Goal: Task Accomplishment & Management: Manage account settings

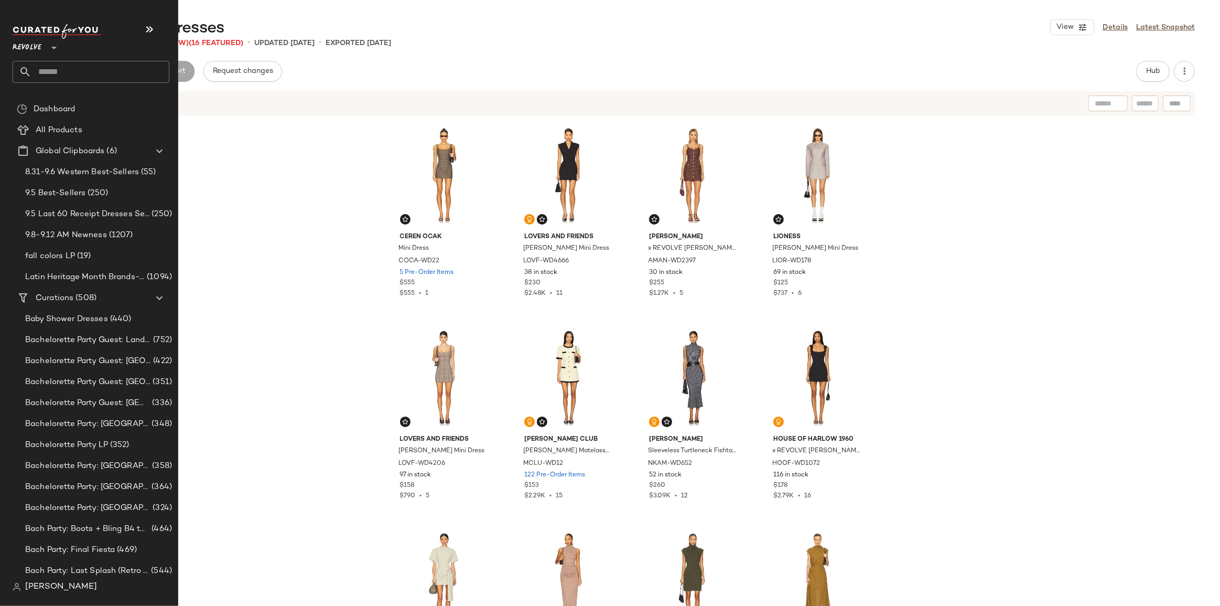
click at [41, 70] on input "text" at bounding box center [100, 72] width 138 height 22
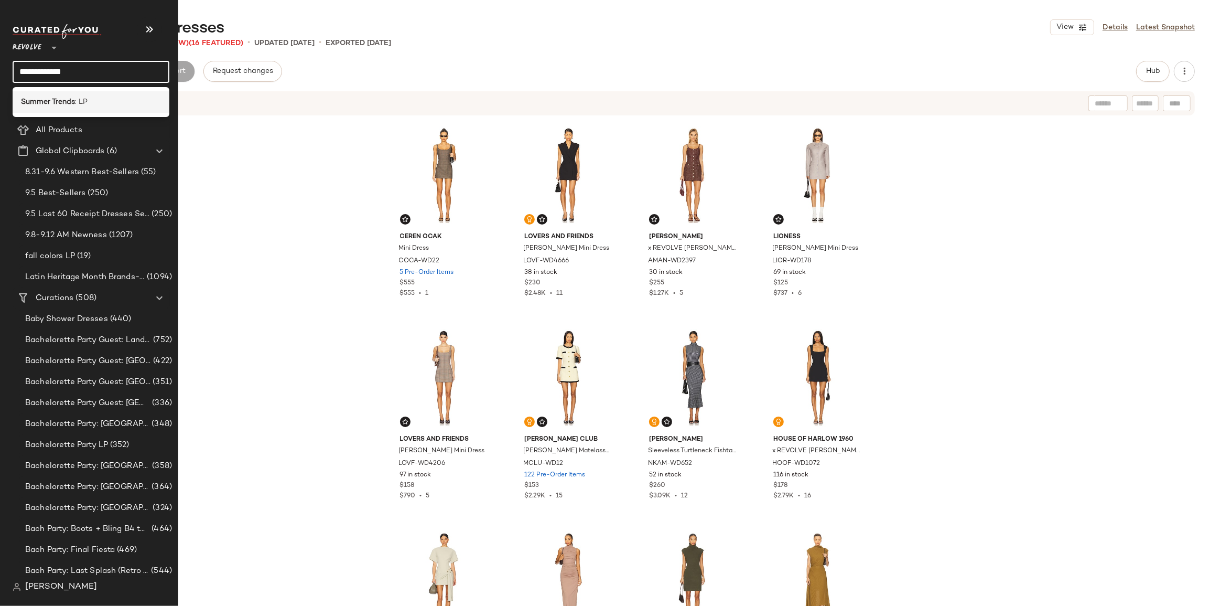
type input "**********"
click at [89, 98] on div "Summer Trends : LP" at bounding box center [91, 101] width 140 height 11
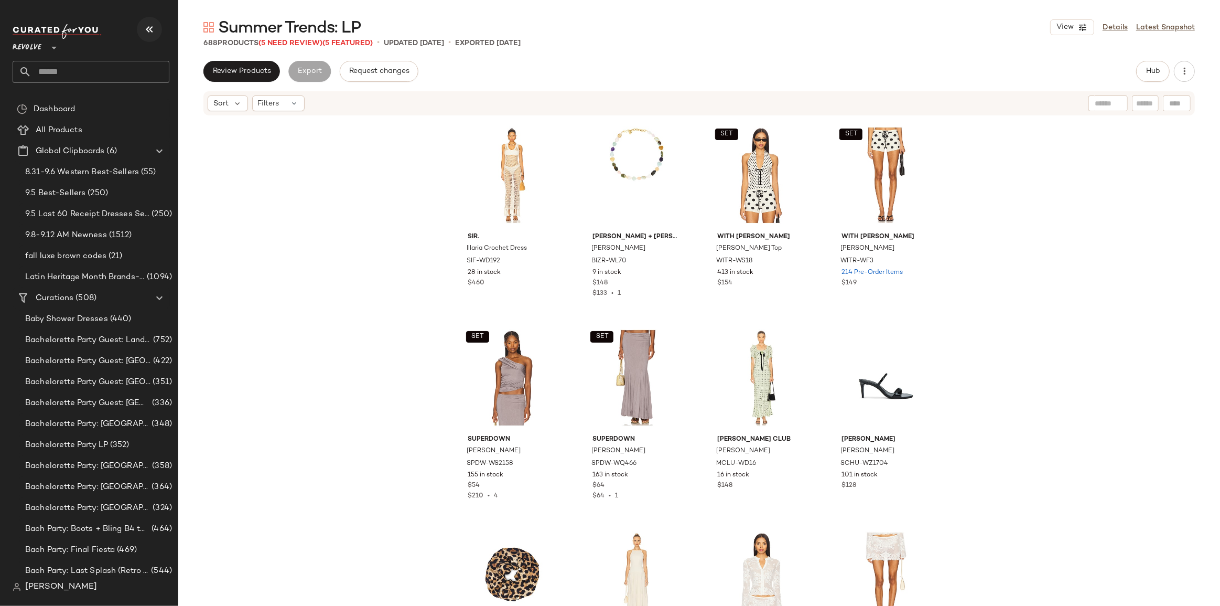
click at [147, 31] on icon "button" at bounding box center [149, 29] width 13 height 13
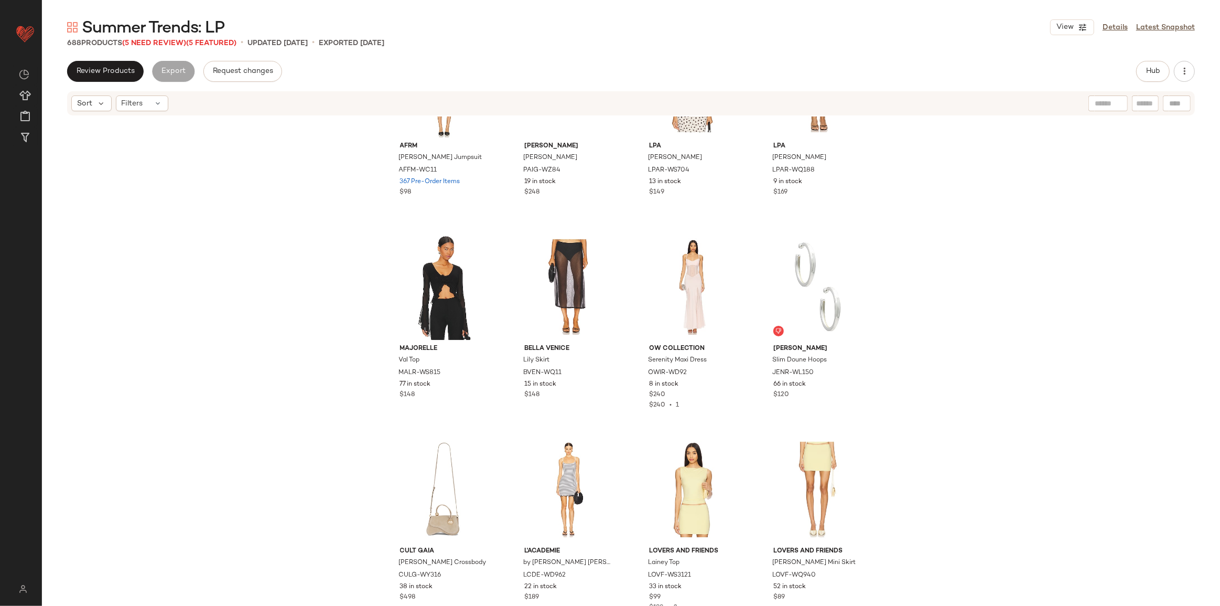
scroll to position [33244, 0]
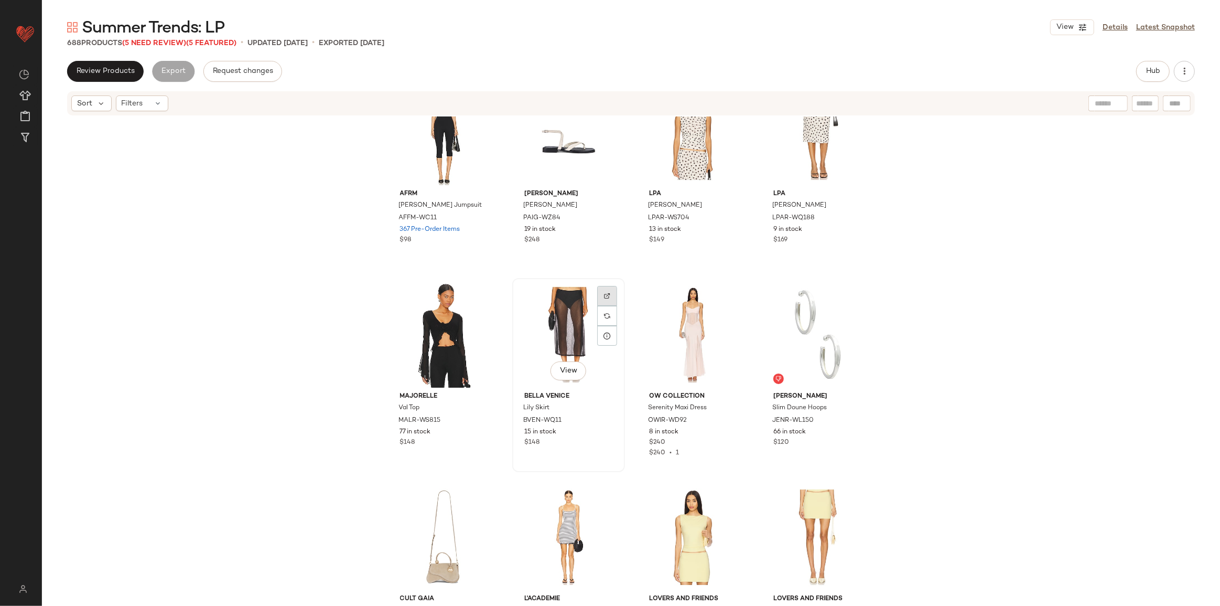
click at [599, 295] on div at bounding box center [607, 296] width 20 height 20
click at [1146, 69] on span "Hub" at bounding box center [1153, 71] width 15 height 8
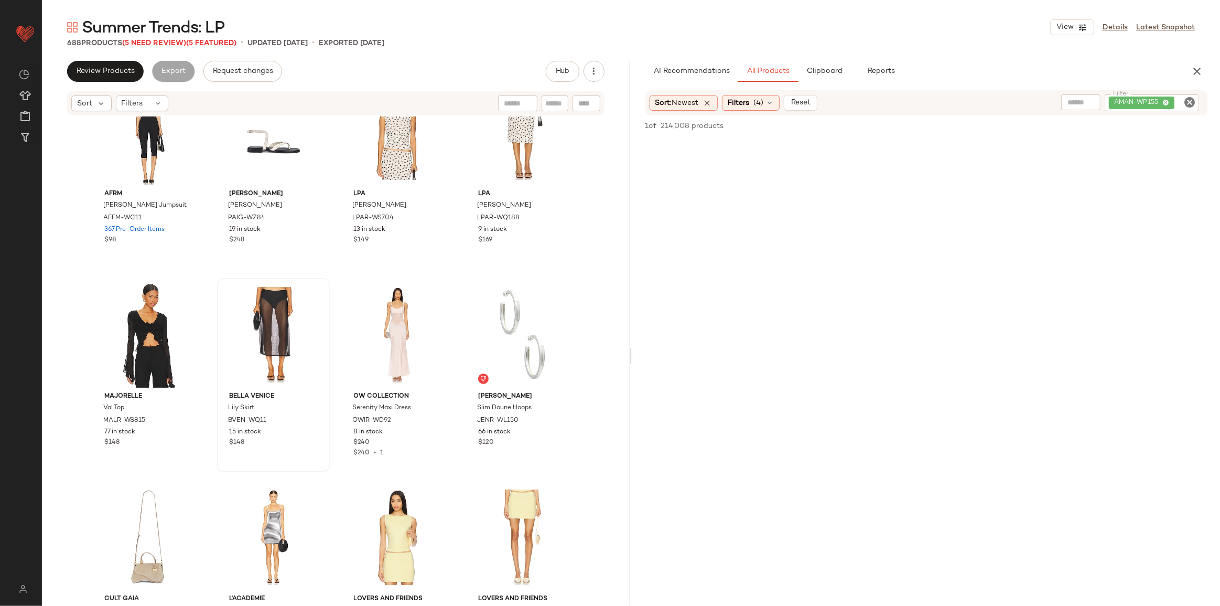
click at [1187, 102] on icon "Clear Filter" at bounding box center [1189, 102] width 13 height 13
paste input "*********"
type input "*********"
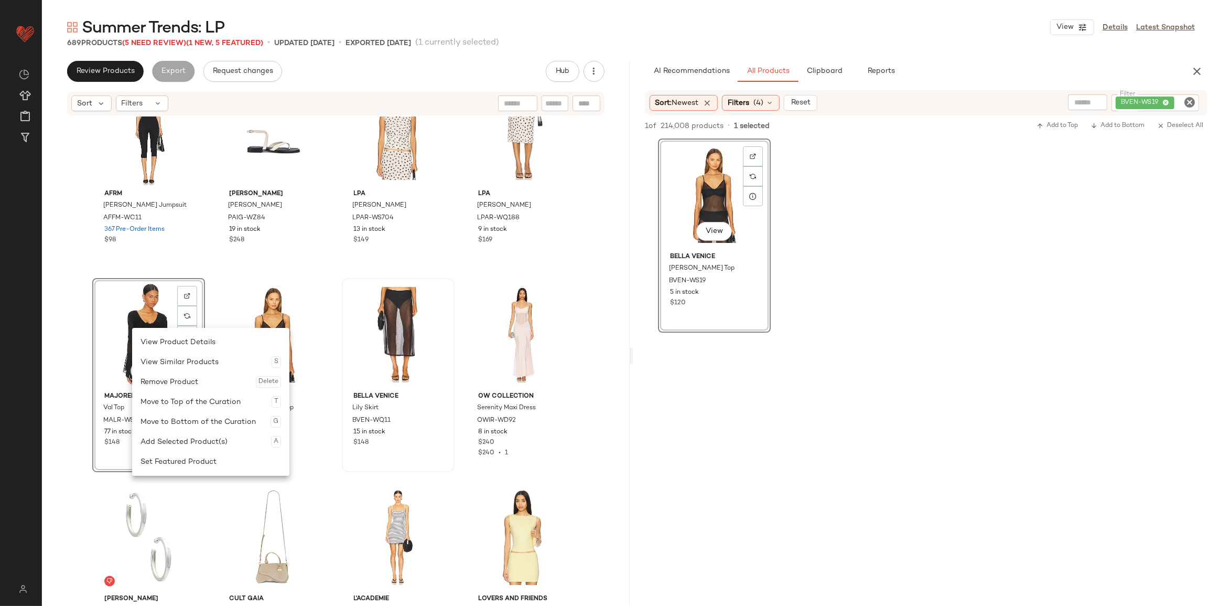
click at [184, 386] on div "Remove Product Delete" at bounding box center [211, 382] width 141 height 20
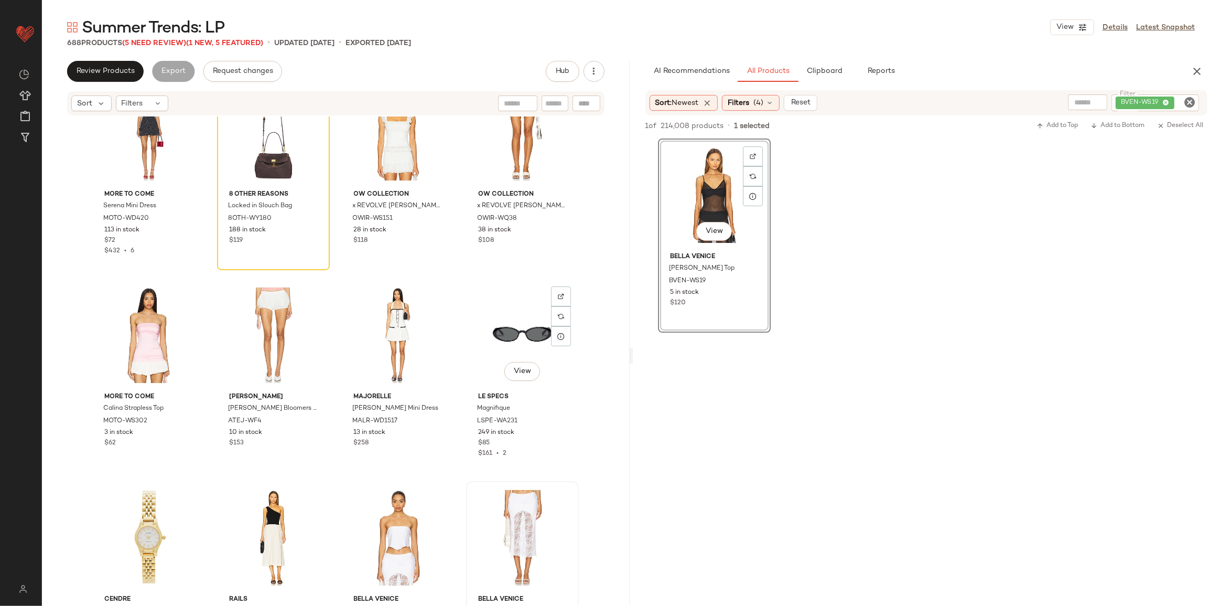
scroll to position [32386, 0]
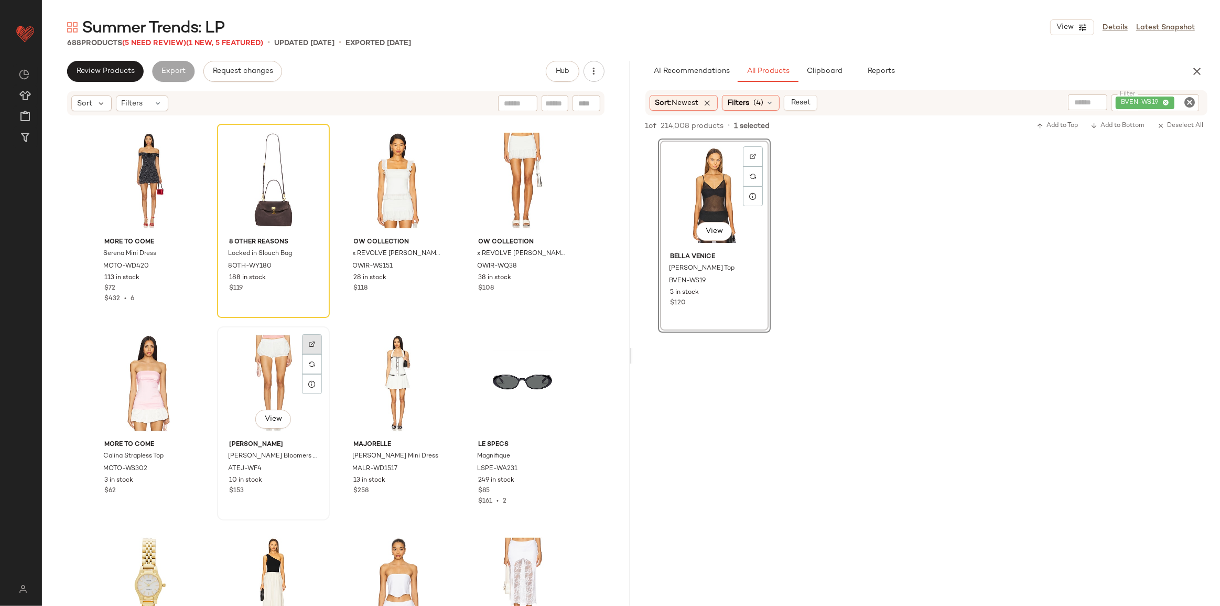
click at [304, 339] on div at bounding box center [312, 344] width 20 height 20
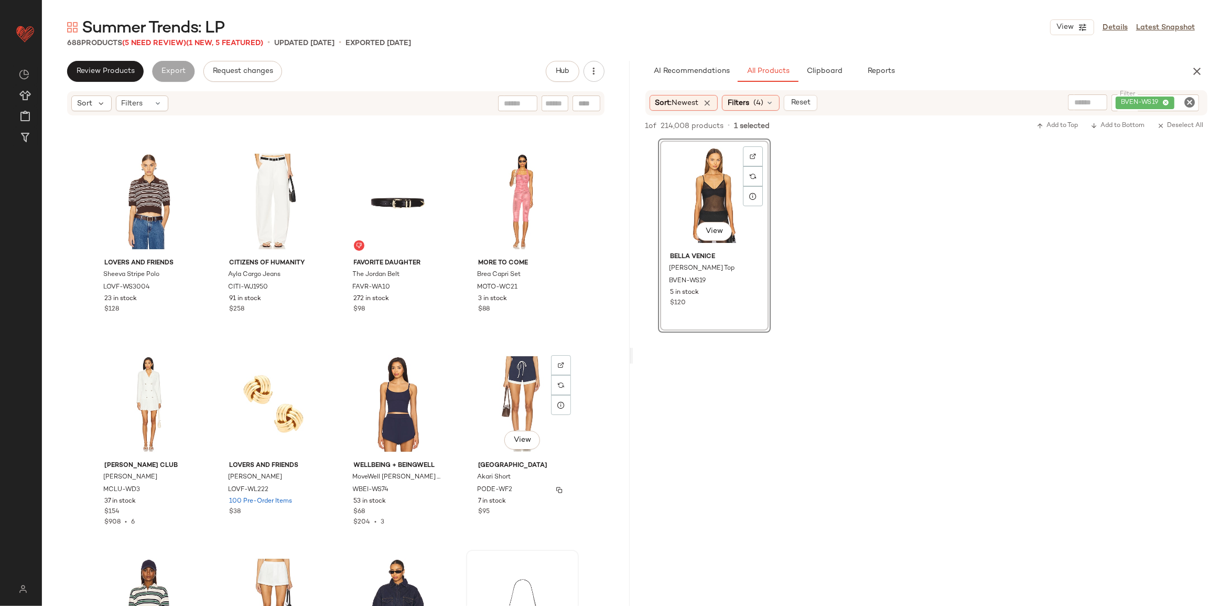
scroll to position [30527, 0]
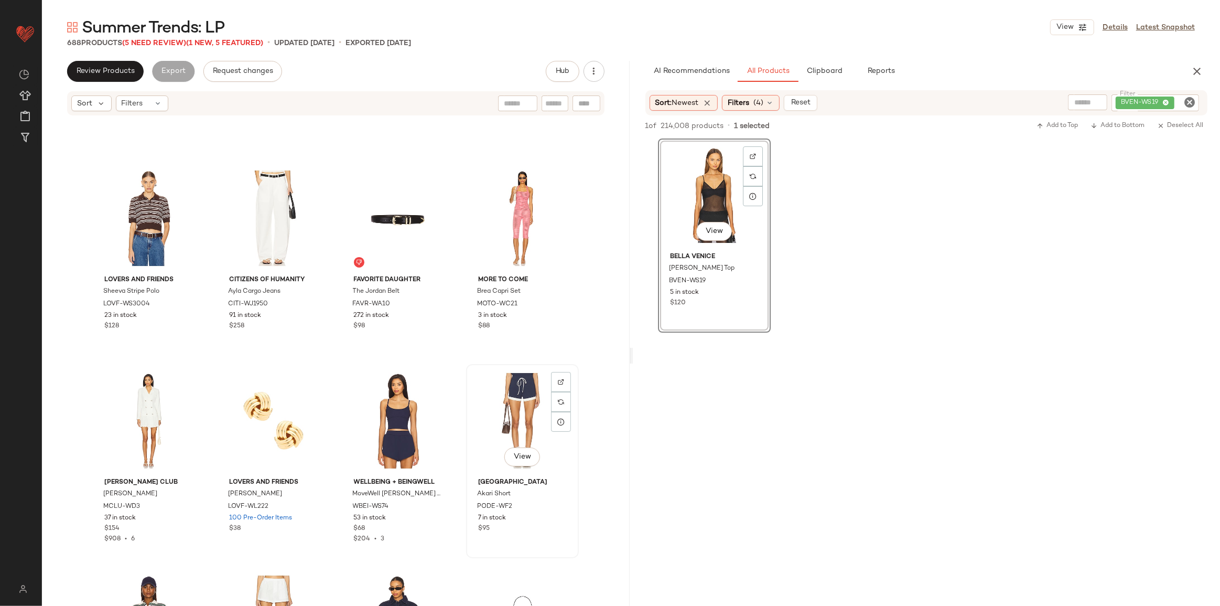
click at [551, 381] on div at bounding box center [561, 382] width 20 height 20
click at [556, 504] on img "button" at bounding box center [559, 506] width 6 height 6
click at [1186, 98] on icon "Clear Filter" at bounding box center [1189, 102] width 13 height 13
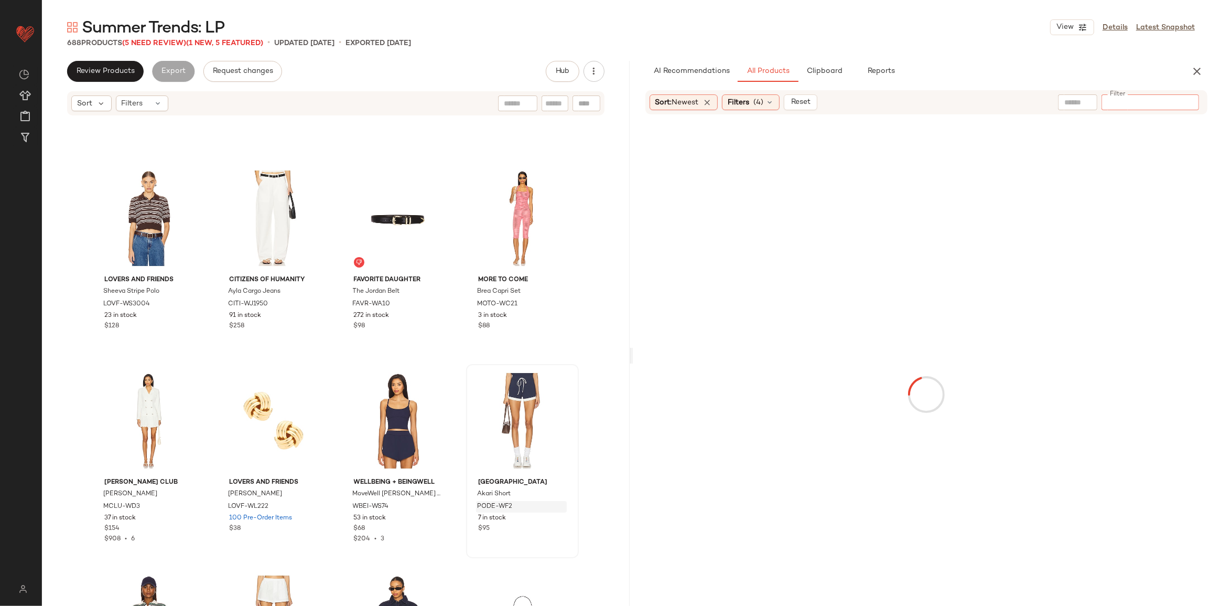
type input "********"
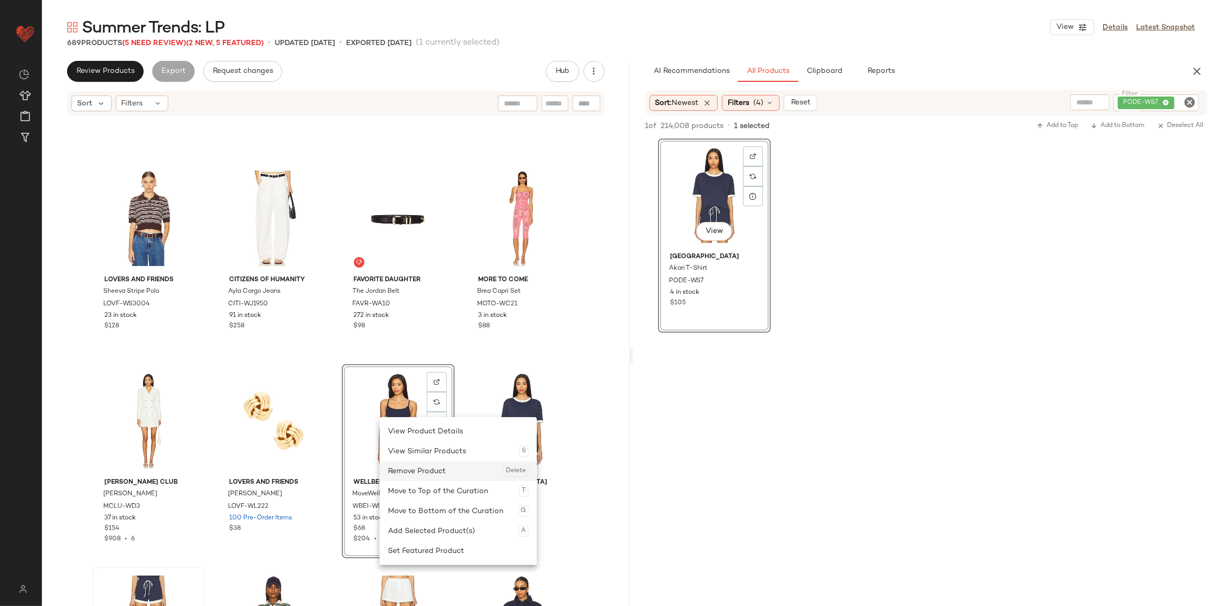
click at [425, 473] on div "Remove Product Delete" at bounding box center [458, 471] width 141 height 20
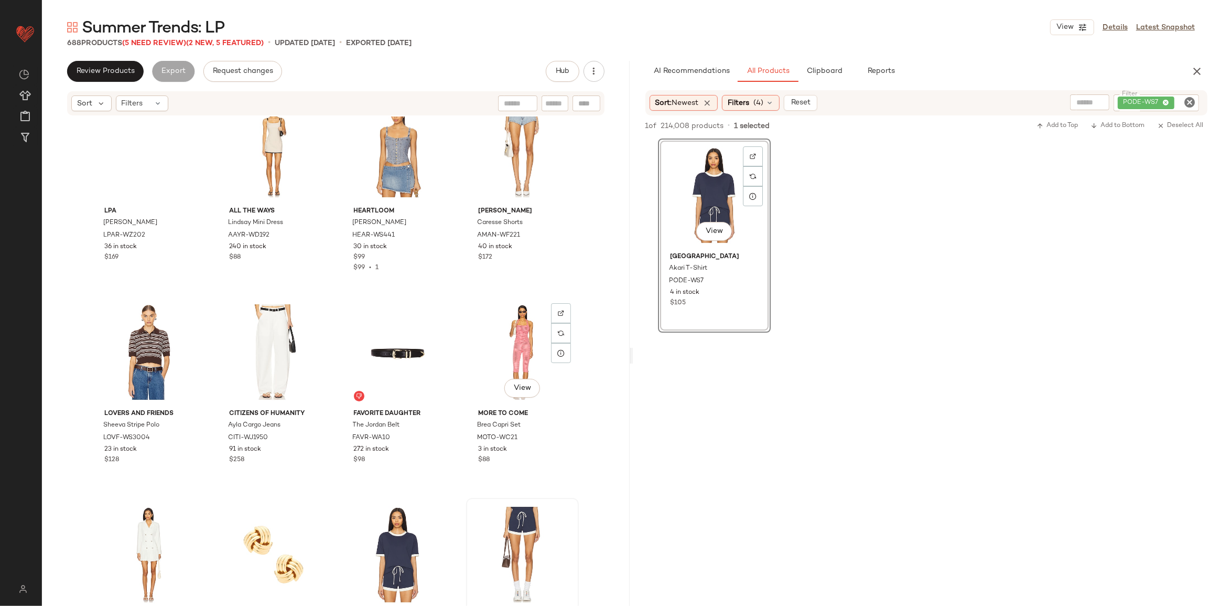
scroll to position [30337, 0]
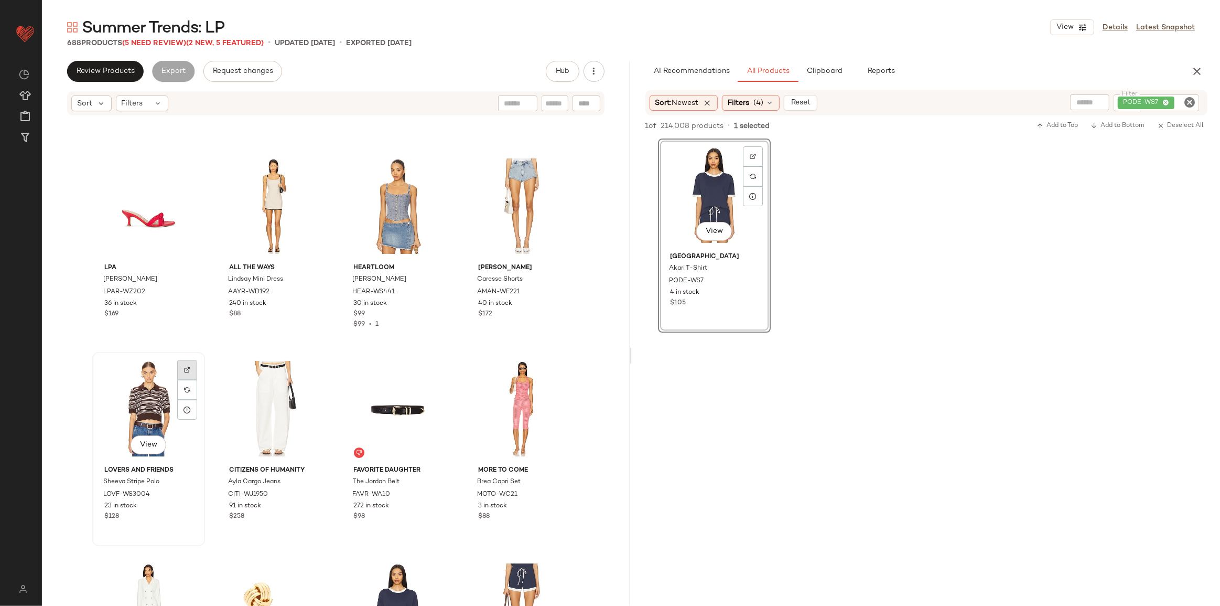
click at [184, 372] on img at bounding box center [187, 370] width 6 height 6
click at [184, 481] on img "button" at bounding box center [185, 482] width 6 height 6
click at [1189, 103] on icon "Clear Filter" at bounding box center [1189, 102] width 13 height 13
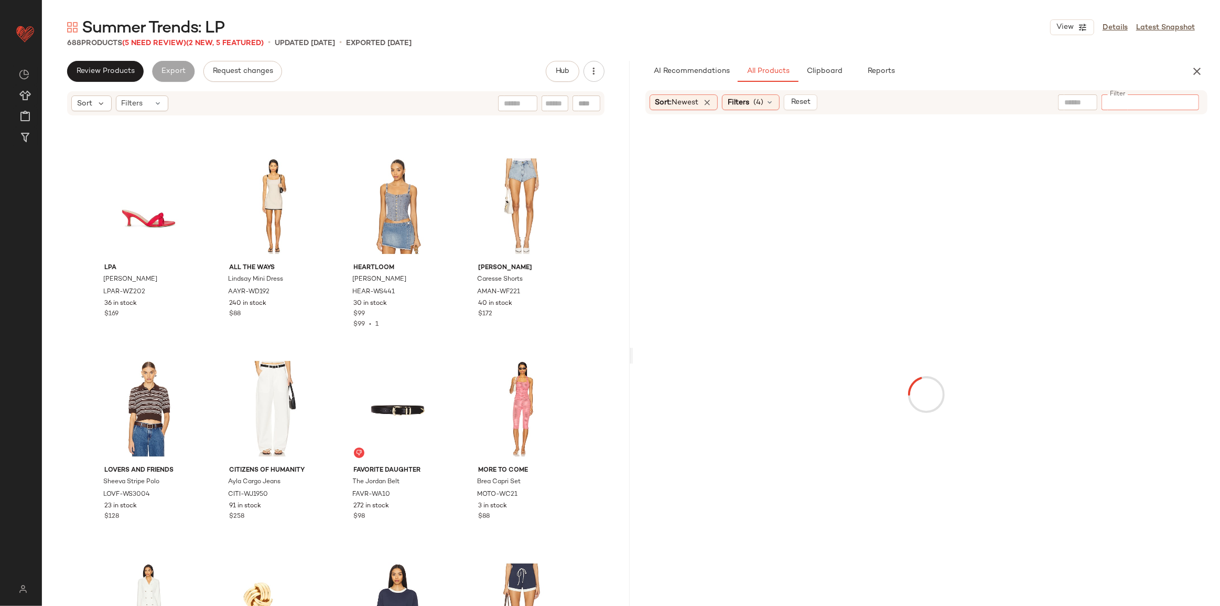
type input "**********"
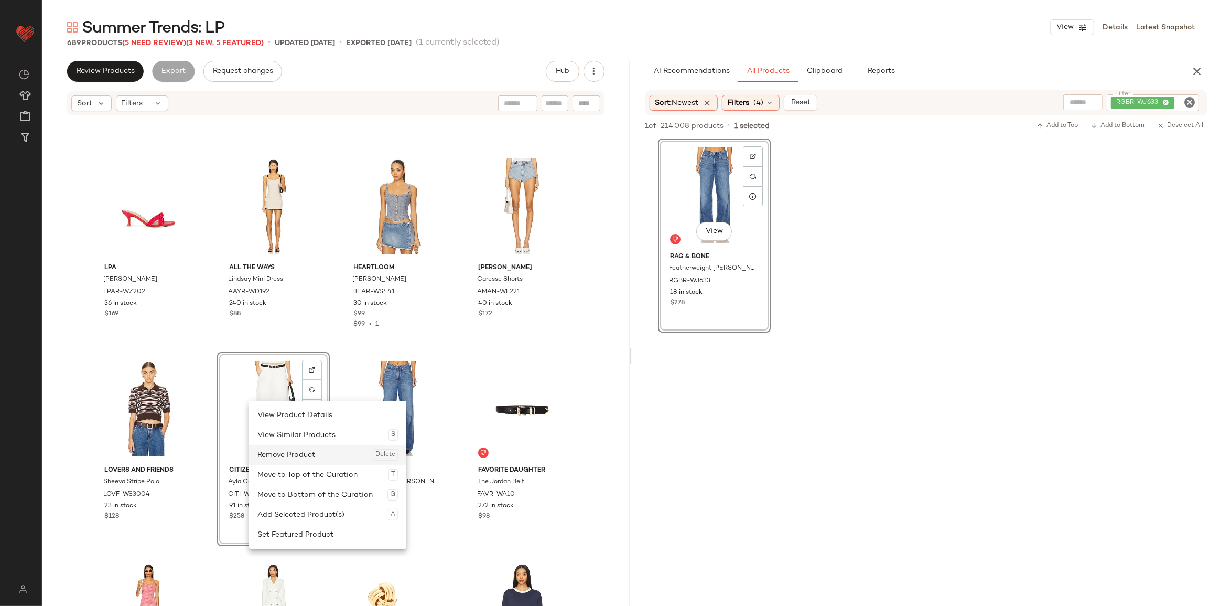
click at [296, 457] on div "Remove Product Delete" at bounding box center [327, 455] width 141 height 20
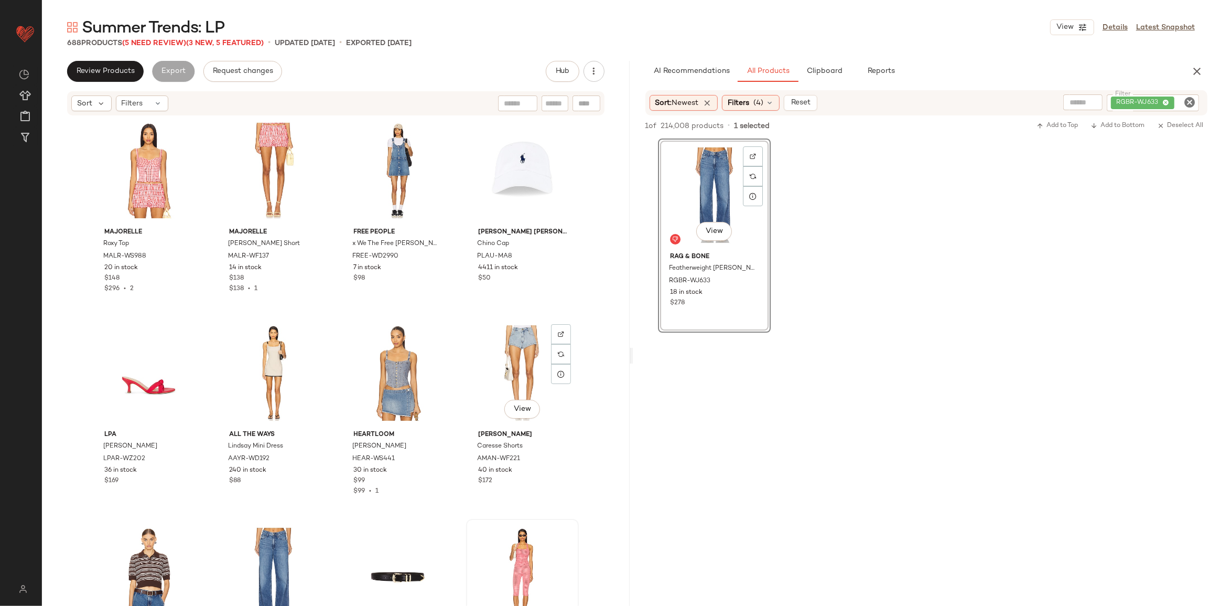
scroll to position [30146, 0]
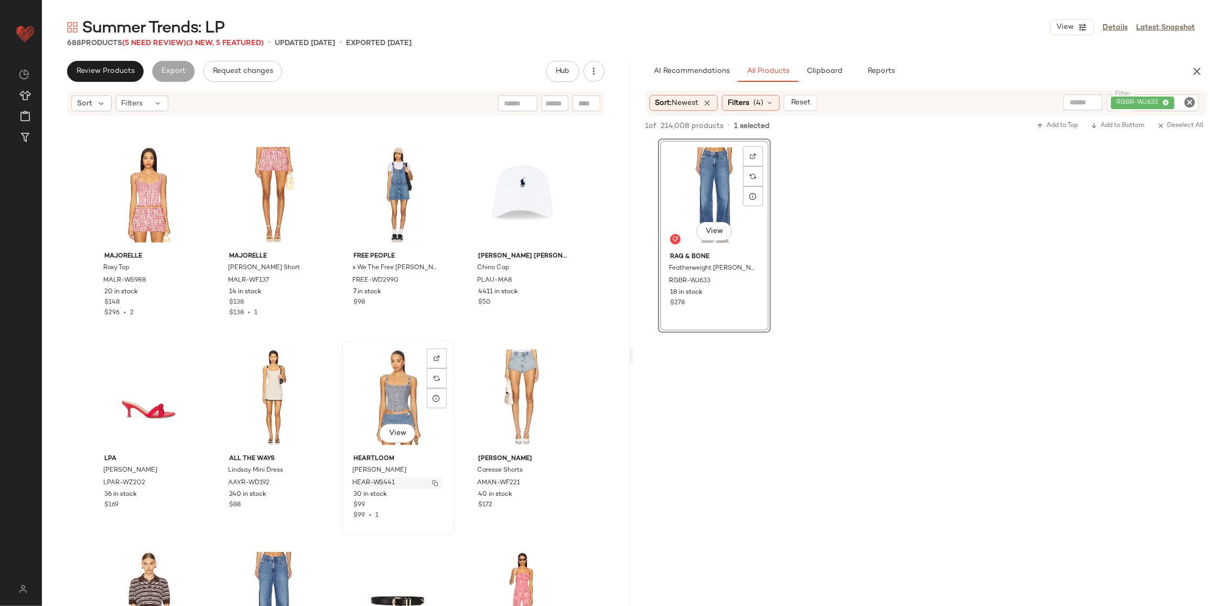
click at [433, 481] on img "button" at bounding box center [435, 483] width 6 height 6
click at [1186, 100] on icon "Clear Filter" at bounding box center [1189, 102] width 13 height 13
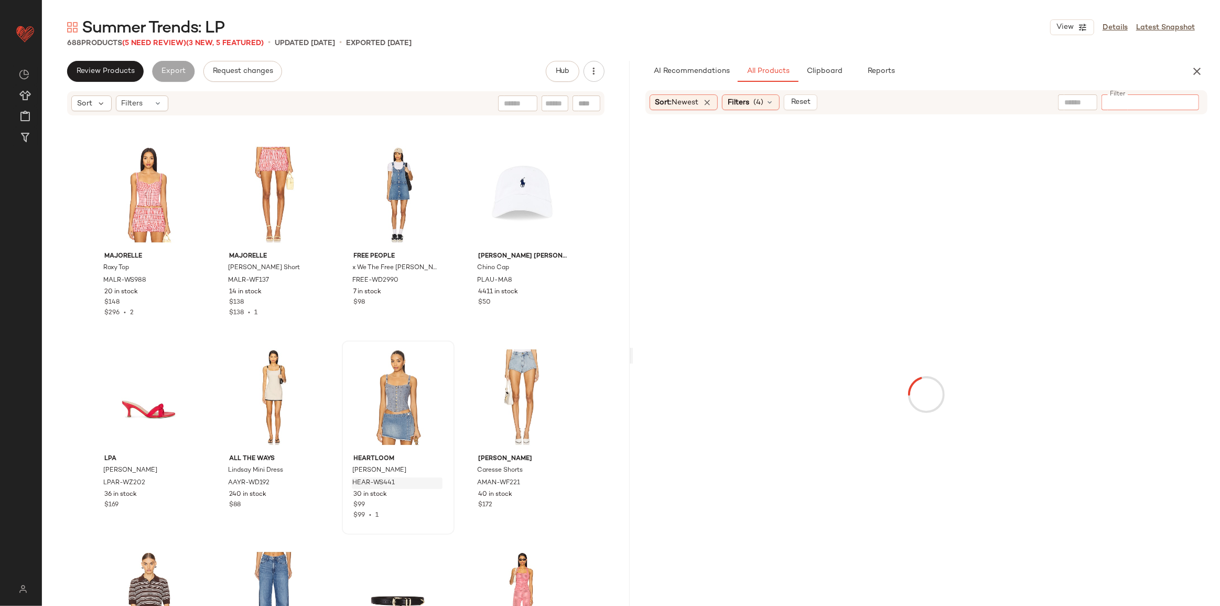
type input "*********"
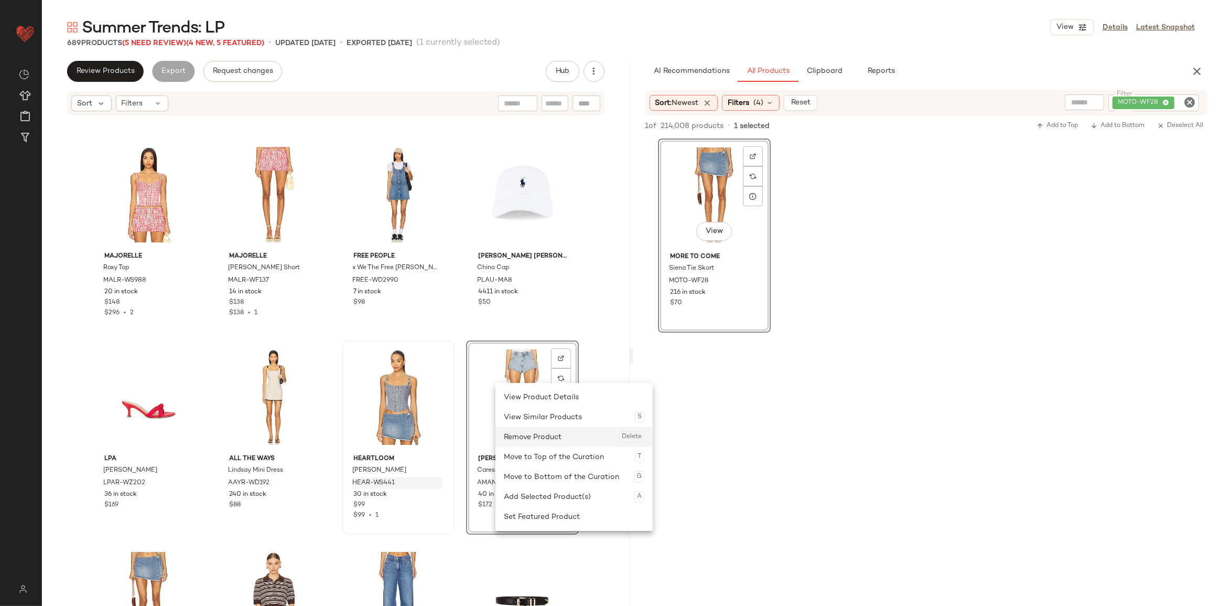
click at [545, 433] on div "Remove Product Delete" at bounding box center [574, 437] width 141 height 20
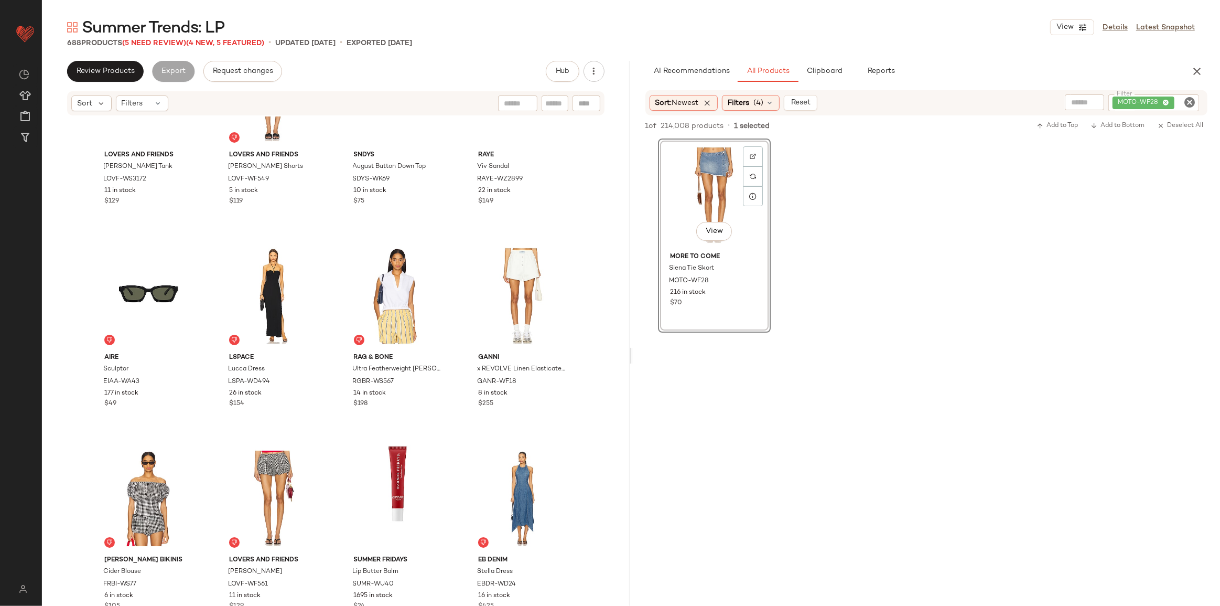
scroll to position [29431, 0]
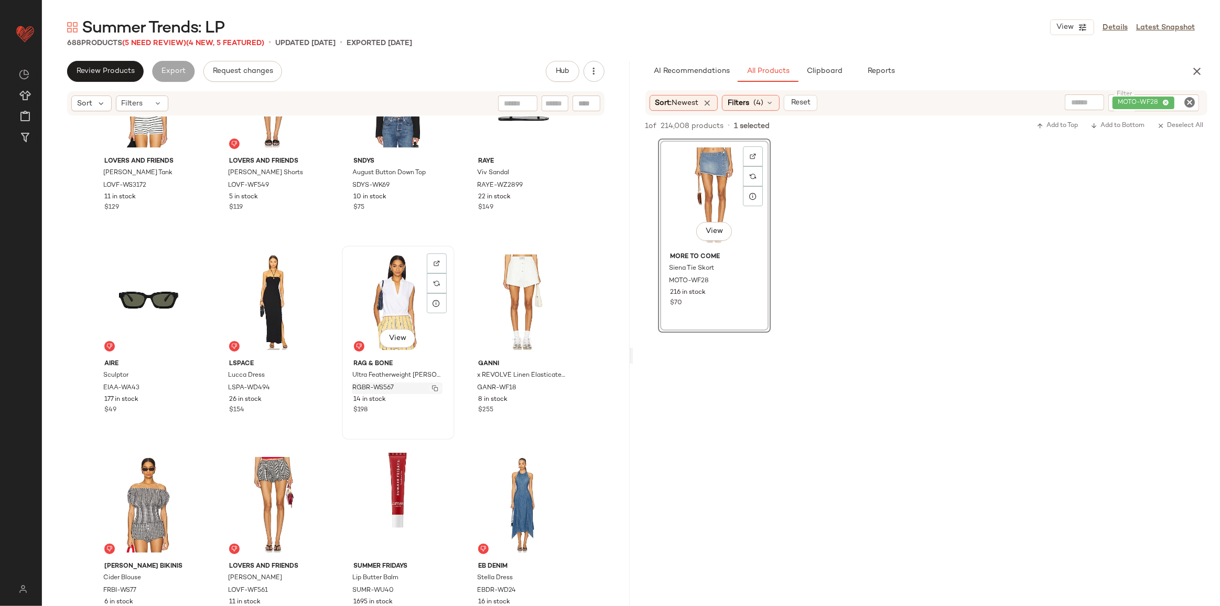
click at [432, 389] on img "button" at bounding box center [435, 388] width 6 height 6
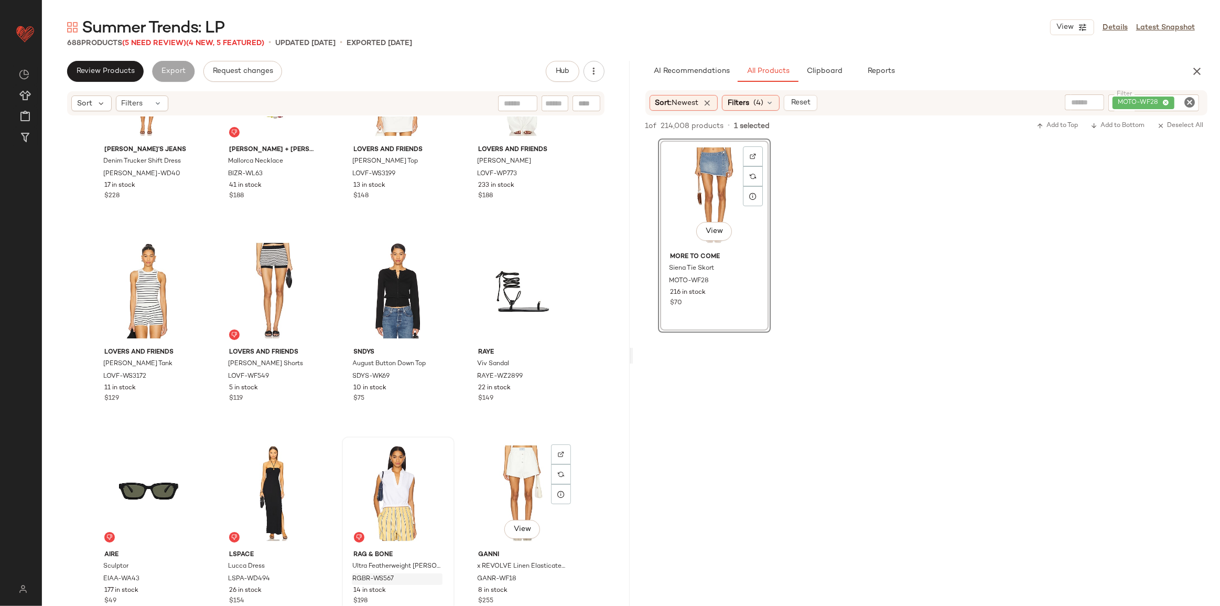
scroll to position [29336, 0]
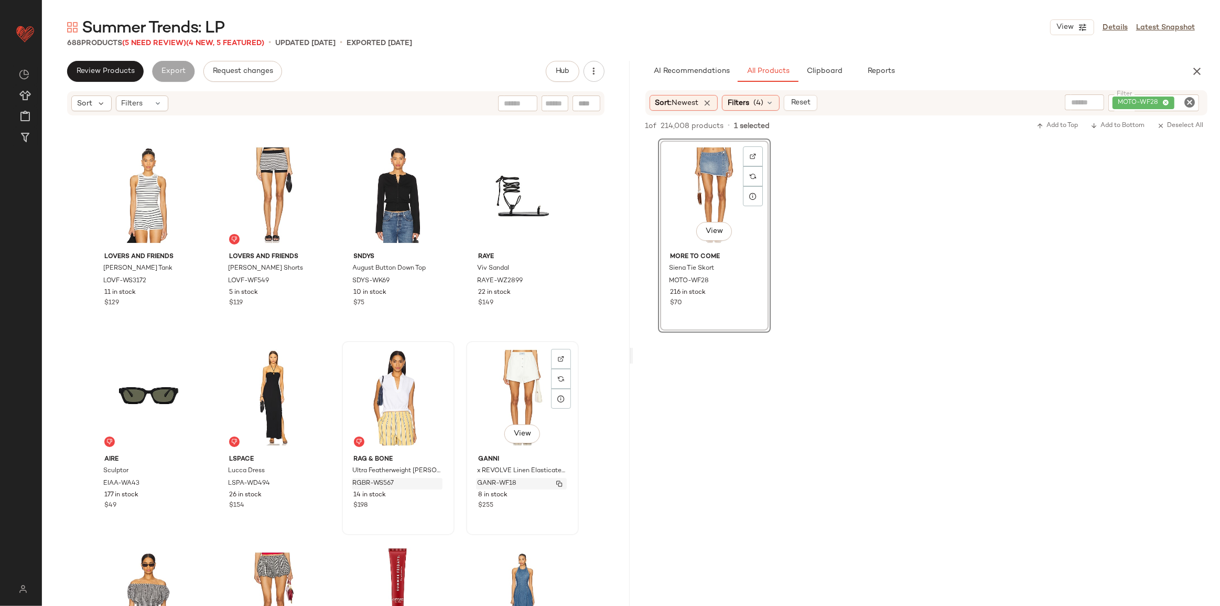
click at [558, 485] on img "button" at bounding box center [559, 483] width 6 height 6
click at [1191, 104] on icon "Clear Filter" at bounding box center [1189, 102] width 13 height 13
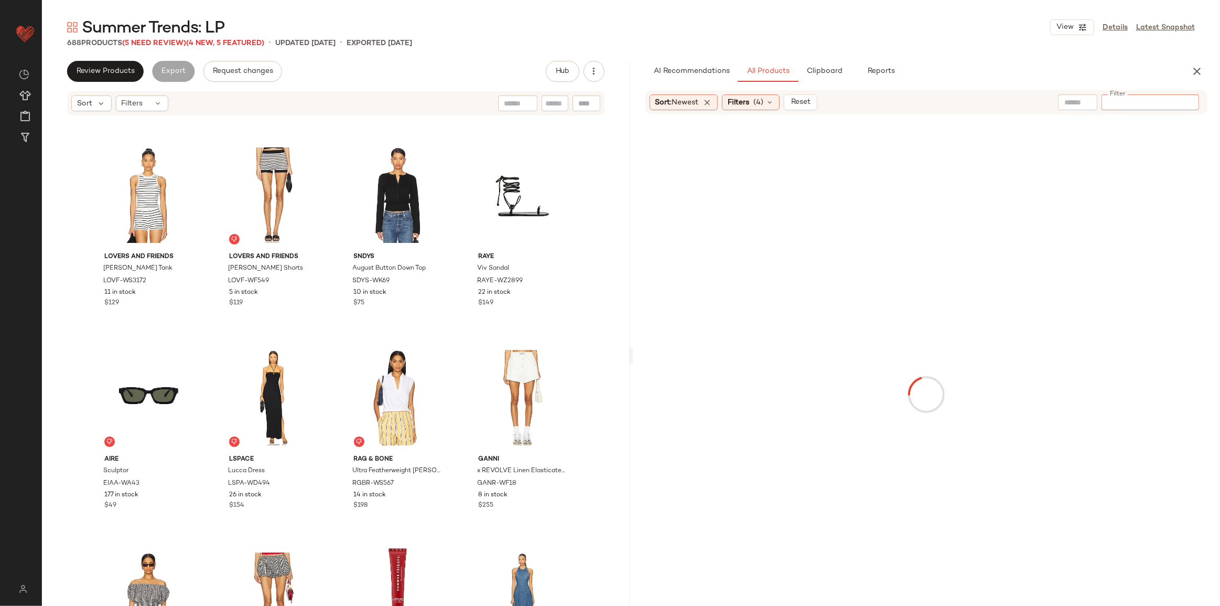
type input "**********"
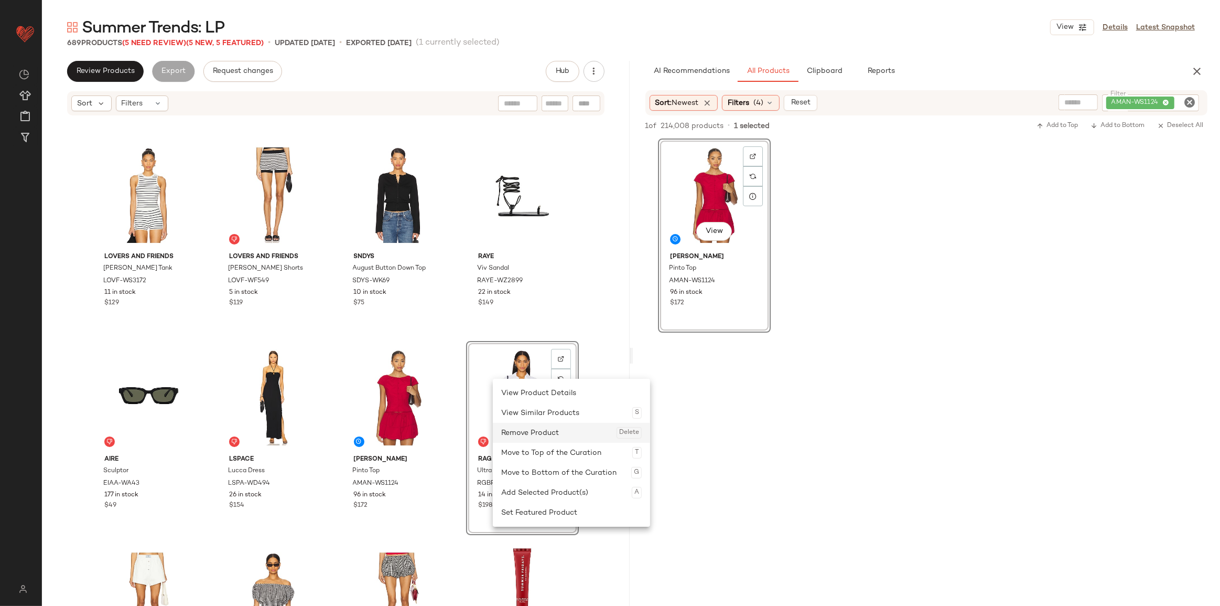
click at [525, 427] on div "Remove Product Delete" at bounding box center [571, 433] width 141 height 20
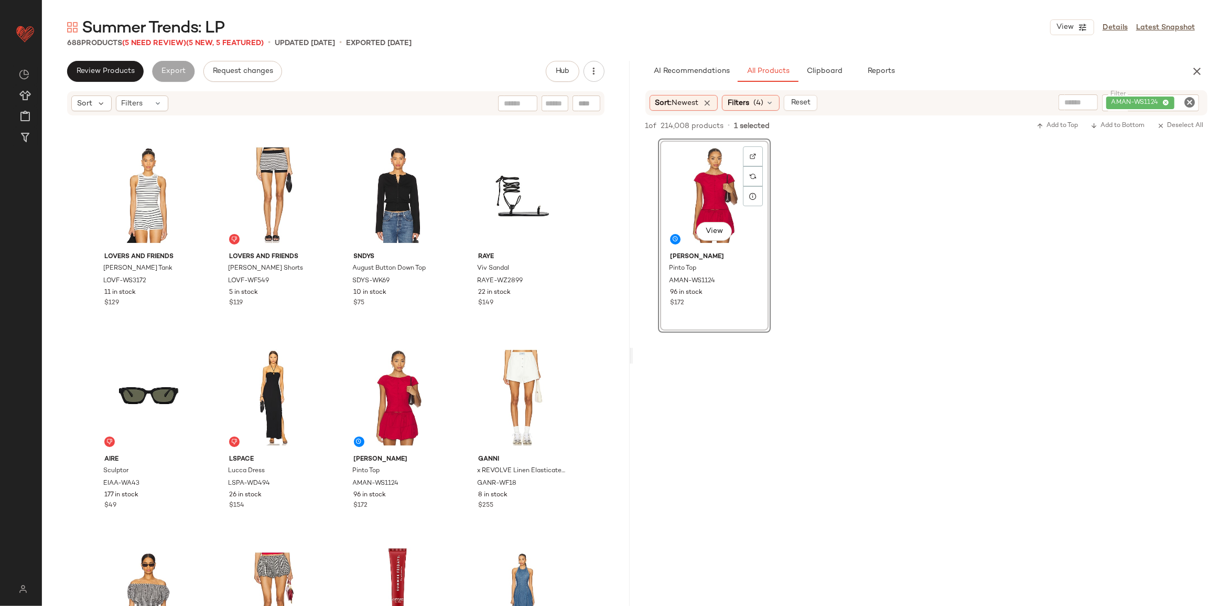
click at [1183, 100] on icon "Clear Filter" at bounding box center [1189, 102] width 13 height 13
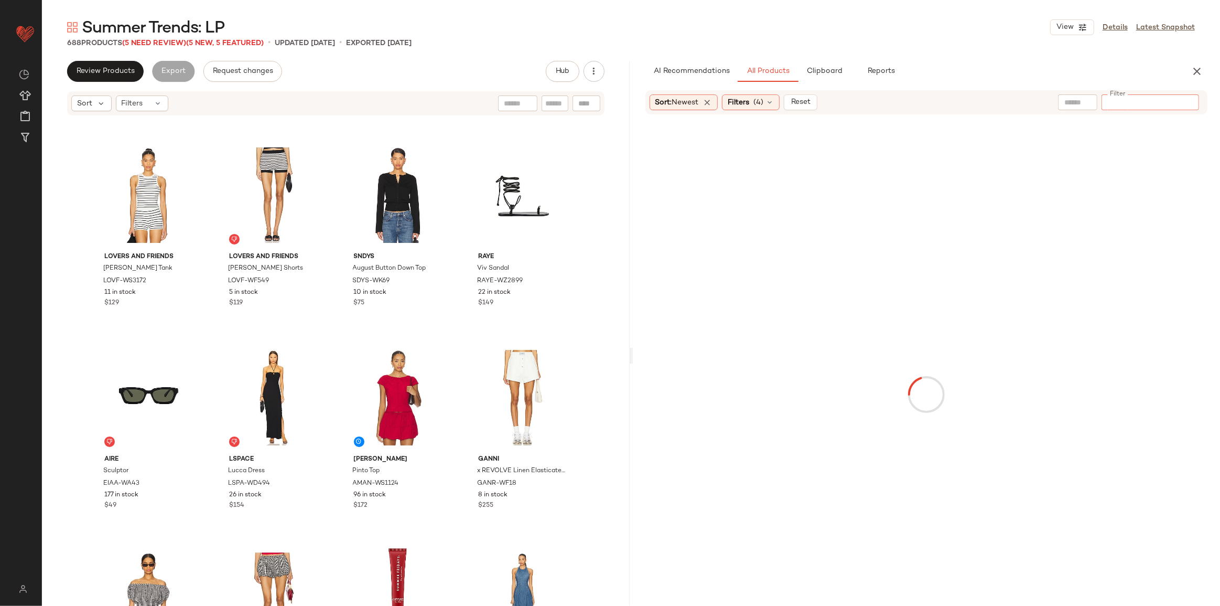
type input "**********"
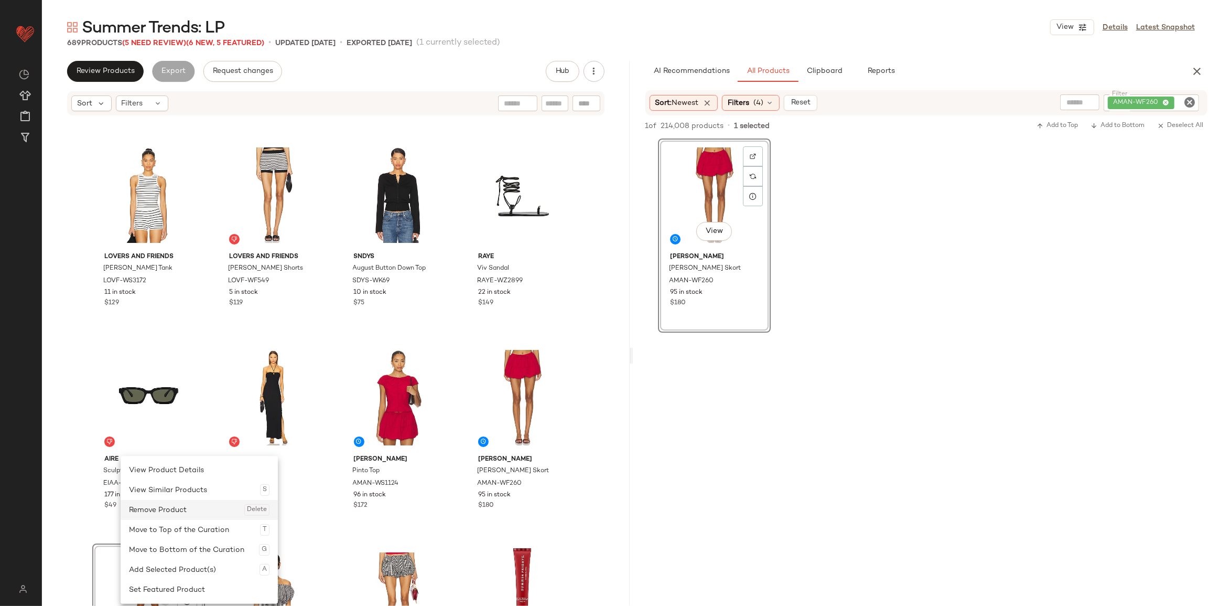
click at [148, 513] on div "Remove Product Delete" at bounding box center [199, 510] width 141 height 20
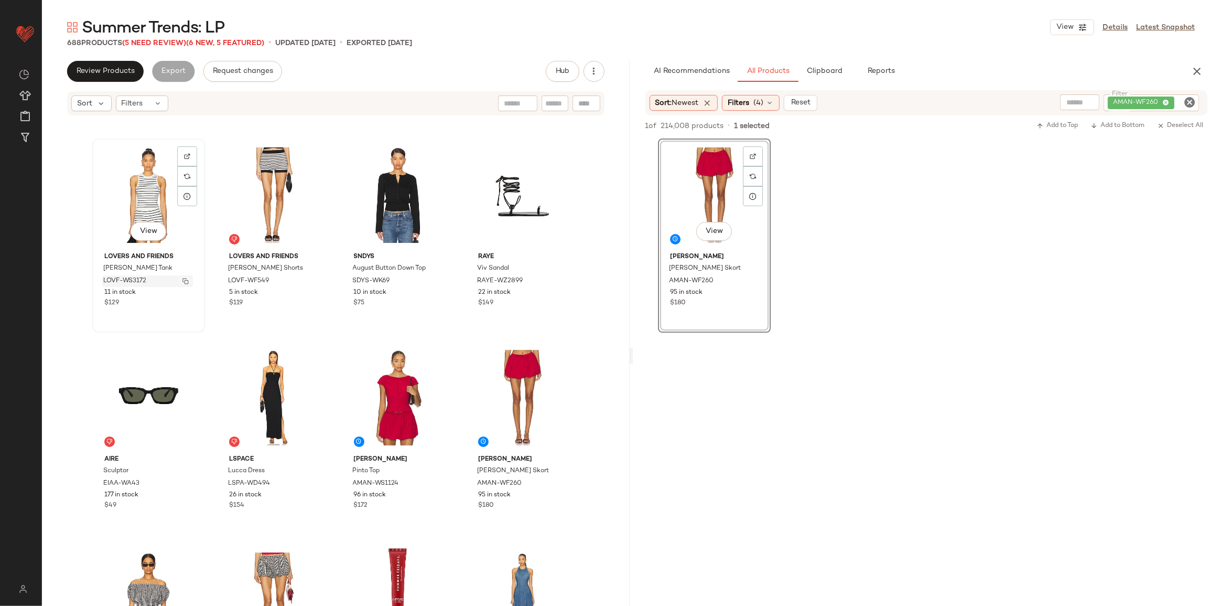
click at [184, 278] on img "button" at bounding box center [185, 281] width 6 height 6
click at [1190, 100] on icon "Clear Filter" at bounding box center [1189, 102] width 13 height 13
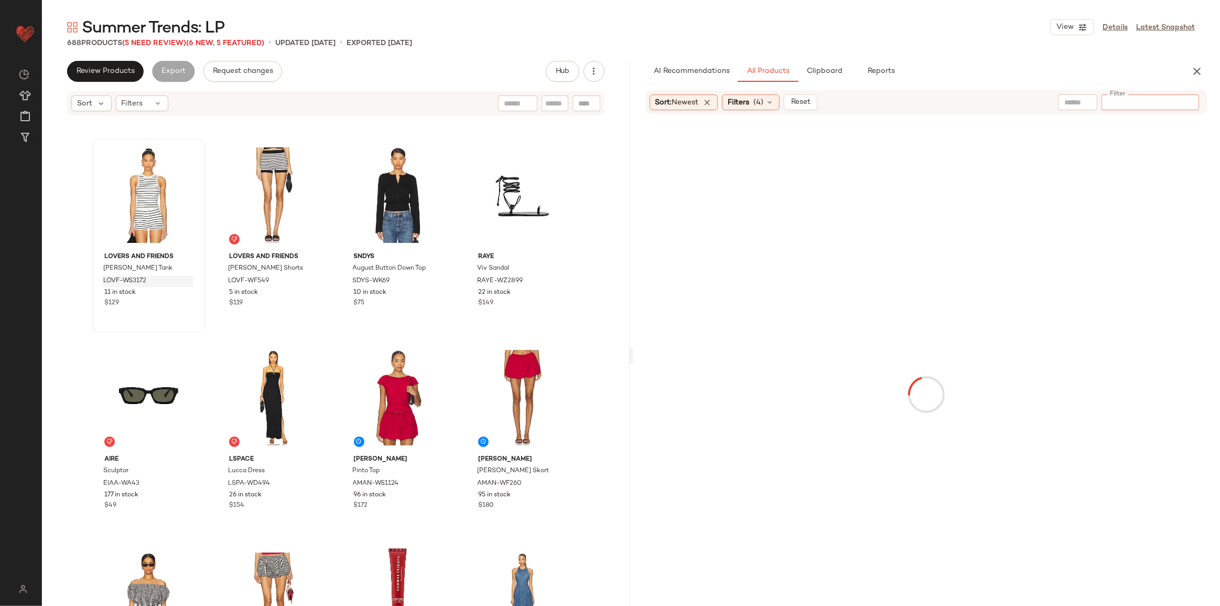
type input "**********"
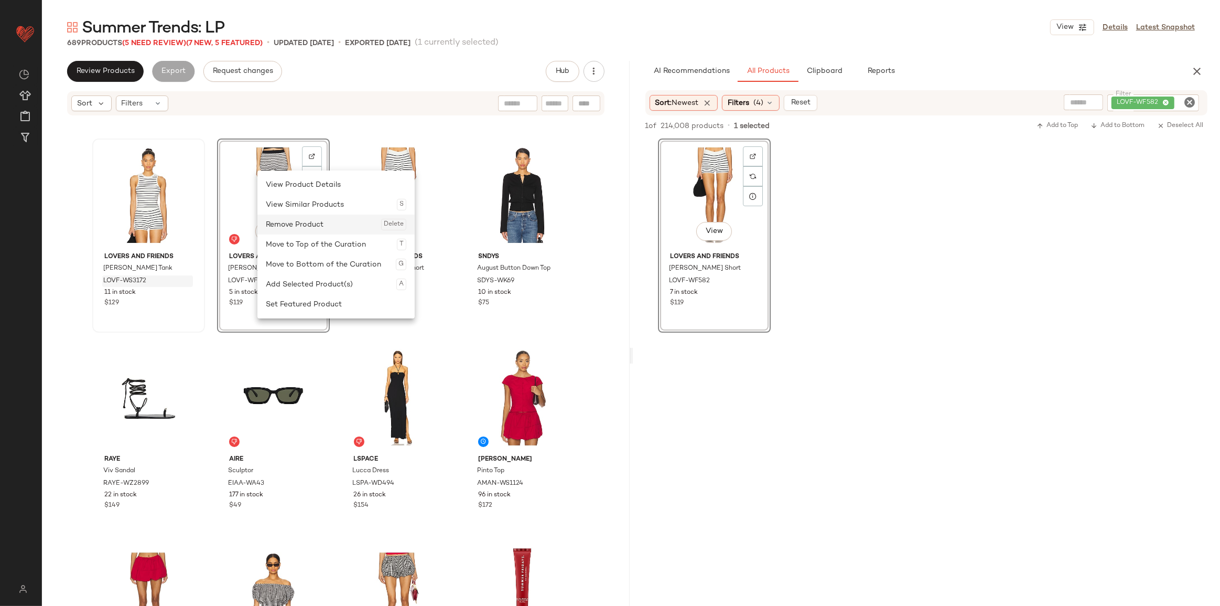
click at [301, 230] on div "Remove Product Delete" at bounding box center [336, 224] width 141 height 20
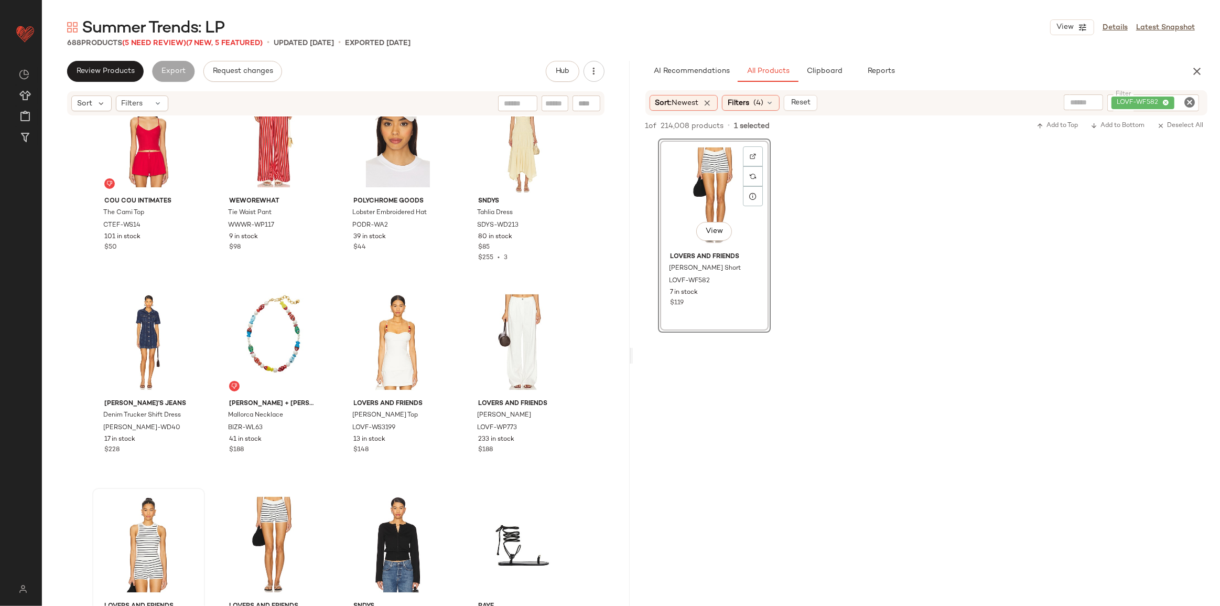
scroll to position [28907, 0]
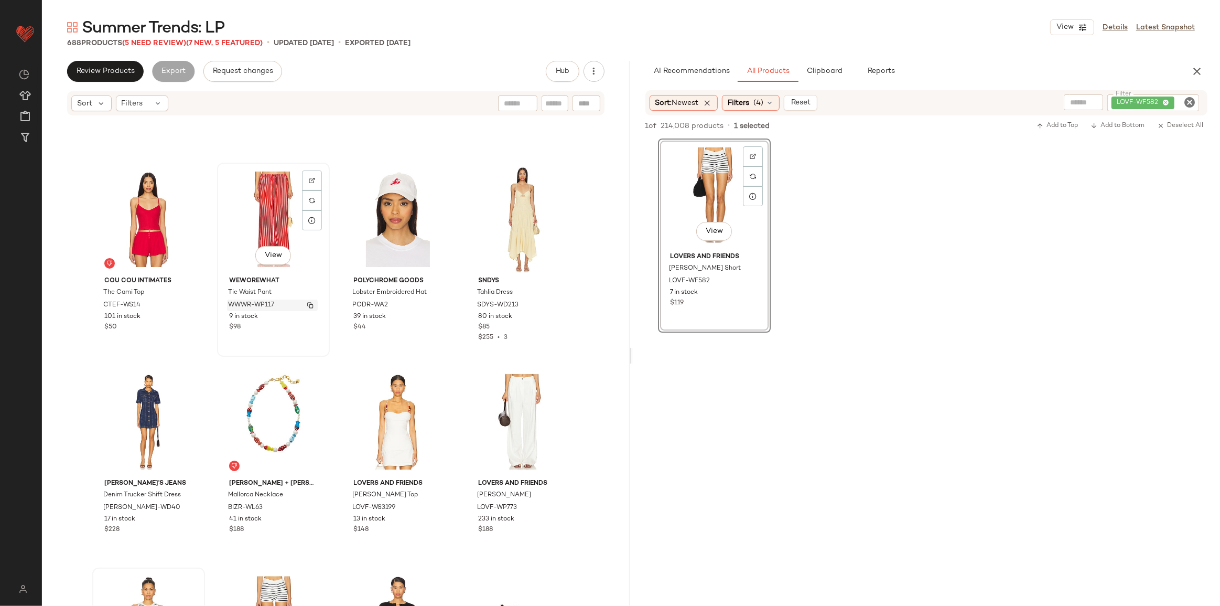
click at [307, 304] on img "button" at bounding box center [310, 305] width 6 height 6
click at [1187, 108] on icon "Clear Filter" at bounding box center [1189, 102] width 13 height 13
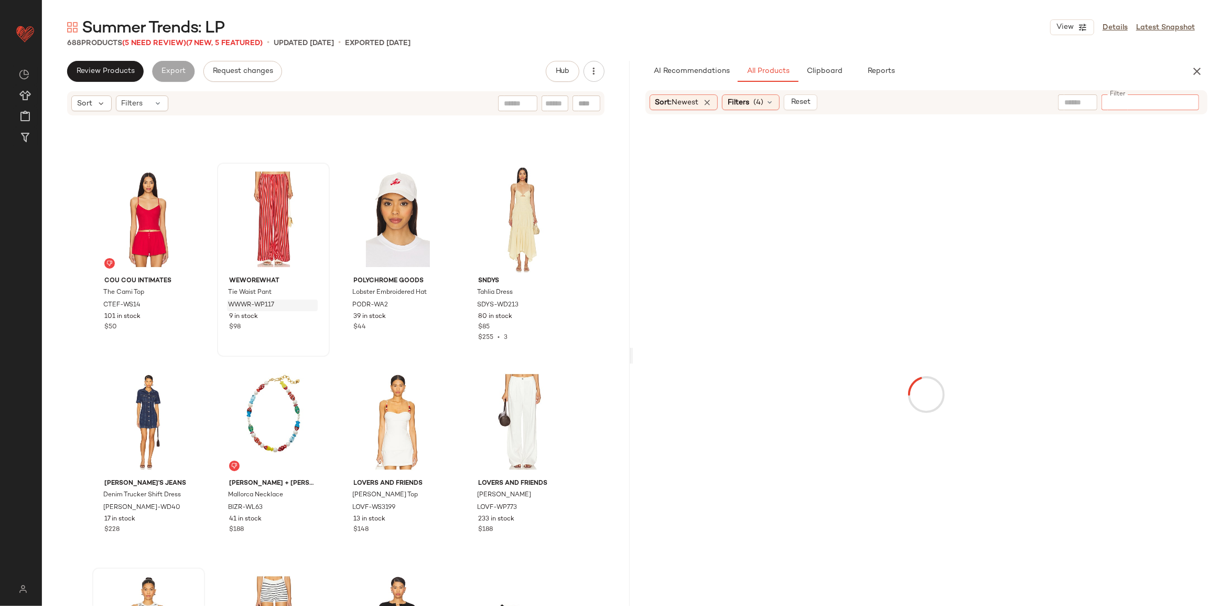
type input "**********"
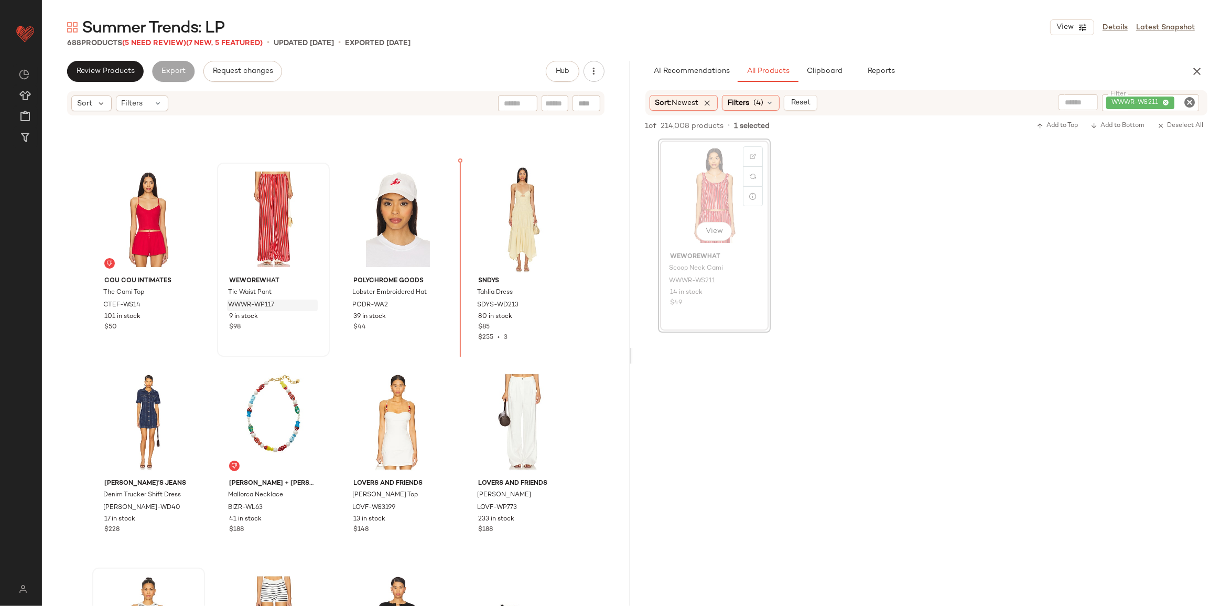
scroll to position [28906, 0]
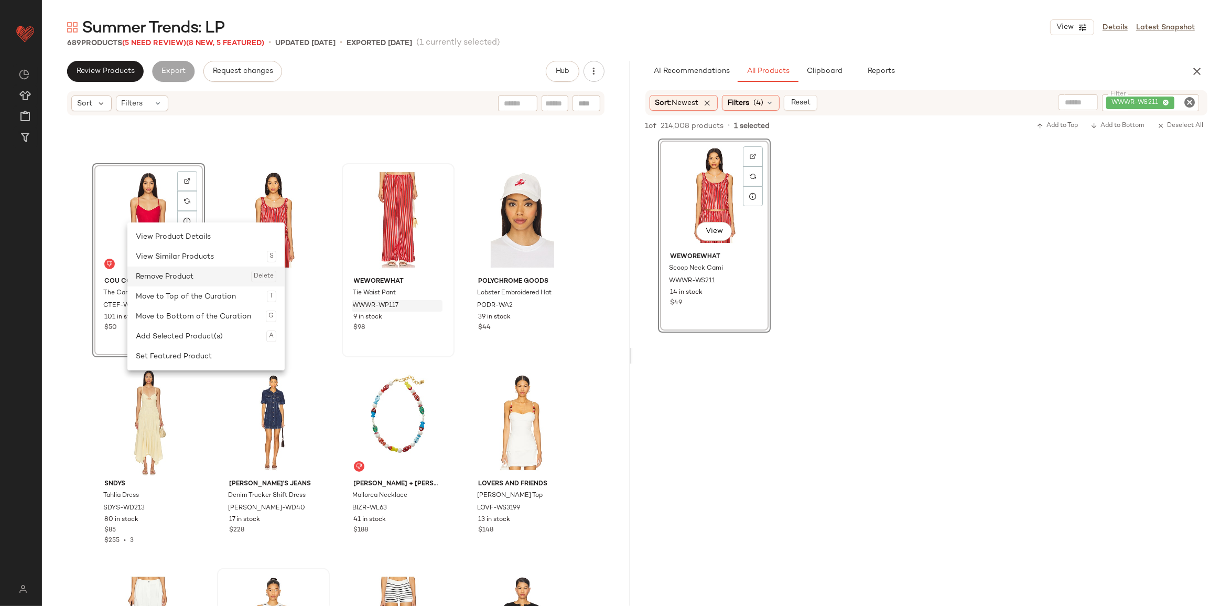
click at [176, 278] on div "Remove Product Delete" at bounding box center [206, 276] width 141 height 20
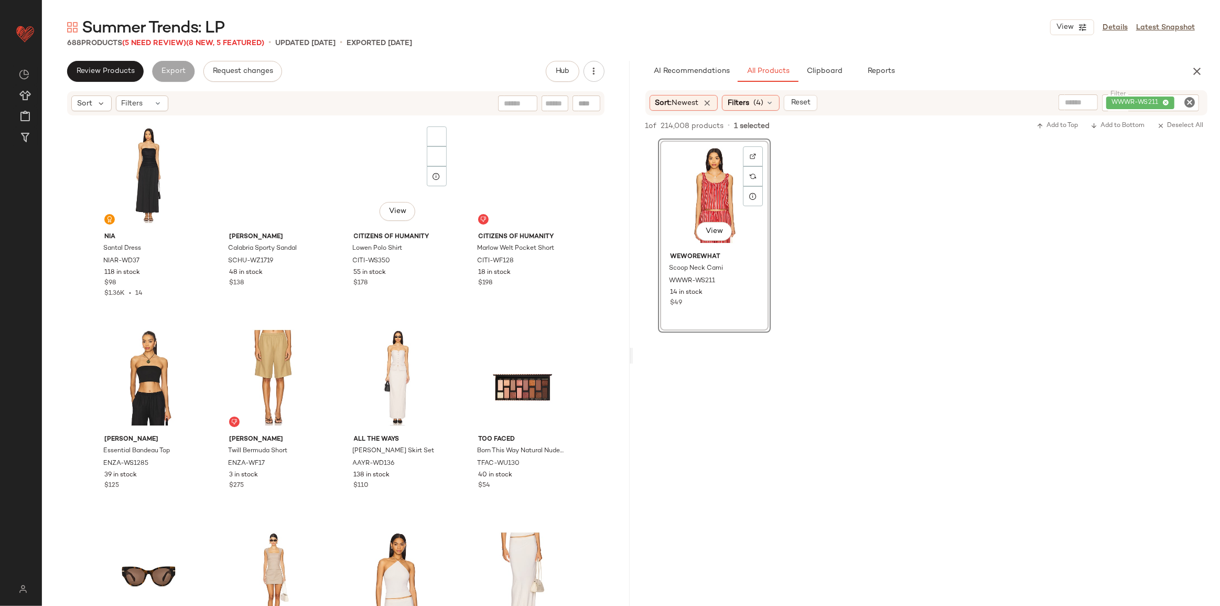
scroll to position [25903, 0]
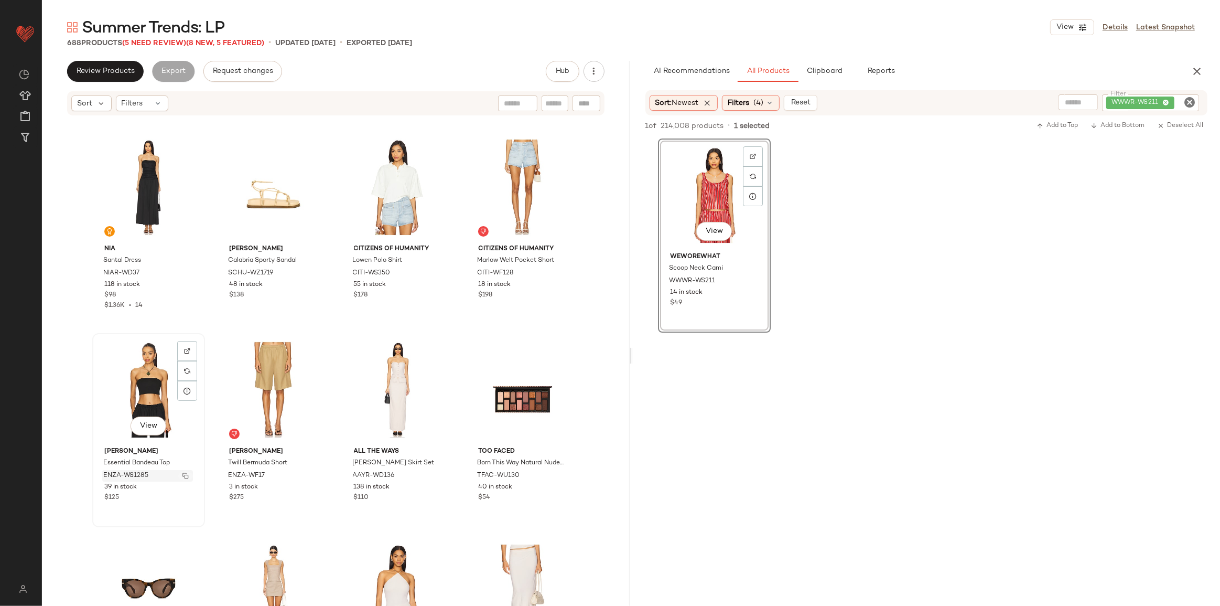
click at [183, 478] on img "button" at bounding box center [185, 475] width 6 height 6
click at [1192, 103] on icon "Clear Filter" at bounding box center [1189, 102] width 13 height 13
type input "**********"
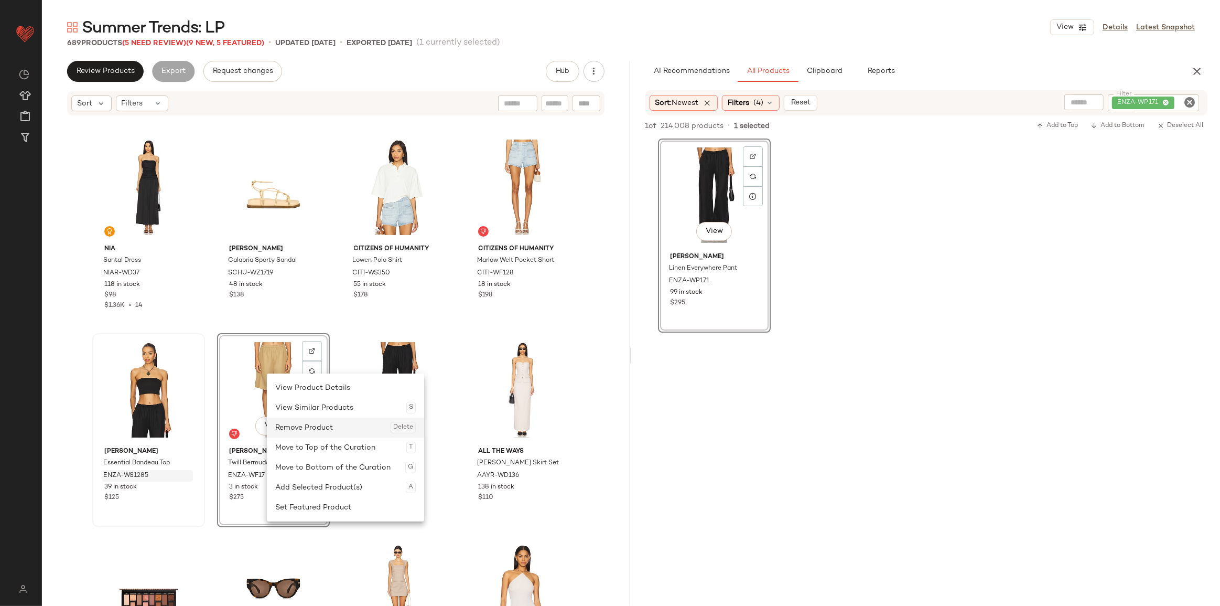
click at [297, 430] on div "Remove Product Delete" at bounding box center [345, 427] width 141 height 20
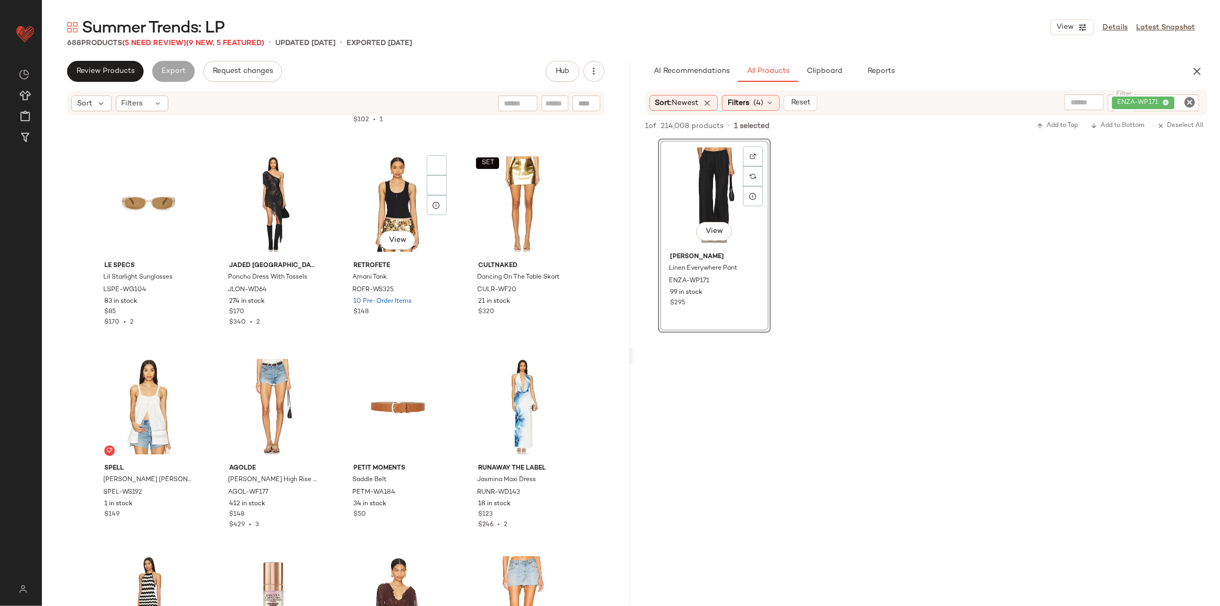
scroll to position [22900, 0]
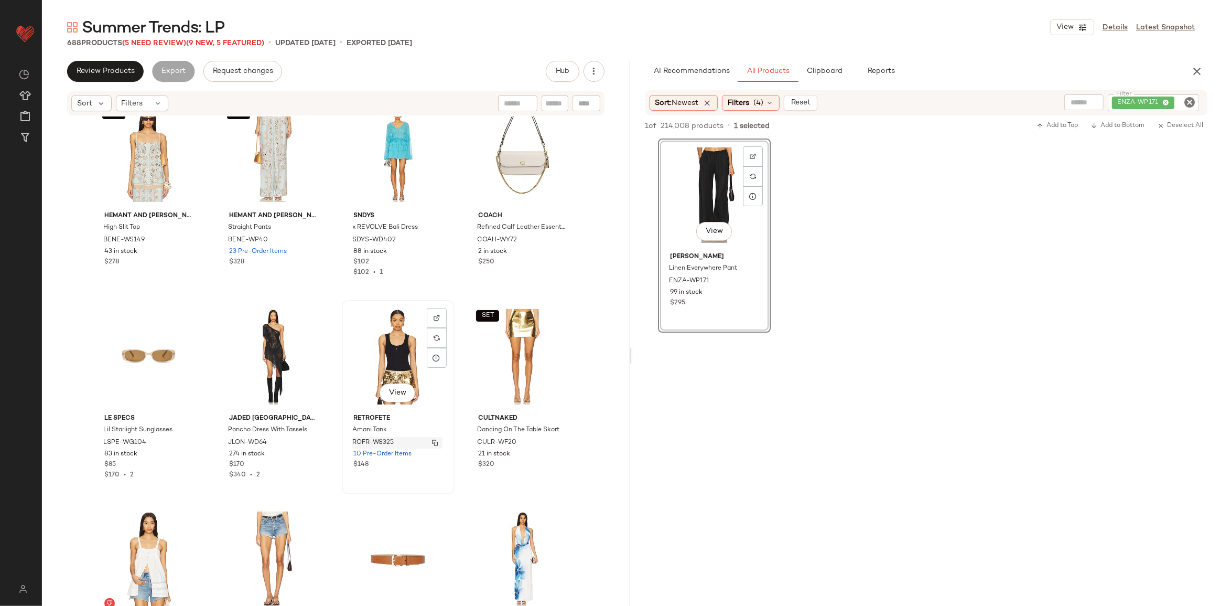
click at [428, 441] on button "button" at bounding box center [435, 442] width 15 height 9
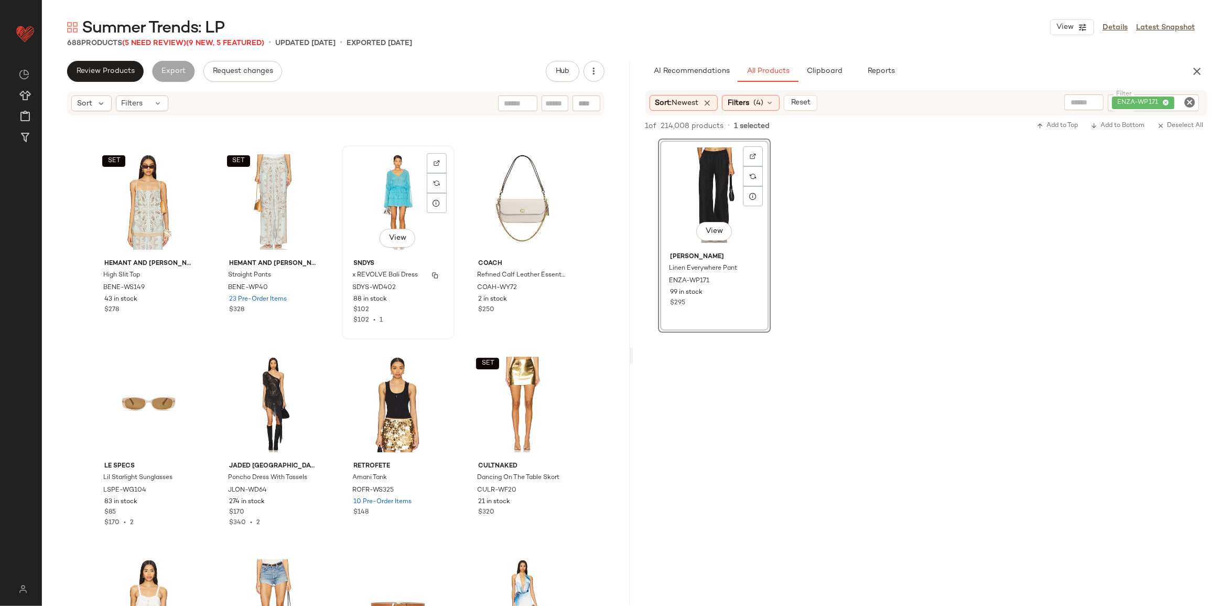
scroll to position [22805, 0]
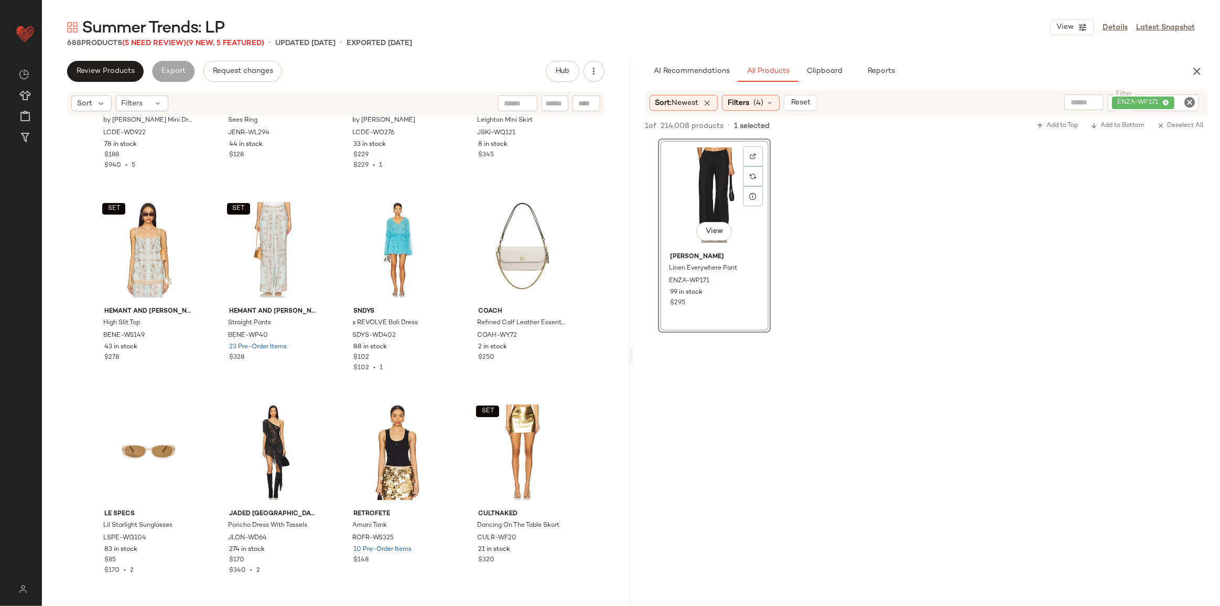
click at [1186, 100] on icon "Clear Filter" at bounding box center [1189, 102] width 13 height 13
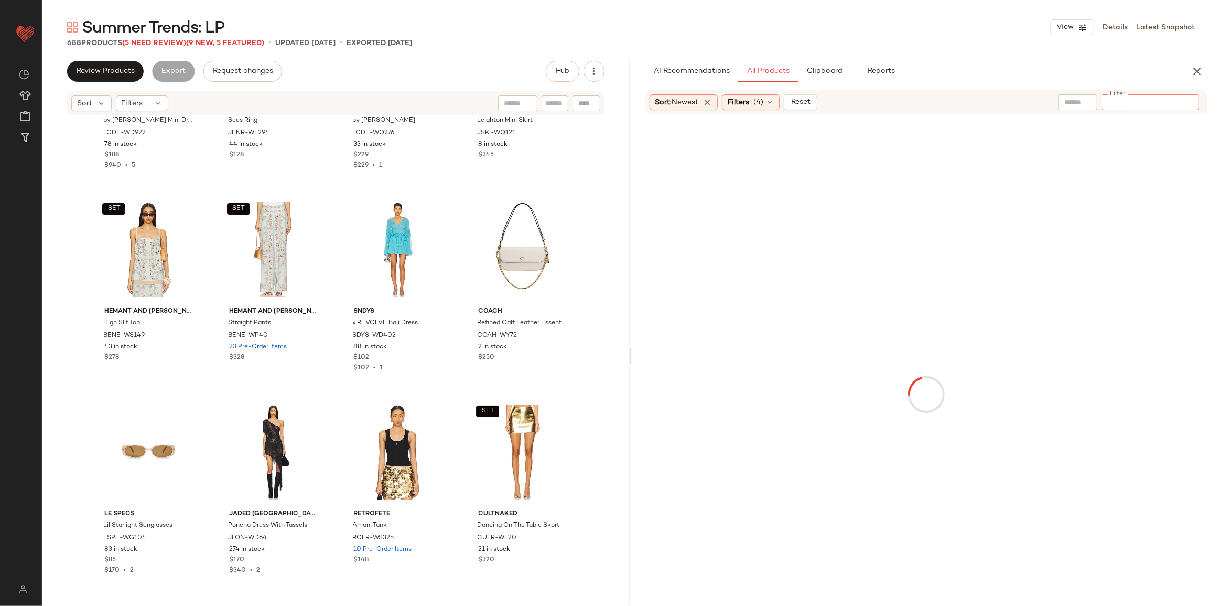
type input "**********"
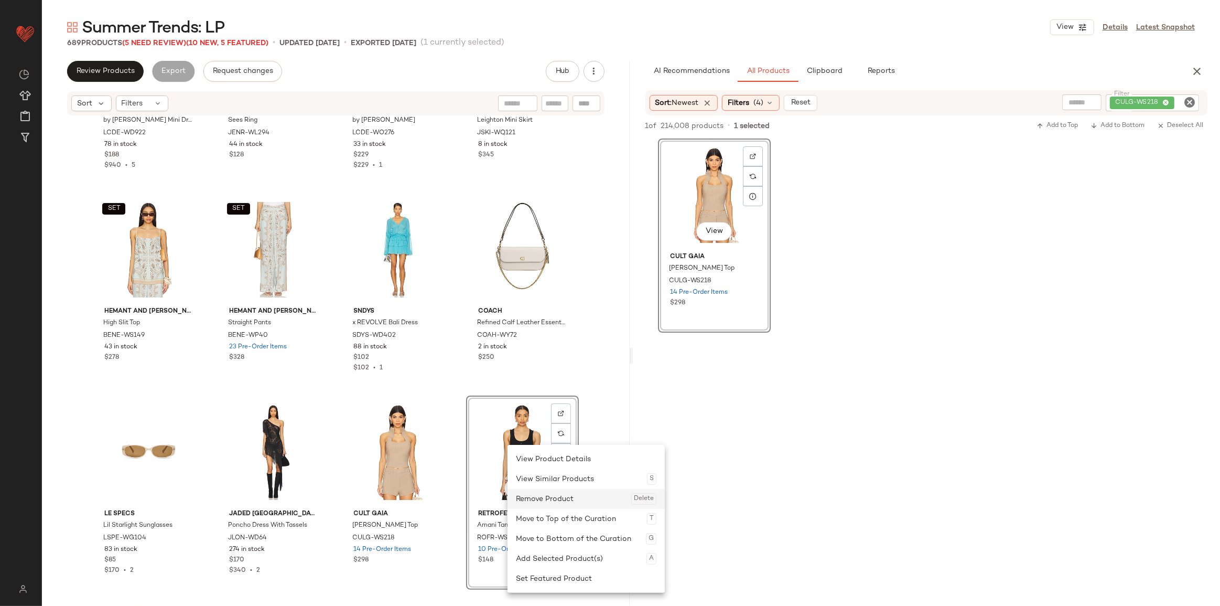
click at [537, 495] on div "Remove Product Delete" at bounding box center [586, 499] width 141 height 20
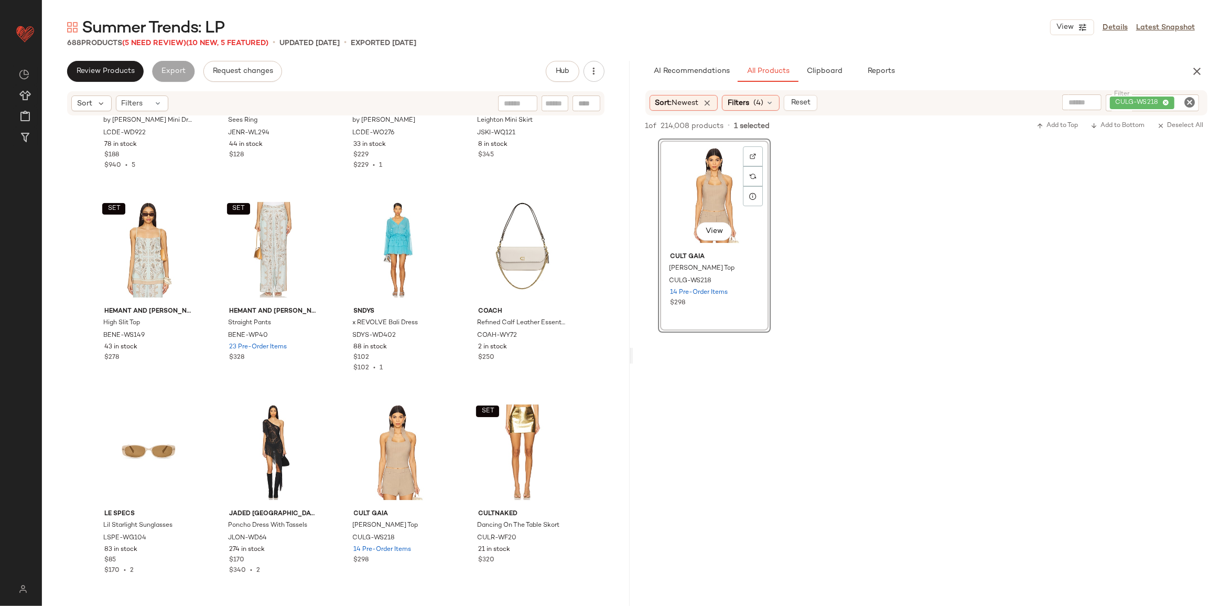
click at [1185, 100] on icon "Clear Filter" at bounding box center [1189, 102] width 13 height 13
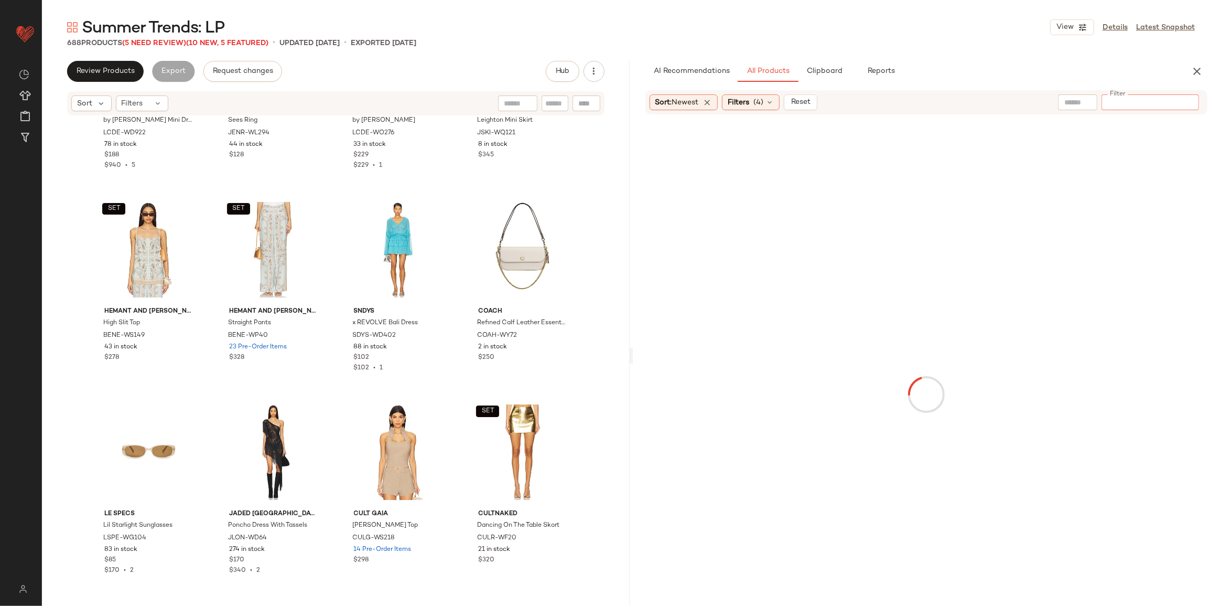
type input "*********"
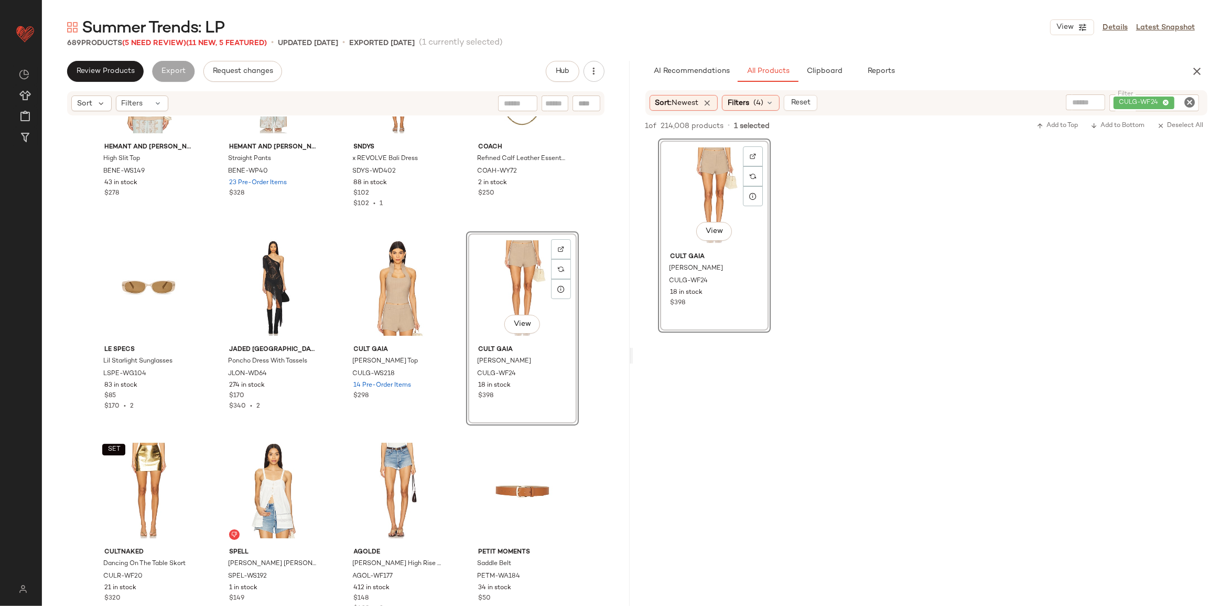
scroll to position [22995, 0]
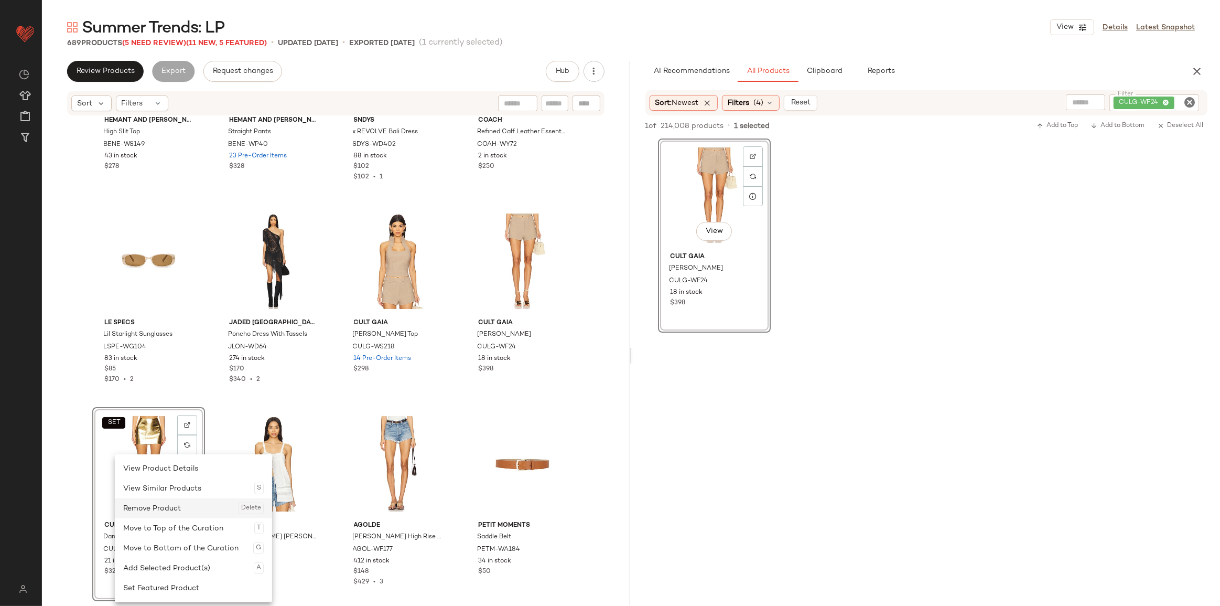
click at [168, 507] on div "Remove Product Delete" at bounding box center [193, 508] width 141 height 20
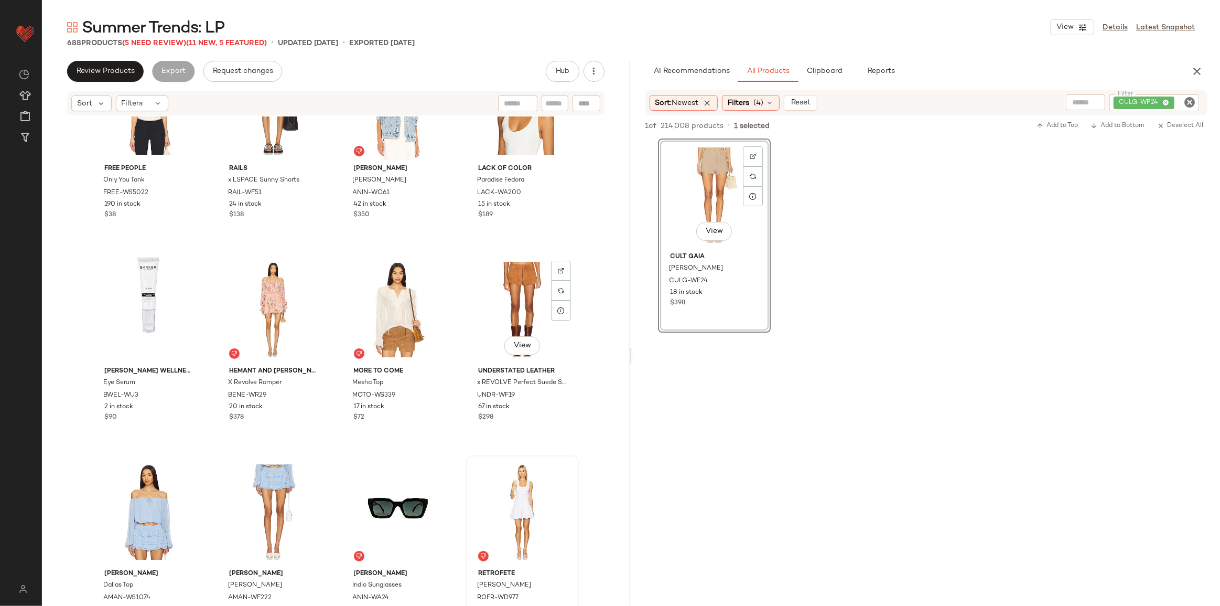
scroll to position [22090, 0]
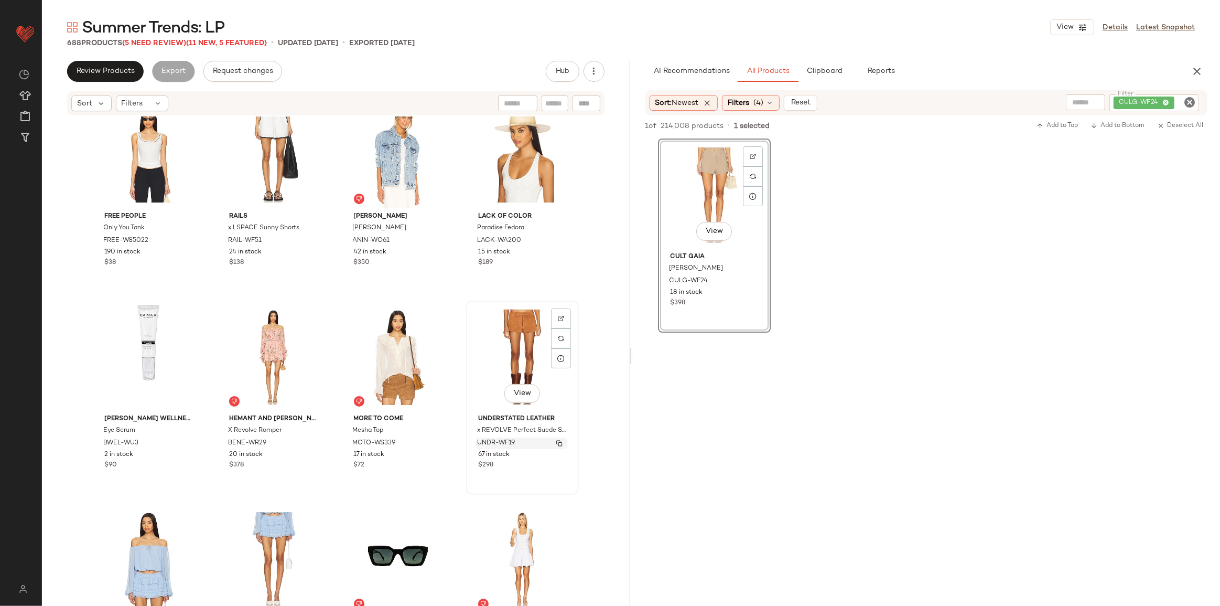
click at [559, 446] on img "button" at bounding box center [559, 443] width 6 height 6
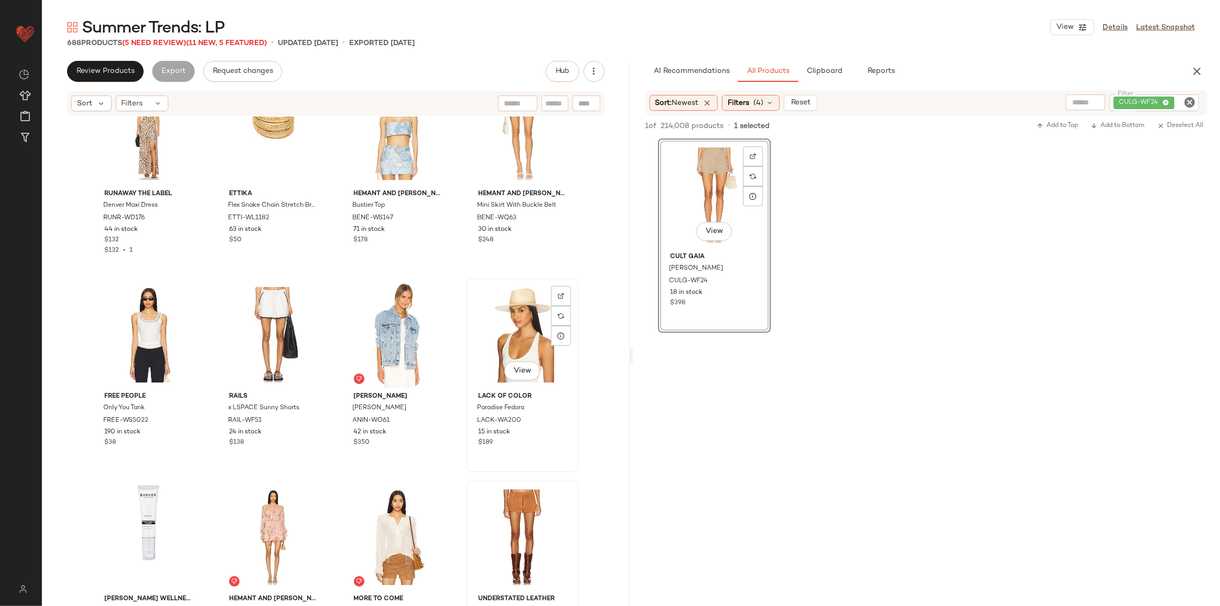
scroll to position [21899, 0]
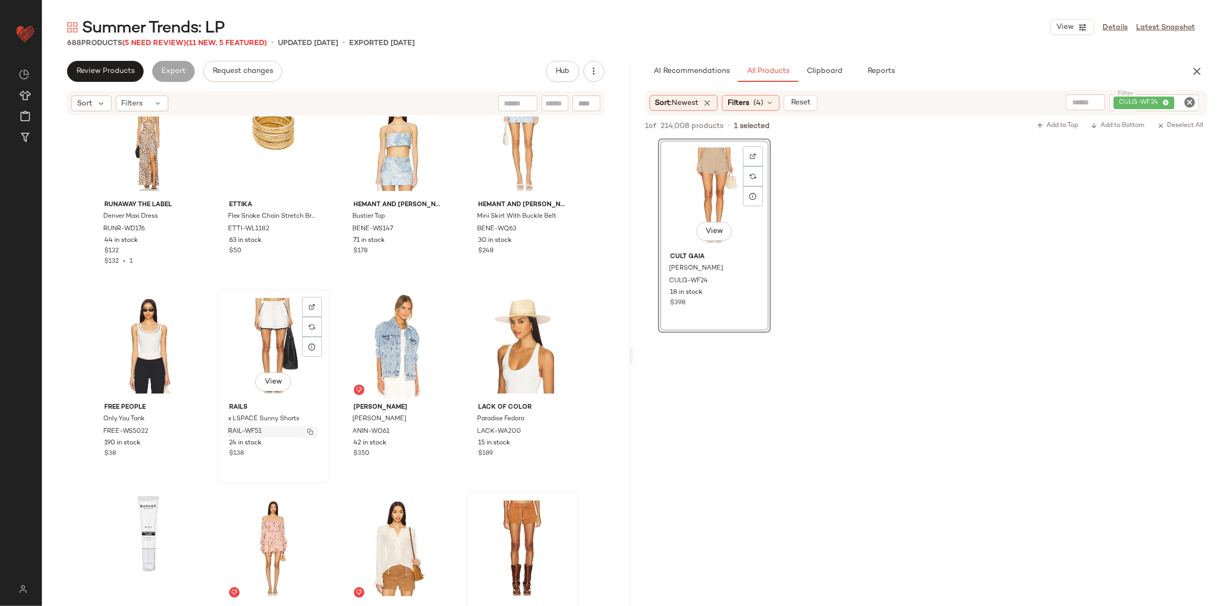
click at [307, 434] on img "button" at bounding box center [310, 431] width 6 height 6
click at [1184, 101] on icon "Clear Filter" at bounding box center [1189, 102] width 13 height 13
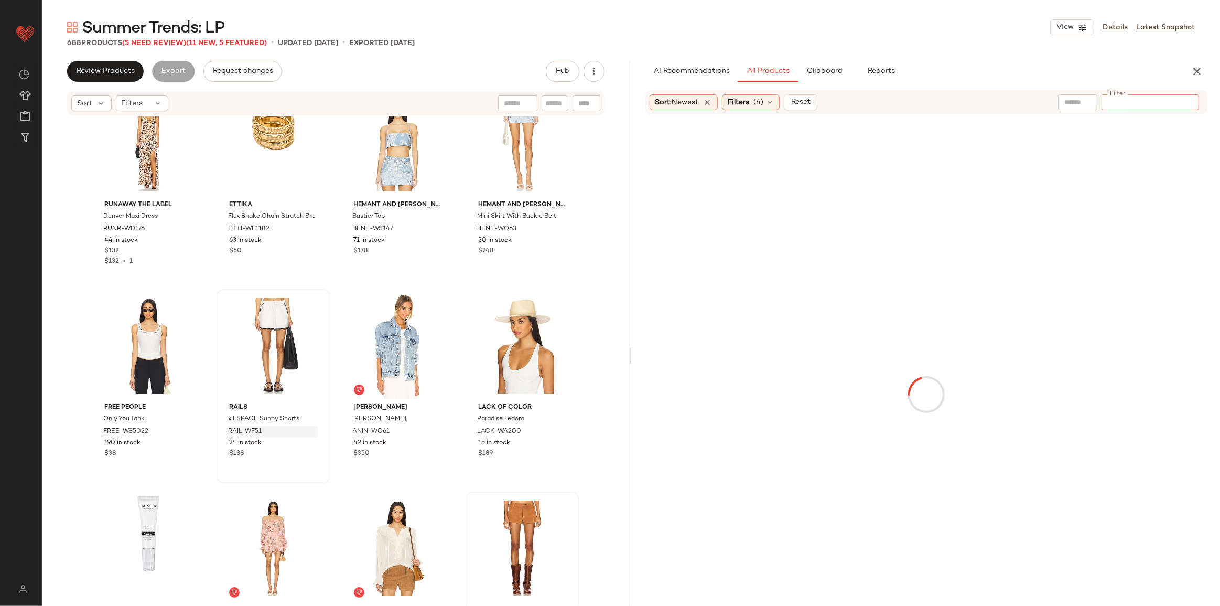
type input "**********"
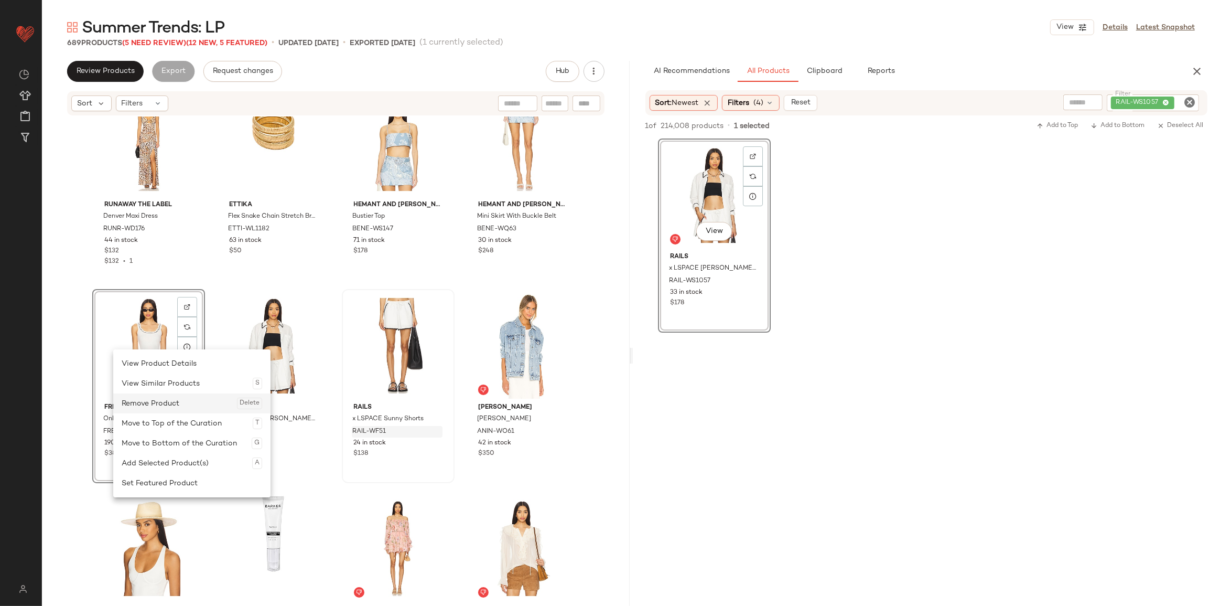
click at [166, 405] on div "Remove Product Delete" at bounding box center [192, 403] width 141 height 20
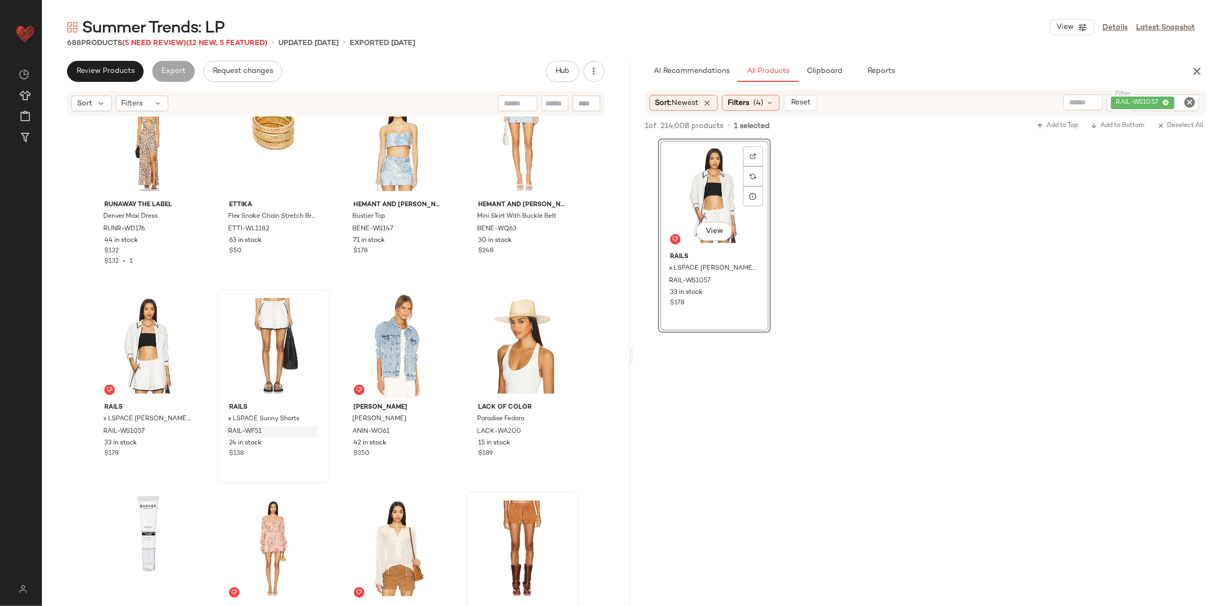
click at [1186, 101] on icon "Clear Filter" at bounding box center [1189, 102] width 13 height 13
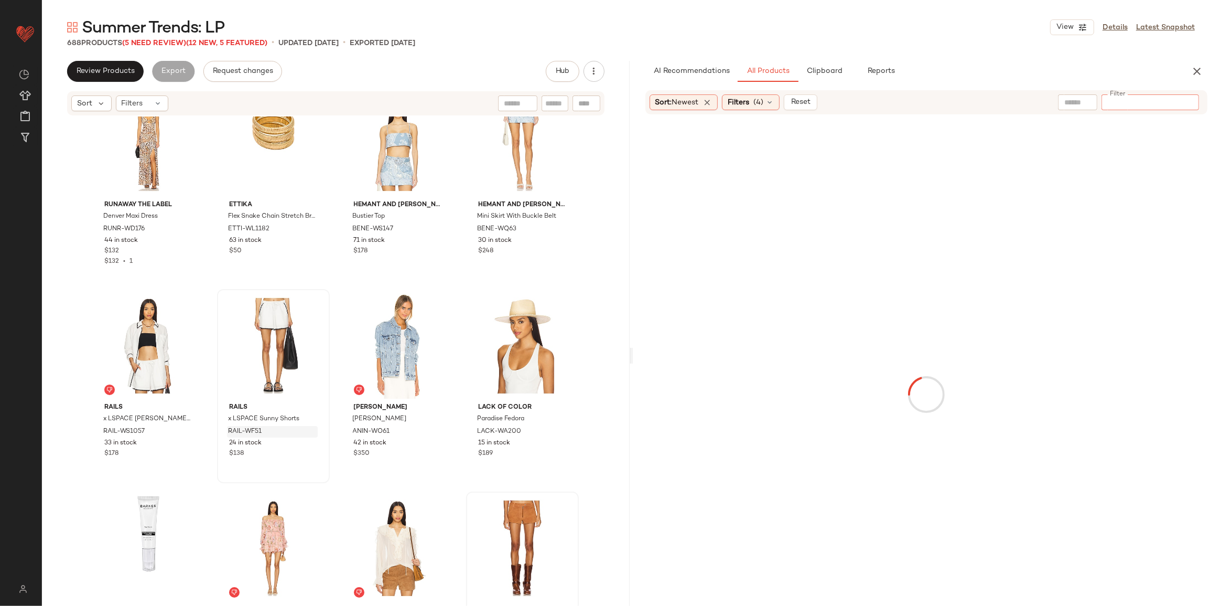
type input "**********"
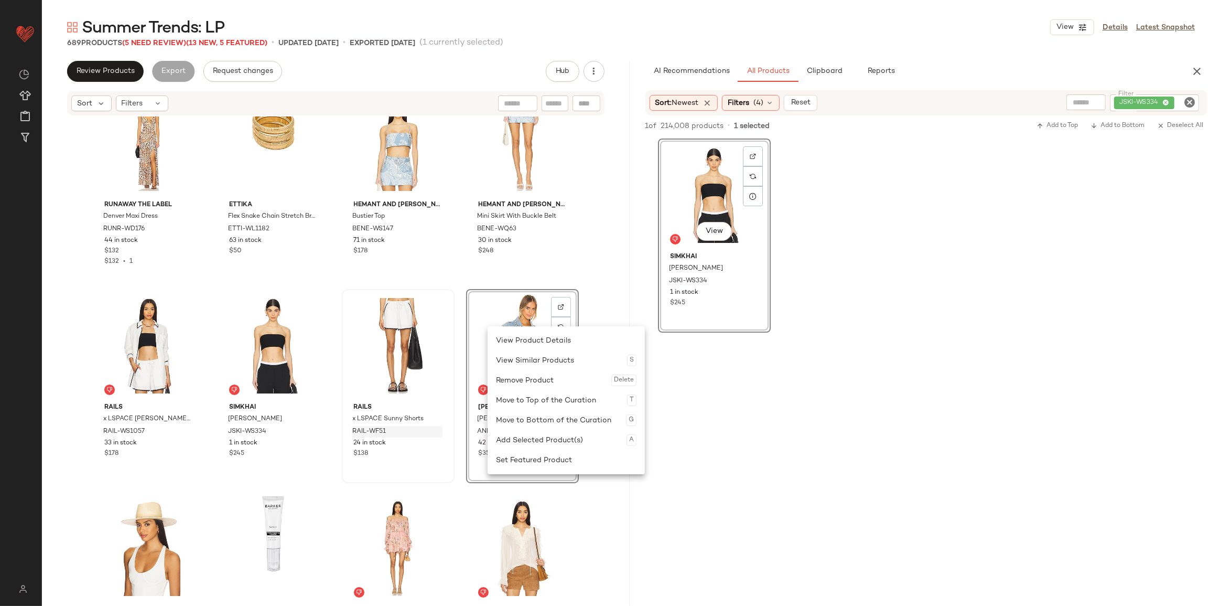
drag, startPoint x: 534, startPoint y: 385, endPoint x: 529, endPoint y: 384, distance: 5.3
click at [534, 384] on div "Remove Product Delete" at bounding box center [566, 380] width 141 height 20
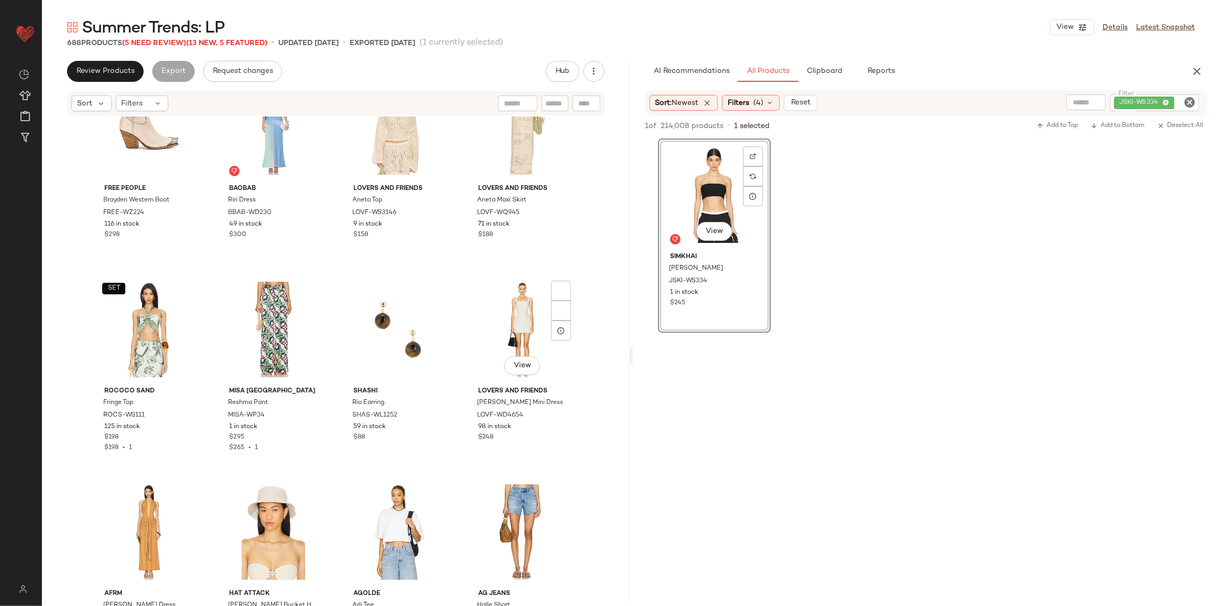
scroll to position [18372, 0]
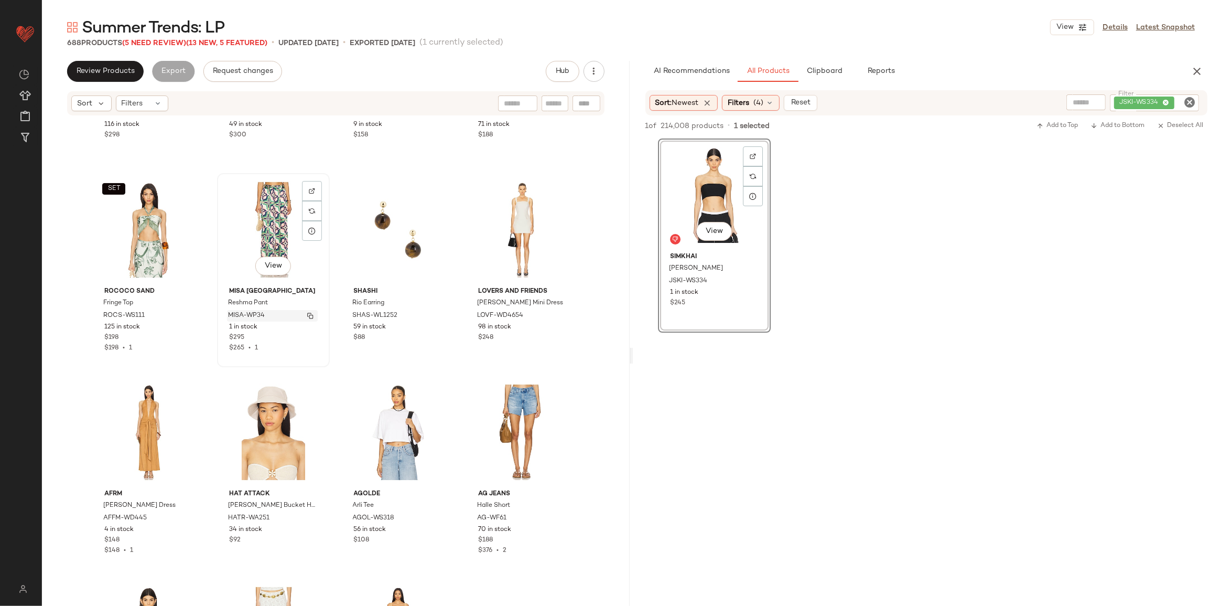
click at [308, 316] on img "button" at bounding box center [310, 316] width 6 height 6
click at [1189, 103] on icon "Clear Filter" at bounding box center [1189, 102] width 13 height 13
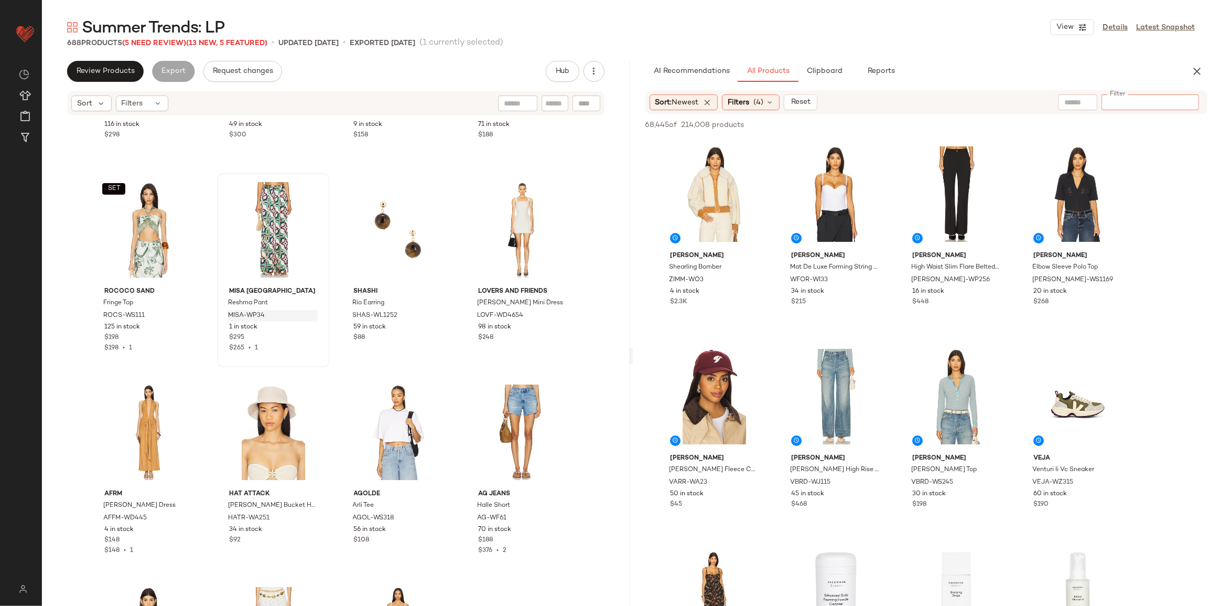
drag, startPoint x: 1132, startPoint y: 94, endPoint x: 1151, endPoint y: 103, distance: 21.1
click at [1151, 103] on input "Filter" at bounding box center [1150, 102] width 89 height 11
paste input "**********"
type input "**********"
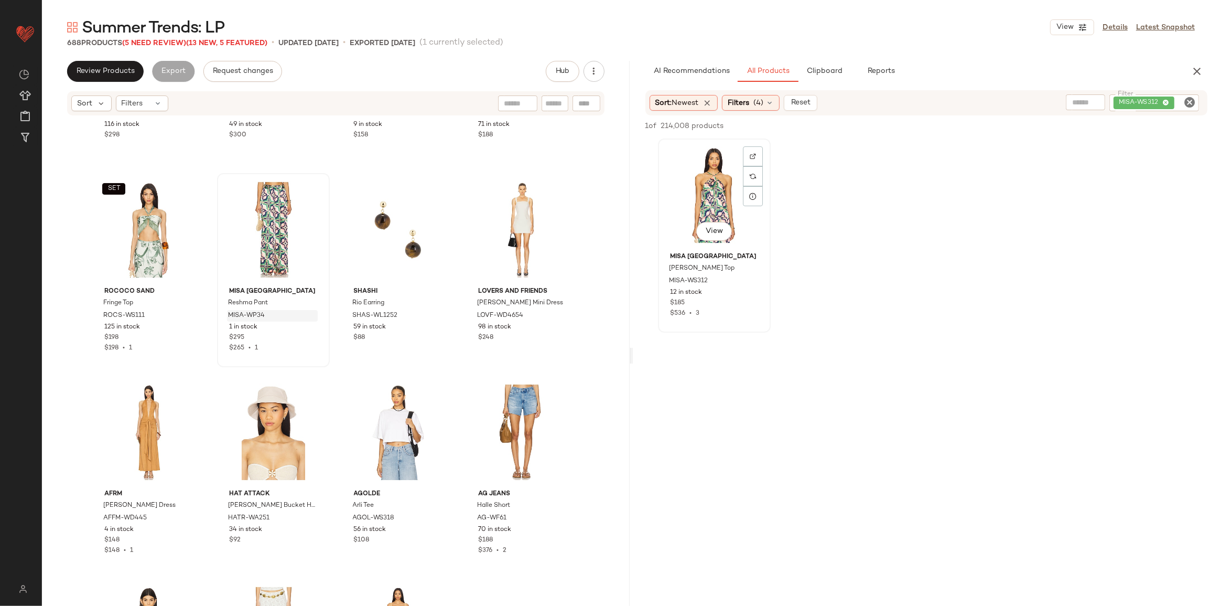
scroll to position [18371, 0]
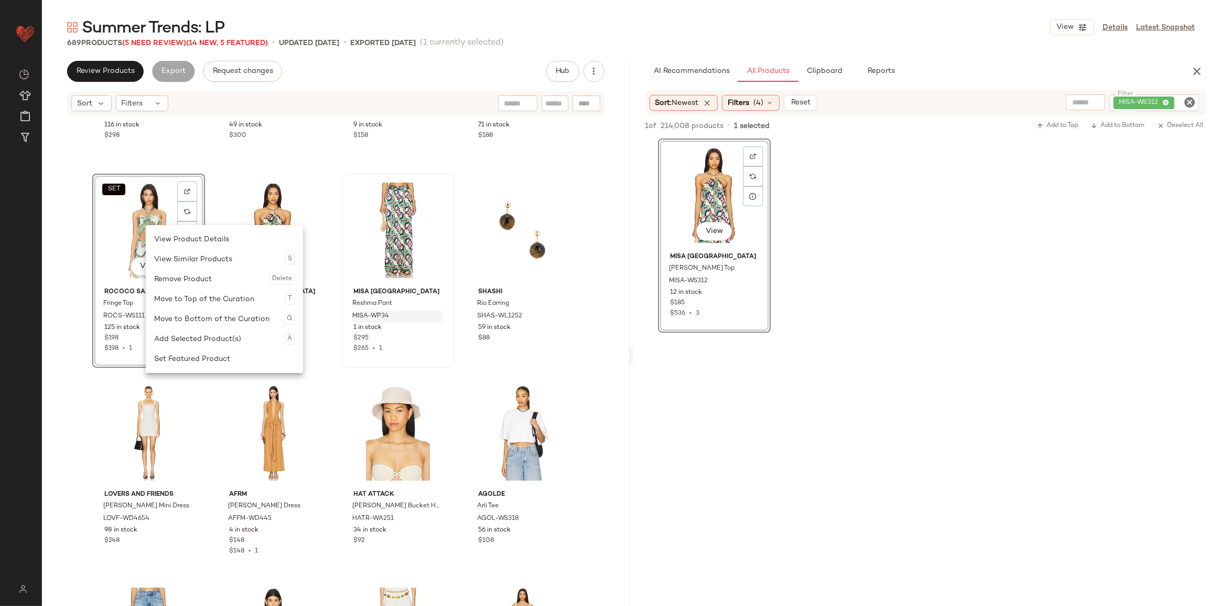
click at [187, 278] on div "Remove Product Delete" at bounding box center [224, 279] width 141 height 20
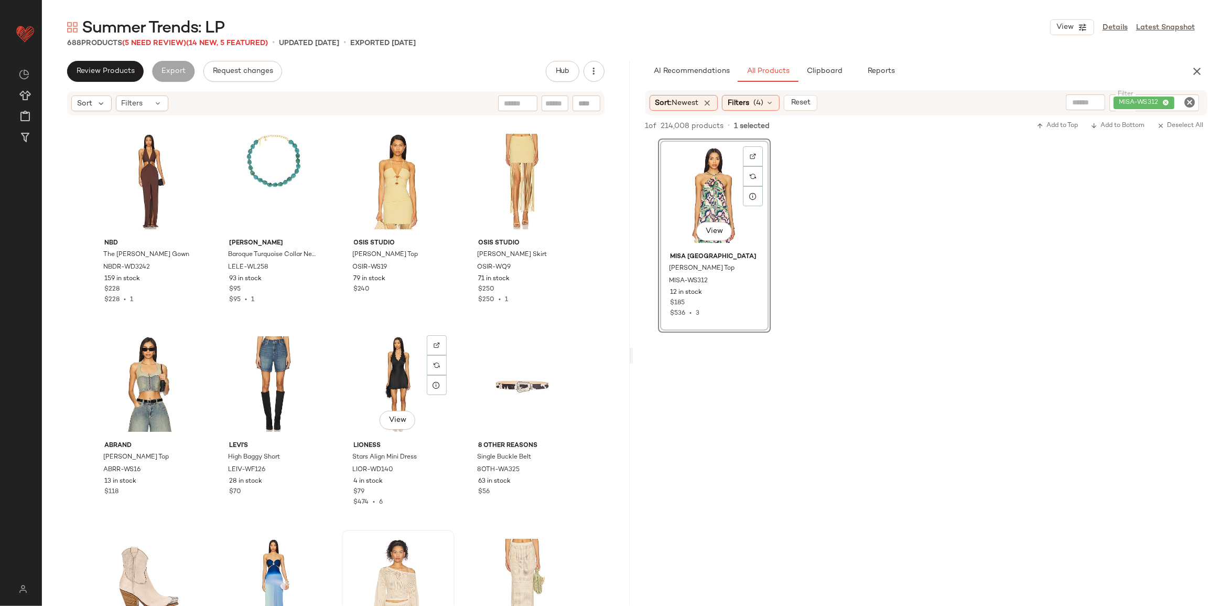
scroll to position [17990, 0]
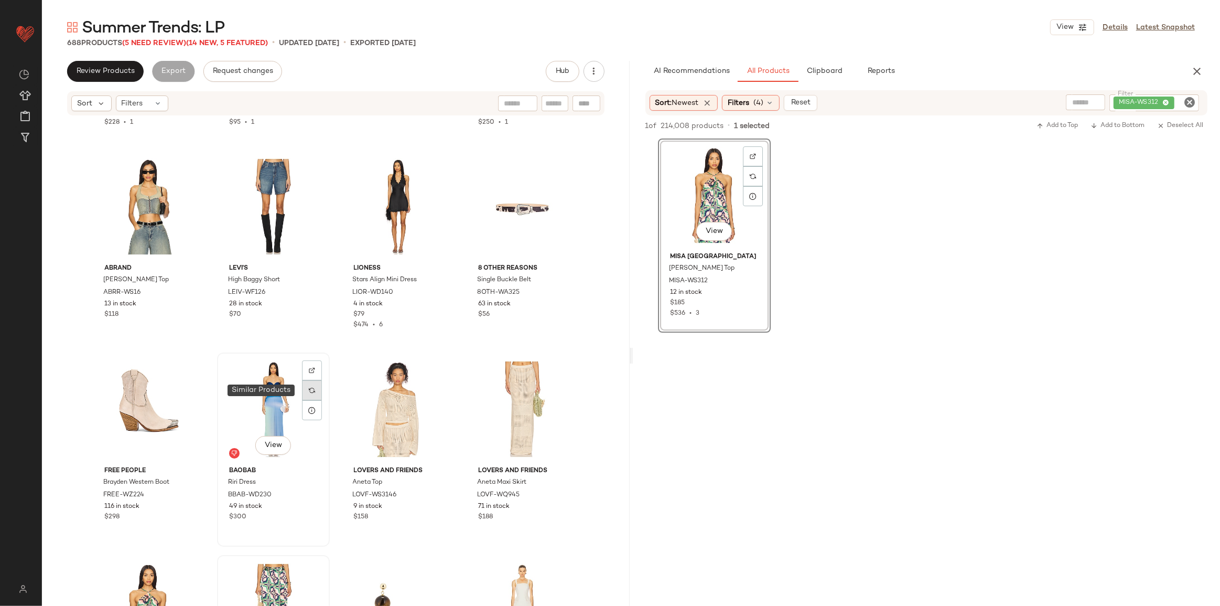
click at [313, 391] on div at bounding box center [312, 390] width 20 height 20
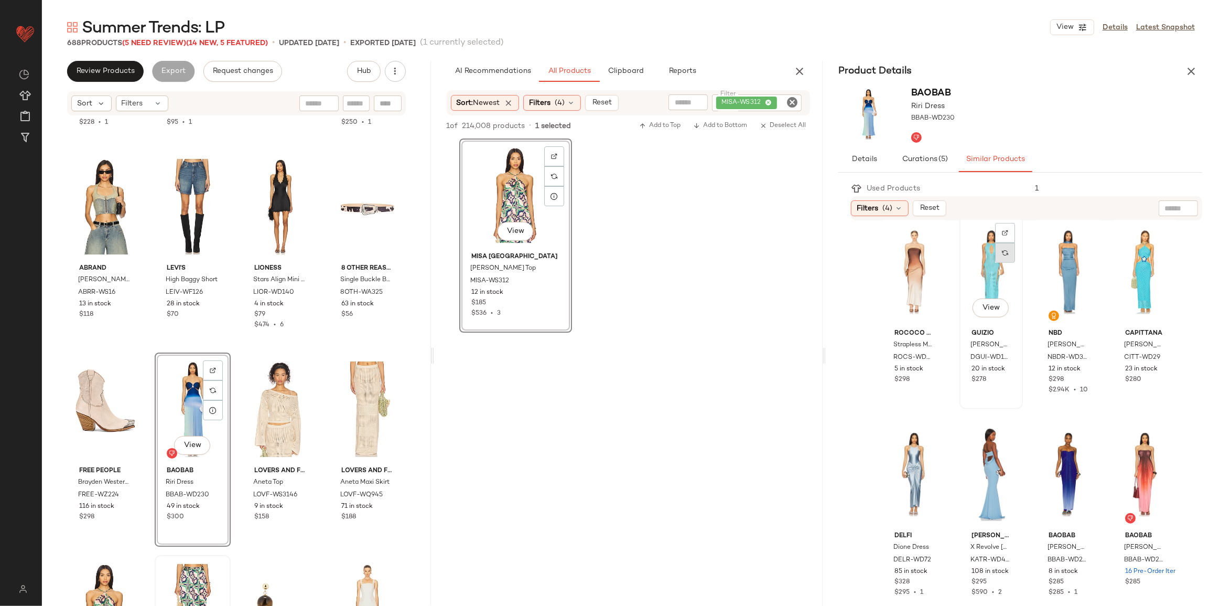
scroll to position [825, 0]
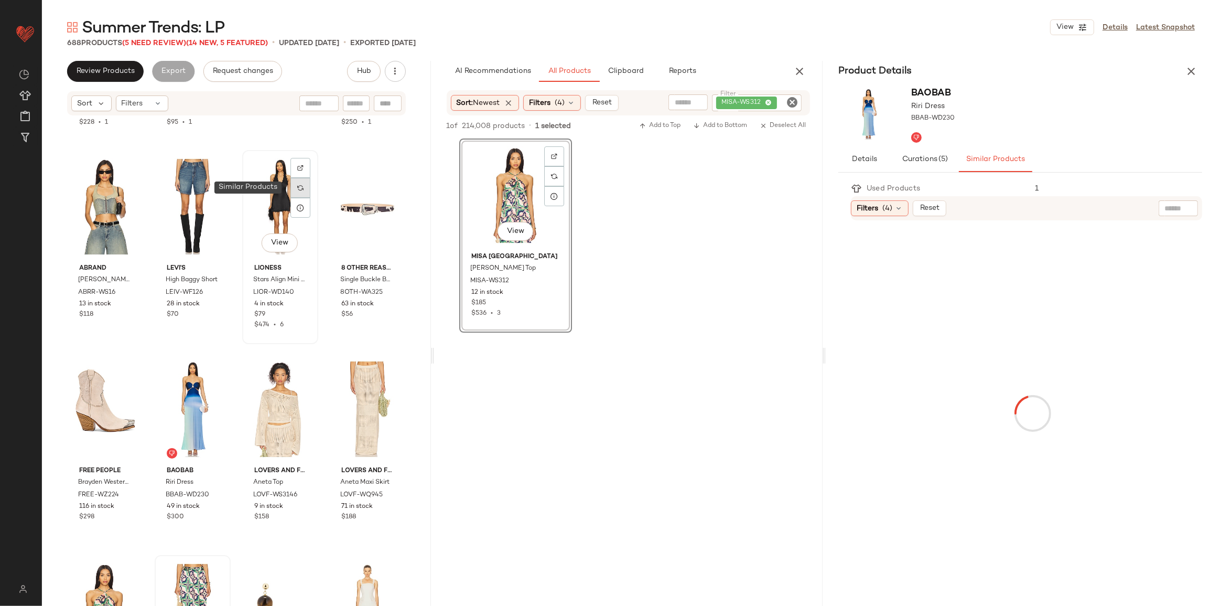
click at [298, 189] on img at bounding box center [300, 188] width 6 height 6
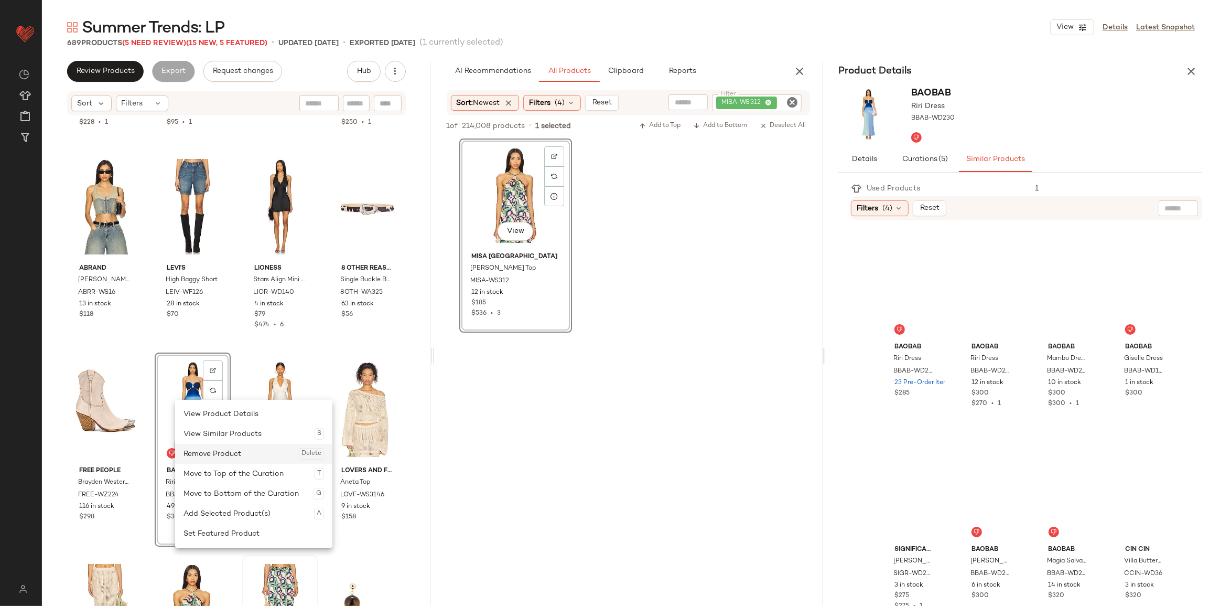
click at [216, 455] on div "Remove Product Delete" at bounding box center [254, 454] width 141 height 20
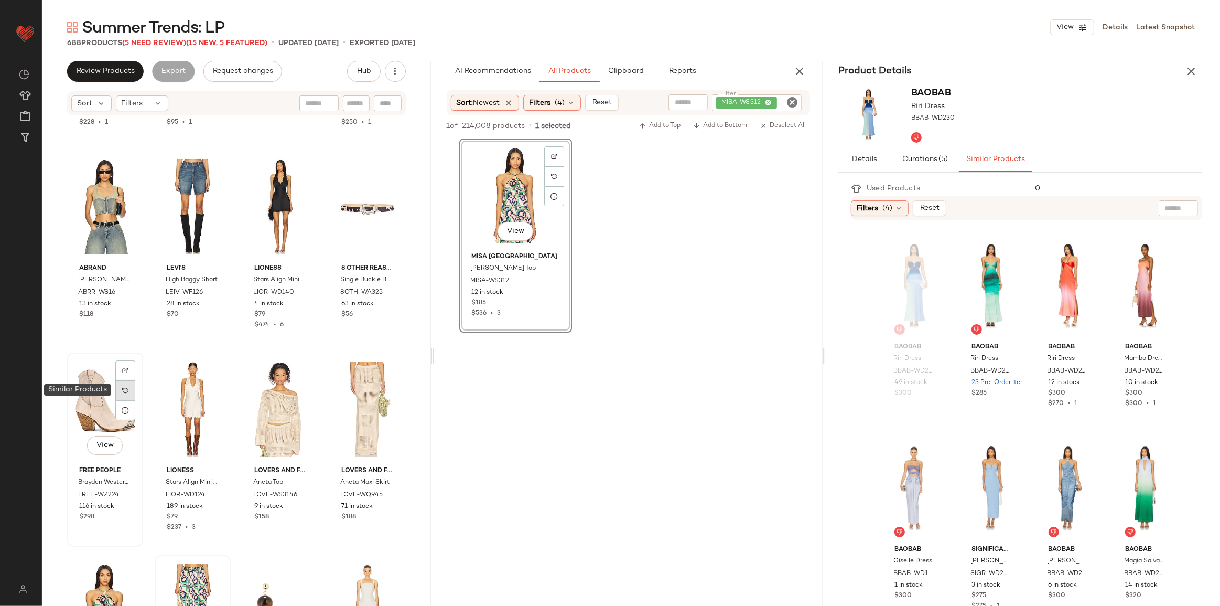
click at [127, 392] on img at bounding box center [125, 390] width 6 height 6
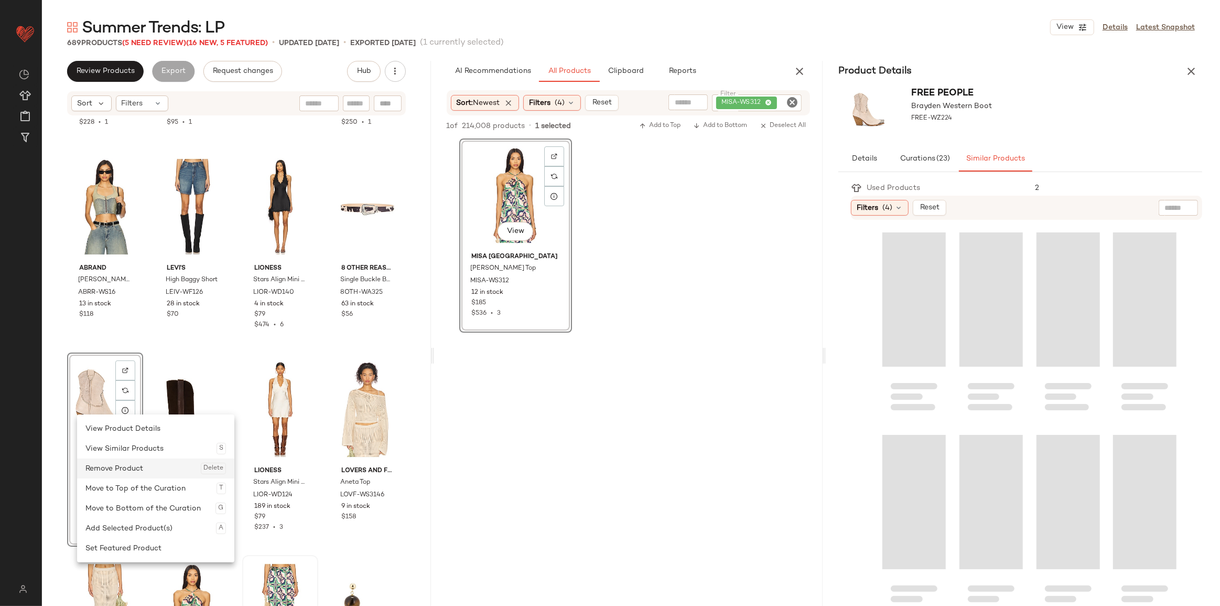
click at [124, 465] on div "Remove Product Delete" at bounding box center [155, 468] width 141 height 20
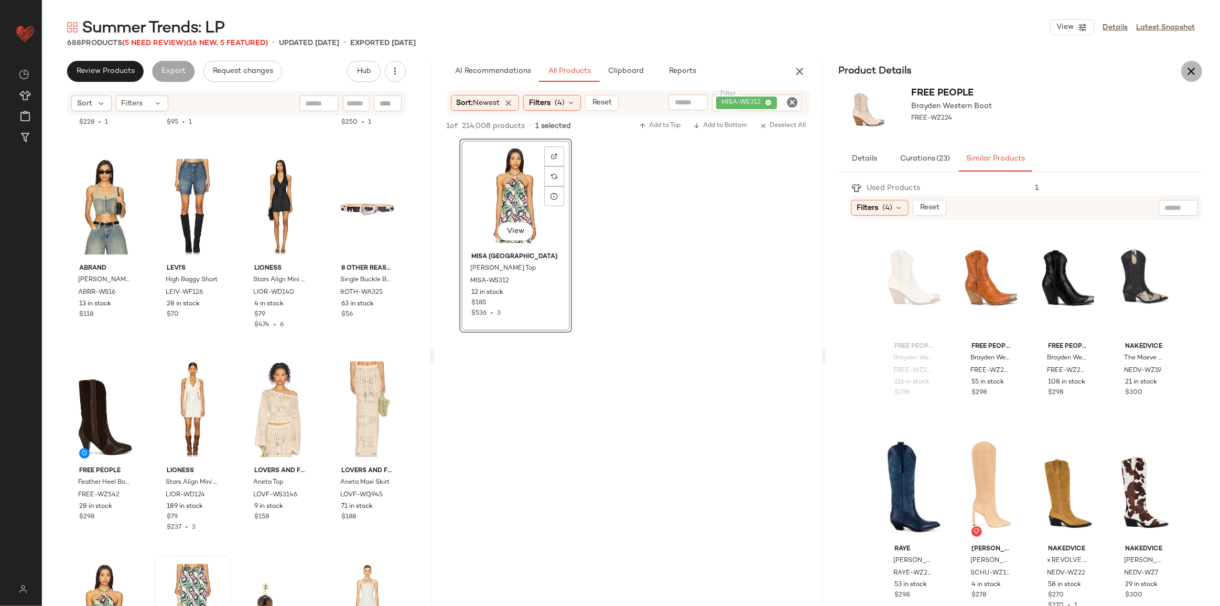
click at [1191, 71] on icon "button" at bounding box center [1192, 71] width 13 height 13
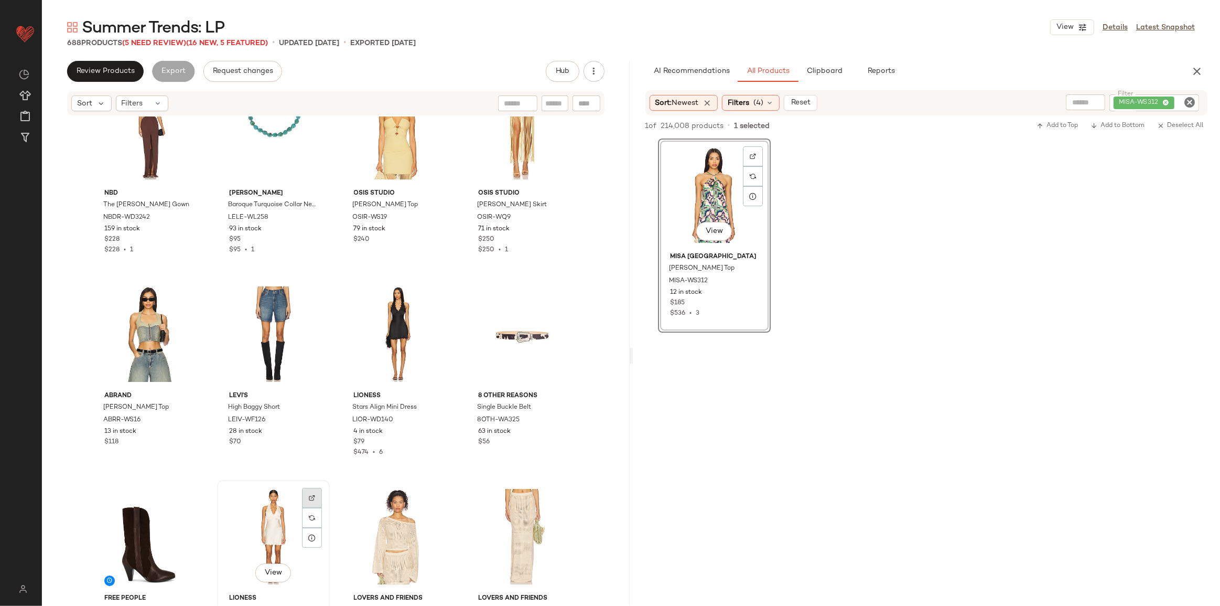
scroll to position [17847, 0]
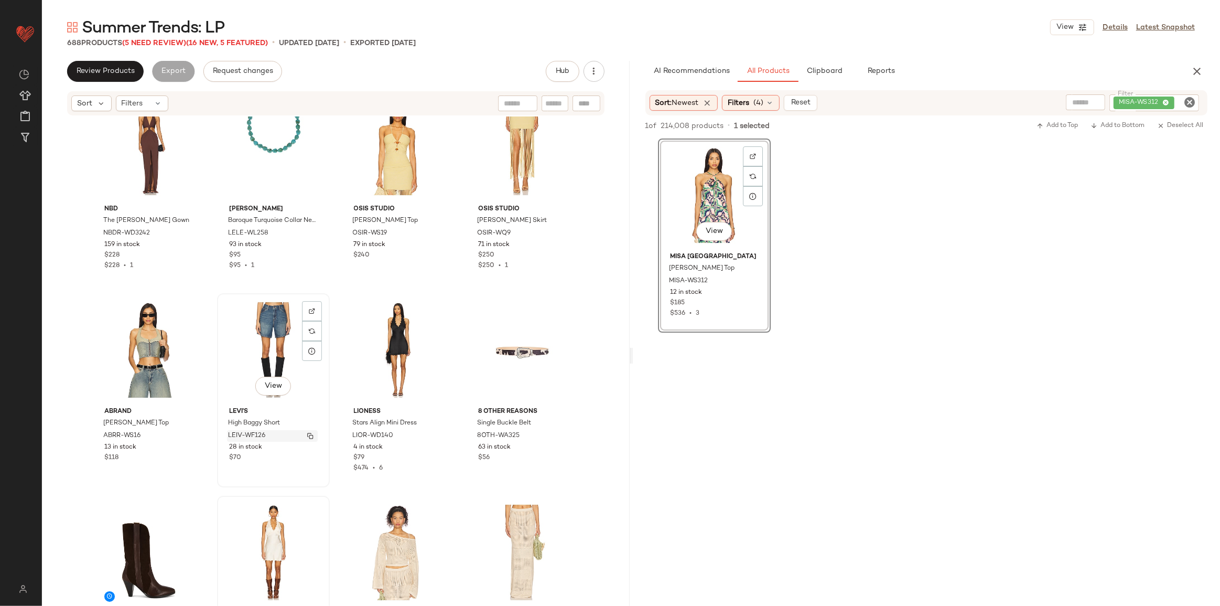
click at [307, 435] on img "button" at bounding box center [310, 436] width 6 height 6
click at [1187, 103] on icon "Clear Filter" at bounding box center [1189, 102] width 13 height 13
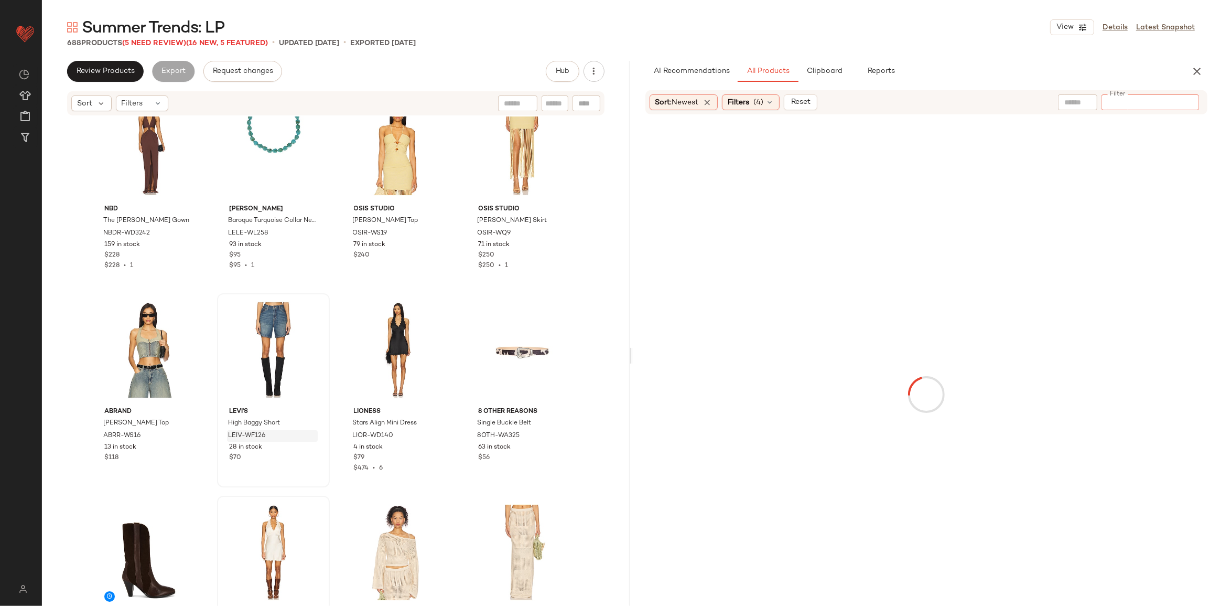
type input "*********"
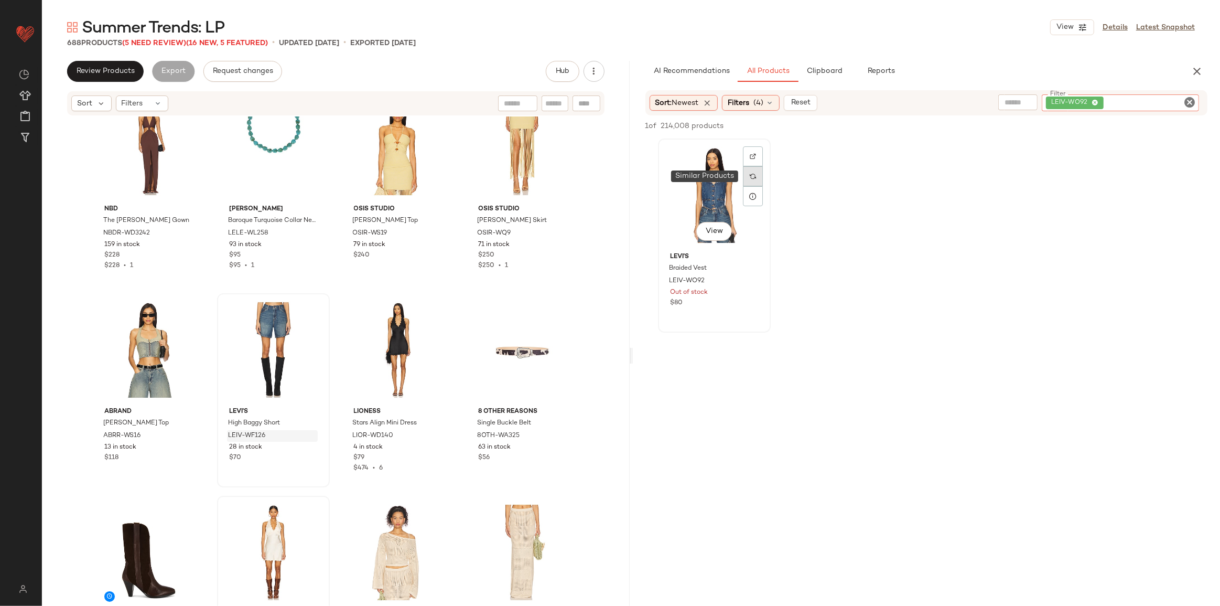
click at [757, 175] on div at bounding box center [753, 176] width 20 height 20
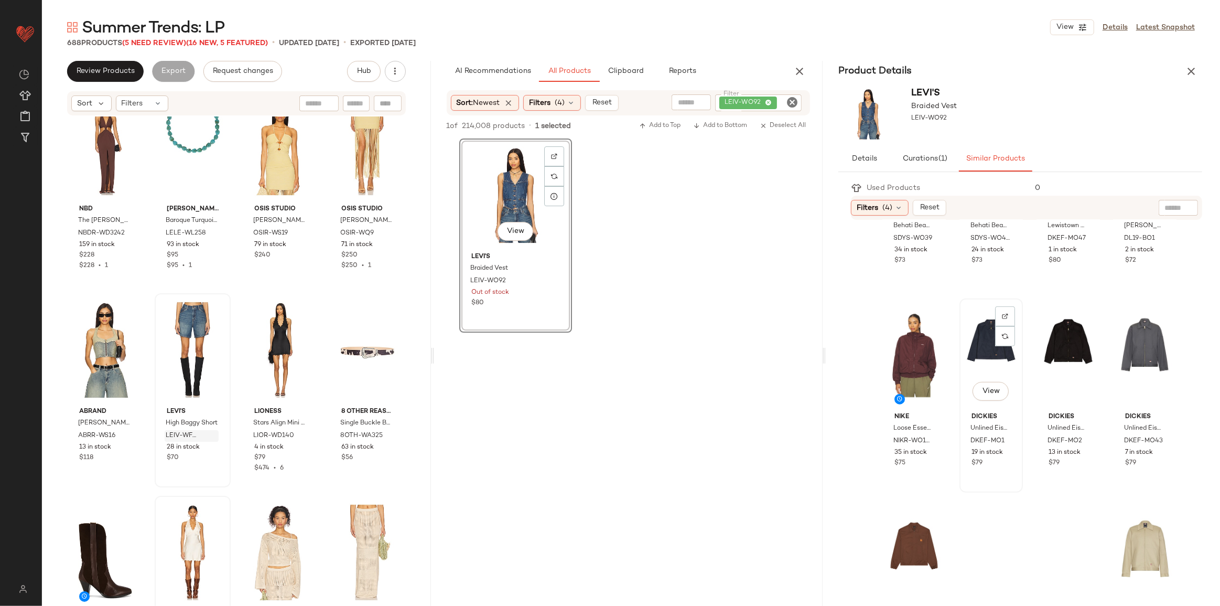
scroll to position [825, 0]
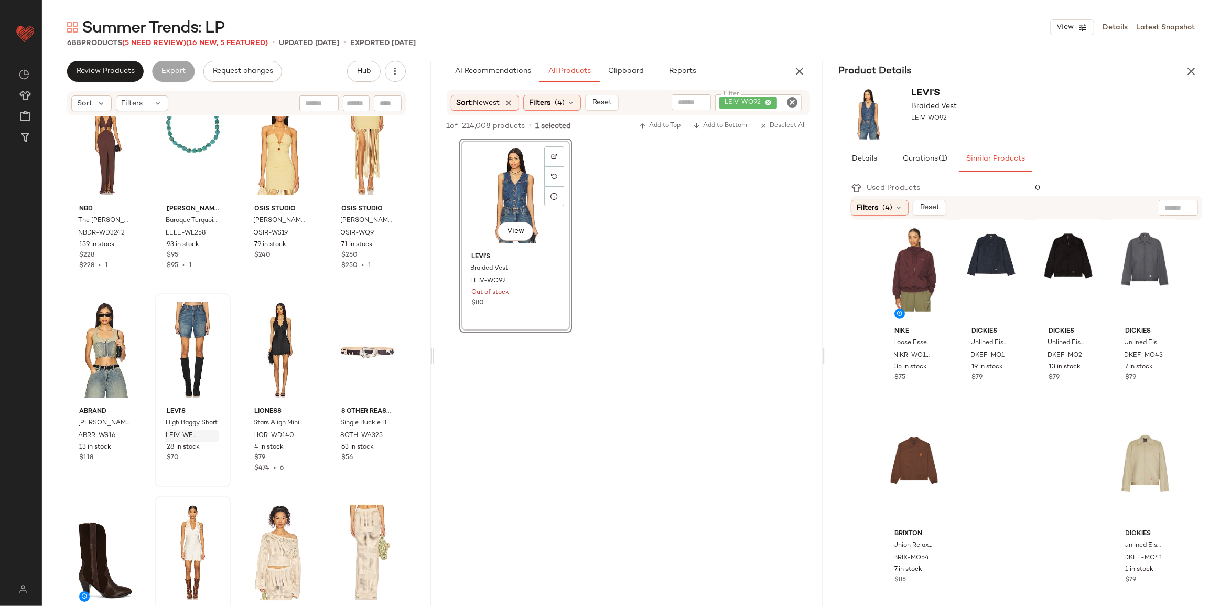
click at [791, 101] on icon "Clear Filter" at bounding box center [792, 102] width 13 height 13
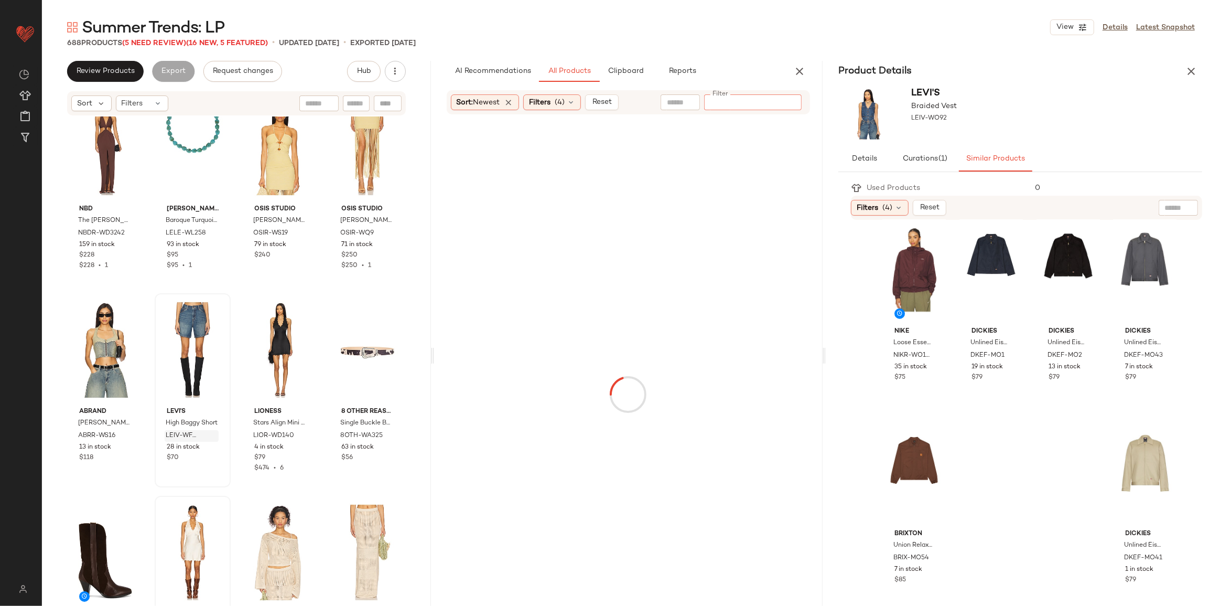
paste input "**********"
type input "**********"
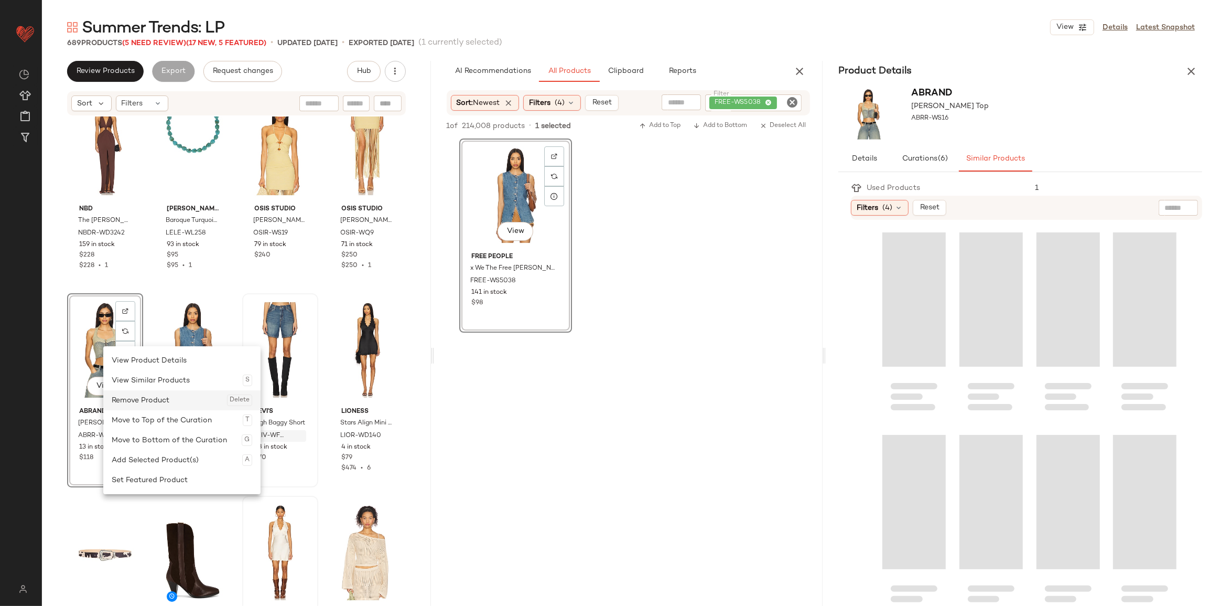
click at [149, 398] on div "Remove Product Delete" at bounding box center [182, 400] width 141 height 20
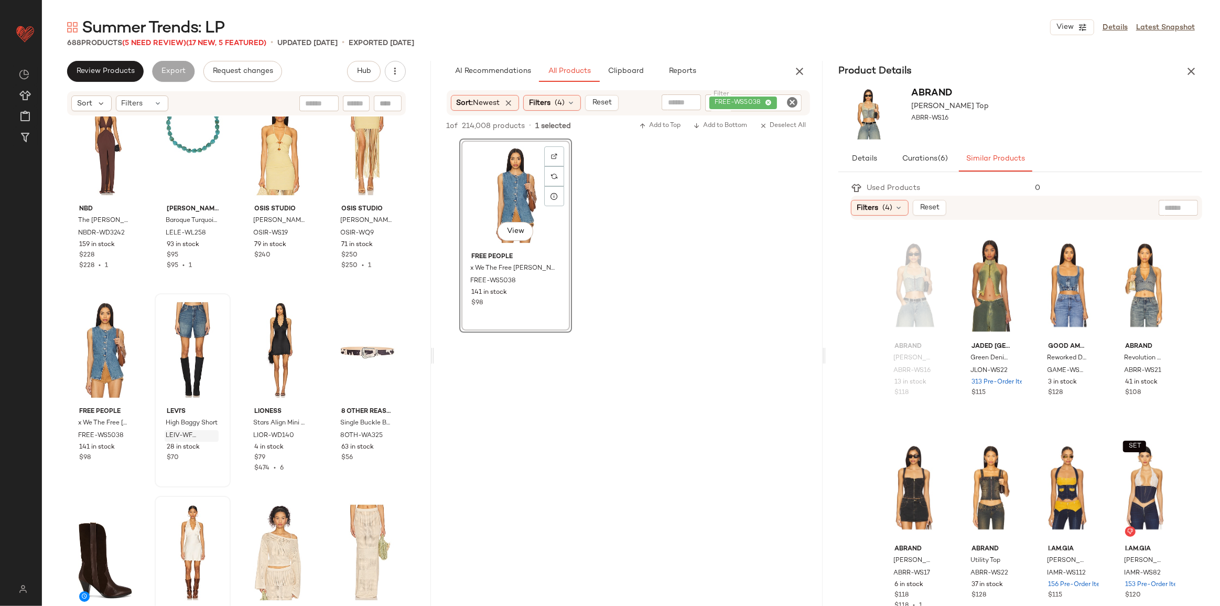
click at [777, 102] on div "FREE-WS5038" at bounding box center [753, 102] width 96 height 17
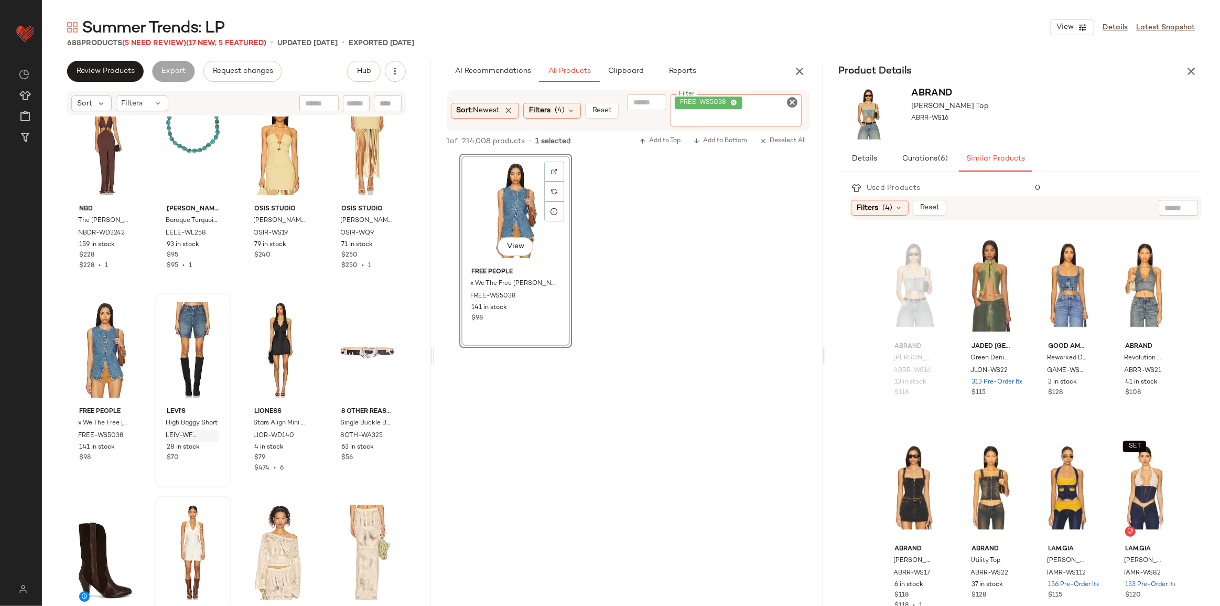
drag, startPoint x: 787, startPoint y: 99, endPoint x: 742, endPoint y: 96, distance: 45.2
click at [788, 98] on icon "Clear Filter" at bounding box center [792, 102] width 13 height 13
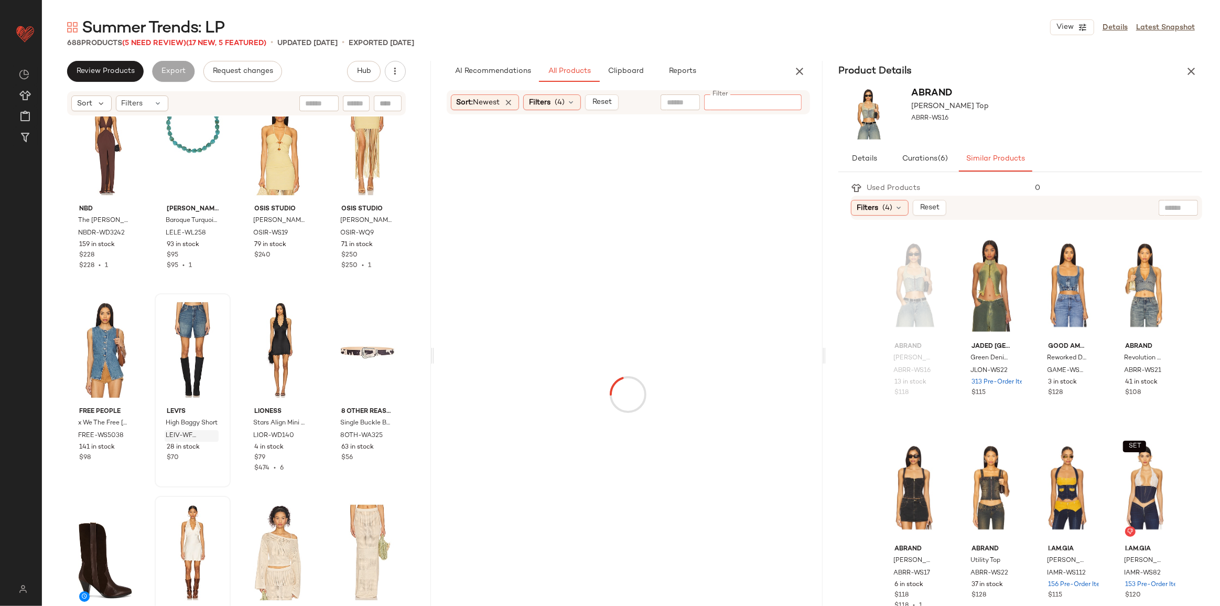
type input "*********"
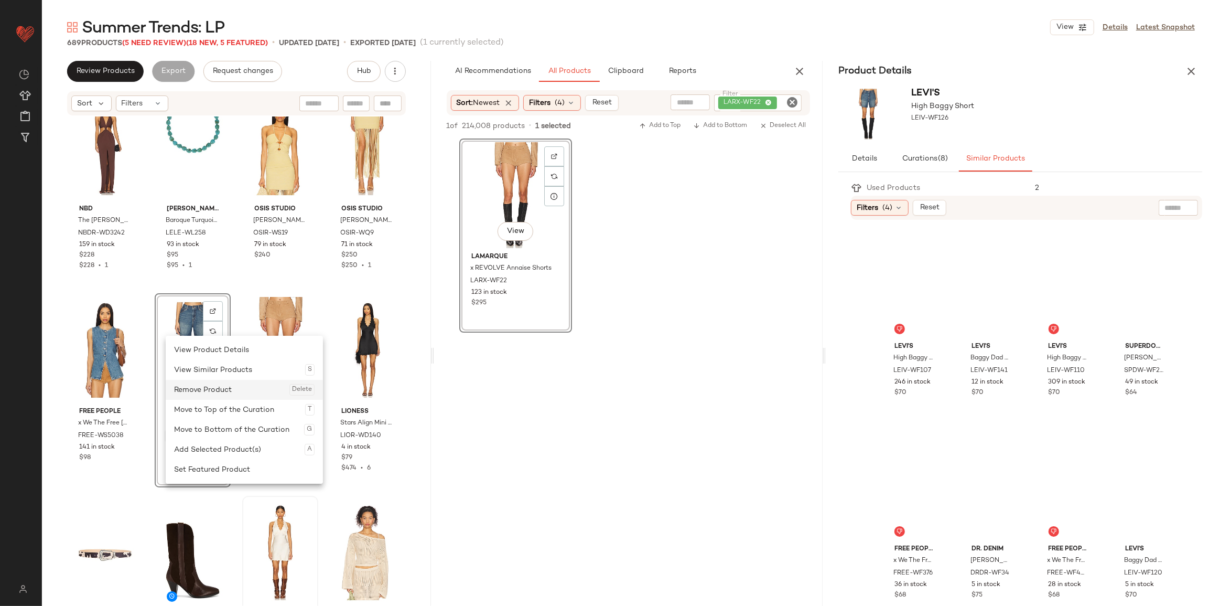
click at [209, 393] on div "Remove Product Delete" at bounding box center [244, 390] width 141 height 20
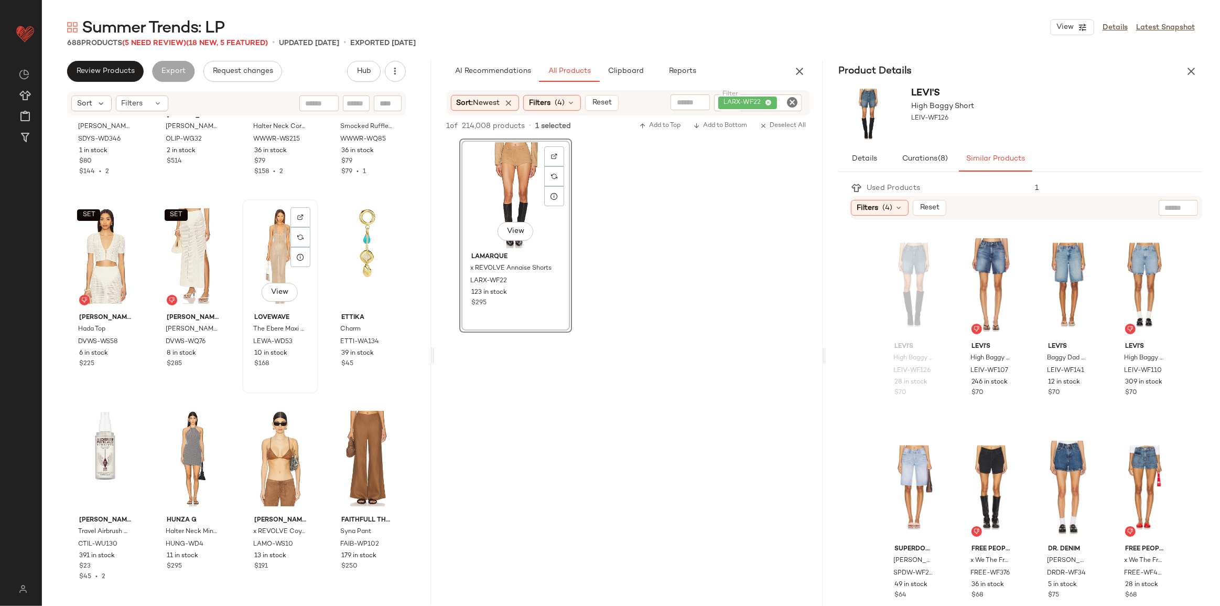
scroll to position [17132, 0]
click at [687, 103] on input "text" at bounding box center [690, 102] width 27 height 11
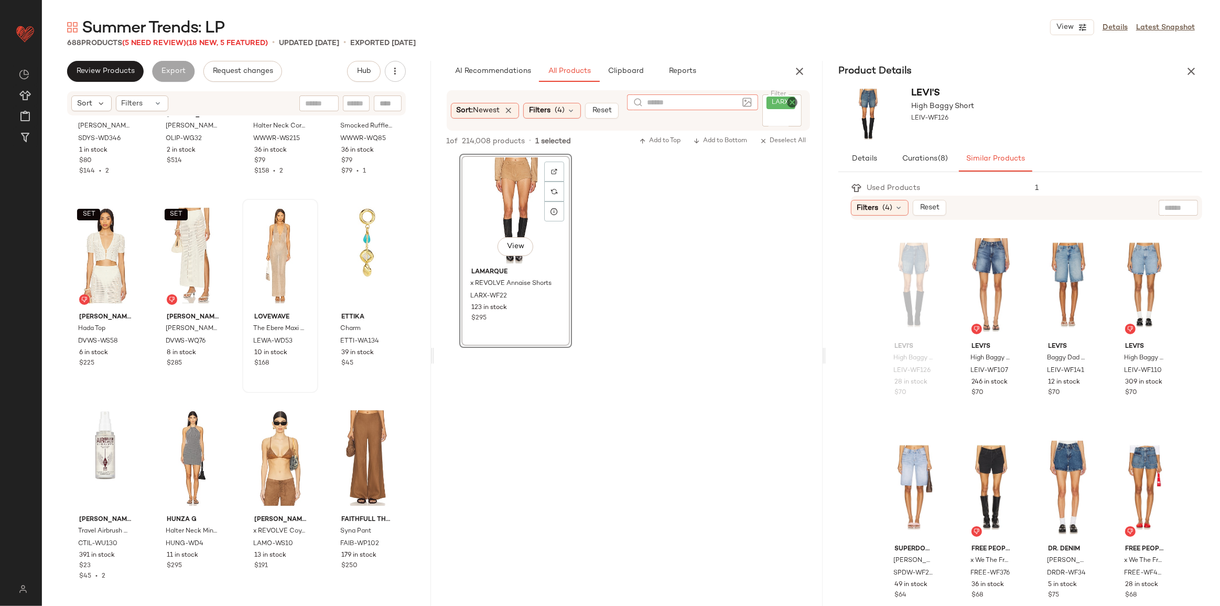
click at [789, 103] on icon "Clear Filter" at bounding box center [792, 102] width 13 height 13
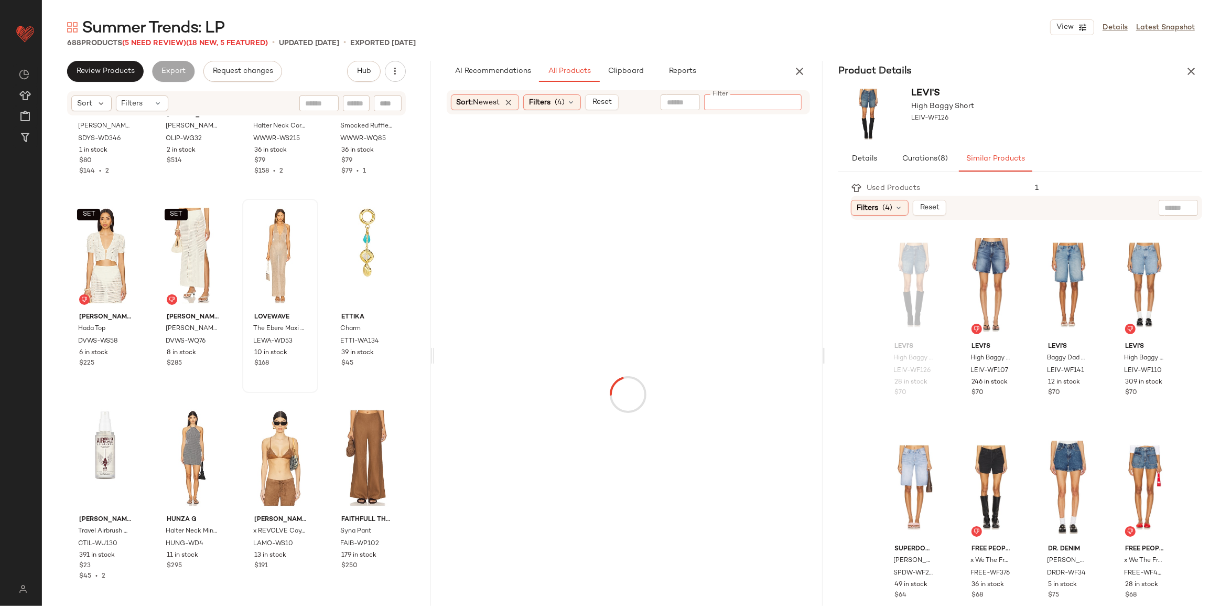
click at [682, 113] on div "Sort: Newest Filters (4) Reset Filter Filter" at bounding box center [629, 102] width 364 height 24
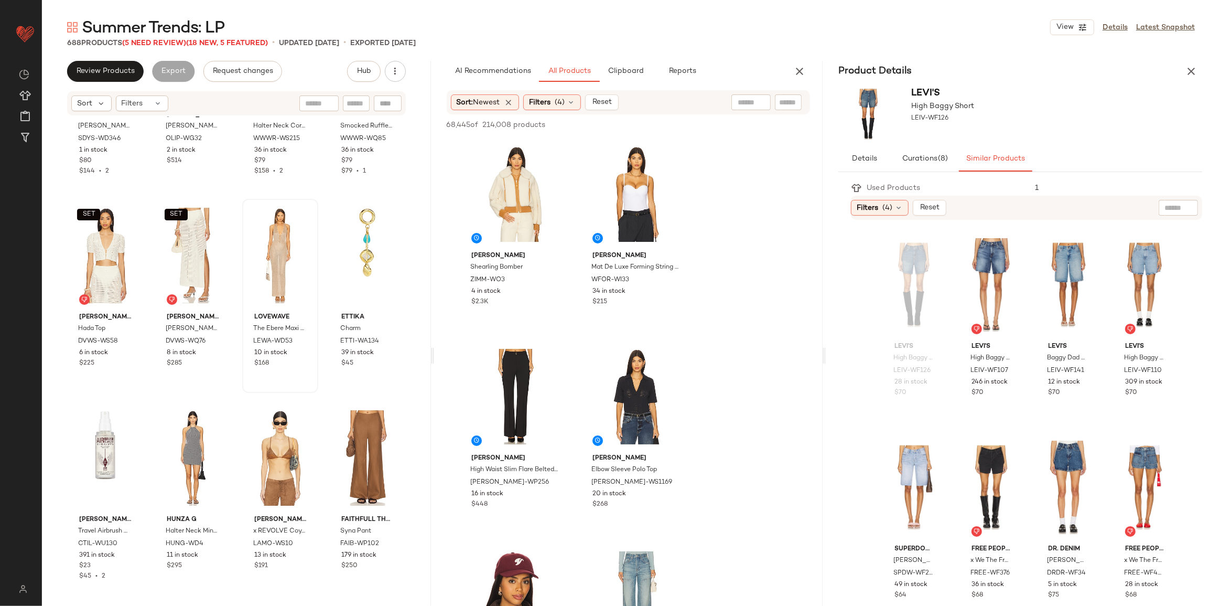
click at [749, 98] on input "text" at bounding box center [751, 102] width 27 height 11
type input "*"
type input "**********"
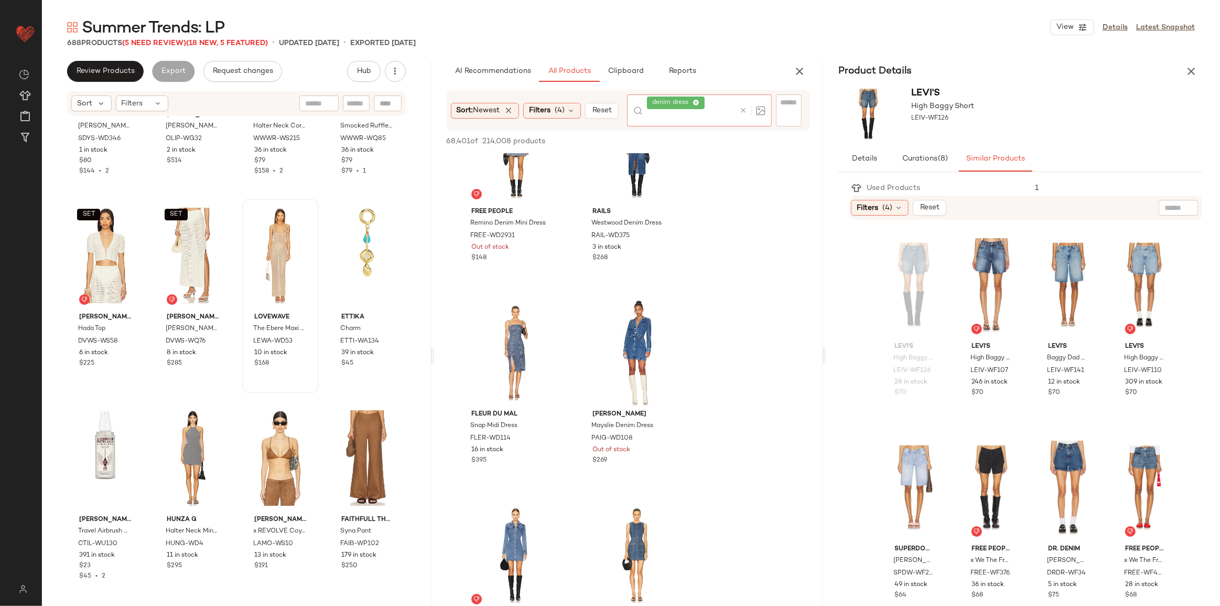
scroll to position [286, 0]
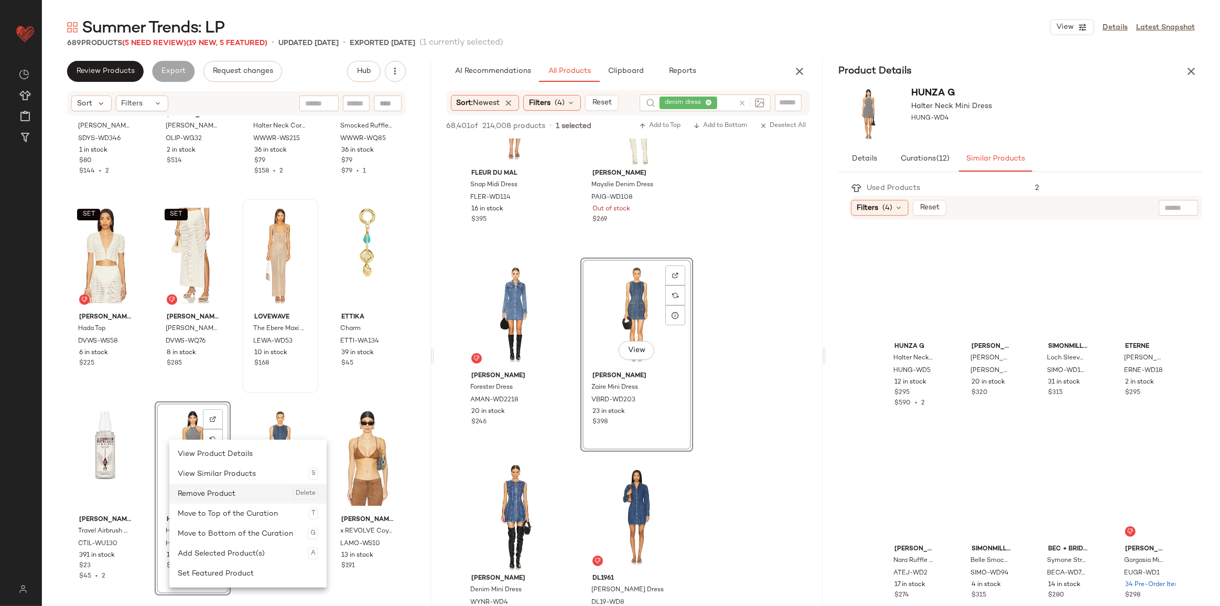
click at [211, 493] on div "Remove Product Delete" at bounding box center [248, 493] width 141 height 20
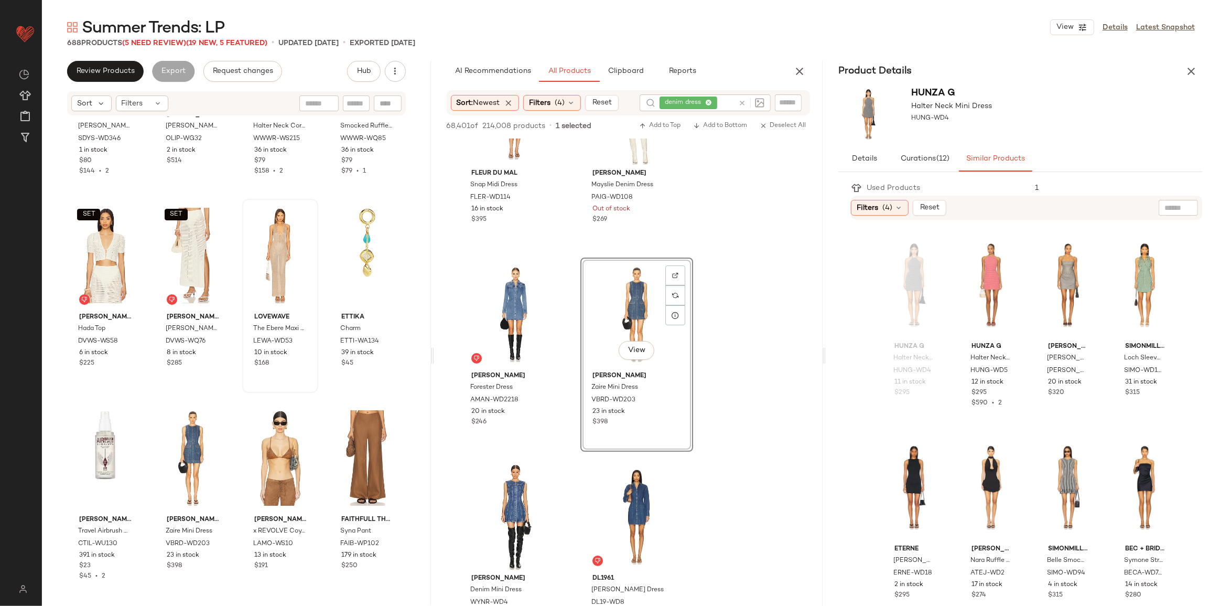
click at [1190, 66] on icon "button" at bounding box center [1192, 71] width 13 height 13
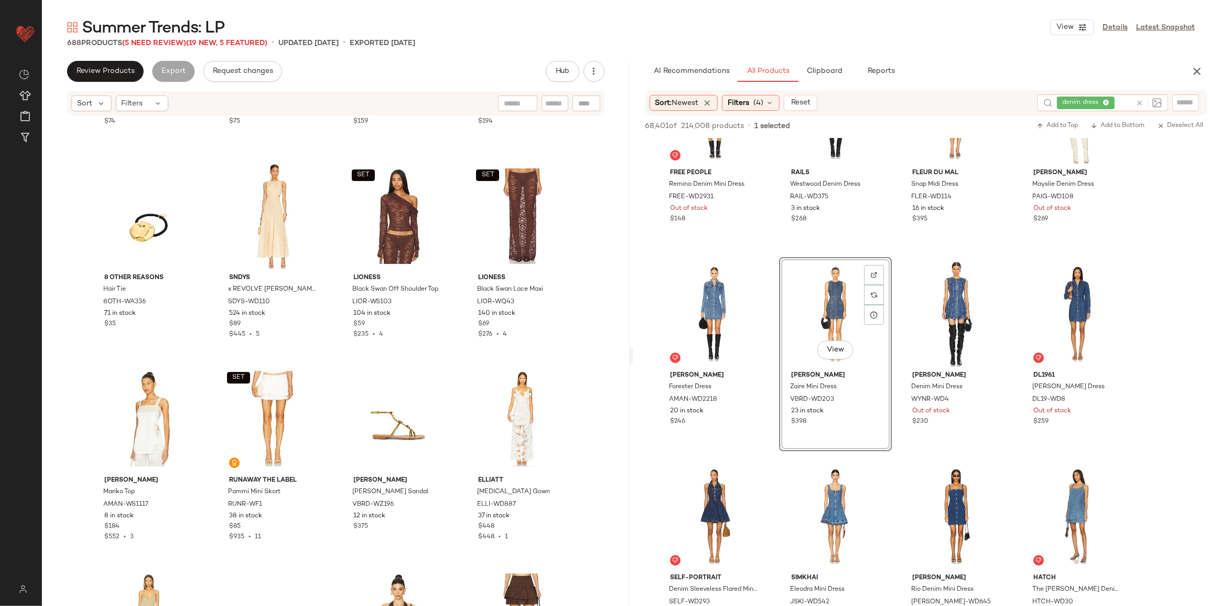
scroll to position [16607, 0]
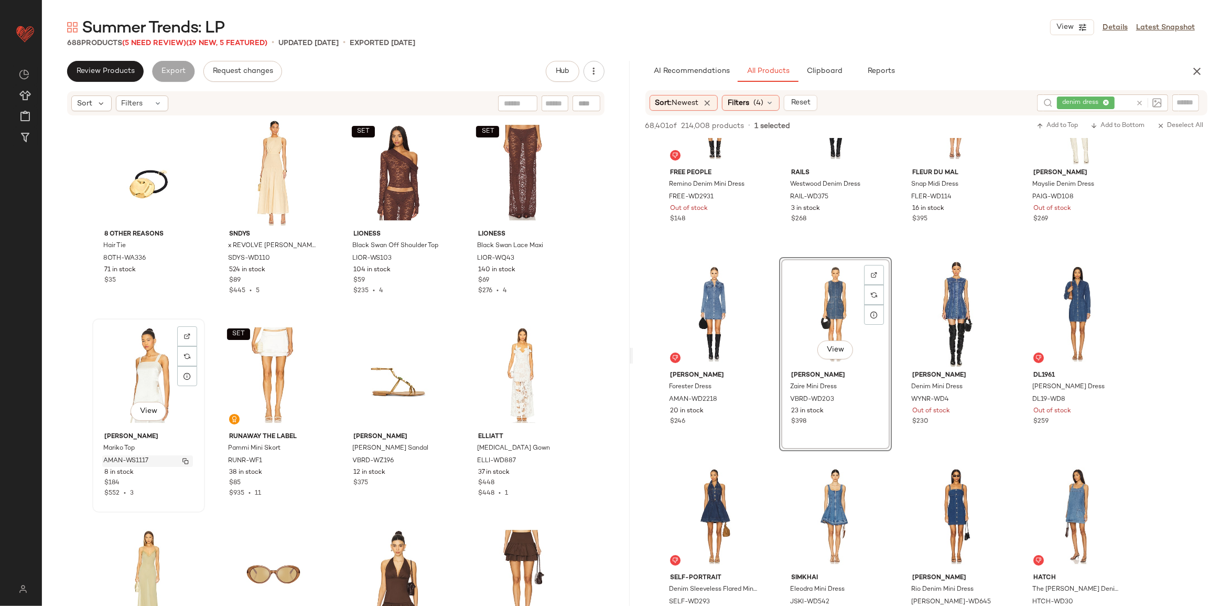
click at [185, 459] on img "button" at bounding box center [185, 461] width 6 height 6
click at [1138, 103] on icon at bounding box center [1140, 103] width 8 height 8
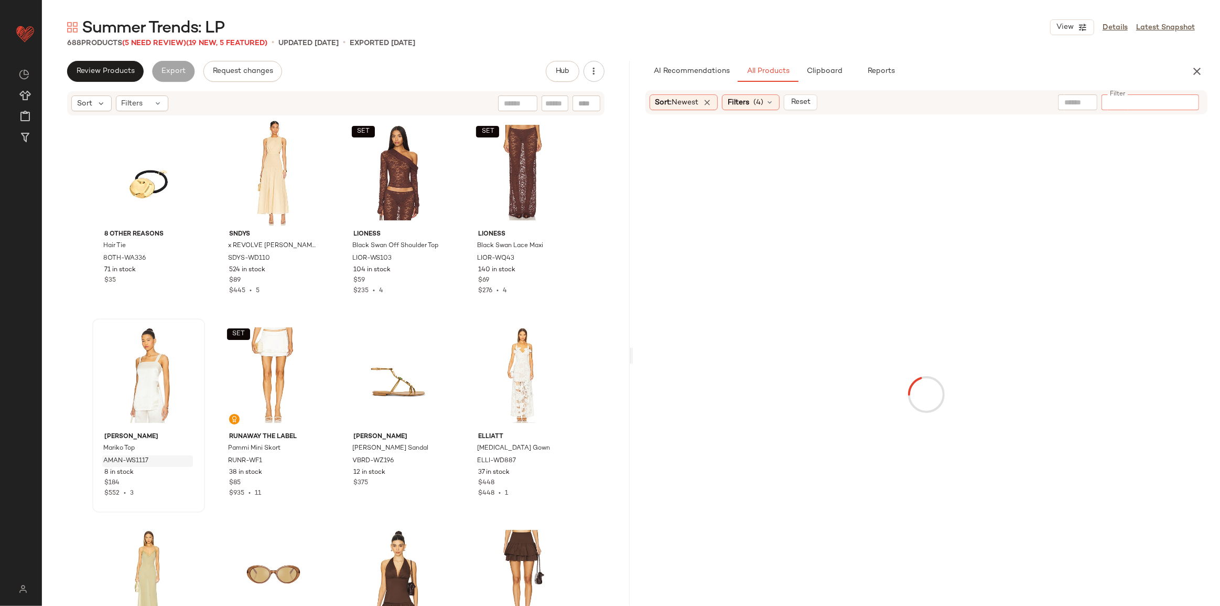
paste input "**********"
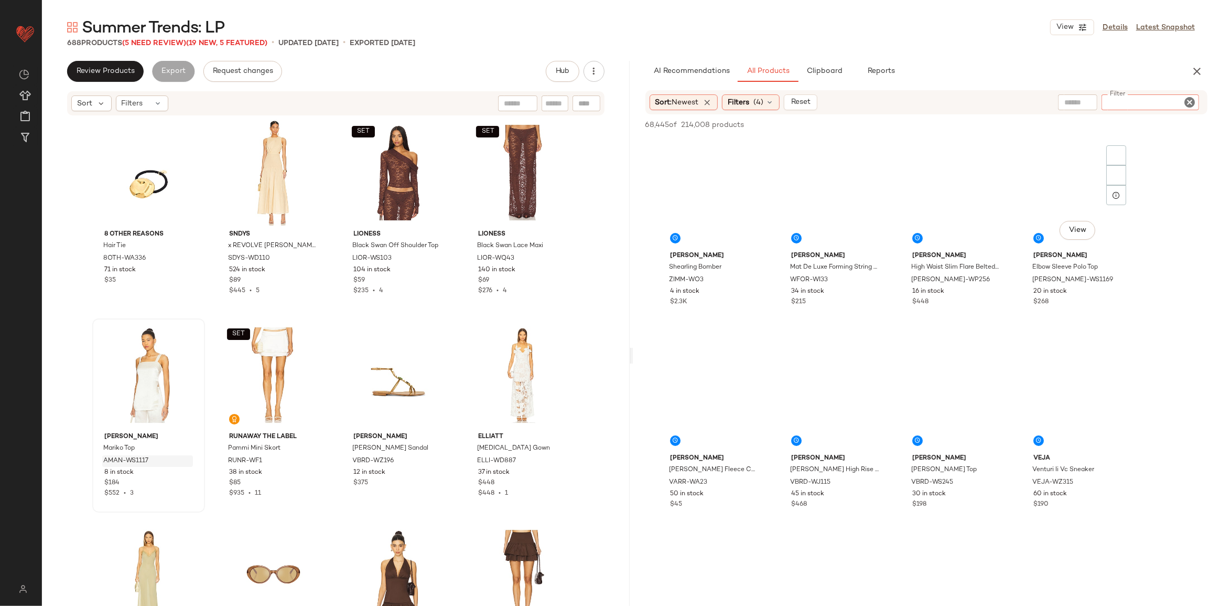
type input "**********"
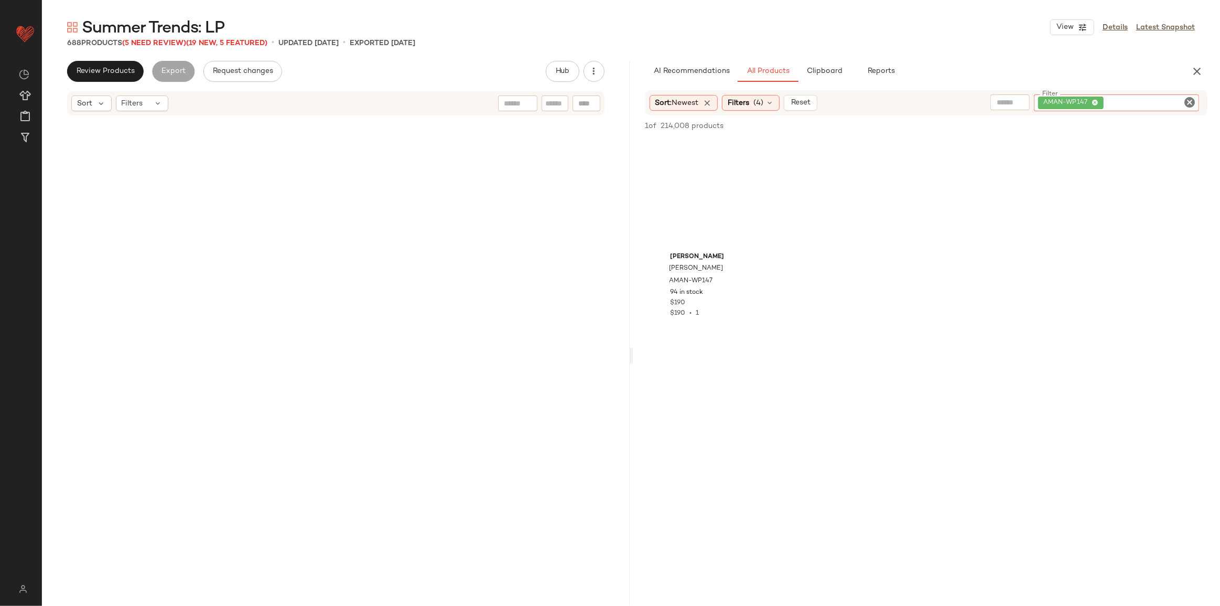
scroll to position [16607, 0]
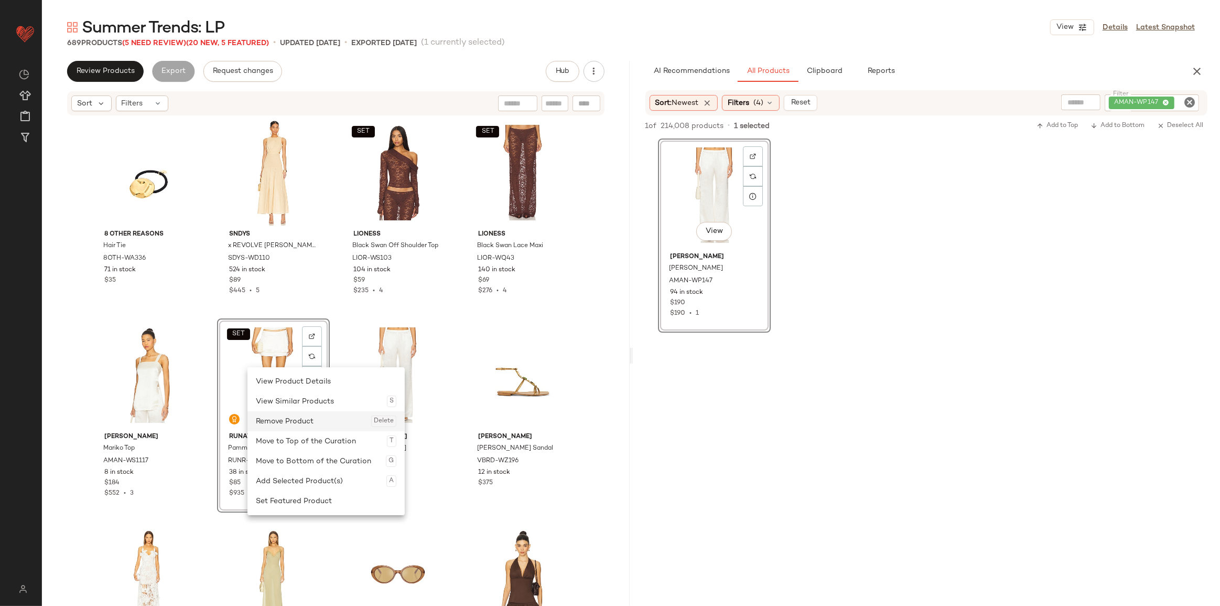
click at [288, 422] on div "Remove Product Delete" at bounding box center [326, 421] width 141 height 20
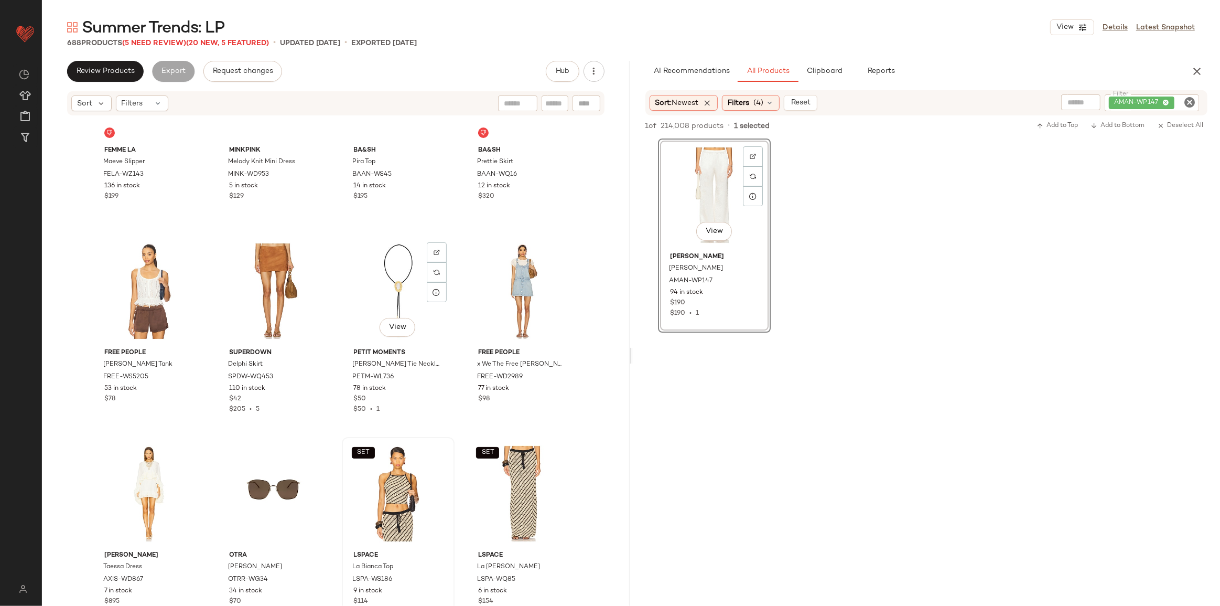
scroll to position [15845, 0]
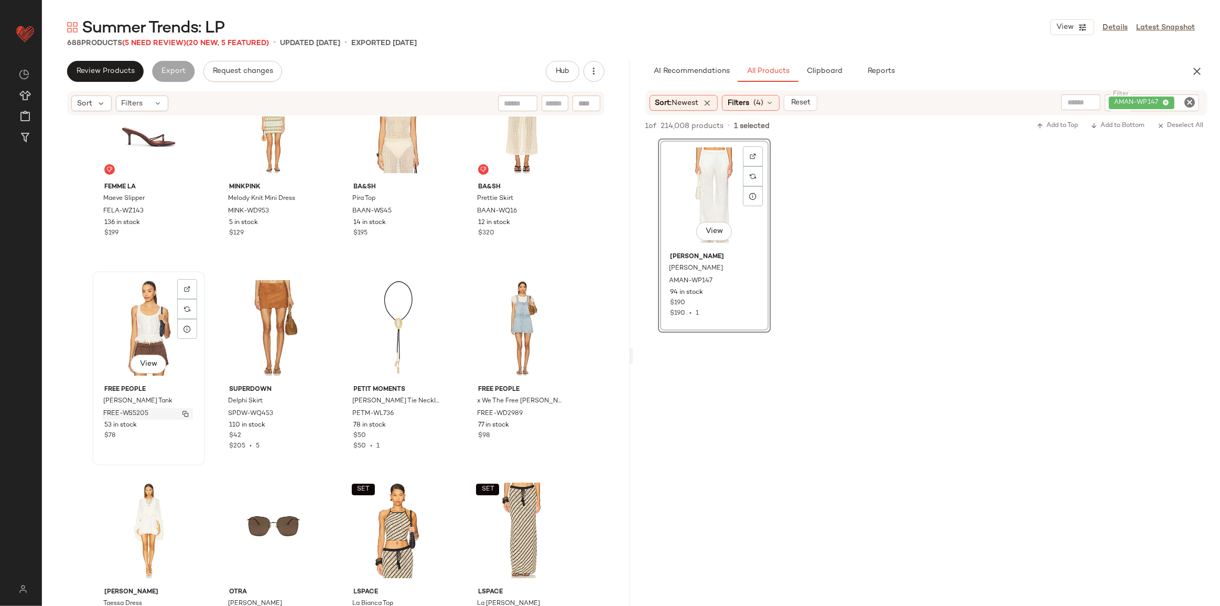
click at [182, 414] on img "button" at bounding box center [185, 414] width 6 height 6
click at [1190, 106] on icon "Clear Filter" at bounding box center [1189, 102] width 13 height 13
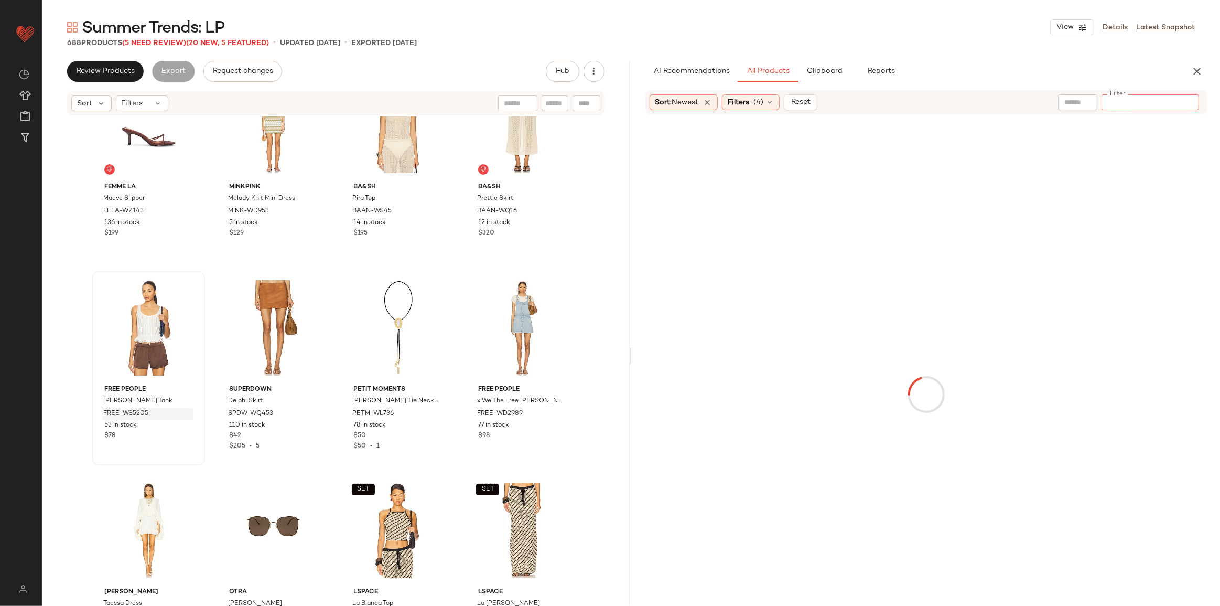
type input "*********"
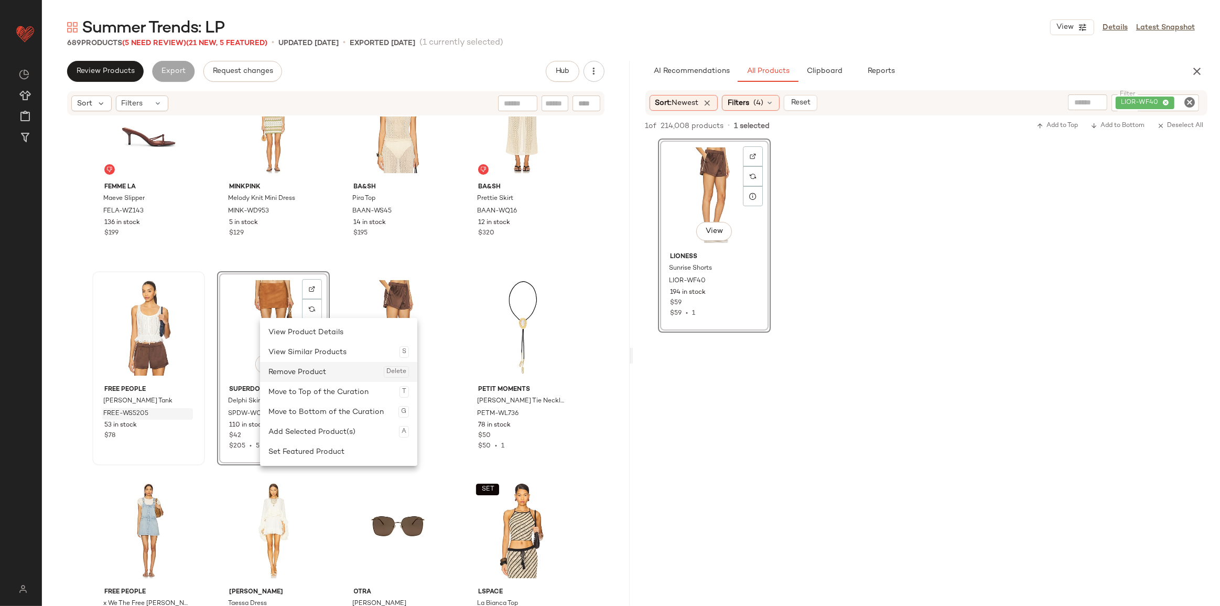
click at [288, 376] on div "Remove Product Delete" at bounding box center [338, 372] width 141 height 20
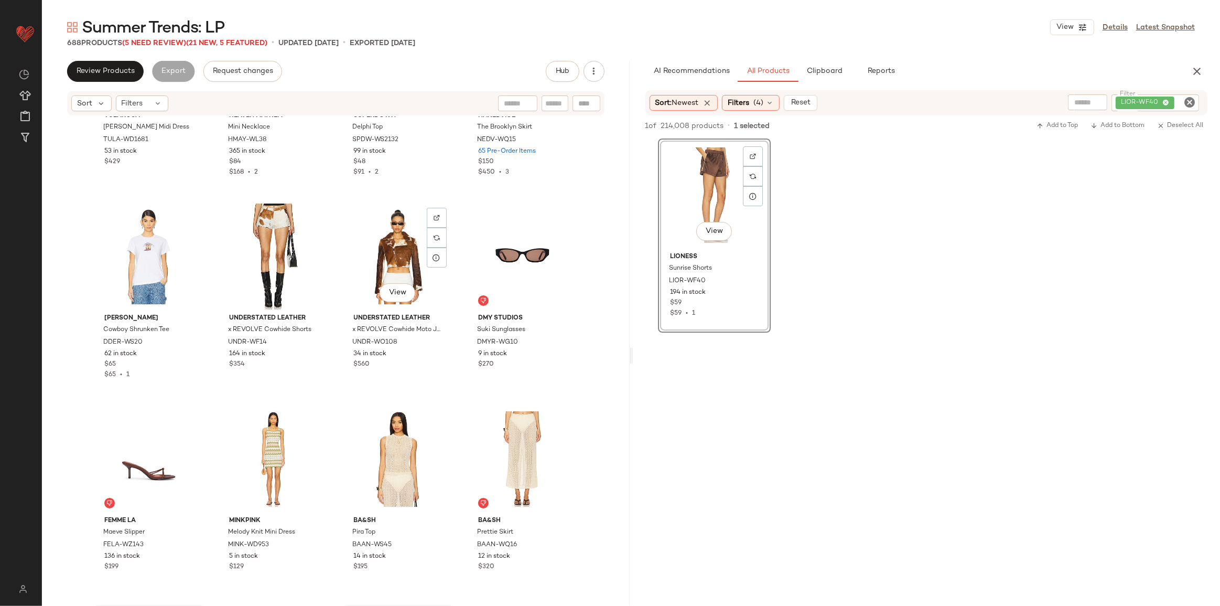
scroll to position [15511, 0]
click at [315, 215] on div at bounding box center [312, 218] width 20 height 20
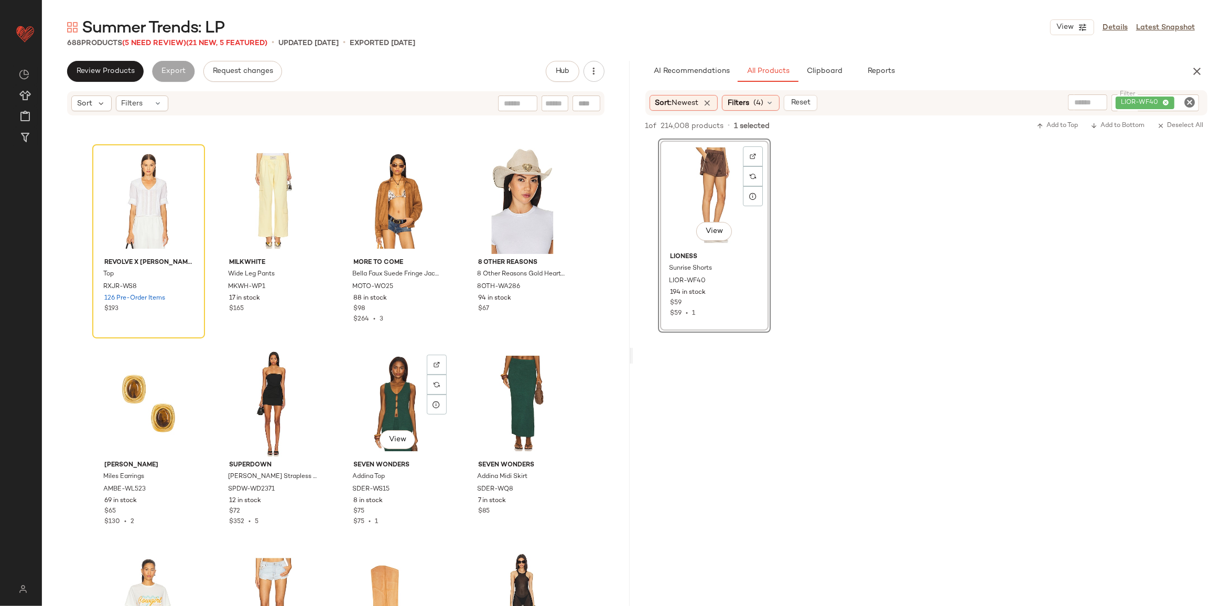
scroll to position [14653, 0]
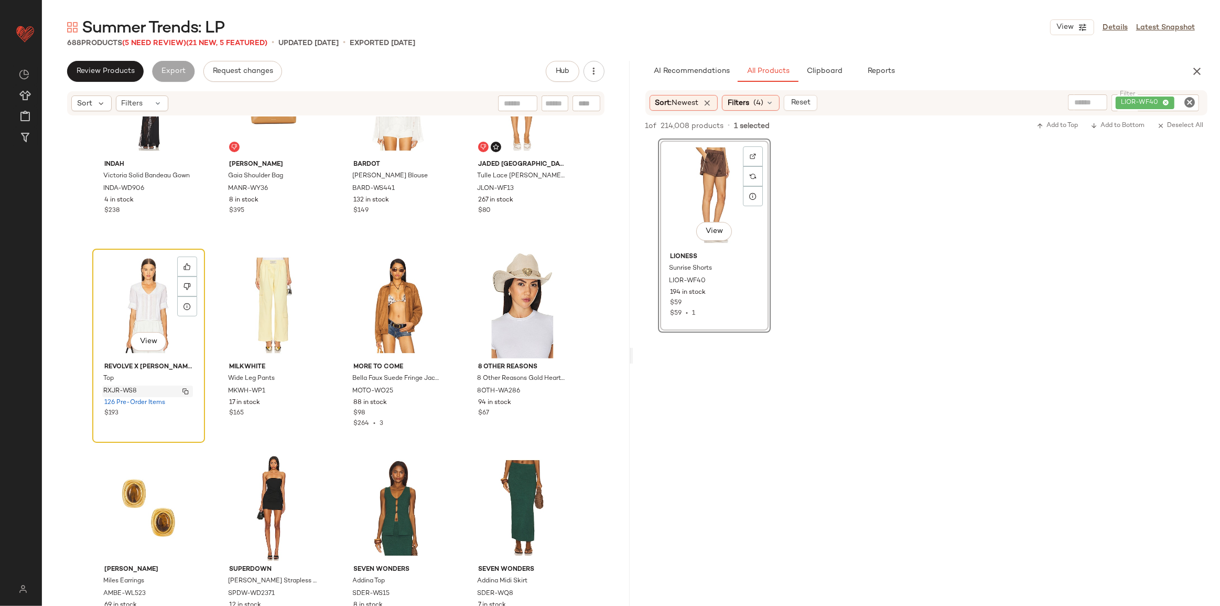
click at [184, 390] on img "button" at bounding box center [185, 391] width 6 height 6
click at [189, 268] on div at bounding box center [187, 266] width 20 height 20
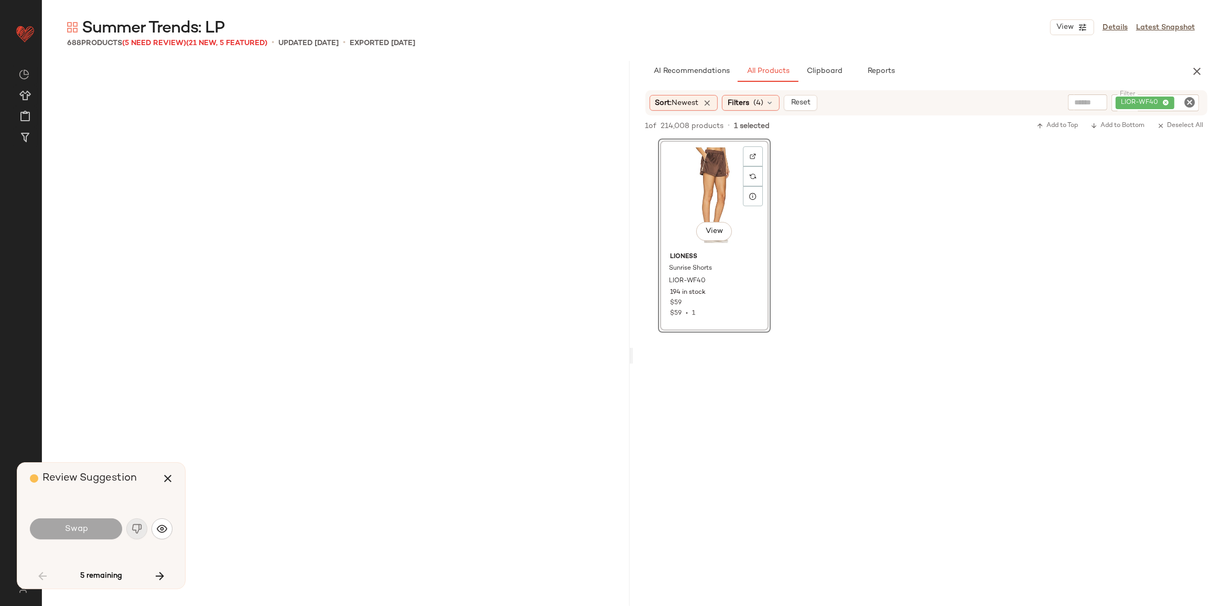
scroll to position [2428, 0]
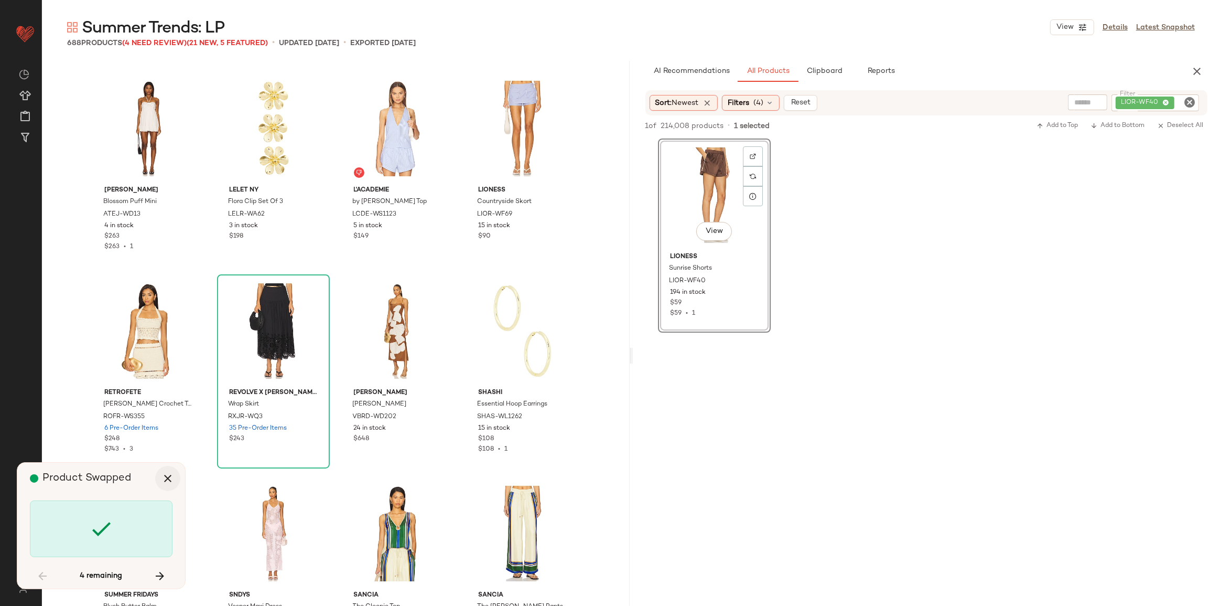
click at [174, 482] on icon "button" at bounding box center [167, 478] width 13 height 13
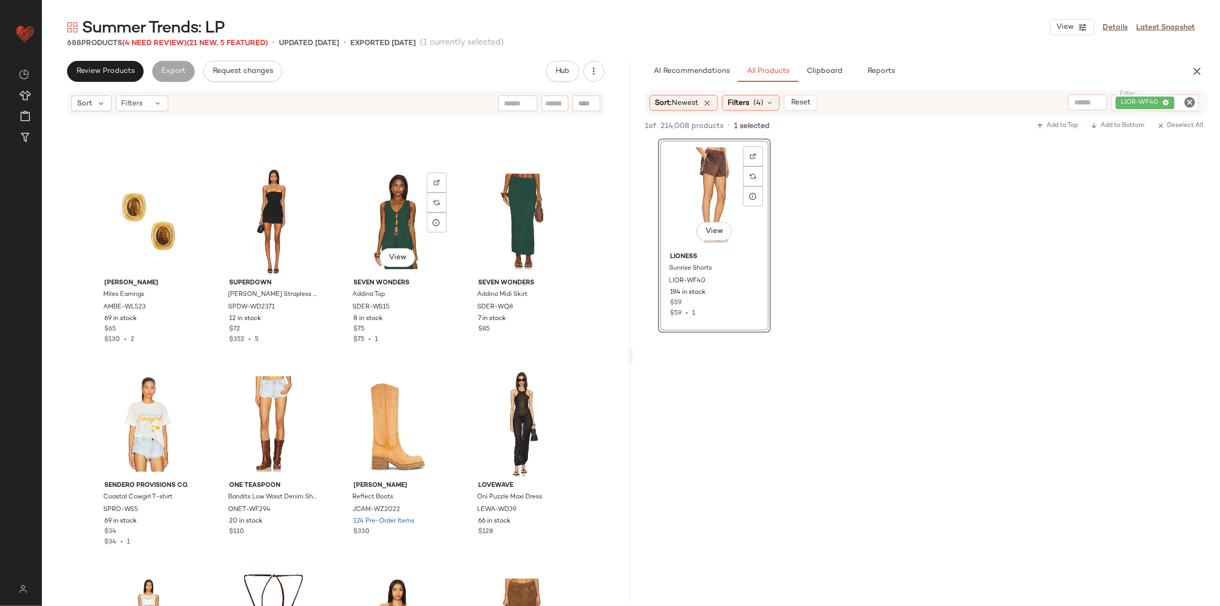
scroll to position [14654, 0]
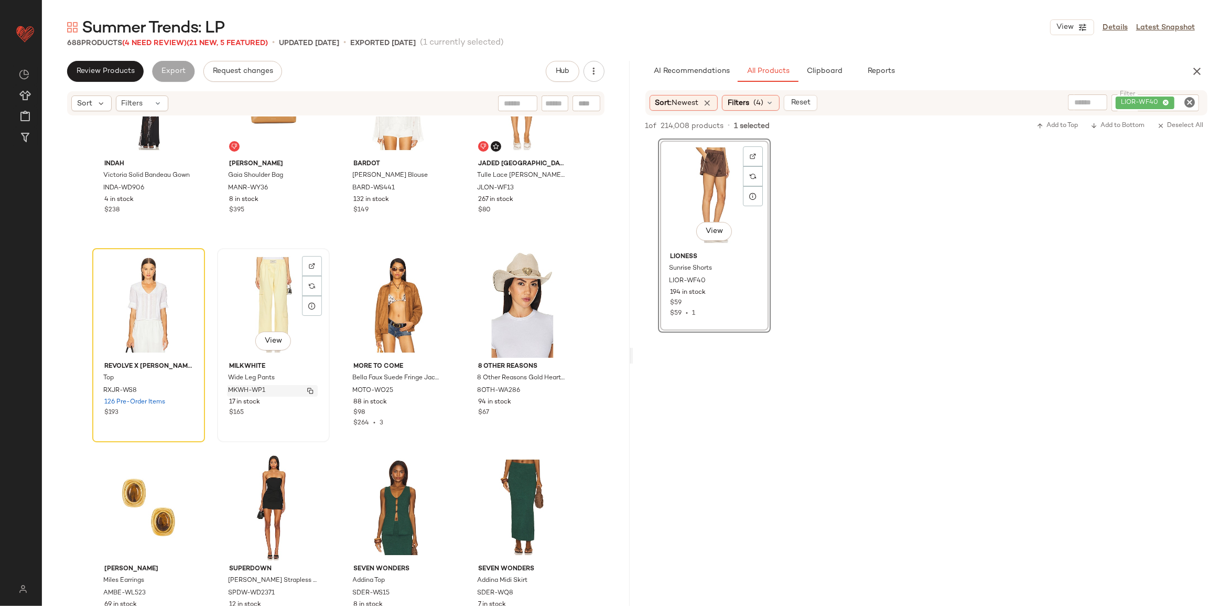
click at [308, 390] on img "button" at bounding box center [310, 390] width 6 height 6
click at [1182, 103] on input "Filter" at bounding box center [1186, 103] width 18 height 11
click at [1186, 102] on icon "Clear Filter" at bounding box center [1189, 102] width 13 height 13
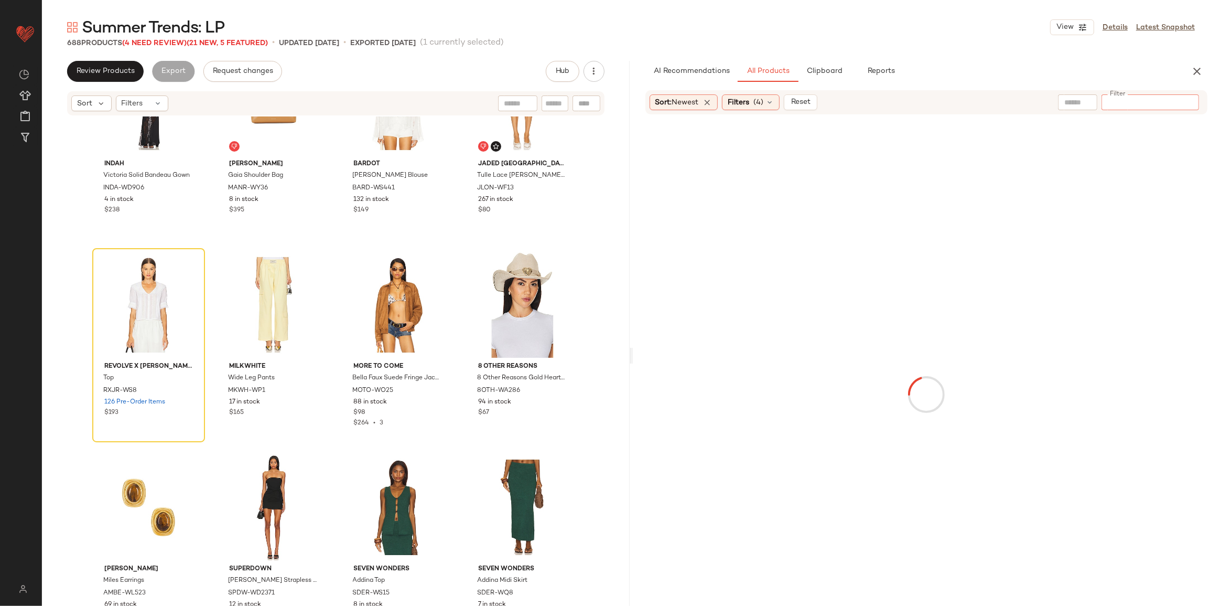
paste input "**********"
type input "**********"
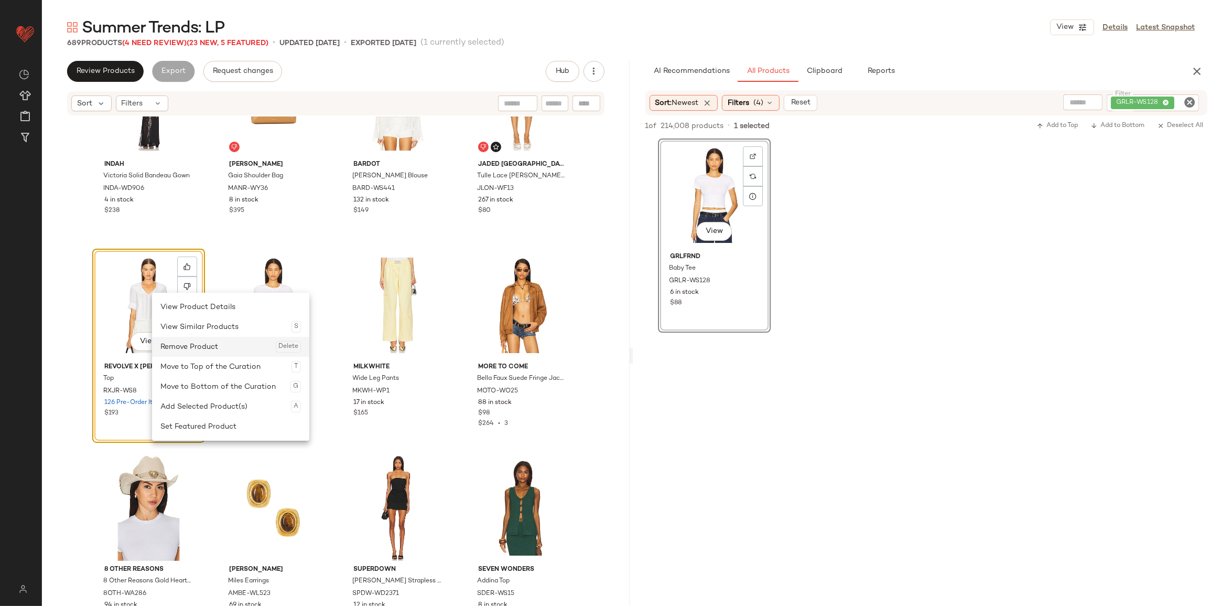
click at [187, 351] on div "Remove Product Delete" at bounding box center [230, 347] width 141 height 20
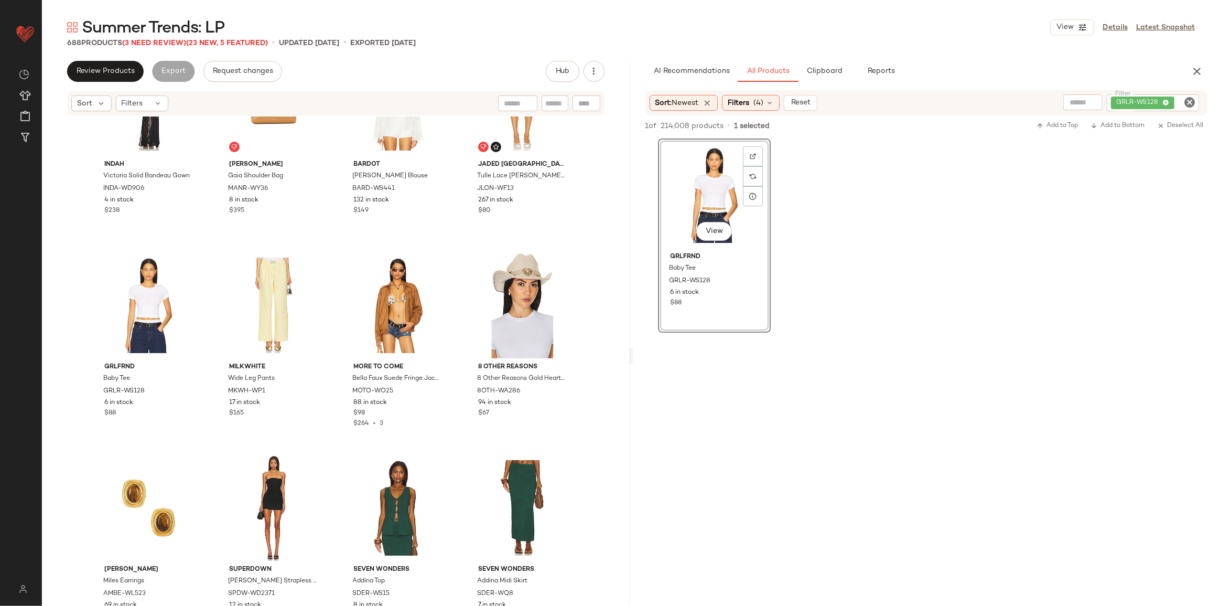
click at [1190, 102] on icon "Clear Filter" at bounding box center [1189, 102] width 13 height 13
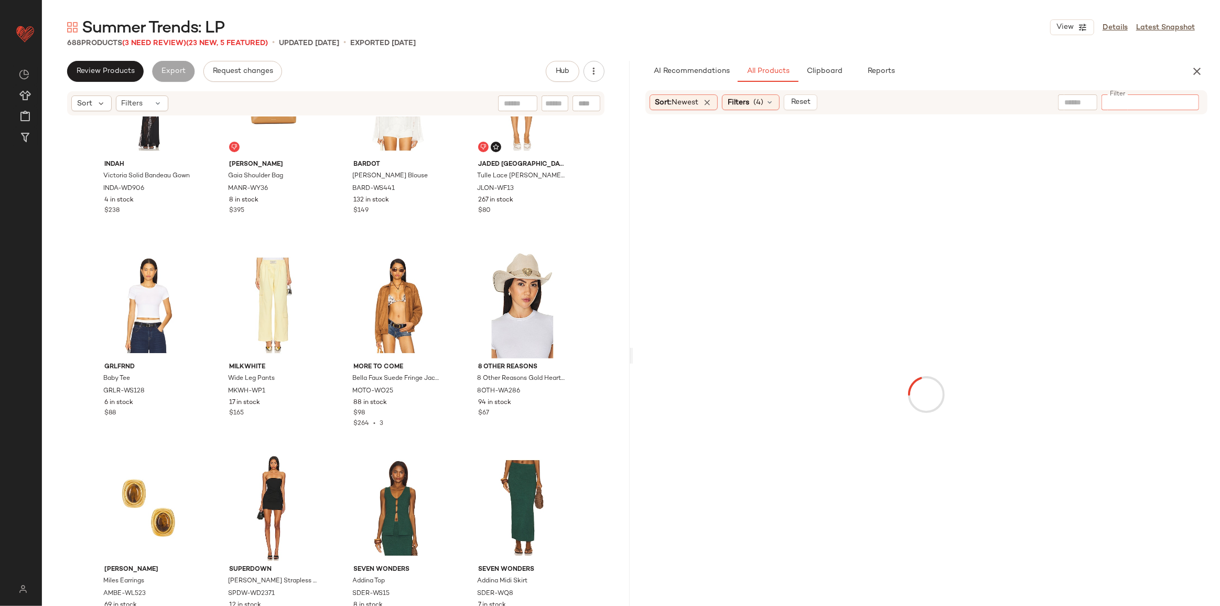
paste input "********"
type input "********"
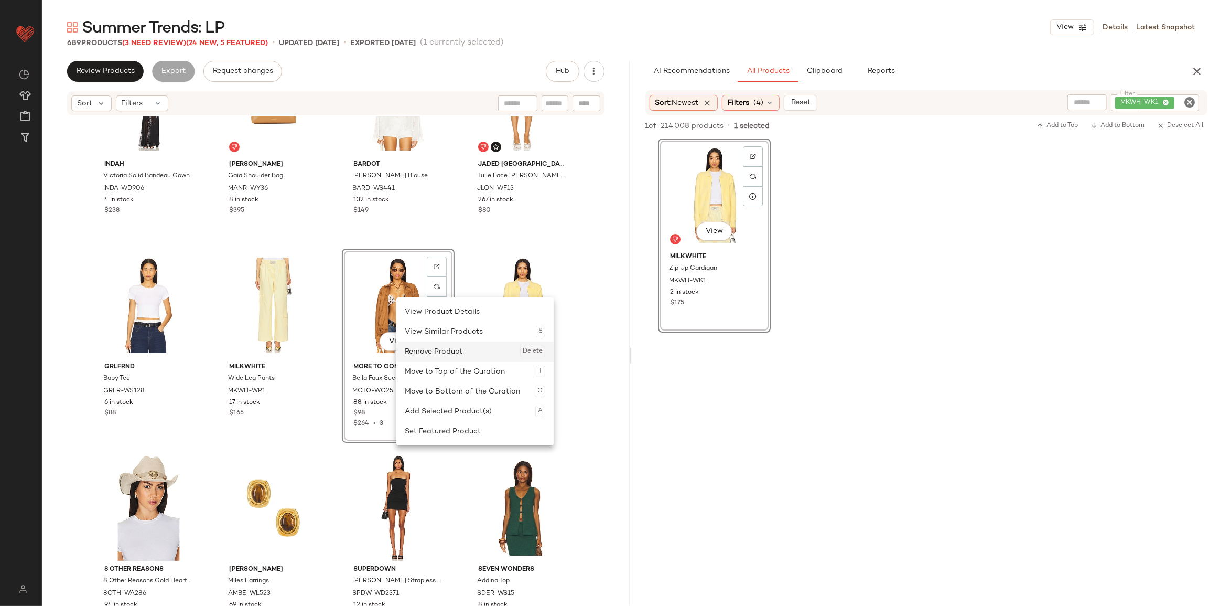
click at [434, 343] on div "Remove Product Delete" at bounding box center [475, 351] width 141 height 20
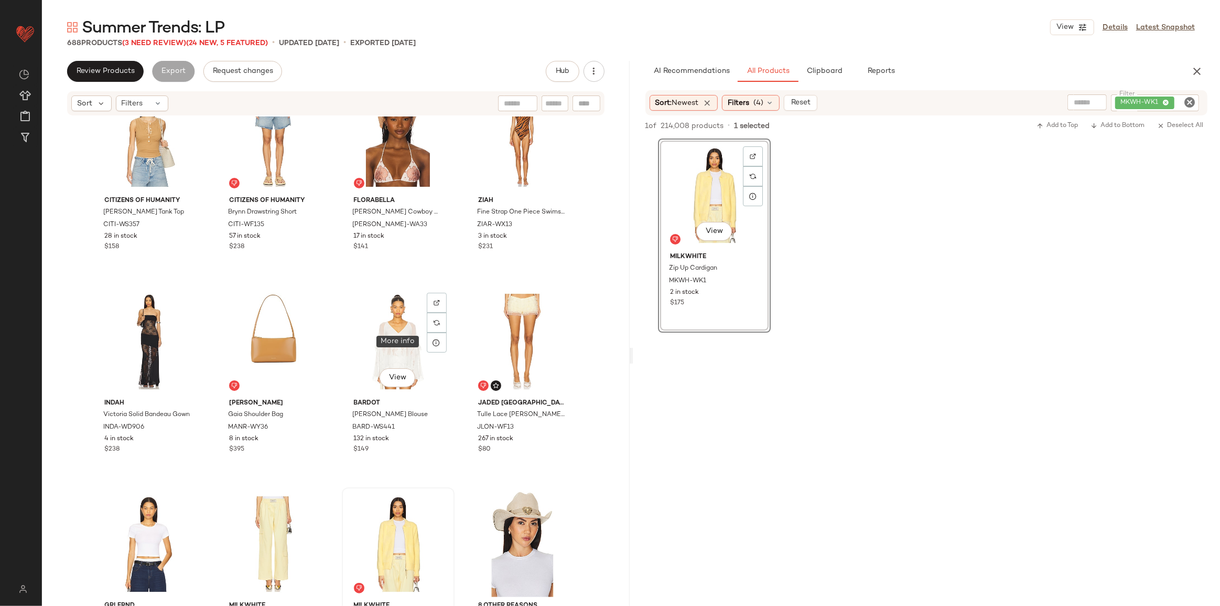
scroll to position [14367, 0]
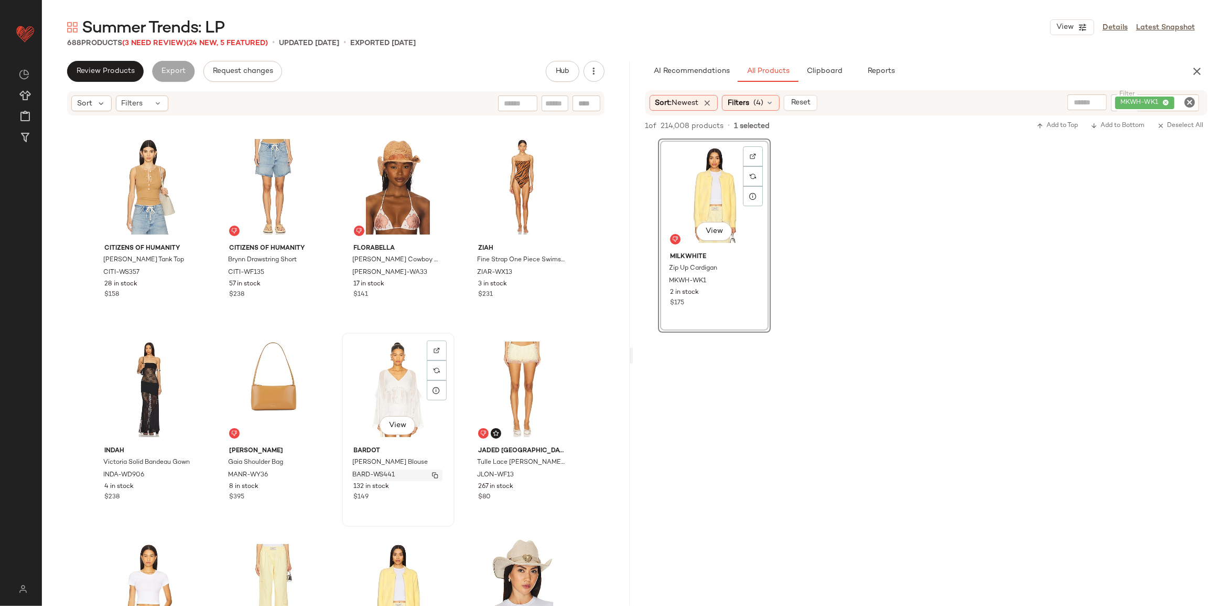
click at [435, 473] on img "button" at bounding box center [435, 475] width 6 height 6
drag, startPoint x: 1188, startPoint y: 101, endPoint x: 1147, endPoint y: 99, distance: 40.9
click at [1189, 100] on icon "Clear Filter" at bounding box center [1189, 102] width 13 height 13
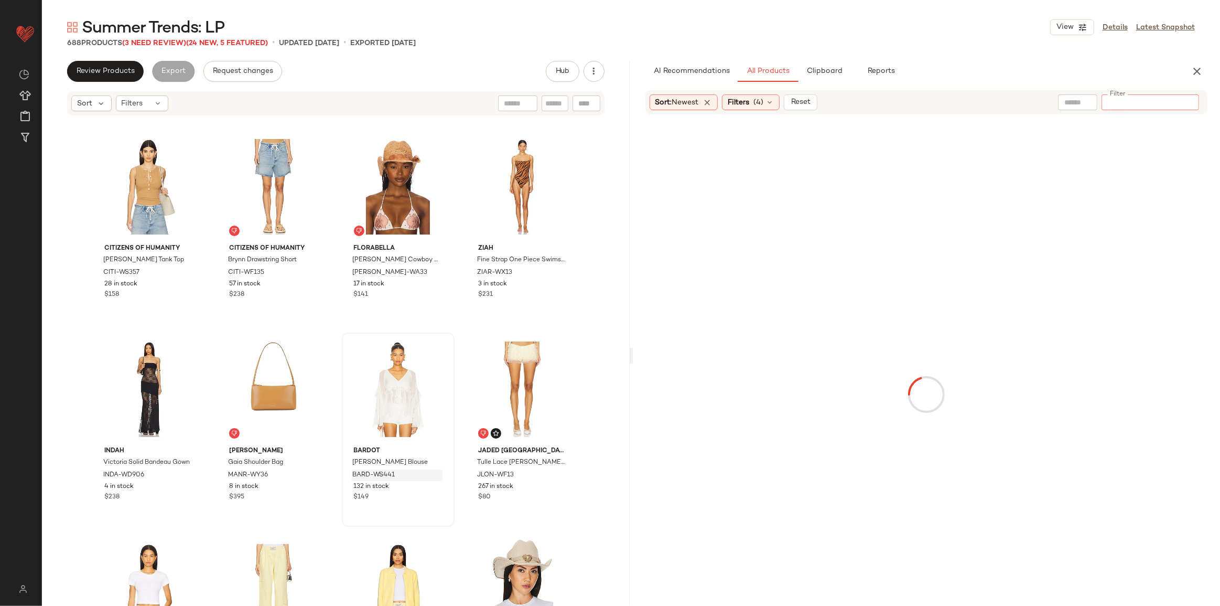
type input "*********"
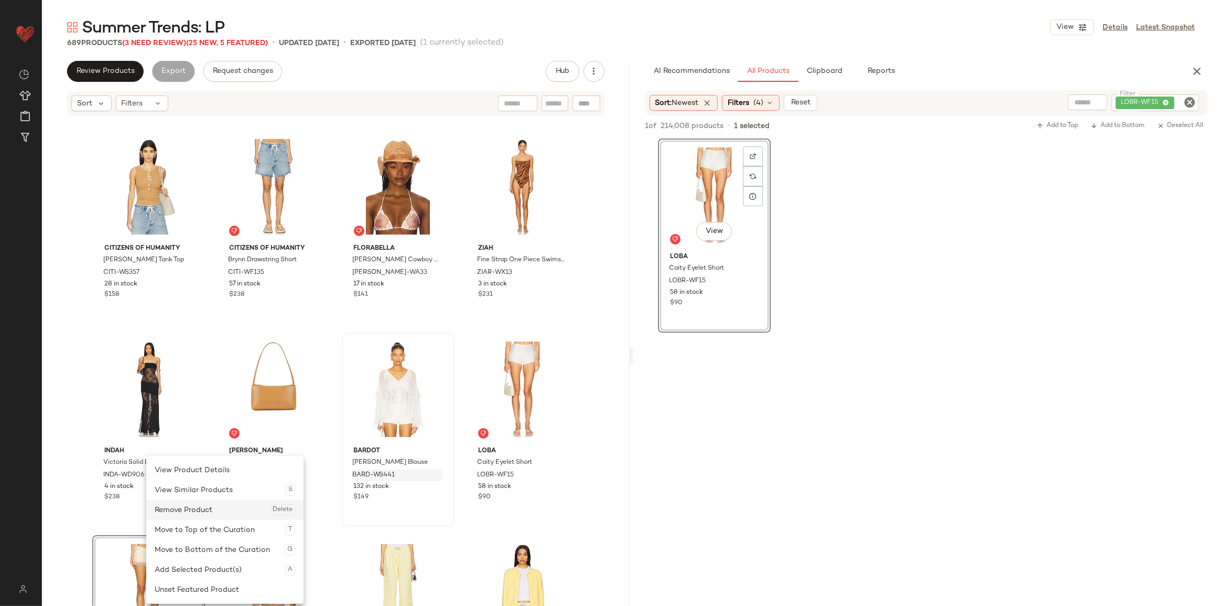
click at [187, 508] on div "Remove Product Delete" at bounding box center [225, 510] width 141 height 20
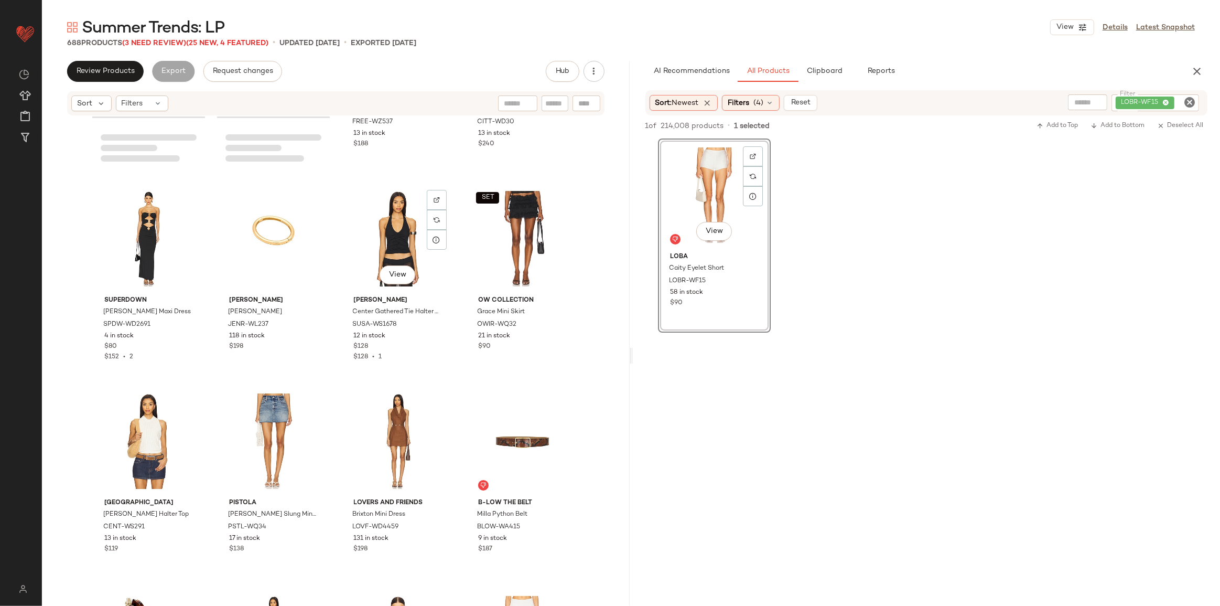
scroll to position [13700, 0]
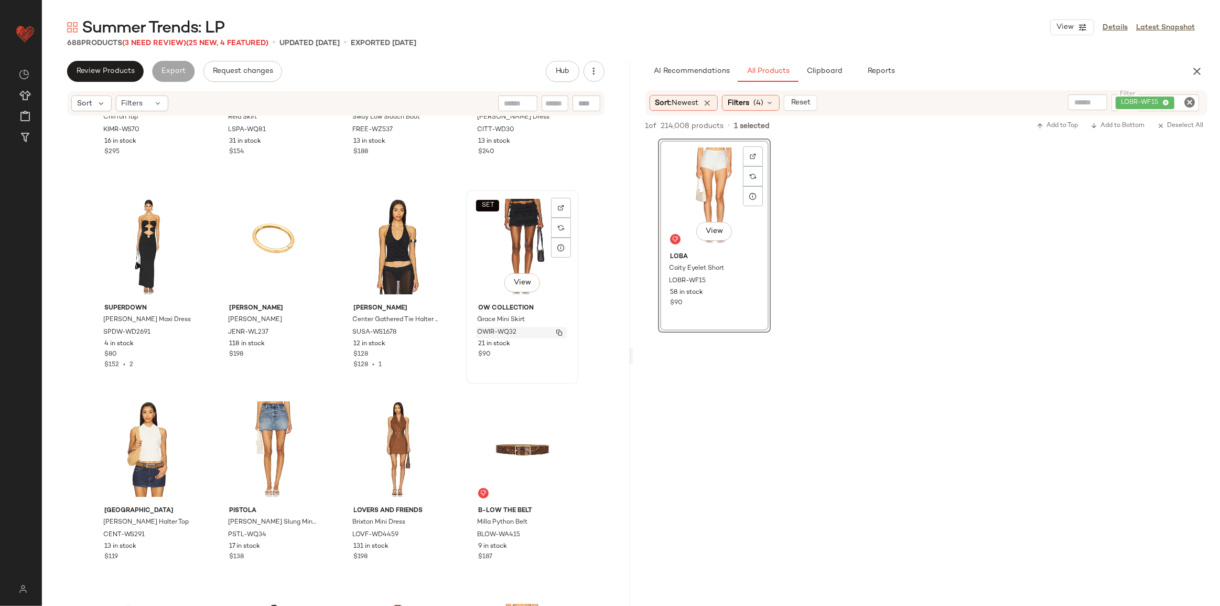
click at [558, 331] on img "button" at bounding box center [559, 332] width 6 height 6
click at [1193, 101] on icon "Clear Filter" at bounding box center [1189, 102] width 13 height 13
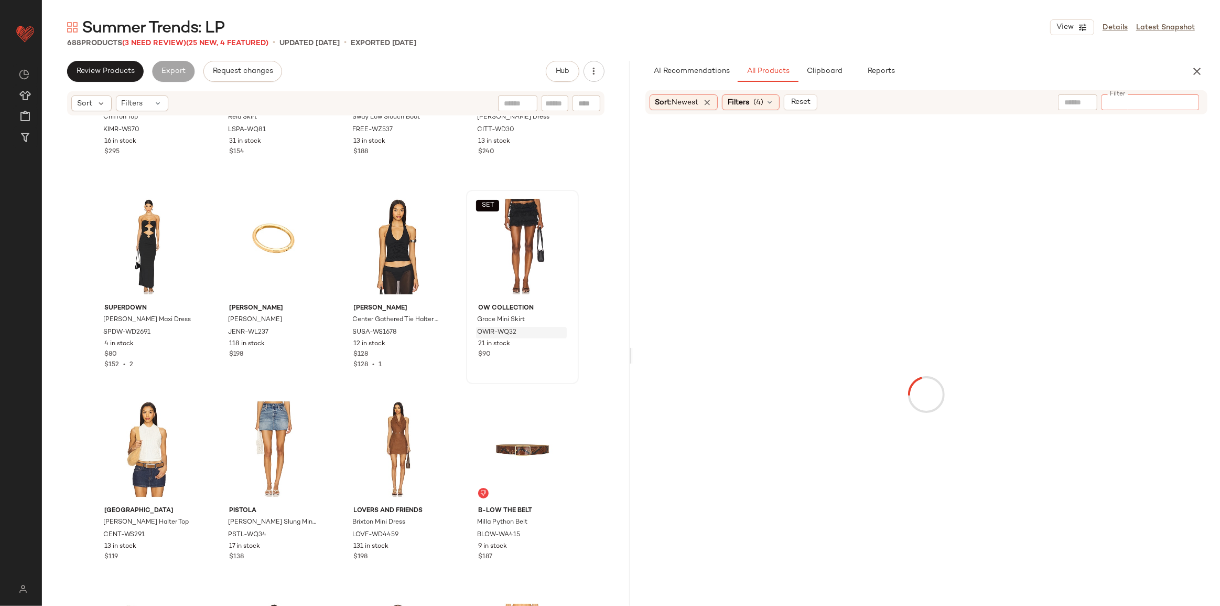
type input "**********"
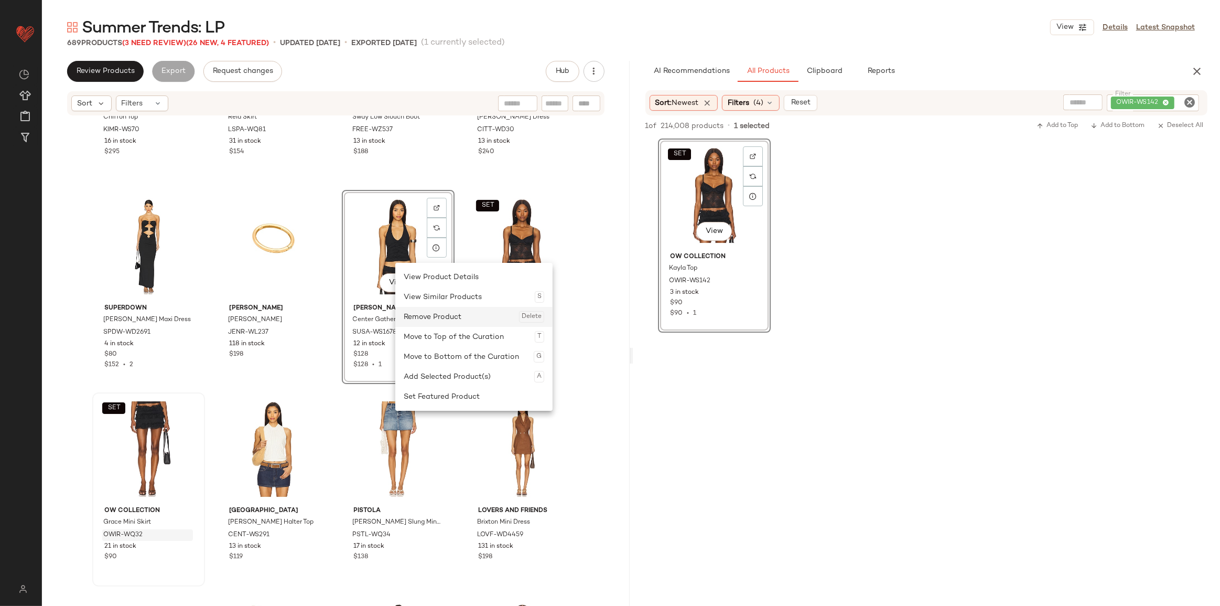
click at [442, 315] on div "Remove Product Delete" at bounding box center [474, 317] width 141 height 20
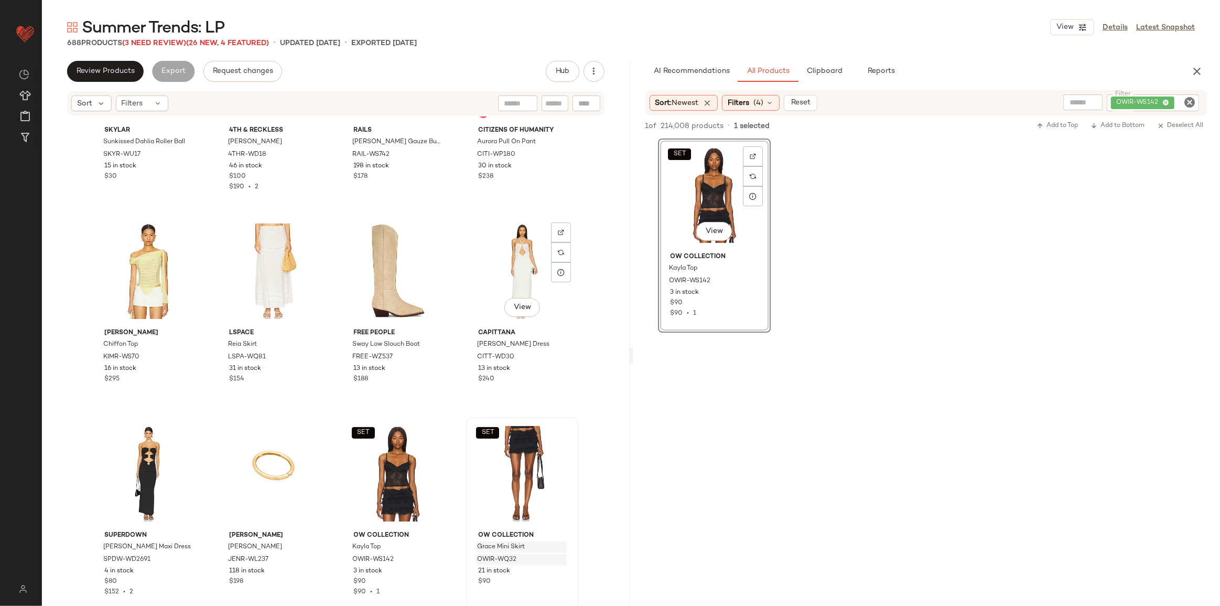
scroll to position [13461, 0]
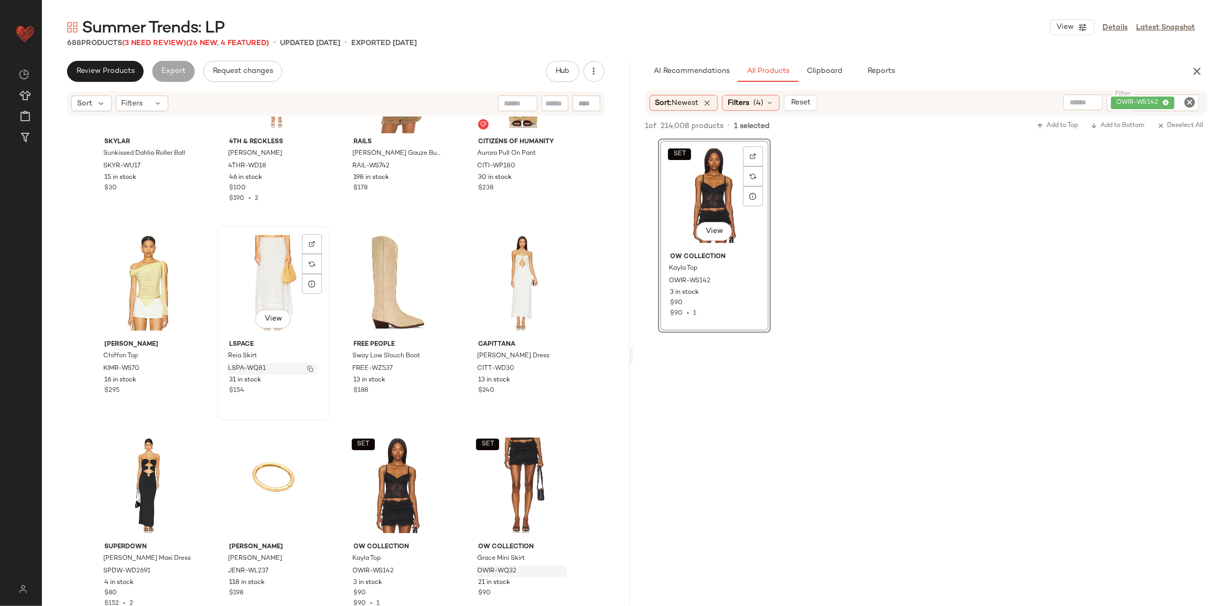
click at [303, 365] on button "button" at bounding box center [310, 368] width 15 height 9
click at [1189, 103] on icon "Clear Filter" at bounding box center [1189, 102] width 13 height 13
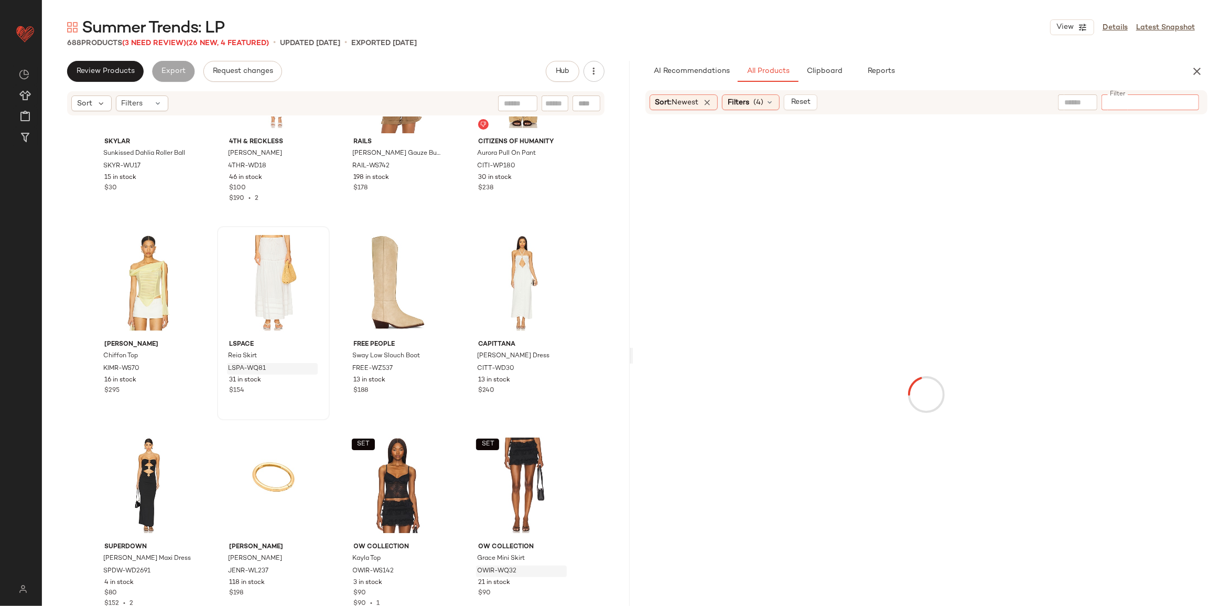
type input "**********"
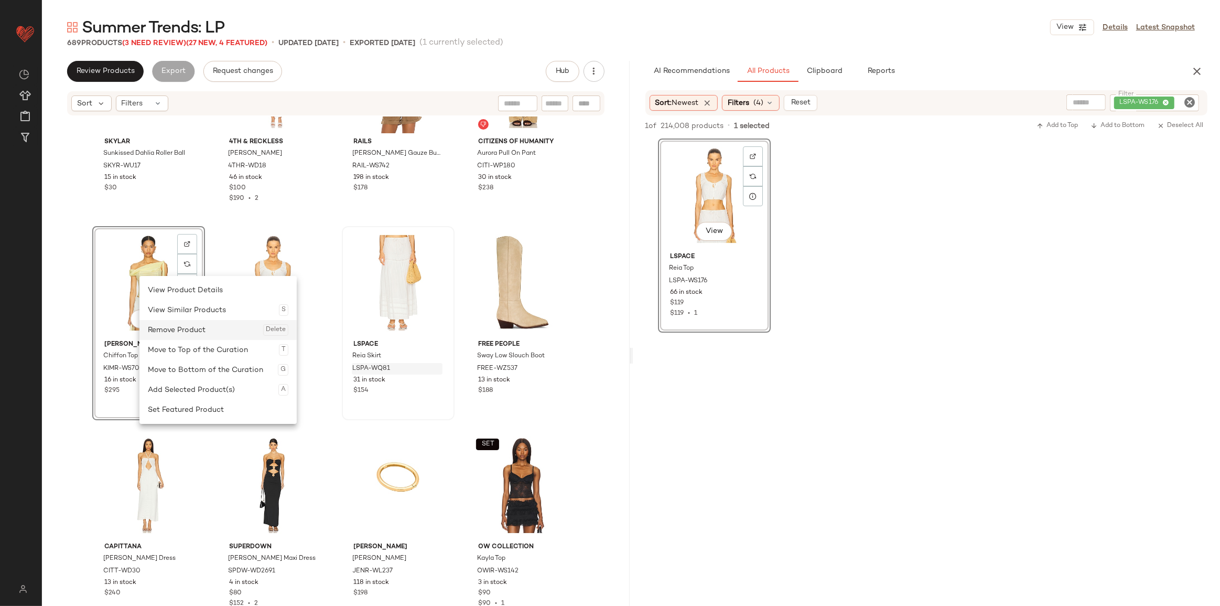
click at [171, 335] on div "Remove Product Delete" at bounding box center [218, 330] width 141 height 20
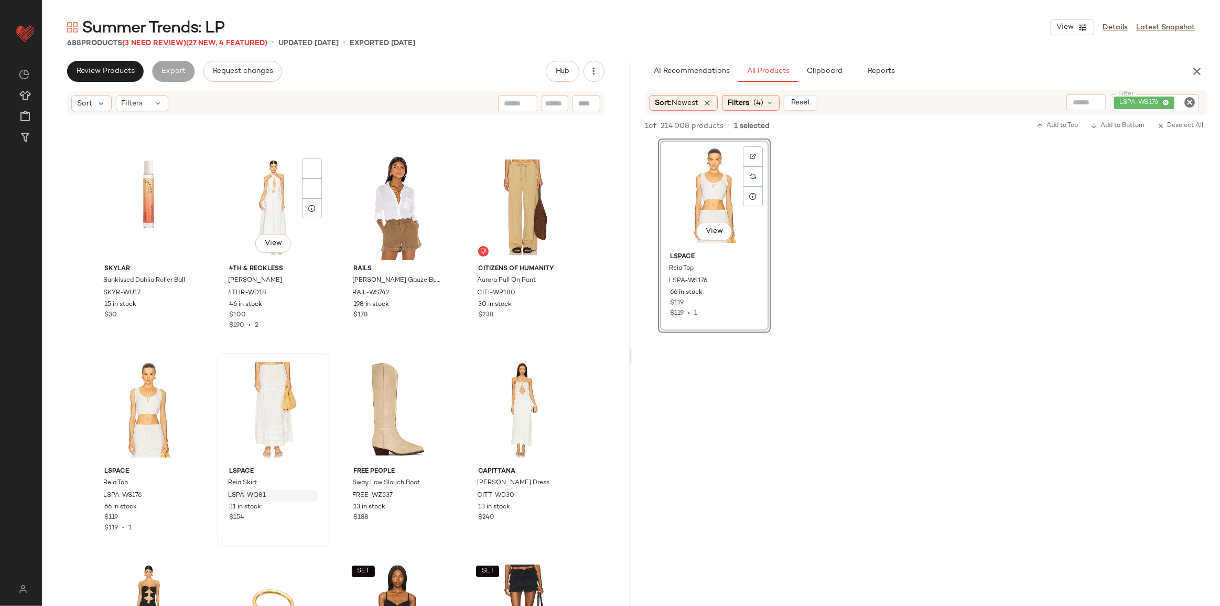
scroll to position [13271, 0]
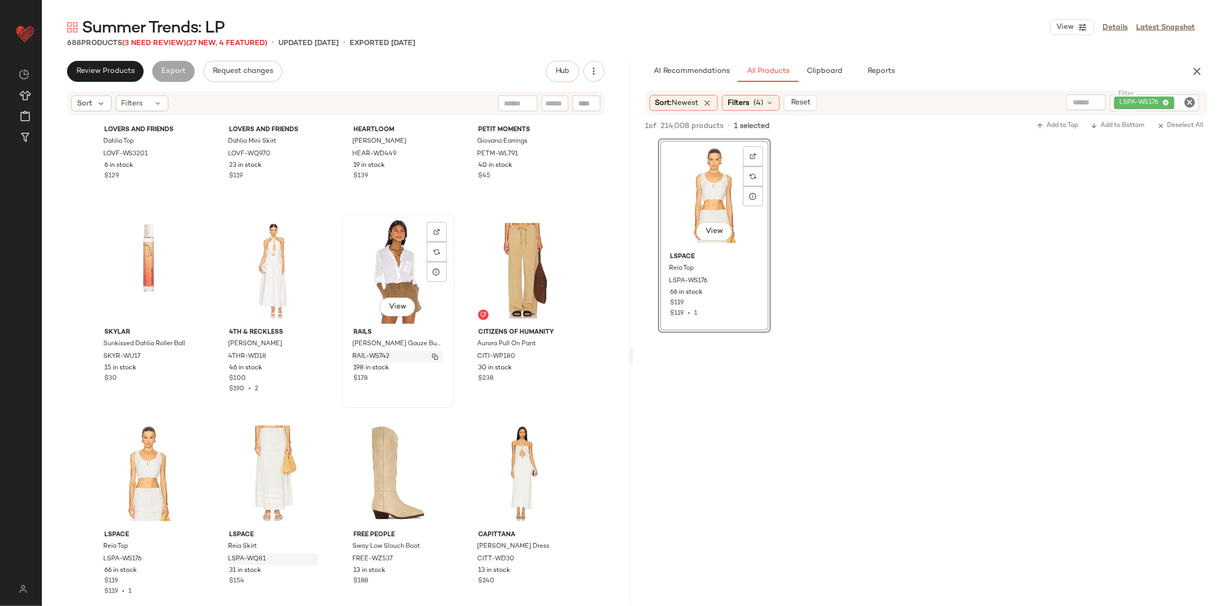
click at [433, 355] on img "button" at bounding box center [435, 356] width 6 height 6
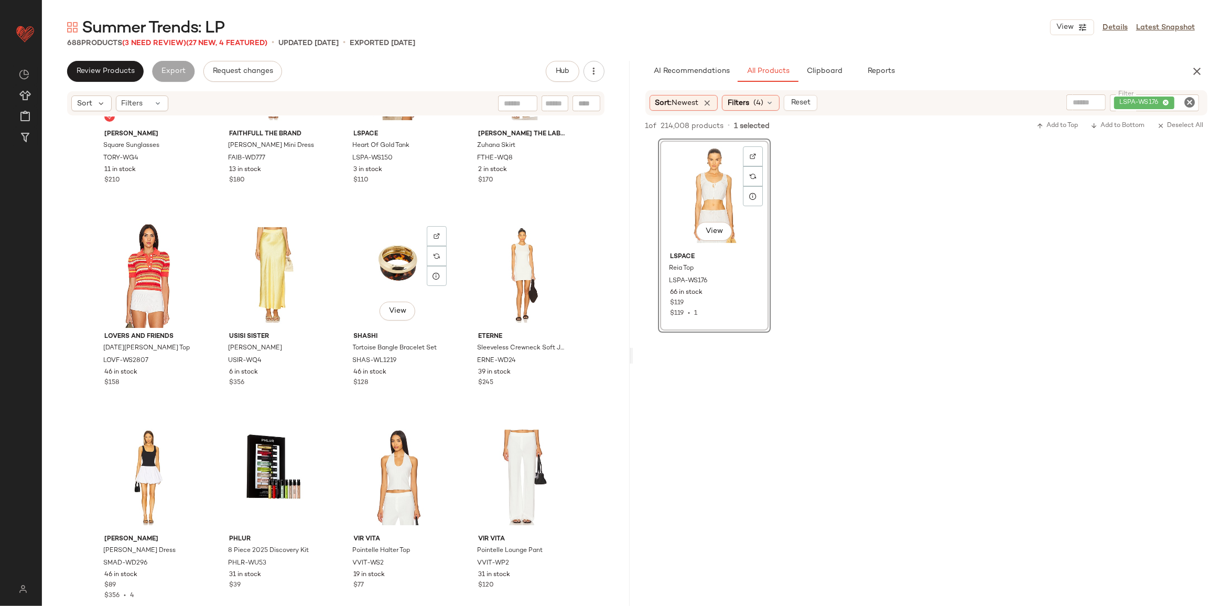
scroll to position [11841, 0]
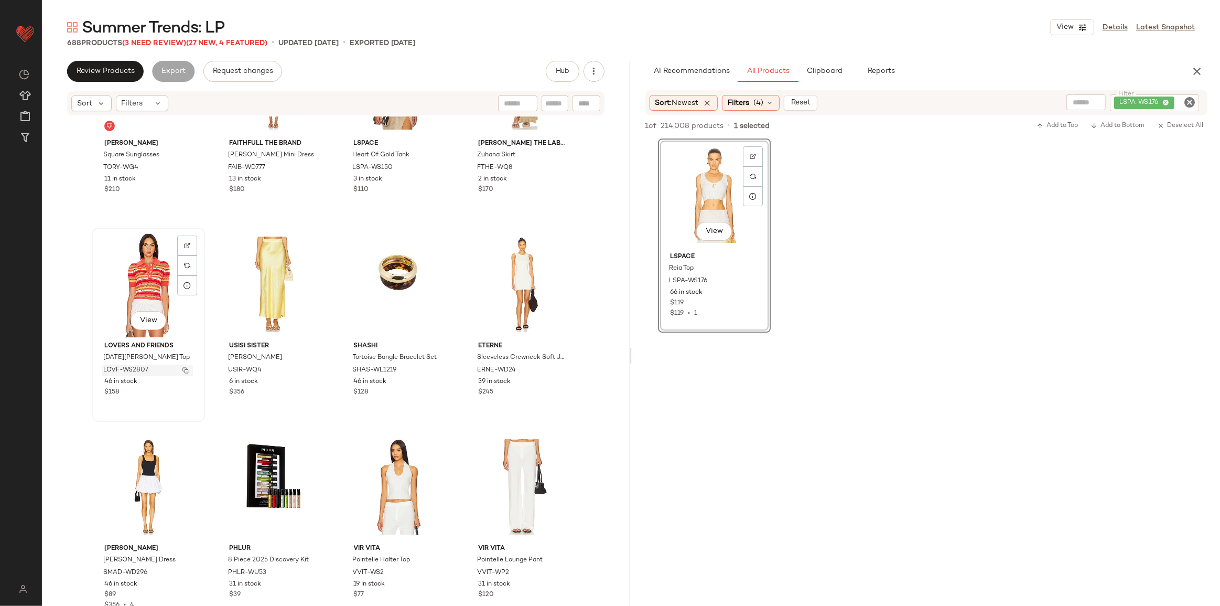
click at [184, 372] on img "button" at bounding box center [185, 370] width 6 height 6
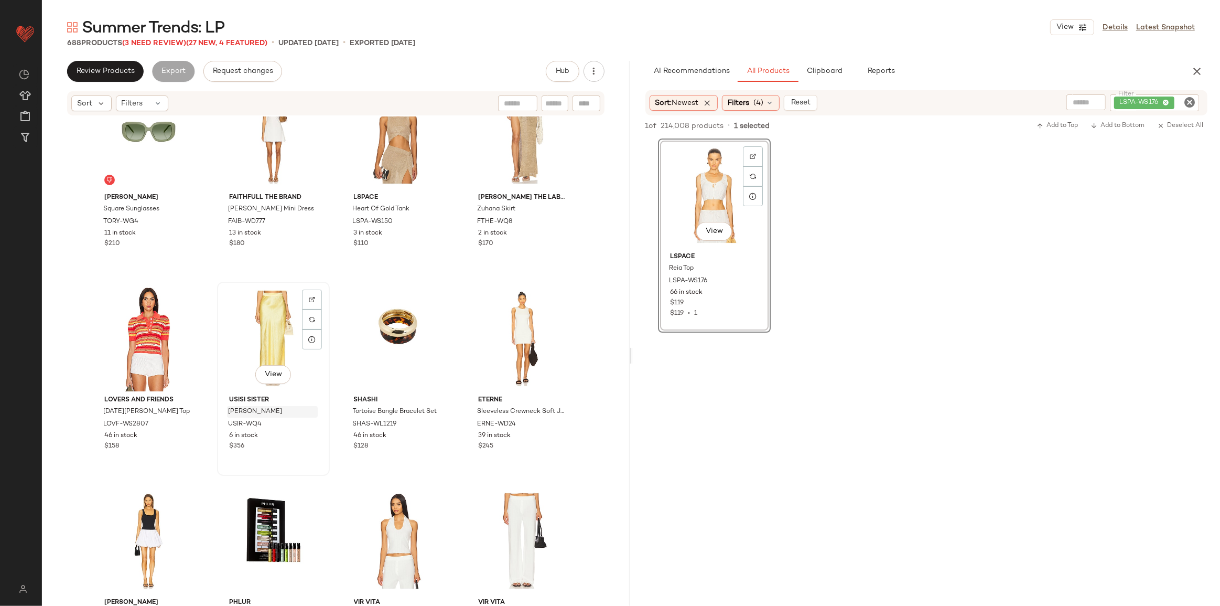
scroll to position [11793, 0]
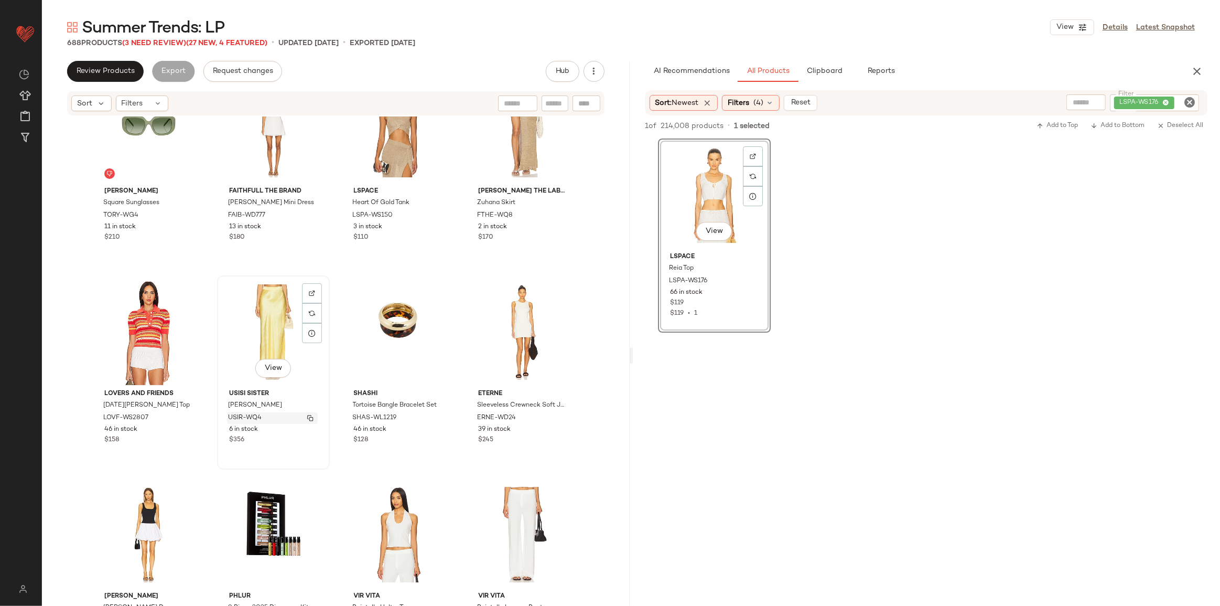
click at [307, 416] on img "button" at bounding box center [310, 418] width 6 height 6
click at [1189, 101] on icon "Clear Filter" at bounding box center [1189, 102] width 13 height 13
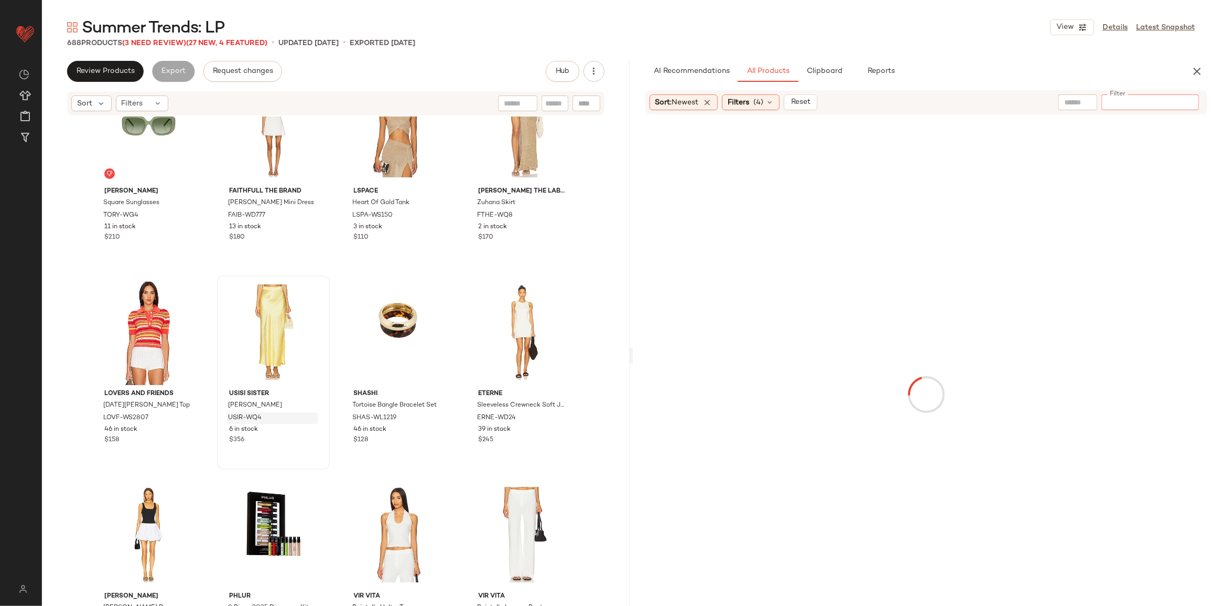
type input "********"
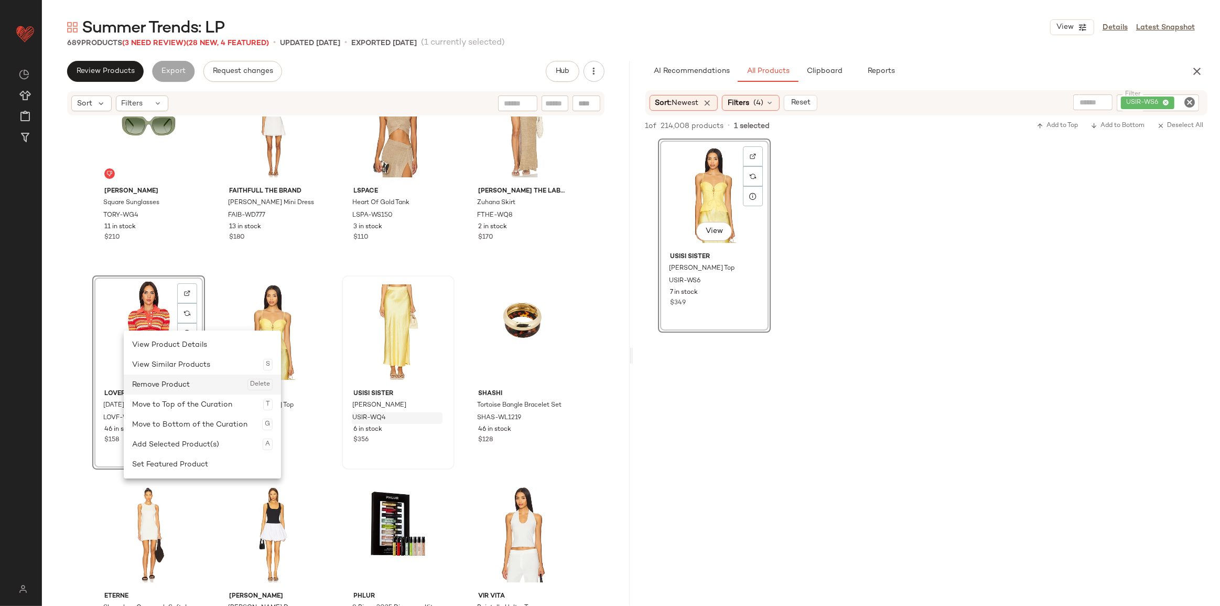
click at [168, 380] on div "Remove Product Delete" at bounding box center [202, 384] width 141 height 20
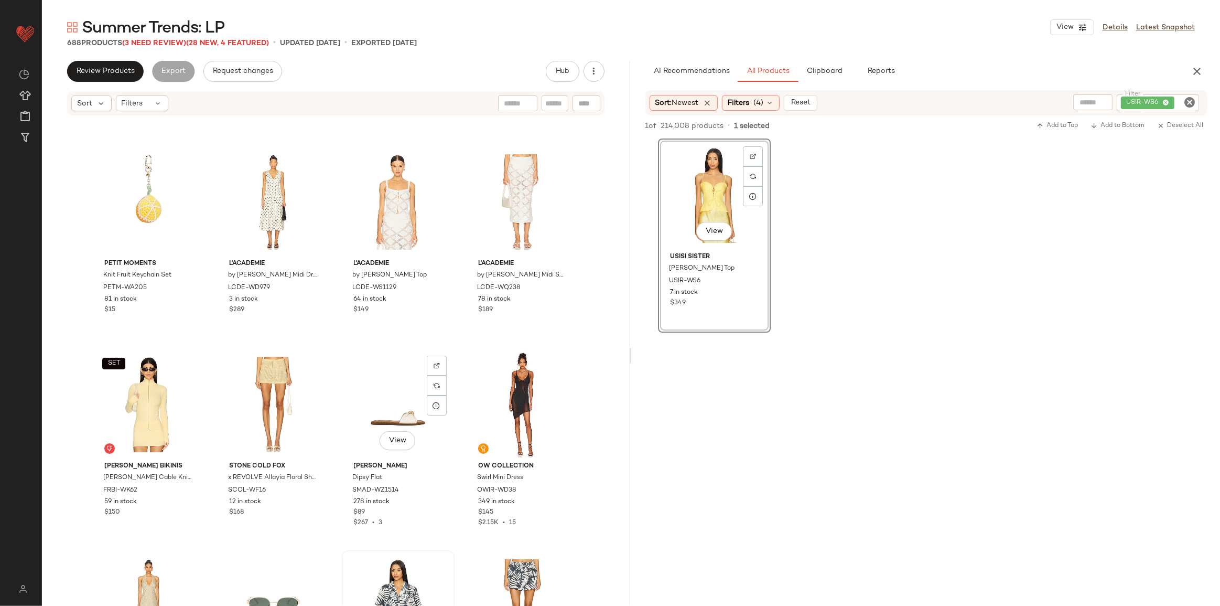
scroll to position [10030, 0]
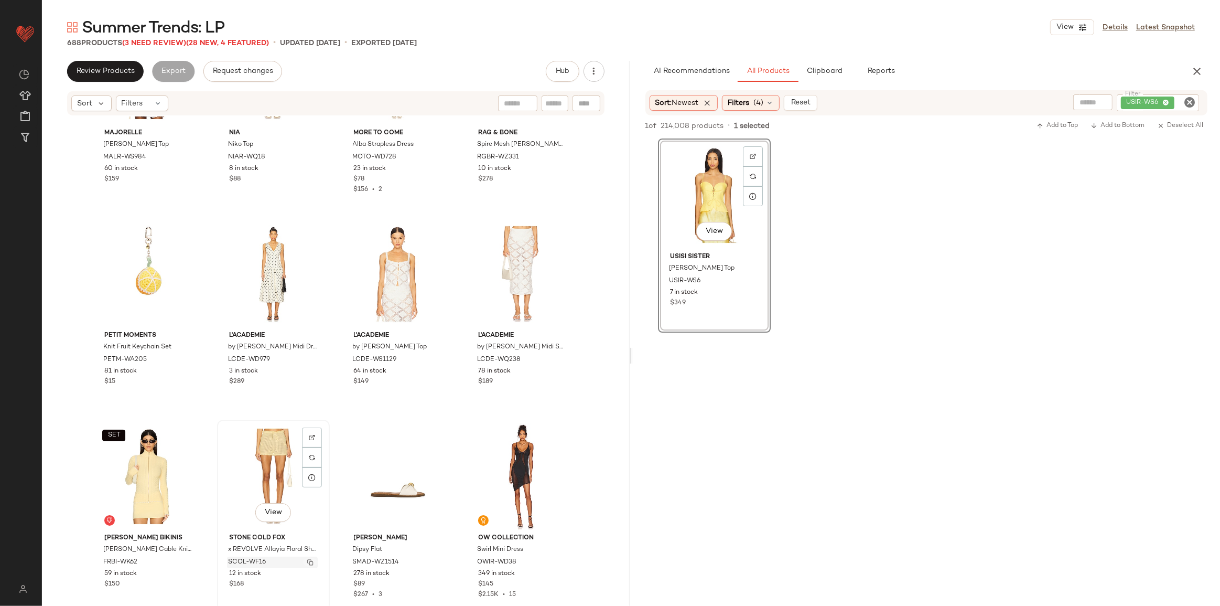
click at [307, 561] on img "button" at bounding box center [310, 562] width 6 height 6
drag, startPoint x: 1193, startPoint y: 103, endPoint x: 1157, endPoint y: 122, distance: 40.6
click at [995, 183] on div "View Usisi Sister Josie Linen Top USIR-WS6 7 in stock $349" at bounding box center [927, 235] width 588 height 194
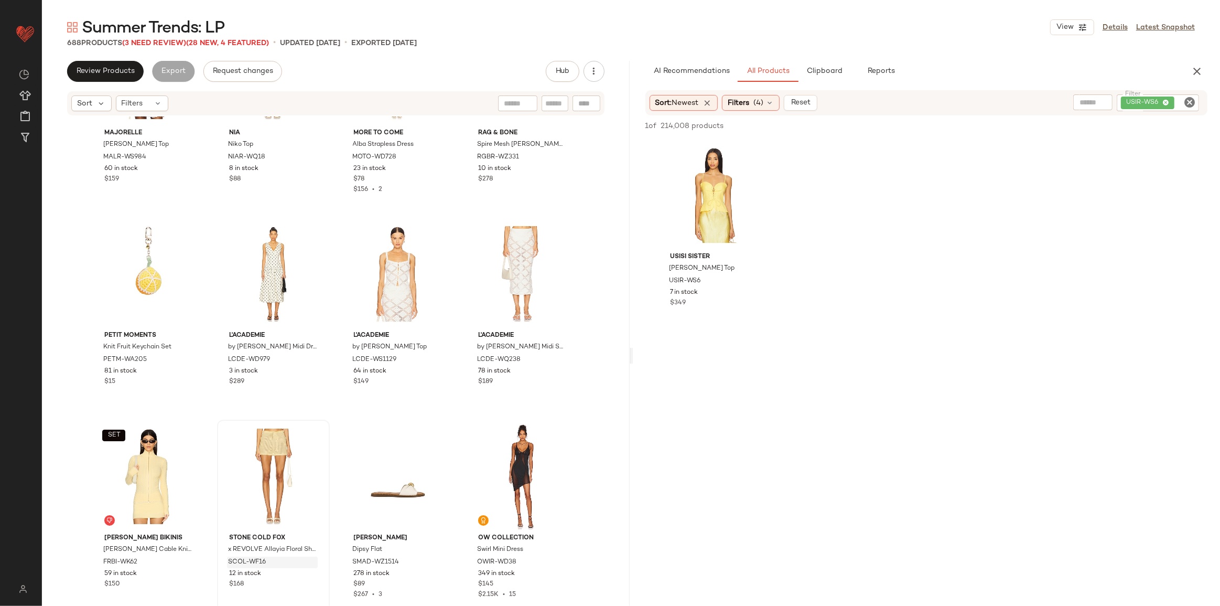
drag, startPoint x: 1192, startPoint y: 103, endPoint x: 1178, endPoint y: 103, distance: 14.2
click at [1192, 103] on icon "Clear Filter" at bounding box center [1189, 102] width 13 height 13
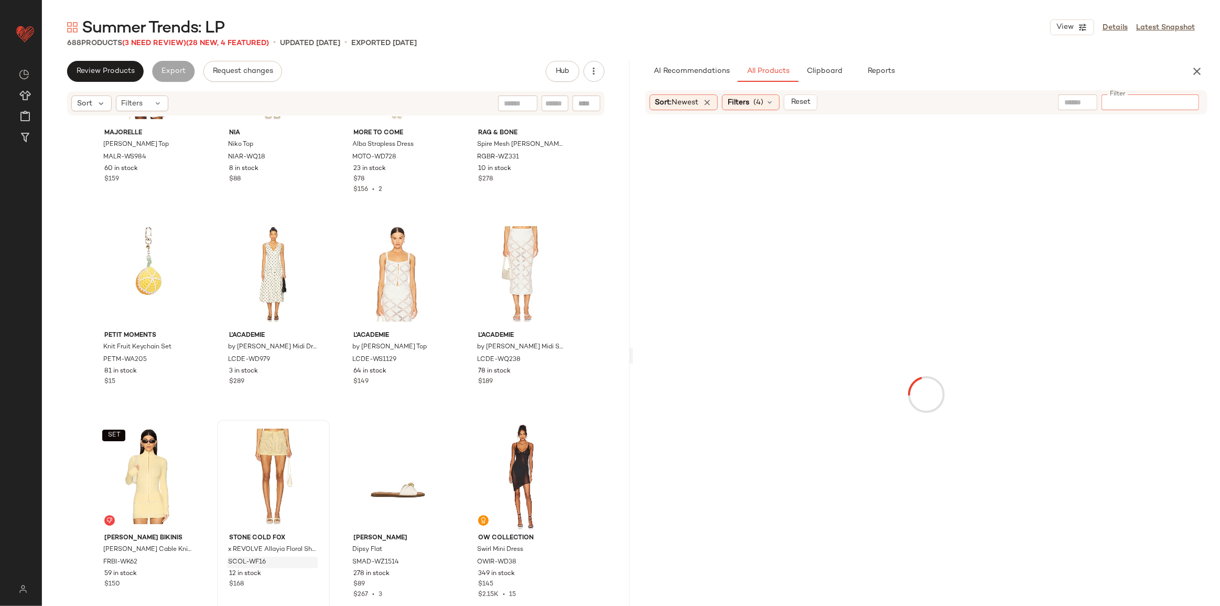
type input "**********"
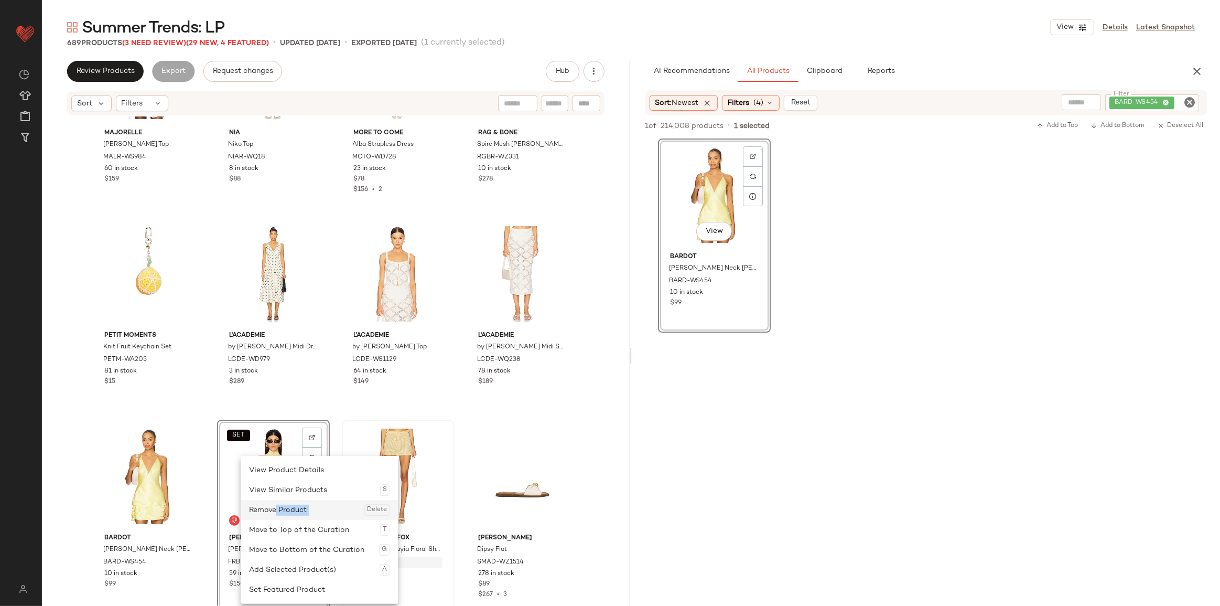
click at [277, 515] on div "Remove Product Delete" at bounding box center [319, 510] width 141 height 20
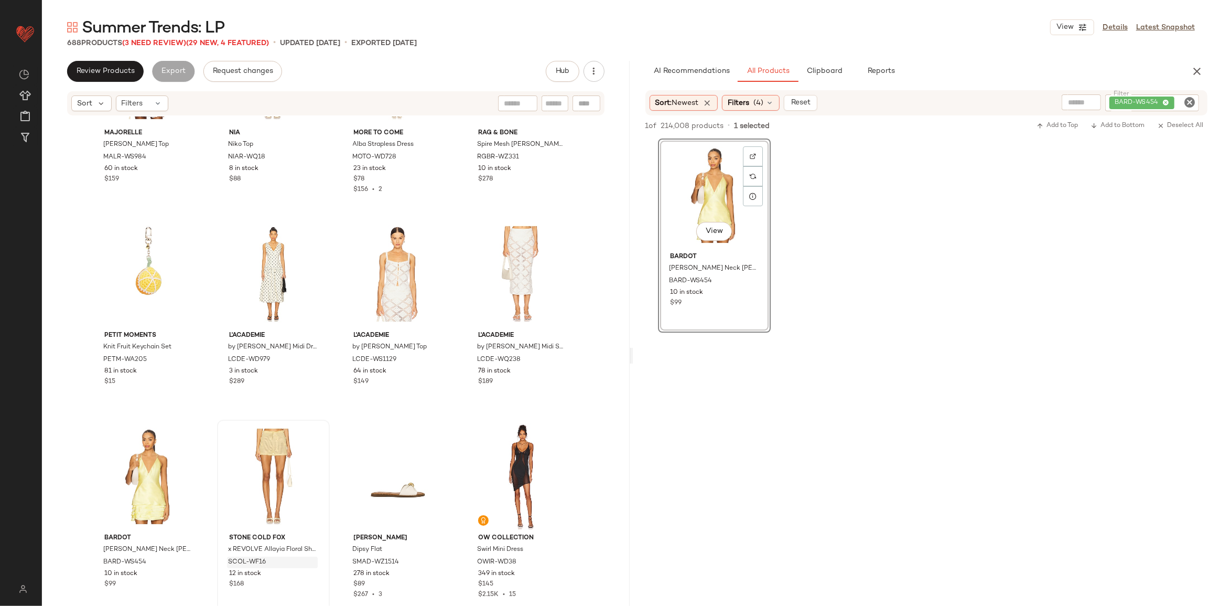
click at [1186, 100] on icon "Clear Filter" at bounding box center [1189, 102] width 13 height 13
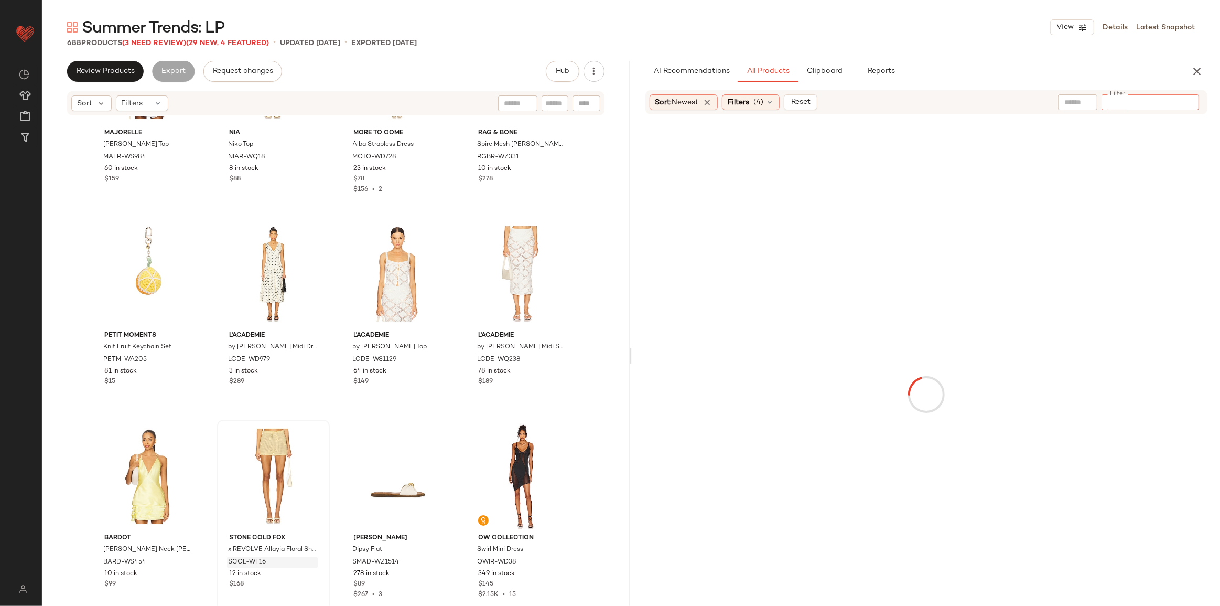
type input "**********"
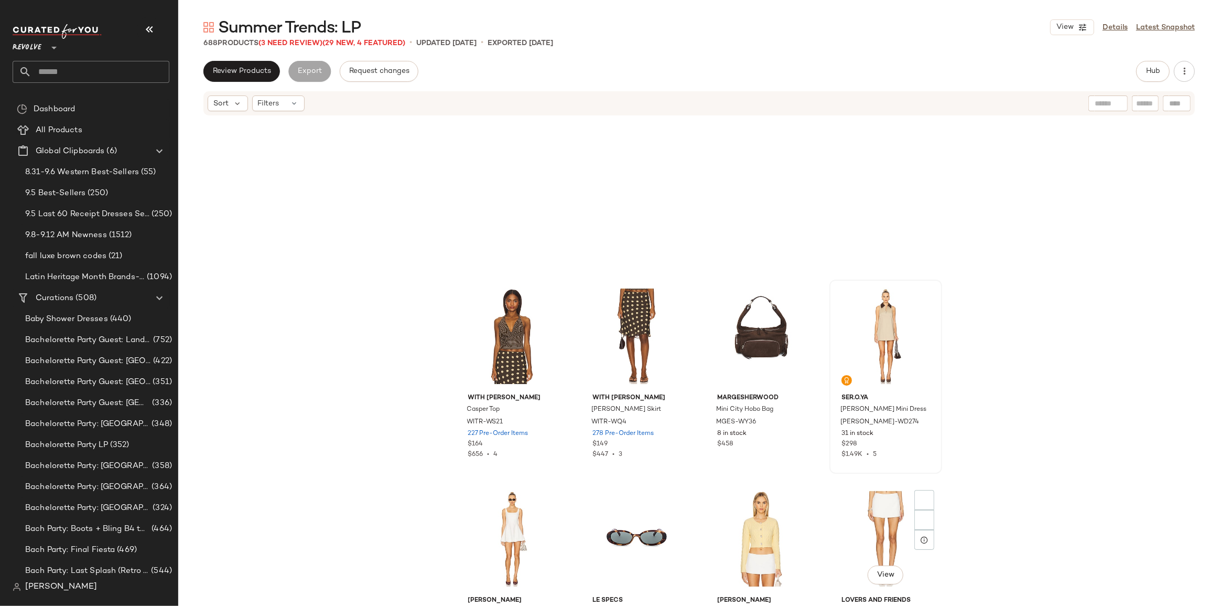
scroll to position [676, 0]
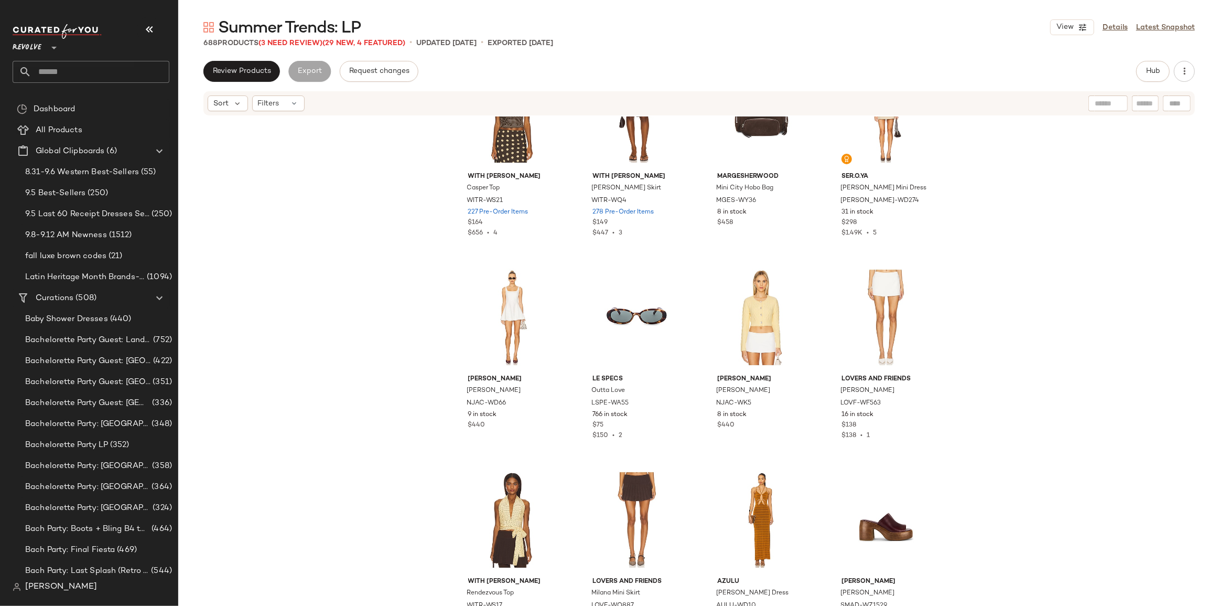
drag, startPoint x: 147, startPoint y: 33, endPoint x: 267, endPoint y: 107, distance: 140.6
click at [148, 33] on icon "button" at bounding box center [149, 29] width 13 height 13
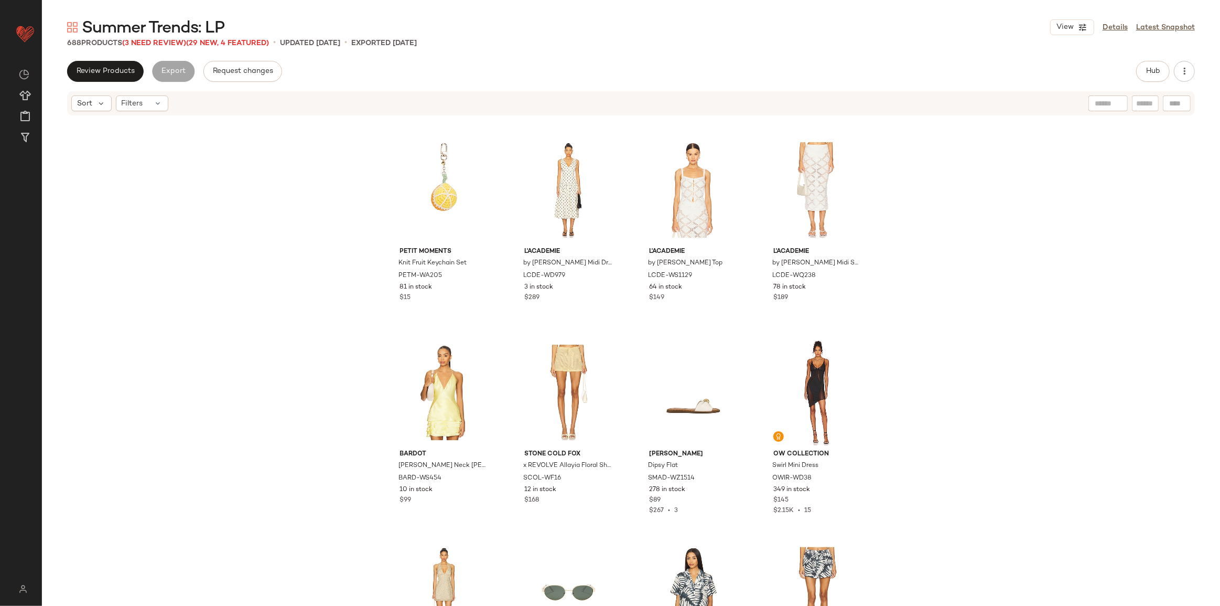
scroll to position [10114, 0]
click at [1144, 73] on button "Hub" at bounding box center [1153, 71] width 34 height 21
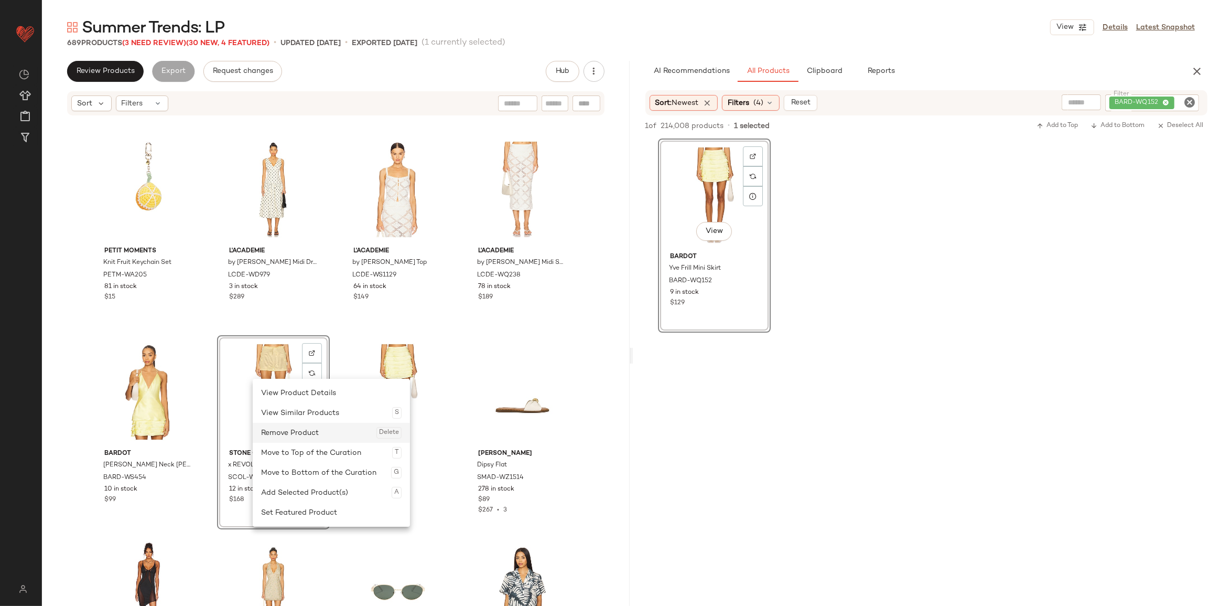
click at [299, 435] on div "Remove Product Delete" at bounding box center [331, 433] width 141 height 20
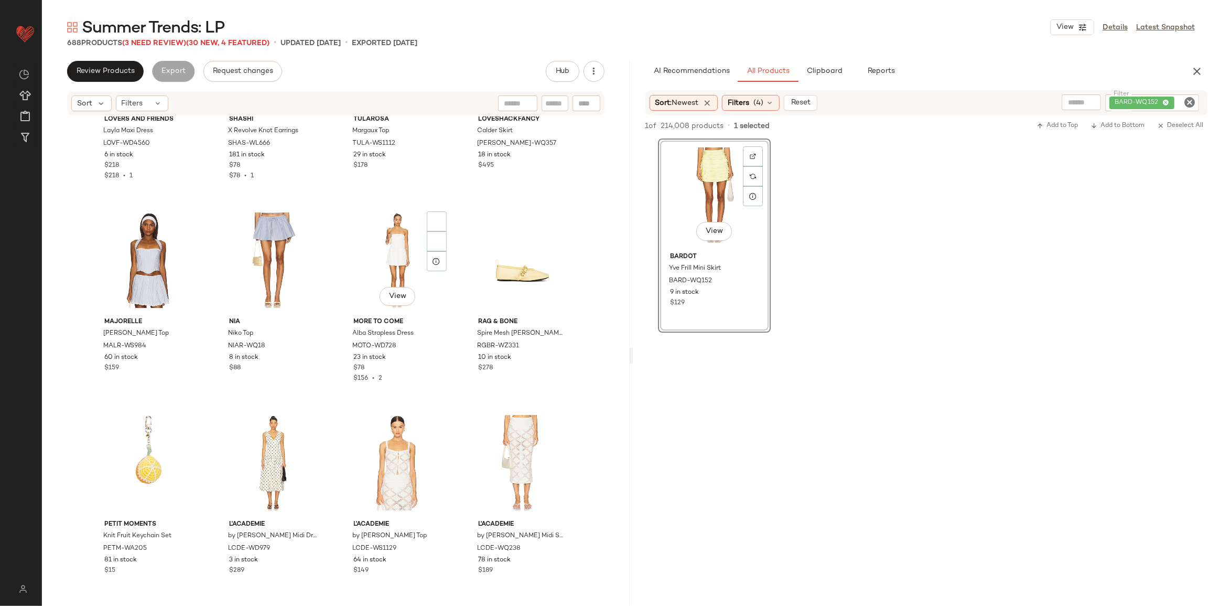
scroll to position [9780, 0]
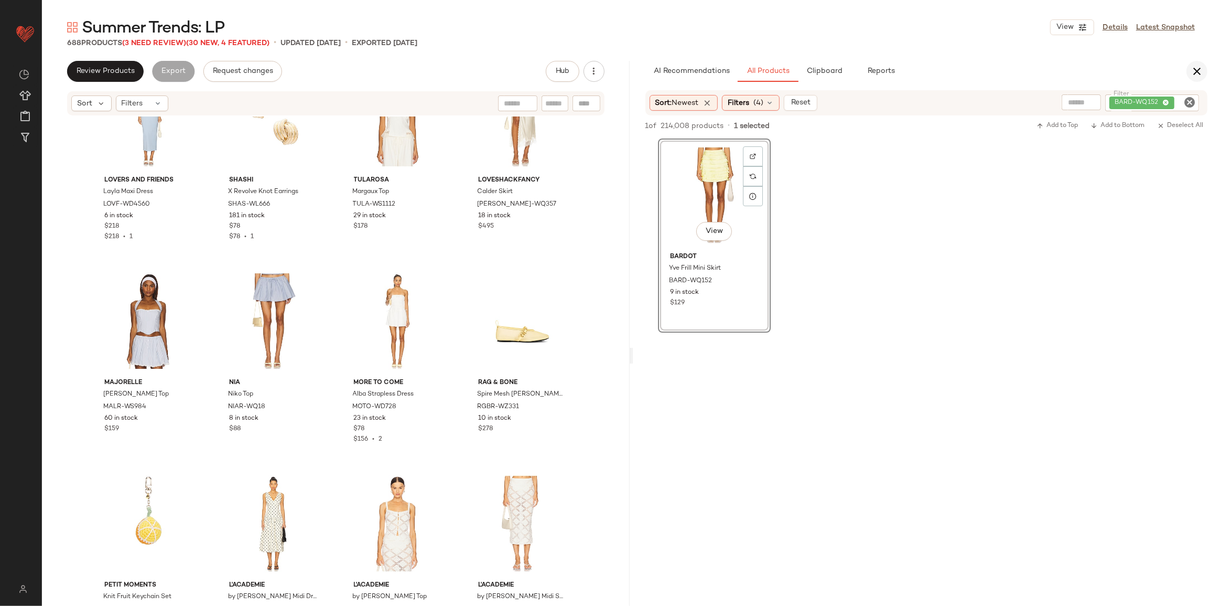
click at [1206, 71] on button "button" at bounding box center [1197, 71] width 21 height 21
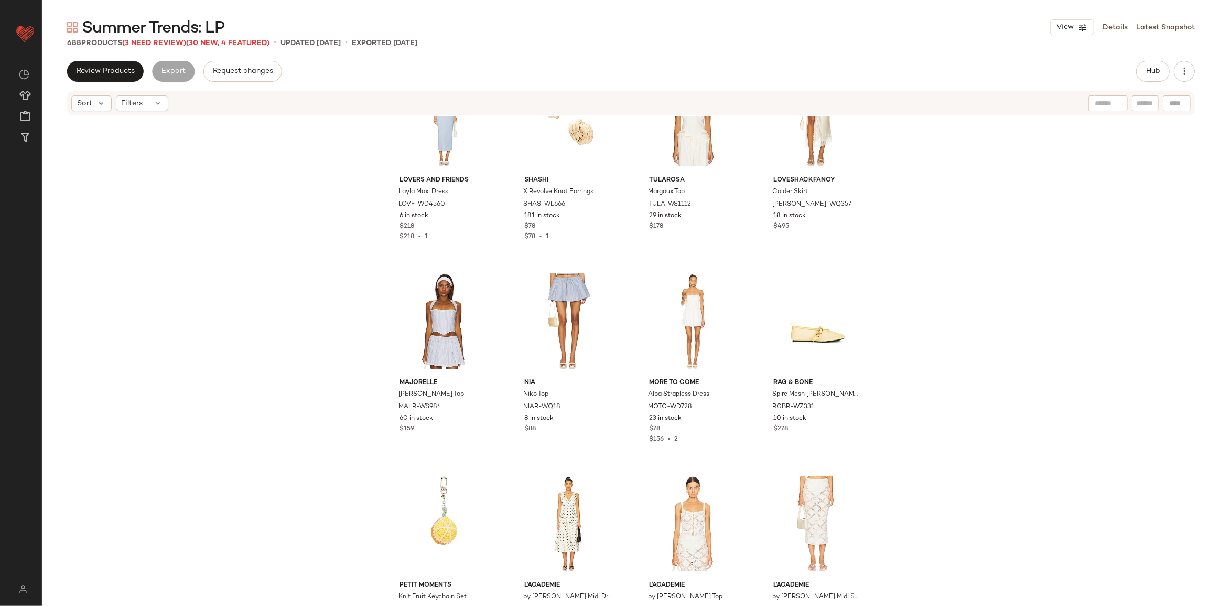
click at [145, 42] on span "(3 Need Review)" at bounding box center [154, 43] width 64 height 8
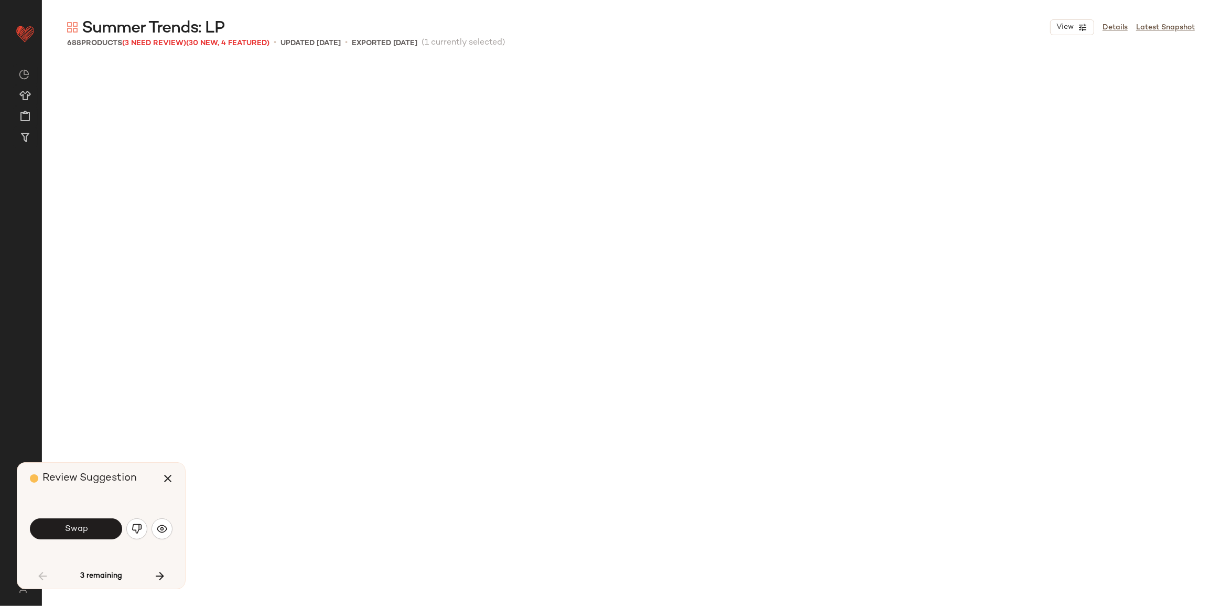
scroll to position [3036, 0]
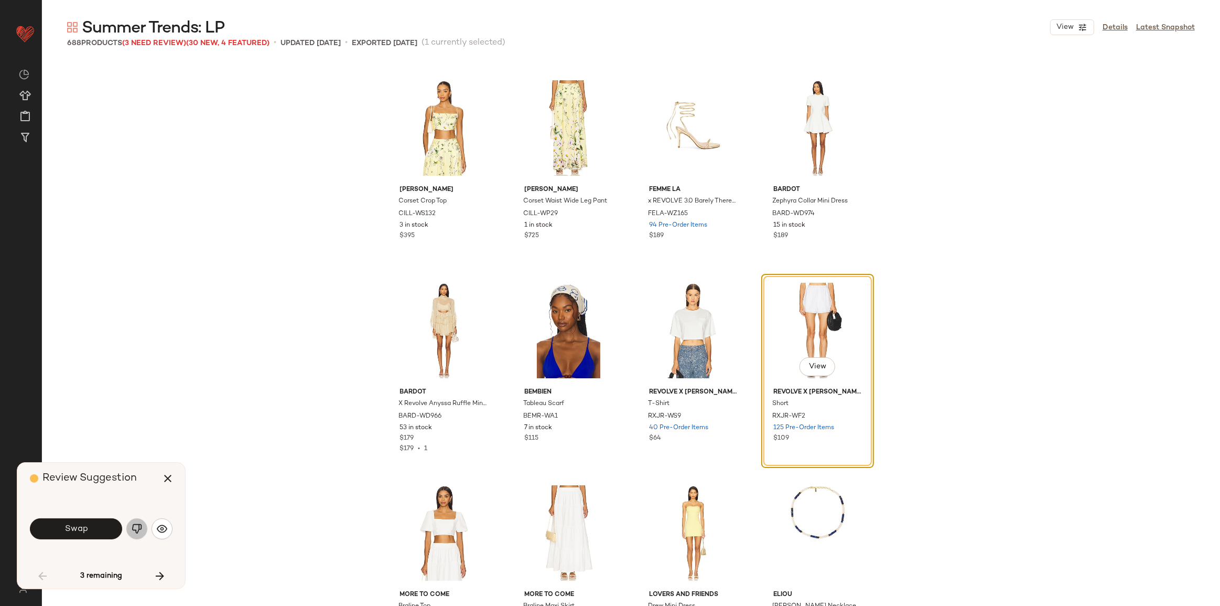
click at [136, 530] on img "button" at bounding box center [137, 528] width 10 height 10
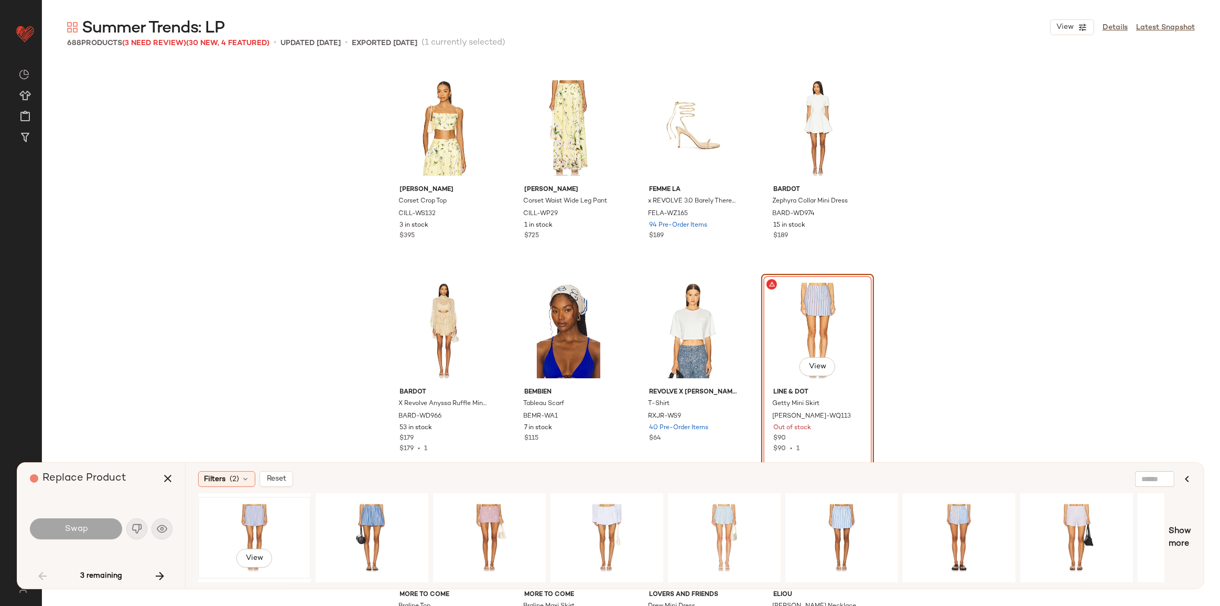
click at [272, 528] on div "View" at bounding box center [254, 537] width 105 height 74
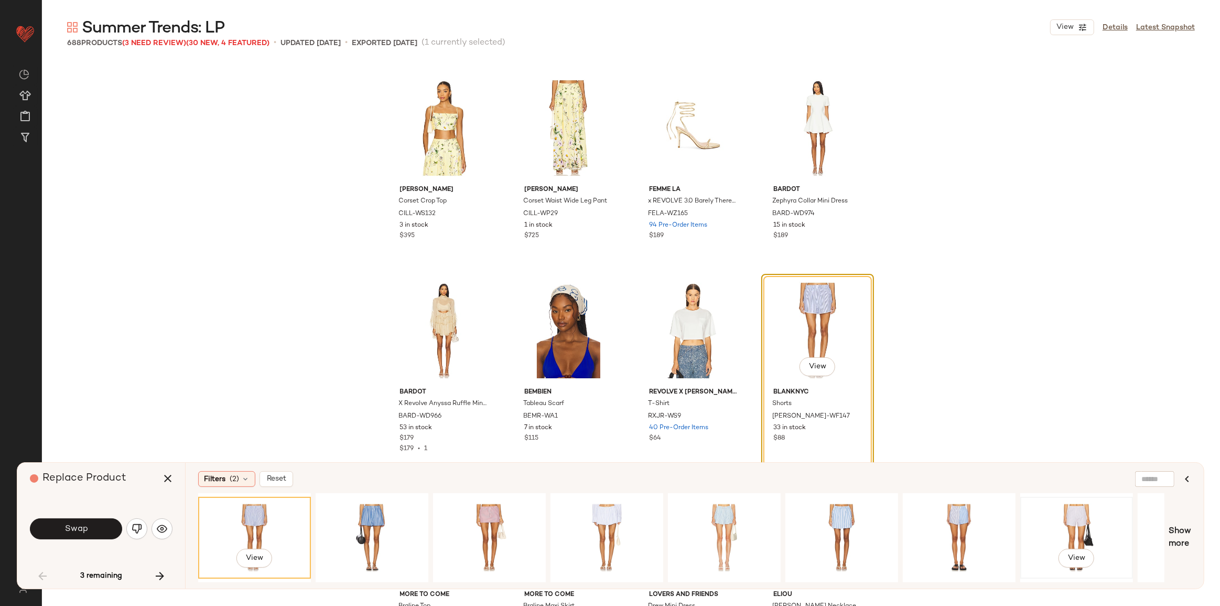
click at [1069, 524] on div "View" at bounding box center [1076, 537] width 105 height 74
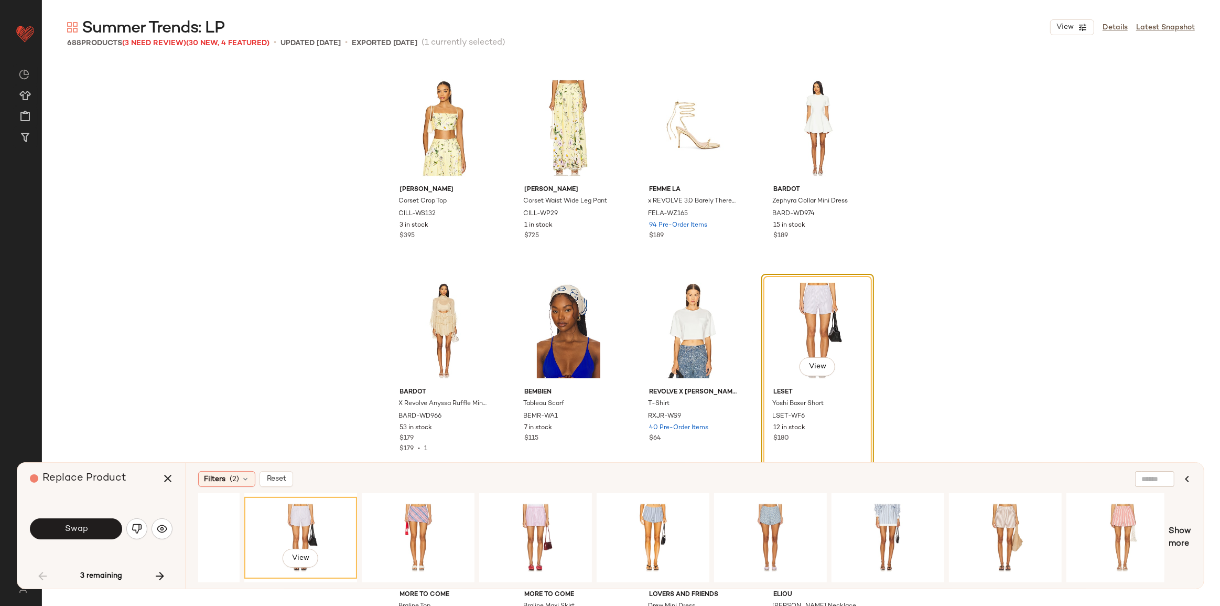
scroll to position [0, 788]
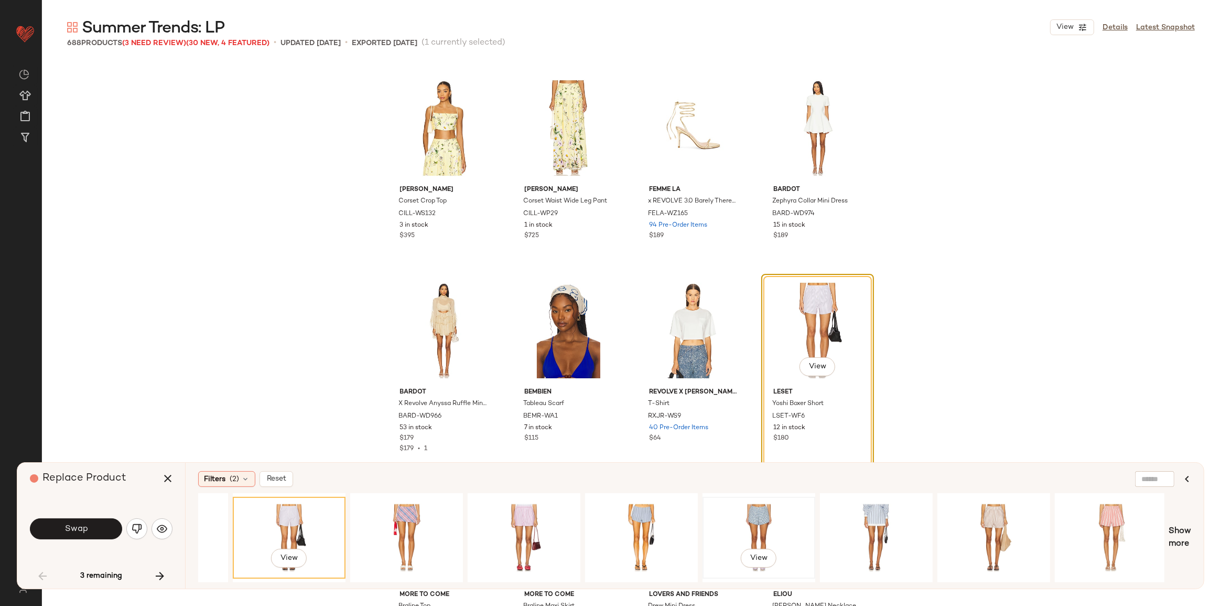
click at [792, 515] on div "View" at bounding box center [758, 537] width 105 height 74
click at [56, 524] on button "Swap" at bounding box center [76, 528] width 92 height 21
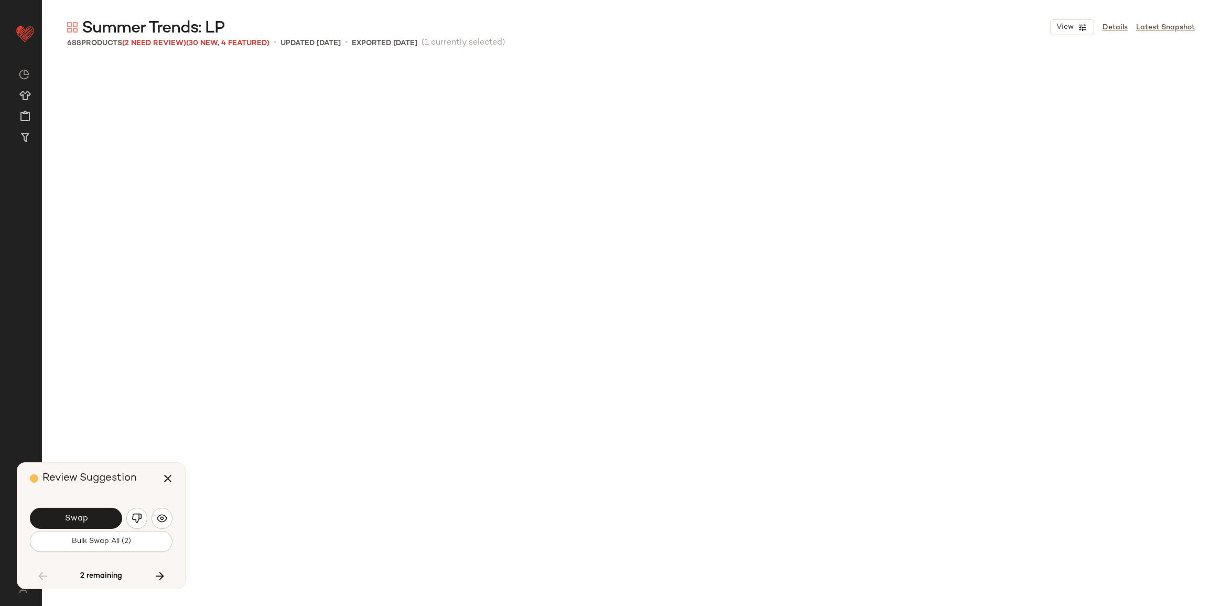
scroll to position [5060, 0]
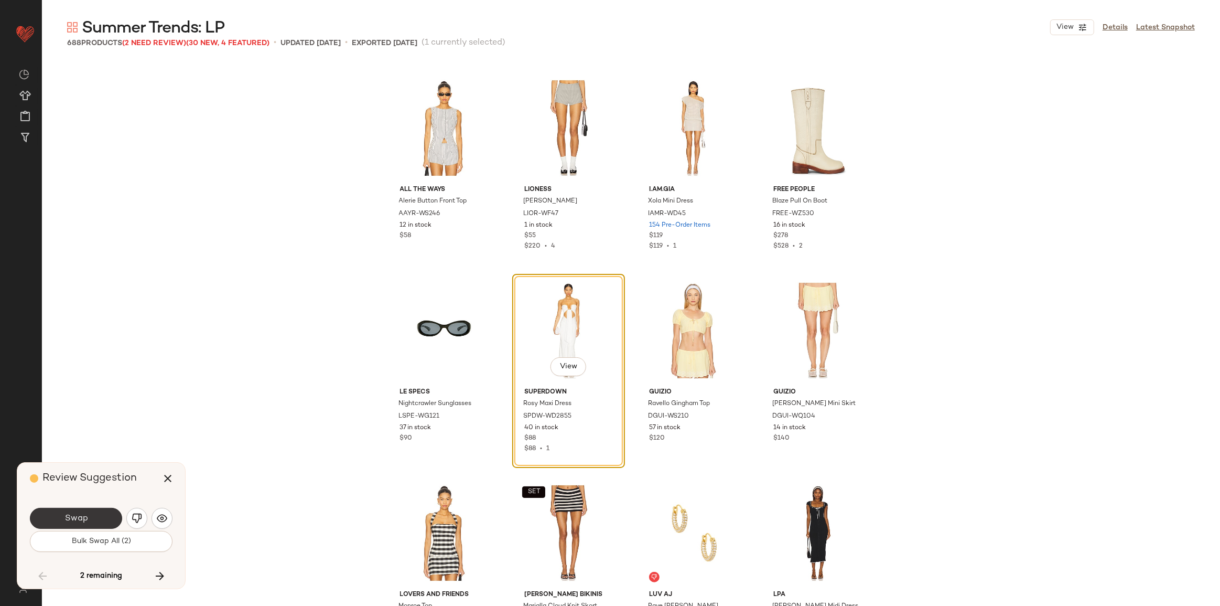
click at [69, 517] on span "Swap" at bounding box center [76, 518] width 24 height 10
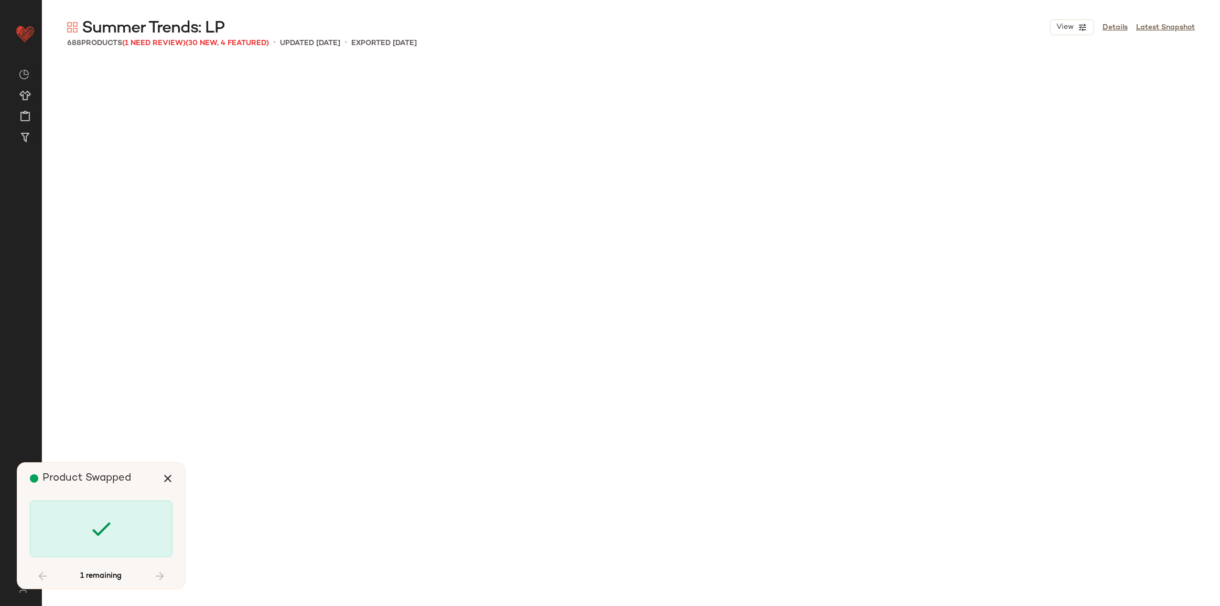
scroll to position [32180, 0]
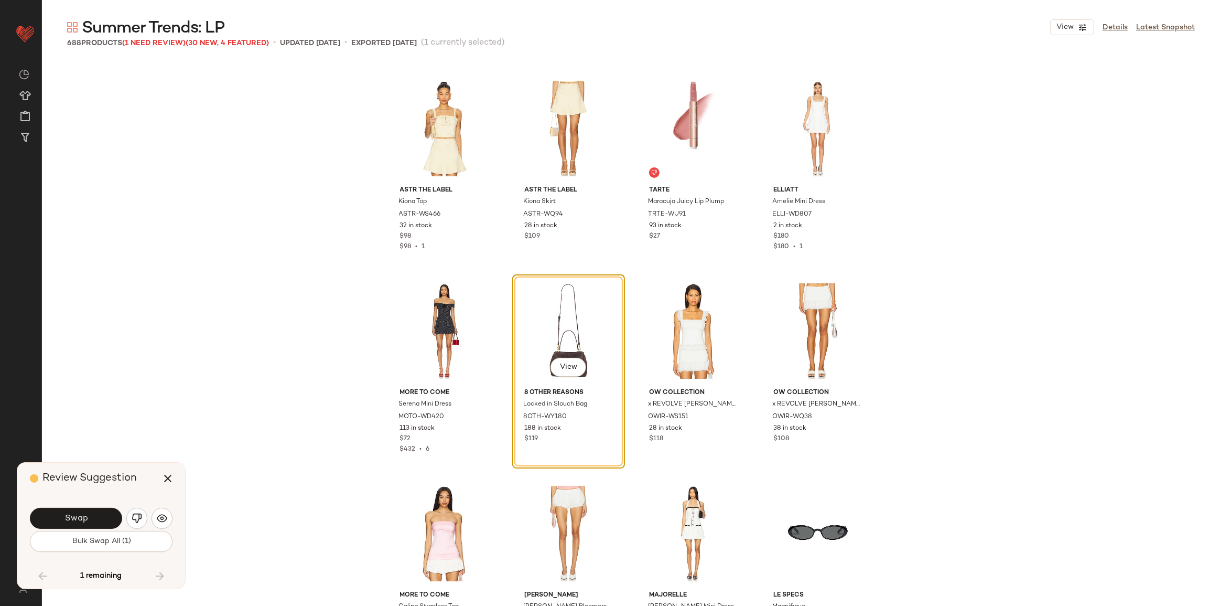
click at [69, 517] on span "Swap" at bounding box center [76, 518] width 24 height 10
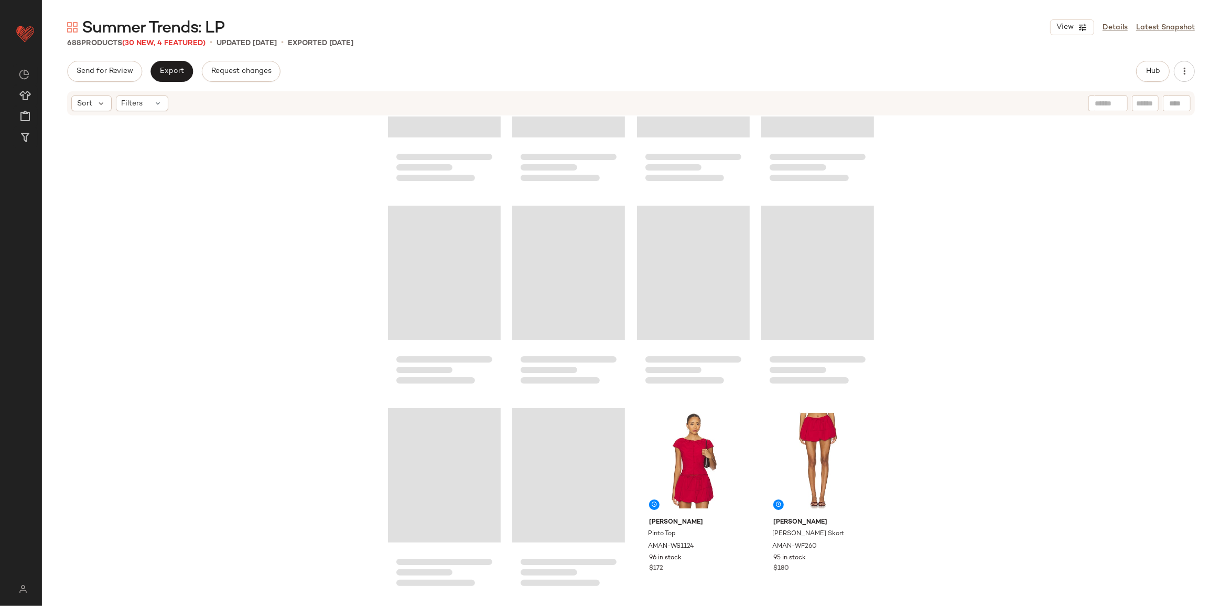
scroll to position [28796, 0]
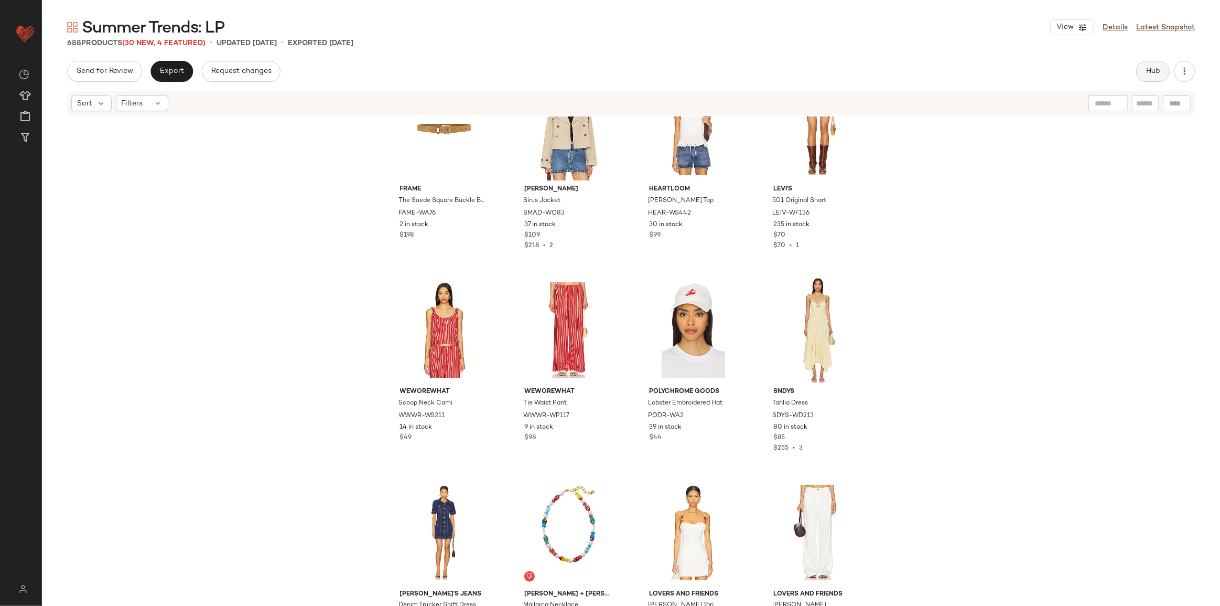
click at [1153, 68] on span "Hub" at bounding box center [1153, 71] width 15 height 8
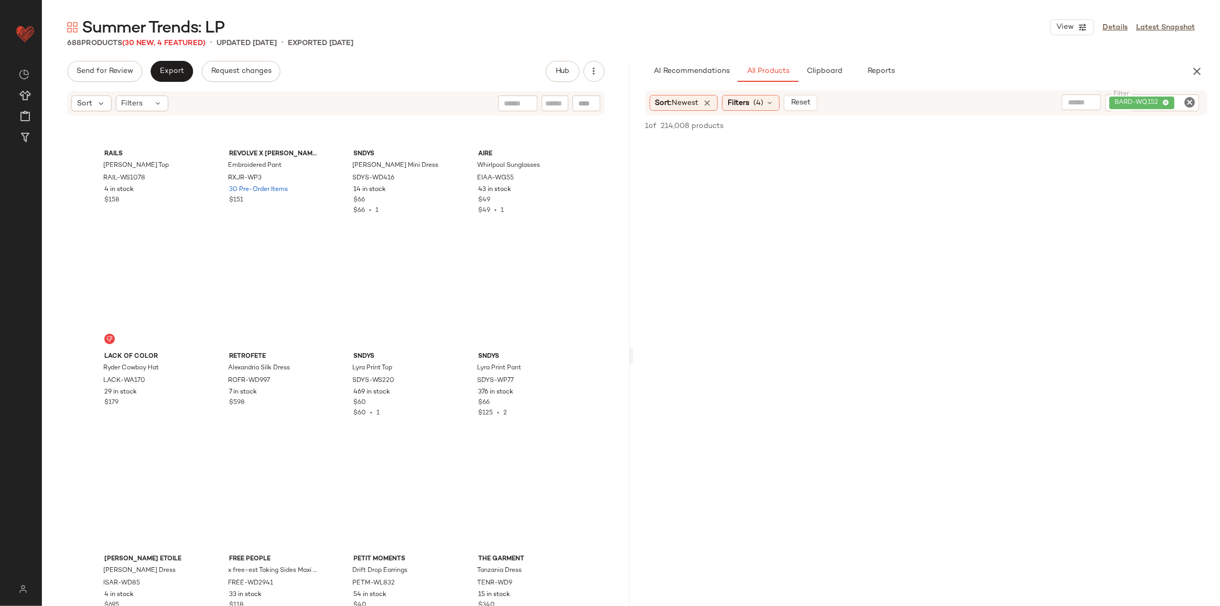
scroll to position [0, 0]
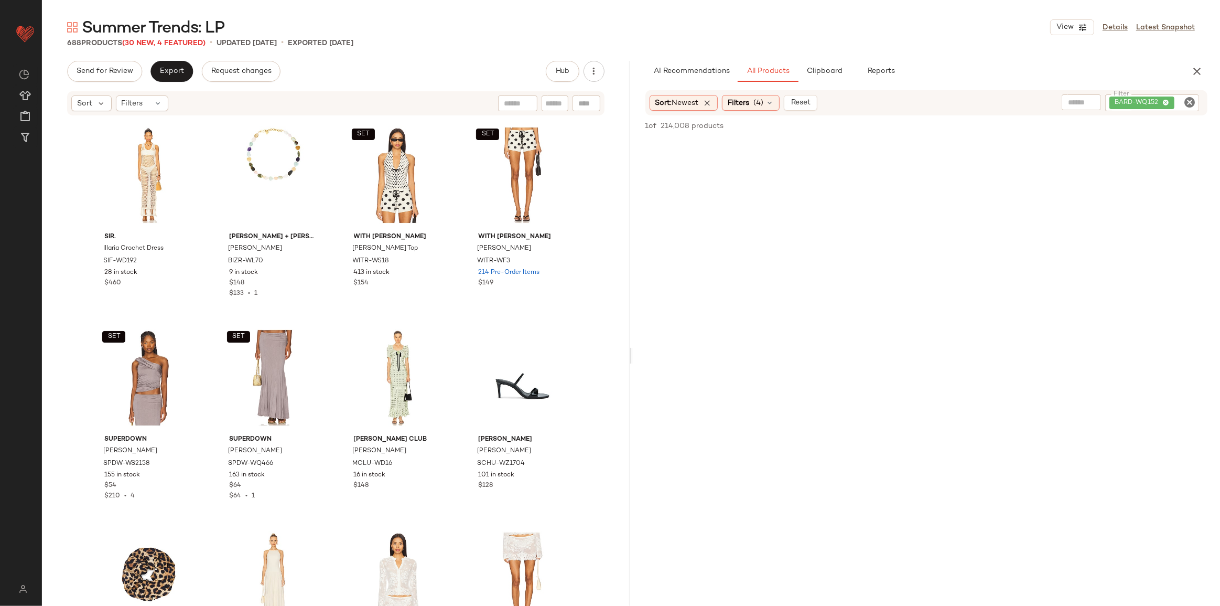
click at [1187, 99] on icon "Clear Filter" at bounding box center [1189, 102] width 13 height 13
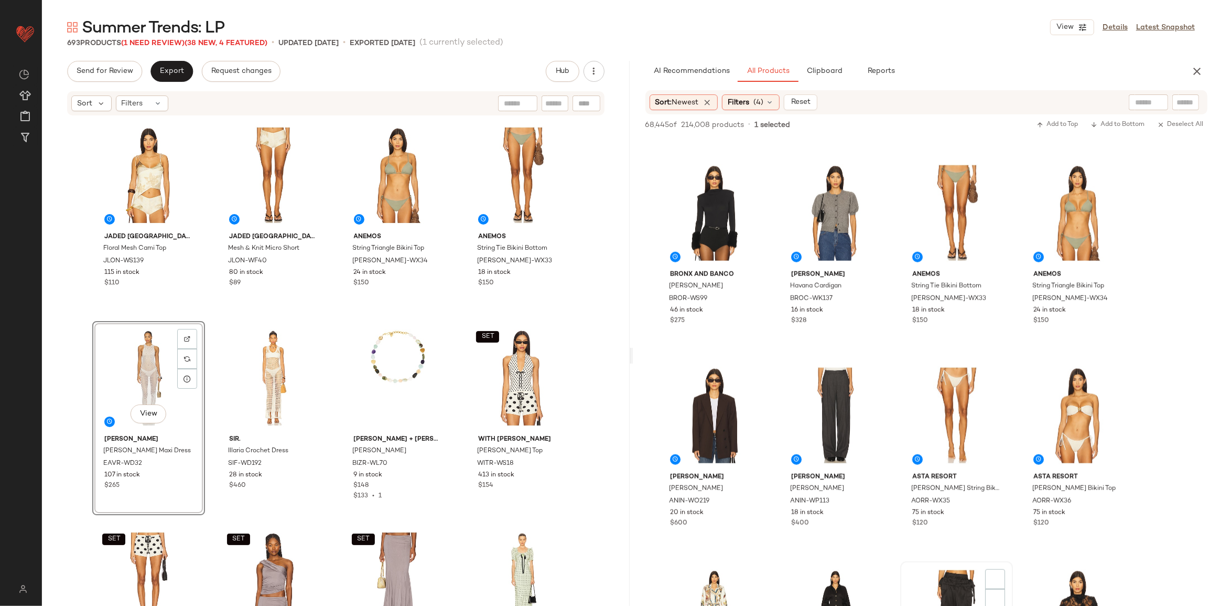
scroll to position [5863, 0]
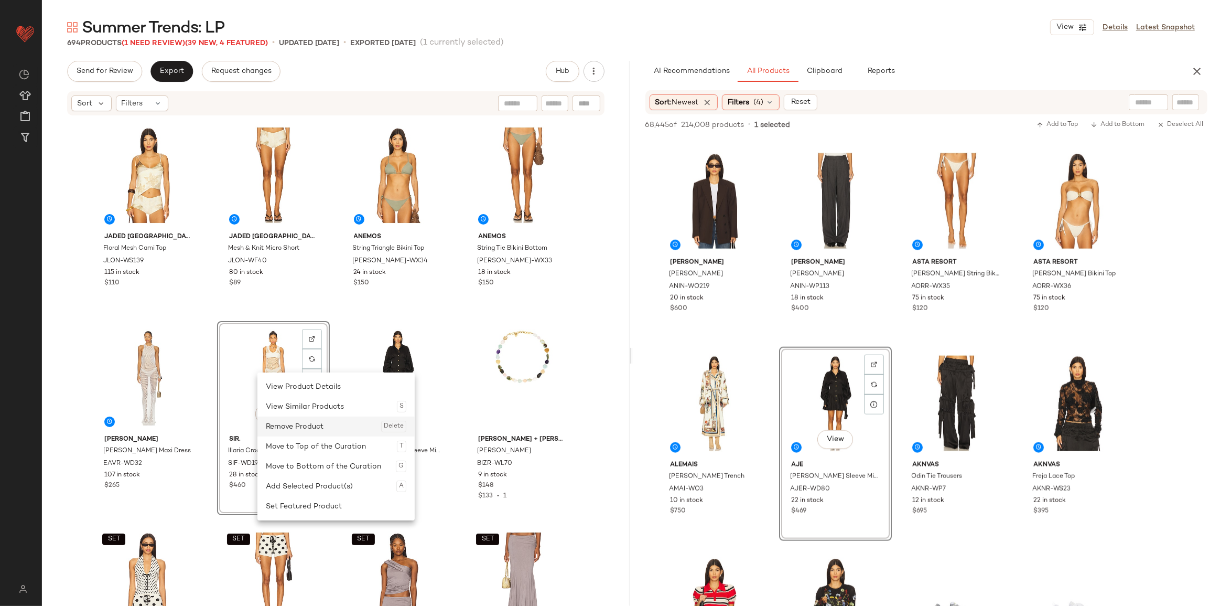
click at [292, 428] on div "Remove Product Delete" at bounding box center [336, 426] width 141 height 20
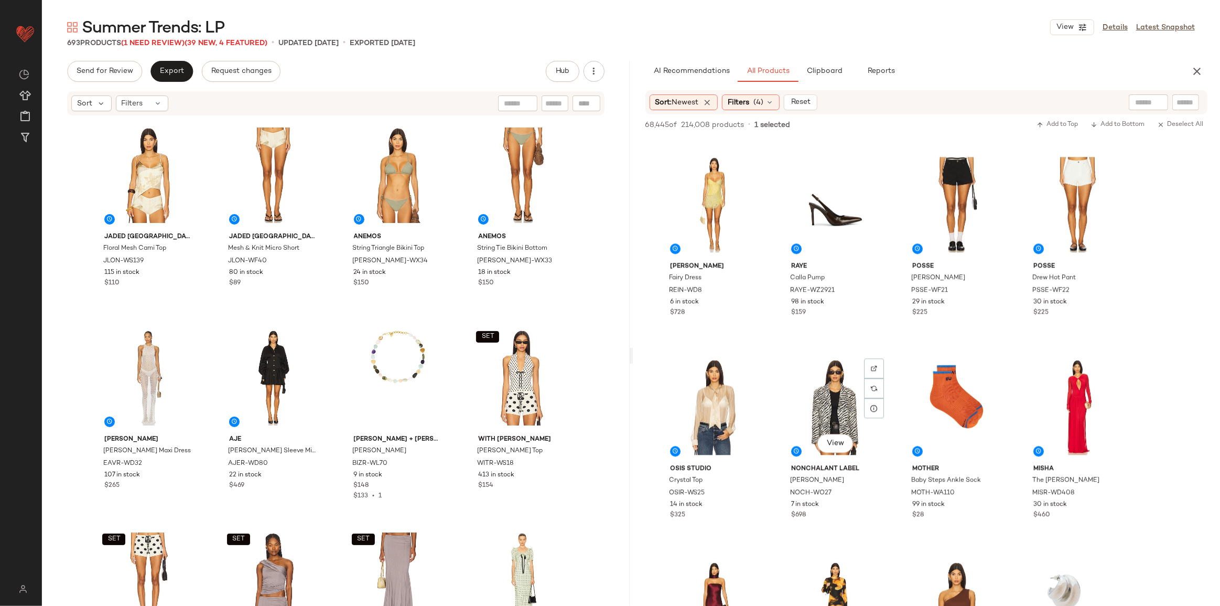
scroll to position [2955, 0]
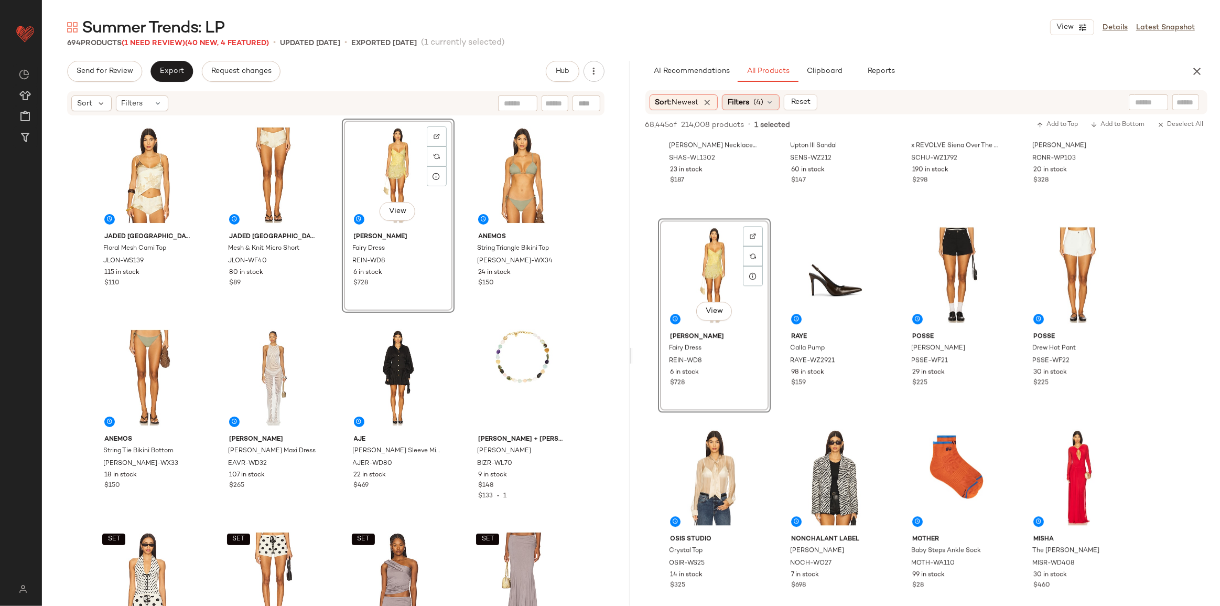
click at [770, 103] on icon at bounding box center [770, 102] width 8 height 8
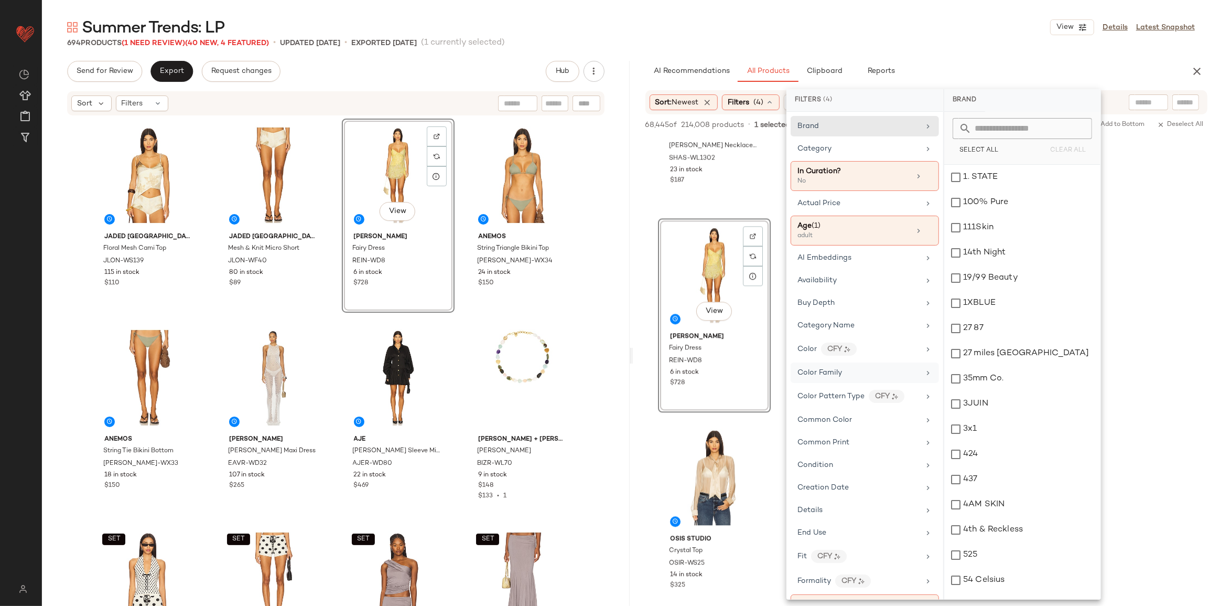
scroll to position [143, 0]
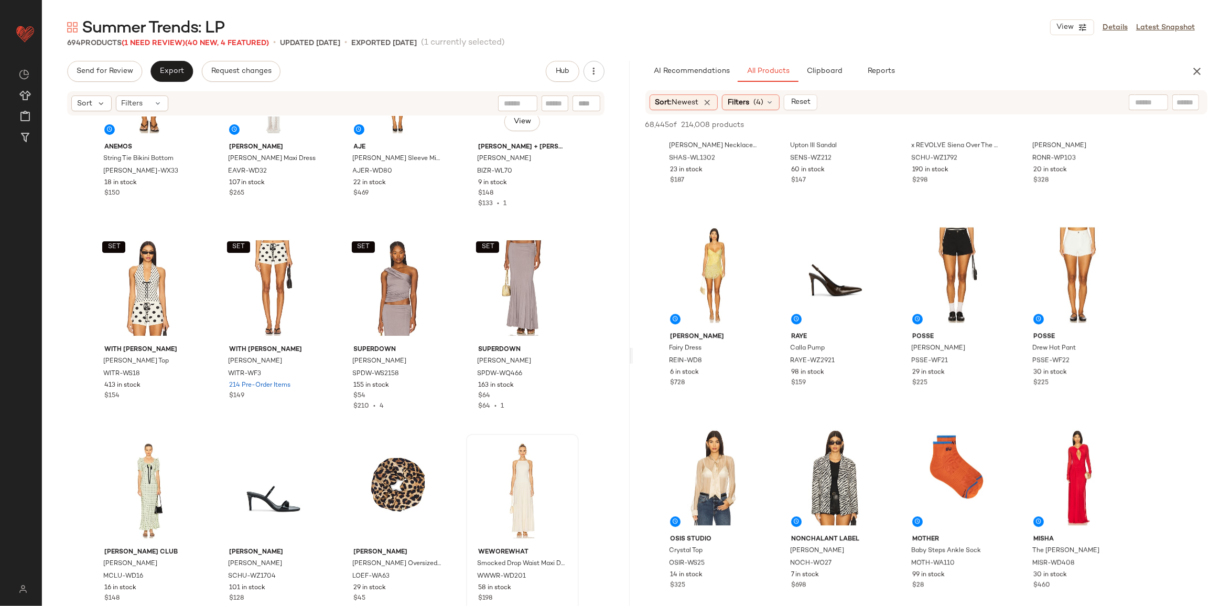
scroll to position [0, 0]
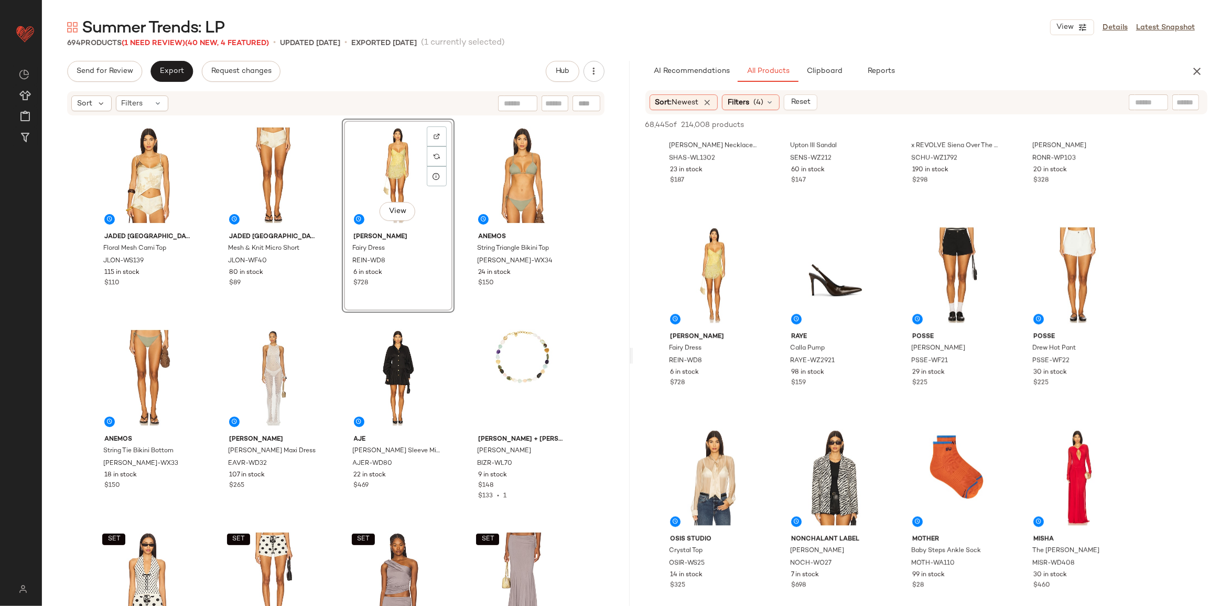
click at [1138, 100] on input "text" at bounding box center [1148, 102] width 27 height 11
type input "*********"
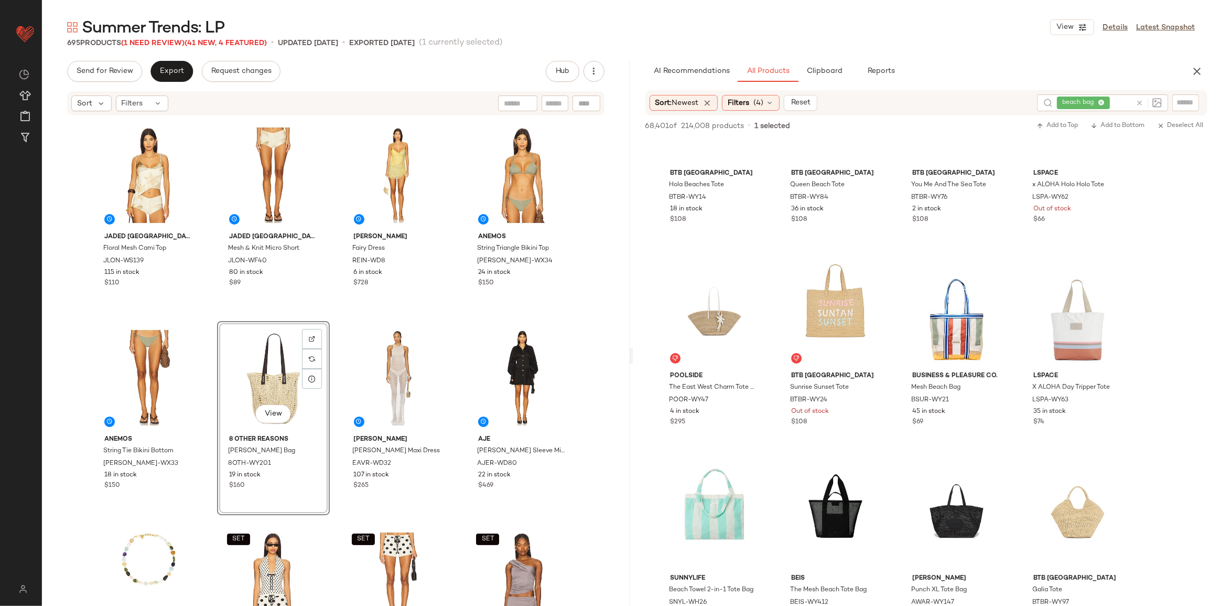
click at [1144, 104] on div at bounding box center [1149, 102] width 26 height 9
click at [1139, 102] on icon at bounding box center [1140, 103] width 8 height 8
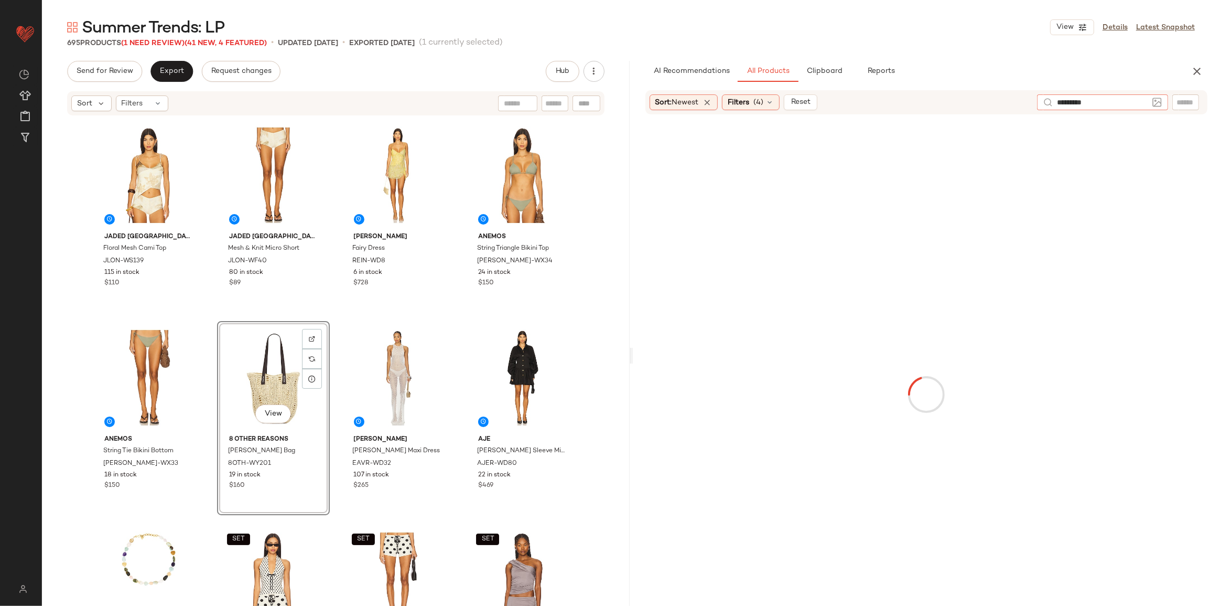
type input "**********"
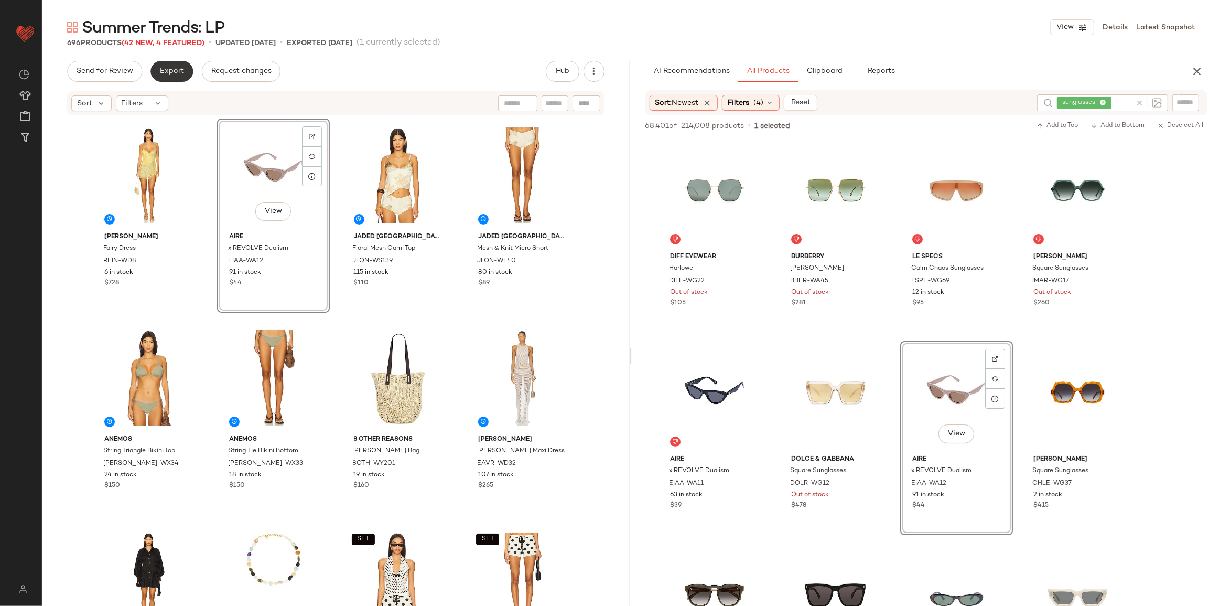
click at [173, 74] on span "Export" at bounding box center [171, 71] width 25 height 8
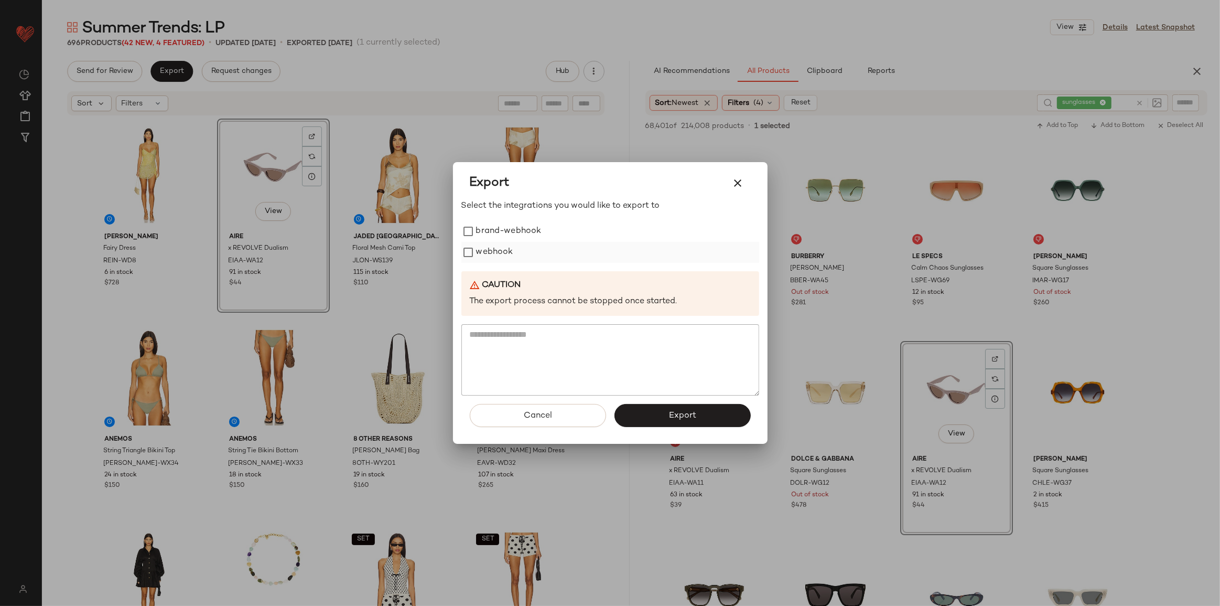
click at [499, 249] on label "webhook" at bounding box center [494, 252] width 37 height 21
click at [713, 414] on button "Export" at bounding box center [683, 415] width 136 height 23
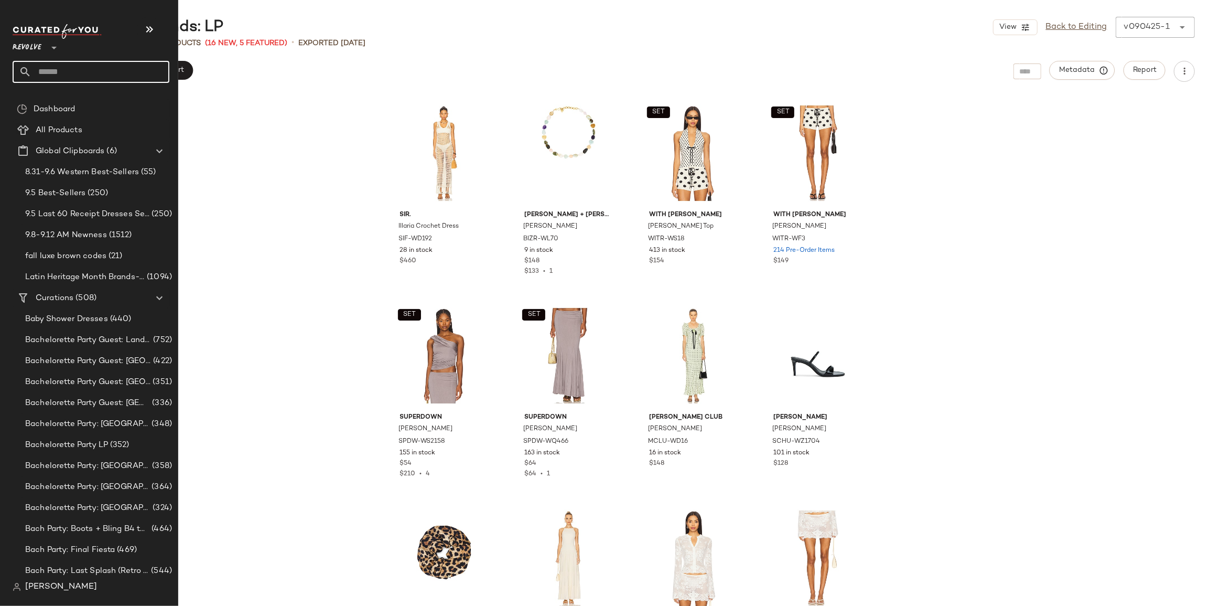
click at [59, 66] on input "text" at bounding box center [100, 72] width 138 height 22
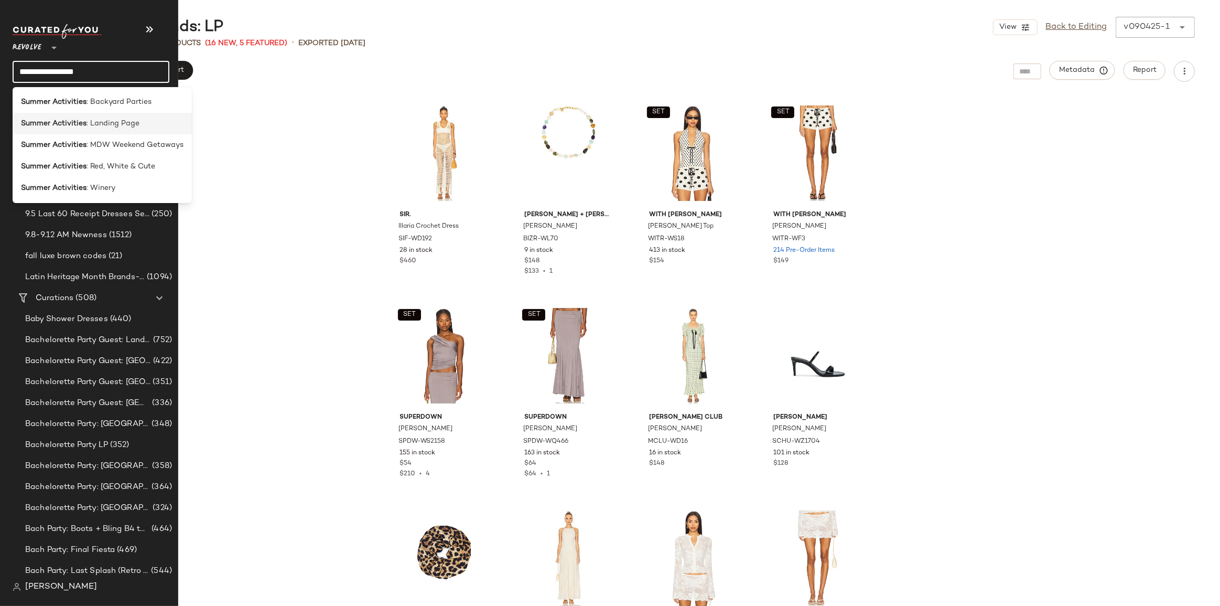
type input "**********"
click at [91, 121] on span ": Landing Page" at bounding box center [113, 123] width 53 height 11
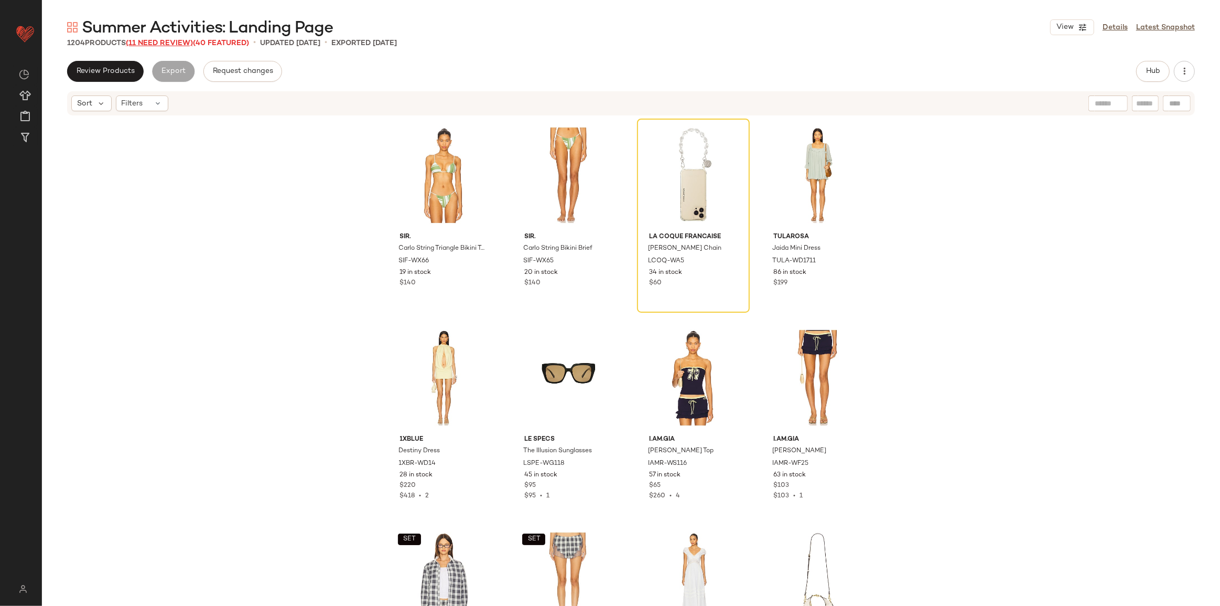
click at [156, 40] on span "(11 Need Review)" at bounding box center [159, 43] width 67 height 8
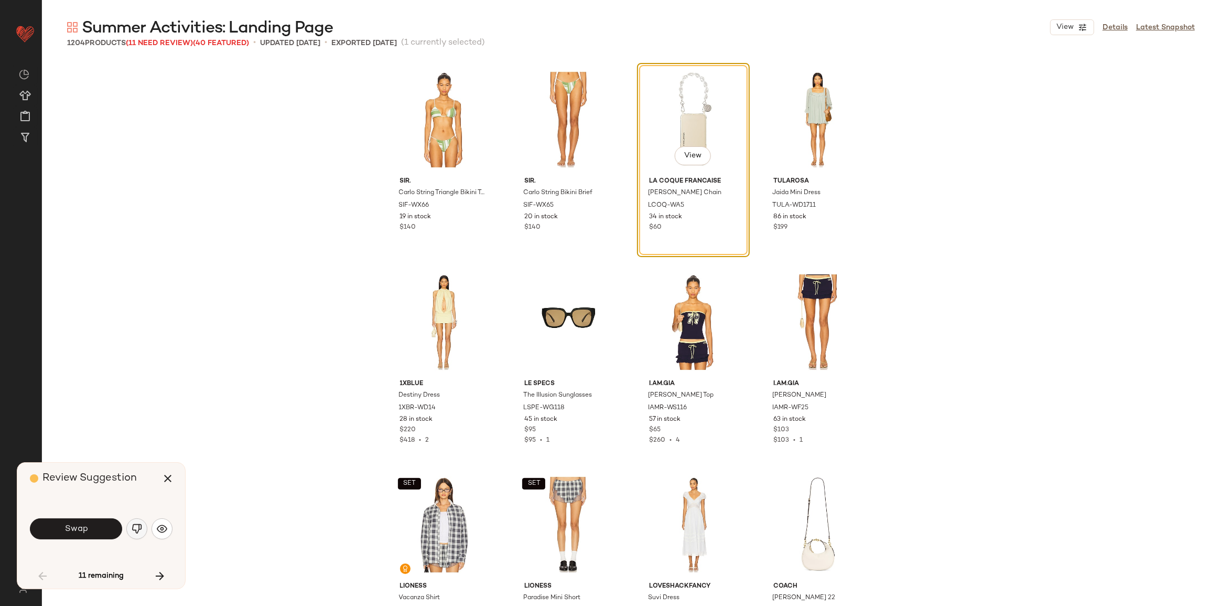
click at [142, 528] on button "button" at bounding box center [136, 528] width 21 height 21
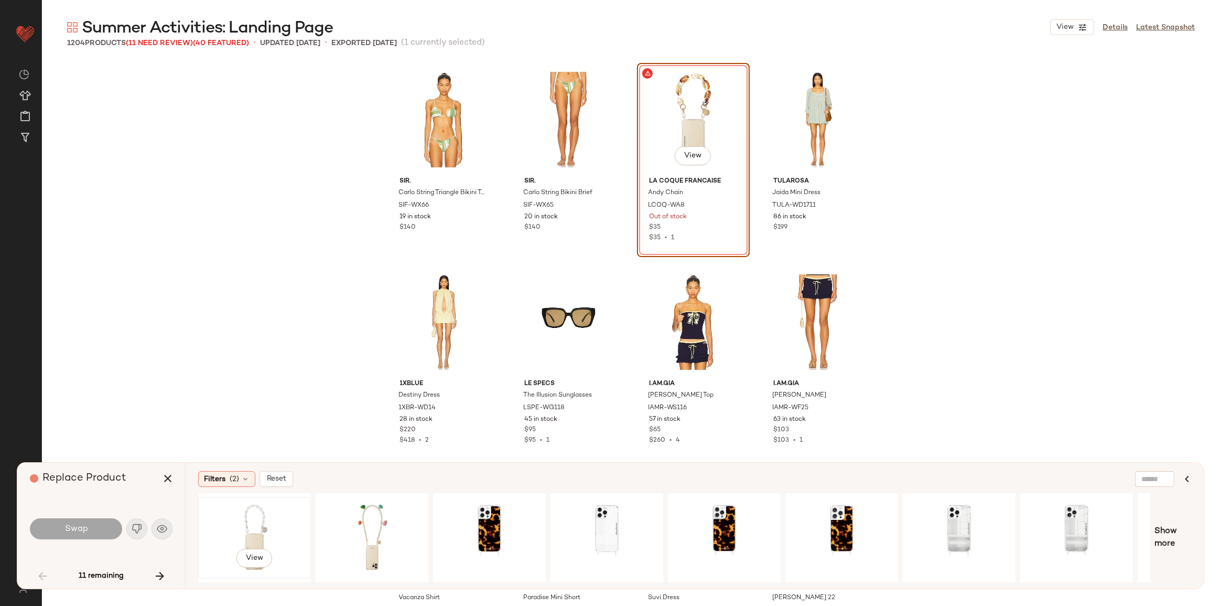
click at [258, 523] on div "View" at bounding box center [254, 537] width 105 height 74
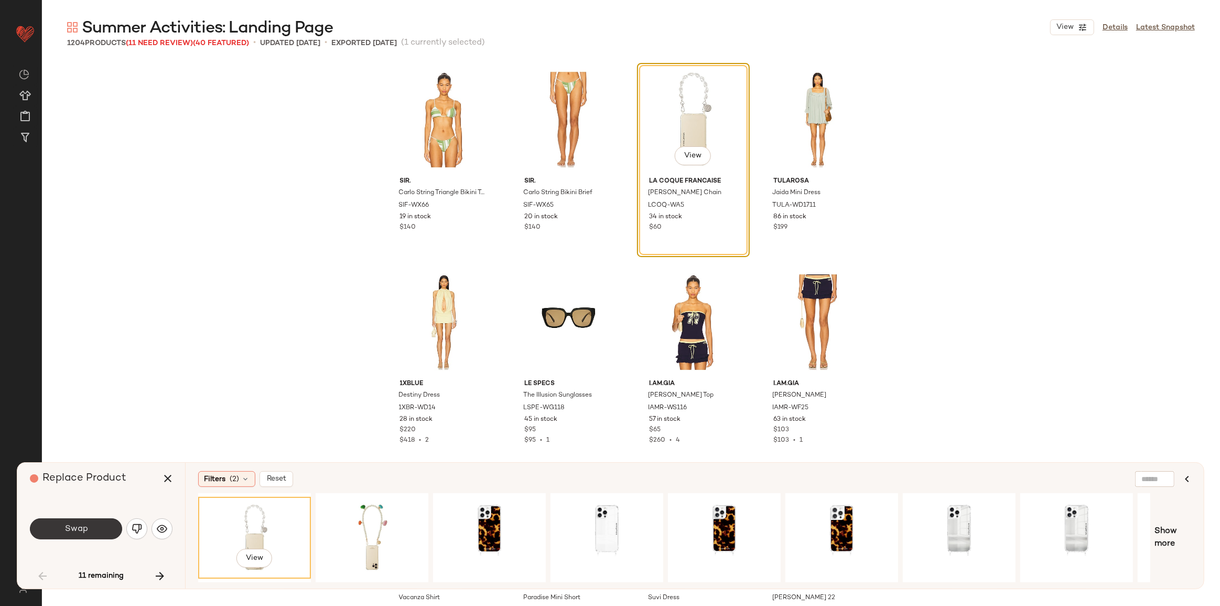
click at [92, 525] on button "Swap" at bounding box center [76, 528] width 92 height 21
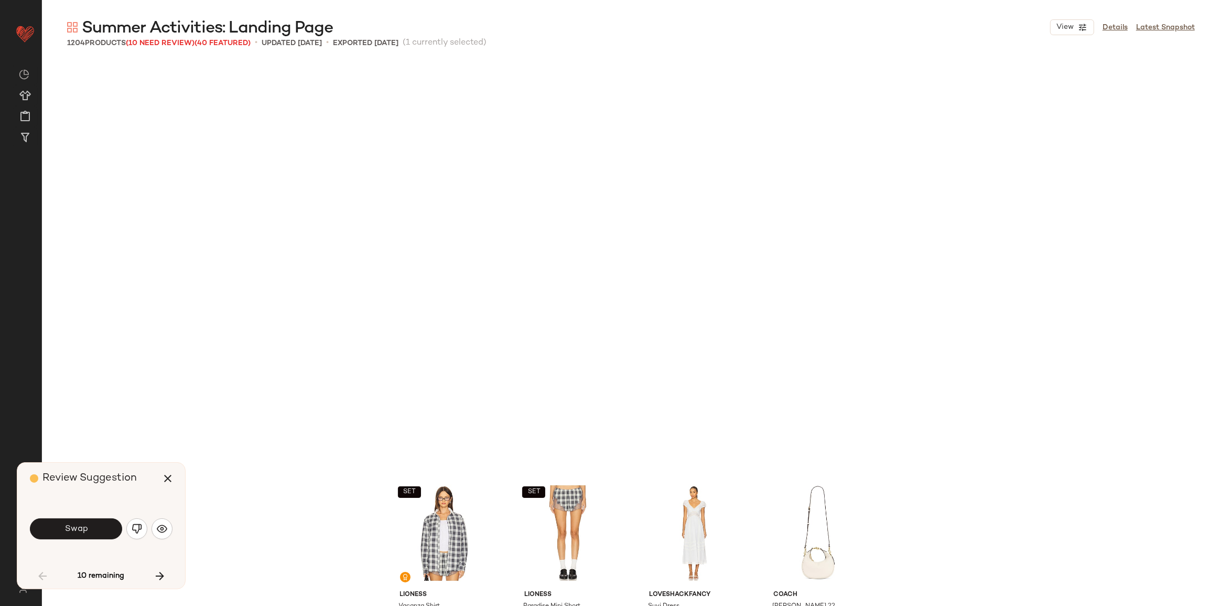
scroll to position [413, 0]
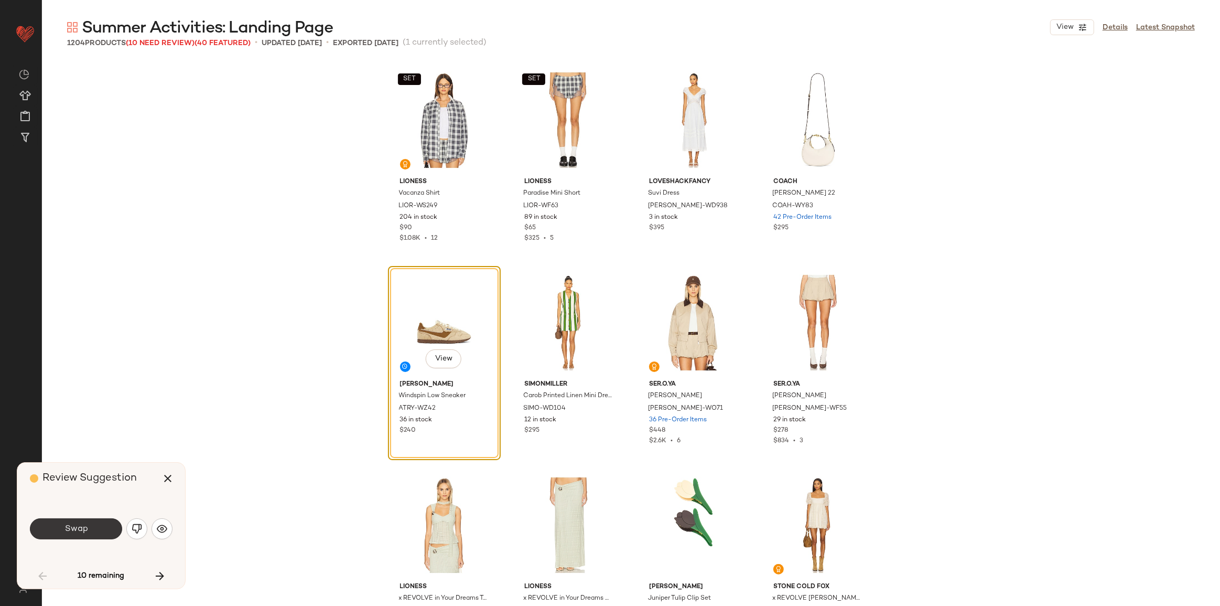
click at [84, 530] on span "Swap" at bounding box center [76, 529] width 24 height 10
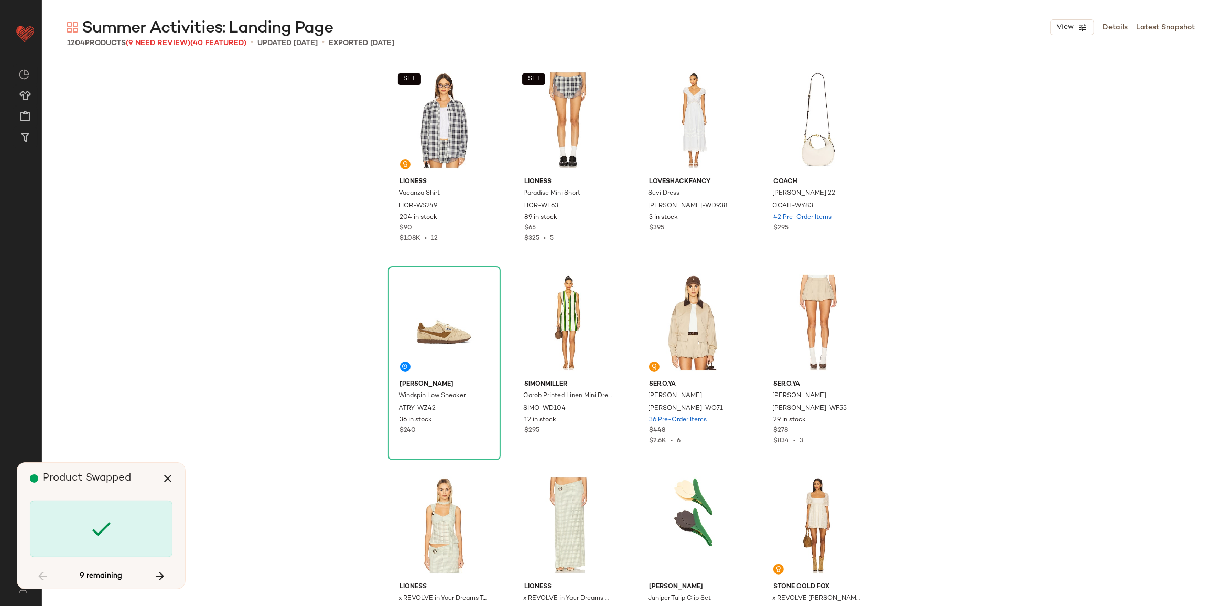
scroll to position [1619, 0]
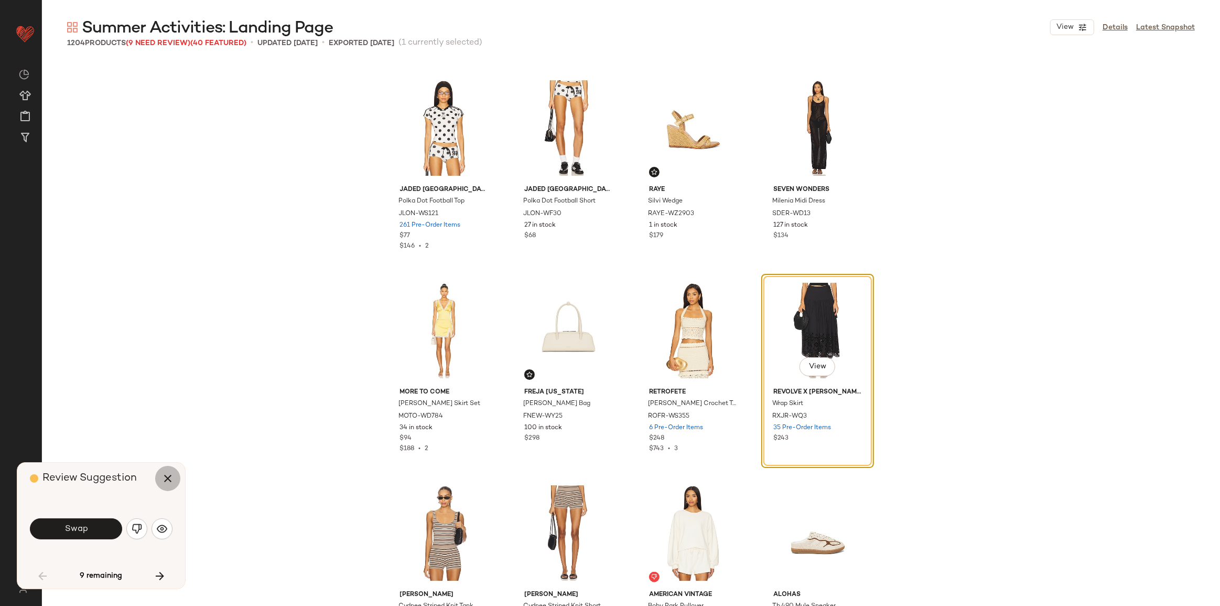
click at [172, 482] on icon "button" at bounding box center [167, 478] width 13 height 13
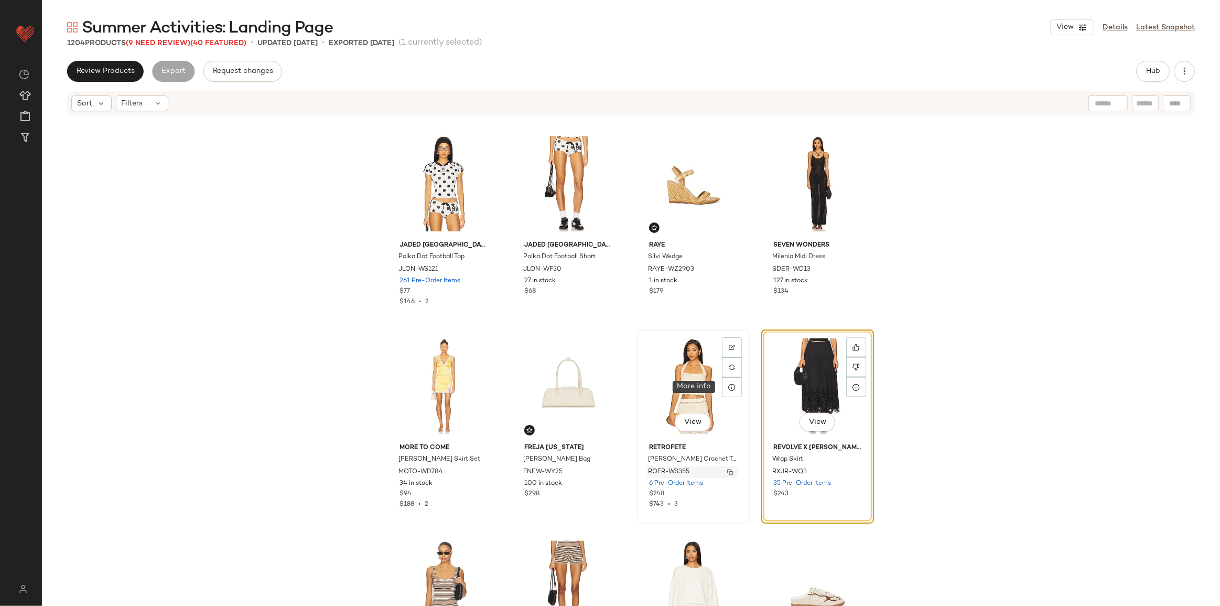
click at [727, 469] on img "button" at bounding box center [730, 472] width 6 height 6
click at [1155, 76] on button "Hub" at bounding box center [1153, 71] width 34 height 21
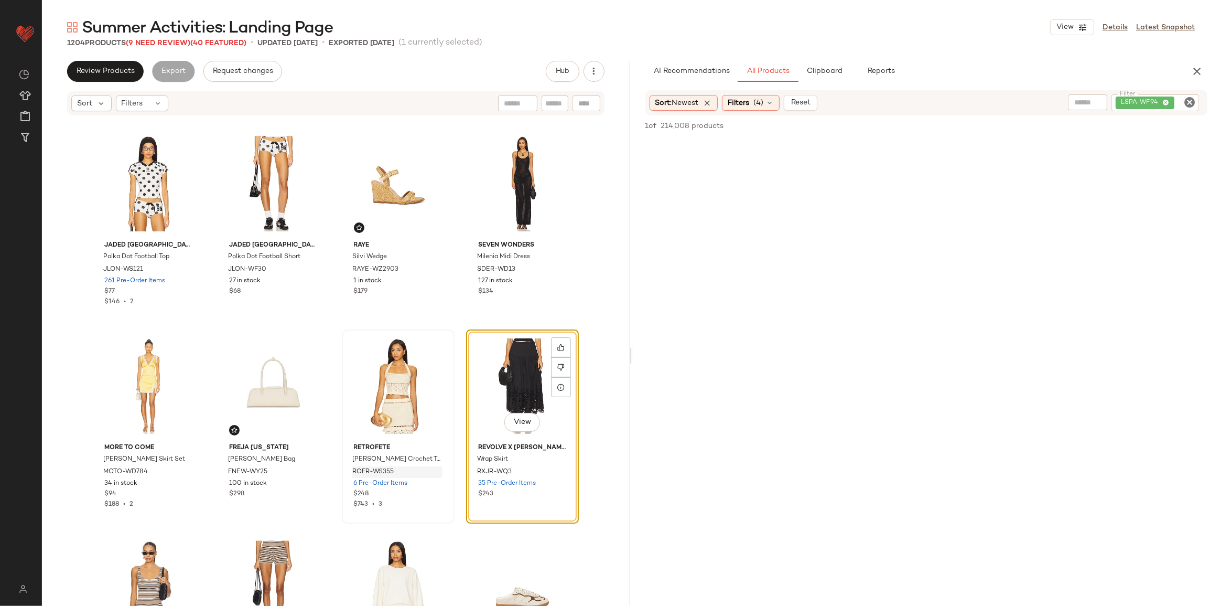
click at [1186, 102] on icon "Clear Filter" at bounding box center [1189, 102] width 13 height 13
paste input "*********"
type input "*********"
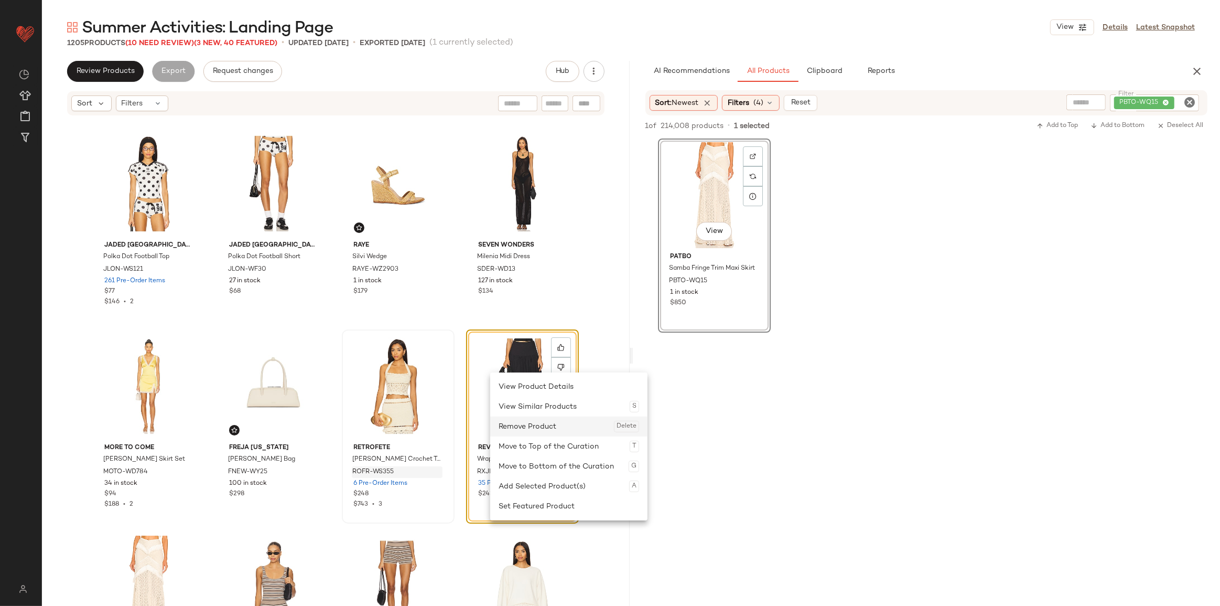
click at [535, 434] on div "Remove Product Delete" at bounding box center [569, 426] width 141 height 20
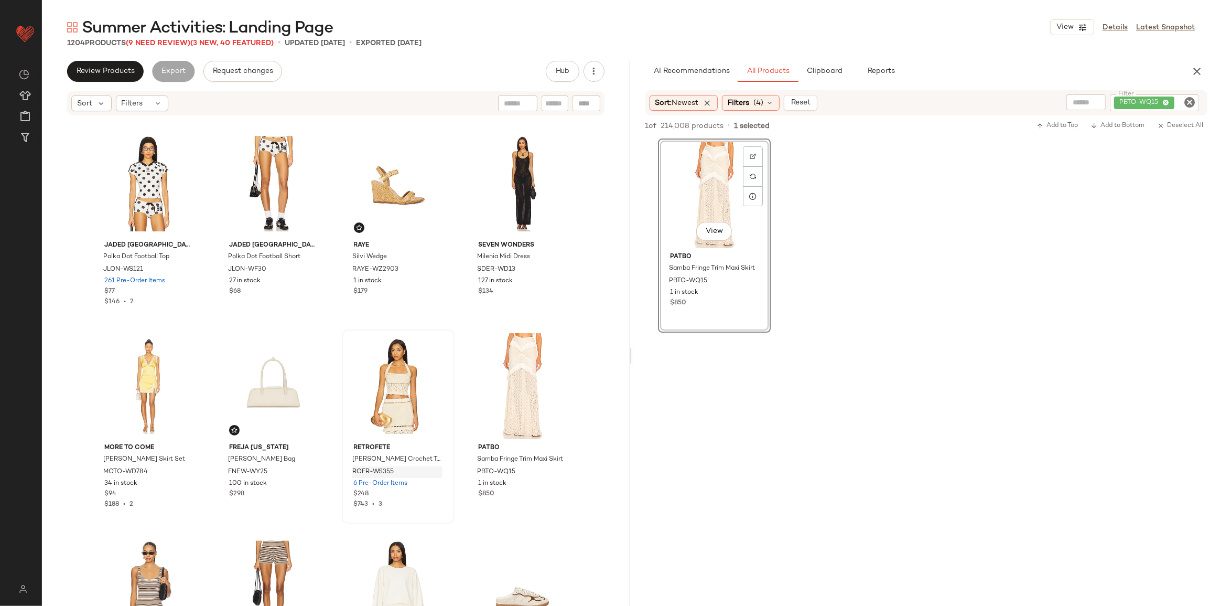
drag, startPoint x: 1191, startPoint y: 104, endPoint x: 1155, endPoint y: 105, distance: 36.2
click at [1191, 104] on icon "Clear Filter" at bounding box center [1189, 102] width 13 height 13
paste input "*********"
type input "*********"
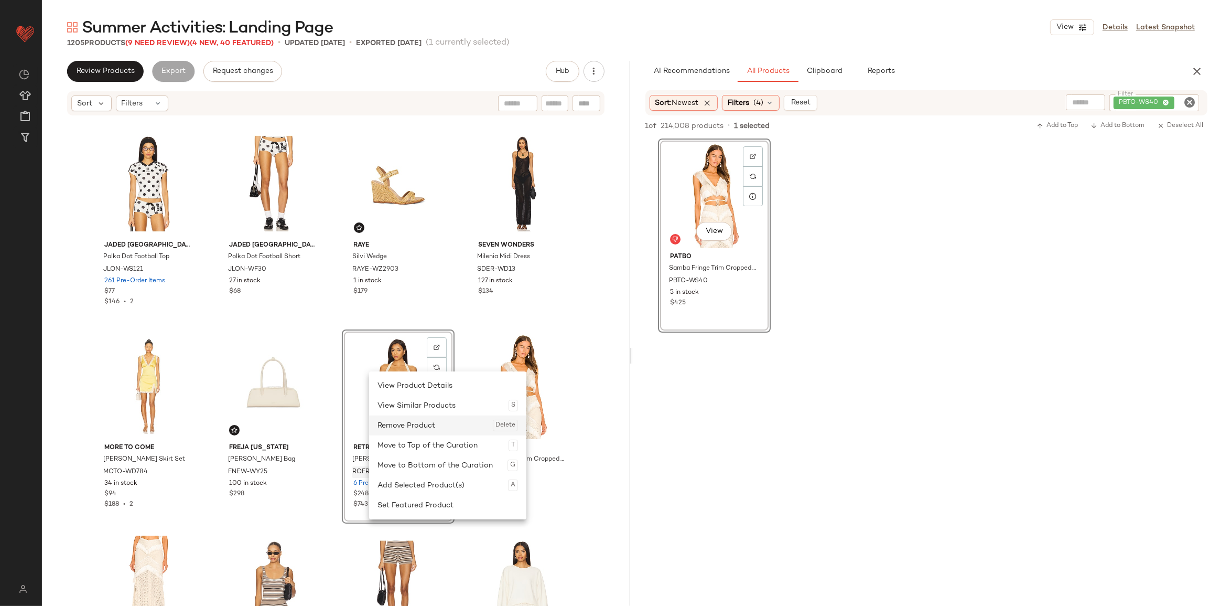
click at [425, 424] on div "Remove Product Delete" at bounding box center [448, 425] width 141 height 20
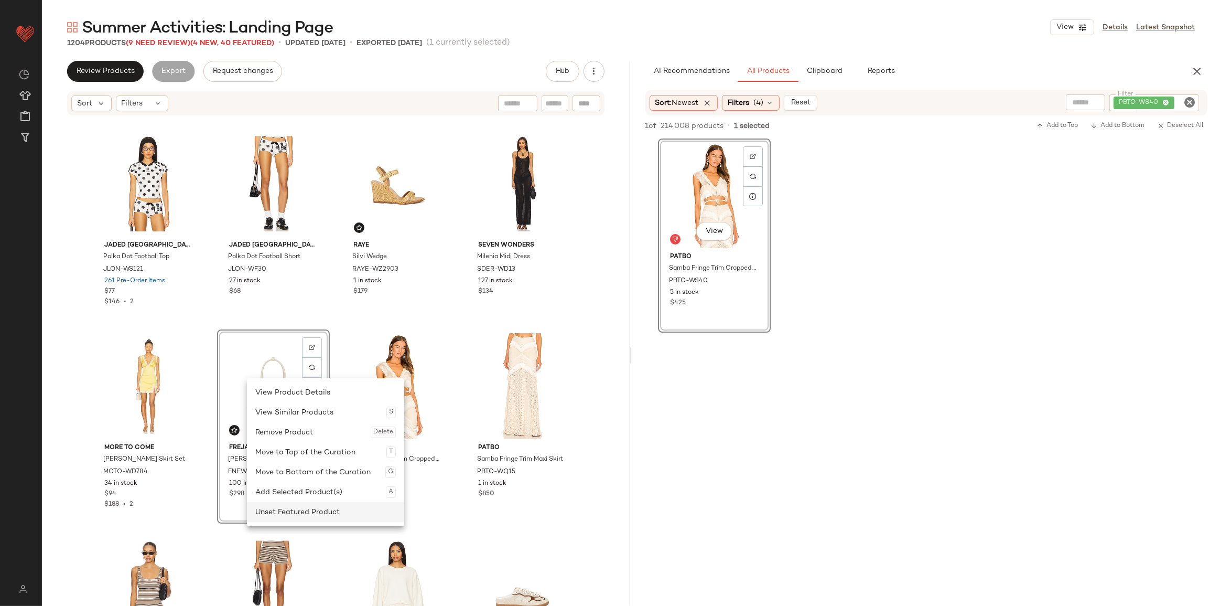
click at [288, 506] on div "Unset Featured Product" at bounding box center [325, 512] width 141 height 20
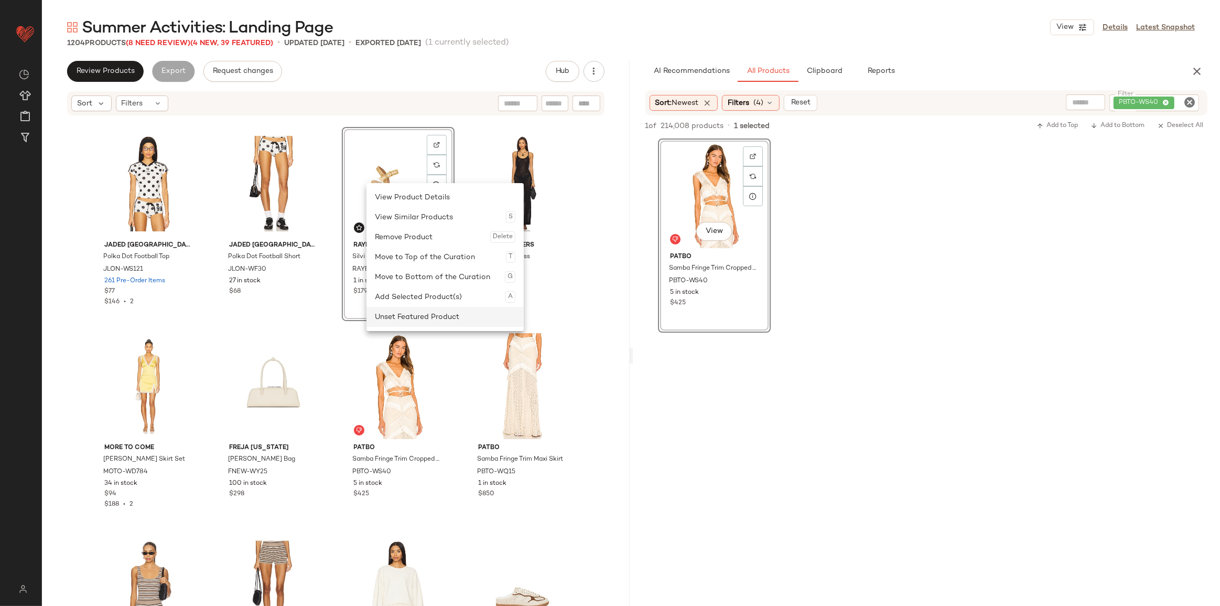
click at [400, 315] on div "Unset Featured Product" at bounding box center [445, 317] width 141 height 20
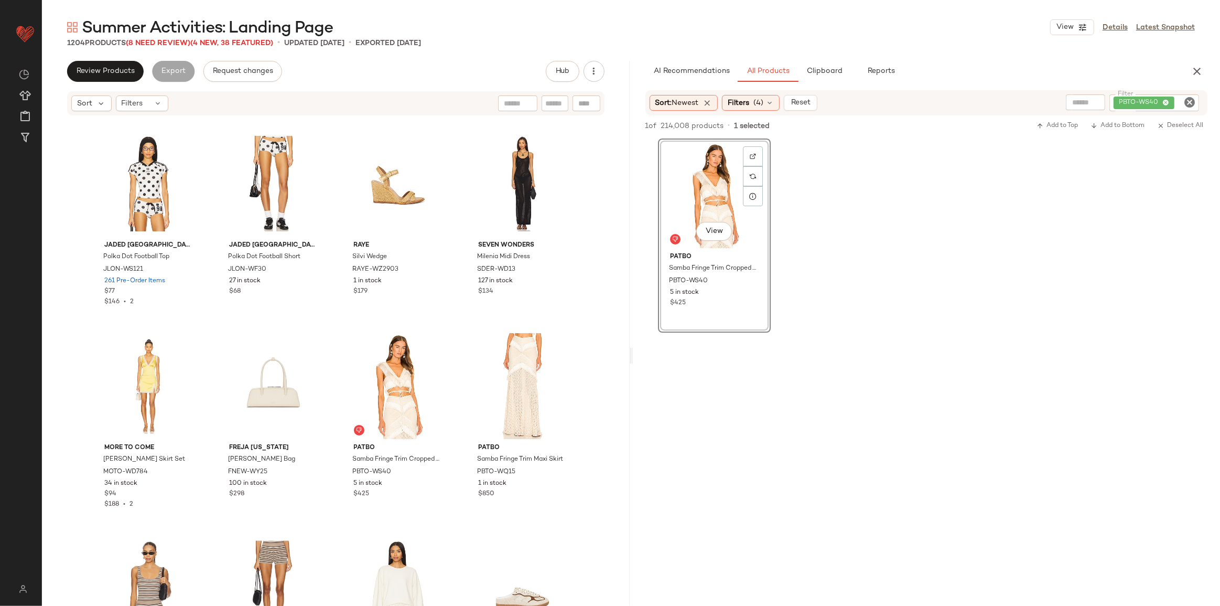
click at [1190, 104] on icon "Clear Filter" at bounding box center [1189, 102] width 13 height 13
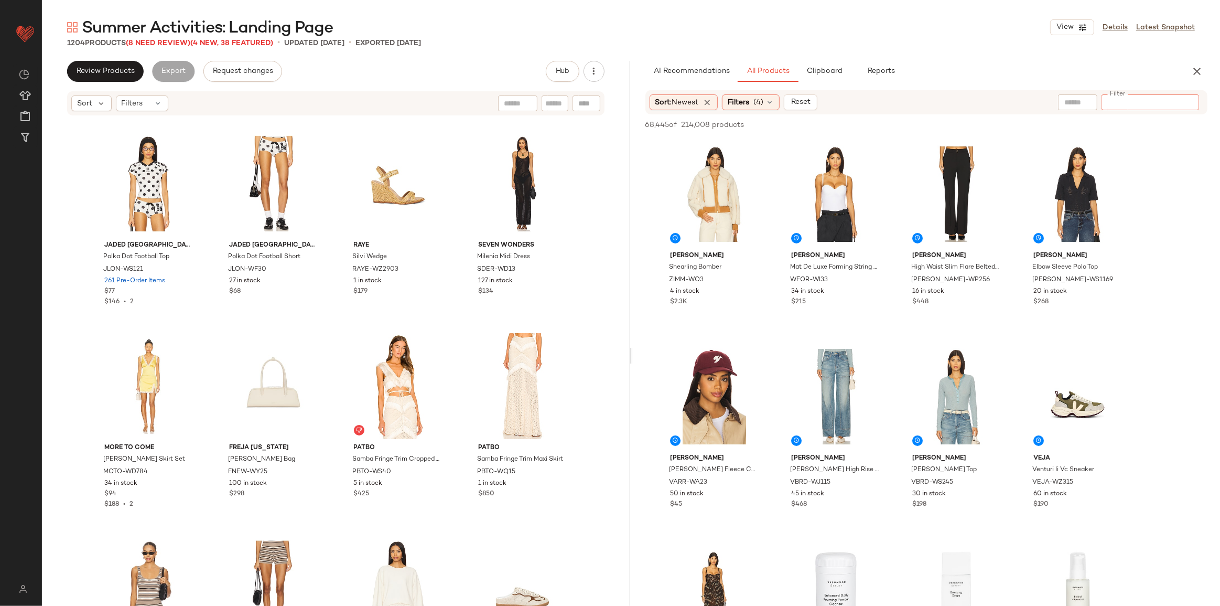
click at [1084, 101] on input "text" at bounding box center [1077, 102] width 27 height 11
type input "**********"
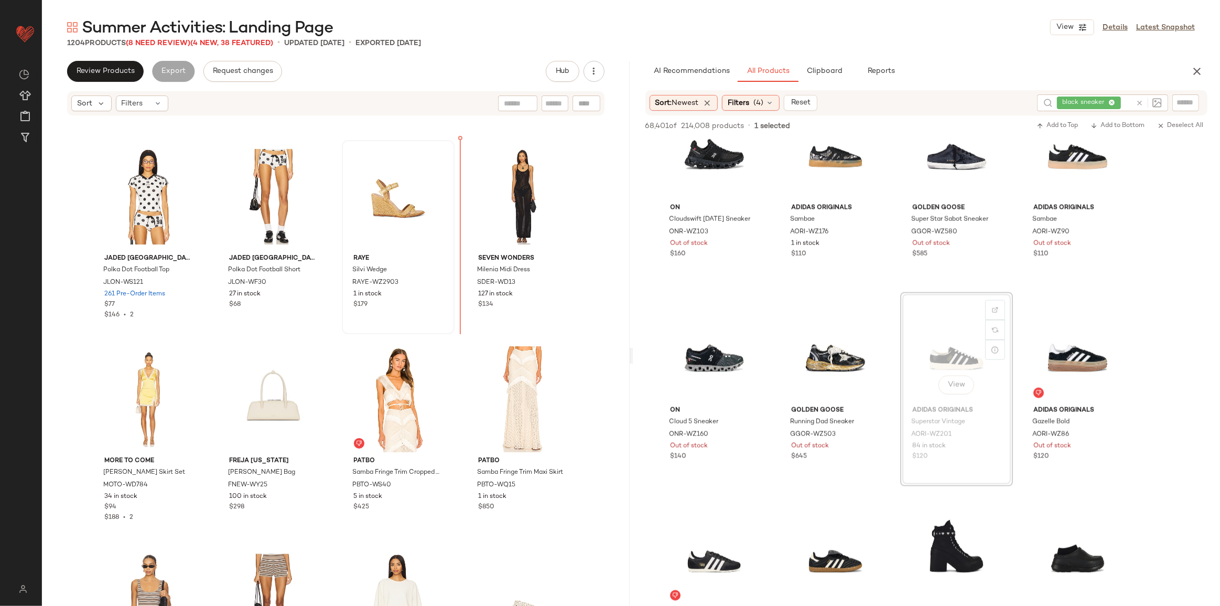
scroll to position [1603, 0]
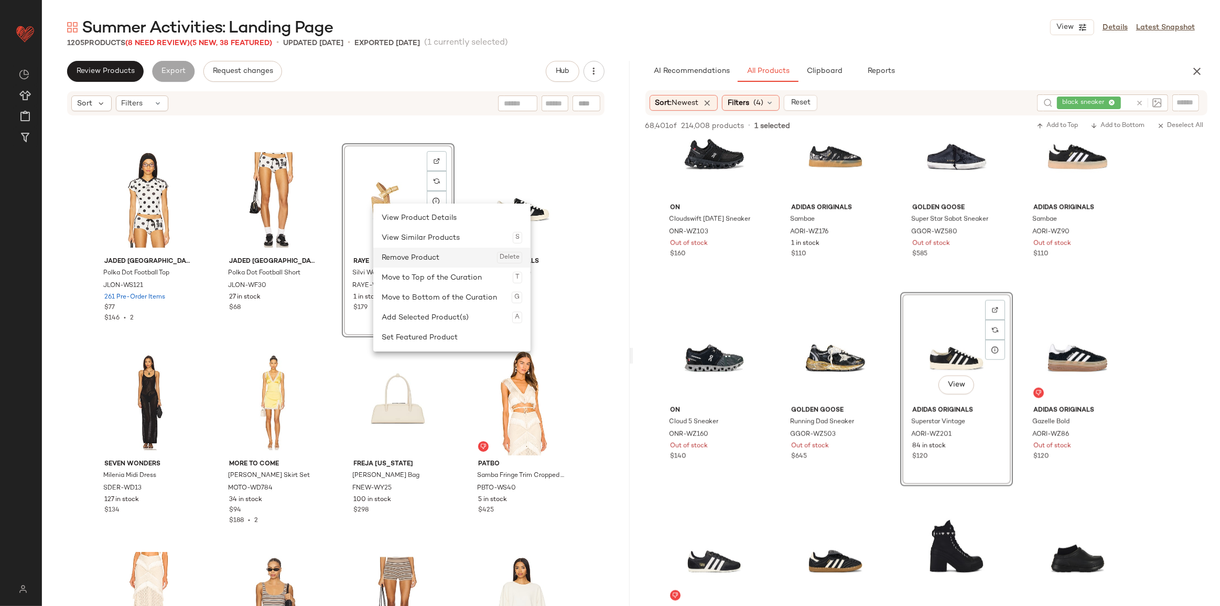
click at [411, 256] on div "Remove Product Delete" at bounding box center [452, 257] width 141 height 20
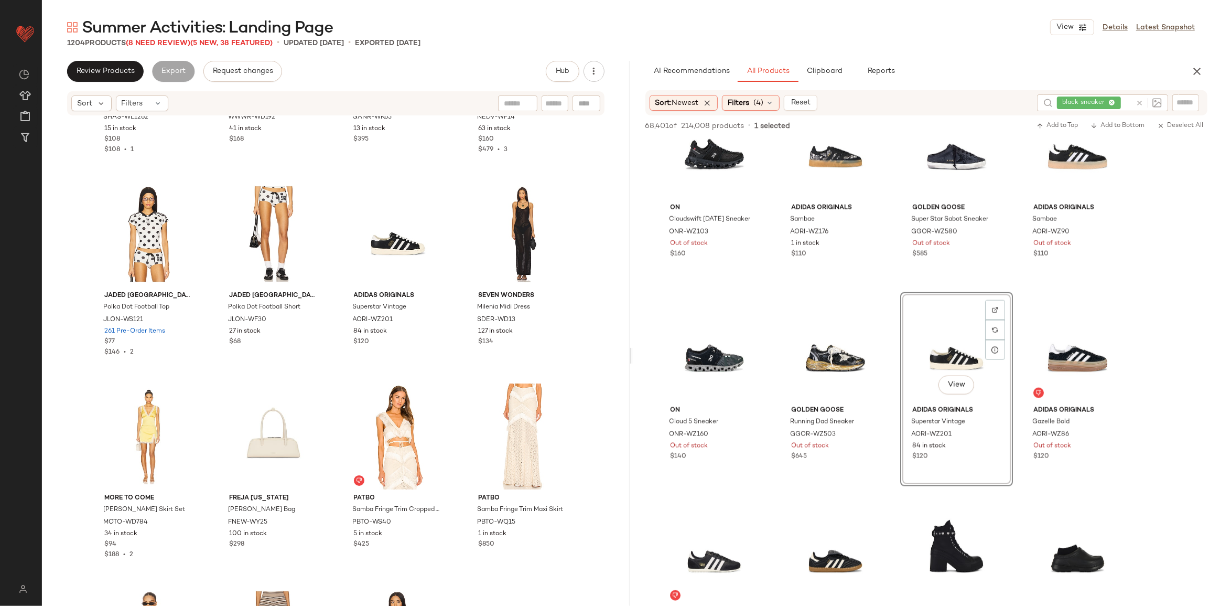
scroll to position [1317, 0]
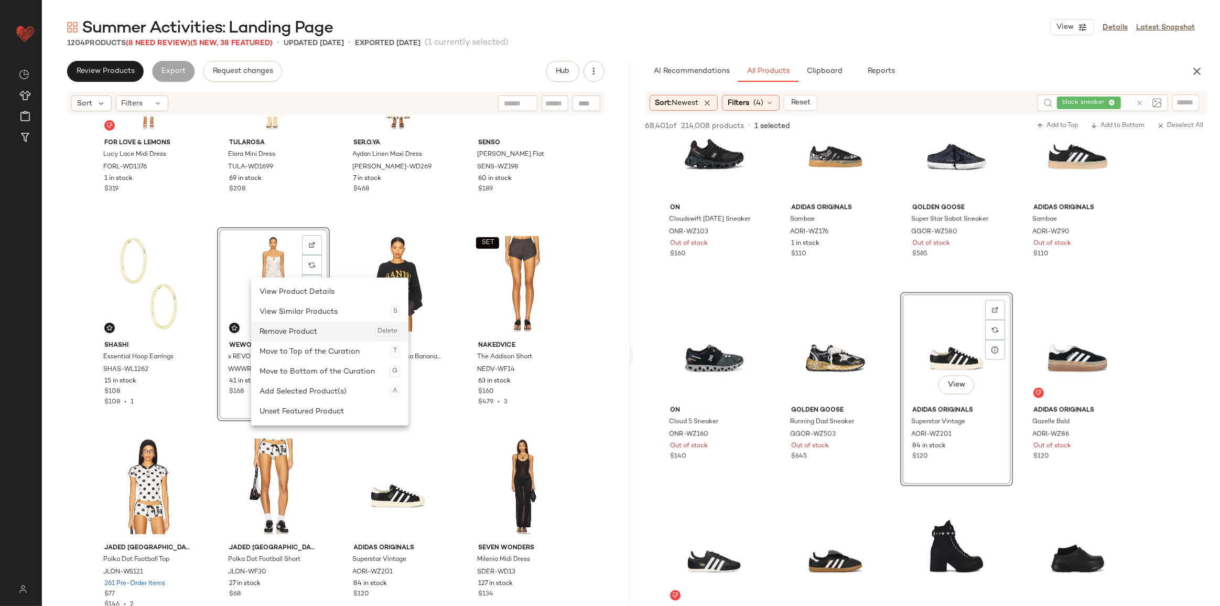
click at [284, 337] on div "Remove Product Delete" at bounding box center [330, 331] width 141 height 20
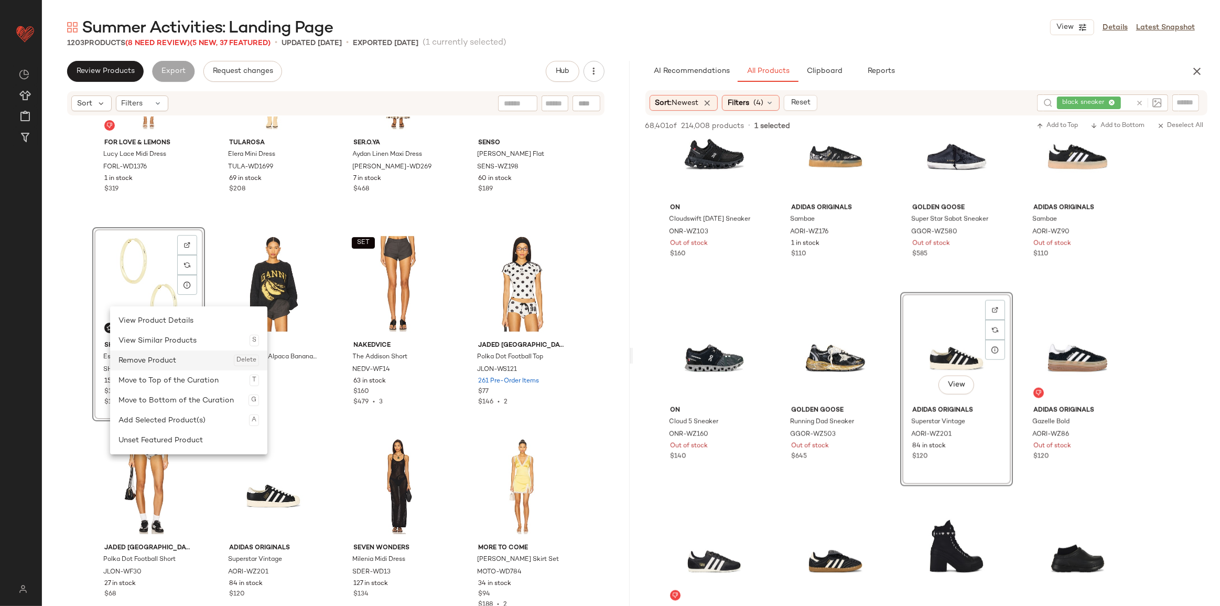
click at [141, 357] on div "Remove Product Delete" at bounding box center [189, 360] width 141 height 20
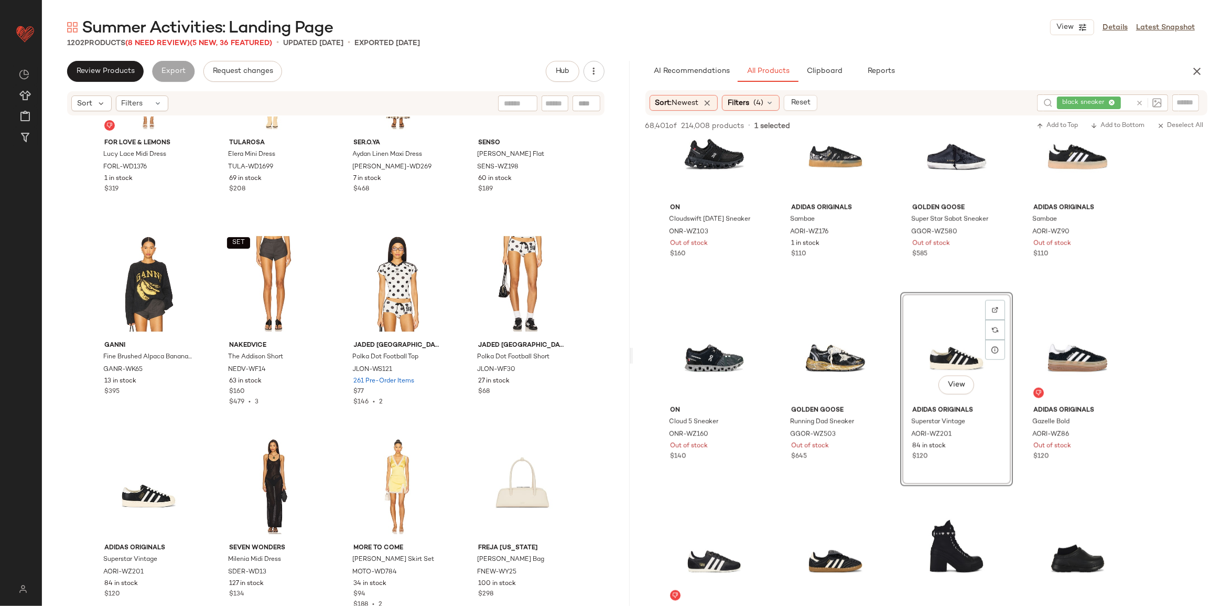
click at [1138, 98] on div at bounding box center [1147, 102] width 30 height 17
click at [1138, 102] on icon at bounding box center [1140, 103] width 8 height 8
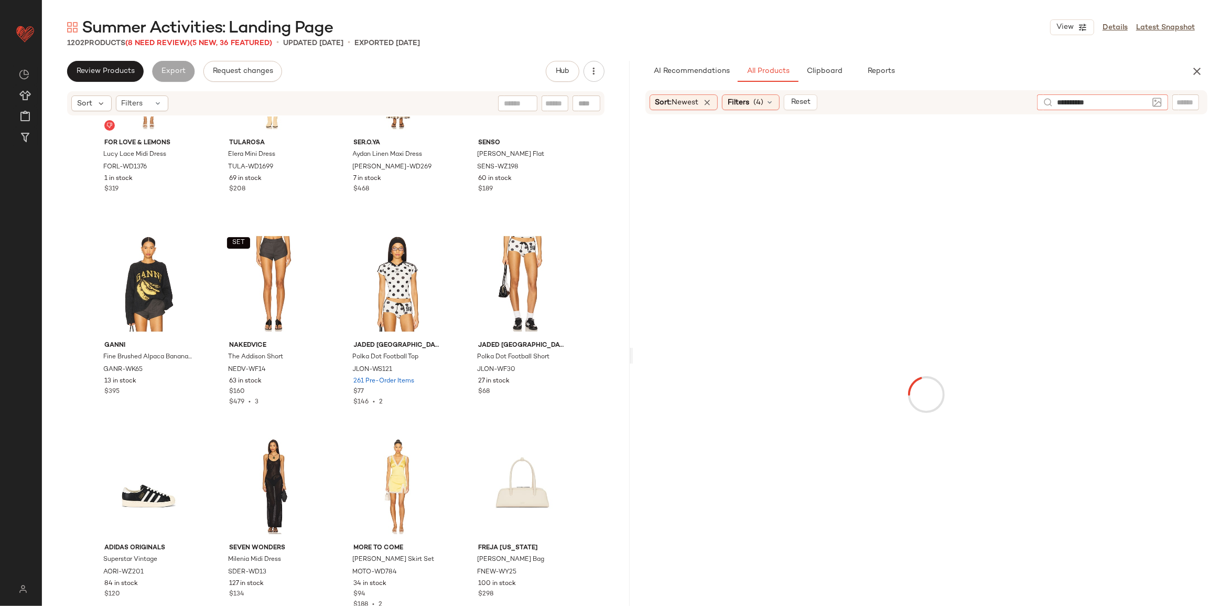
type input "**********"
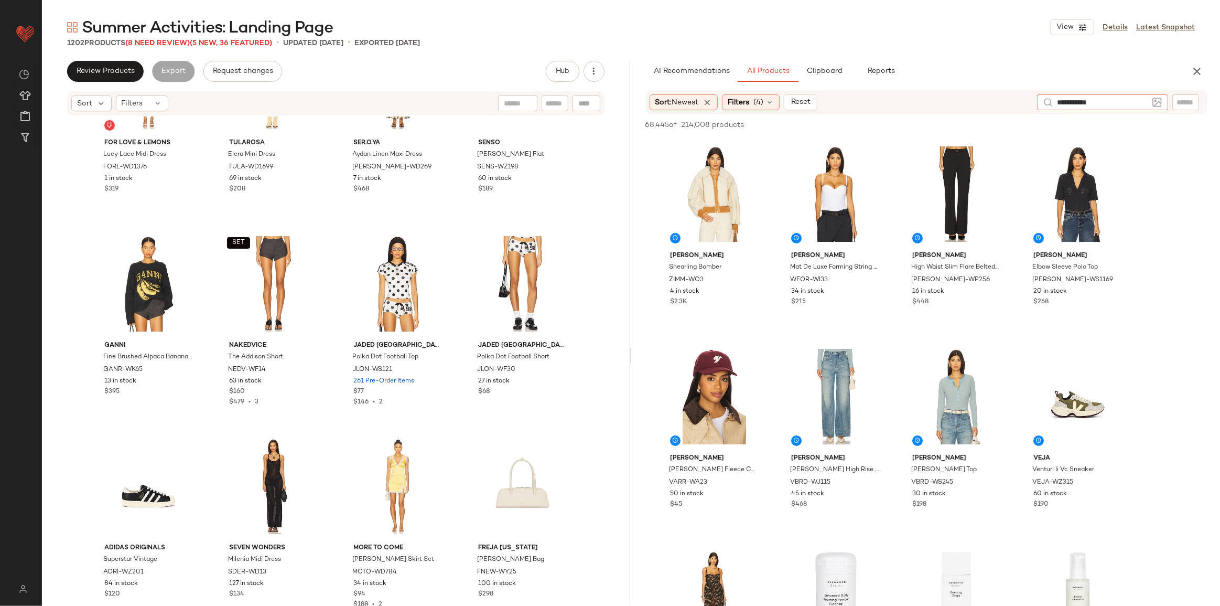
click at [1105, 107] on input "**********" at bounding box center [1102, 102] width 91 height 11
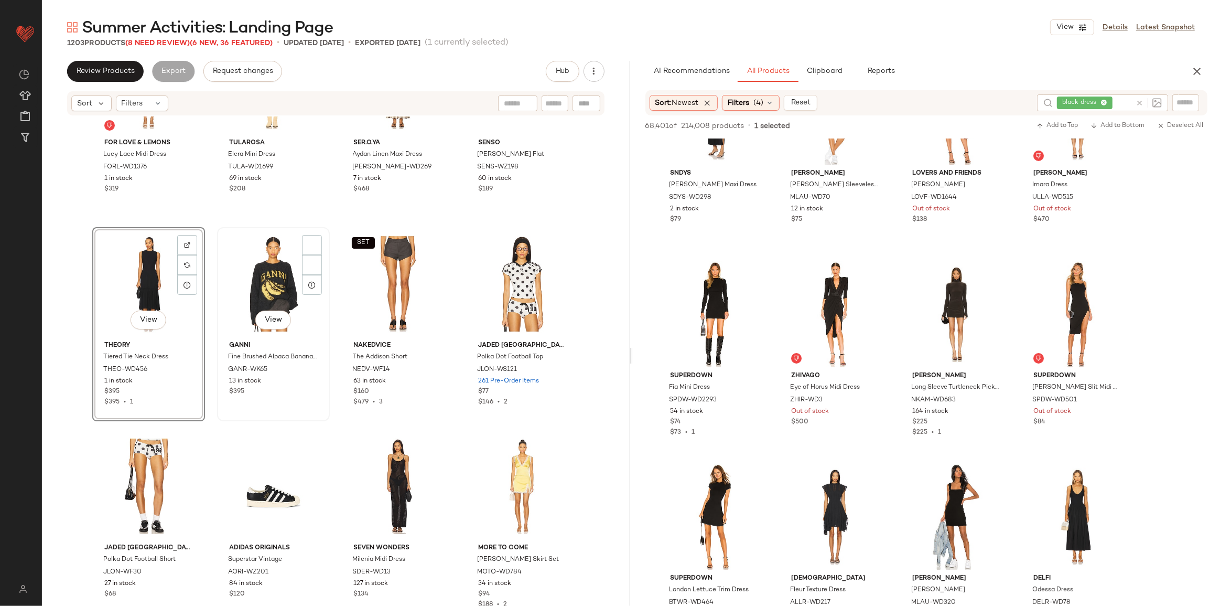
scroll to position [1269, 0]
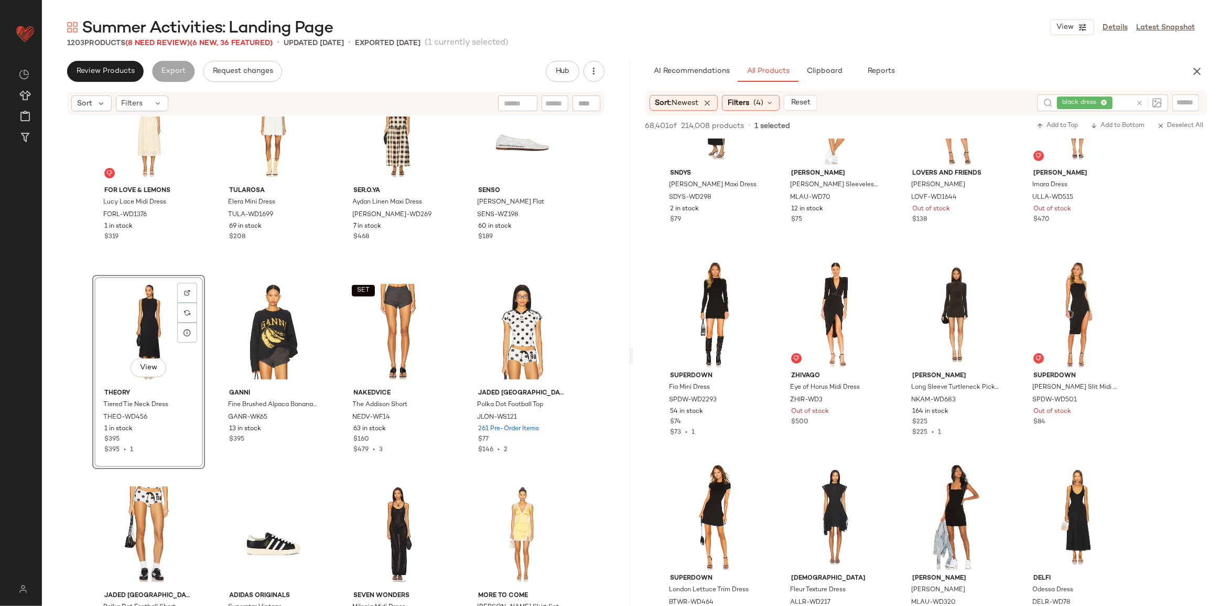
click at [1137, 105] on icon at bounding box center [1140, 103] width 8 height 8
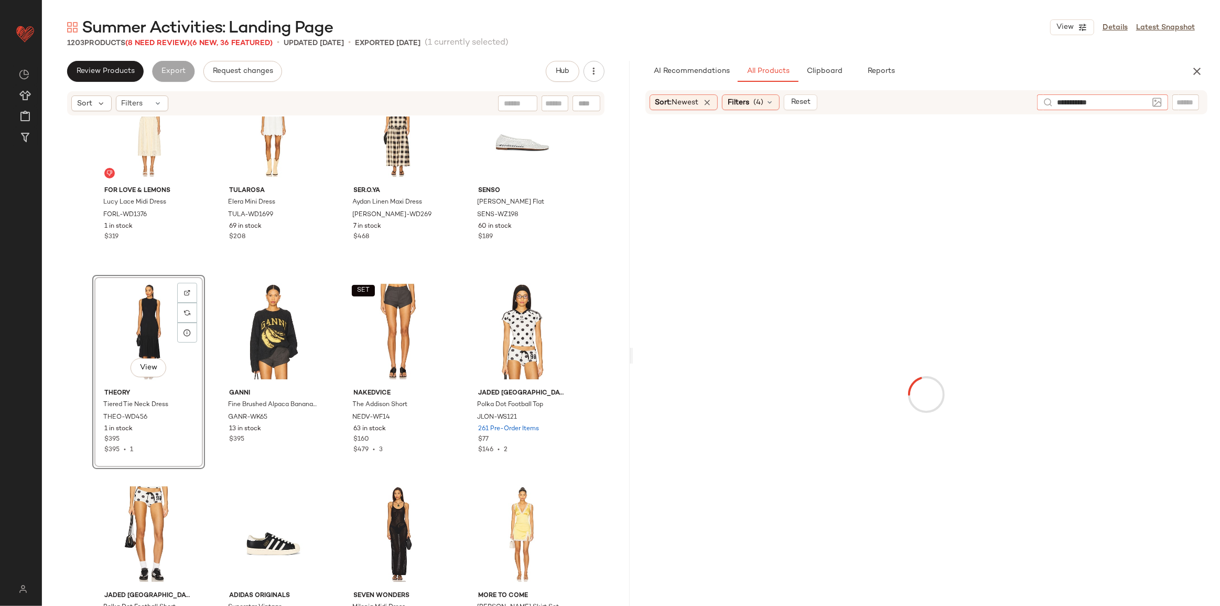
type input "**********"
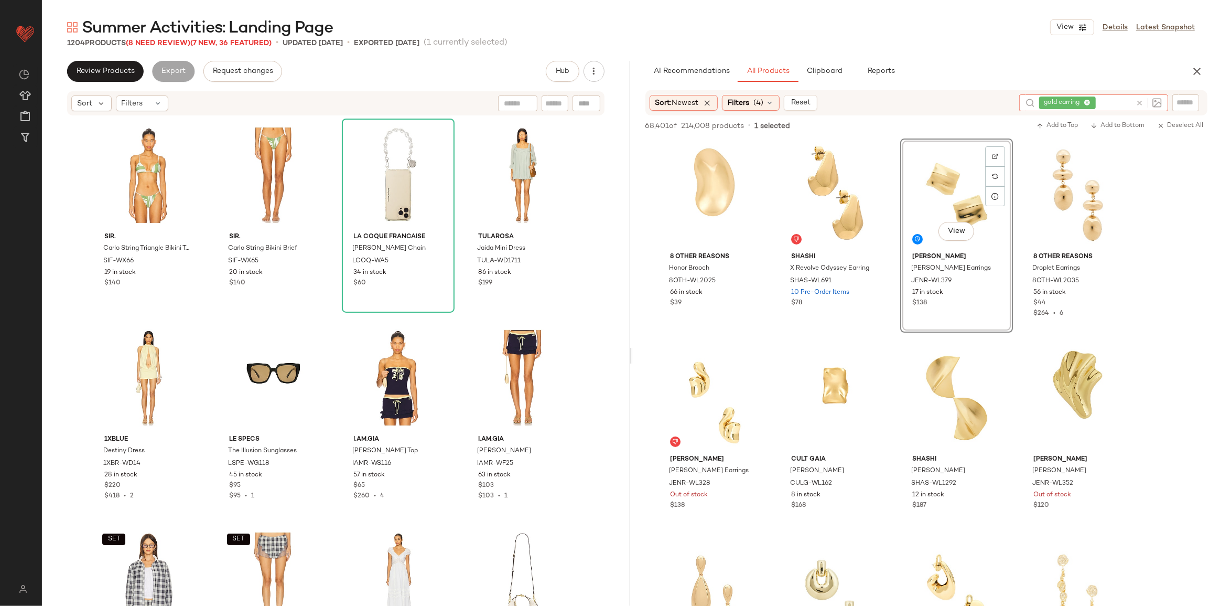
click at [1136, 100] on icon at bounding box center [1140, 103] width 8 height 8
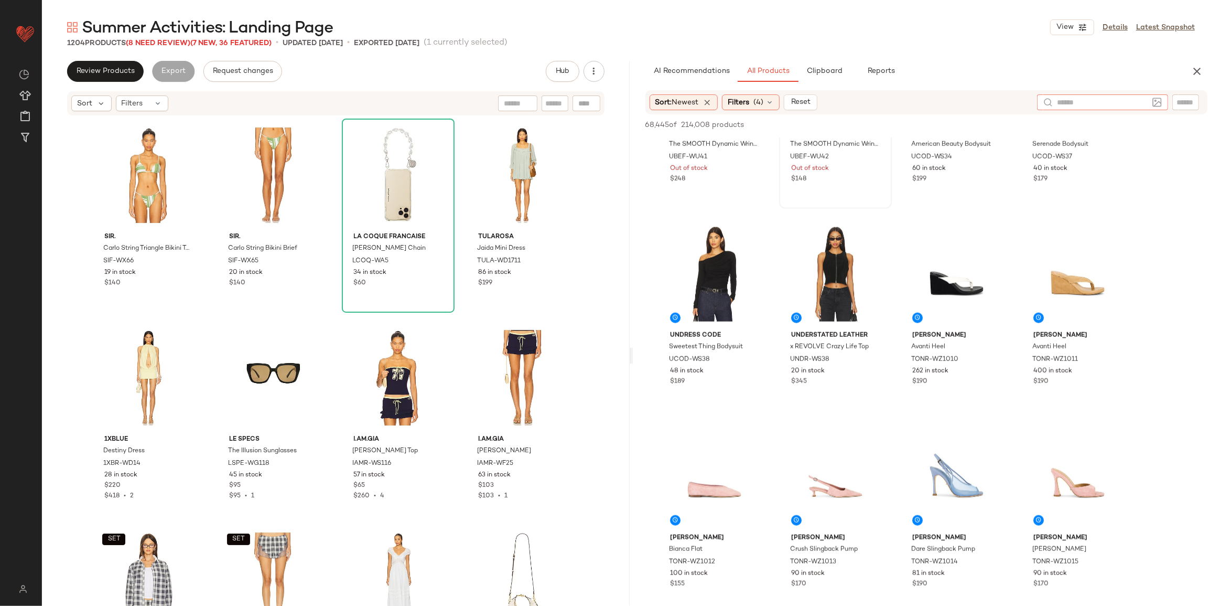
scroll to position [1430, 0]
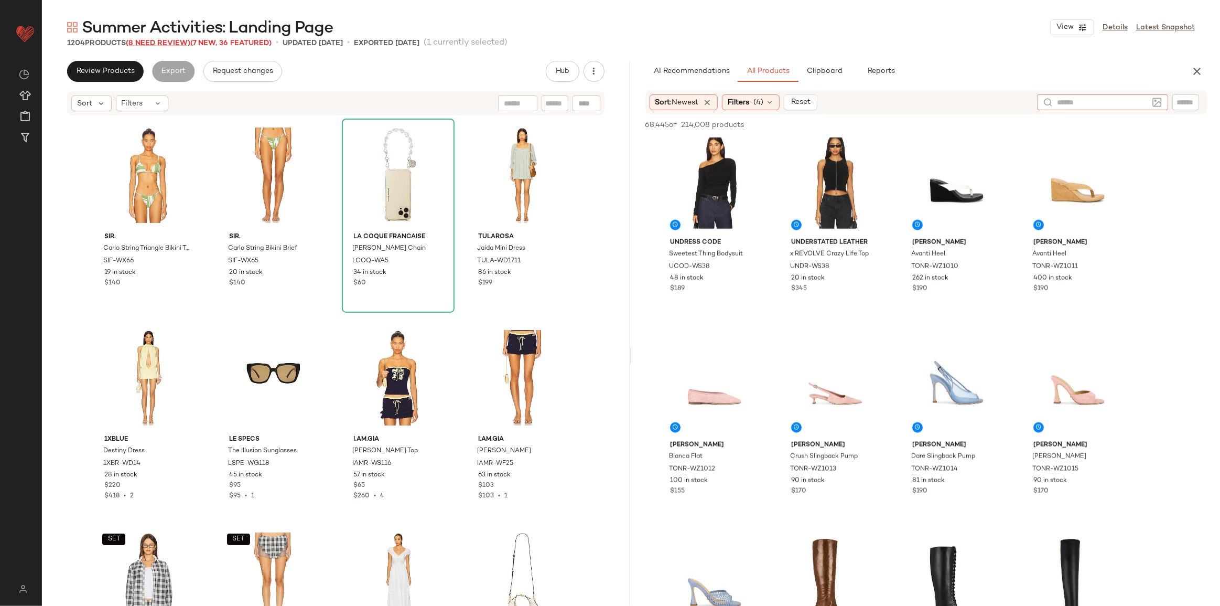
click at [166, 44] on span "(8 Need Review)" at bounding box center [158, 43] width 64 height 8
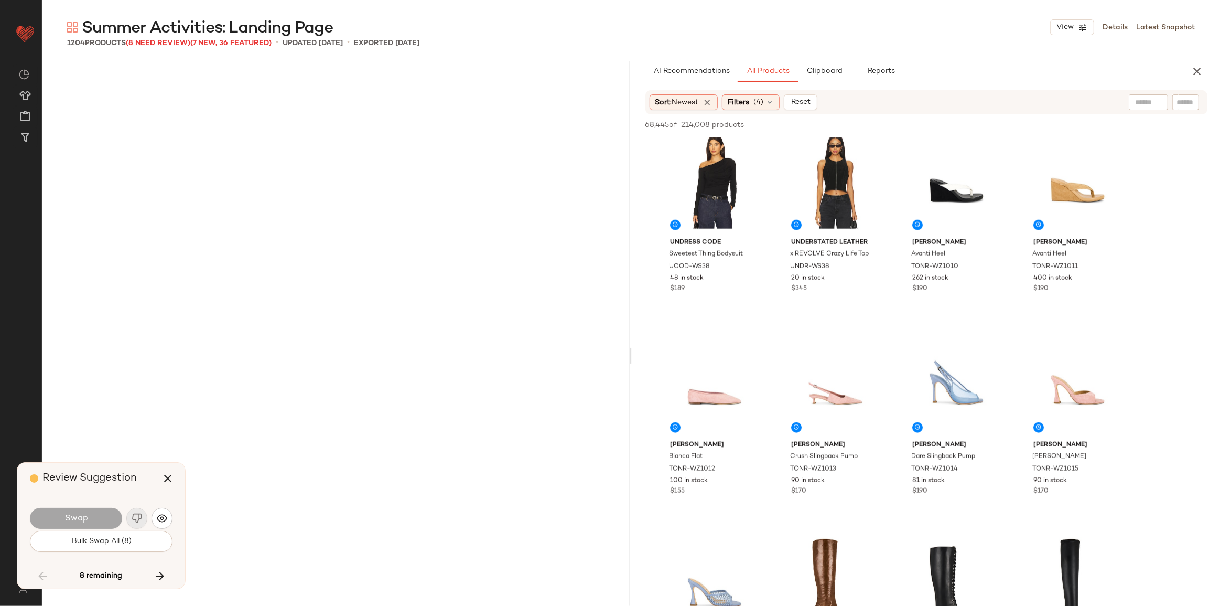
scroll to position [7084, 0]
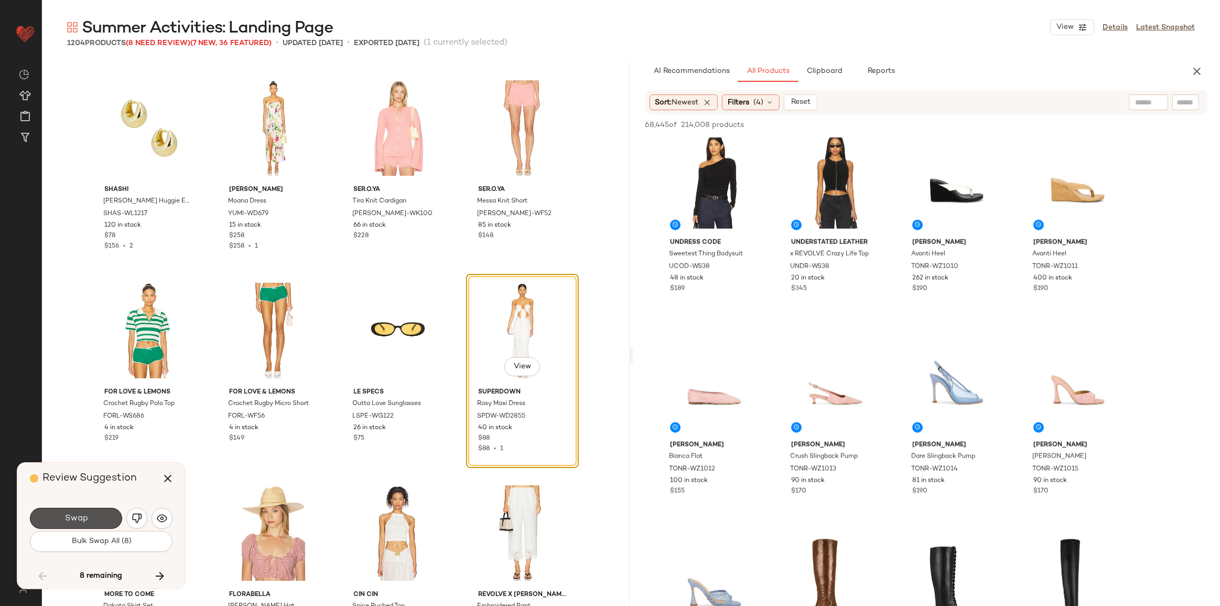
click at [81, 519] on span "Swap" at bounding box center [76, 518] width 24 height 10
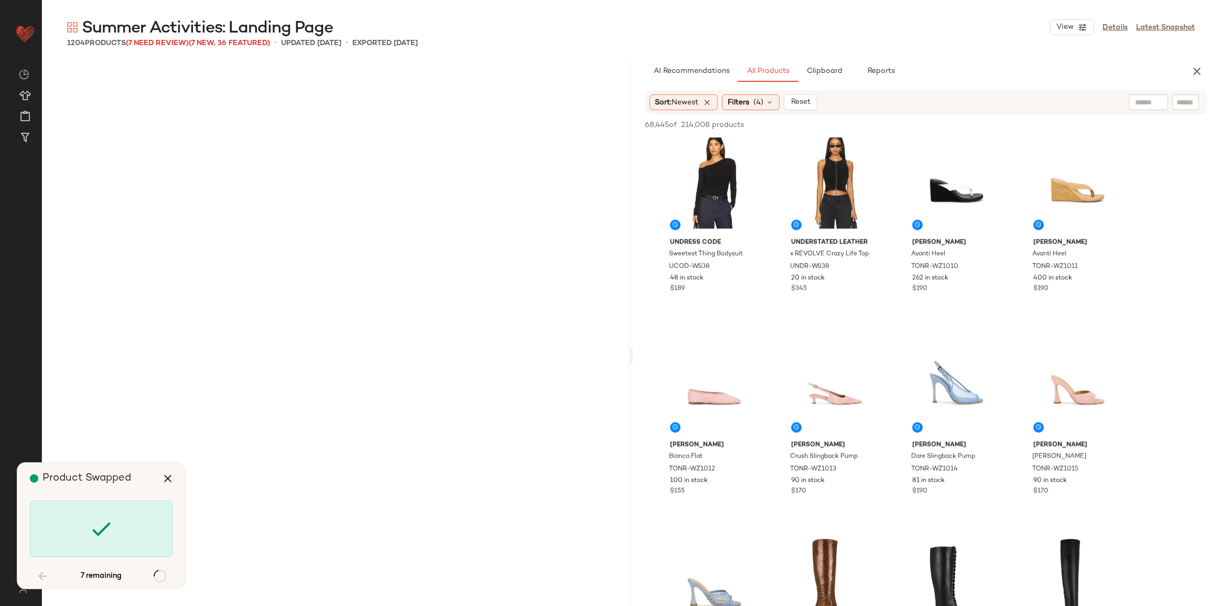
scroll to position [15787, 0]
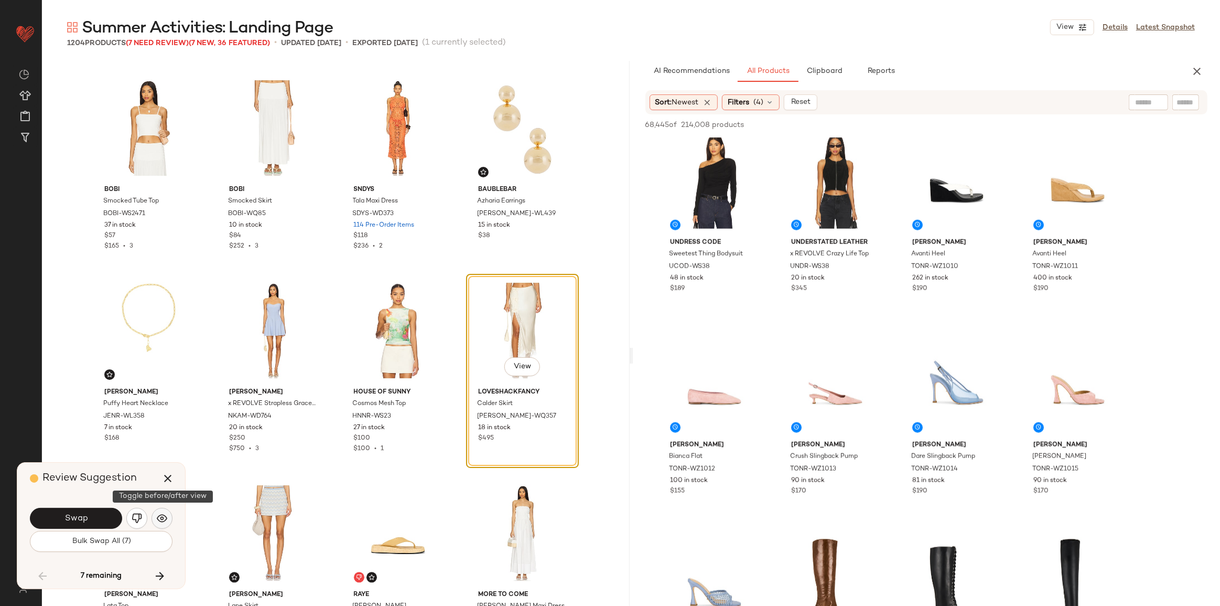
click at [156, 519] on button "button" at bounding box center [162, 518] width 21 height 21
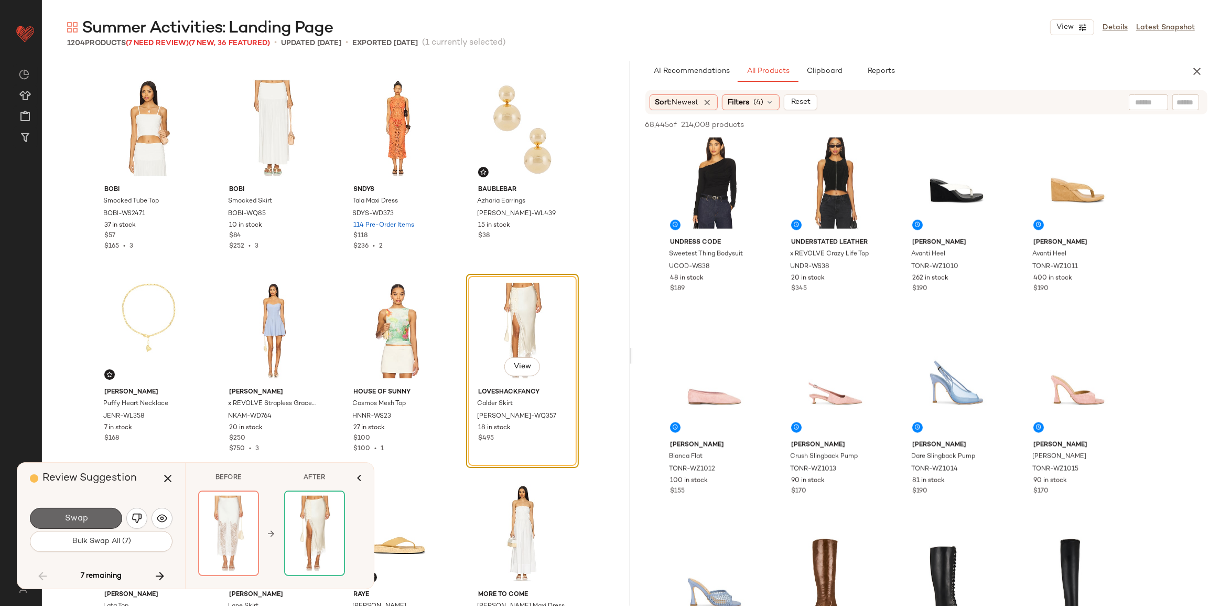
click at [85, 516] on span "Swap" at bounding box center [76, 518] width 24 height 10
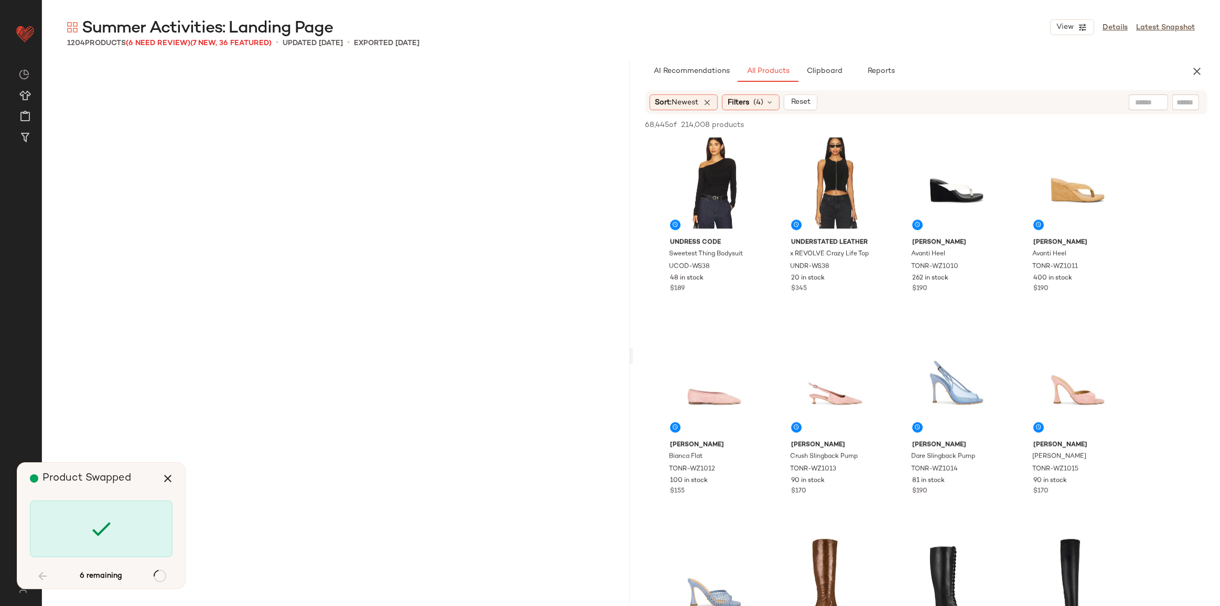
scroll to position [16596, 0]
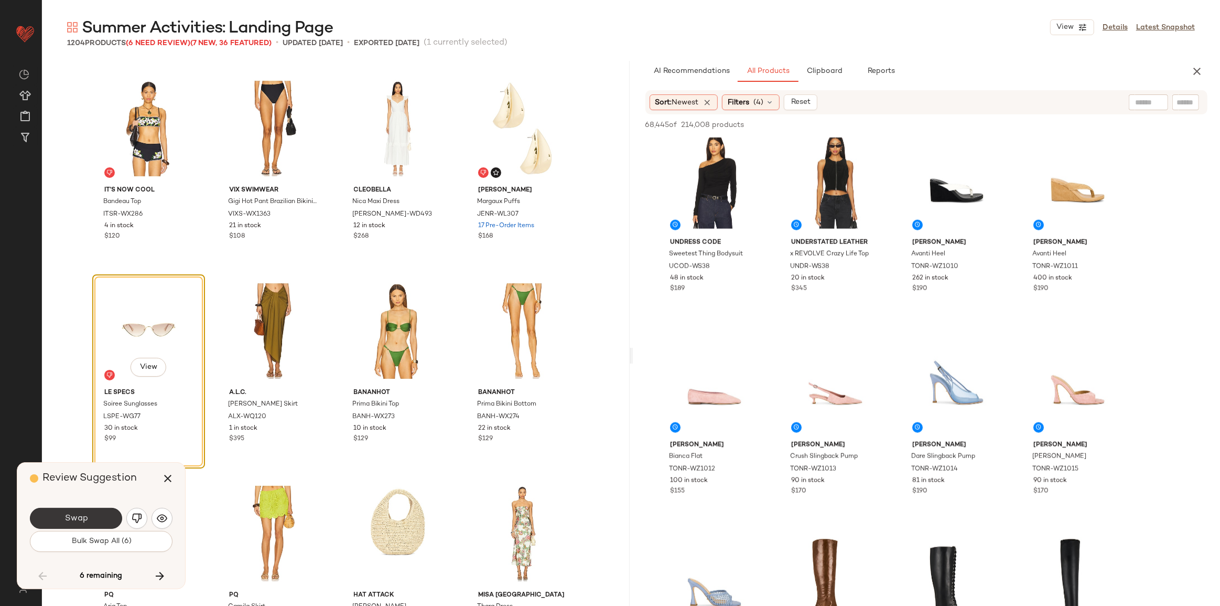
click at [74, 518] on span "Swap" at bounding box center [76, 518] width 24 height 10
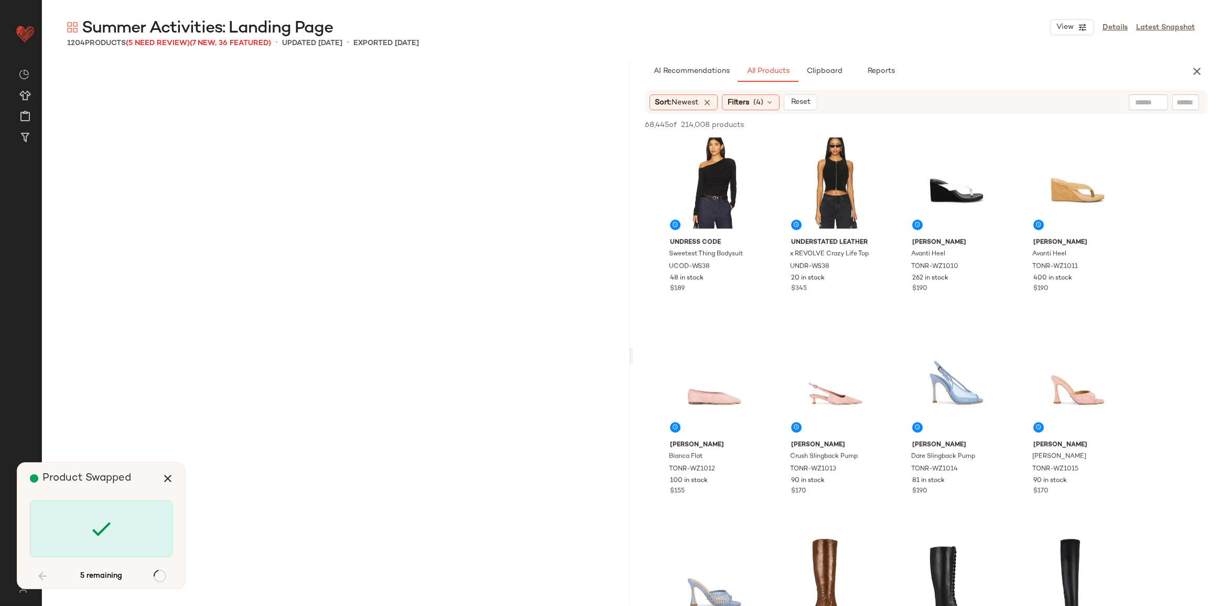
scroll to position [22061, 0]
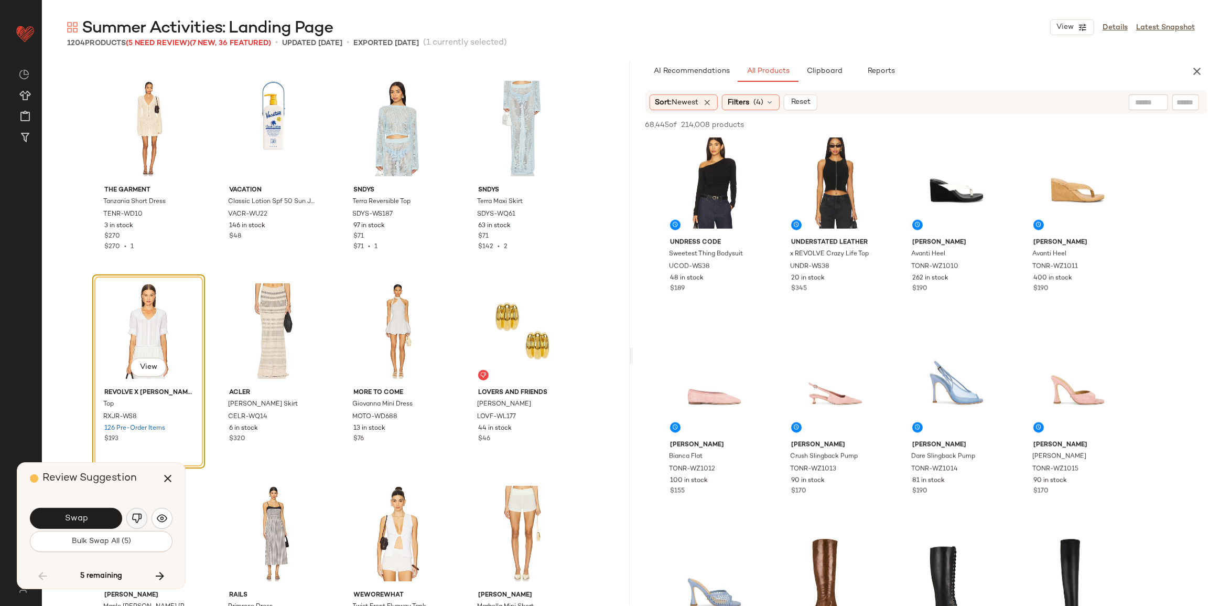
click at [134, 522] on img "button" at bounding box center [137, 518] width 10 height 10
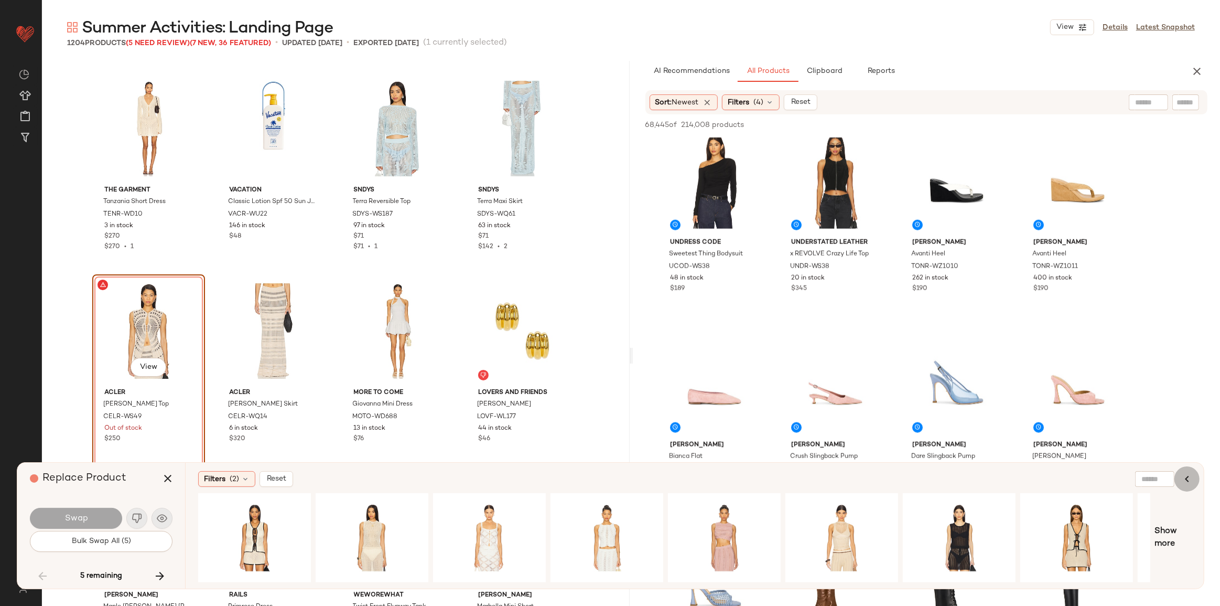
click at [1182, 480] on icon "button" at bounding box center [1187, 478] width 13 height 13
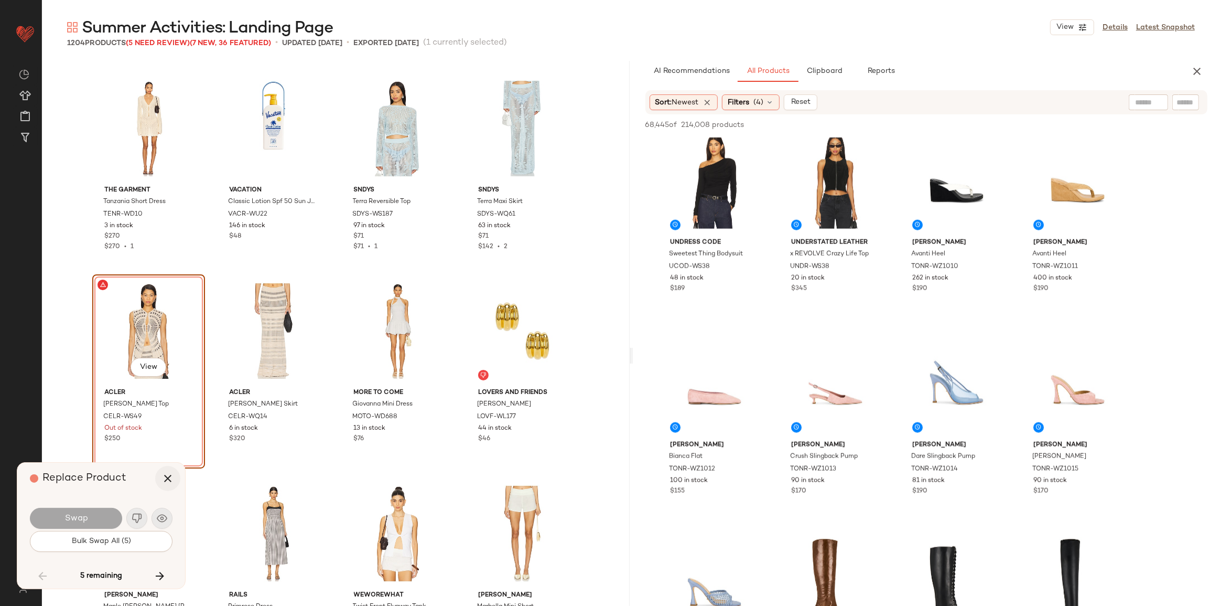
click at [171, 480] on icon "button" at bounding box center [167, 478] width 13 height 13
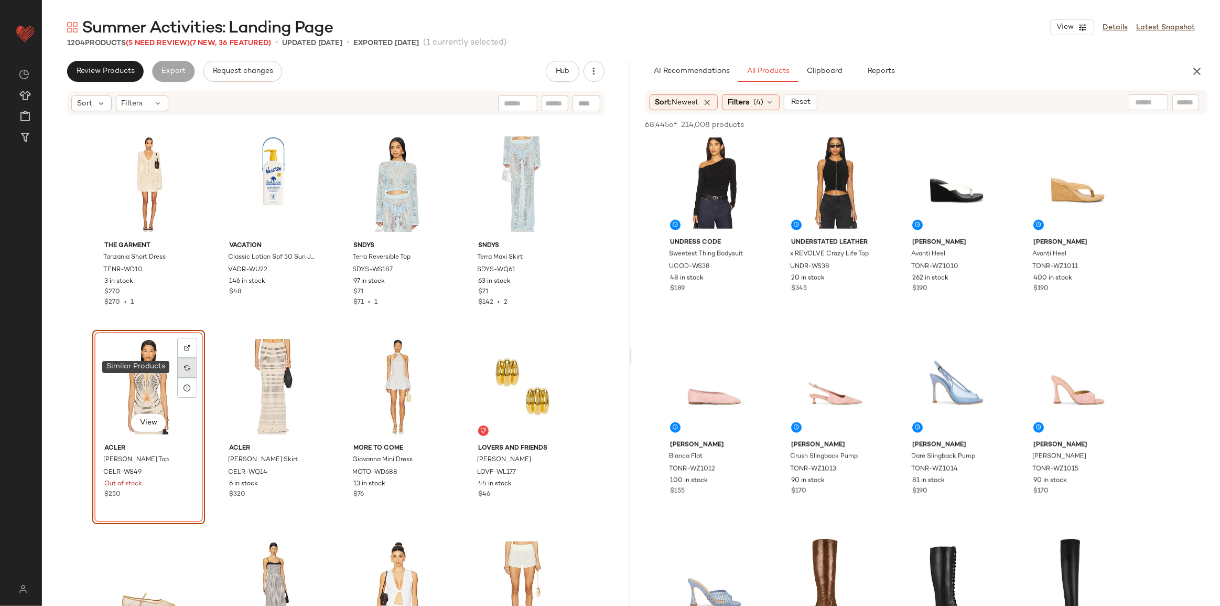
click at [184, 369] on img at bounding box center [187, 367] width 6 height 6
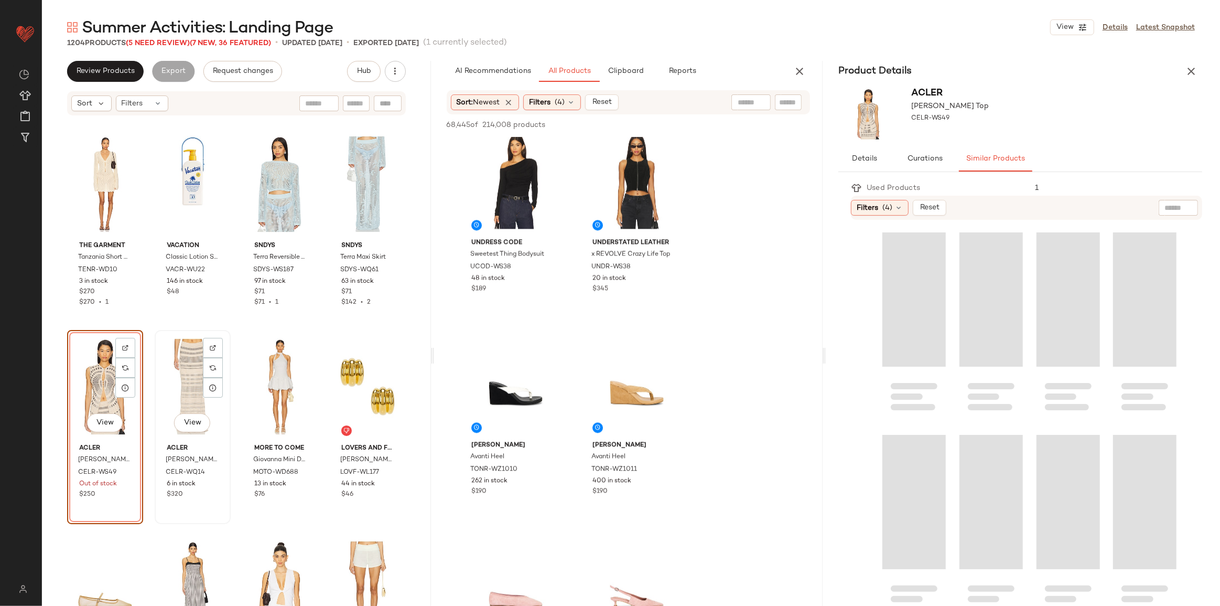
scroll to position [2847, 0]
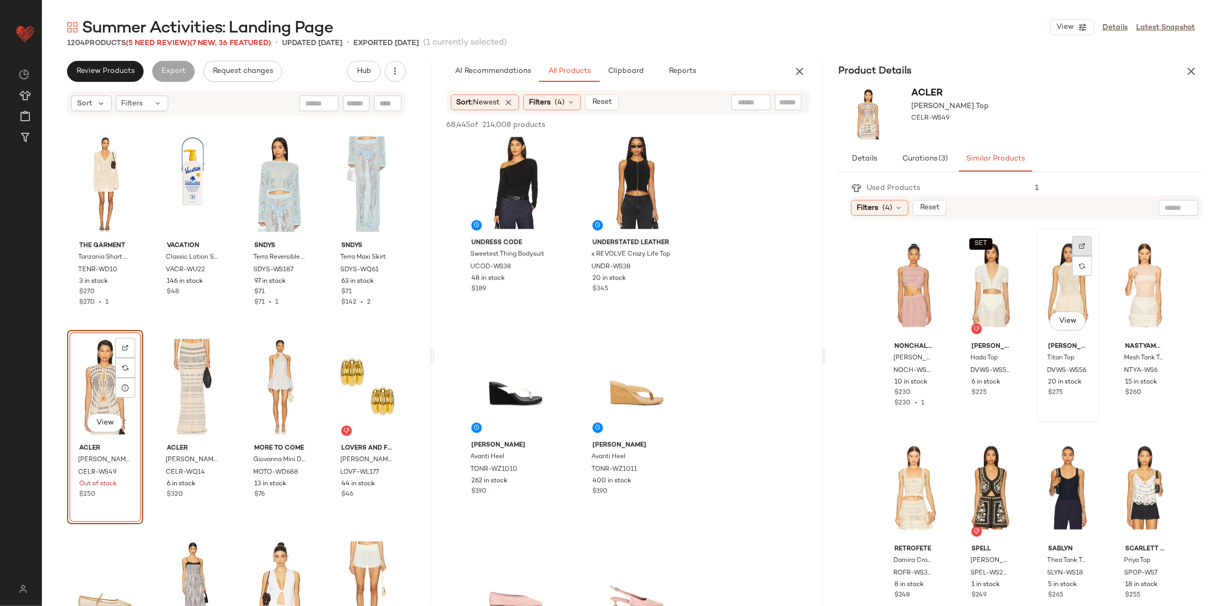
click at [1079, 246] on img at bounding box center [1082, 246] width 6 height 6
click at [776, 100] on div at bounding box center [788, 102] width 27 height 16
paste input "*********"
type input "*********"
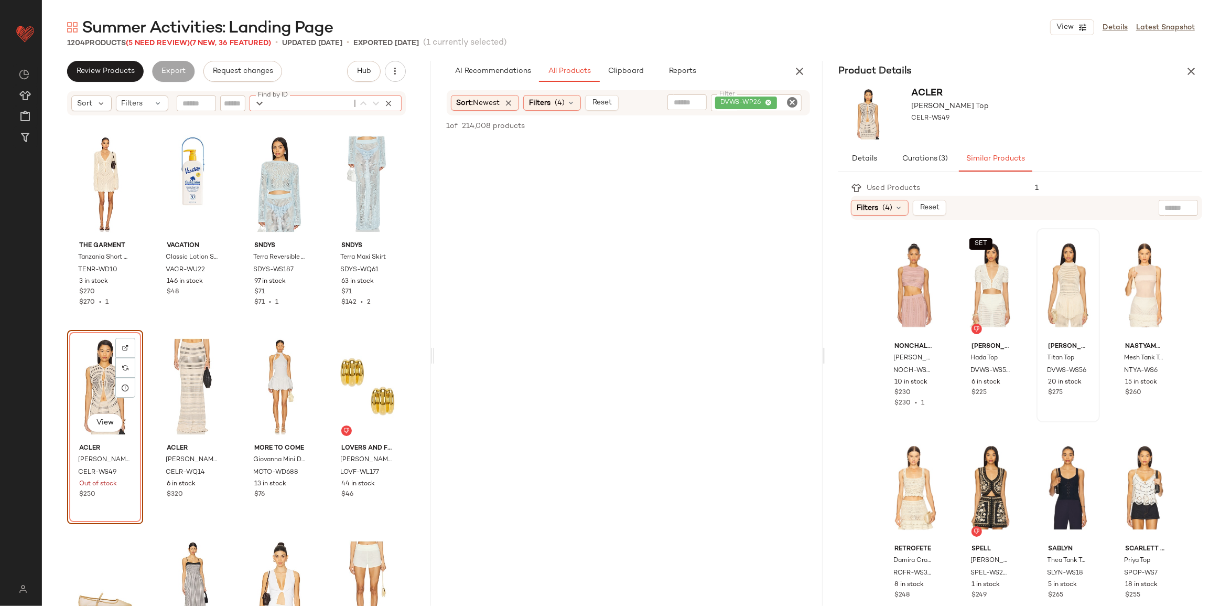
drag, startPoint x: 388, startPoint y: 104, endPoint x: 345, endPoint y: 102, distance: 43.1
click at [346, 103] on input "Find by ID" at bounding box center [309, 103] width 82 height 16
paste input "*********"
type input "*********"
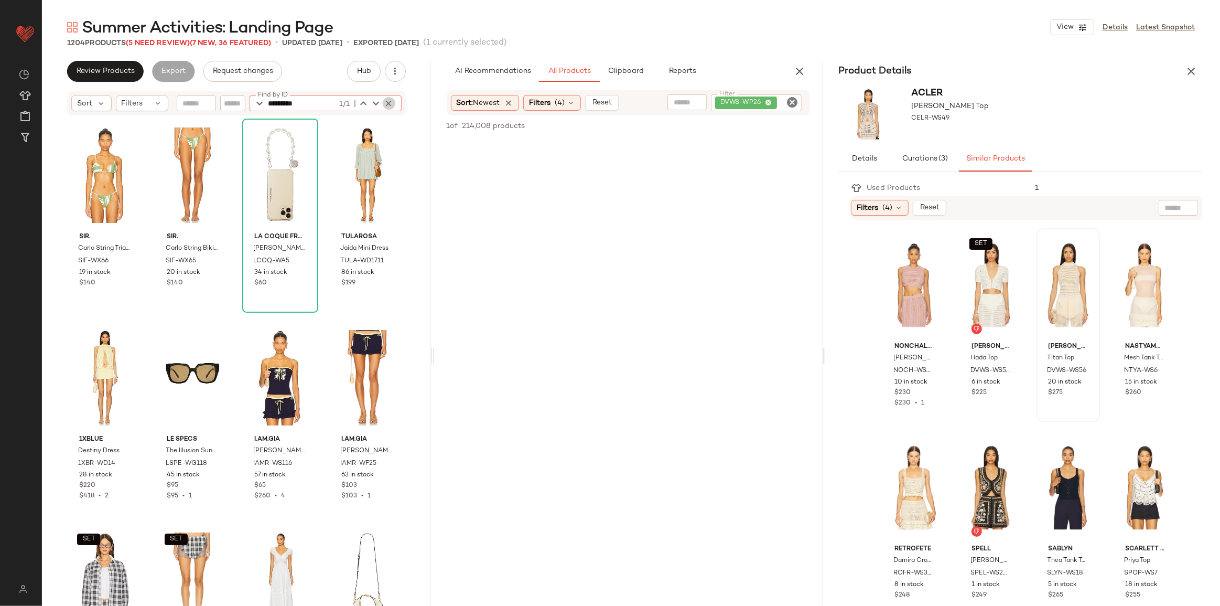
click at [390, 104] on icon "button" at bounding box center [388, 103] width 9 height 9
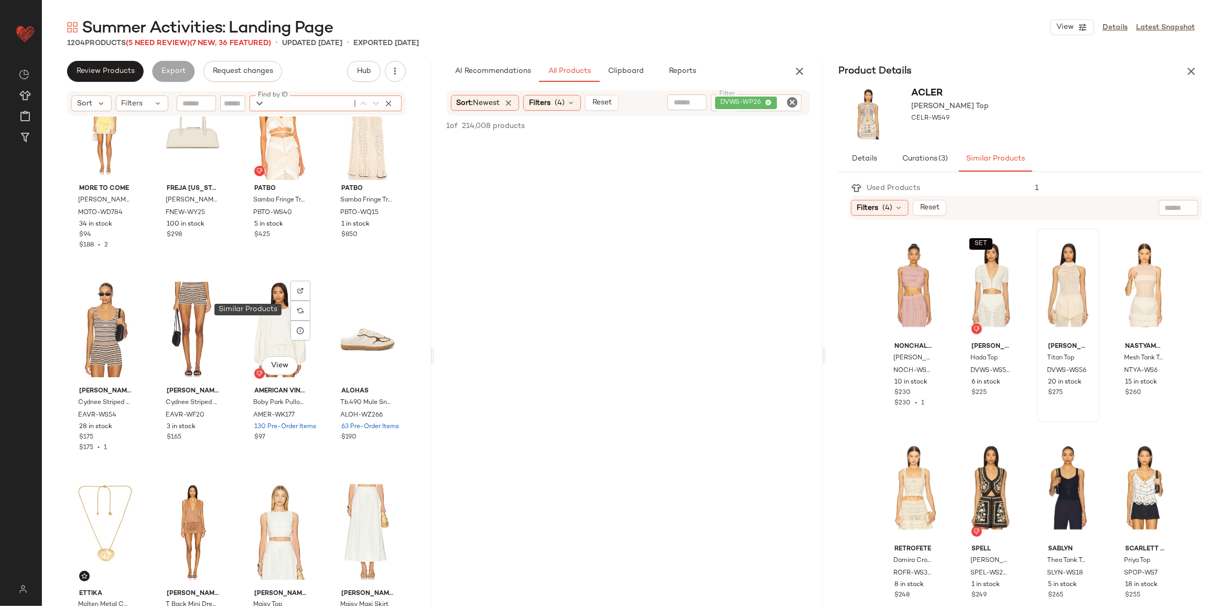
scroll to position [1819, 0]
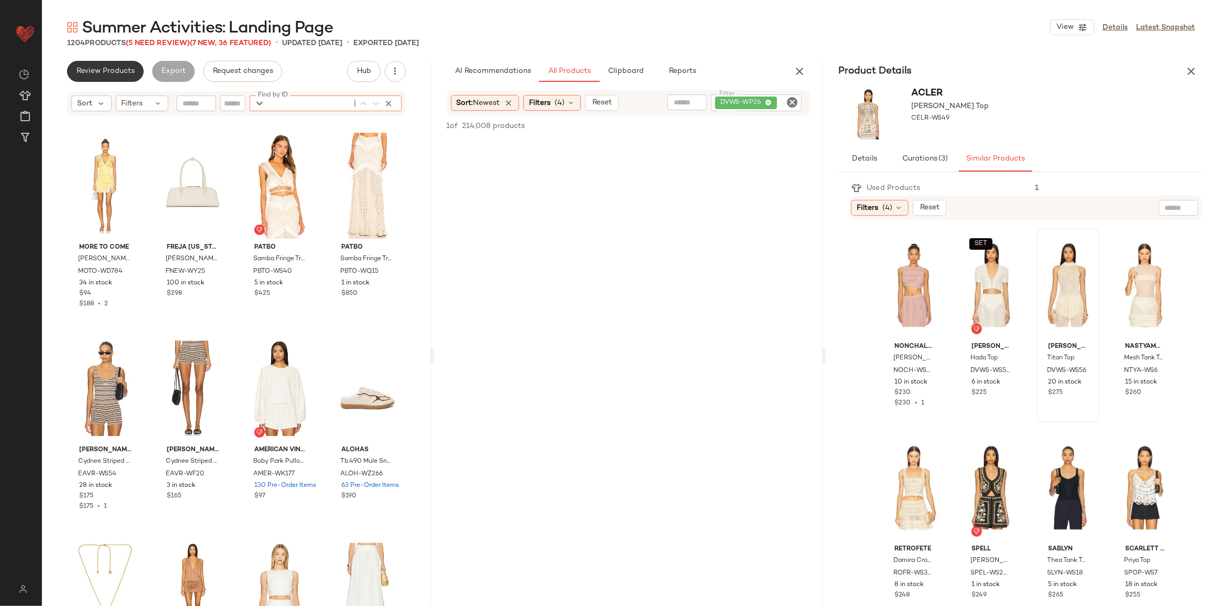
click at [106, 78] on button "Review Products" at bounding box center [105, 71] width 77 height 21
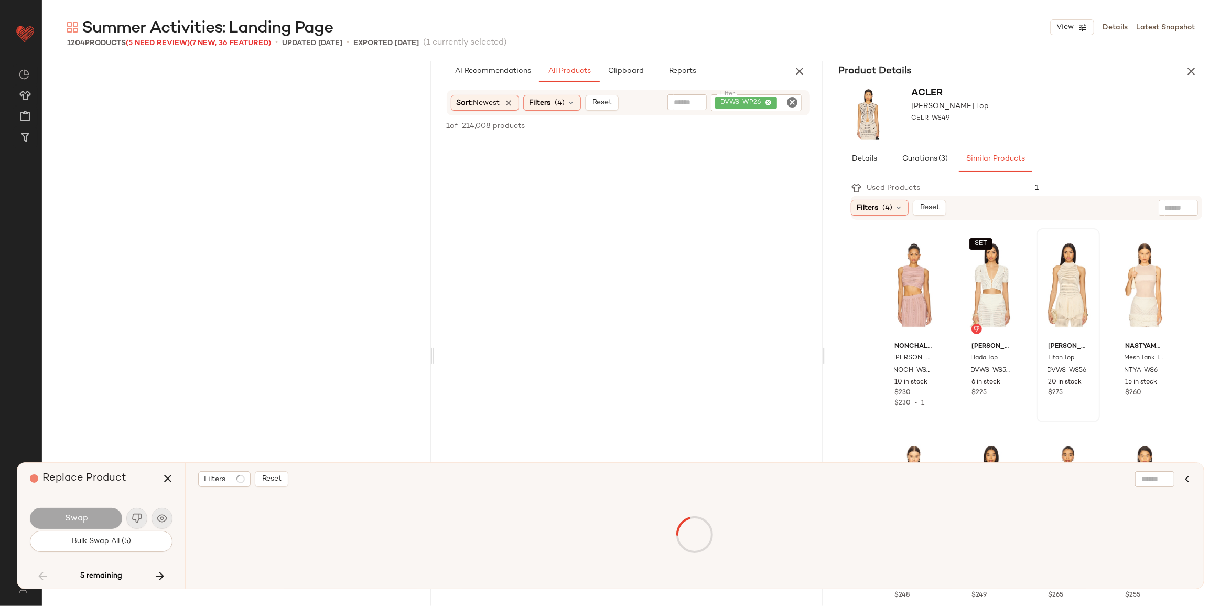
scroll to position [22061, 0]
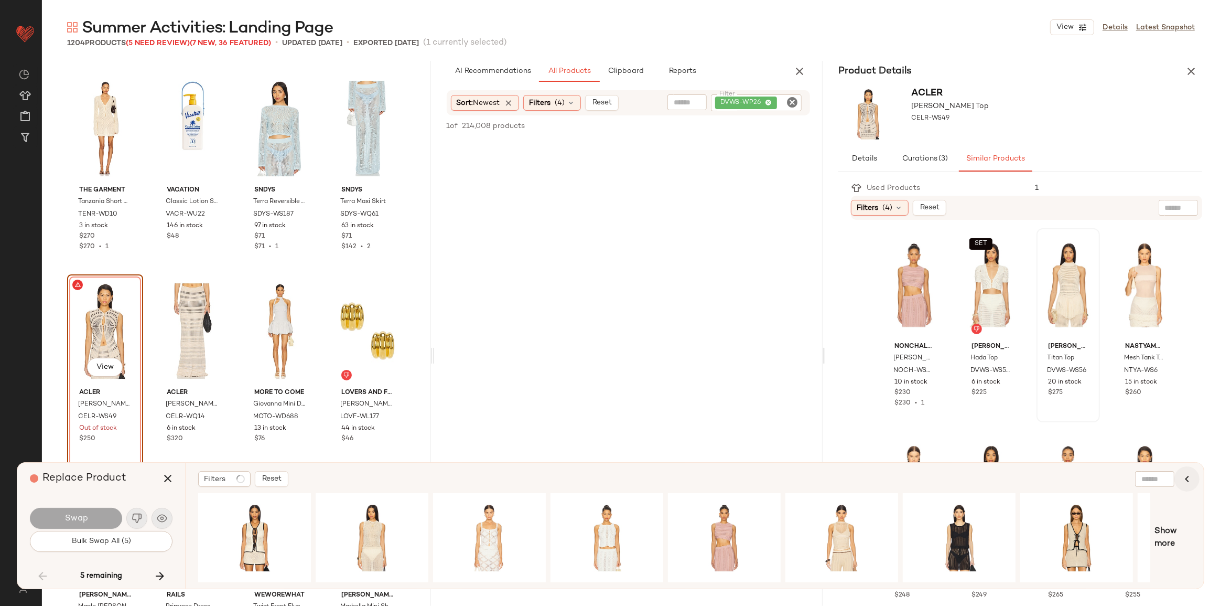
click at [1185, 479] on icon "button" at bounding box center [1187, 478] width 13 height 13
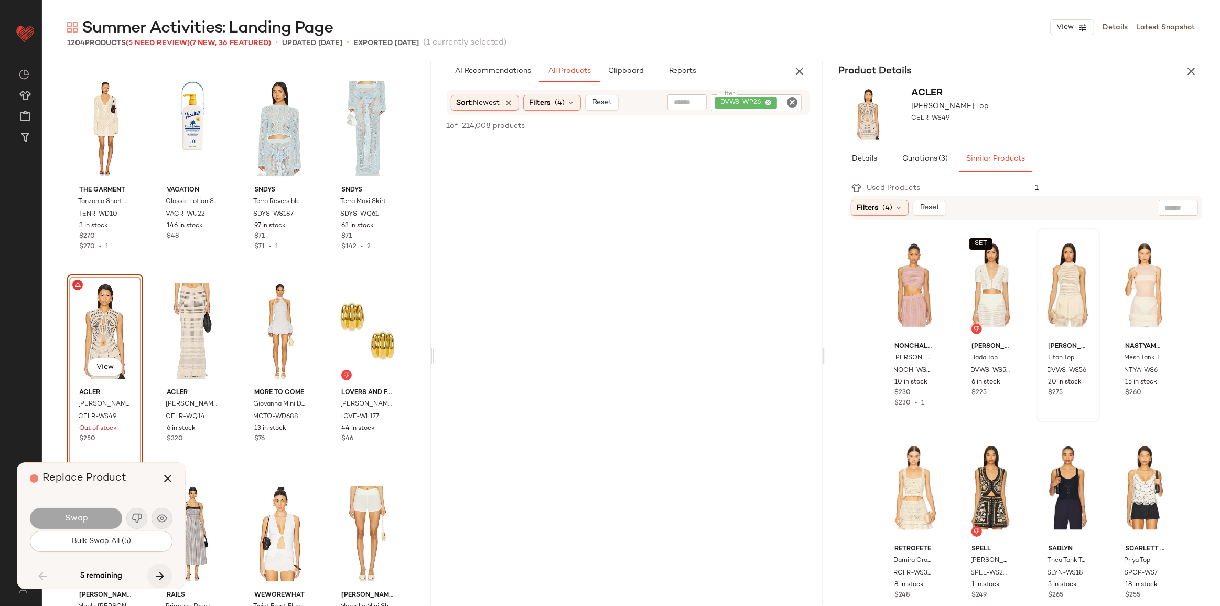
click at [157, 577] on icon "button" at bounding box center [160, 575] width 13 height 13
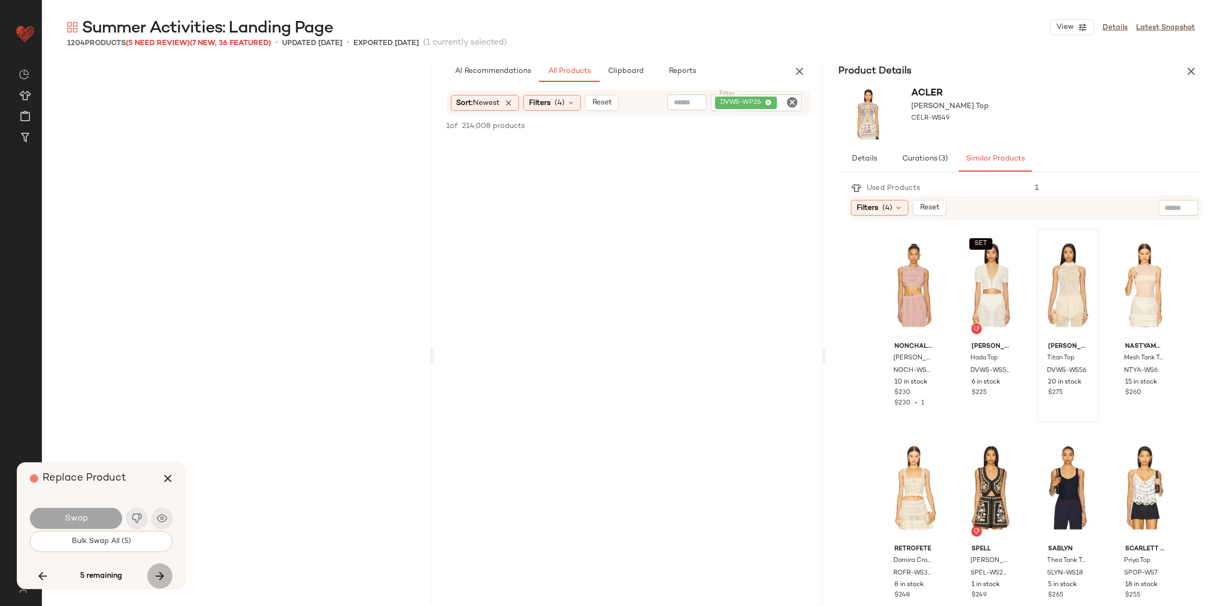
scroll to position [23275, 0]
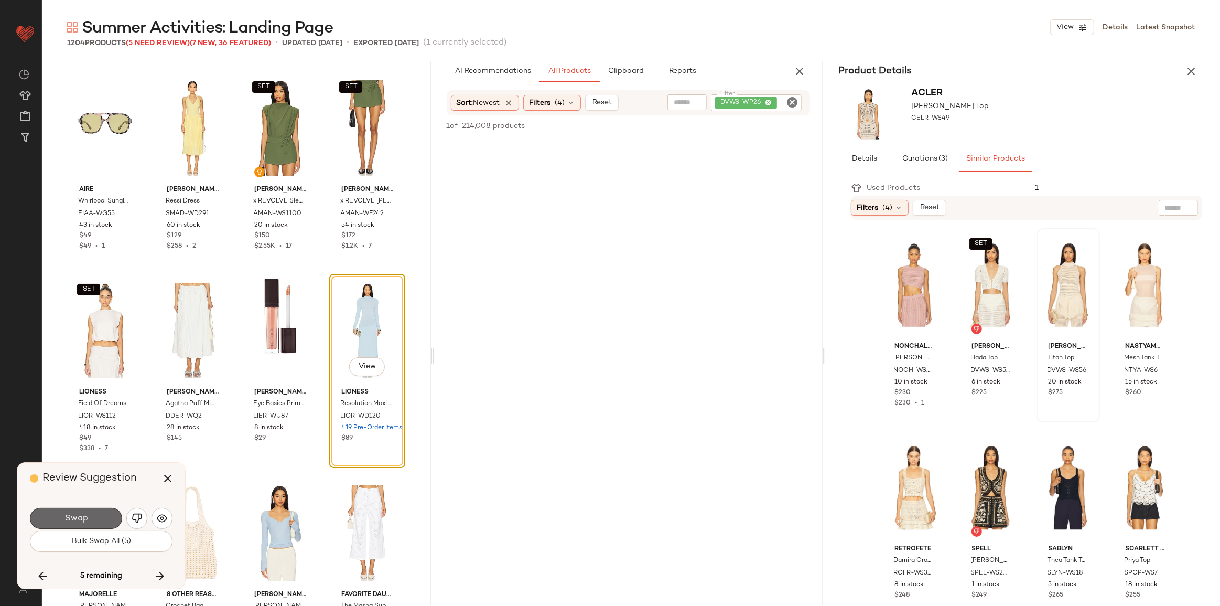
click at [74, 519] on span "Swap" at bounding box center [76, 518] width 24 height 10
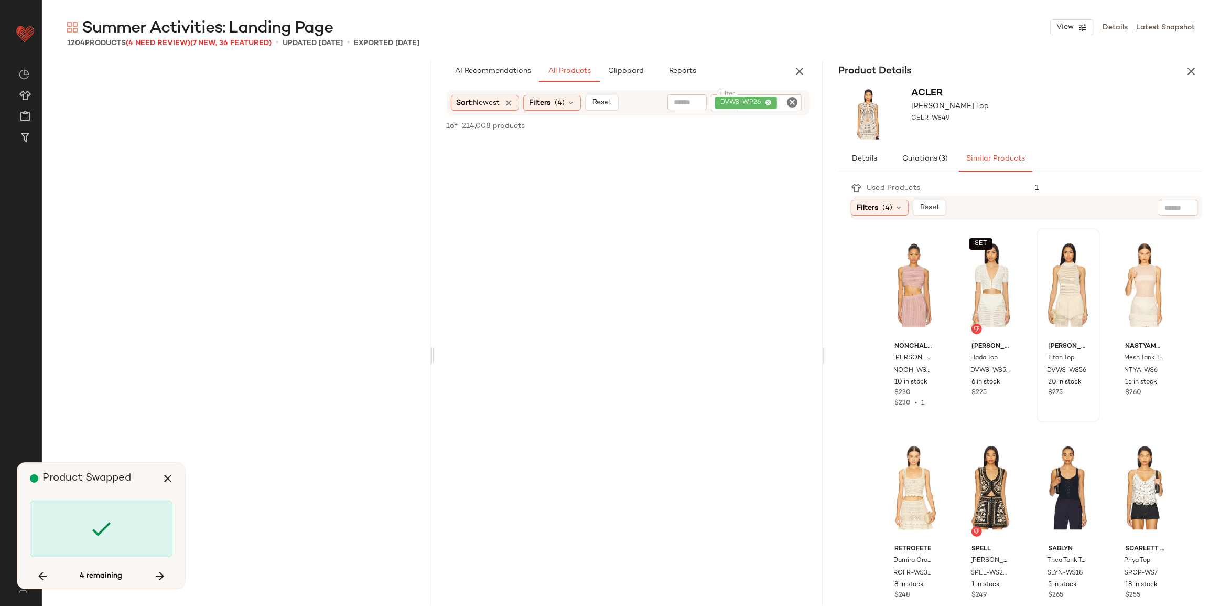
scroll to position [27120, 0]
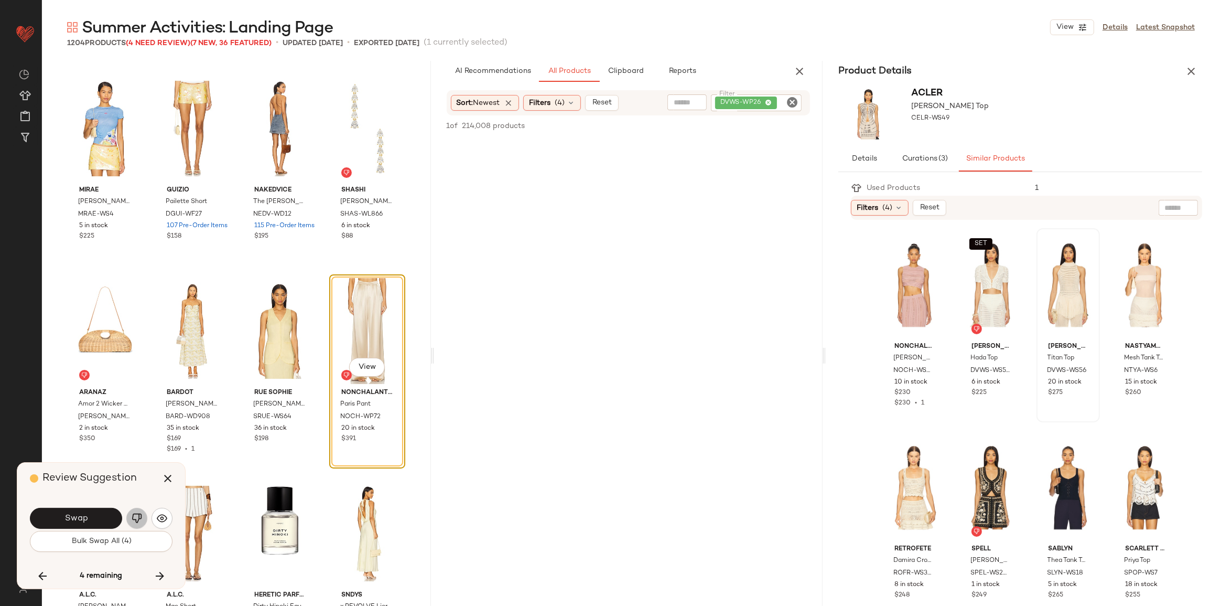
click at [142, 515] on button "button" at bounding box center [136, 518] width 21 height 21
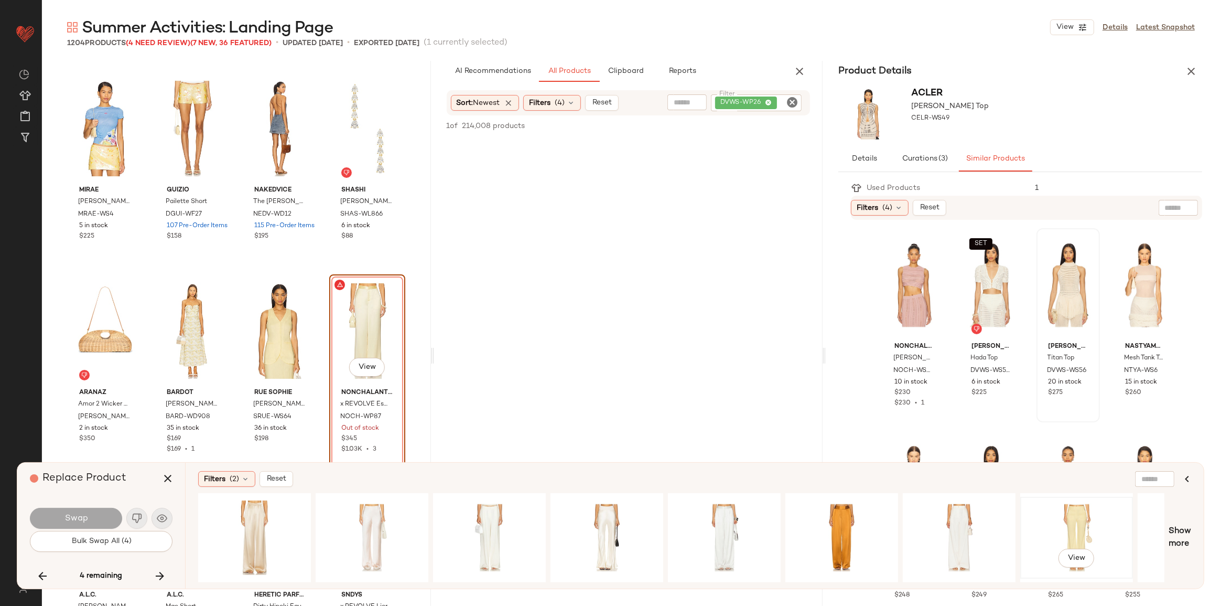
click at [1046, 524] on div "View" at bounding box center [1076, 537] width 105 height 74
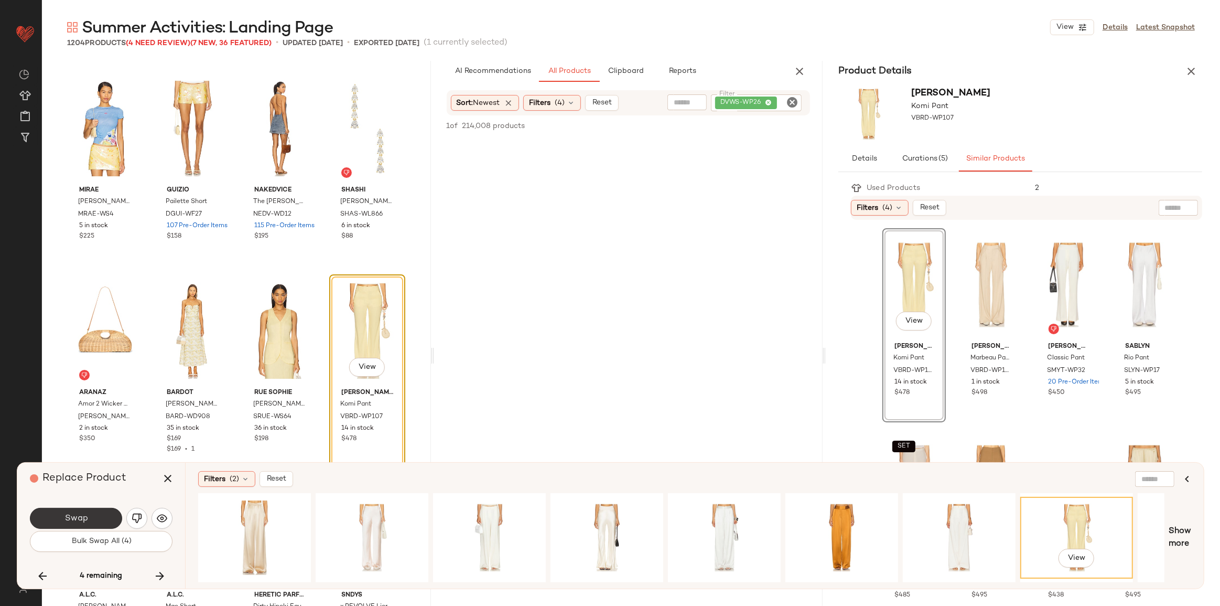
click at [94, 521] on button "Swap" at bounding box center [76, 518] width 92 height 21
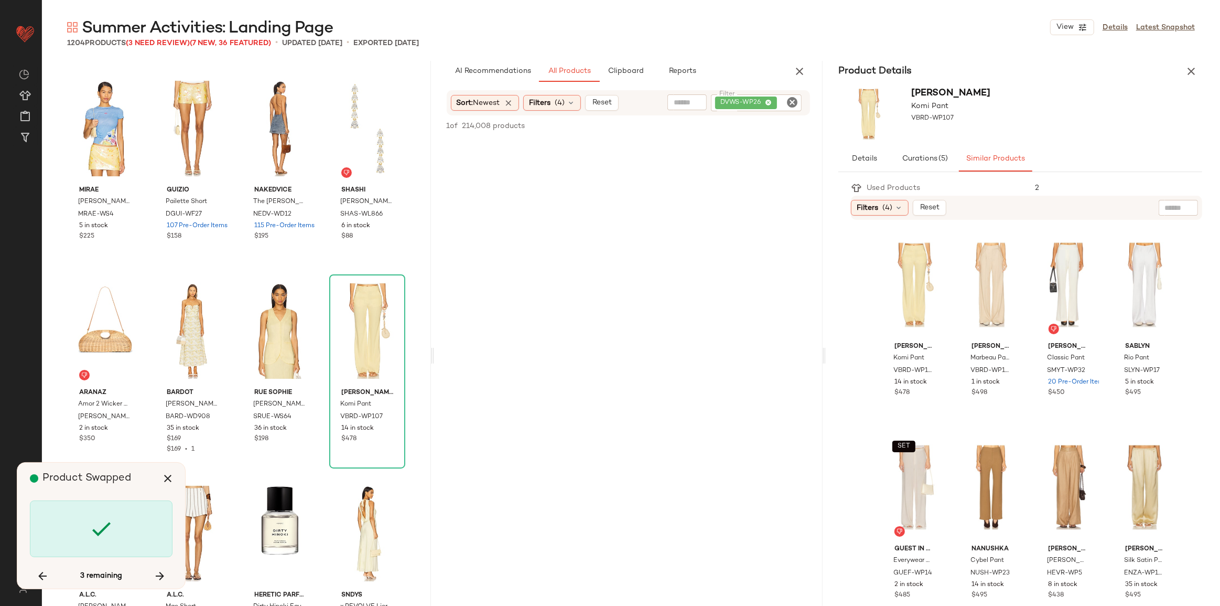
scroll to position [31978, 0]
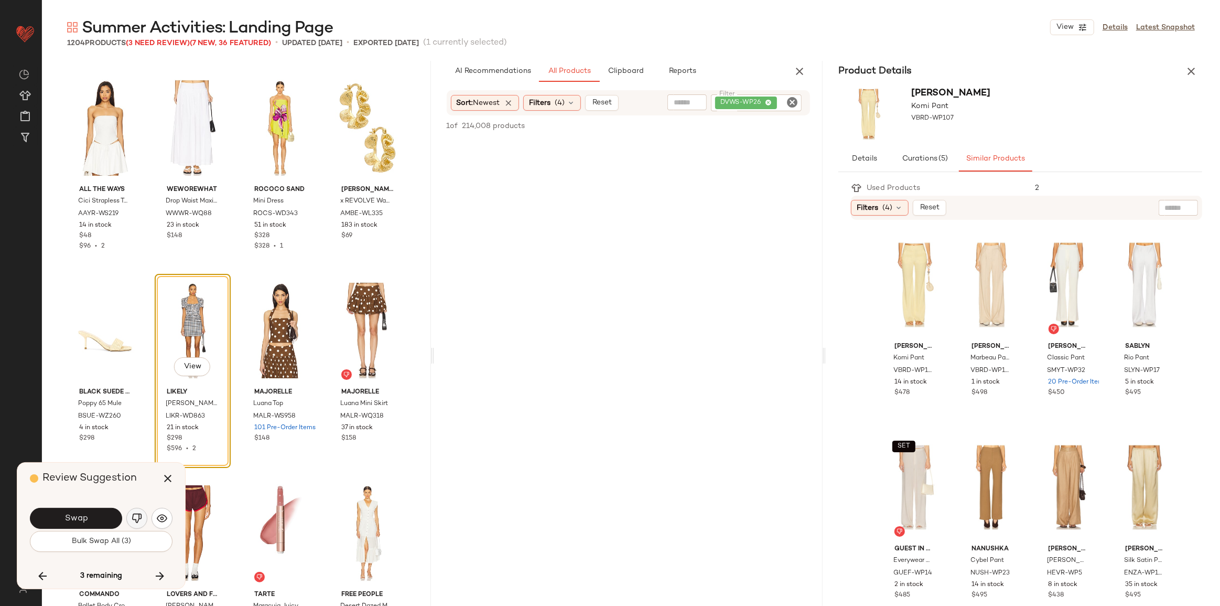
click at [134, 524] on button "button" at bounding box center [136, 518] width 21 height 21
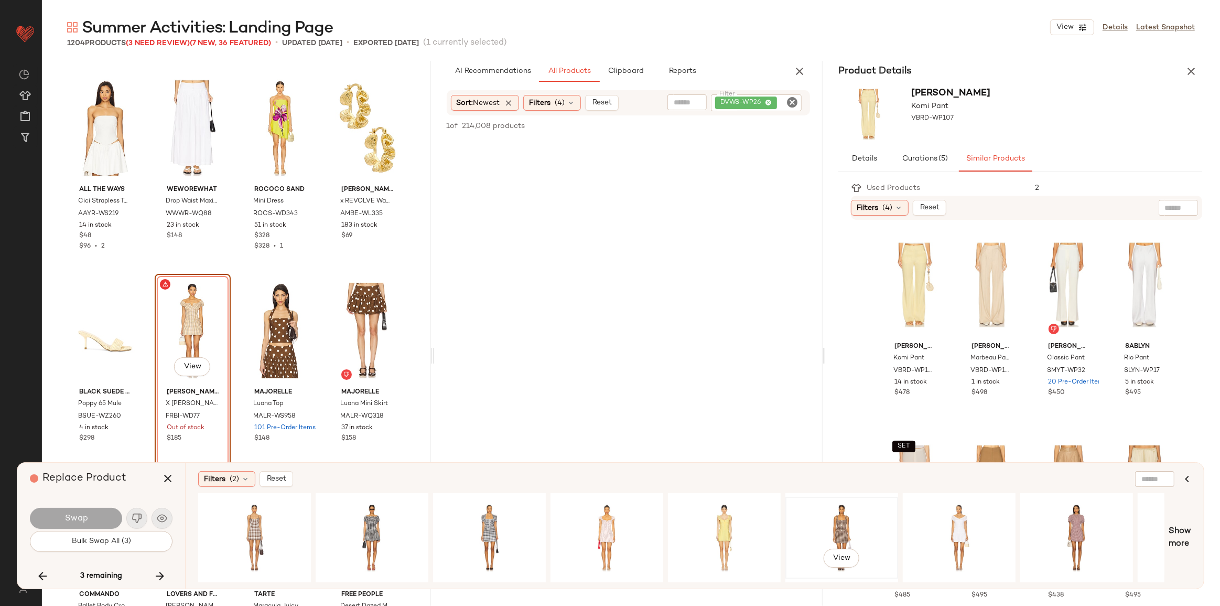
click at [848, 529] on div "View" at bounding box center [841, 537] width 105 height 74
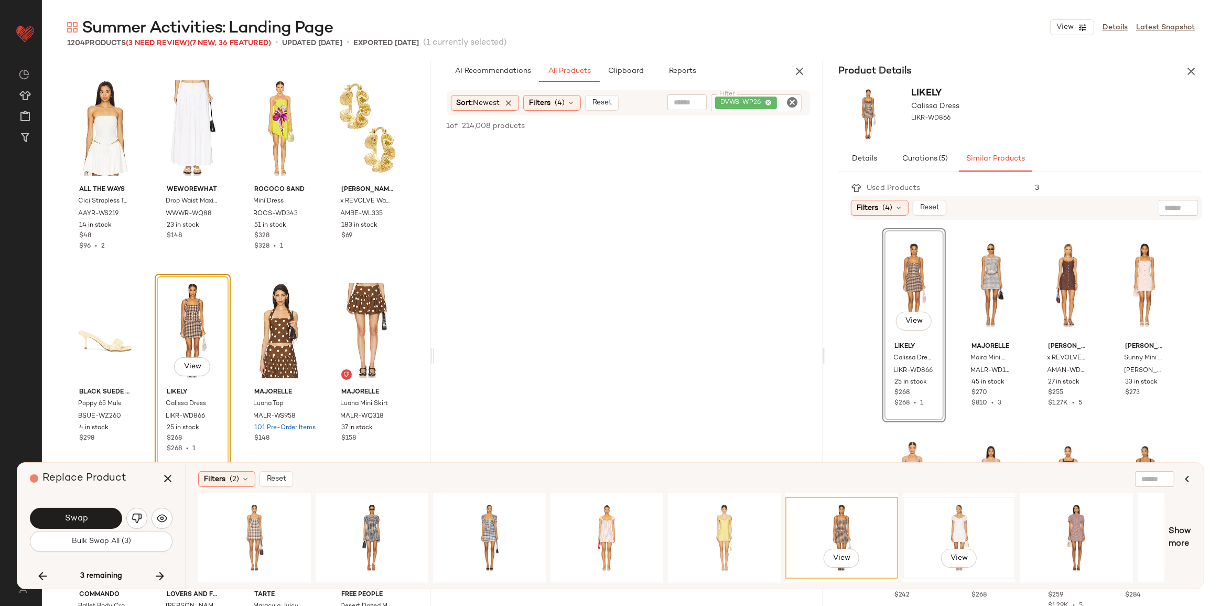
click at [955, 541] on div "View" at bounding box center [959, 537] width 105 height 74
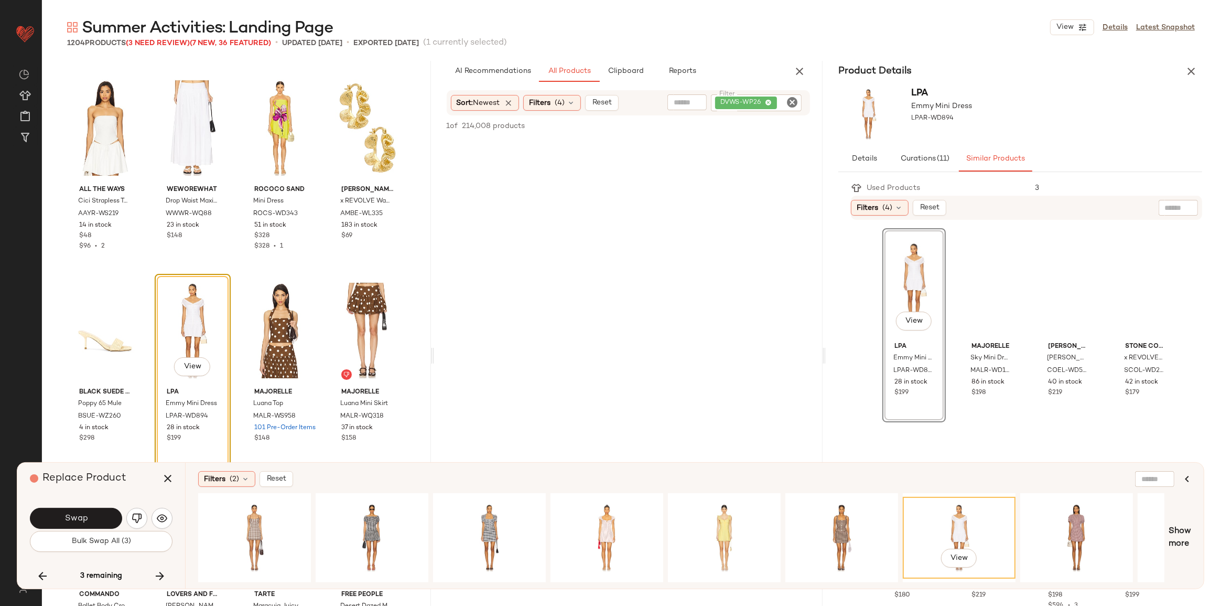
click at [77, 511] on button "Swap" at bounding box center [76, 518] width 92 height 21
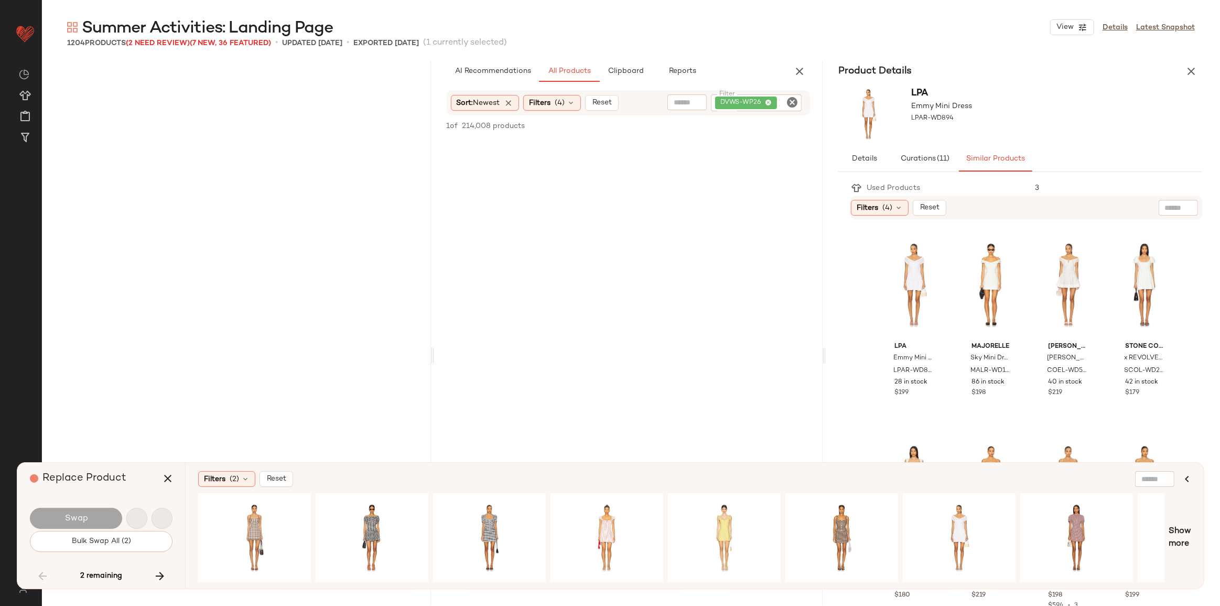
scroll to position [22061, 0]
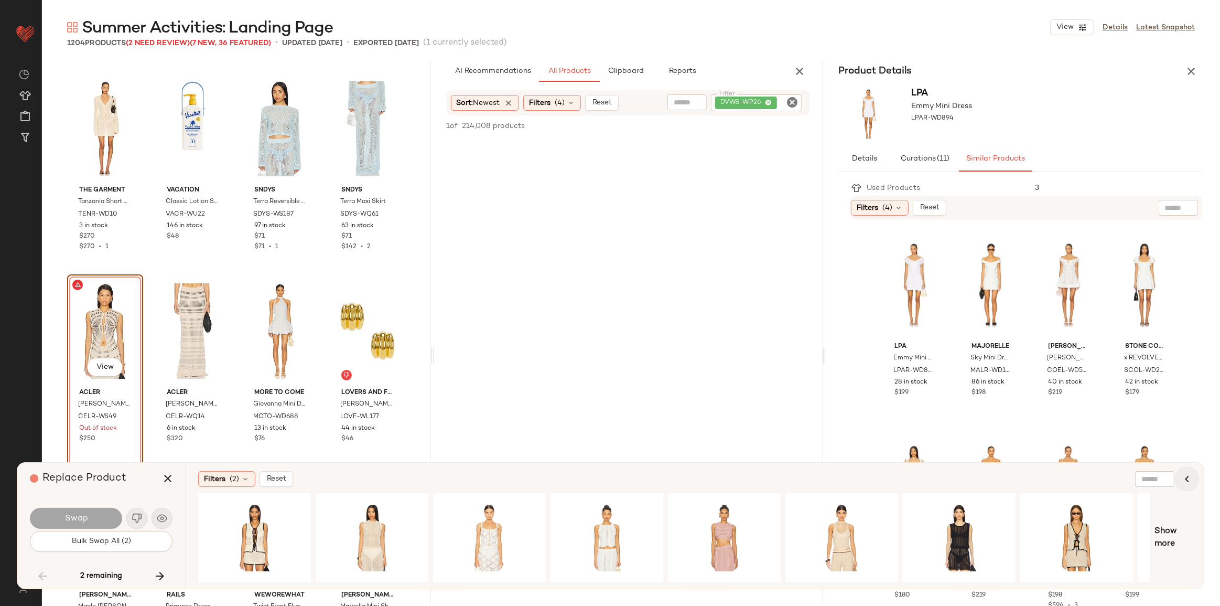
click at [1189, 481] on icon "button" at bounding box center [1187, 478] width 13 height 13
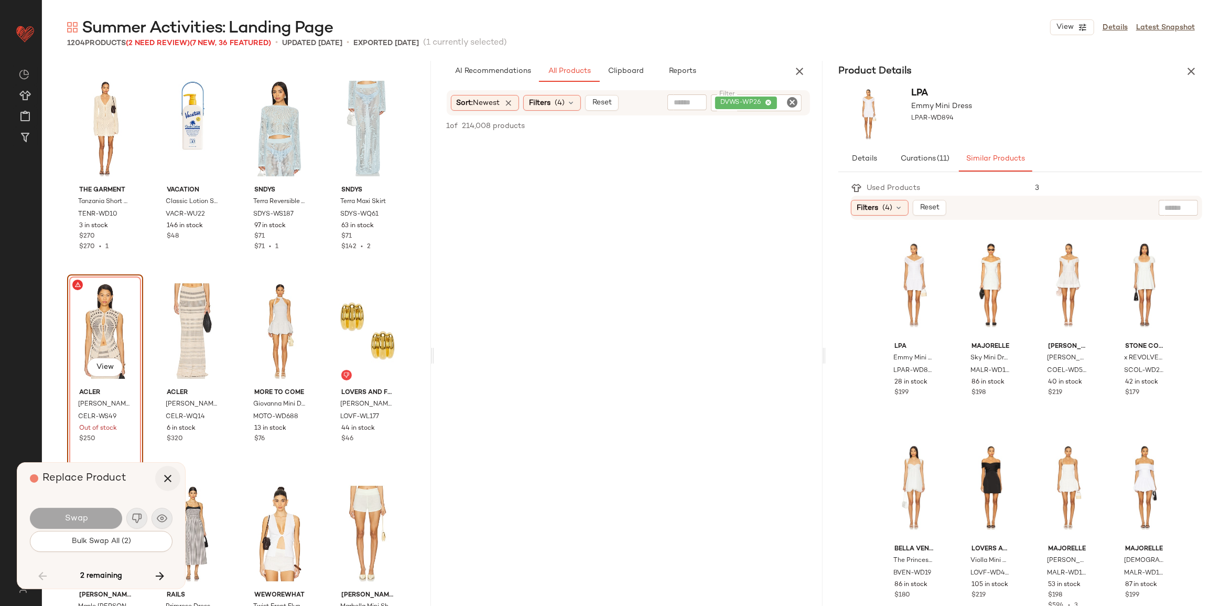
click at [168, 482] on icon "button" at bounding box center [167, 478] width 13 height 13
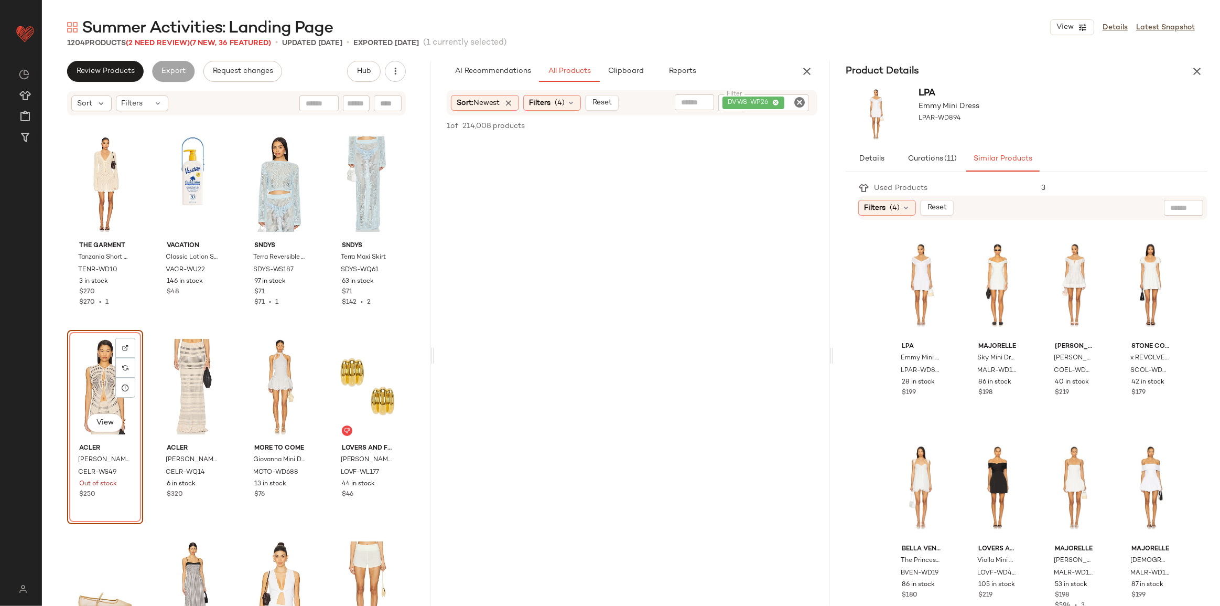
drag, startPoint x: 430, startPoint y: 307, endPoint x: 430, endPoint y: 261, distance: 46.1
click at [433, 261] on div "Summer Activities: Landing Page View Details Latest Snapshot 1204 Products (2 N…" at bounding box center [631, 311] width 1178 height 589
click at [395, 66] on icon "button" at bounding box center [396, 71] width 10 height 10
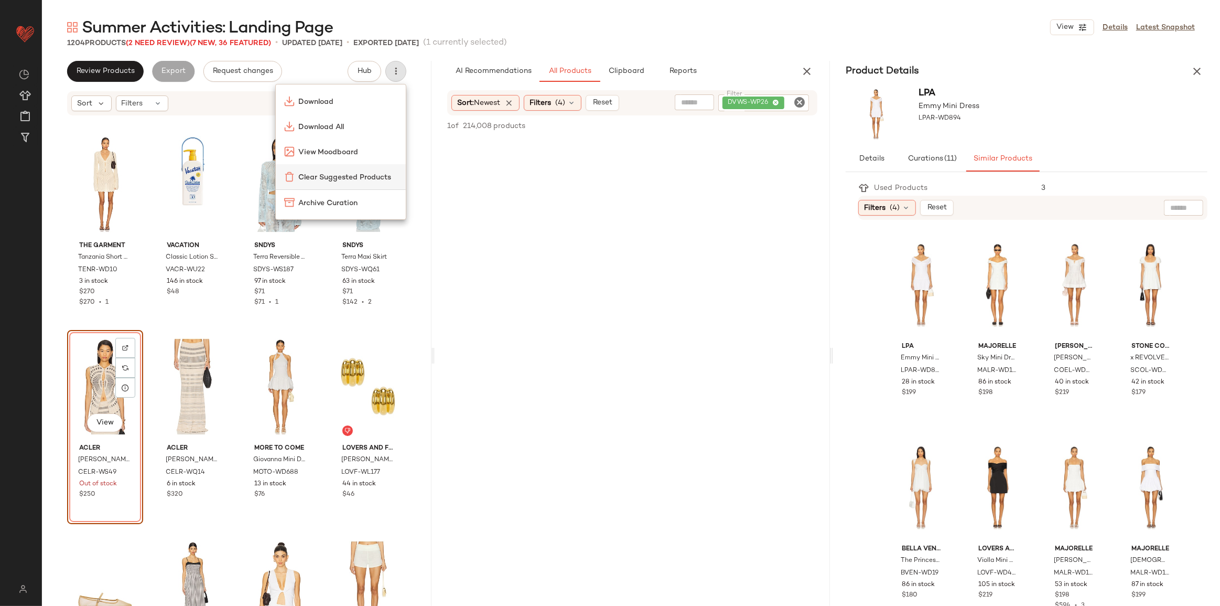
click at [314, 173] on span "Clear Suggested Products" at bounding box center [348, 177] width 99 height 11
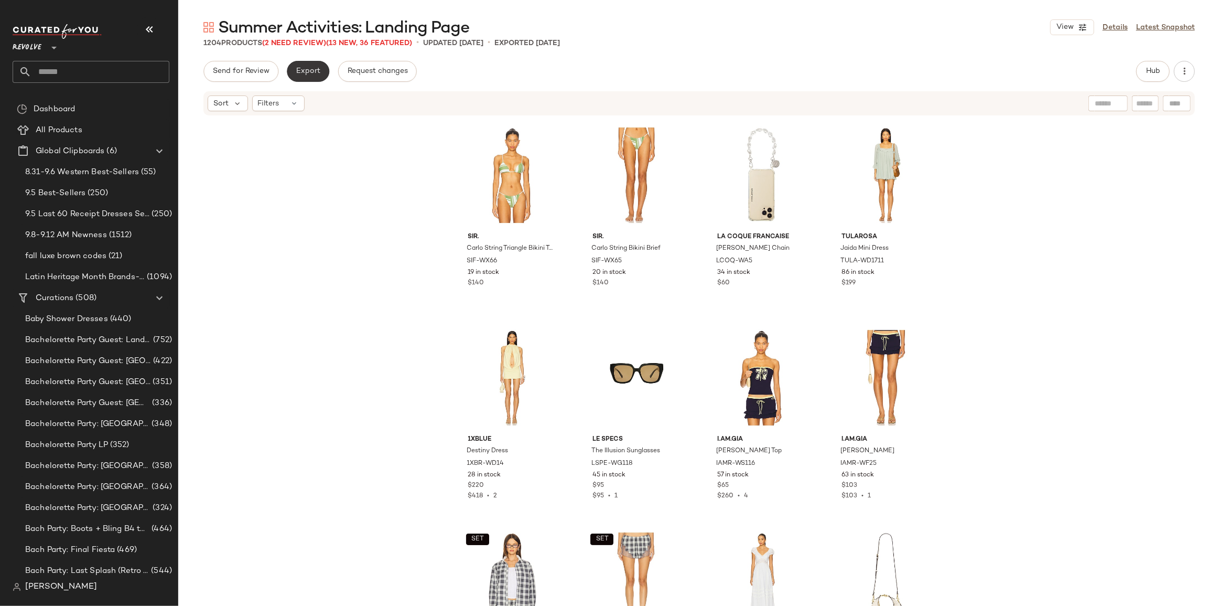
click at [291, 73] on button "Export" at bounding box center [308, 71] width 42 height 21
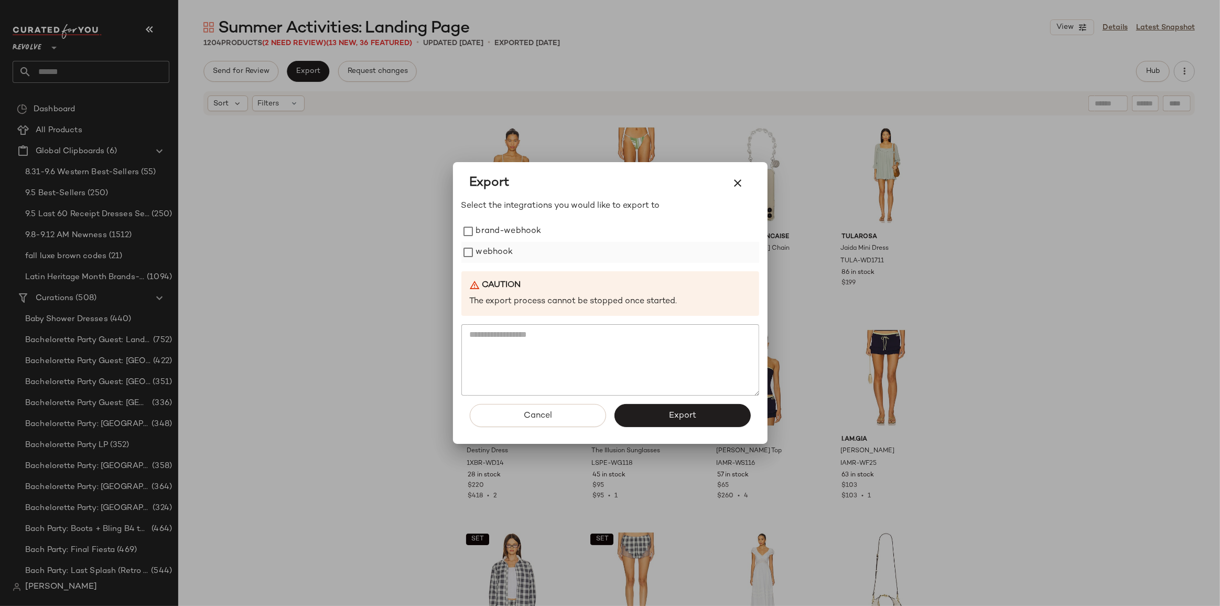
click at [488, 257] on label "webhook" at bounding box center [494, 252] width 37 height 21
drag, startPoint x: 665, startPoint y: 424, endPoint x: 656, endPoint y: 424, distance: 8.4
click at [665, 424] on button "Export" at bounding box center [683, 415] width 136 height 23
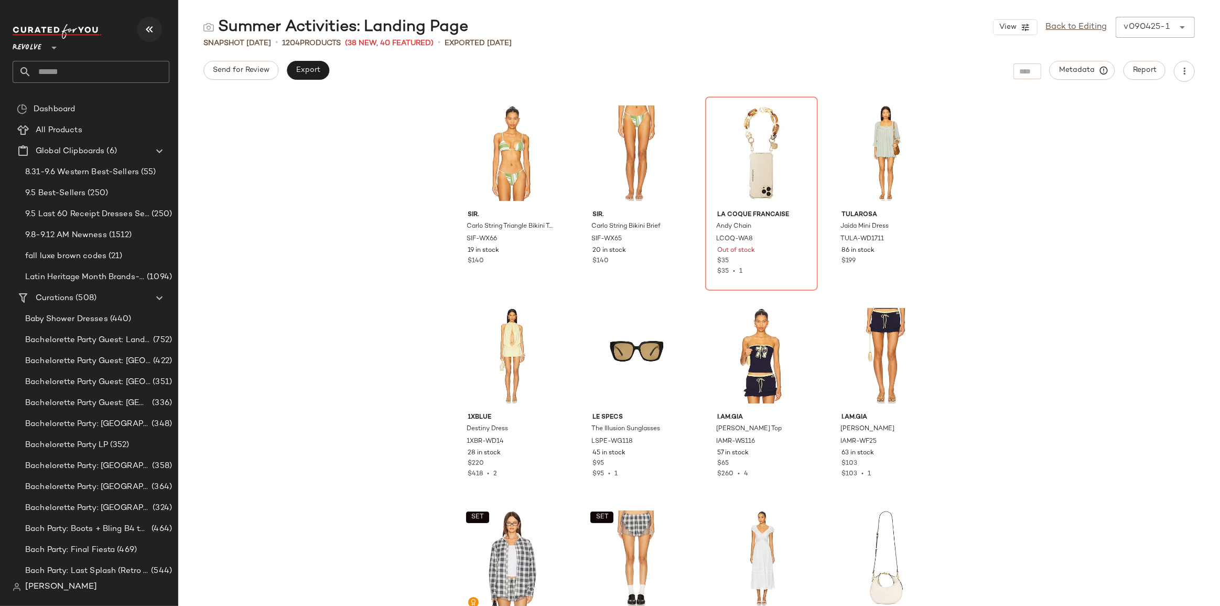
click at [155, 30] on icon "button" at bounding box center [149, 29] width 13 height 13
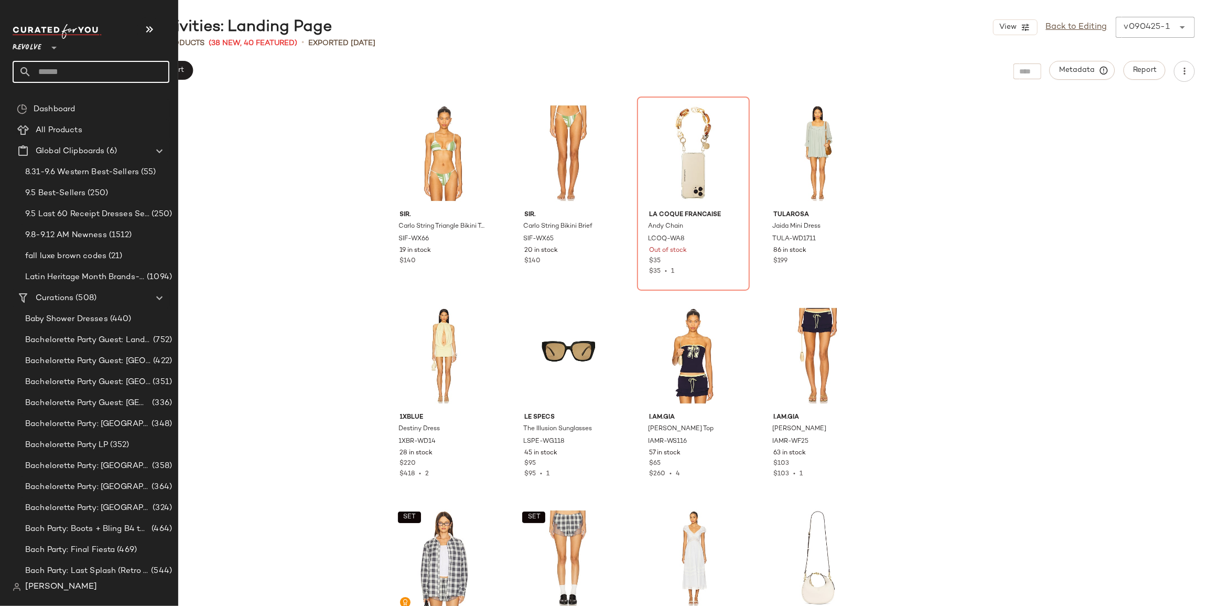
click at [67, 79] on input "text" at bounding box center [100, 72] width 138 height 22
click at [40, 68] on input "text" at bounding box center [100, 72] width 138 height 22
drag, startPoint x: 58, startPoint y: 73, endPoint x: 14, endPoint y: 69, distance: 44.2
click at [14, 69] on input "*****" at bounding box center [91, 72] width 157 height 22
click at [52, 73] on input "text" at bounding box center [100, 72] width 138 height 22
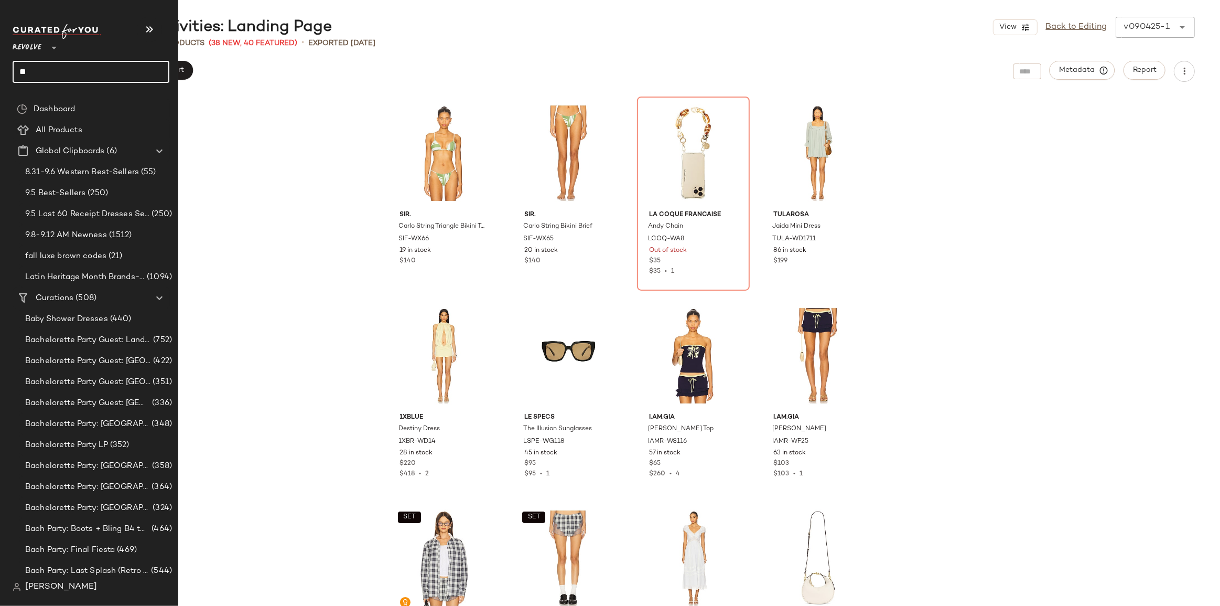
type input "***"
click at [47, 76] on input "text" at bounding box center [100, 72] width 138 height 22
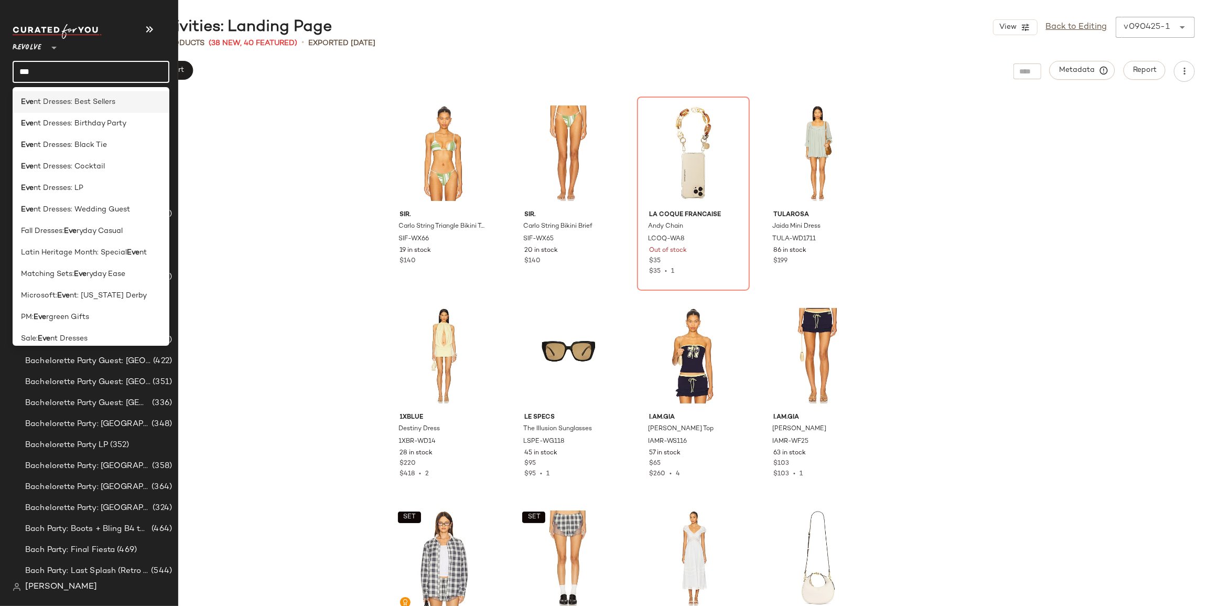
type input "***"
click at [46, 98] on span "nt Dresses: Best Sellers" at bounding box center [75, 101] width 82 height 11
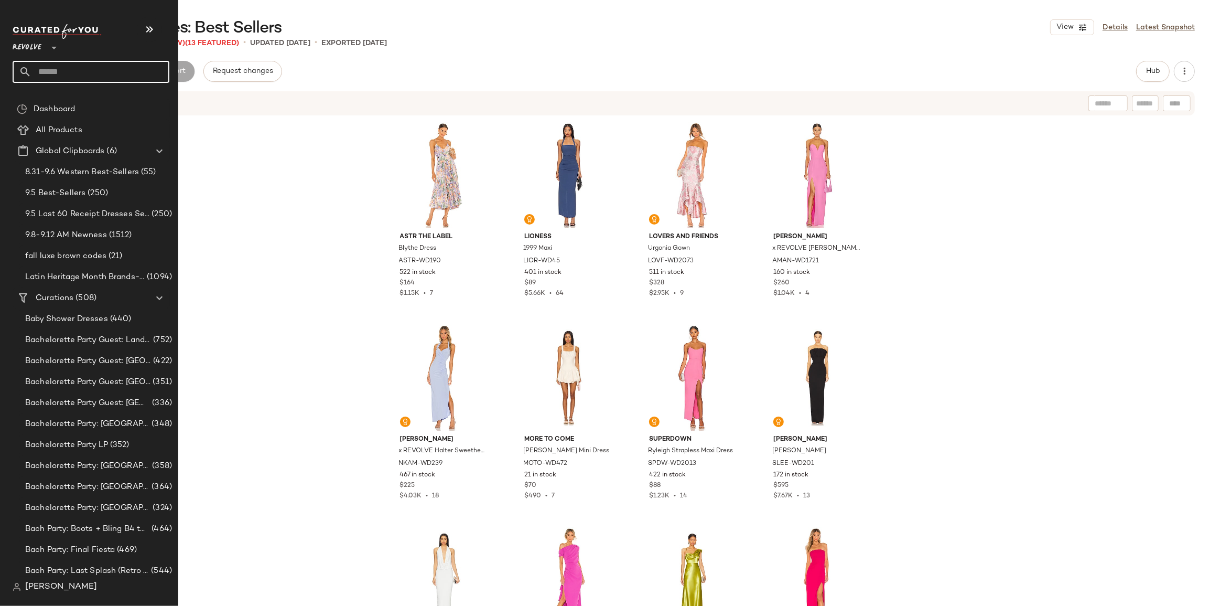
click at [62, 69] on input "text" at bounding box center [100, 72] width 138 height 22
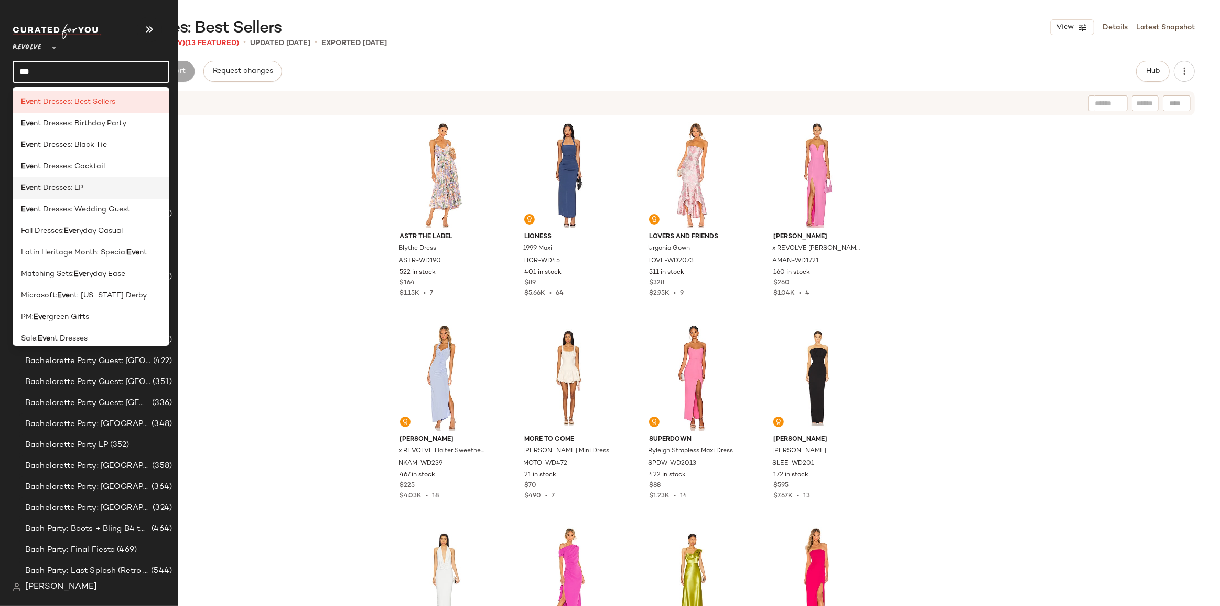
type input "***"
click at [63, 187] on span "nt Dresses: LP" at bounding box center [59, 187] width 50 height 11
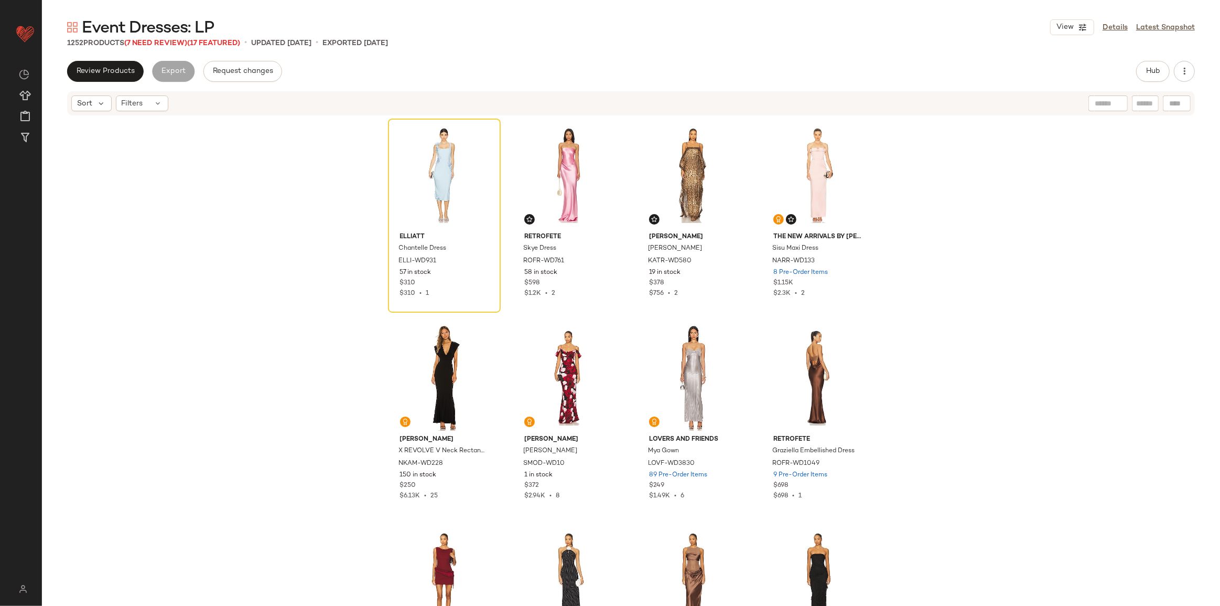
click at [1141, 81] on div "Hub" at bounding box center [1153, 71] width 34 height 21
click at [1145, 73] on button "Hub" at bounding box center [1153, 71] width 34 height 21
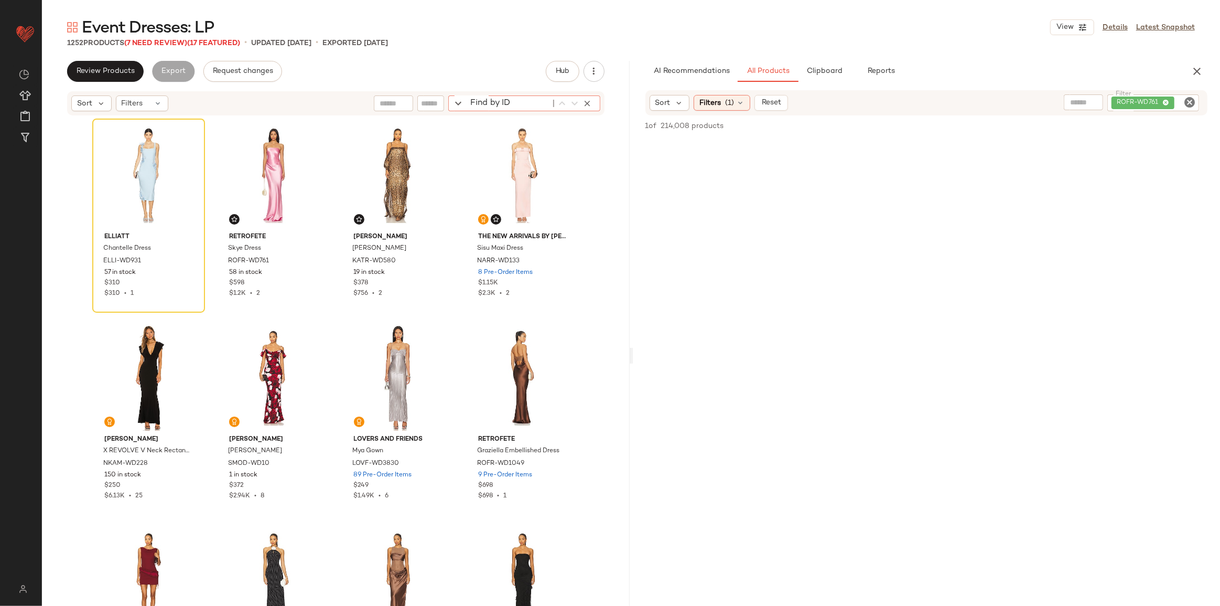
click at [588, 104] on div "Find by ID Find by ID" at bounding box center [524, 103] width 152 height 16
paste input "**********"
type input "**********"
click at [587, 105] on icon "button" at bounding box center [587, 103] width 9 height 9
paste input "**********"
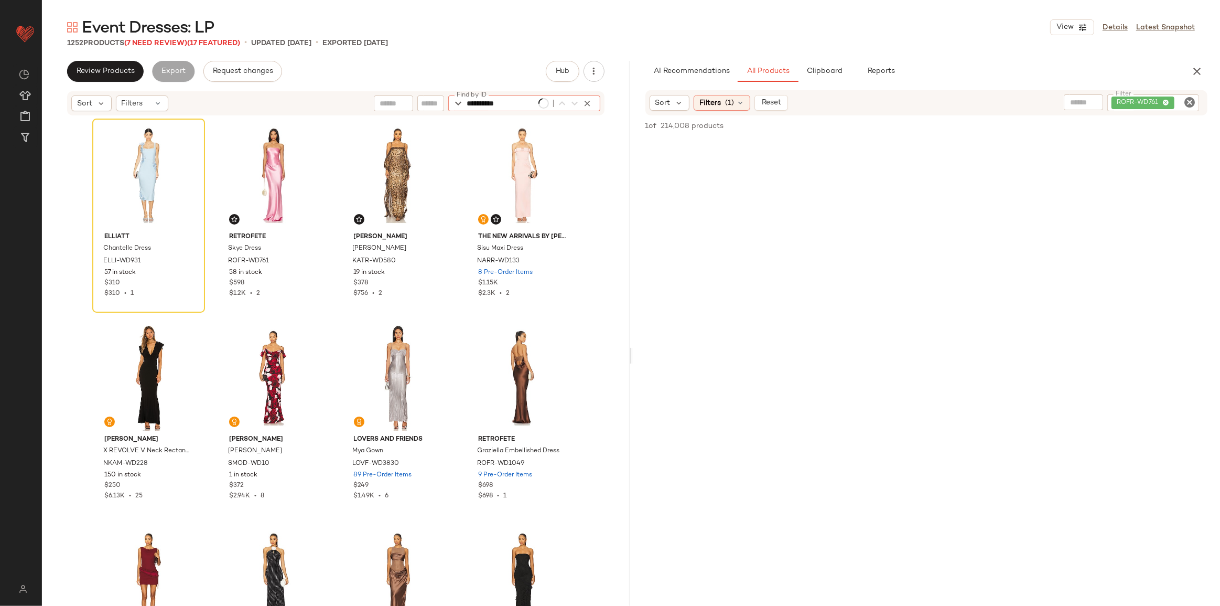
type input "**********"
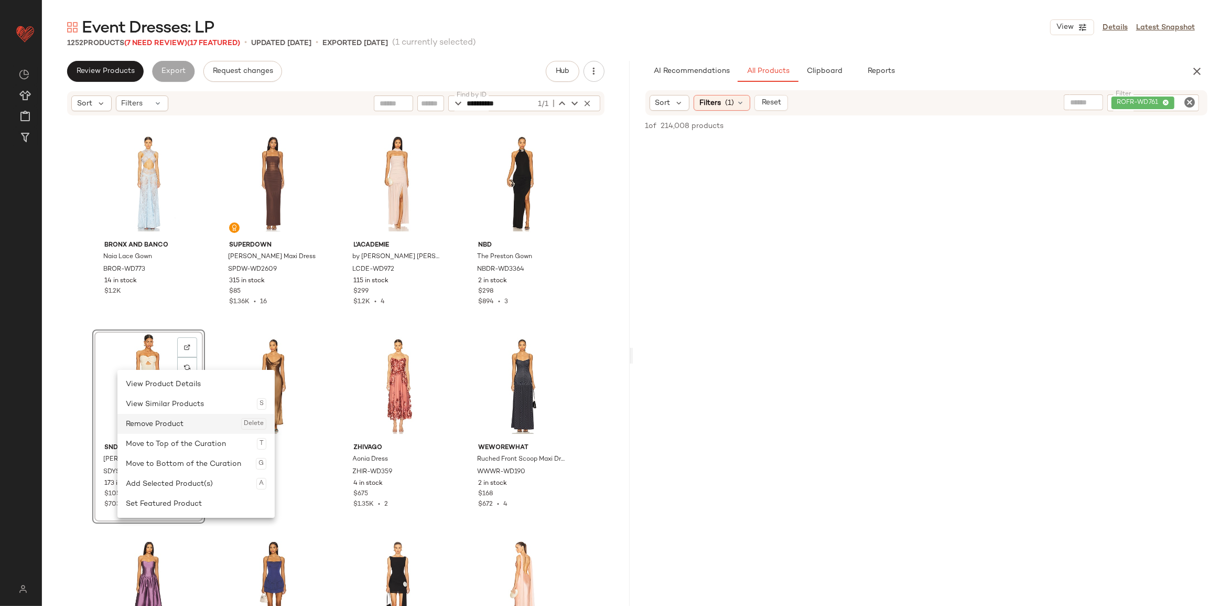
click at [157, 422] on div "Remove Product Delete" at bounding box center [196, 424] width 141 height 20
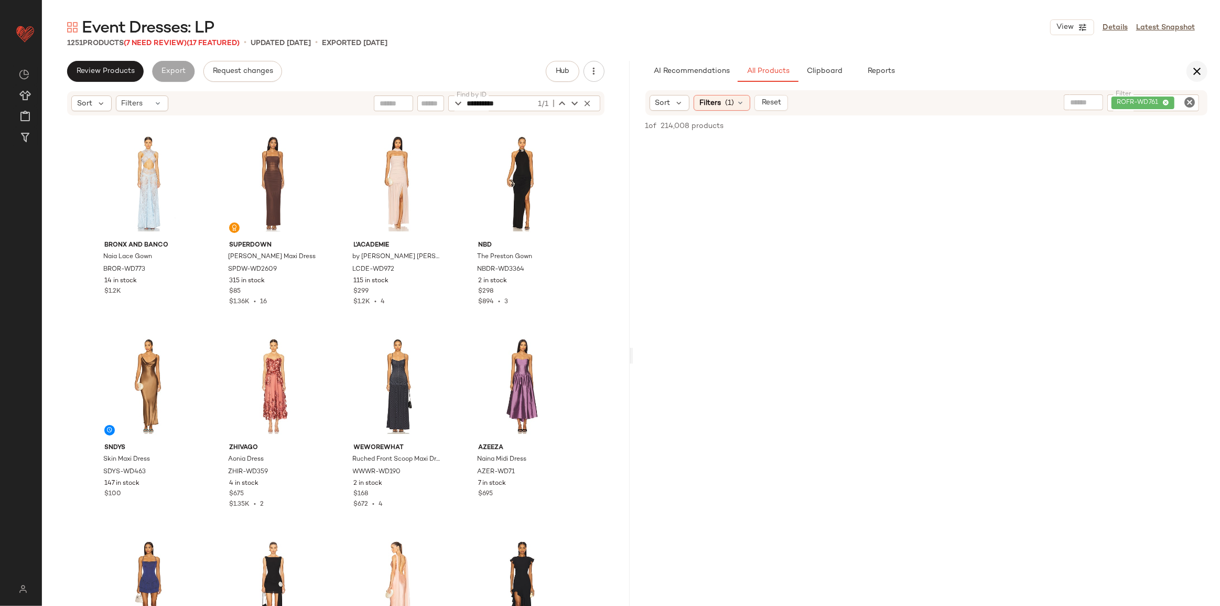
click at [1195, 69] on icon "button" at bounding box center [1197, 71] width 13 height 13
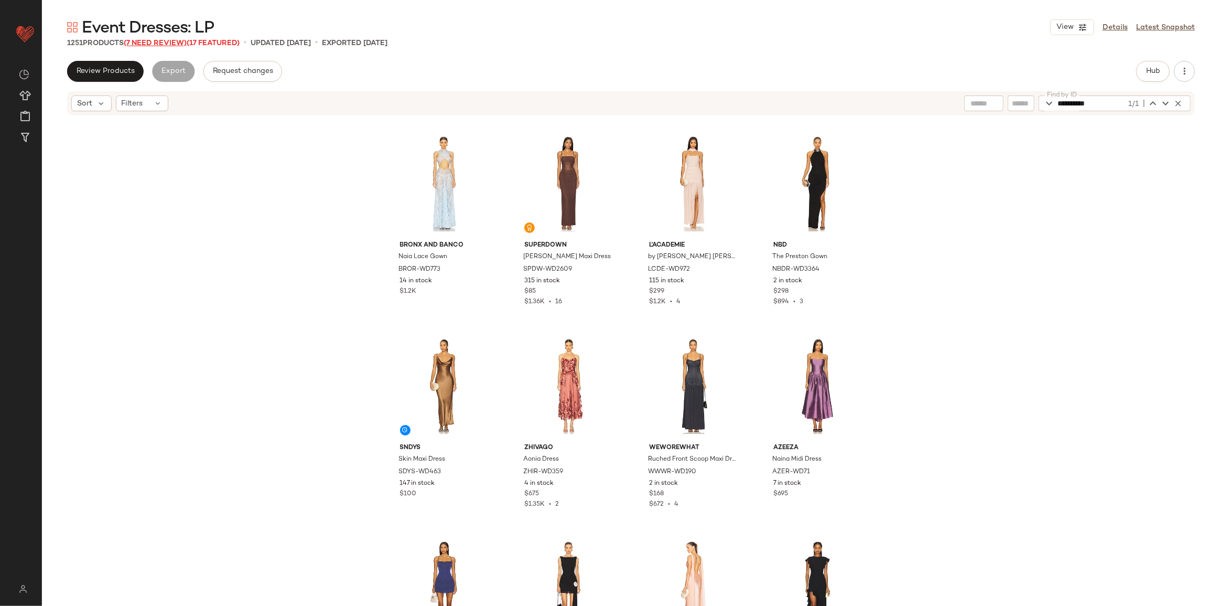
click at [171, 40] on span "(7 Need Review)" at bounding box center [155, 43] width 63 height 8
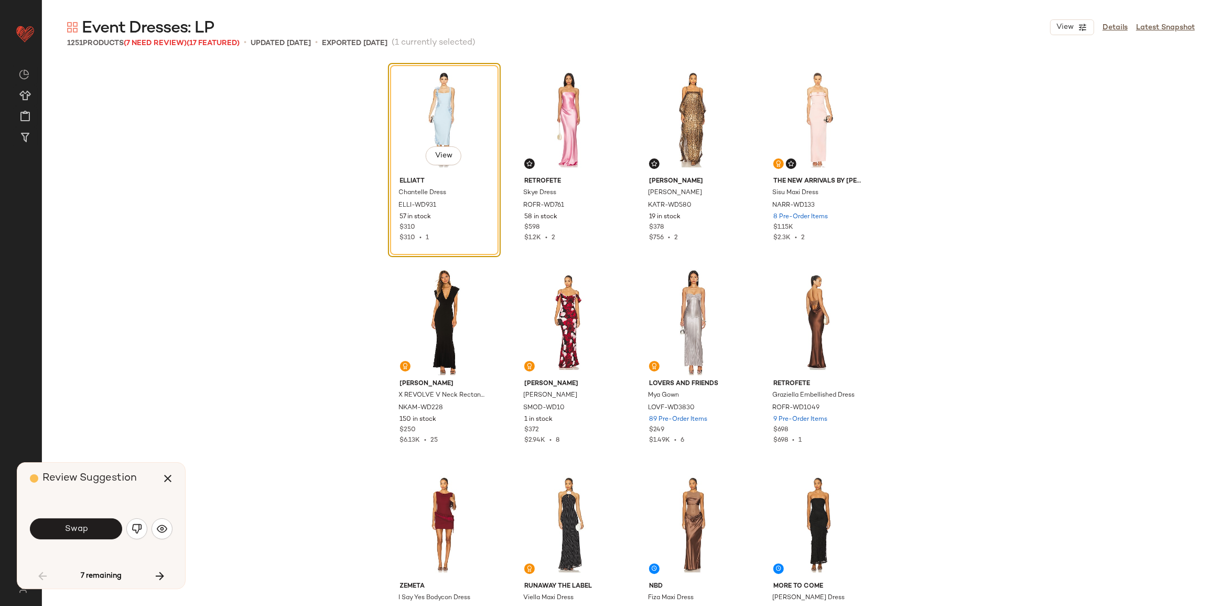
drag, startPoint x: 445, startPoint y: 94, endPoint x: 132, endPoint y: 521, distance: 529.3
click at [132, 521] on button "button" at bounding box center [136, 528] width 21 height 21
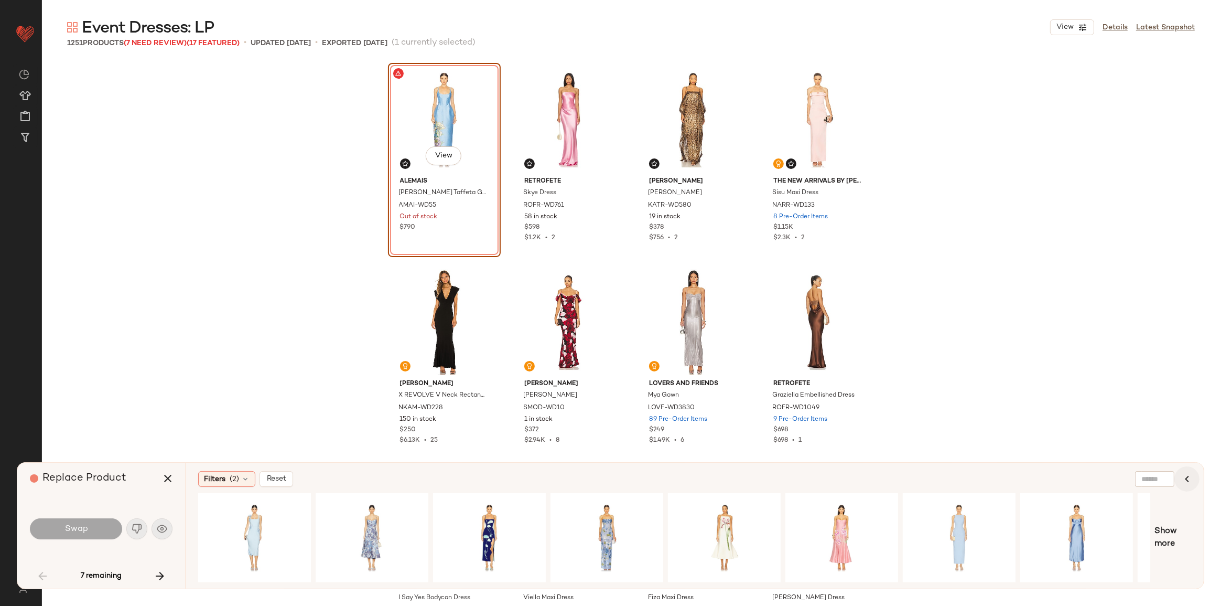
click at [1189, 480] on icon "button" at bounding box center [1187, 478] width 13 height 13
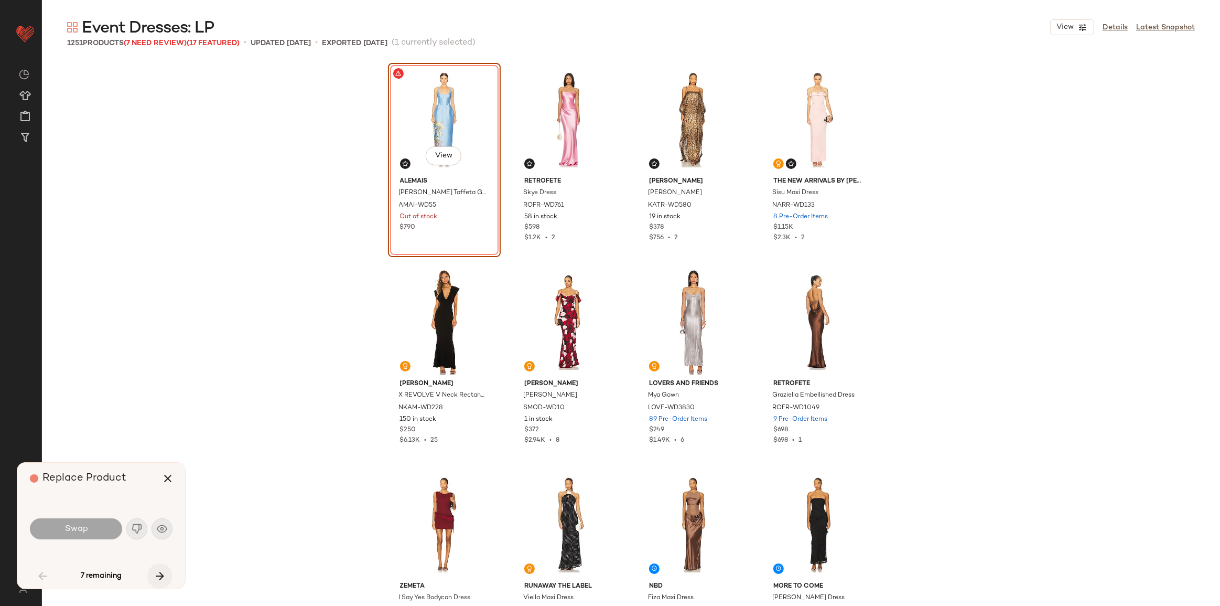
click at [165, 577] on icon "button" at bounding box center [160, 575] width 13 height 13
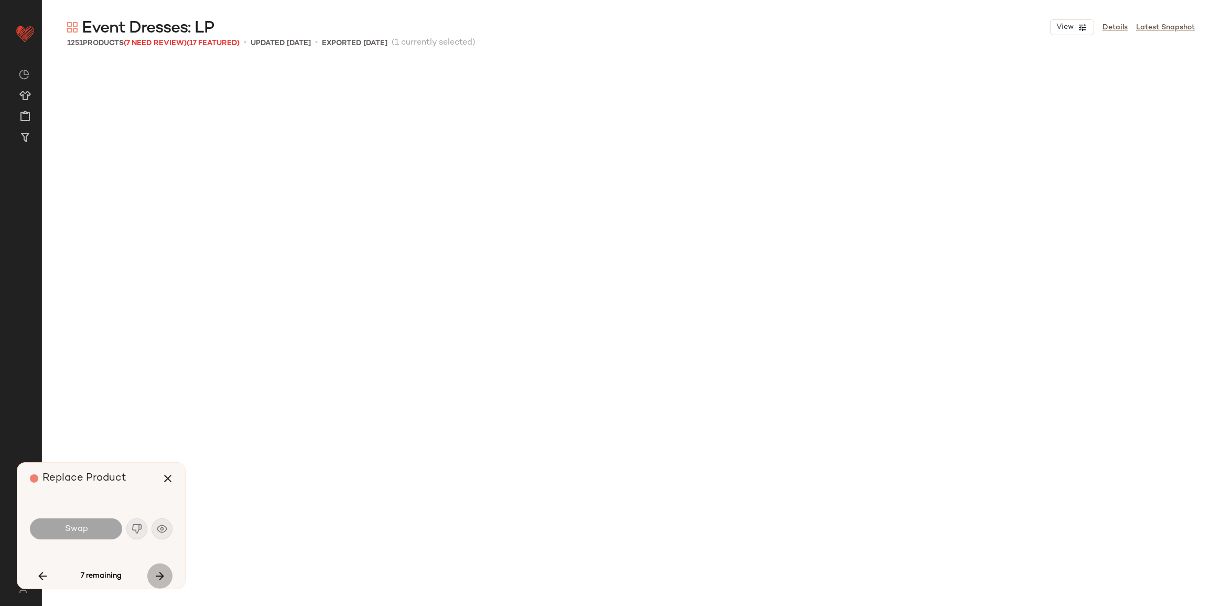
scroll to position [1416, 0]
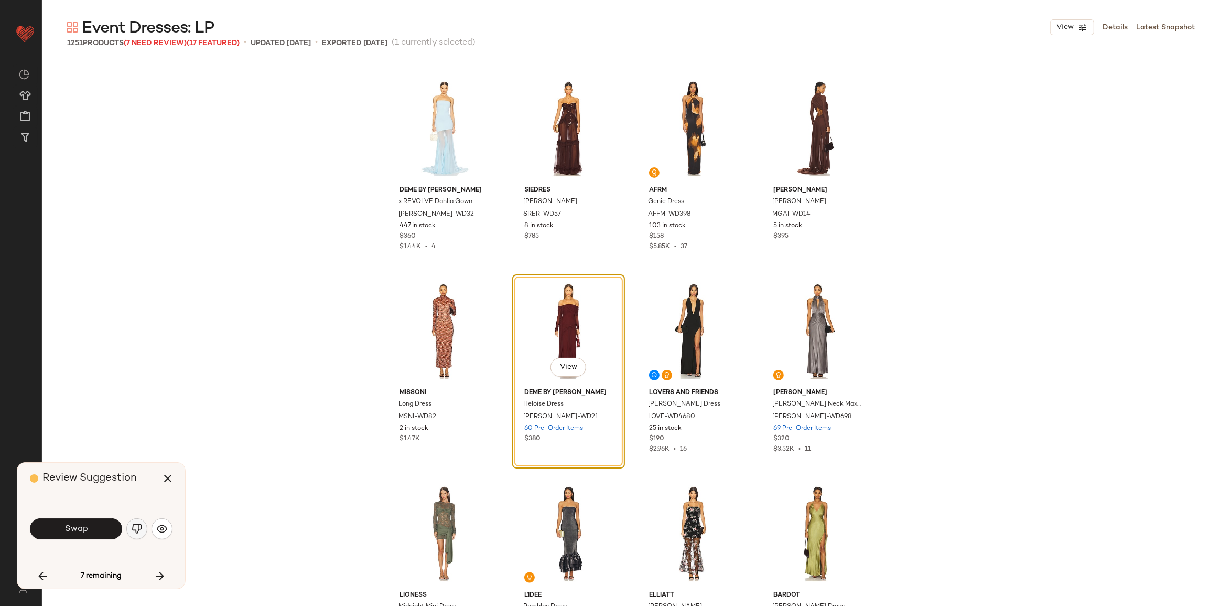
click at [137, 528] on img "button" at bounding box center [137, 528] width 10 height 10
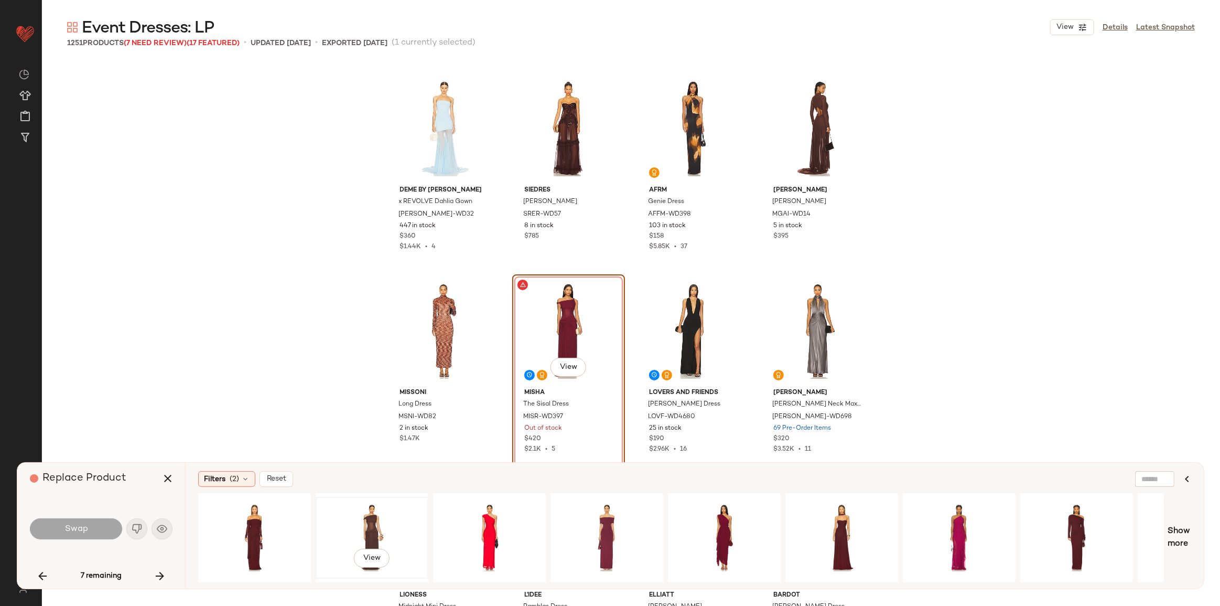
click at [390, 533] on div "View" at bounding box center [371, 537] width 105 height 74
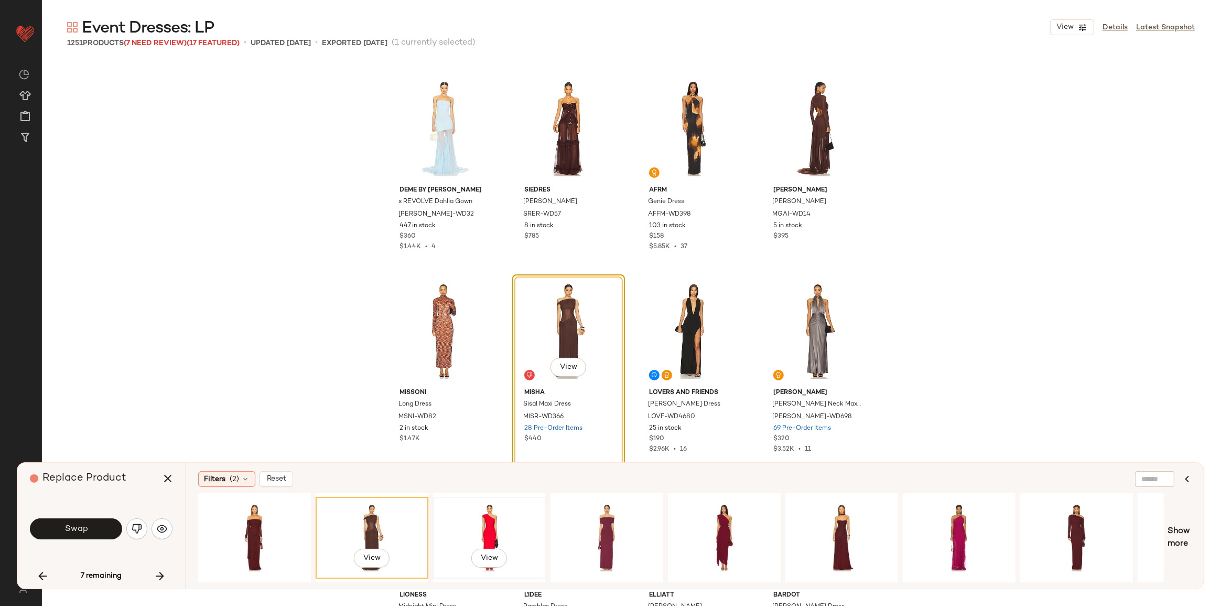
click at [487, 521] on div "View" at bounding box center [489, 537] width 105 height 74
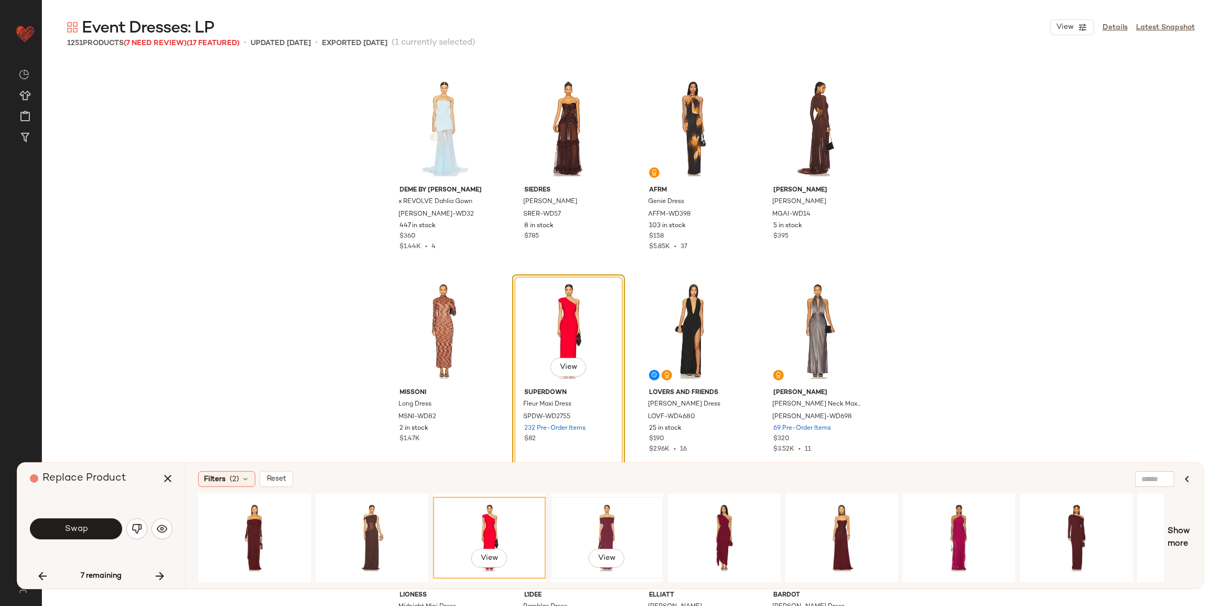
click at [612, 534] on div "View" at bounding box center [606, 537] width 105 height 74
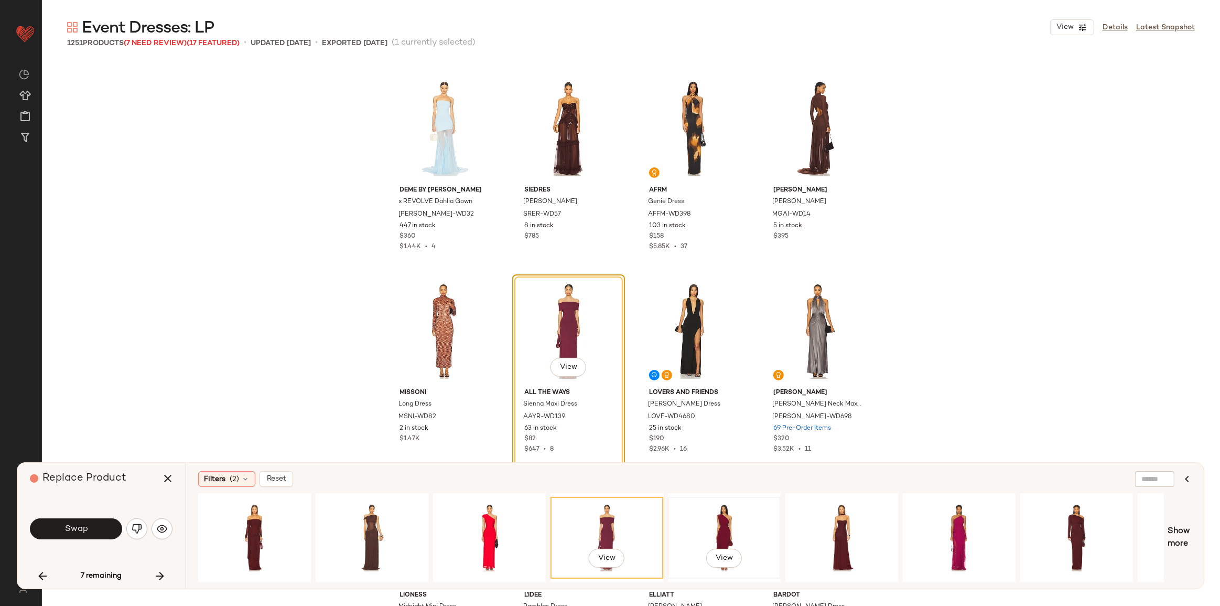
click at [766, 532] on div "View" at bounding box center [724, 537] width 105 height 74
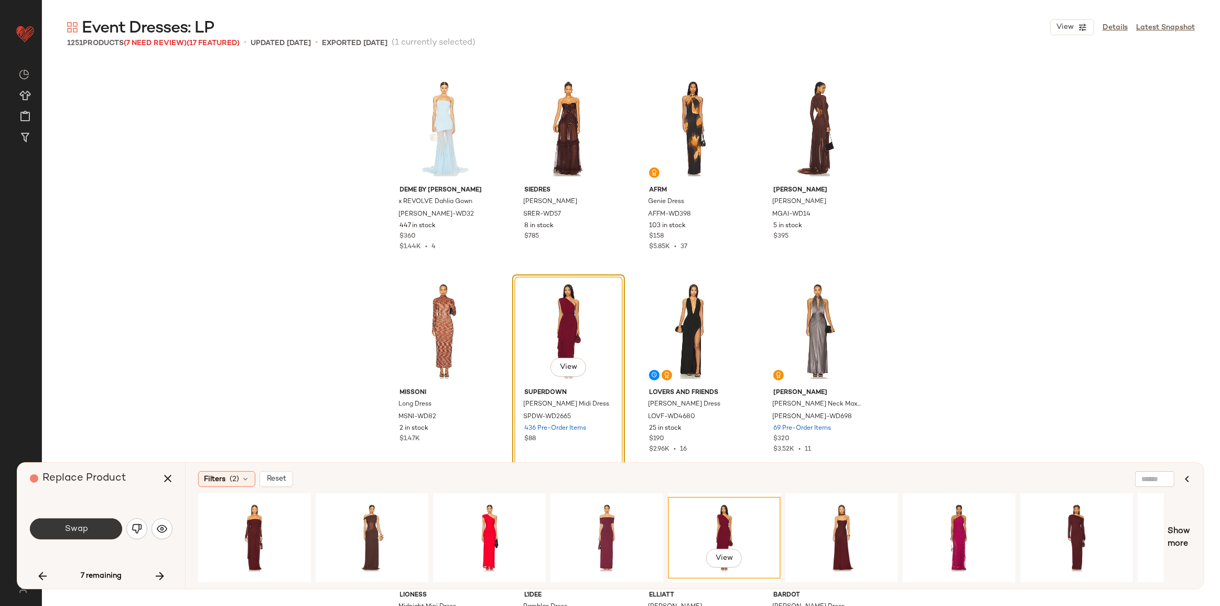
click at [92, 525] on button "Swap" at bounding box center [76, 528] width 92 height 21
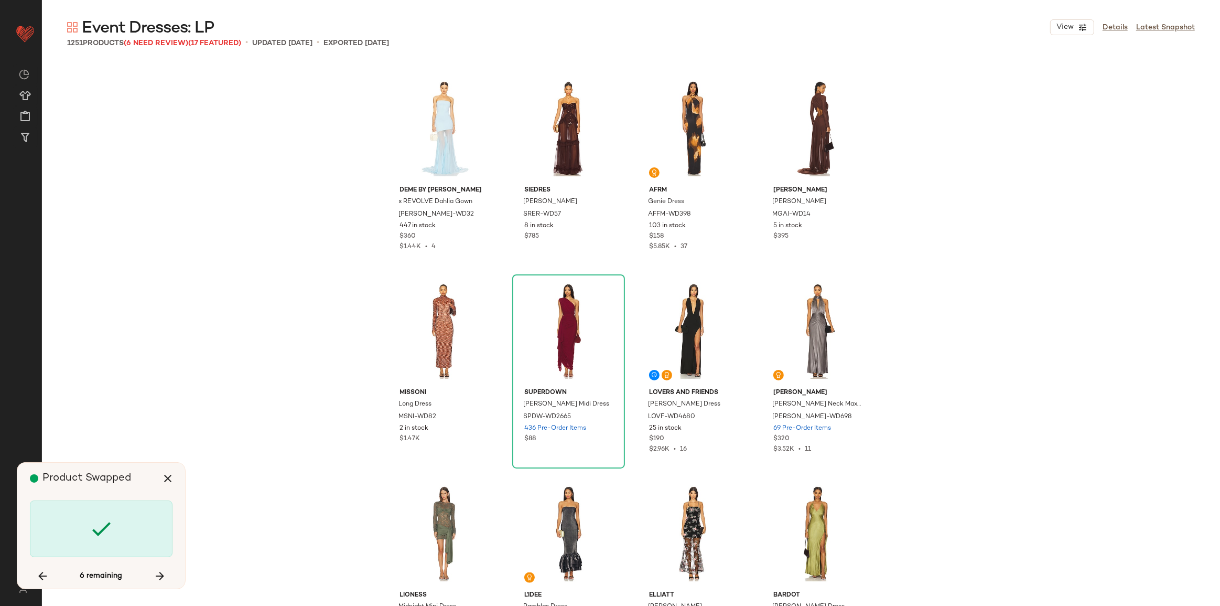
scroll to position [36835, 0]
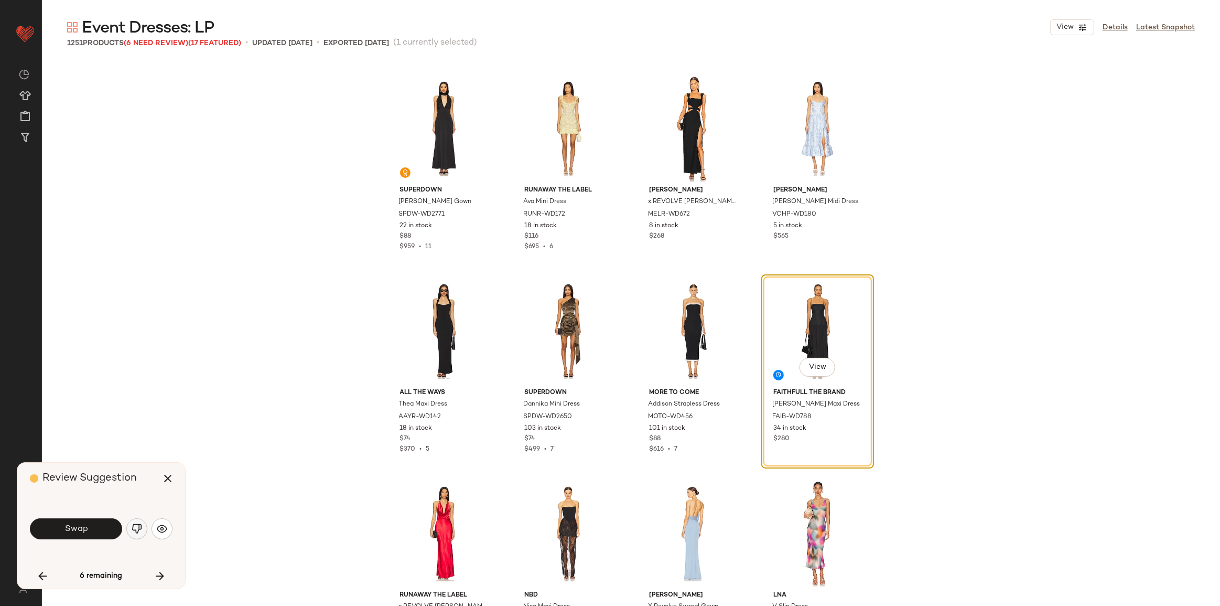
click at [135, 532] on img "button" at bounding box center [137, 528] width 10 height 10
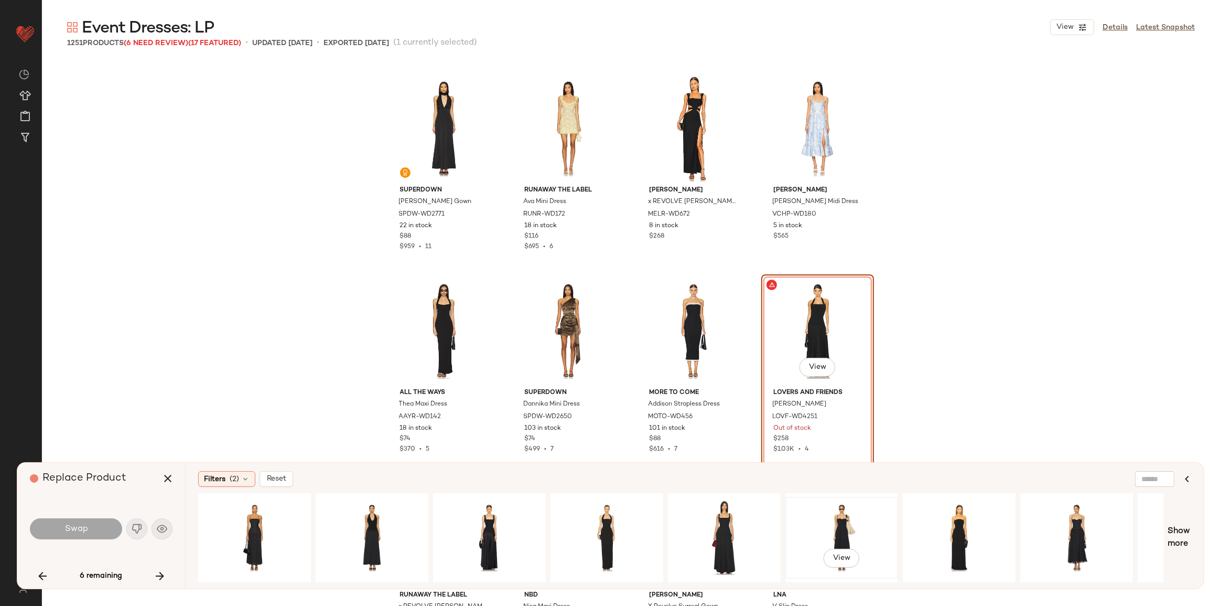
click at [831, 534] on div "View" at bounding box center [841, 537] width 105 height 74
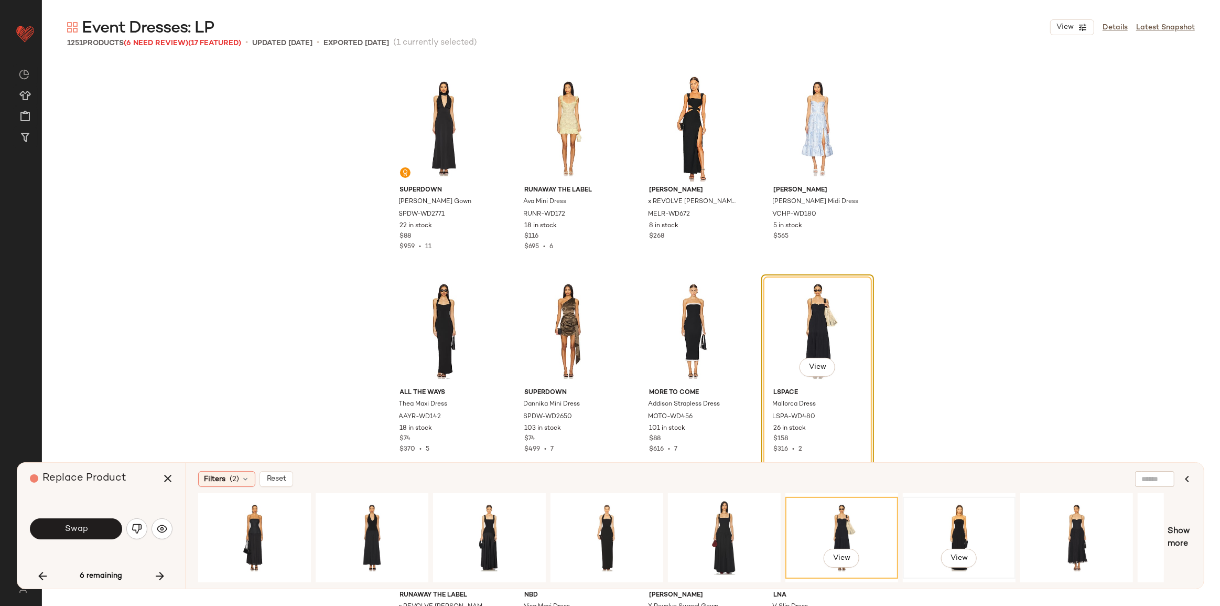
click at [981, 521] on div "View" at bounding box center [959, 537] width 105 height 74
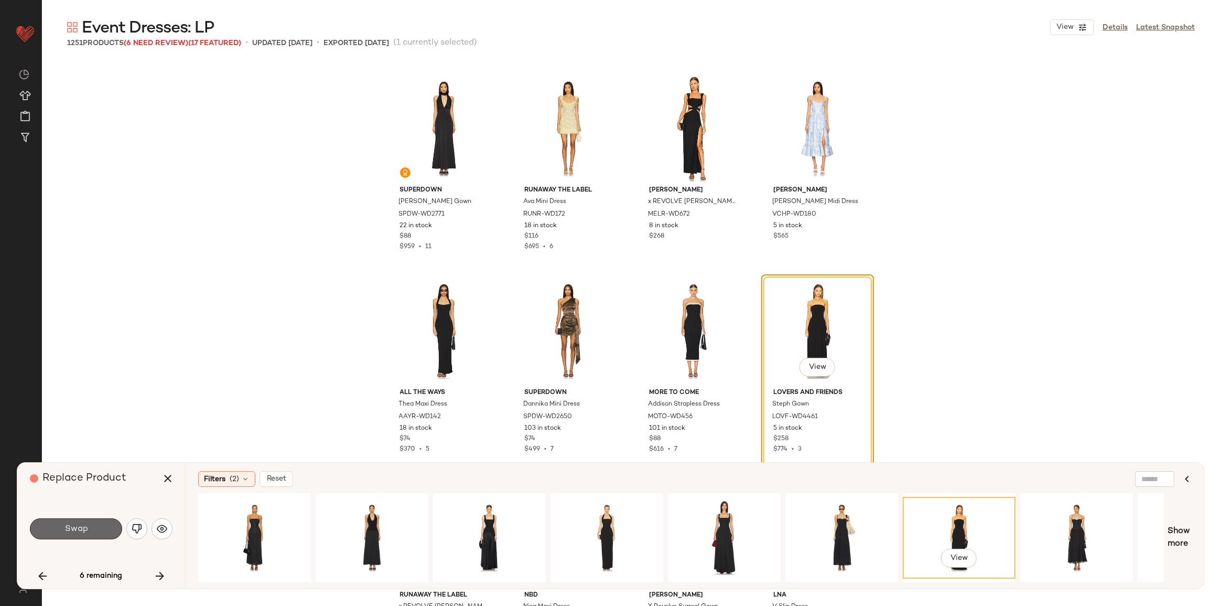
click at [76, 526] on span "Swap" at bounding box center [76, 529] width 24 height 10
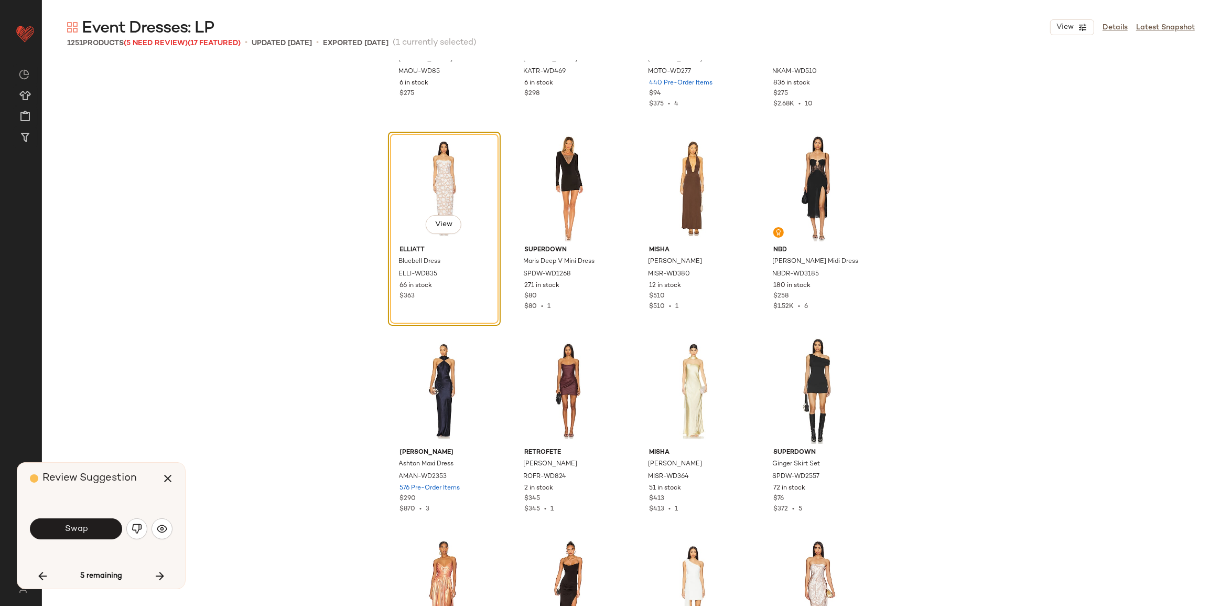
scroll to position [51146, 0]
click at [88, 526] on button "Swap" at bounding box center [76, 528] width 92 height 21
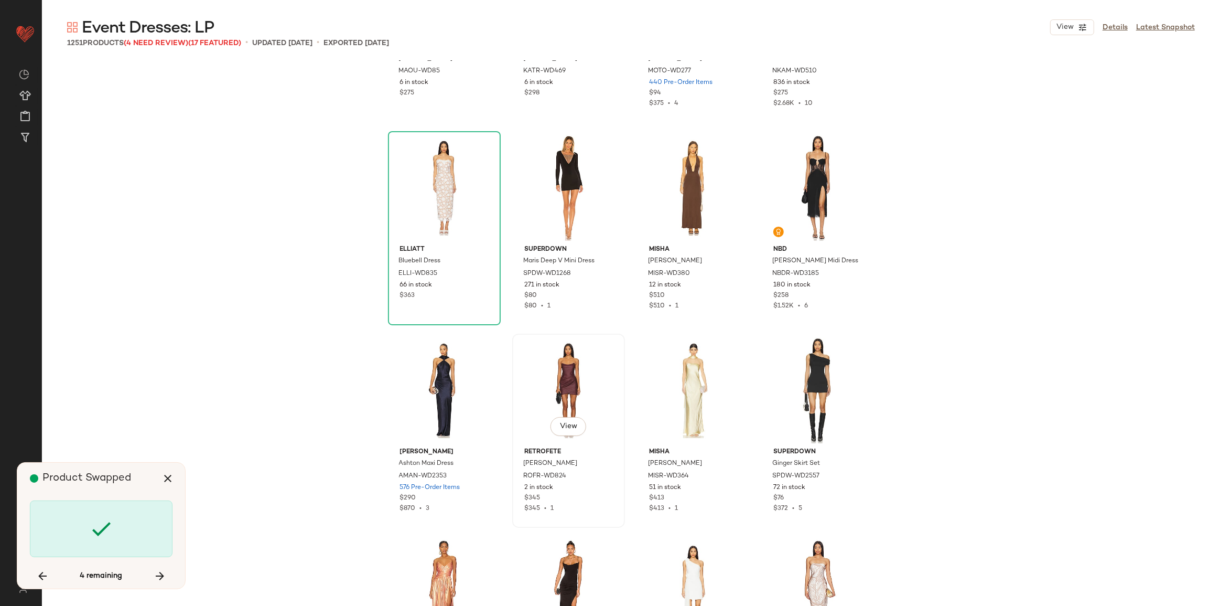
click at [587, 390] on div "View" at bounding box center [568, 390] width 105 height 106
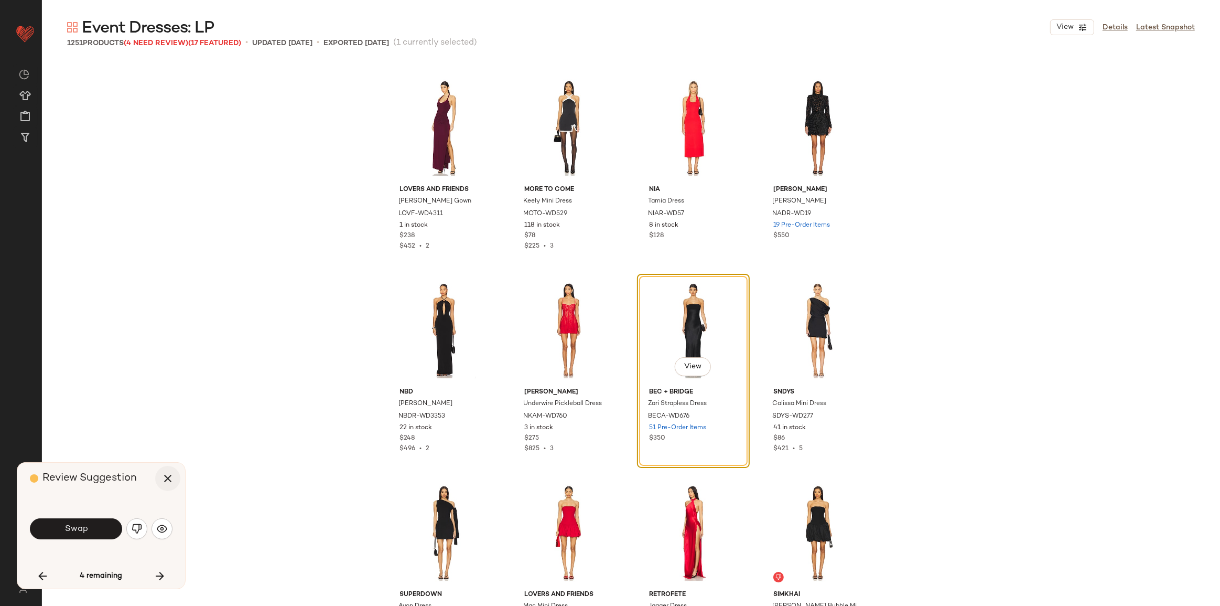
click at [166, 478] on icon "button" at bounding box center [167, 478] width 13 height 13
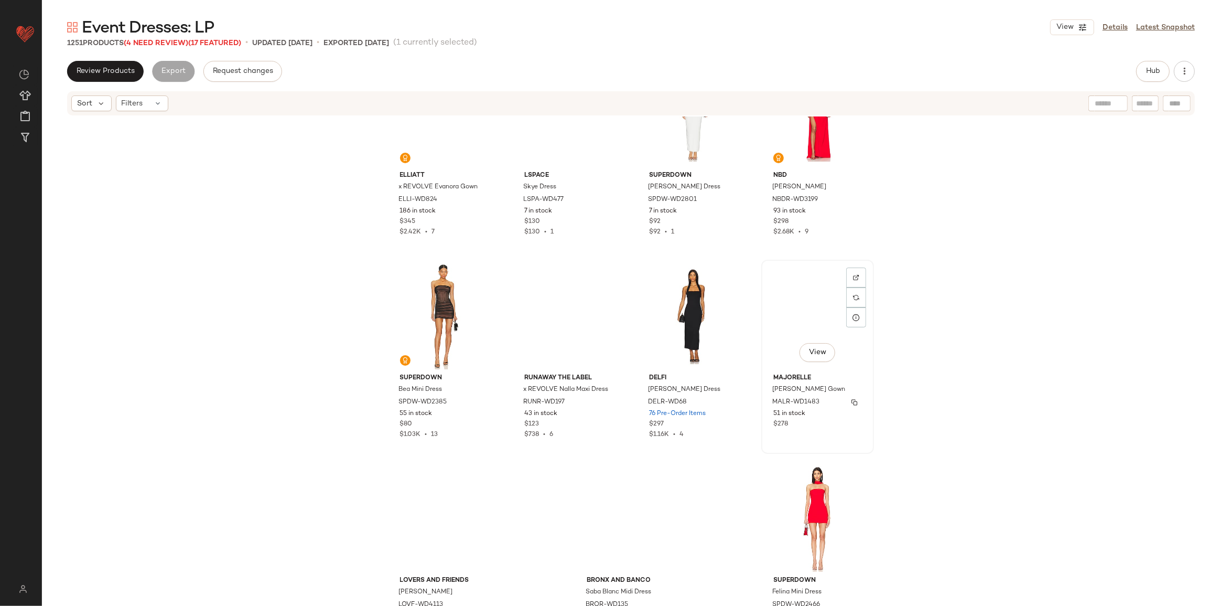
scroll to position [62831, 0]
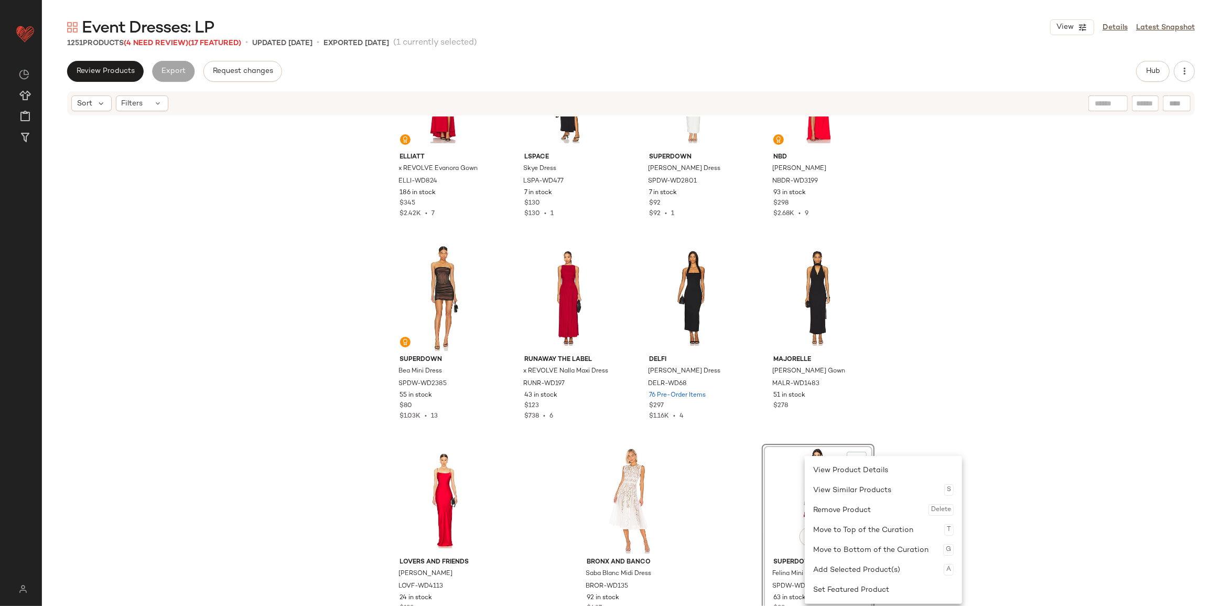
click at [829, 516] on div "Remove Product Delete" at bounding box center [883, 510] width 141 height 20
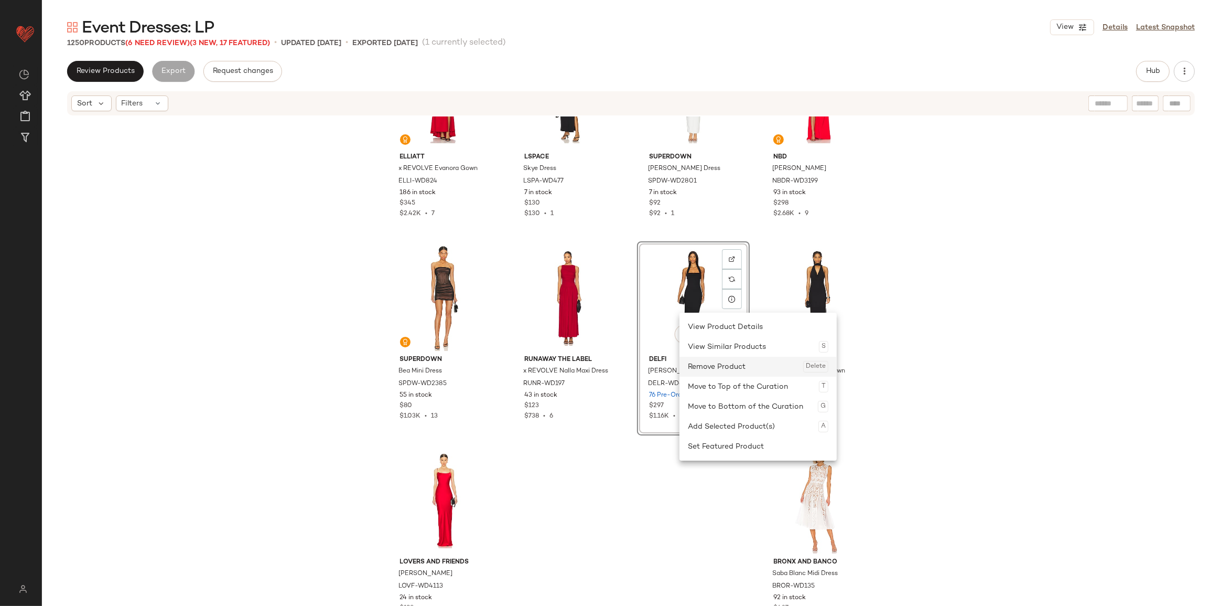
click at [713, 367] on div "Remove Product Delete" at bounding box center [758, 367] width 141 height 20
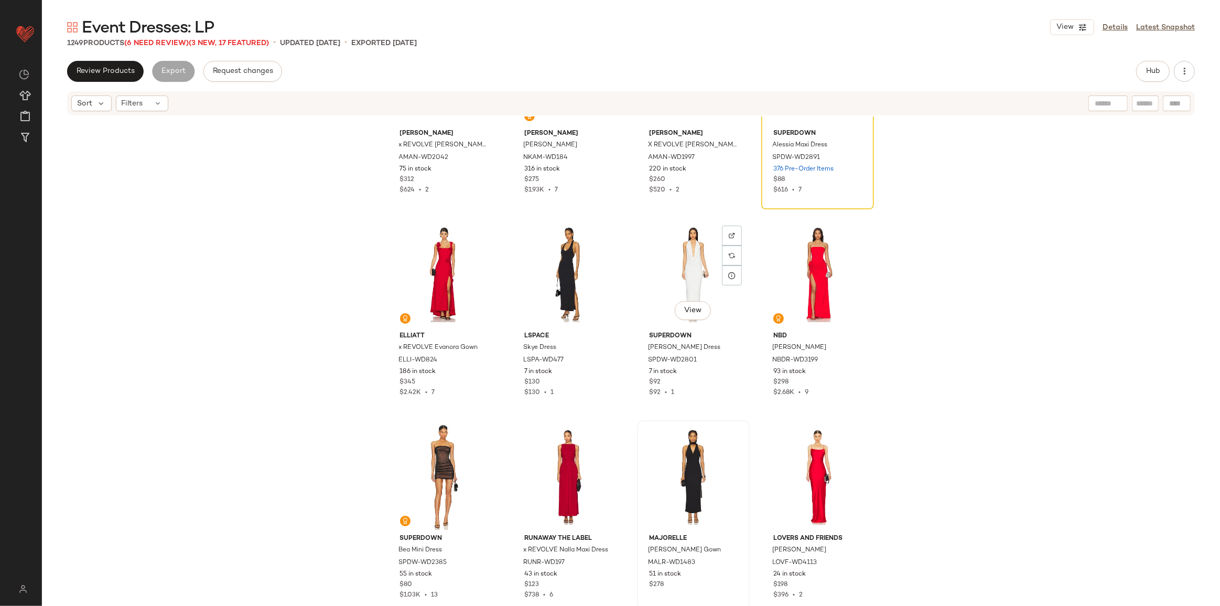
scroll to position [62640, 0]
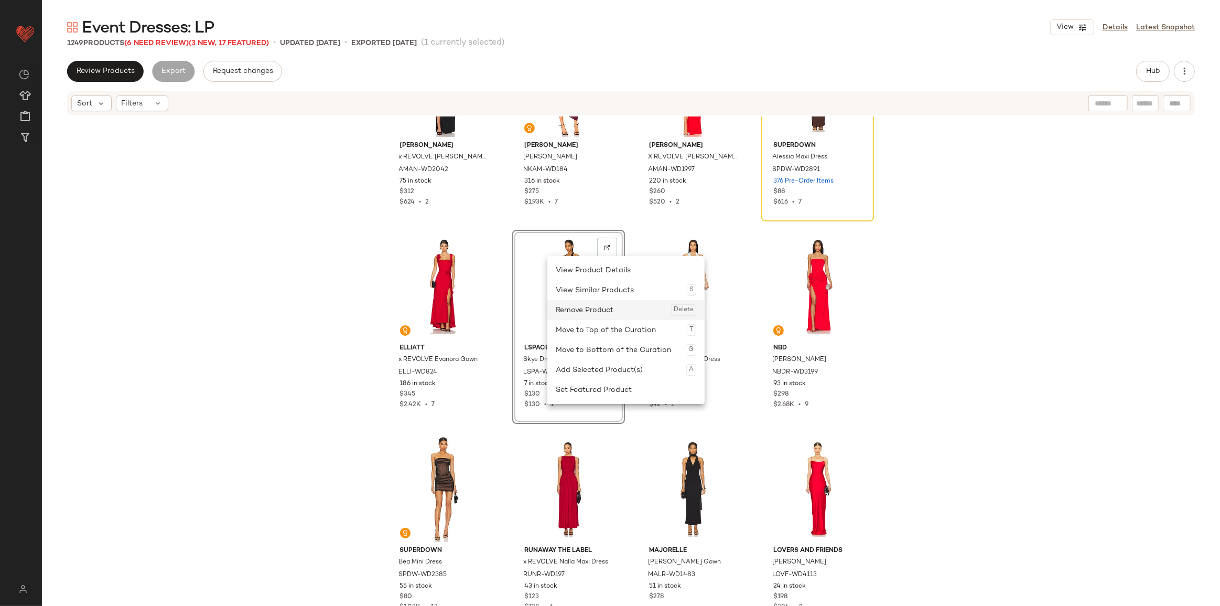
click at [593, 314] on div "Remove Product Delete" at bounding box center [626, 310] width 141 height 20
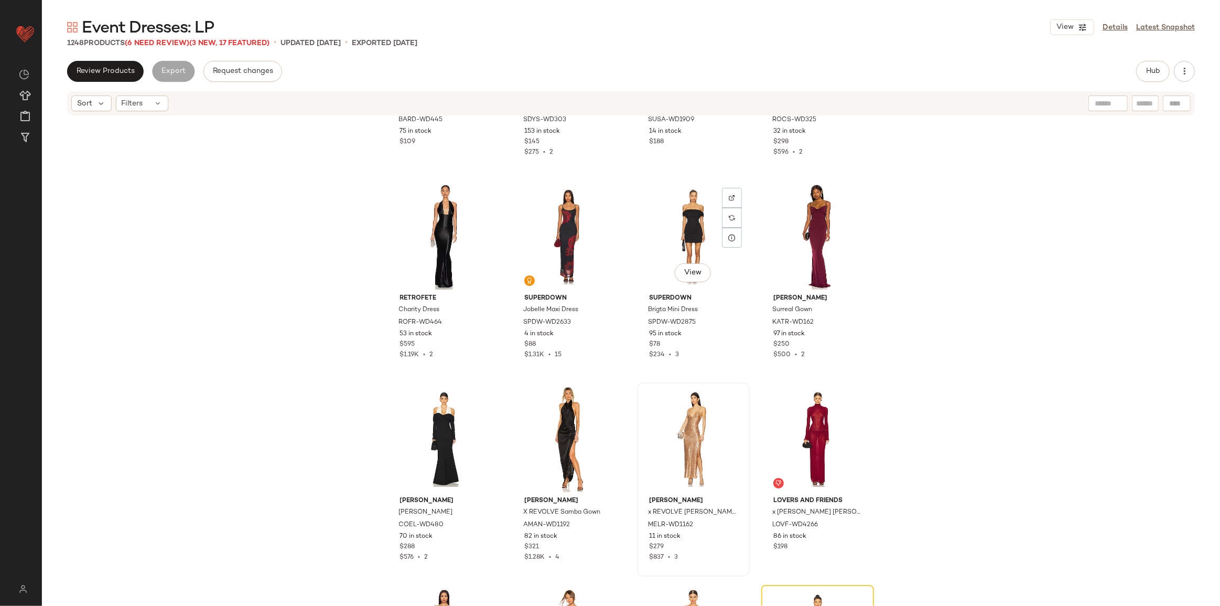
scroll to position [62009, 0]
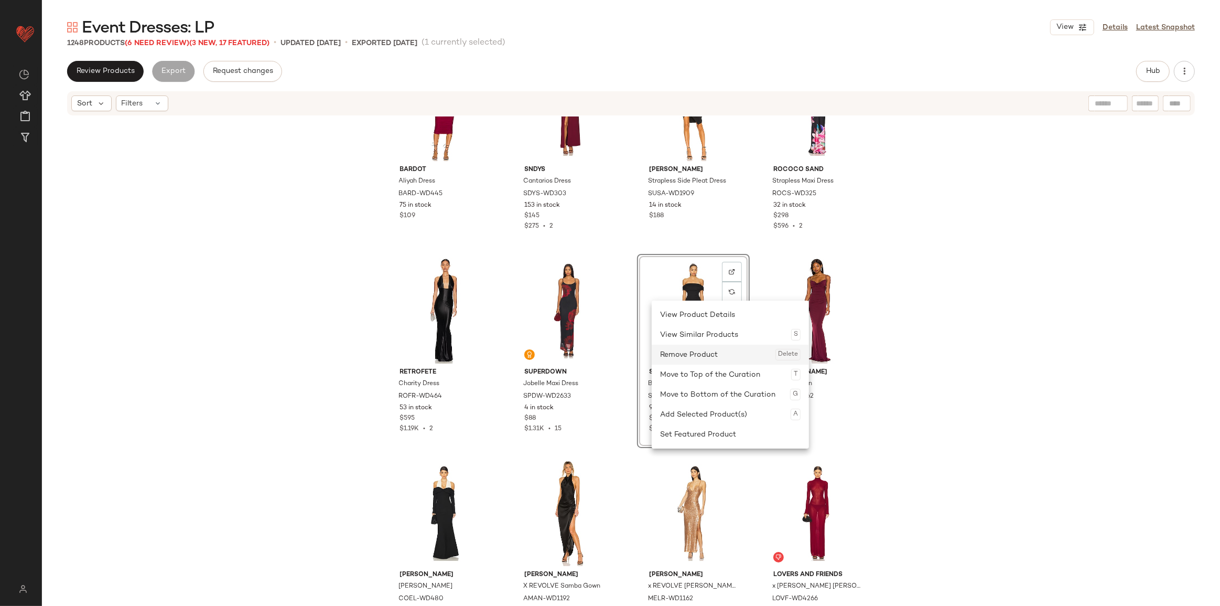
click at [699, 353] on div "Remove Product Delete" at bounding box center [730, 354] width 141 height 20
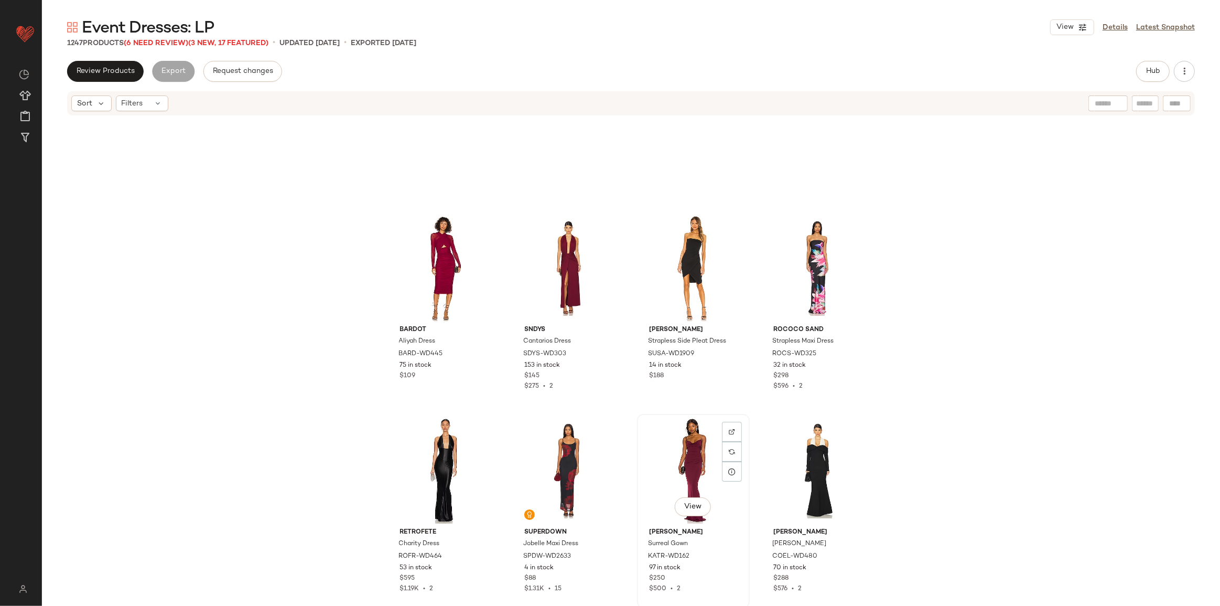
scroll to position [61818, 0]
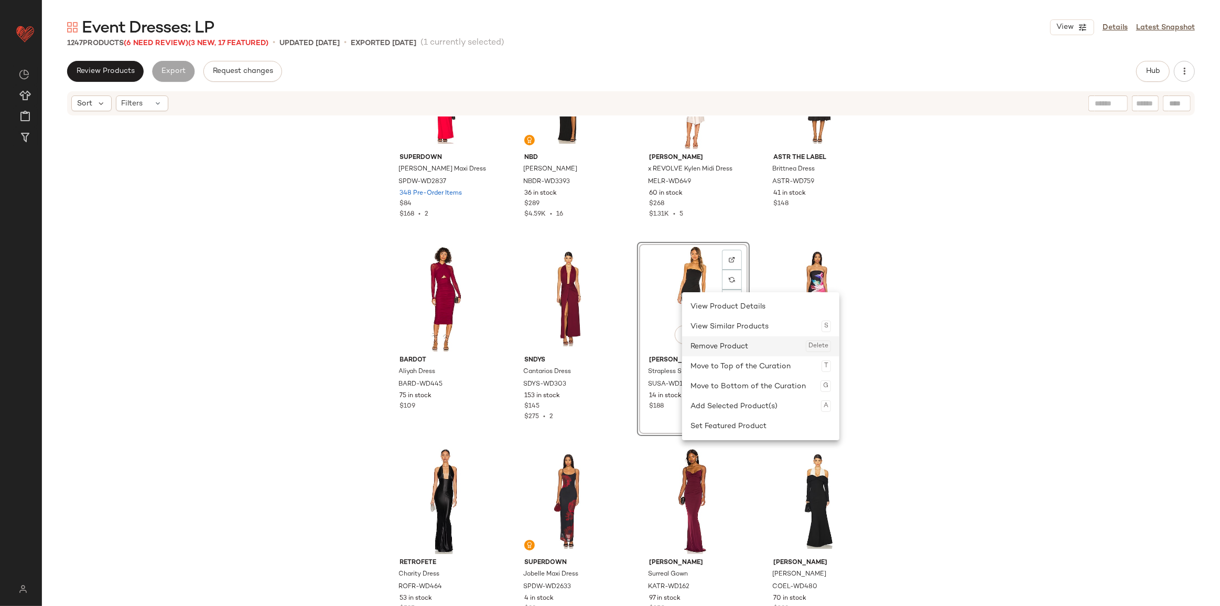
click at [708, 346] on div "Remove Product Delete" at bounding box center [761, 346] width 141 height 20
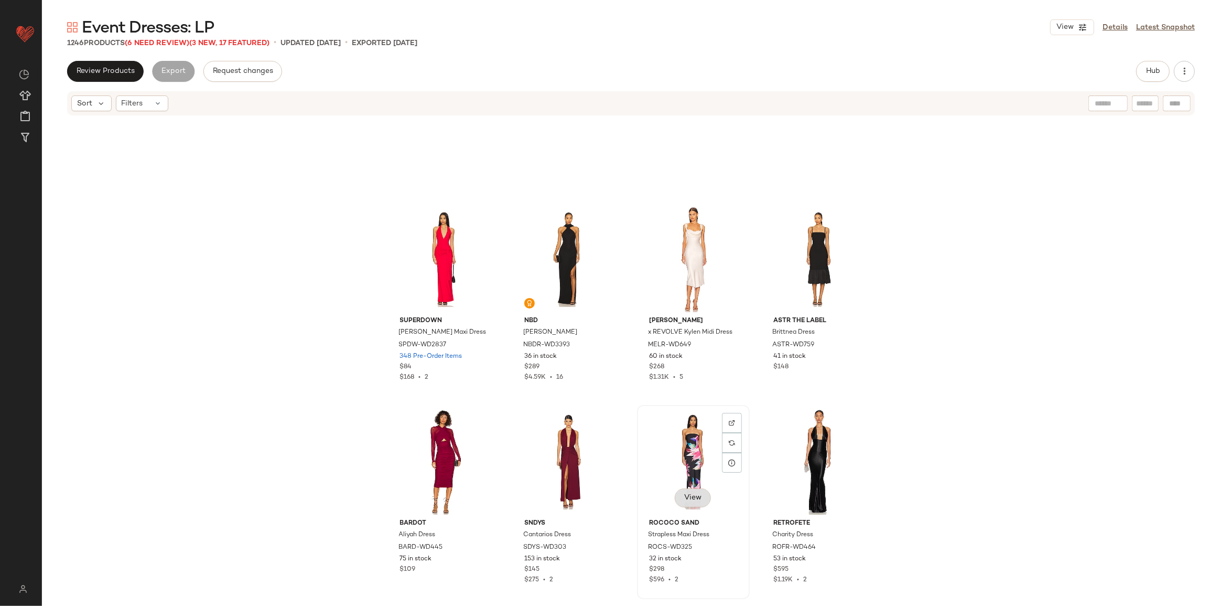
scroll to position [61627, 0]
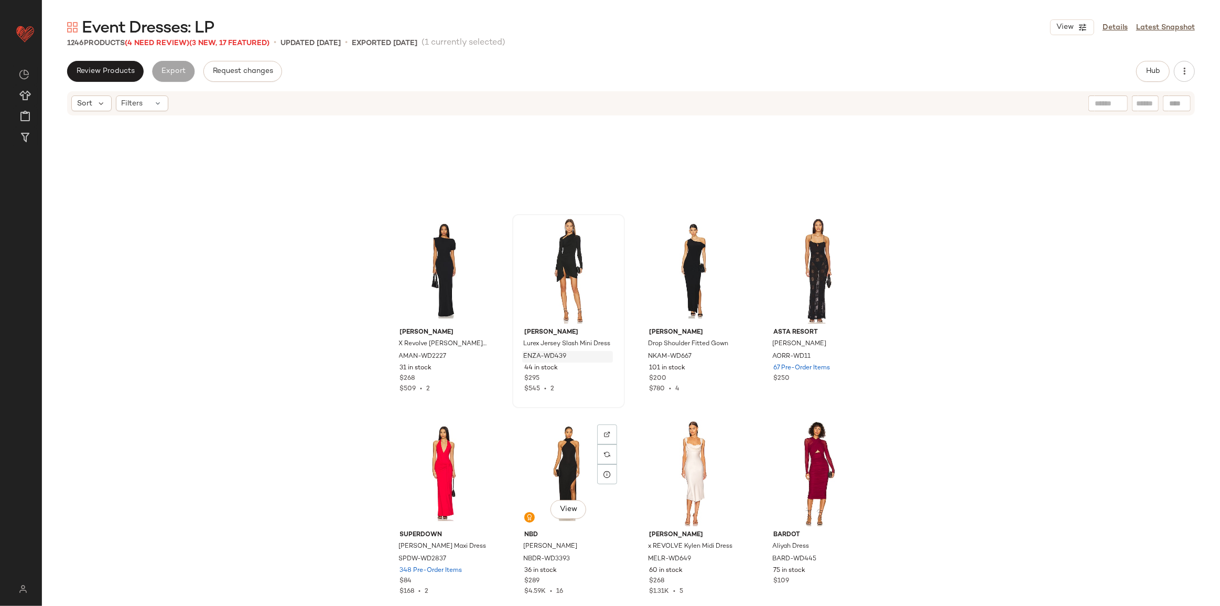
scroll to position [61437, 0]
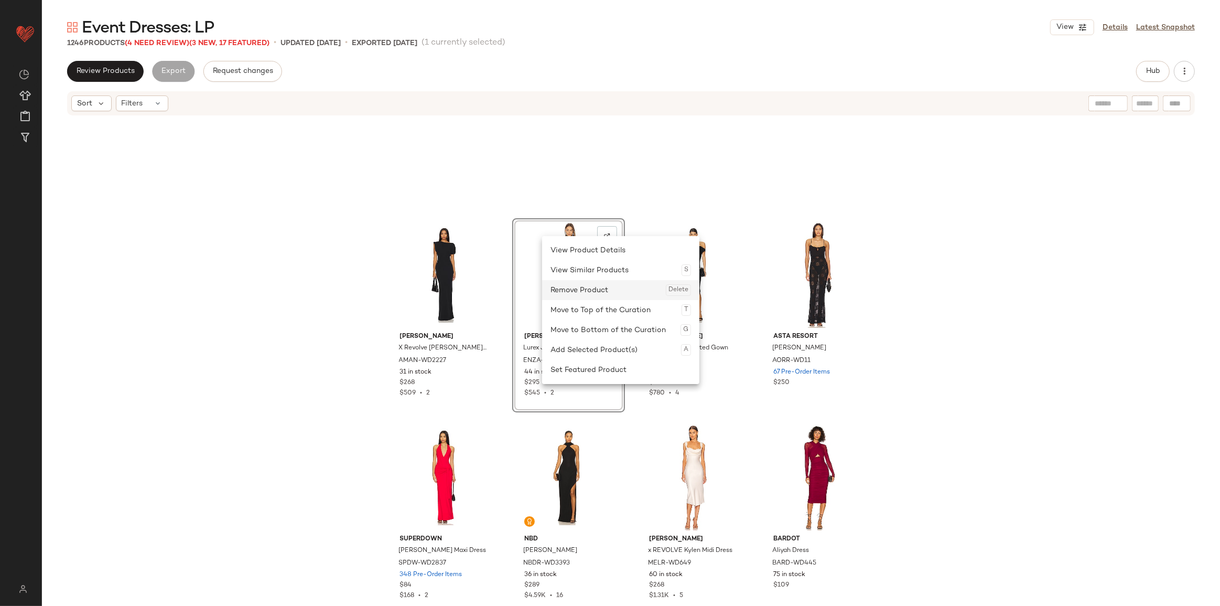
click at [569, 290] on div "Remove Product Delete" at bounding box center [621, 290] width 141 height 20
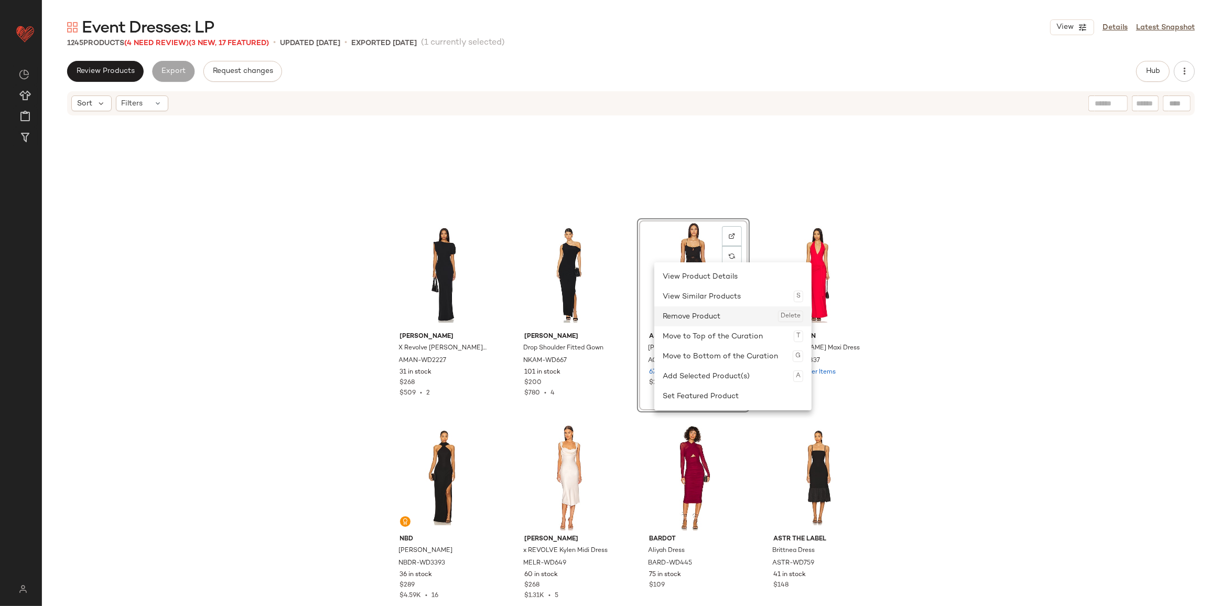
click at [705, 308] on div "Remove Product Delete" at bounding box center [733, 316] width 141 height 20
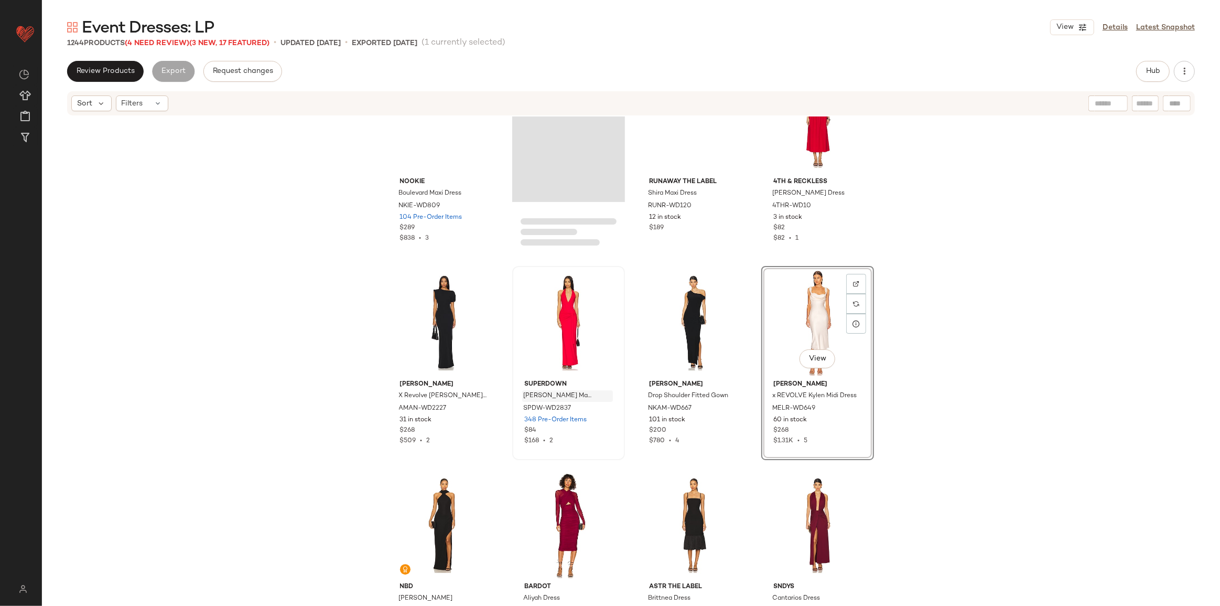
scroll to position [61198, 0]
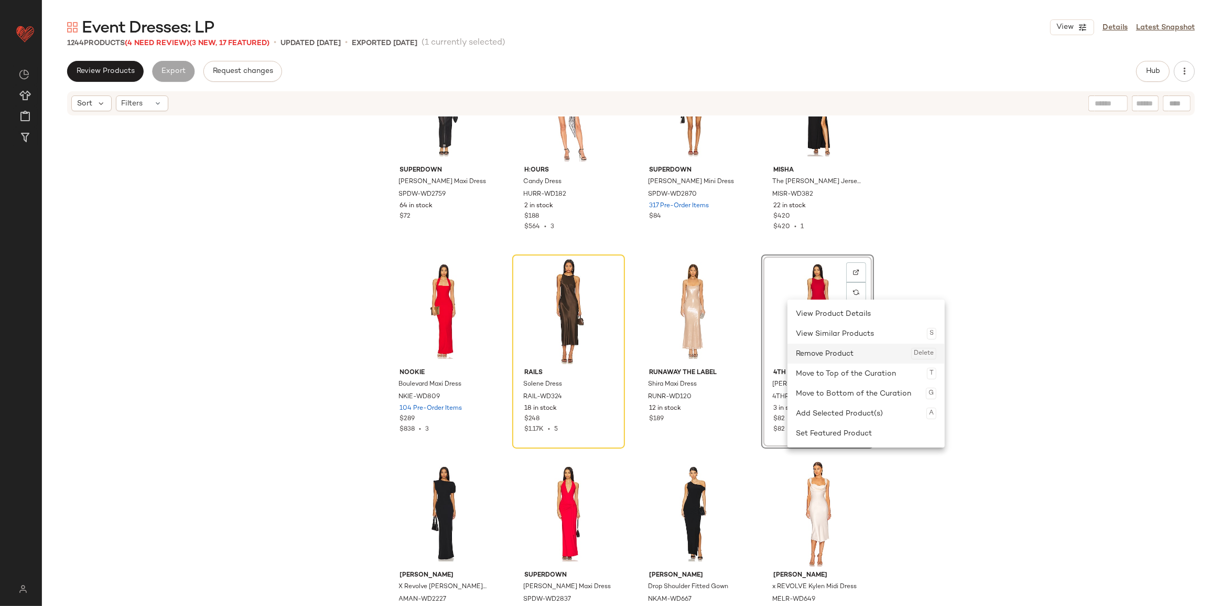
click at [833, 351] on div "Remove Product Delete" at bounding box center [866, 353] width 141 height 20
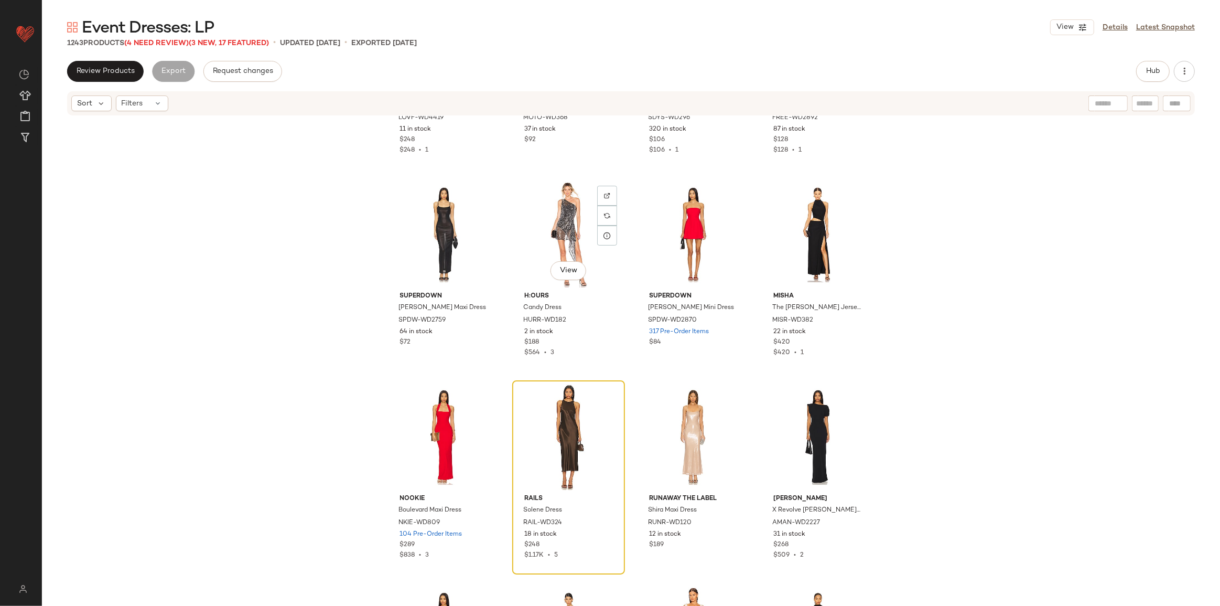
scroll to position [61055, 0]
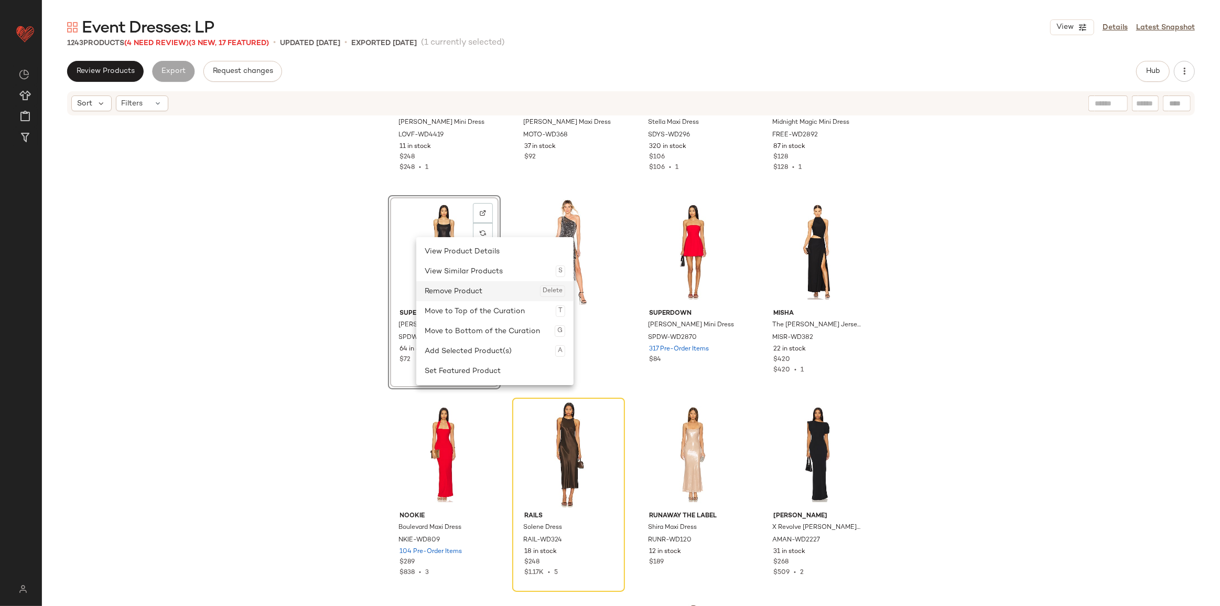
click at [458, 290] on div "Remove Product Delete" at bounding box center [495, 291] width 141 height 20
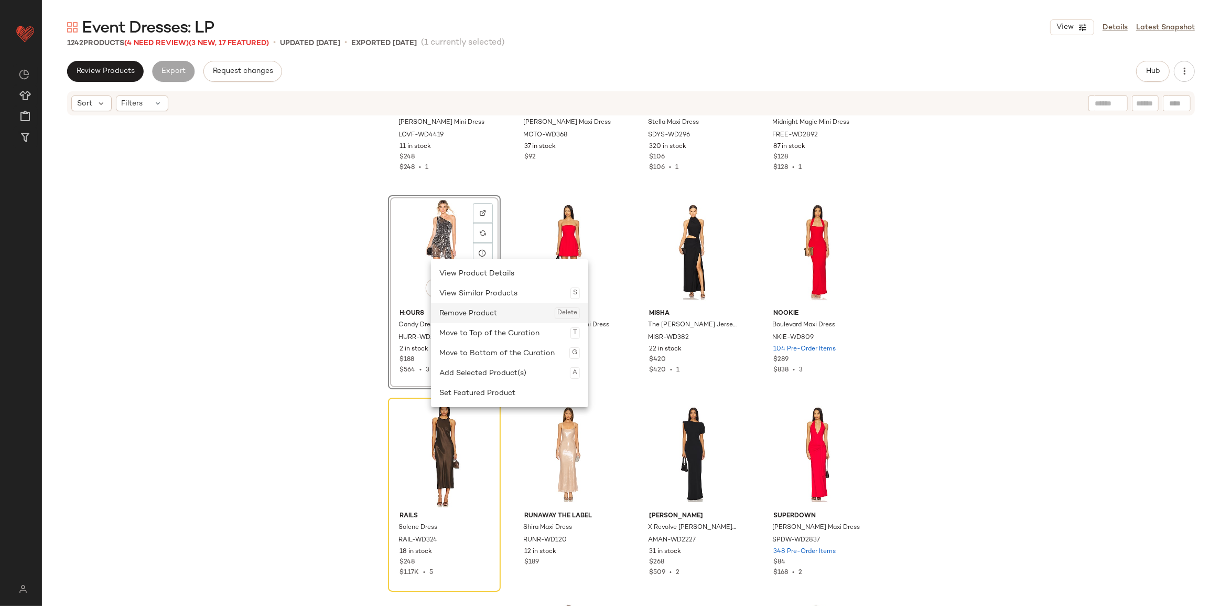
click at [477, 316] on div "Remove Product Delete" at bounding box center [509, 313] width 141 height 20
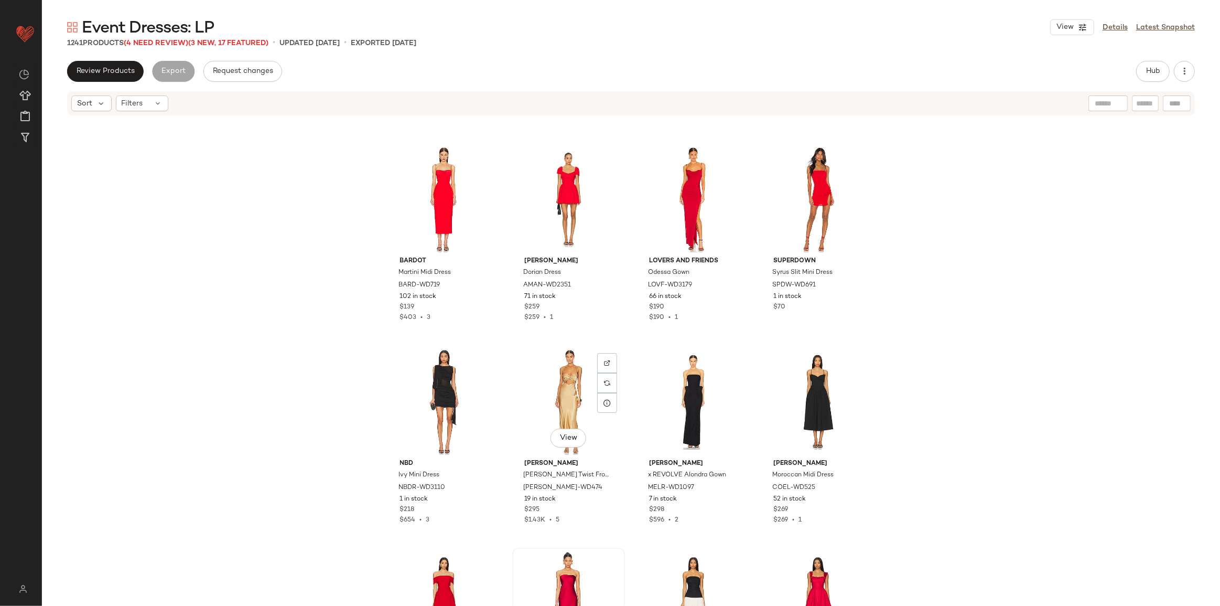
scroll to position [60483, 0]
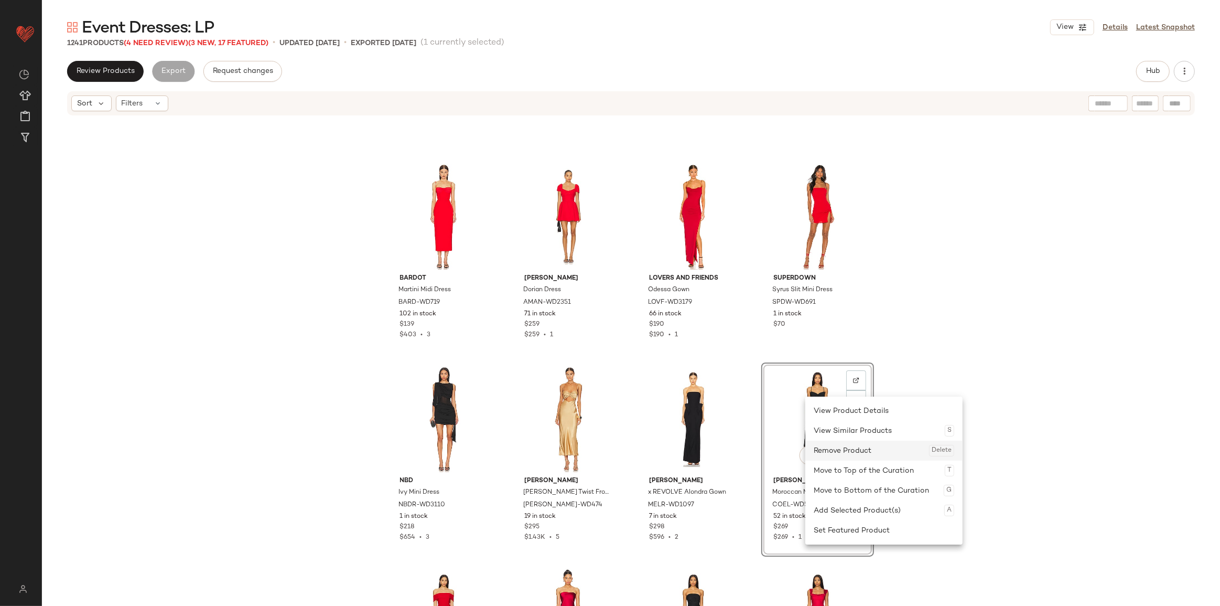
click at [830, 448] on div "Remove Product Delete" at bounding box center [884, 450] width 141 height 20
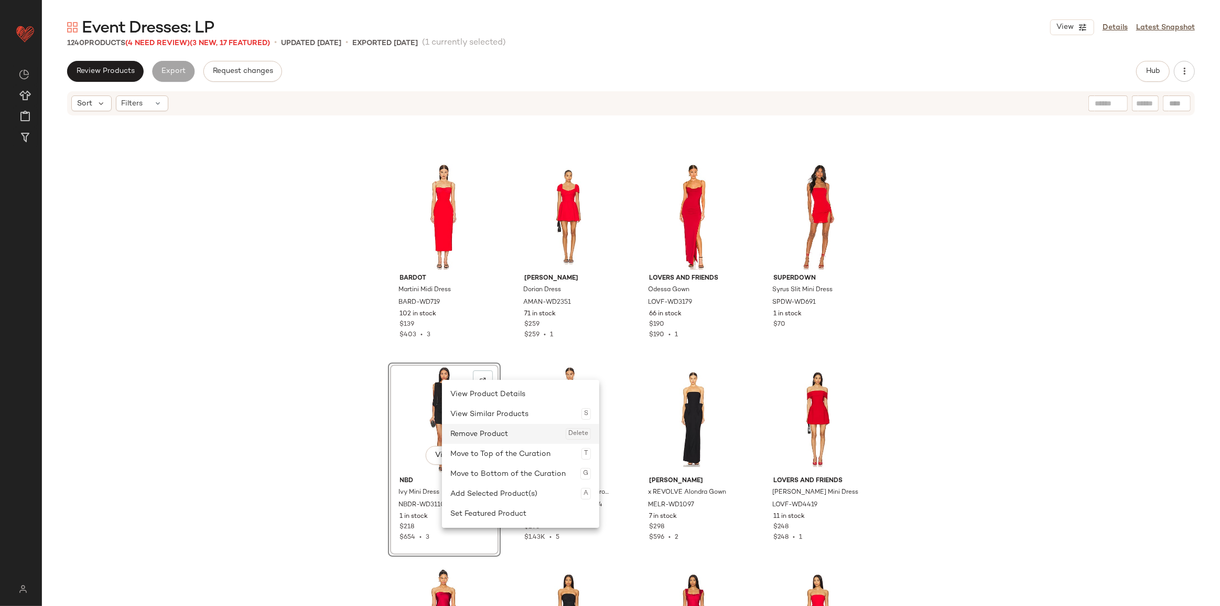
click at [480, 432] on div "Remove Product Delete" at bounding box center [520, 434] width 141 height 20
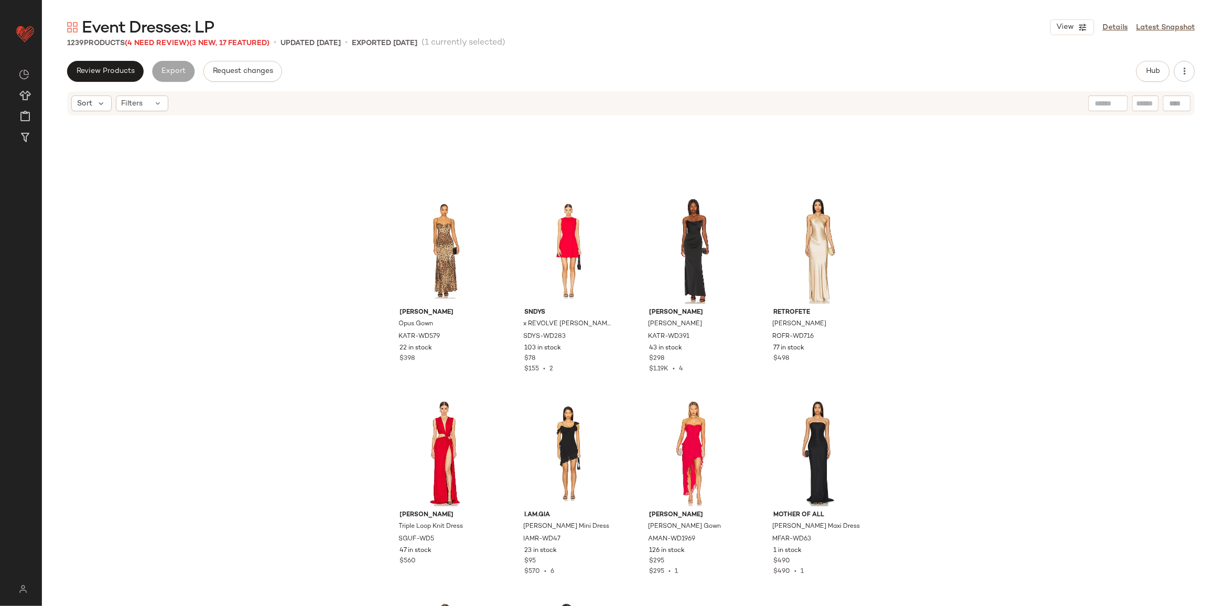
scroll to position [59816, 0]
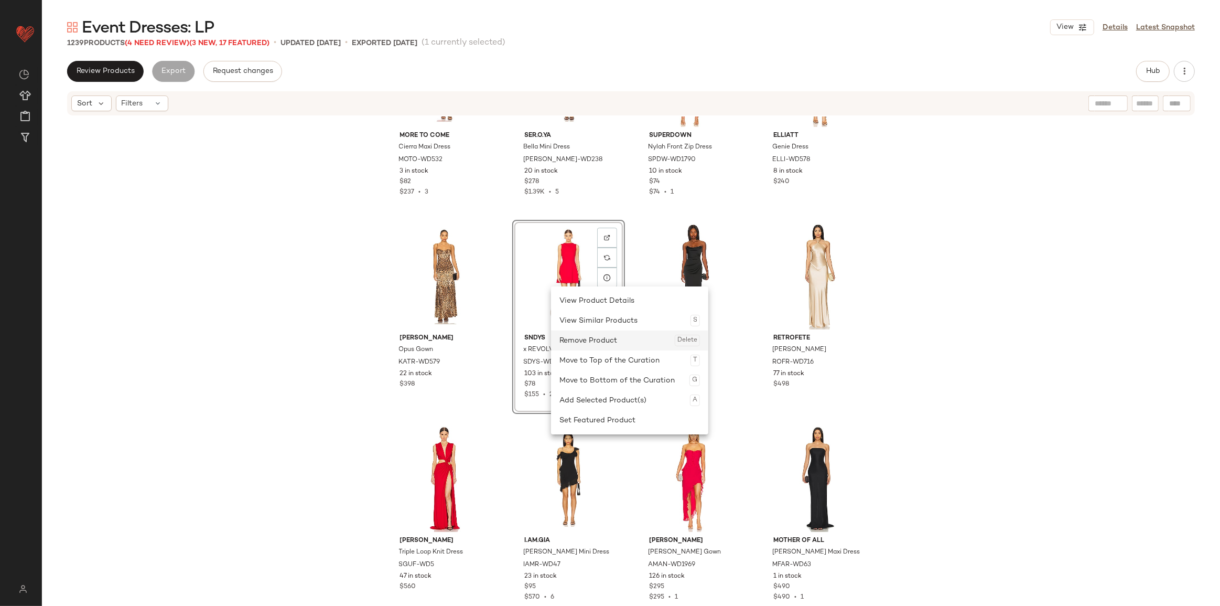
click at [589, 339] on div "Remove Product Delete" at bounding box center [629, 340] width 141 height 20
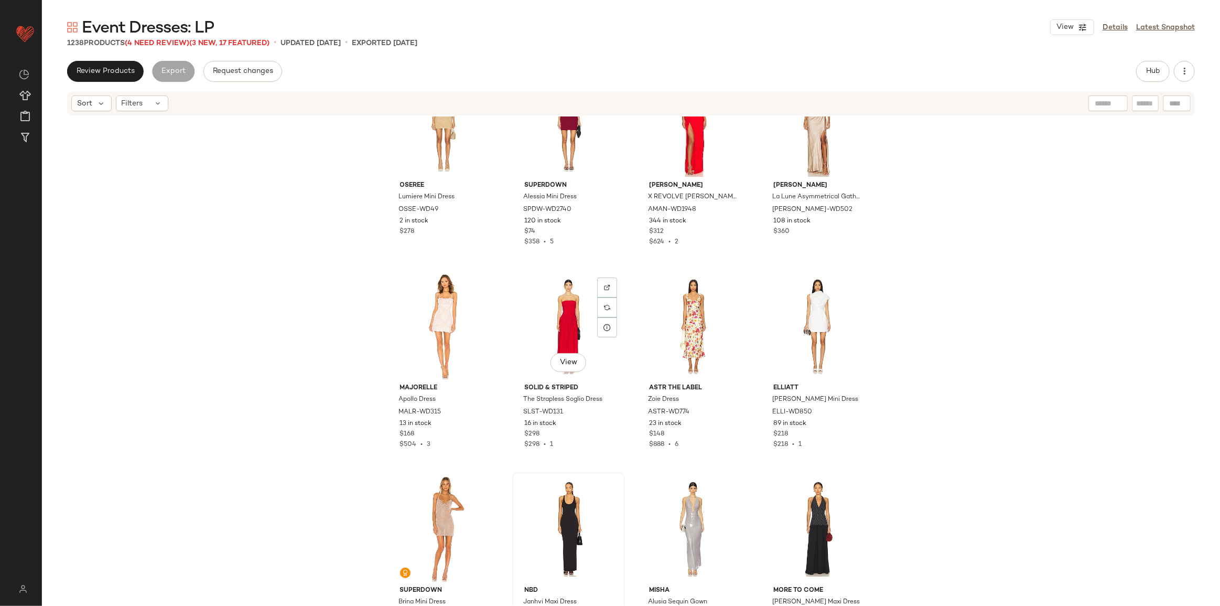
scroll to position [58910, 0]
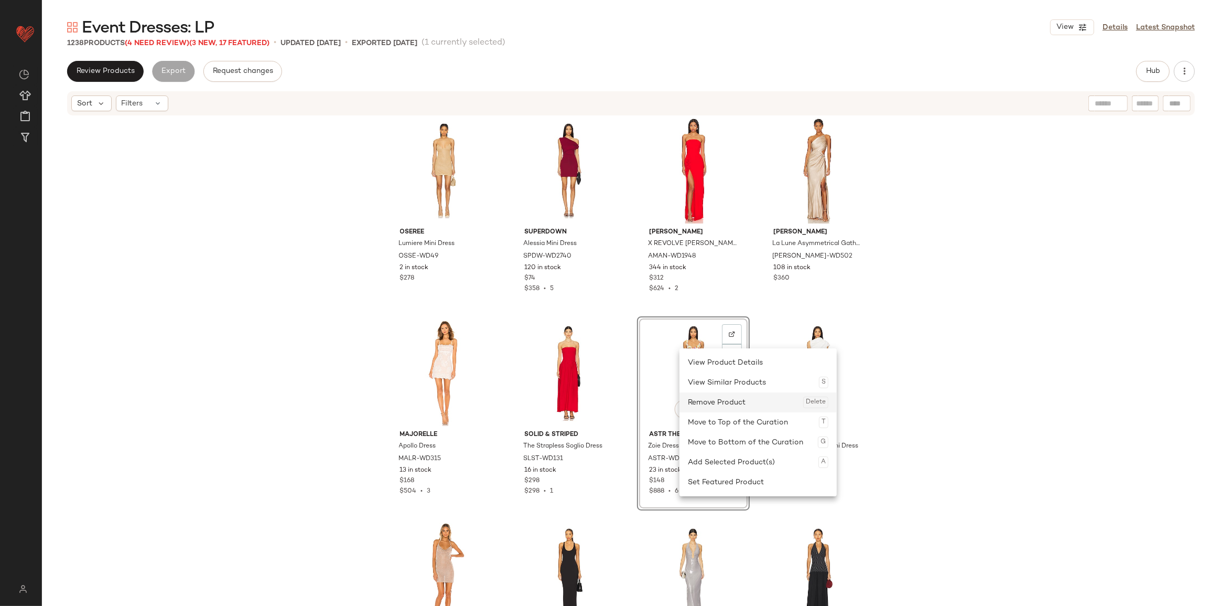
click at [706, 396] on div "Remove Product Delete" at bounding box center [758, 402] width 141 height 20
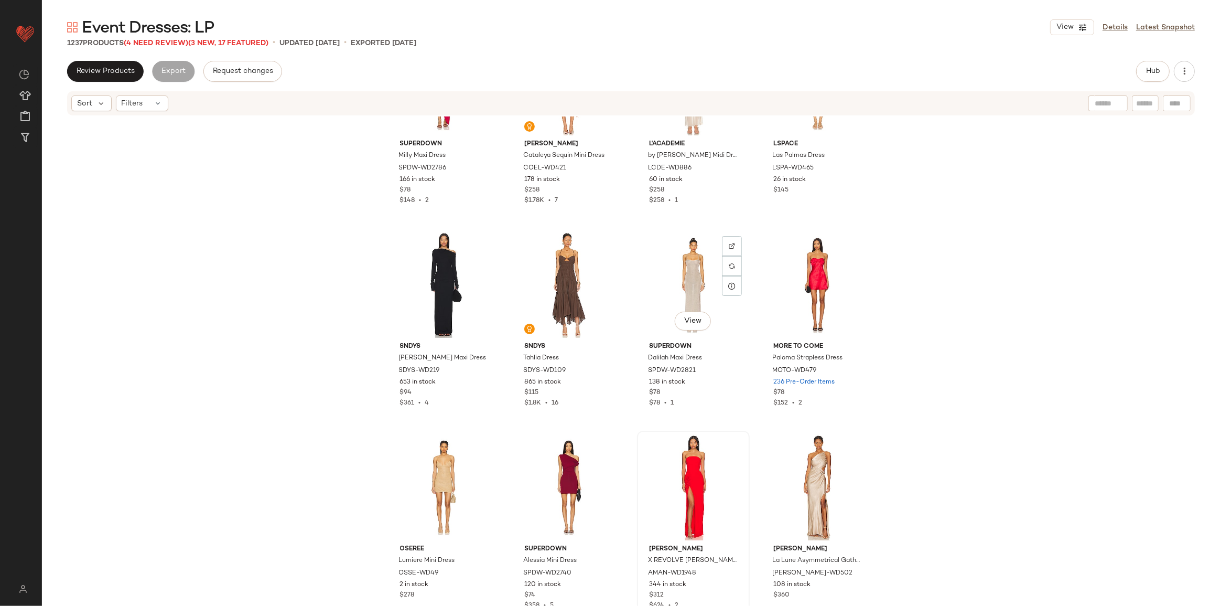
scroll to position [58577, 0]
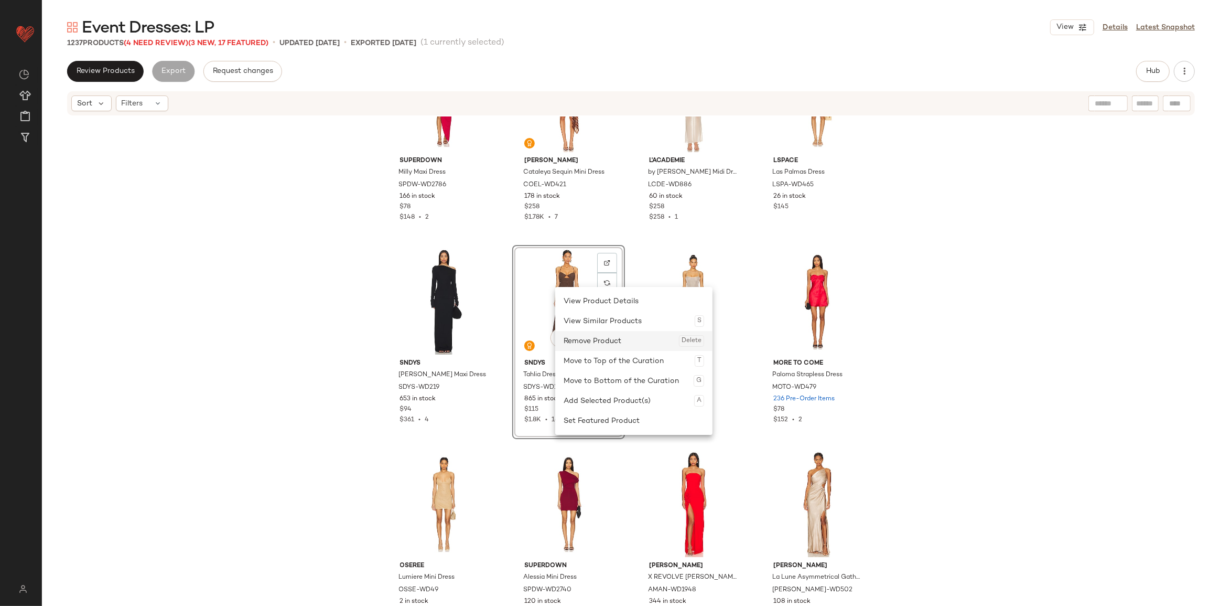
click at [603, 342] on div "Remove Product Delete" at bounding box center [634, 341] width 141 height 20
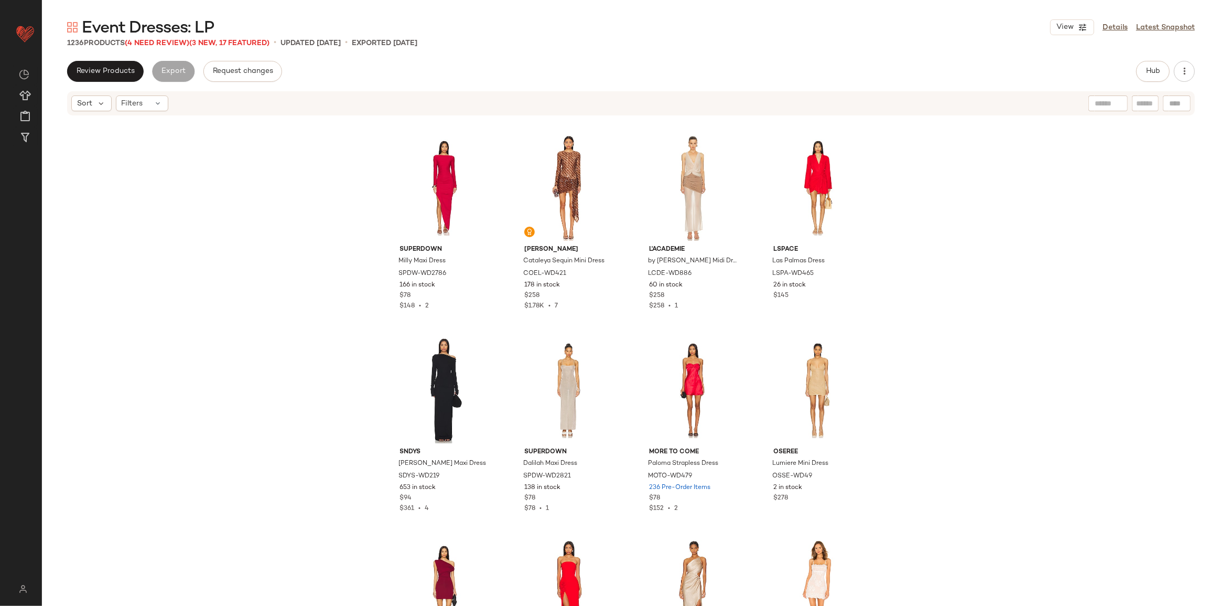
scroll to position [58481, 0]
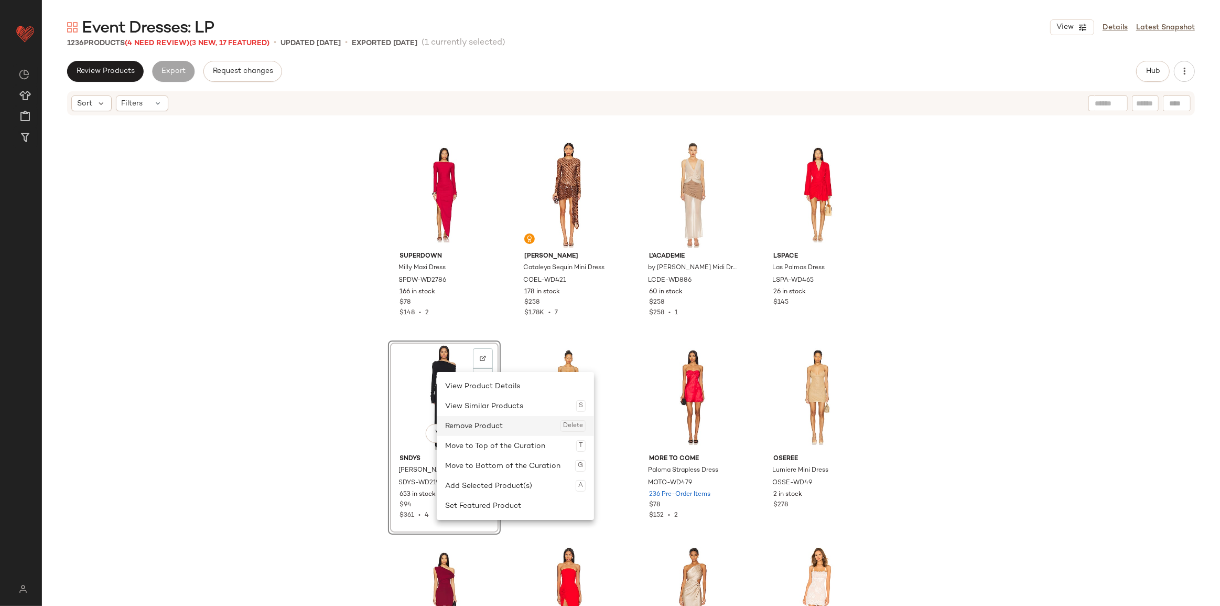
click at [473, 416] on div "Remove Product Delete" at bounding box center [515, 426] width 141 height 20
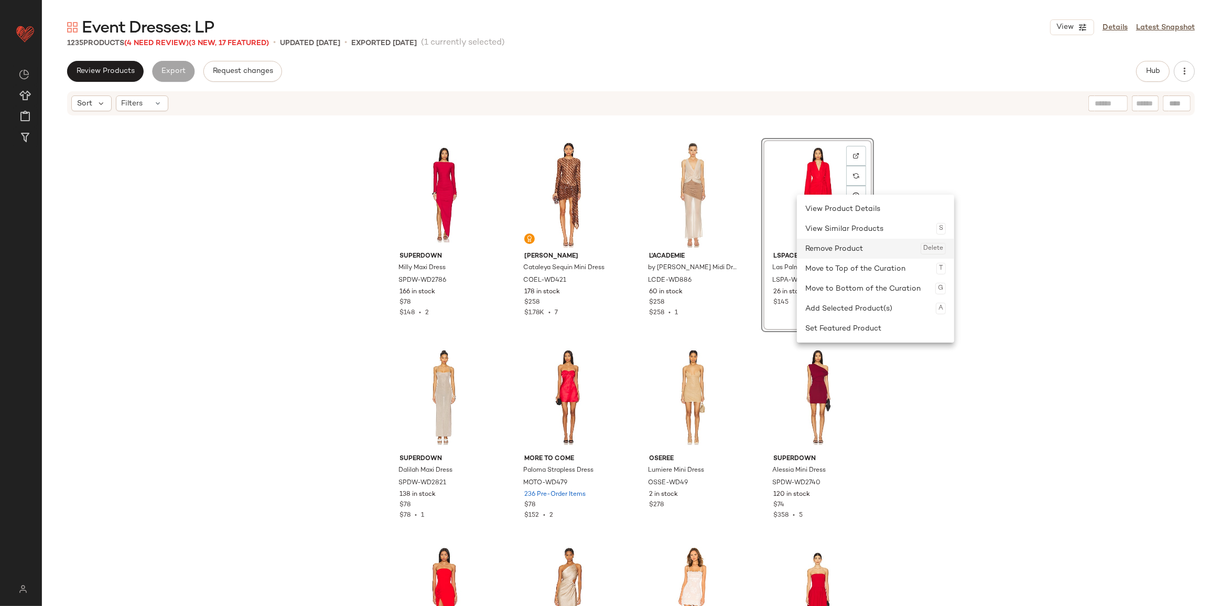
click at [828, 255] on div "Remove Product Delete" at bounding box center [875, 249] width 141 height 20
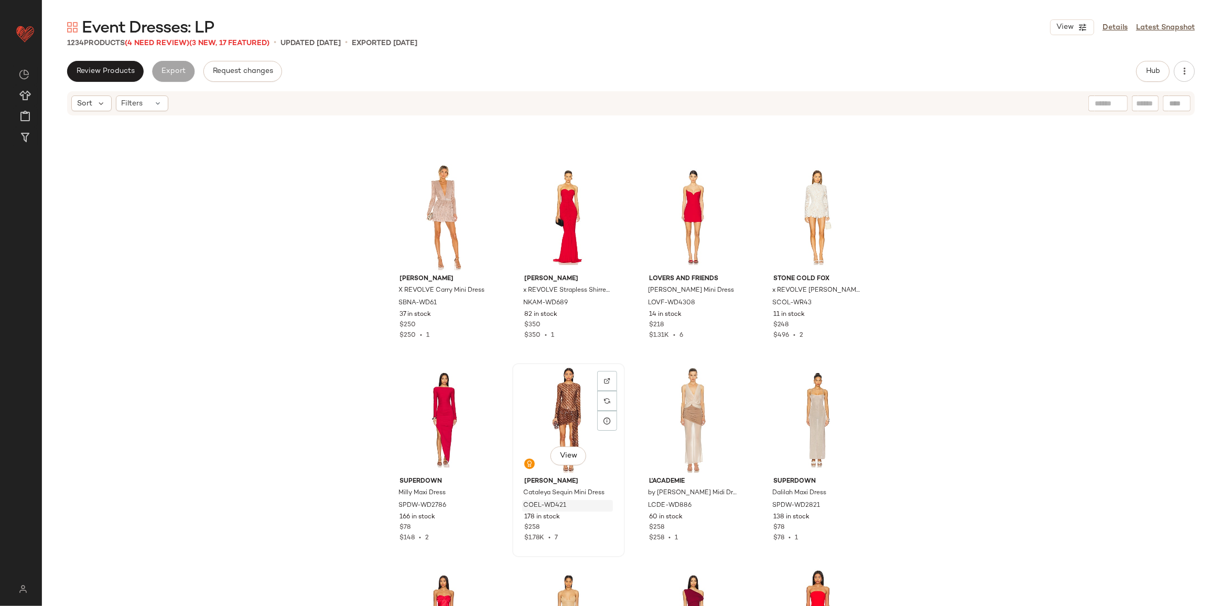
scroll to position [58243, 0]
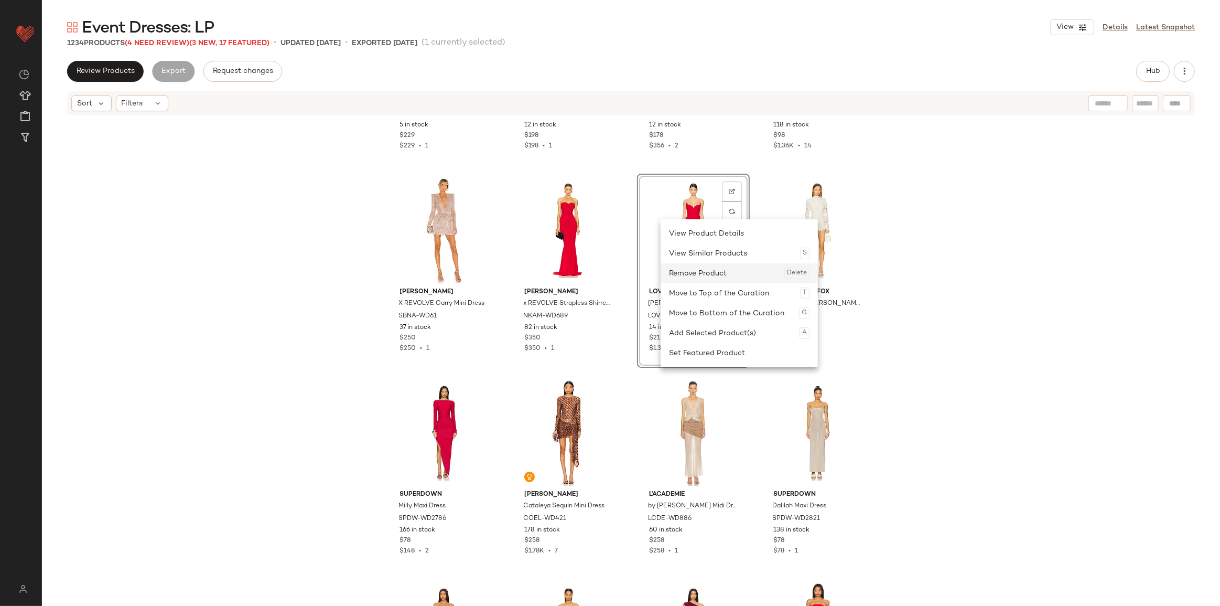
click at [693, 268] on div "Remove Product Delete" at bounding box center [739, 273] width 141 height 20
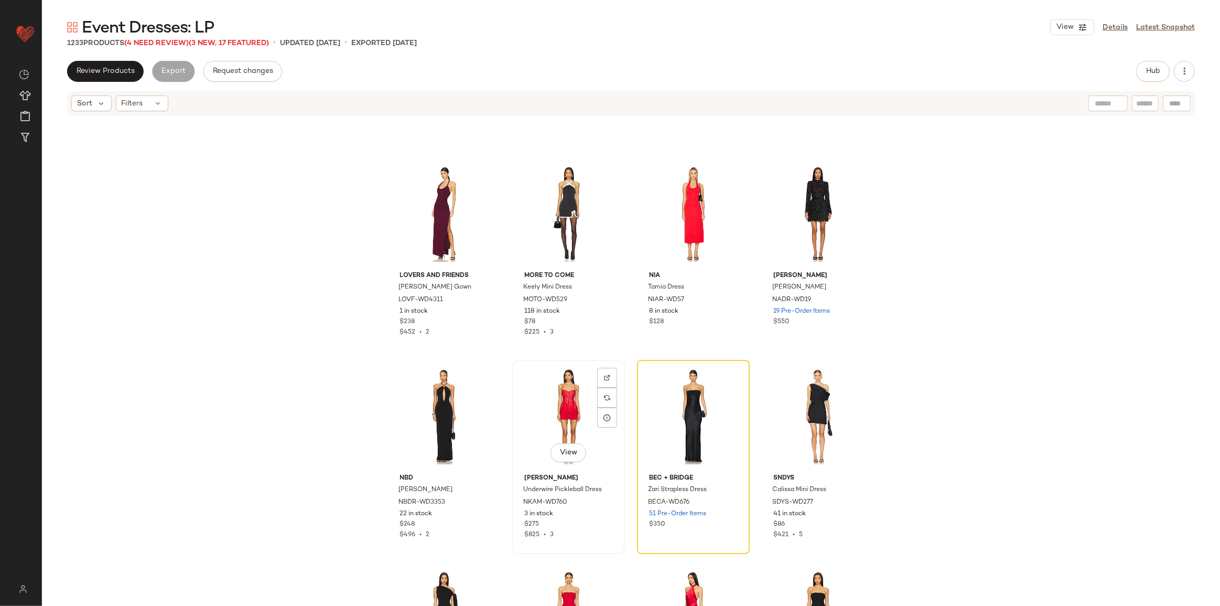
scroll to position [57242, 0]
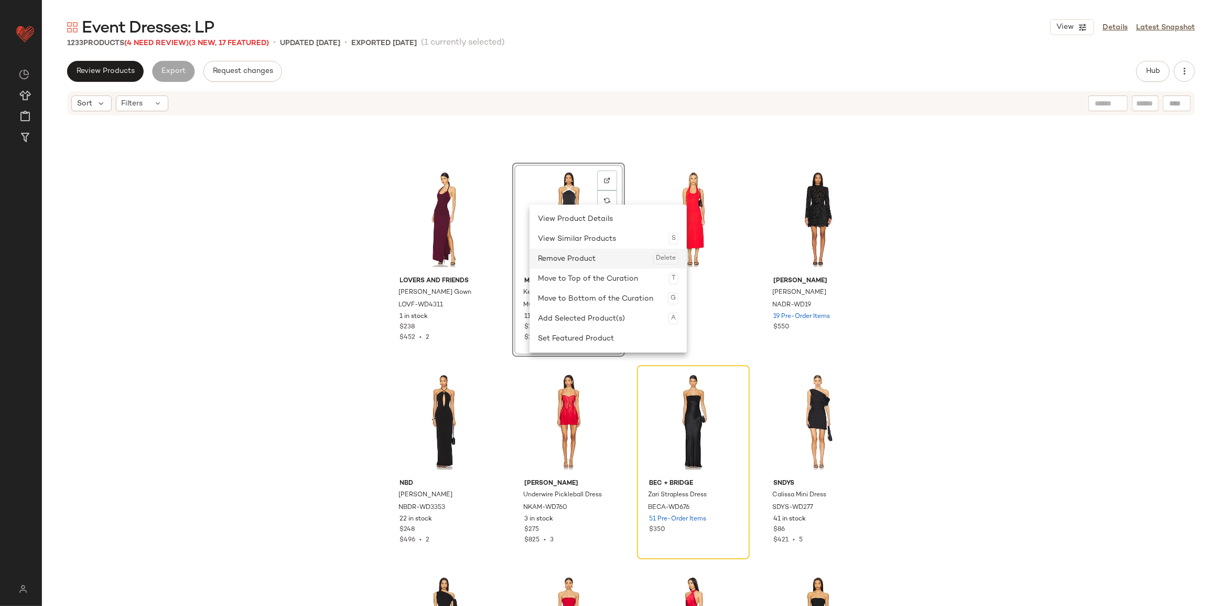
click at [568, 252] on div "Remove Product Delete" at bounding box center [608, 259] width 141 height 20
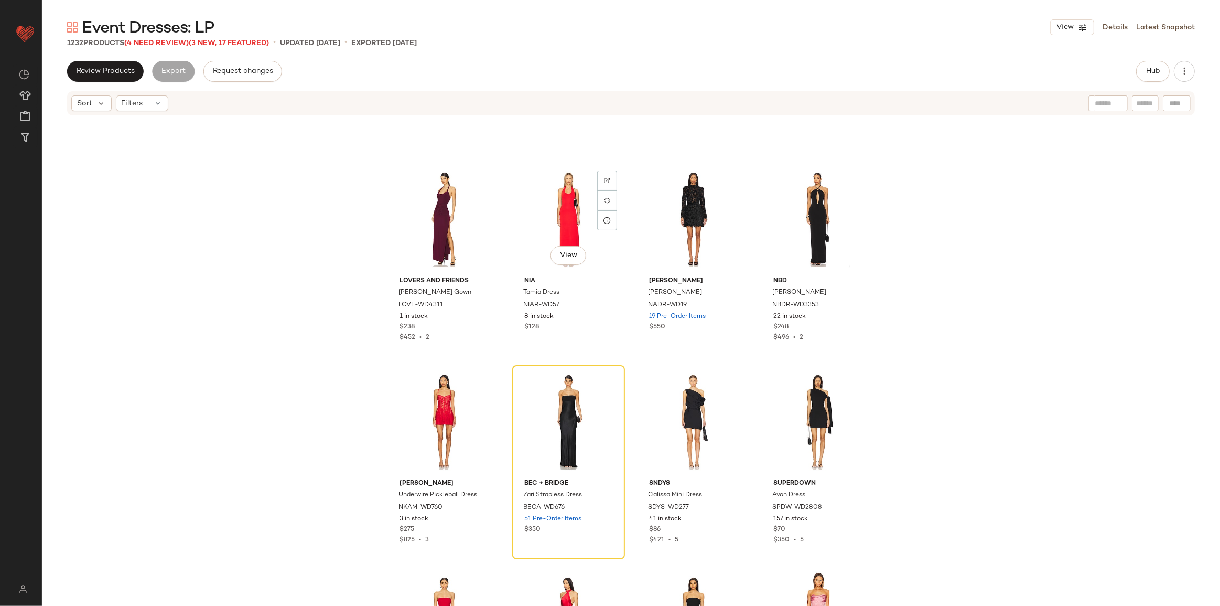
scroll to position [57195, 0]
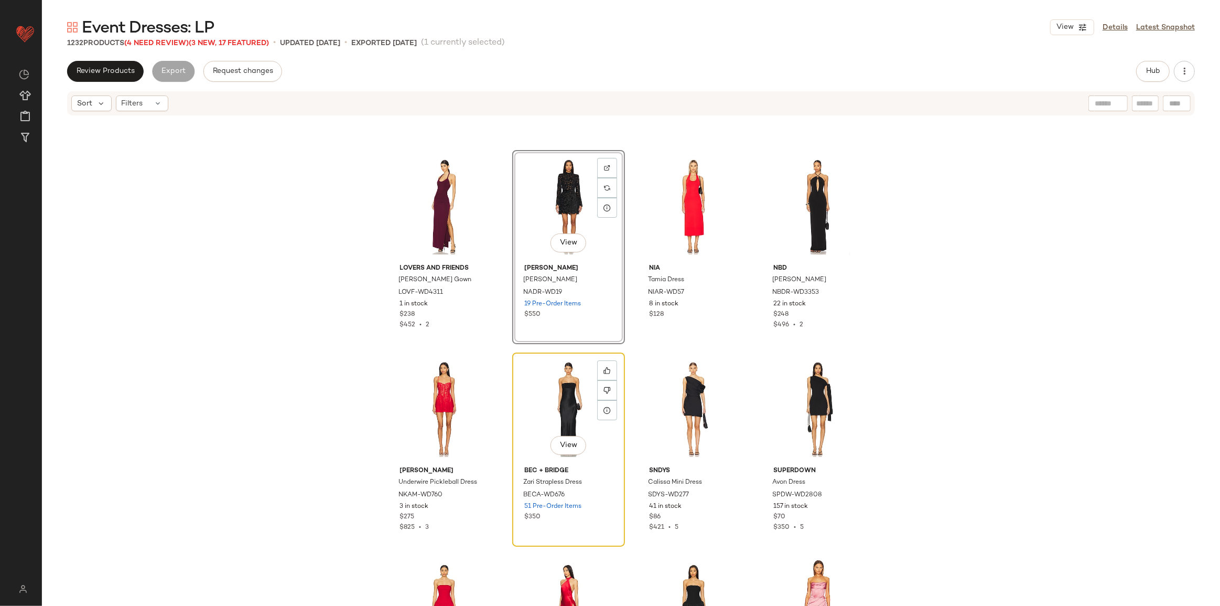
scroll to position [57337, 0]
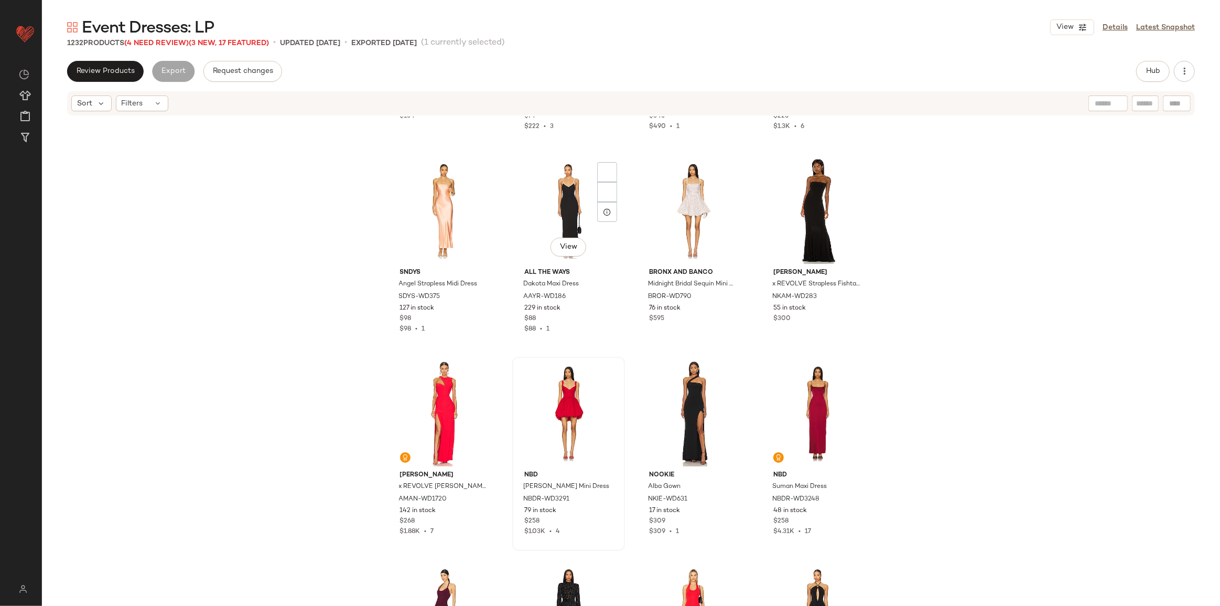
scroll to position [56765, 0]
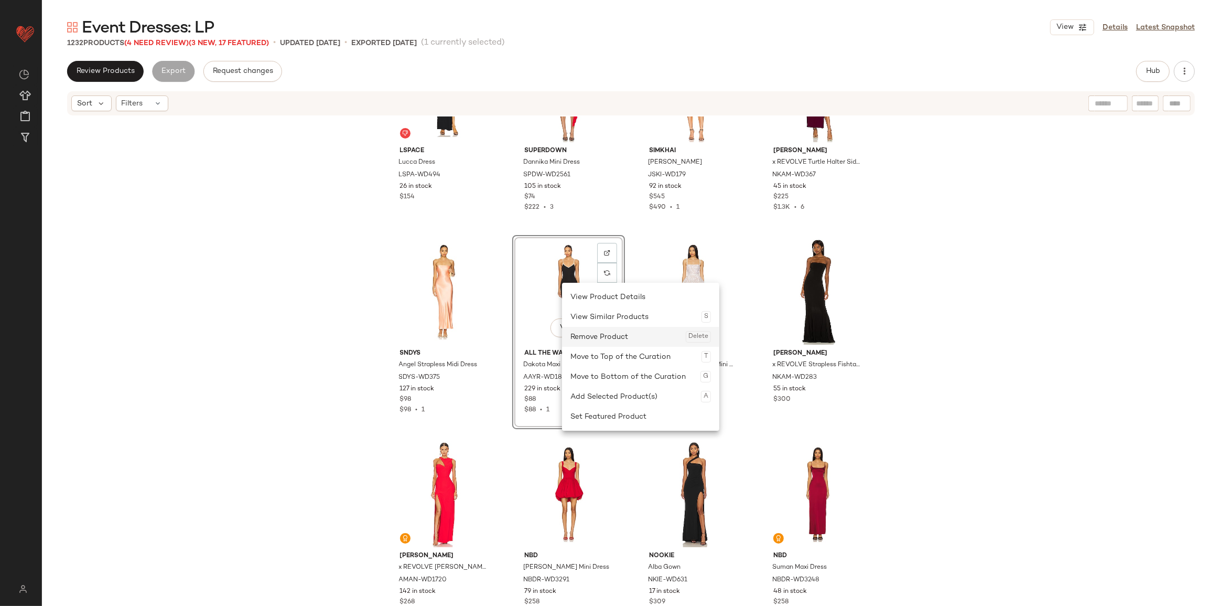
click at [589, 336] on div "Remove Product Delete" at bounding box center [640, 337] width 141 height 20
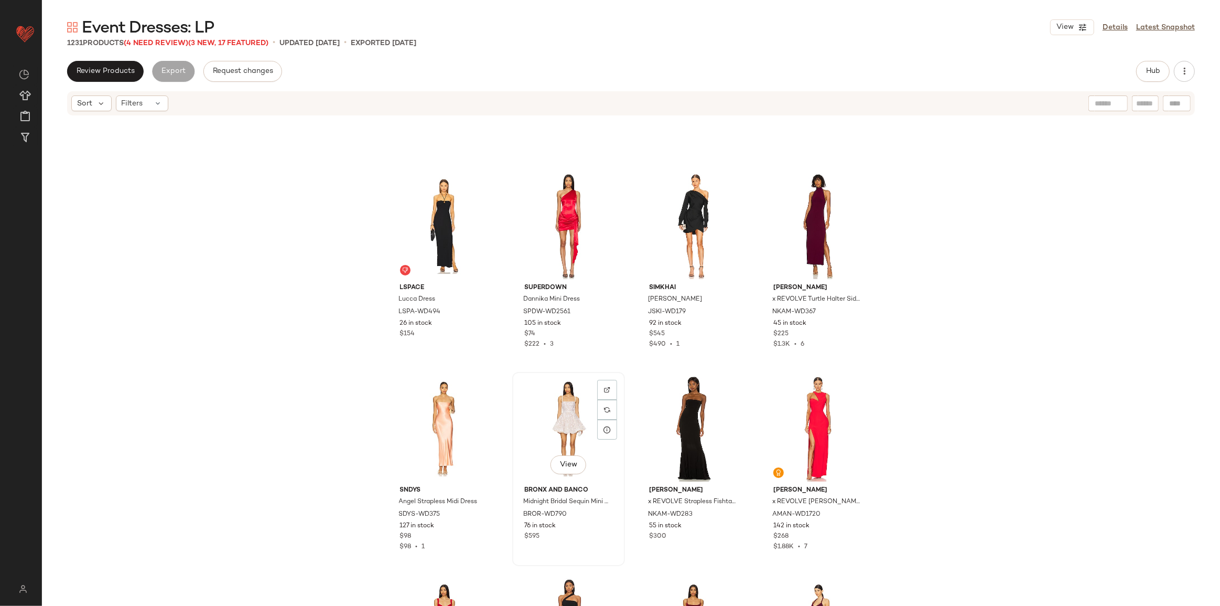
scroll to position [56622, 0]
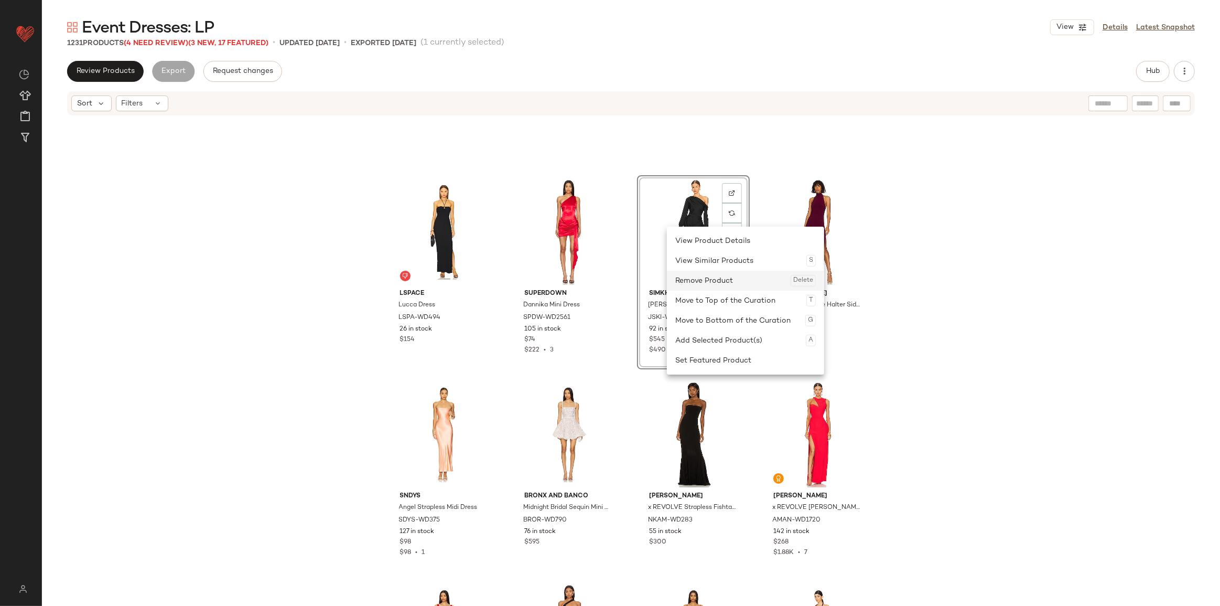
click at [698, 287] on div "Remove Product Delete" at bounding box center [745, 281] width 141 height 20
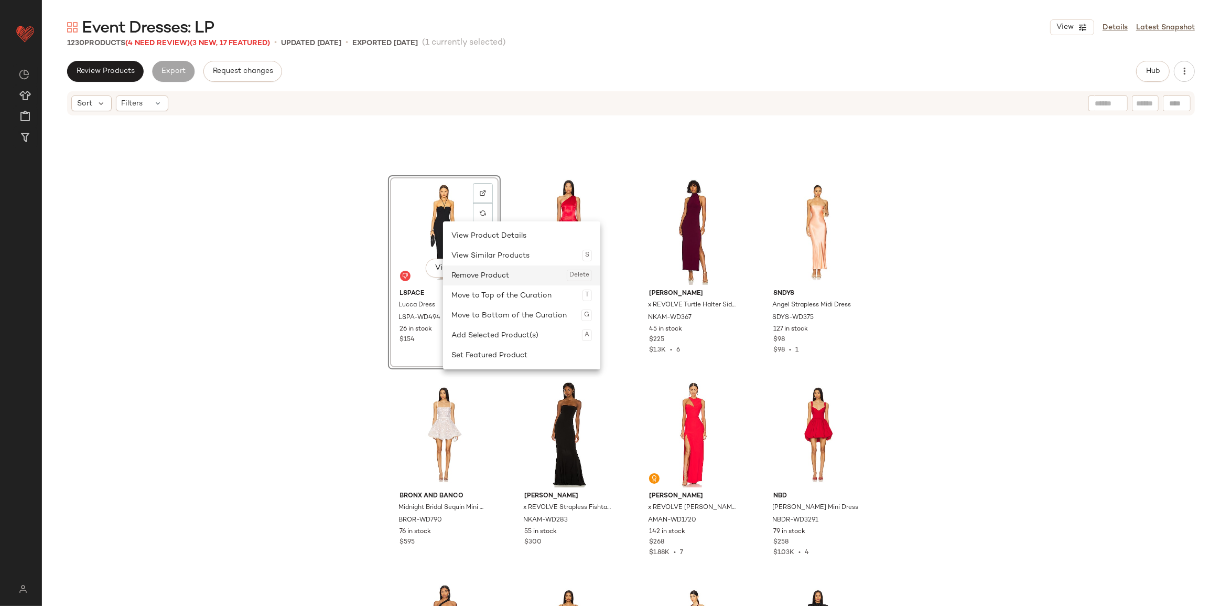
click at [480, 273] on div "Remove Product Delete" at bounding box center [521, 275] width 141 height 20
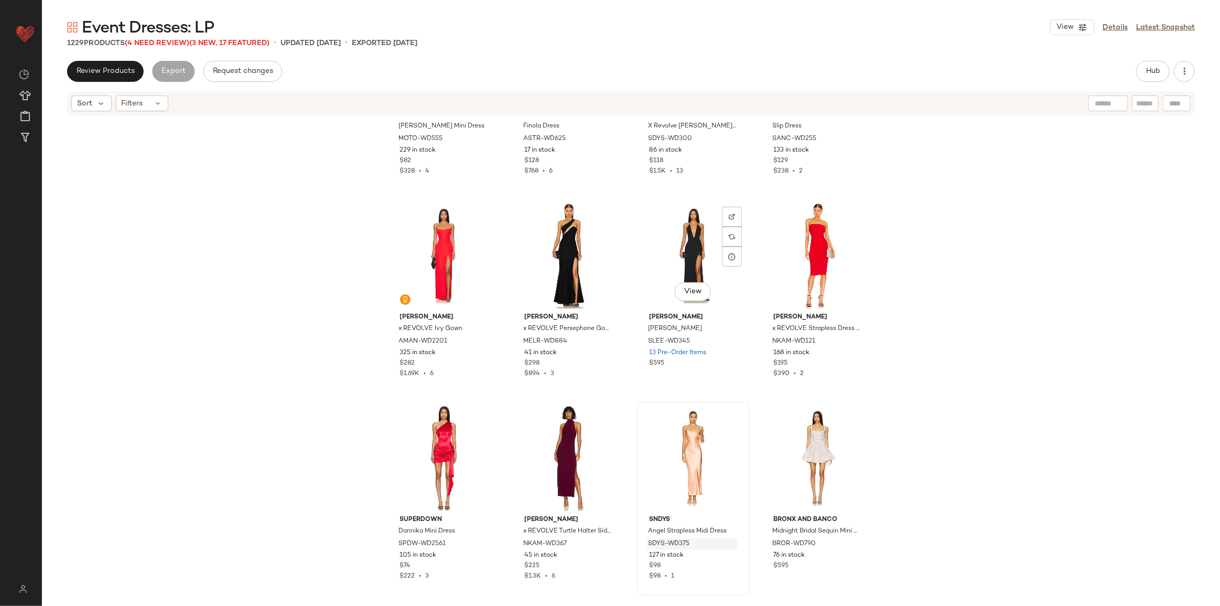
scroll to position [56384, 0]
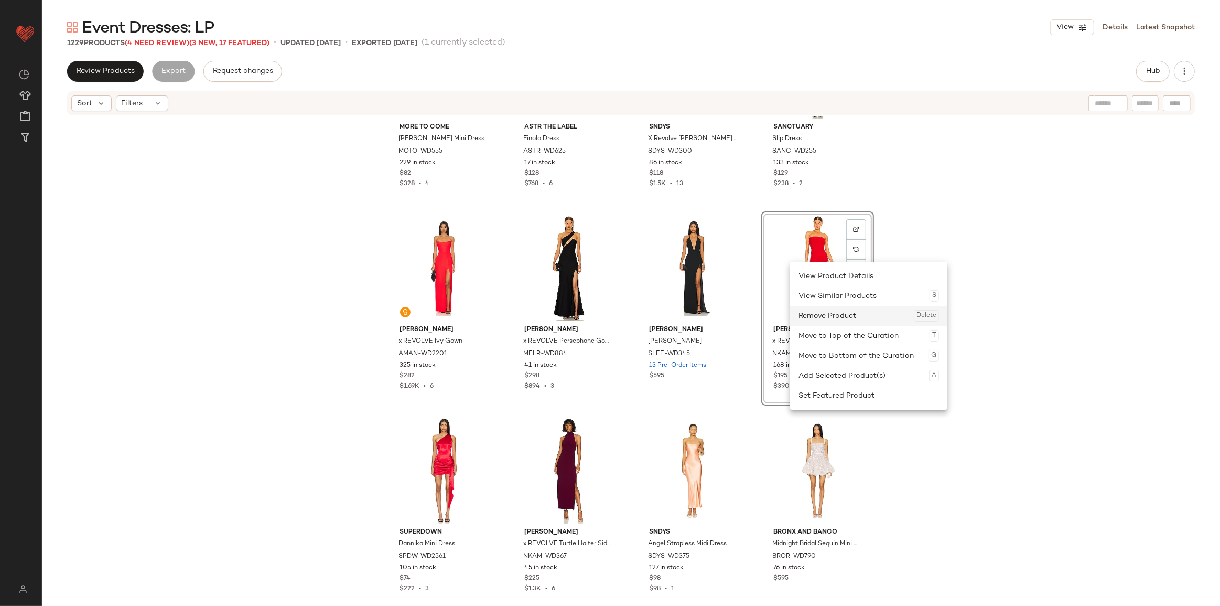
click at [808, 313] on div "Remove Product Delete" at bounding box center [869, 316] width 141 height 20
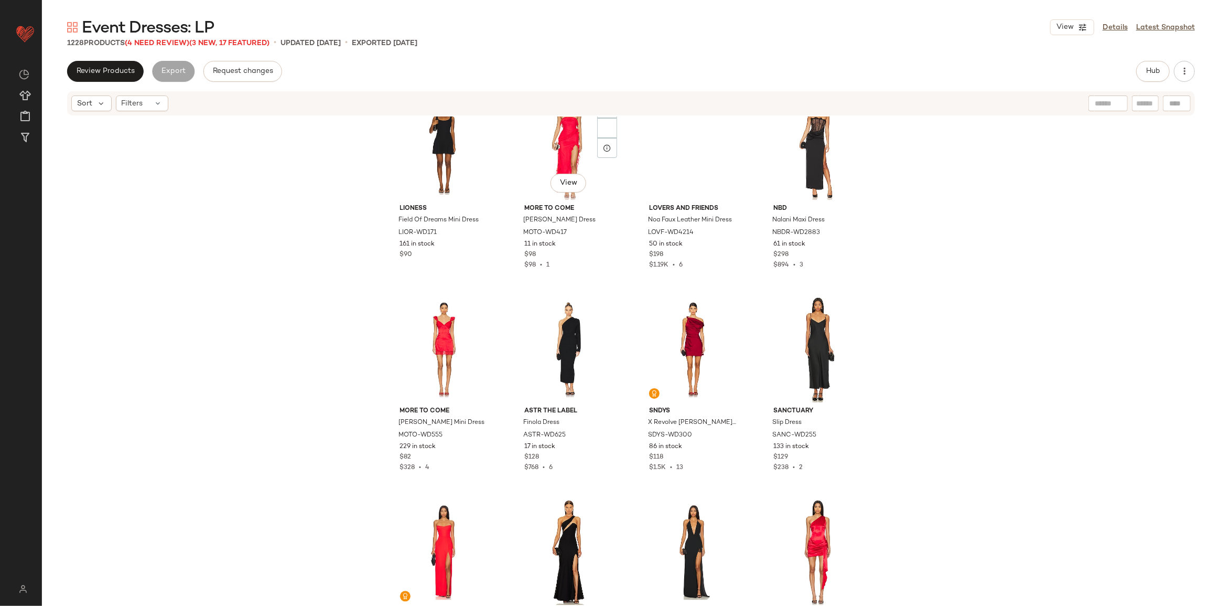
scroll to position [56098, 0]
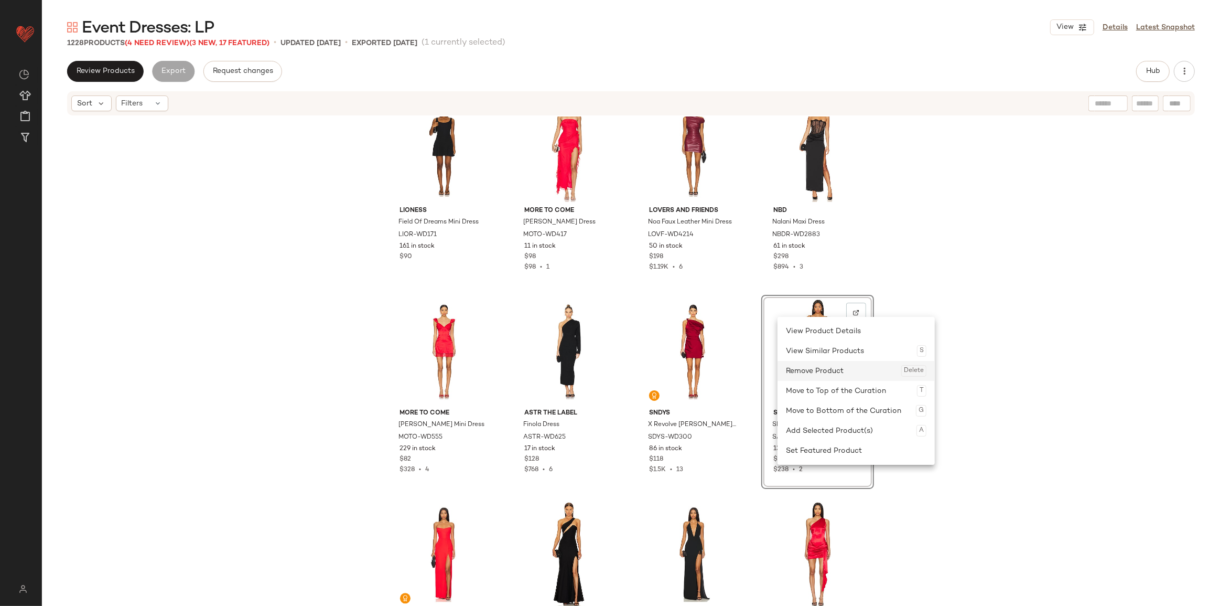
click at [807, 364] on div "Remove Product Delete" at bounding box center [856, 371] width 141 height 20
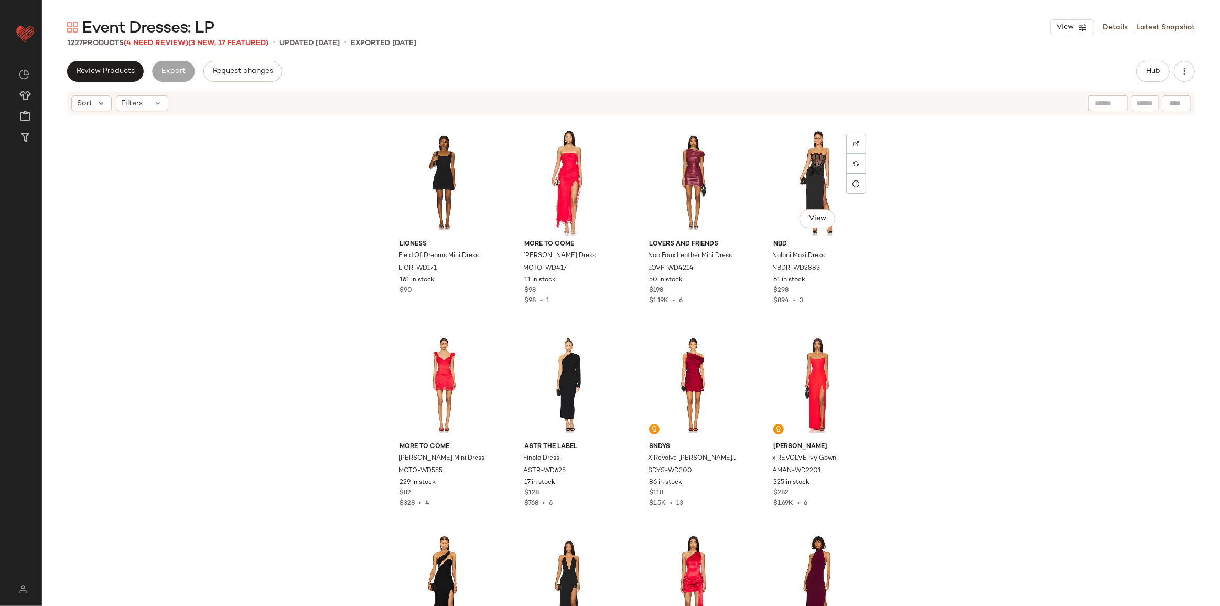
scroll to position [55955, 0]
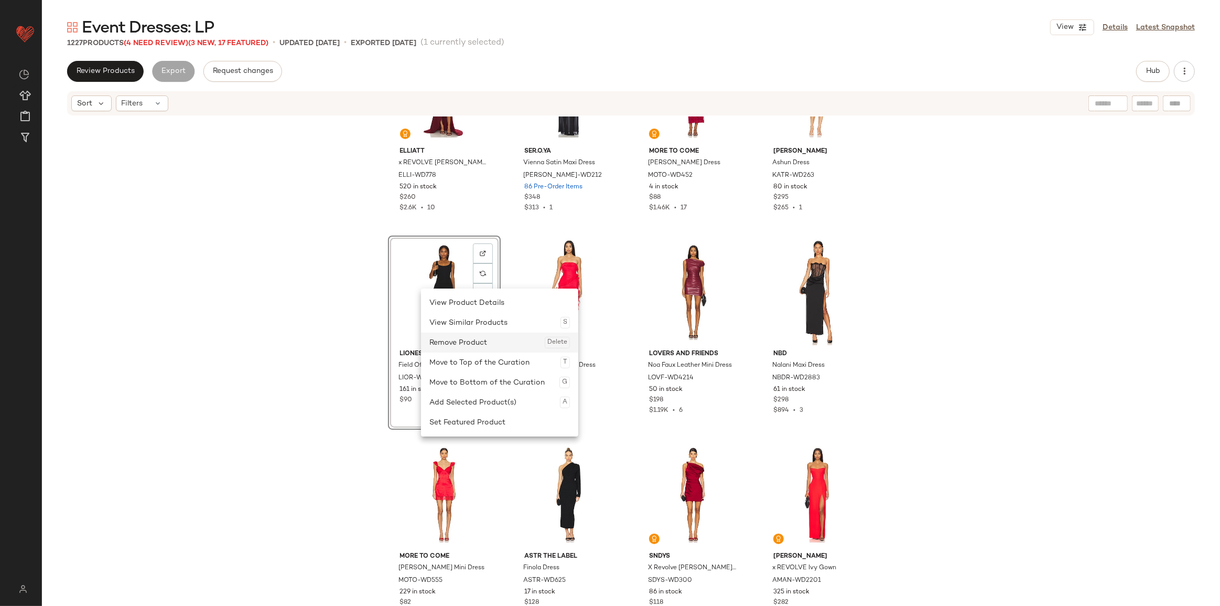
click at [471, 339] on div "Remove Product Delete" at bounding box center [499, 342] width 141 height 20
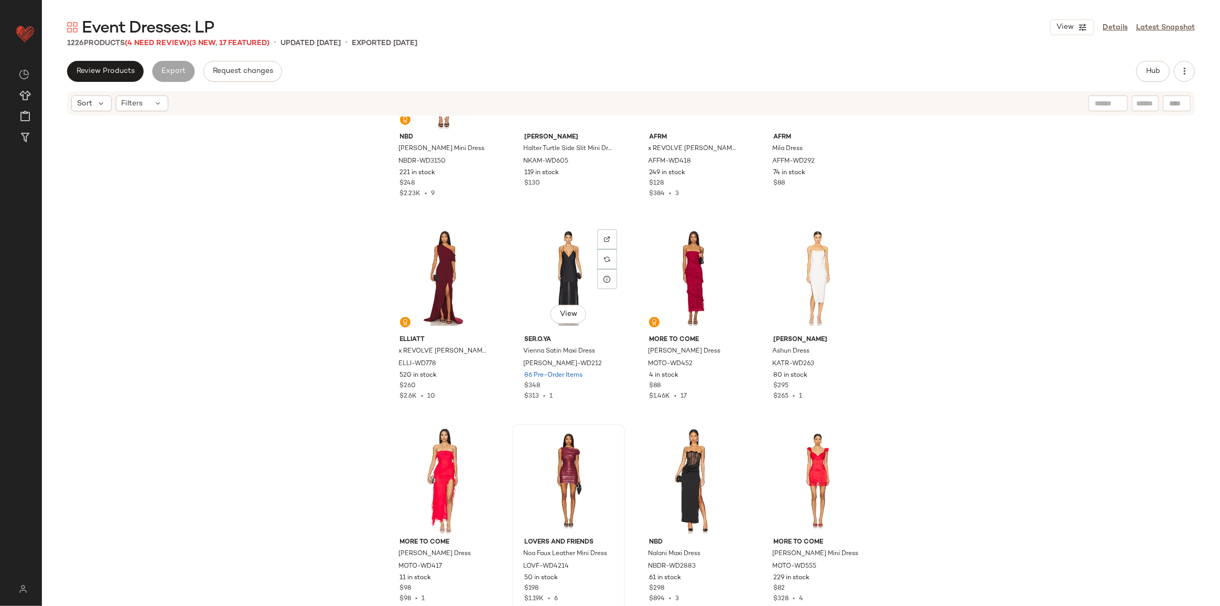
scroll to position [55764, 0]
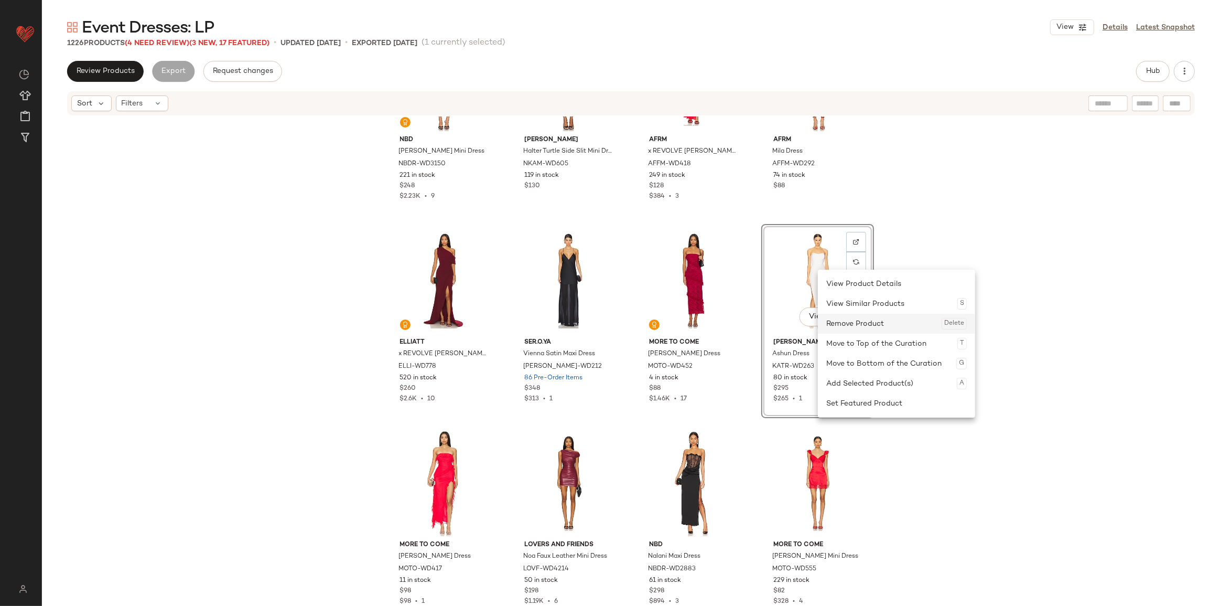
click at [849, 320] on div "Remove Product Delete" at bounding box center [896, 324] width 141 height 20
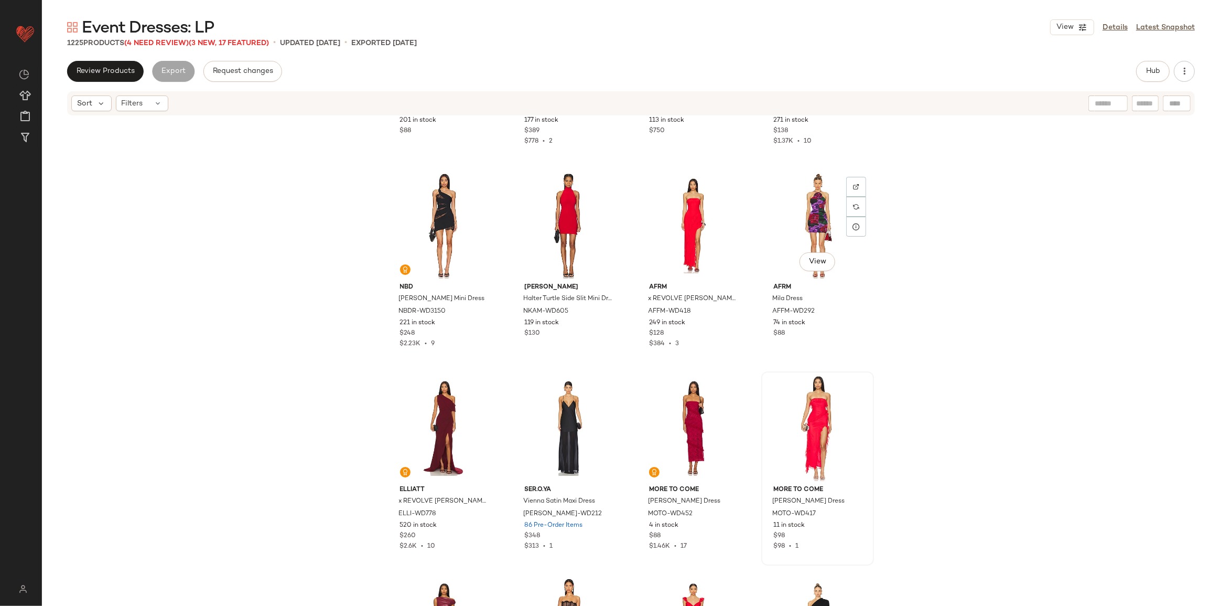
scroll to position [55526, 0]
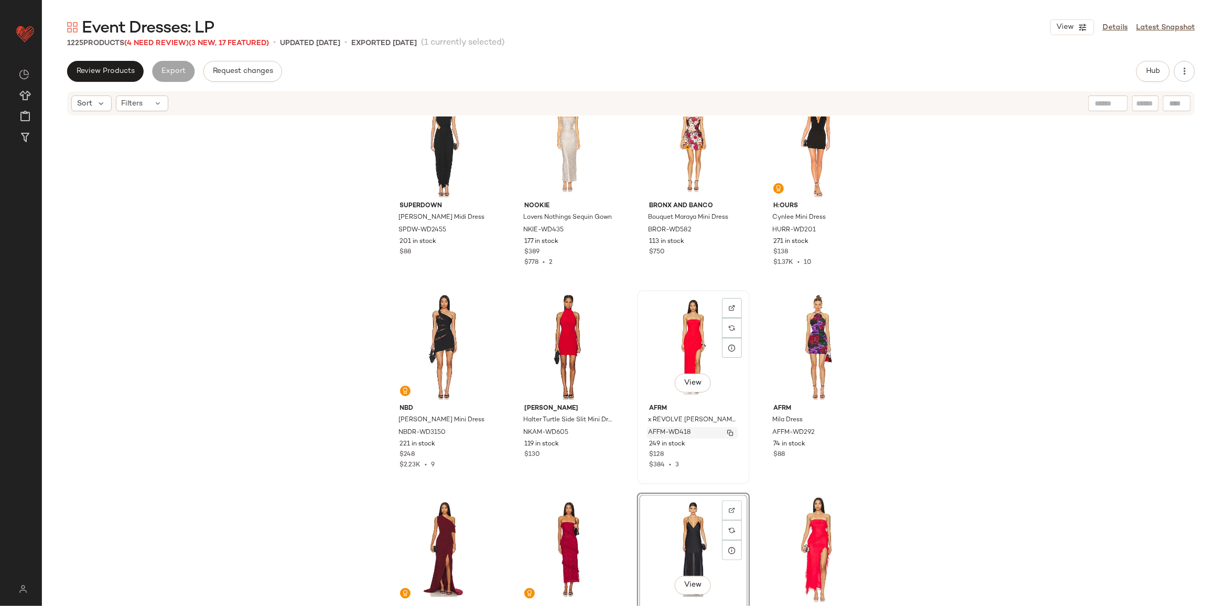
scroll to position [55478, 0]
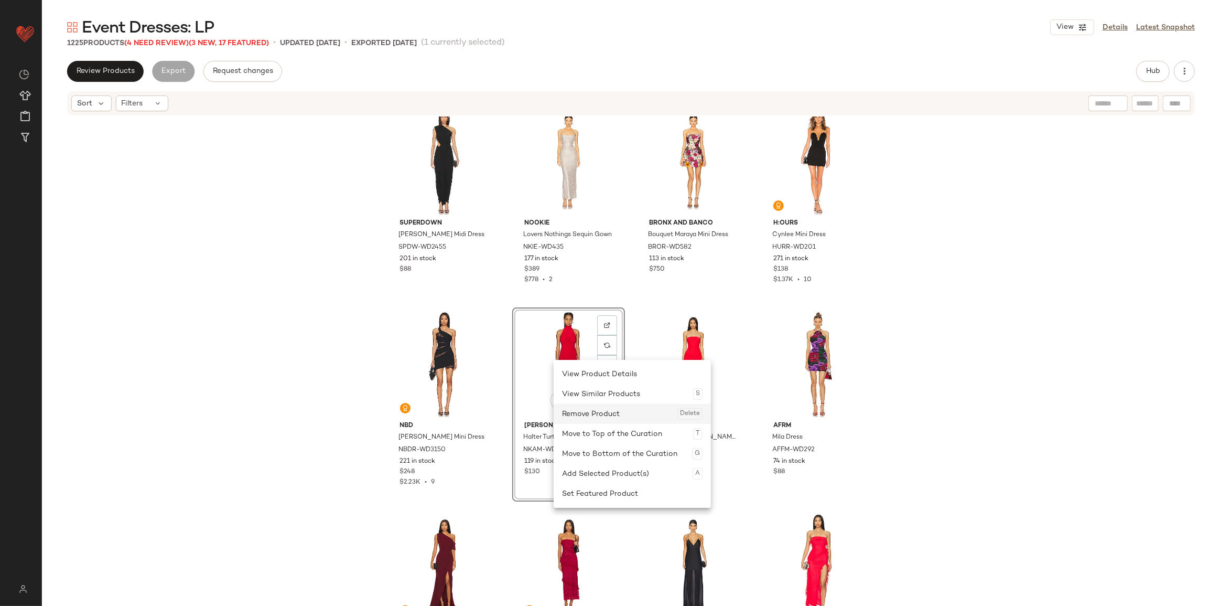
click at [594, 417] on div "Remove Product Delete" at bounding box center [632, 414] width 141 height 20
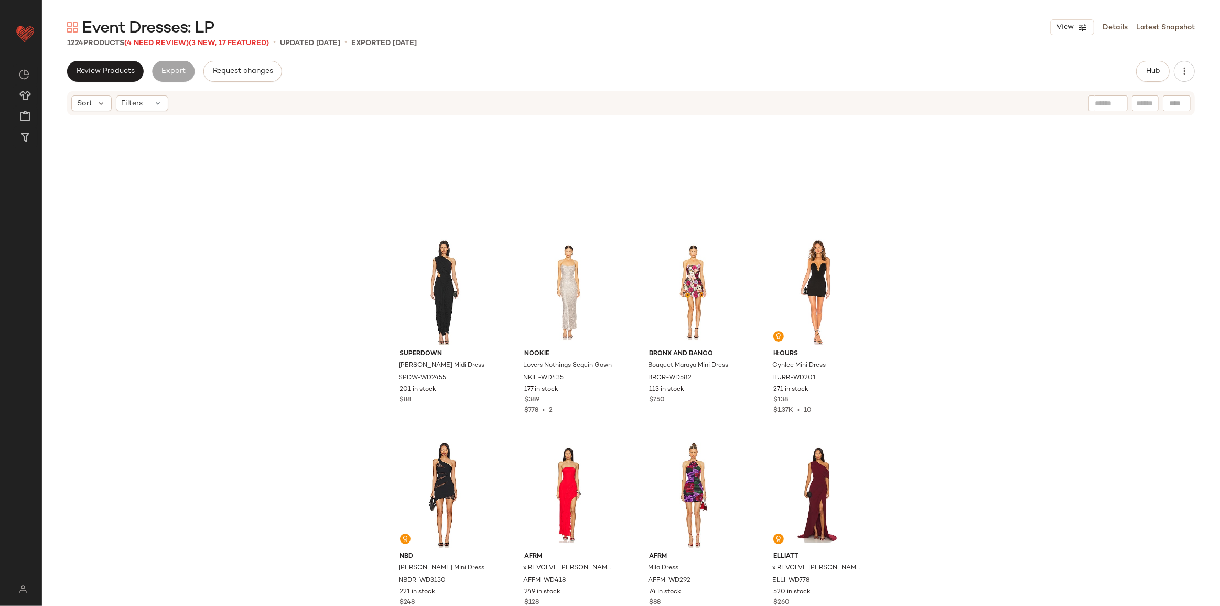
scroll to position [55335, 0]
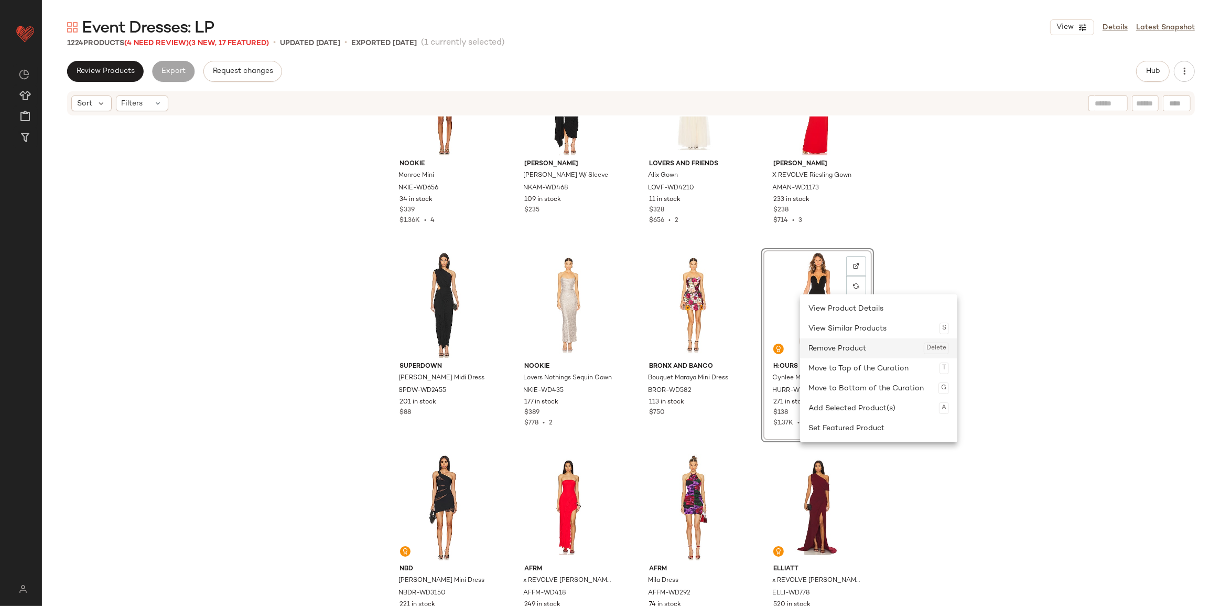
click at [818, 341] on div "Remove Product Delete" at bounding box center [879, 348] width 141 height 20
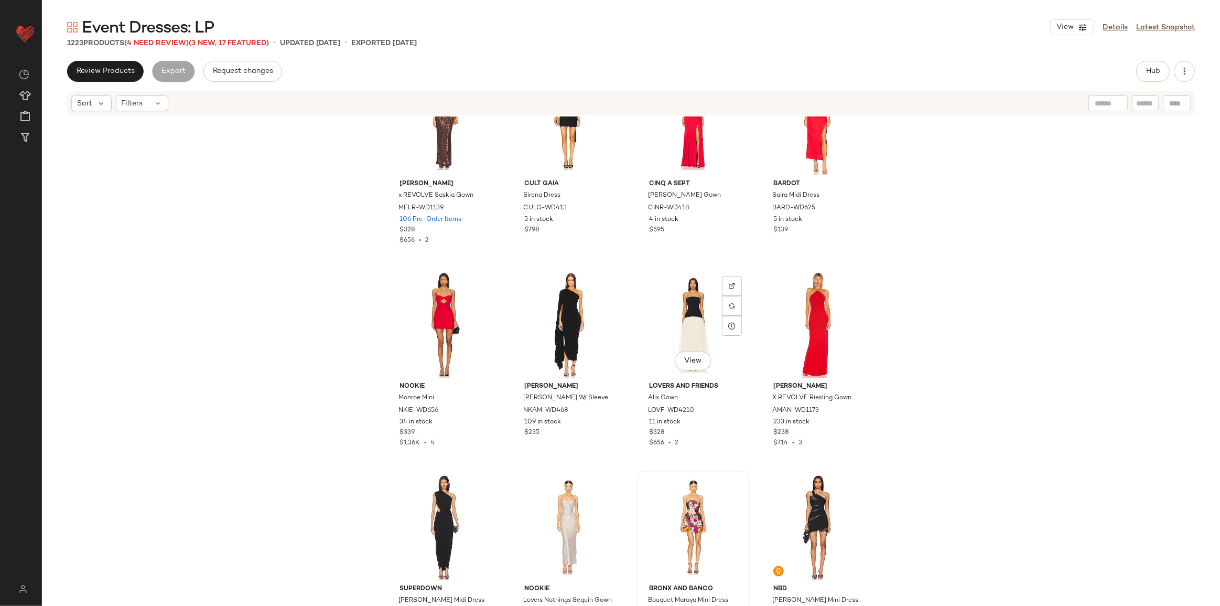
scroll to position [55097, 0]
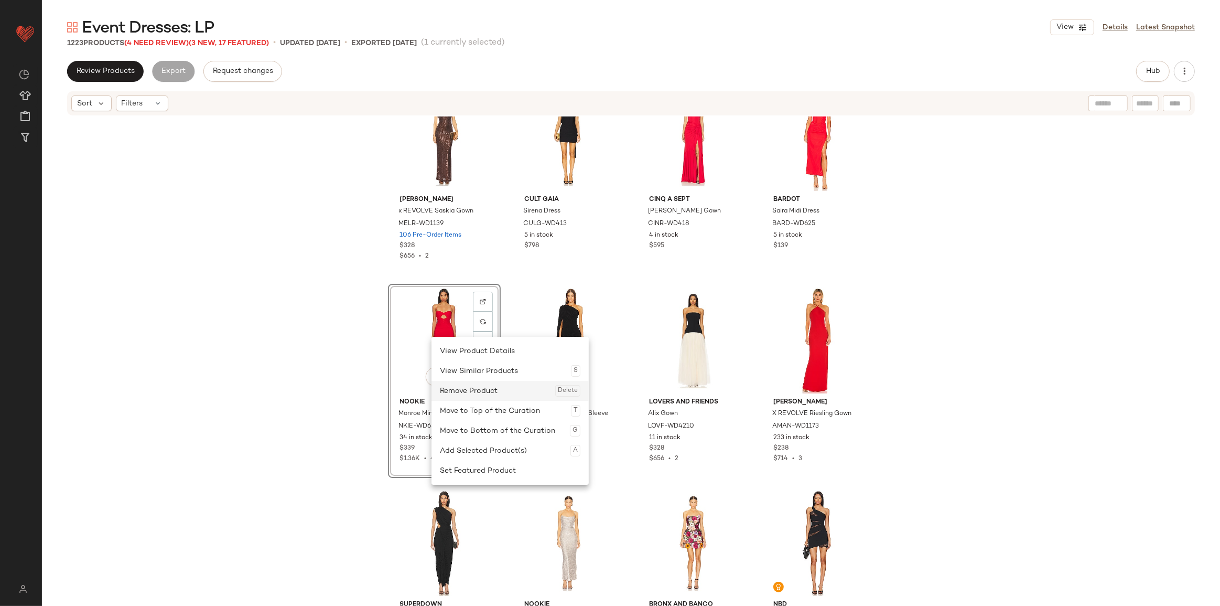
click at [460, 383] on div "Remove Product Delete" at bounding box center [510, 391] width 141 height 20
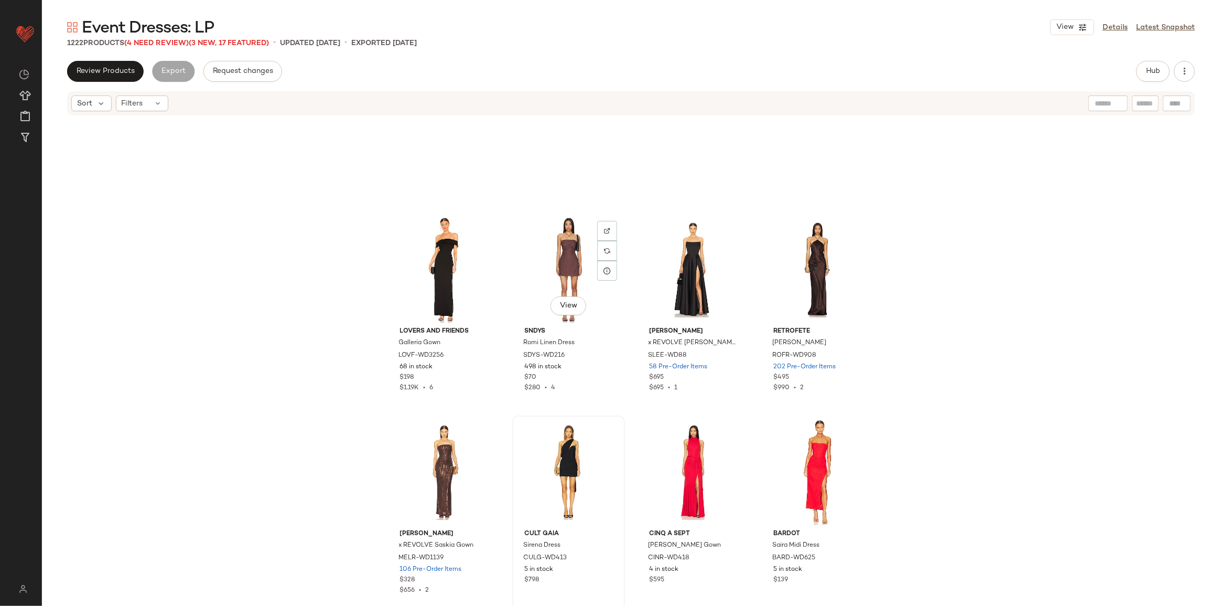
scroll to position [54715, 0]
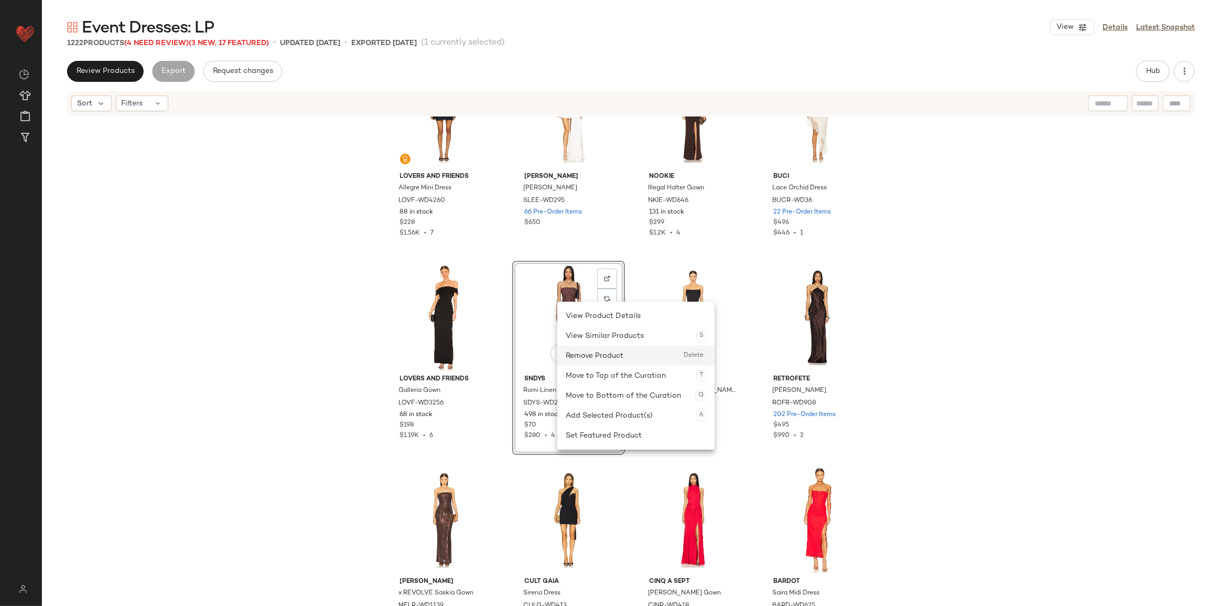
click at [586, 353] on div "Remove Product Delete" at bounding box center [636, 356] width 141 height 20
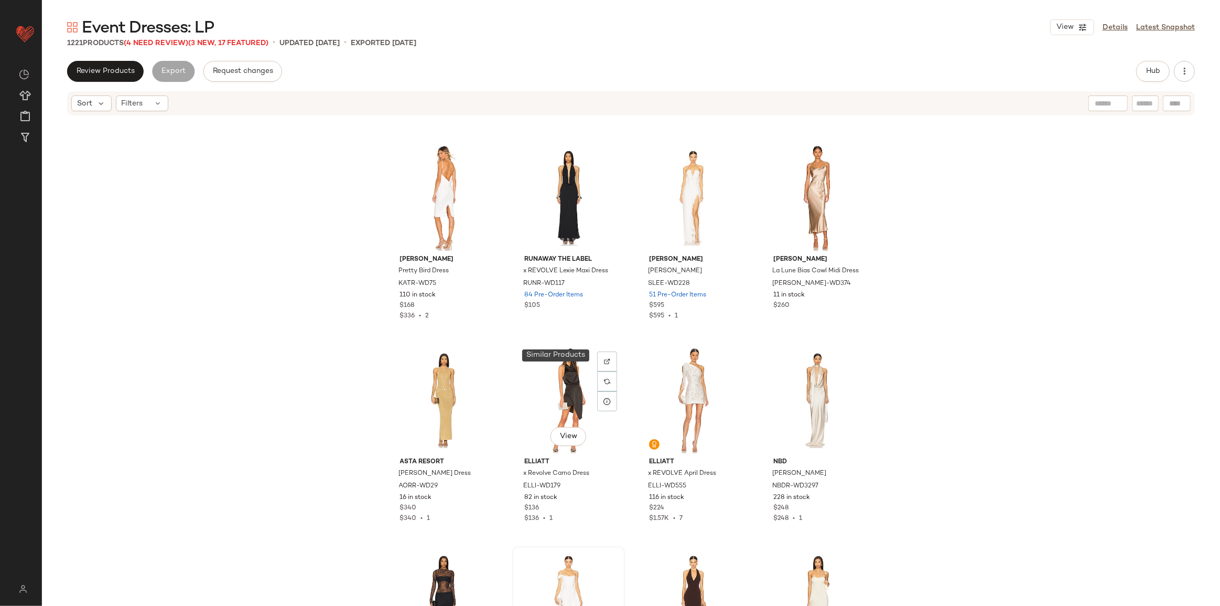
scroll to position [54191, 0]
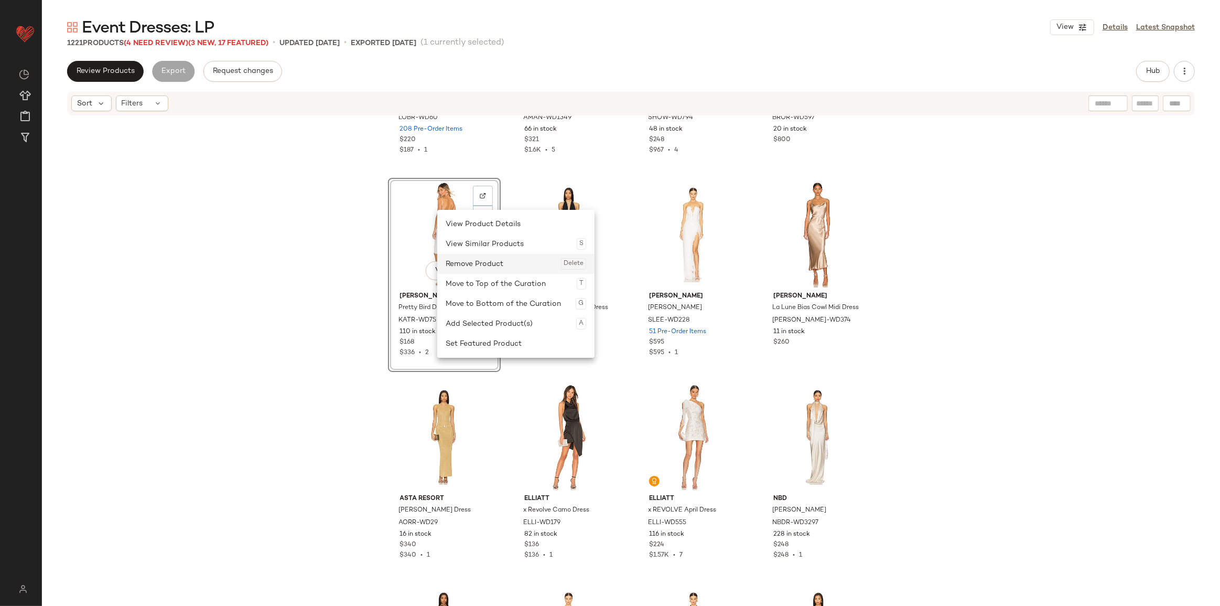
click at [472, 263] on div "Remove Product Delete" at bounding box center [516, 264] width 141 height 20
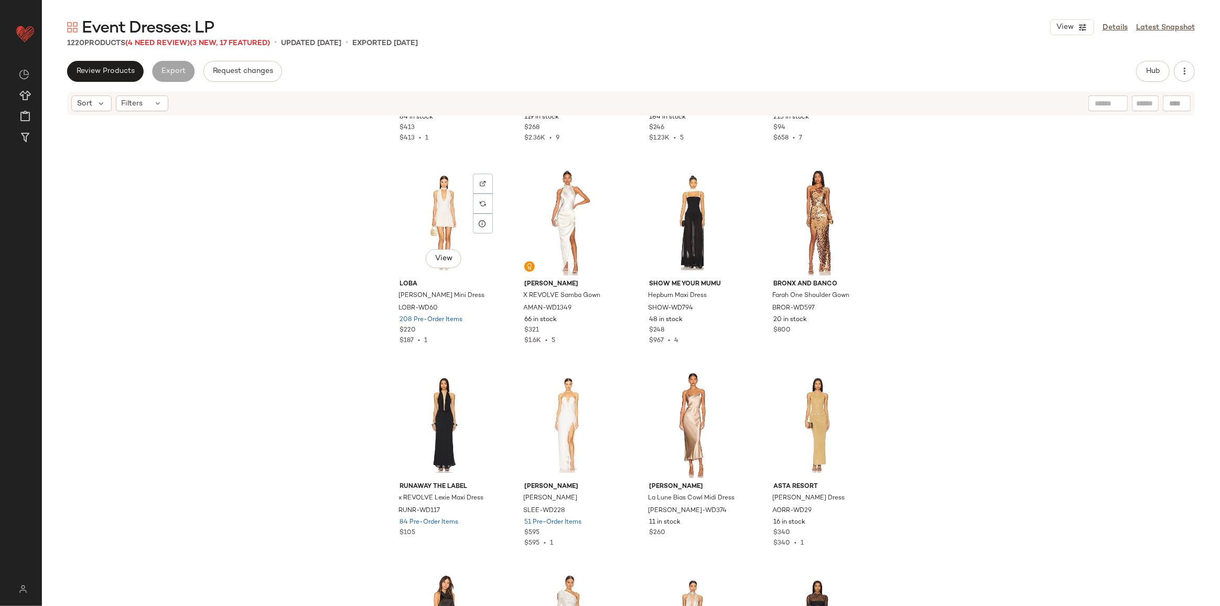
scroll to position [53953, 0]
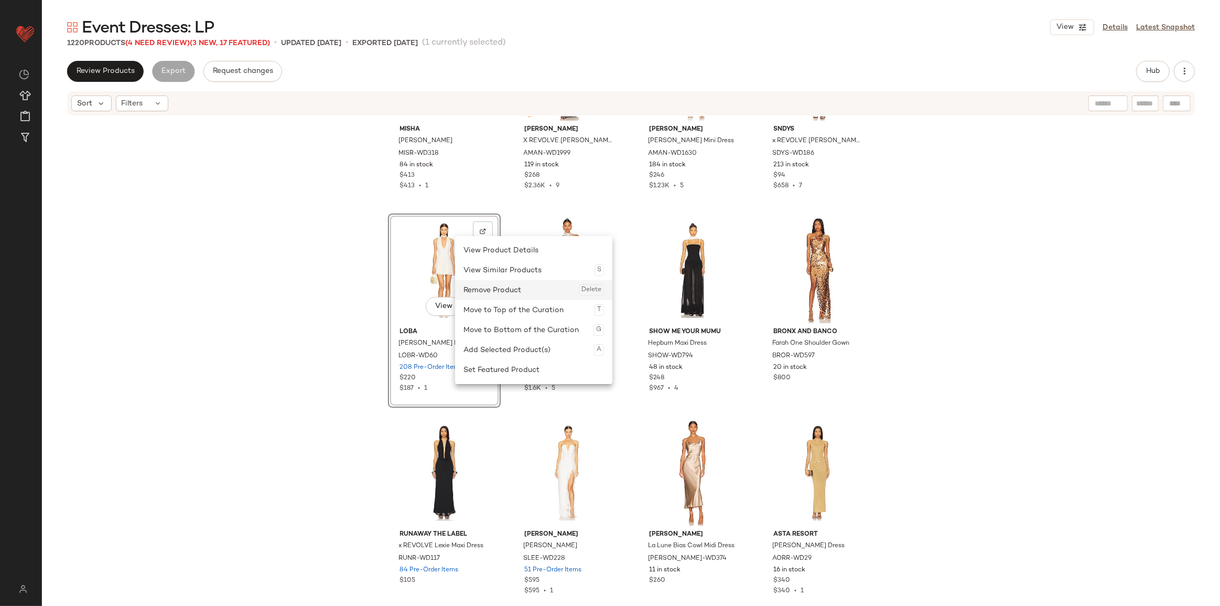
click at [505, 291] on div "Remove Product Delete" at bounding box center [534, 290] width 141 height 20
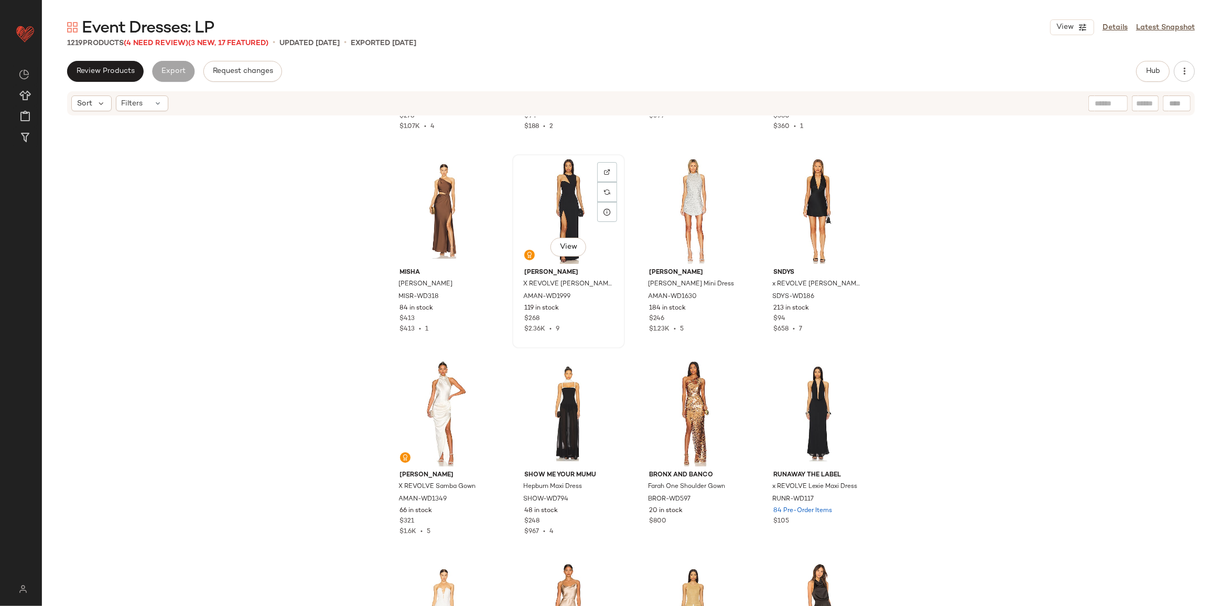
scroll to position [53762, 0]
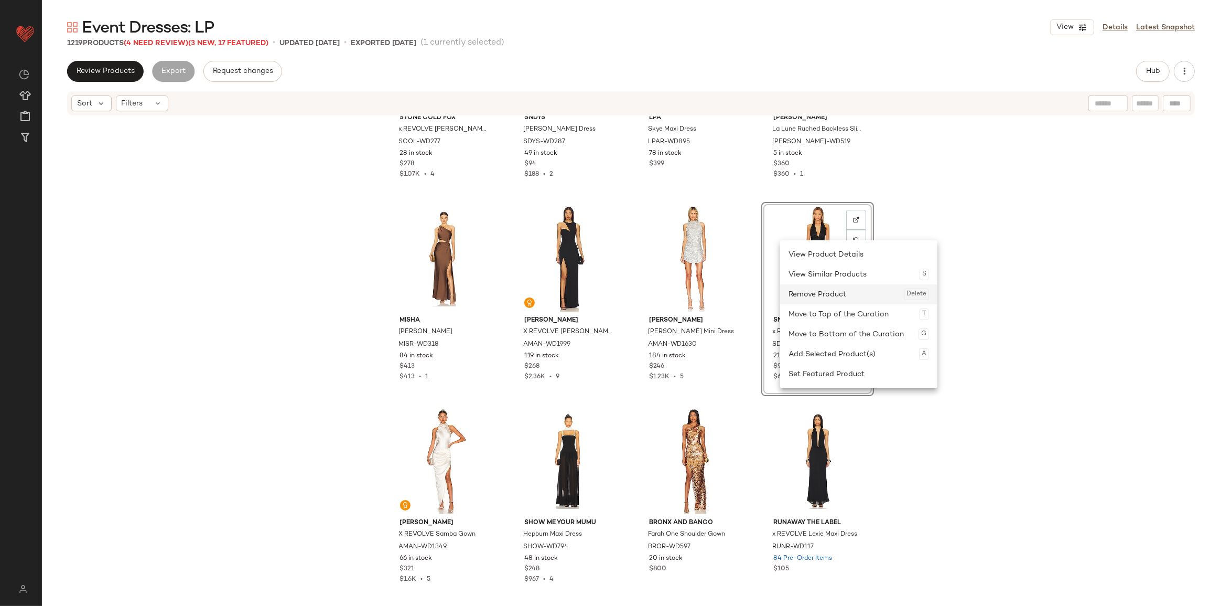
click at [817, 291] on div "Remove Product Delete" at bounding box center [859, 294] width 141 height 20
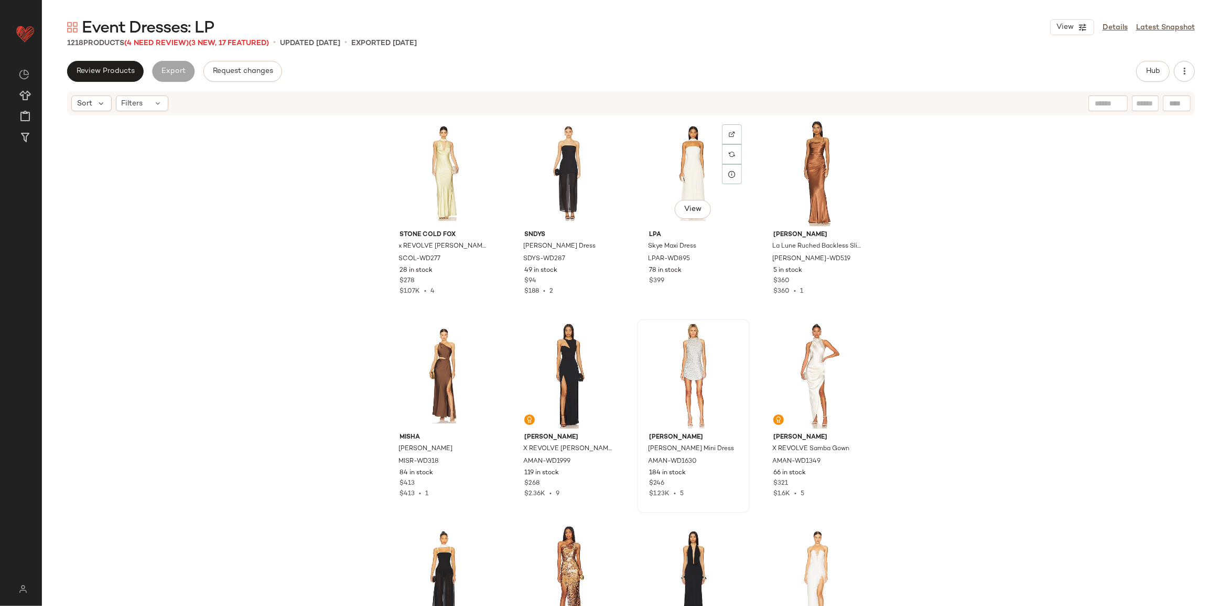
scroll to position [53572, 0]
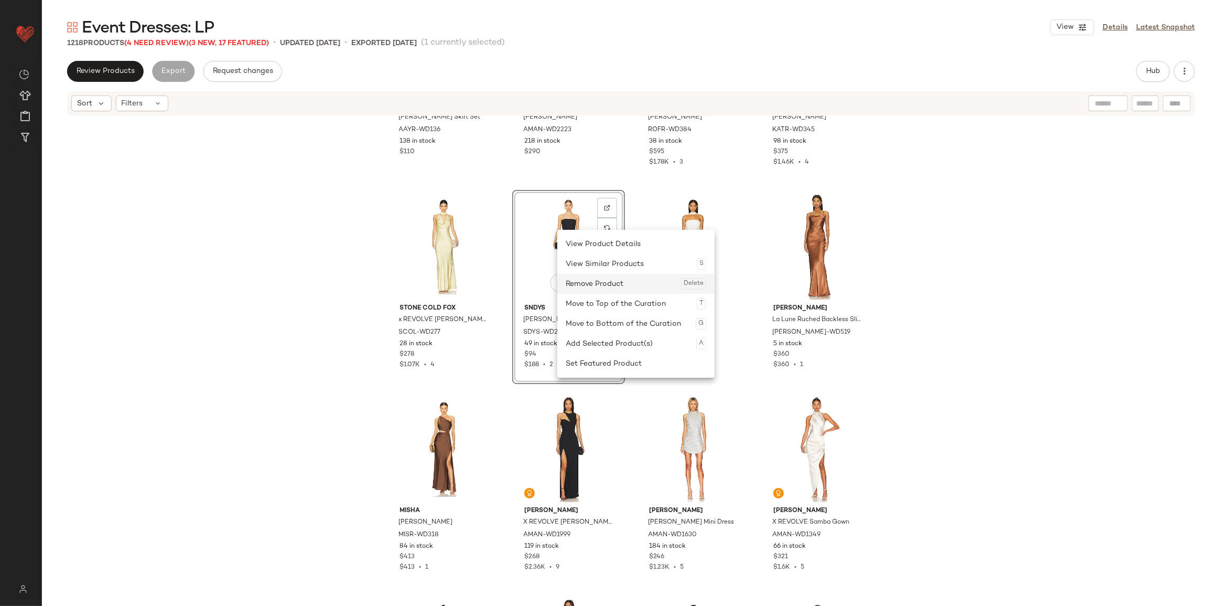
click at [598, 281] on div "Remove Product Delete" at bounding box center [636, 284] width 141 height 20
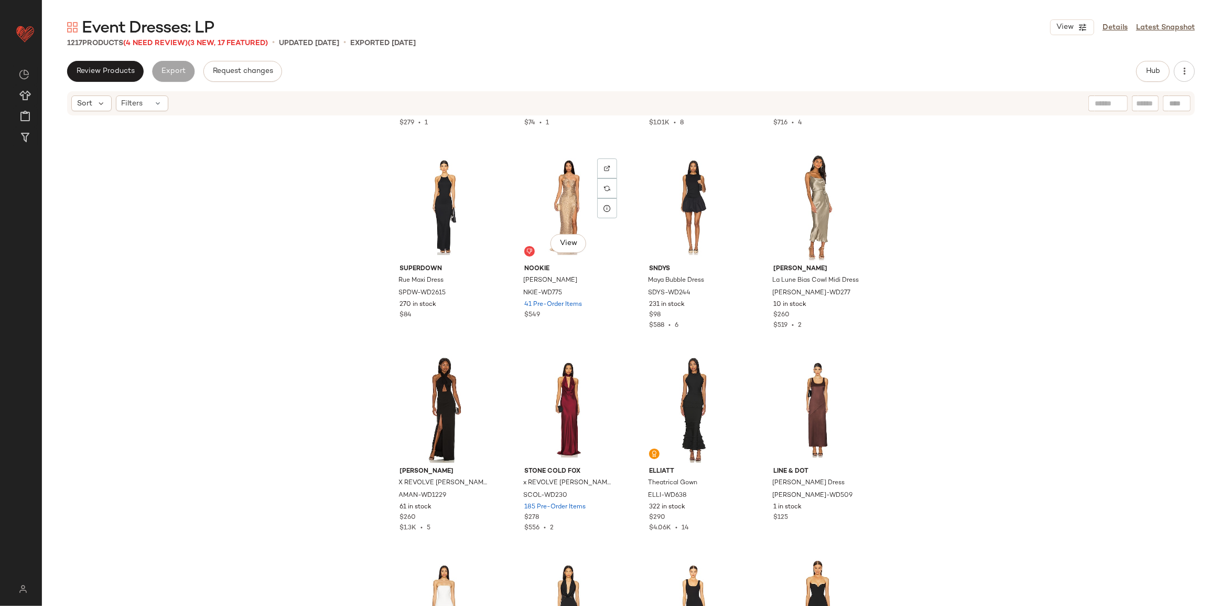
scroll to position [52189, 0]
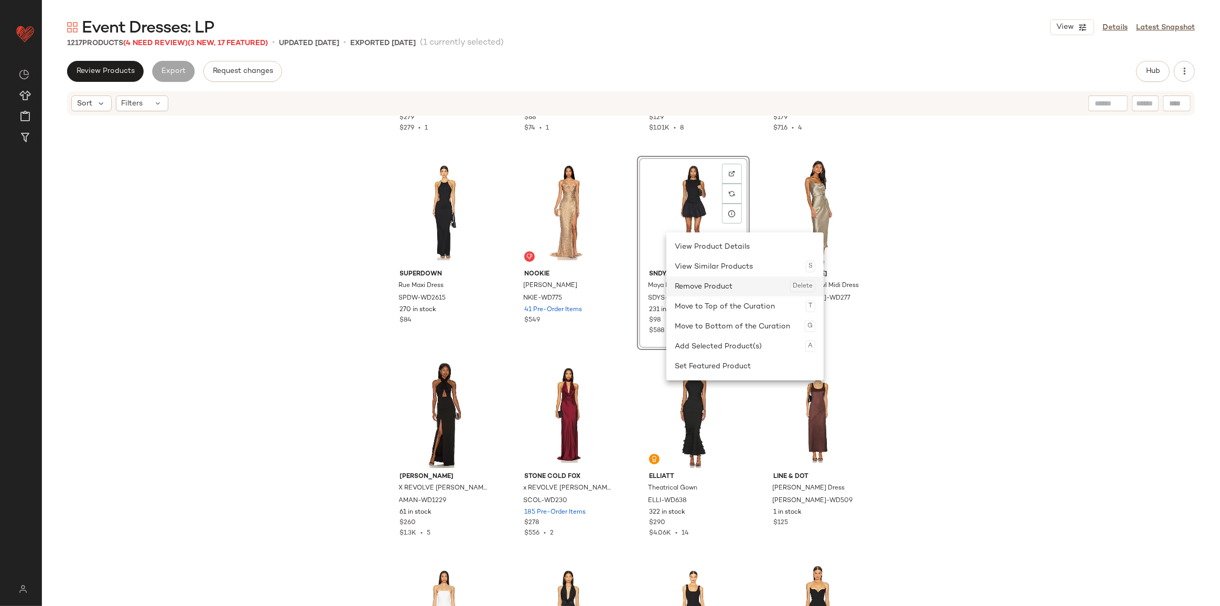
click at [705, 286] on div "Remove Product Delete" at bounding box center [745, 286] width 141 height 20
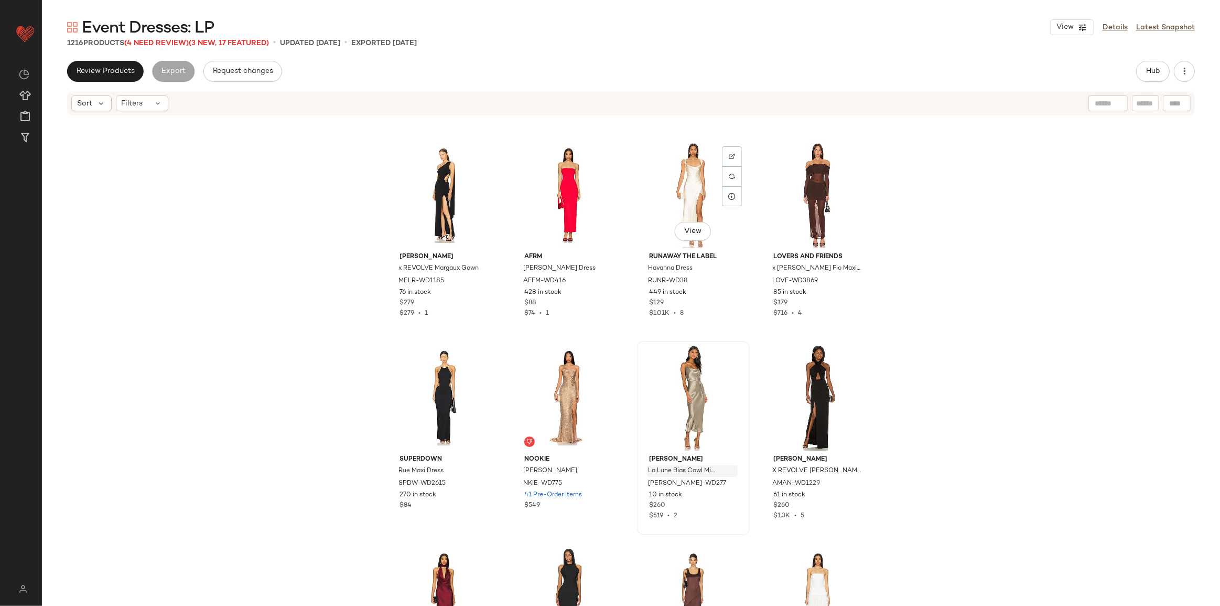
scroll to position [51999, 0]
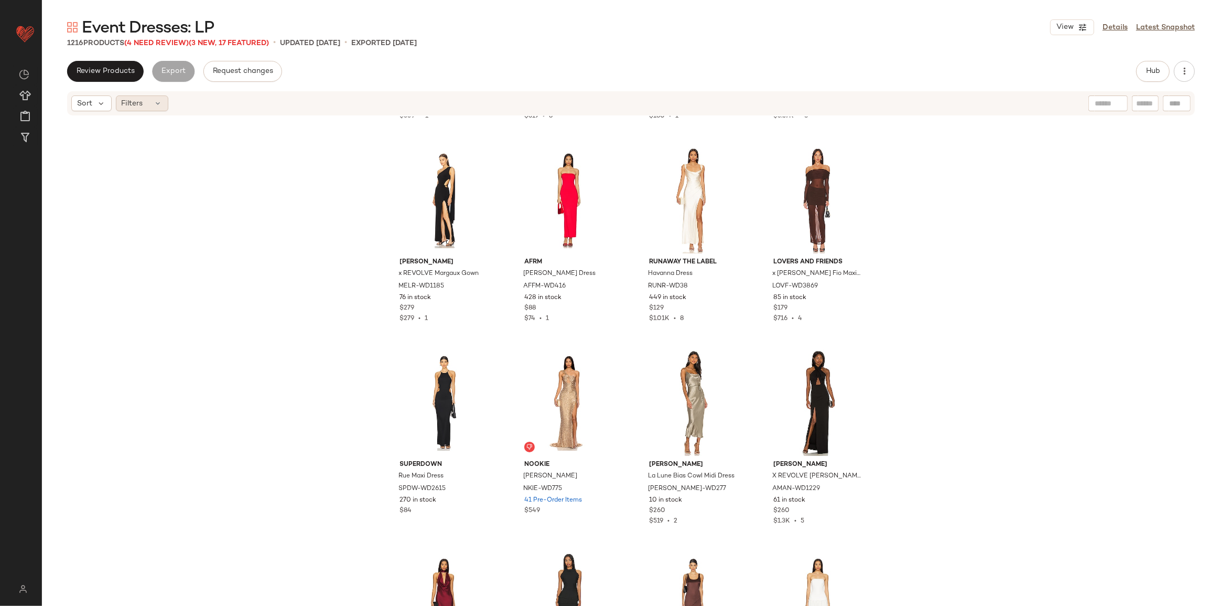
click at [130, 101] on span "Filters" at bounding box center [132, 103] width 21 height 11
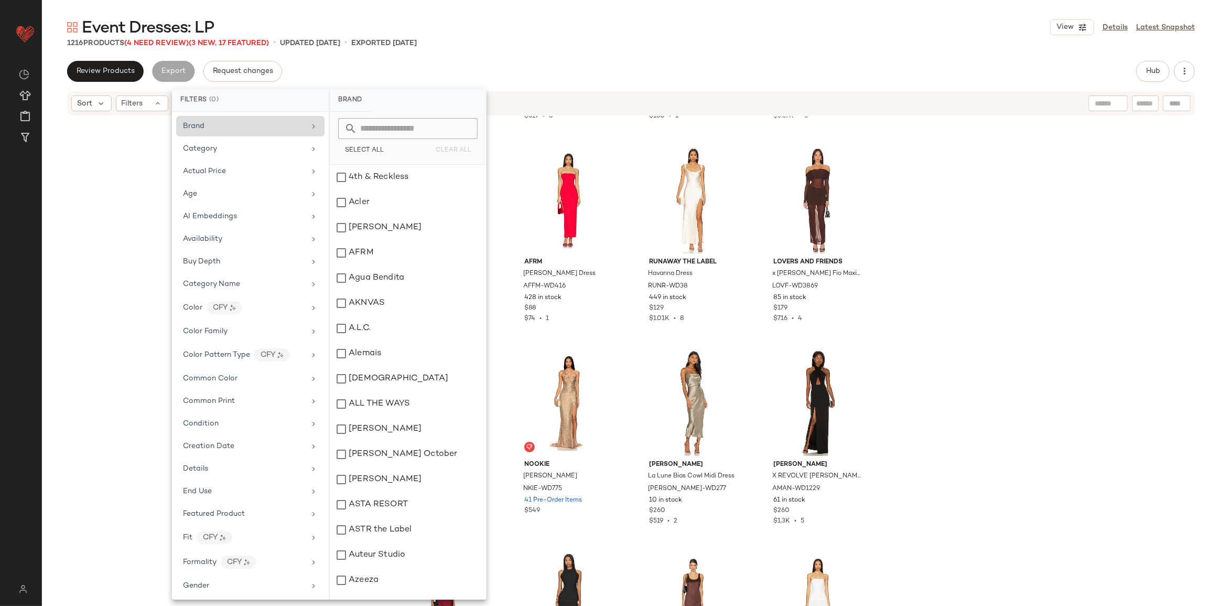
click at [208, 133] on div "Brand" at bounding box center [250, 126] width 148 height 20
click at [364, 127] on input "text" at bounding box center [414, 128] width 114 height 21
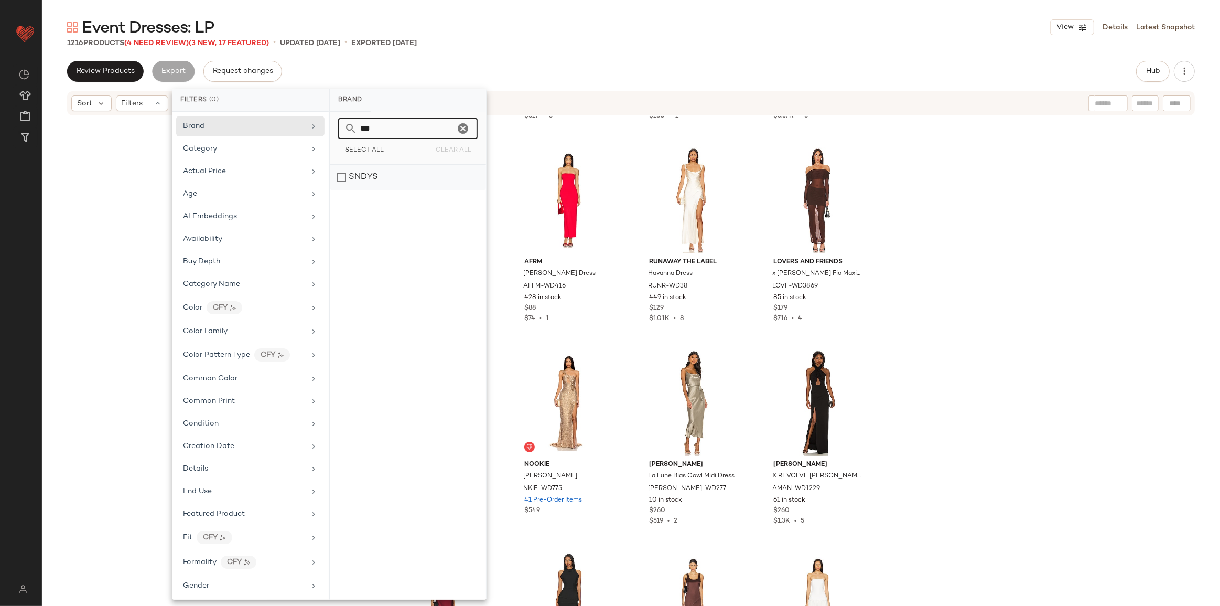
click at [344, 173] on div "SNDYS" at bounding box center [408, 177] width 156 height 25
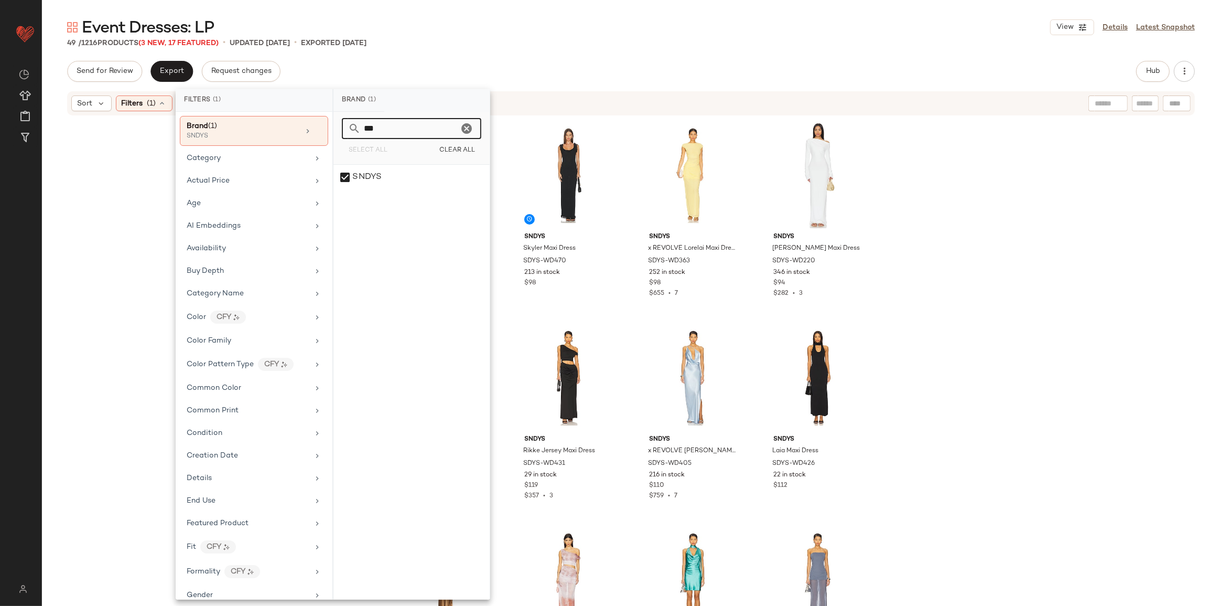
drag, startPoint x: 395, startPoint y: 127, endPoint x: 357, endPoint y: 128, distance: 38.3
click at [357, 128] on div "***" at bounding box center [411, 128] width 139 height 21
type input "*****"
click at [373, 180] on div "LIONESS" at bounding box center [411, 177] width 156 height 25
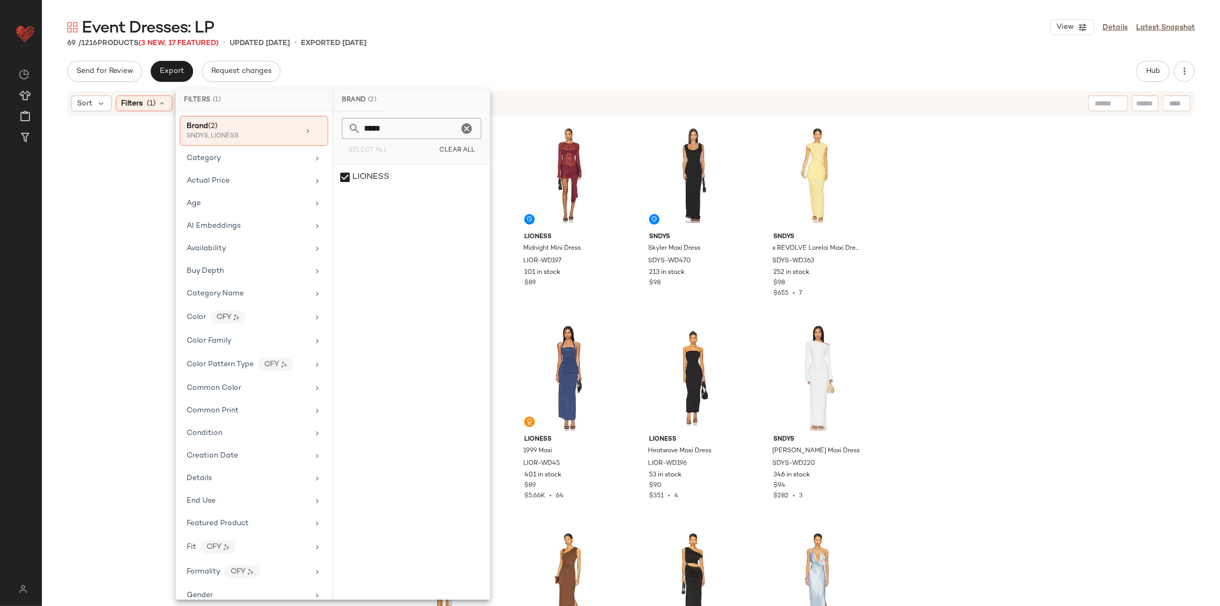
click at [132, 240] on div "SNDYS Skin Maxi Dress SDYS-WD464 134 in stock $100 LIONESS Midnight Mini Dress …" at bounding box center [631, 376] width 1178 height 521
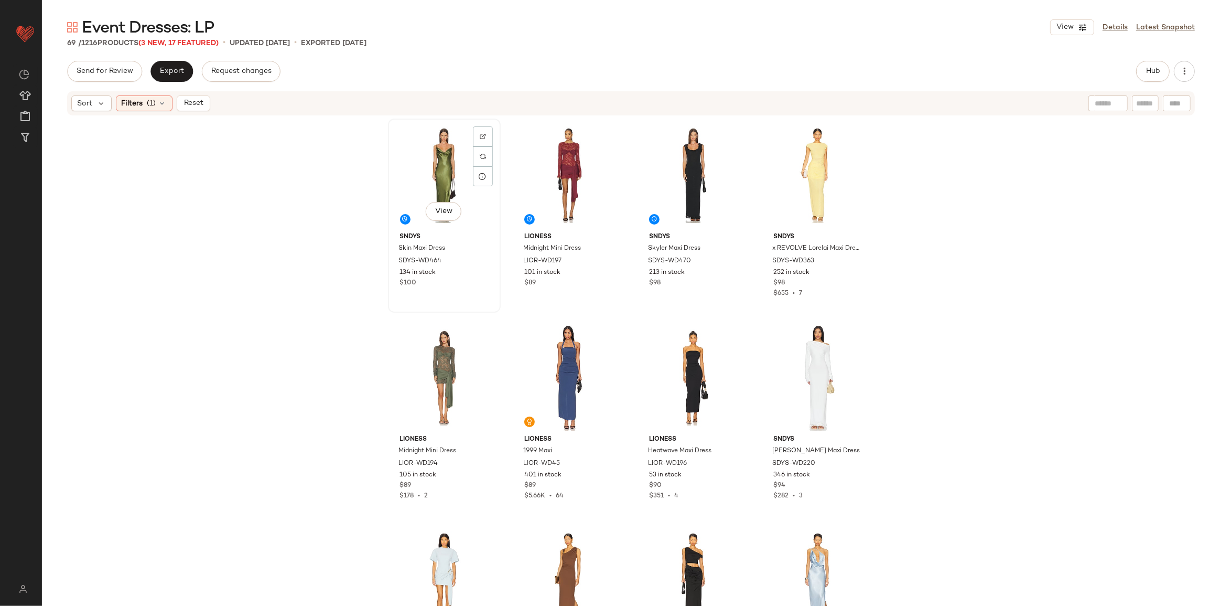
click at [425, 160] on div "View" at bounding box center [444, 175] width 105 height 106
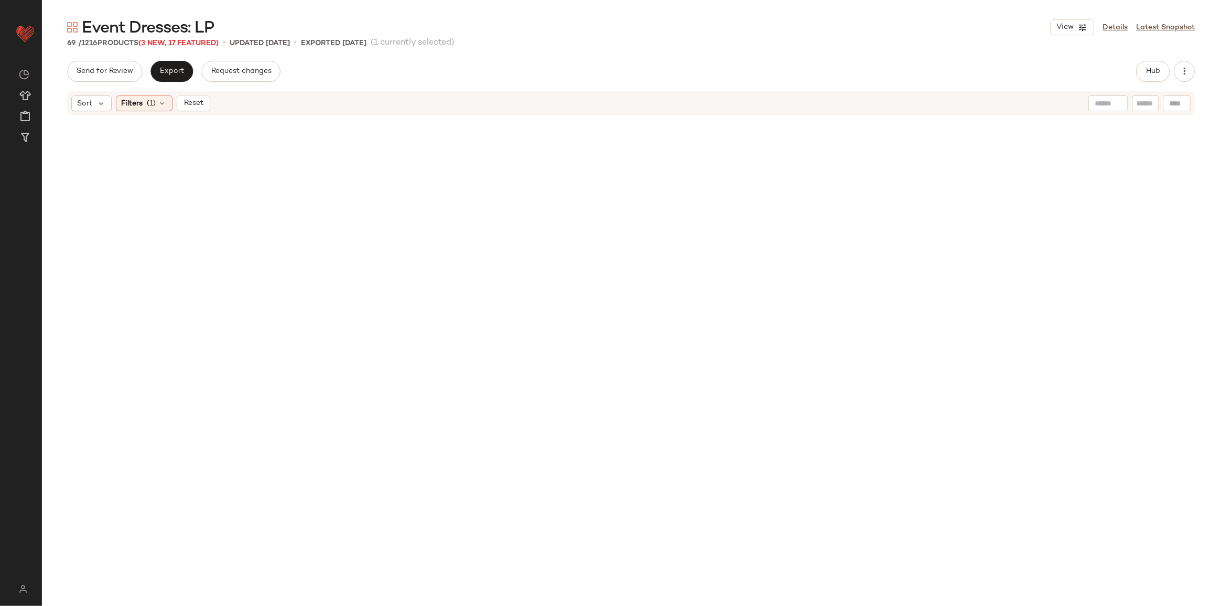
scroll to position [95, 0]
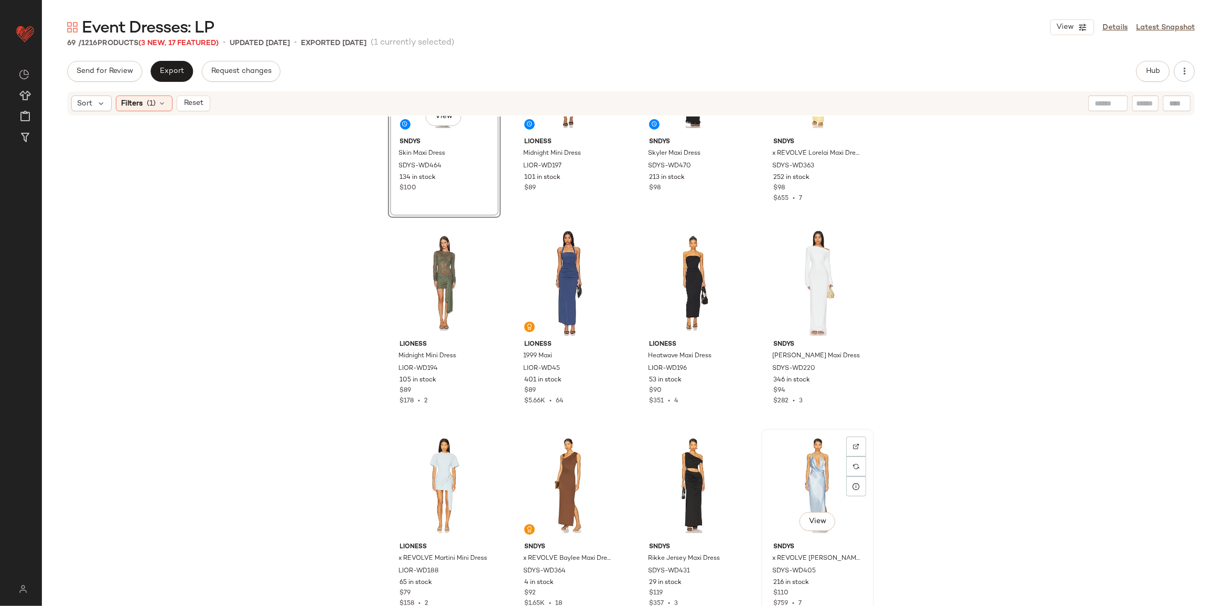
click at [805, 466] on div "View" at bounding box center [817, 485] width 105 height 106
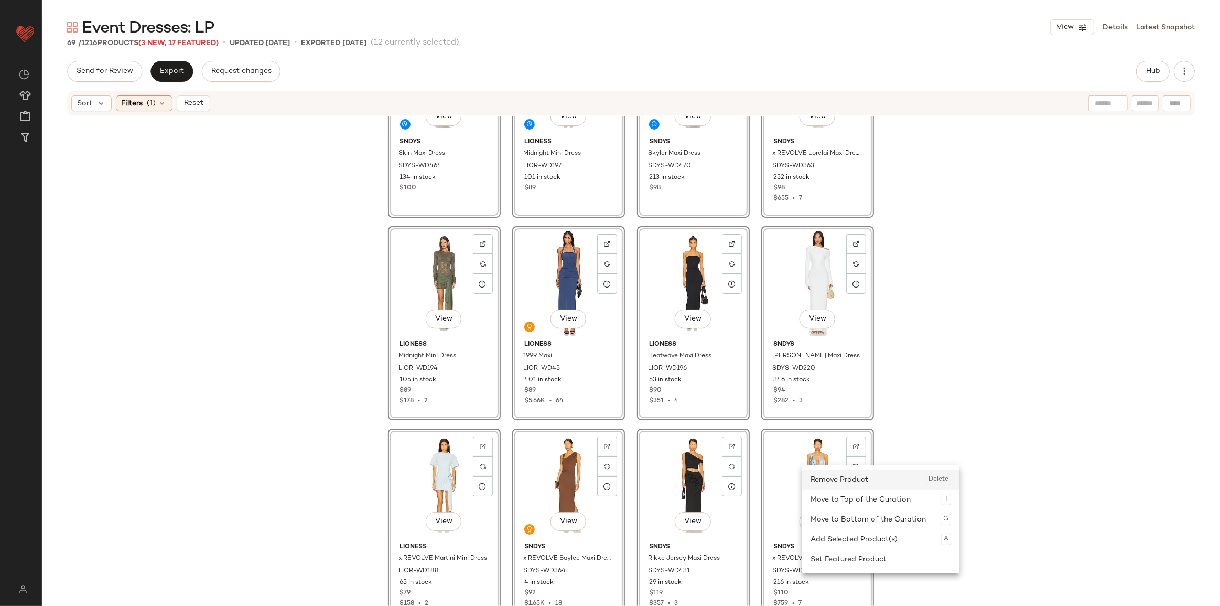
click at [834, 483] on div "Remove Product Delete" at bounding box center [881, 479] width 141 height 20
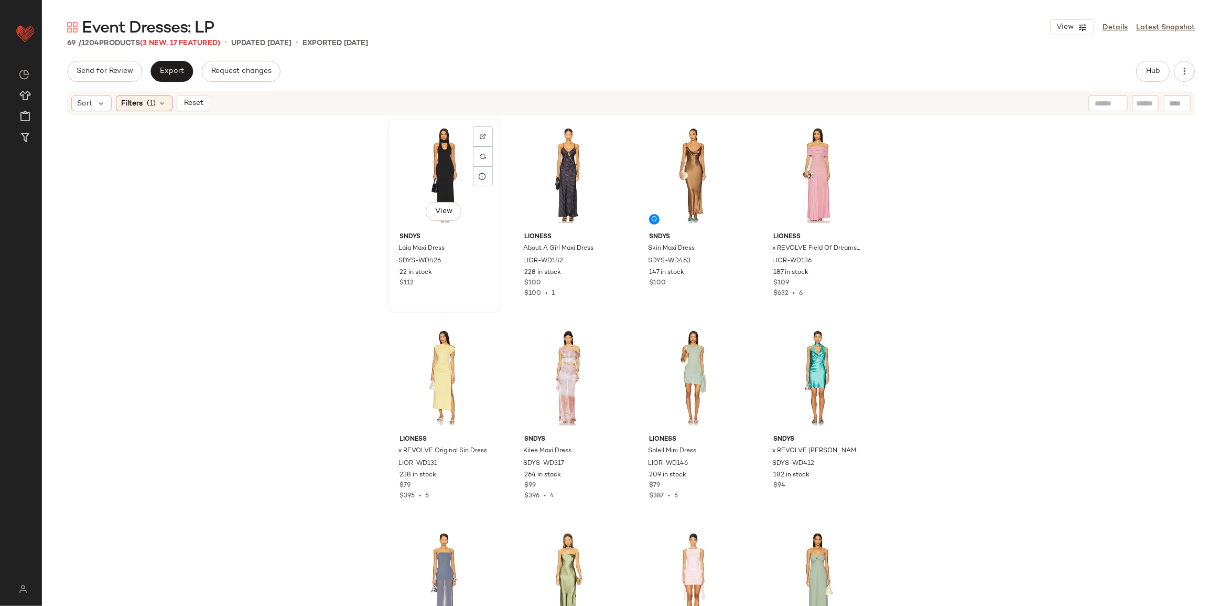
click at [410, 162] on div "View" at bounding box center [444, 175] width 105 height 106
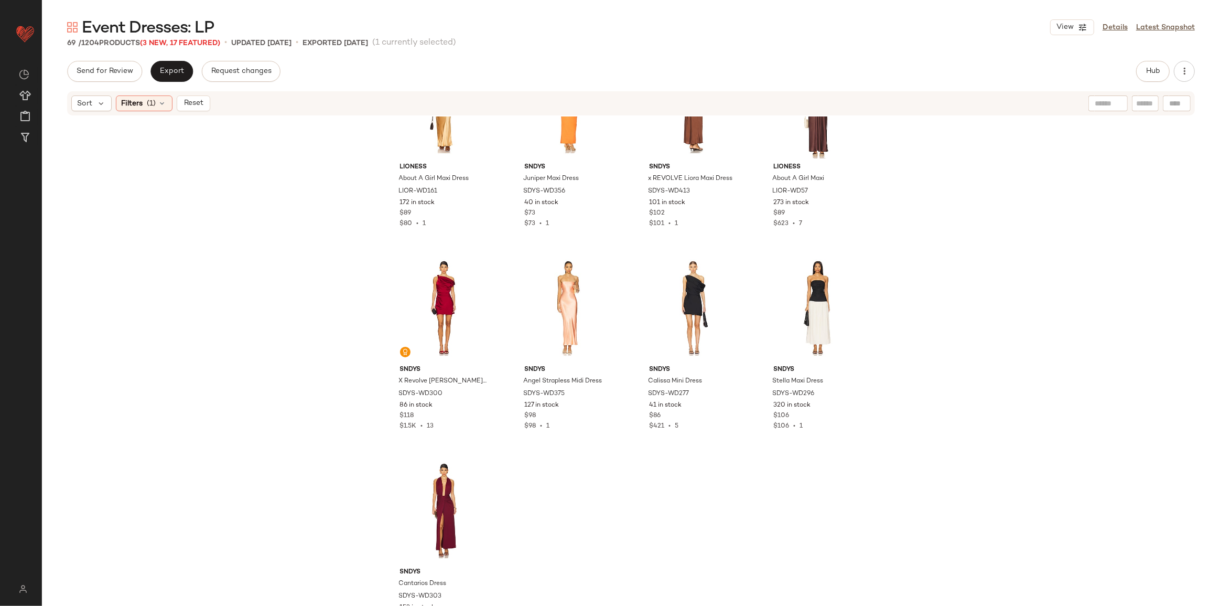
scroll to position [2517, 0]
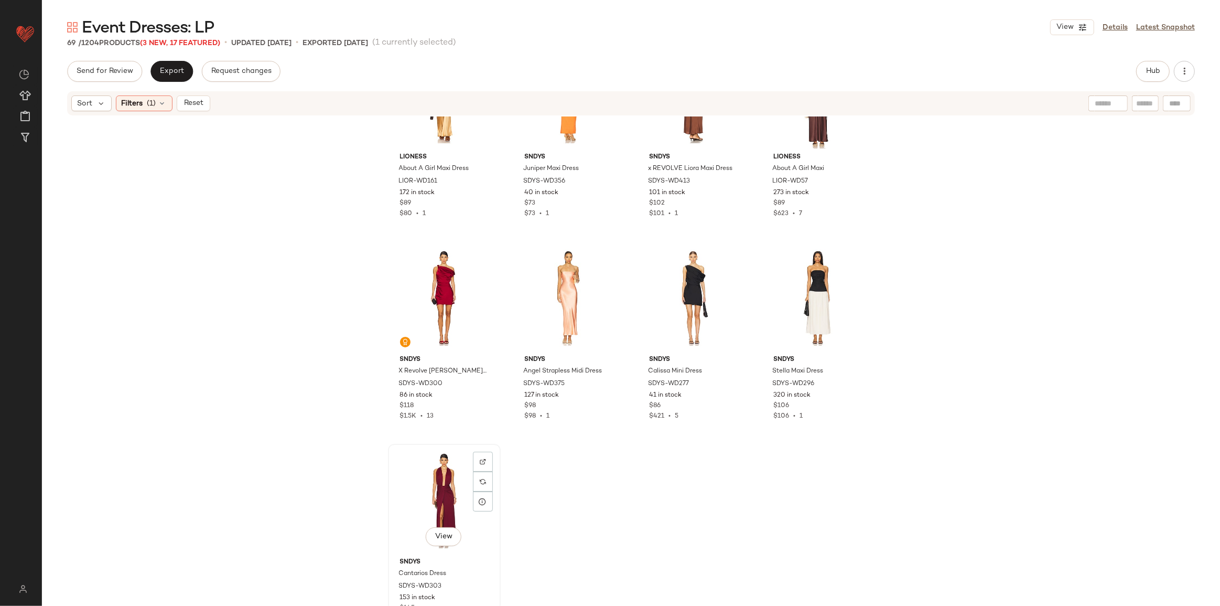
click at [446, 469] on div "View" at bounding box center [444, 500] width 105 height 106
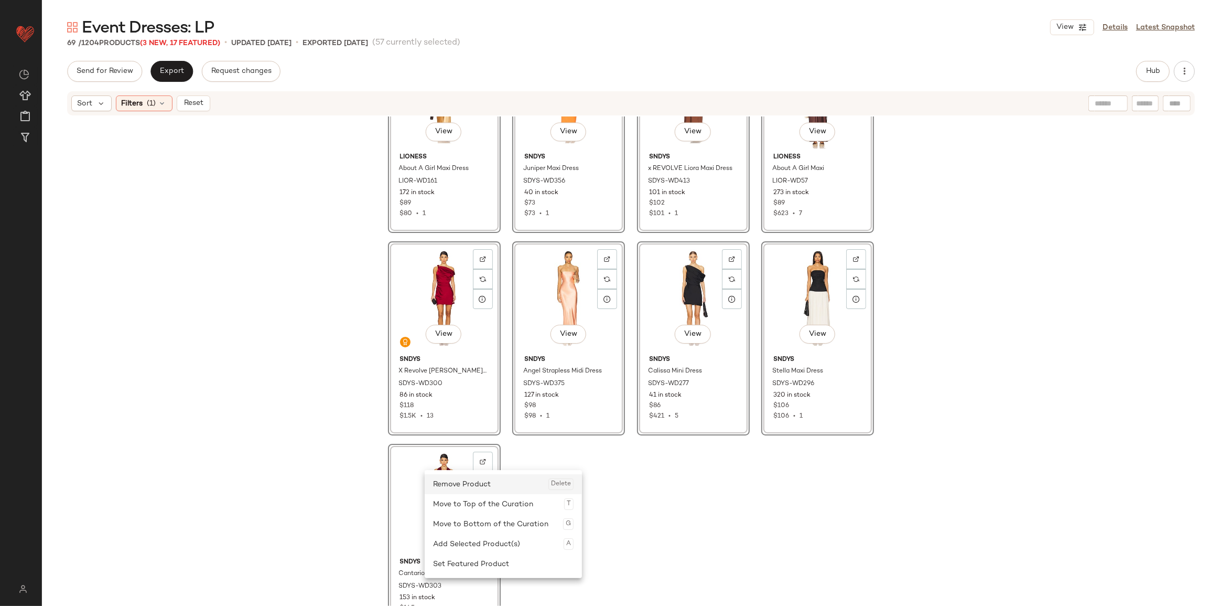
click at [467, 486] on div "Remove Product Delete" at bounding box center [503, 484] width 141 height 20
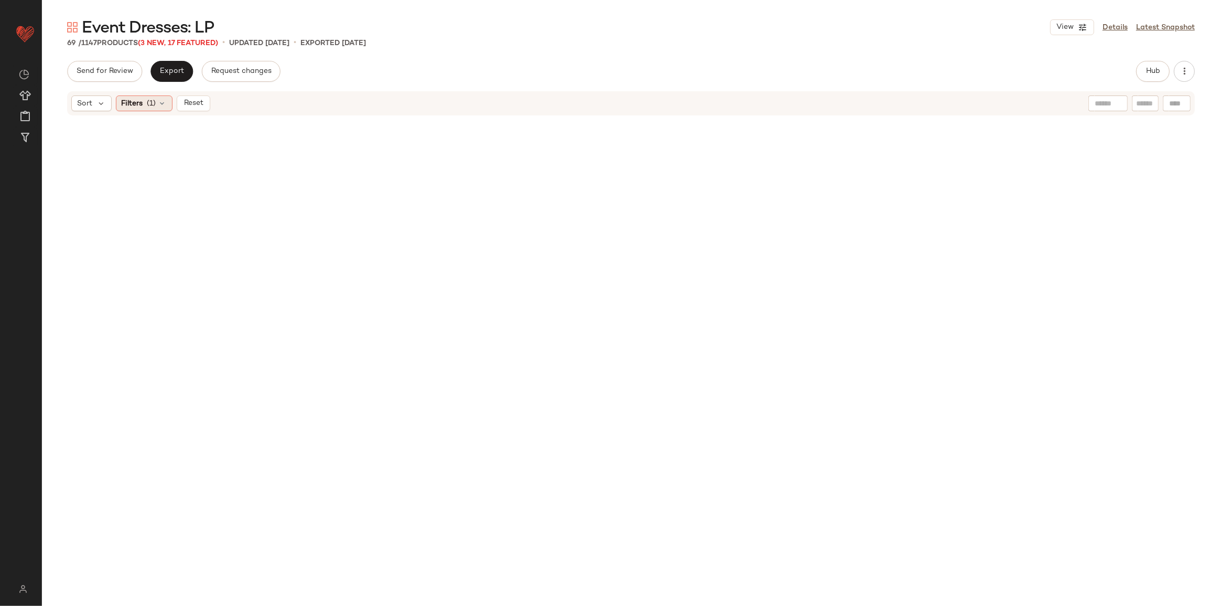
click at [150, 103] on span "(1)" at bounding box center [151, 103] width 9 height 11
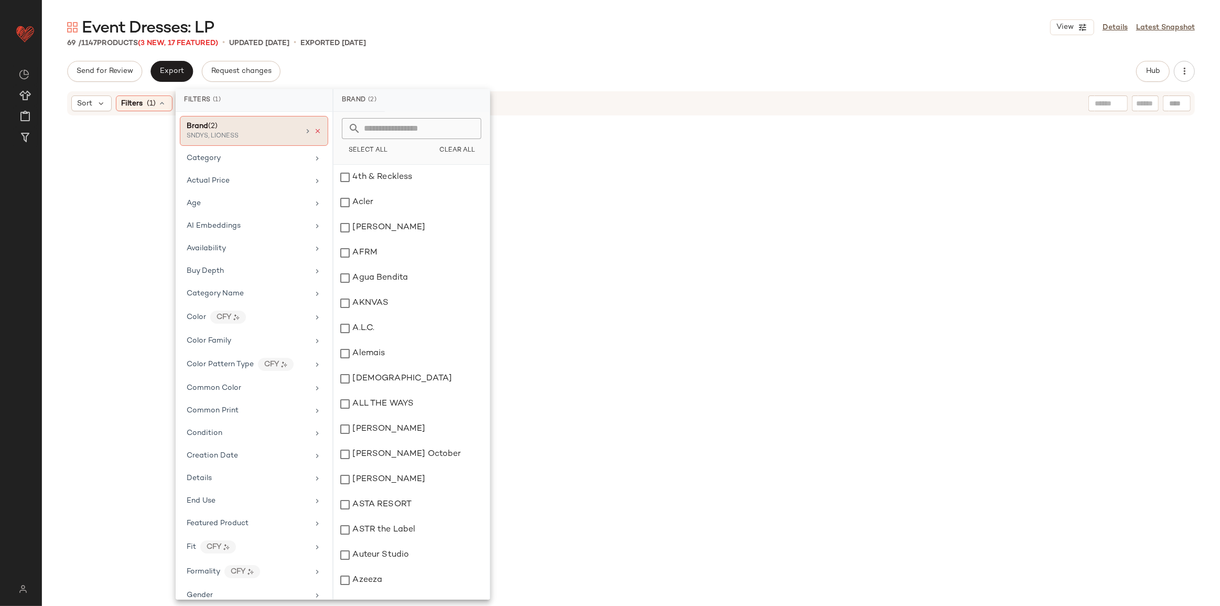
click at [314, 131] on icon at bounding box center [317, 130] width 7 height 7
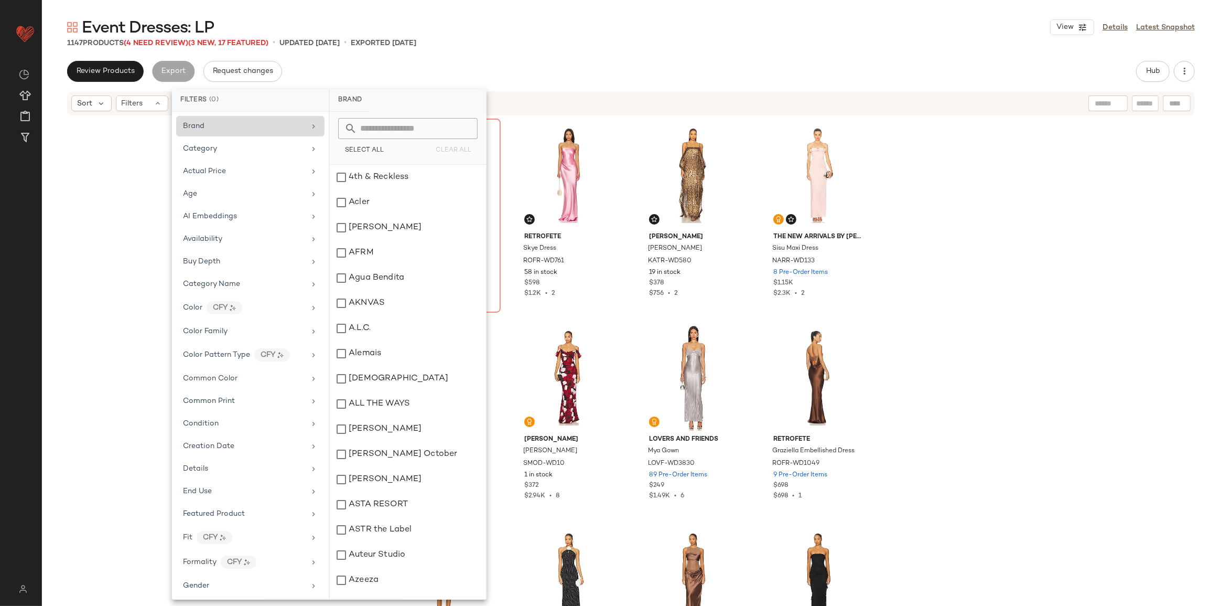
click at [1015, 318] on div "Alemais Donata Taffeta Gown AMAI-WD55 Out of stock $790 retrofete Skye Dress RO…" at bounding box center [631, 376] width 1178 height 521
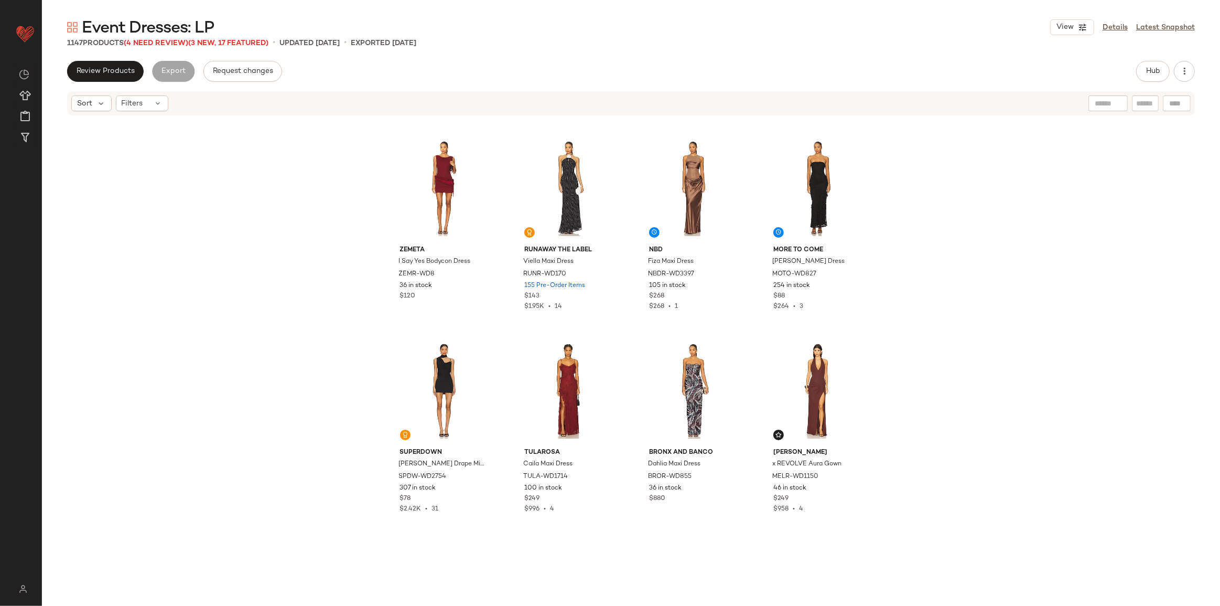
scroll to position [437, 0]
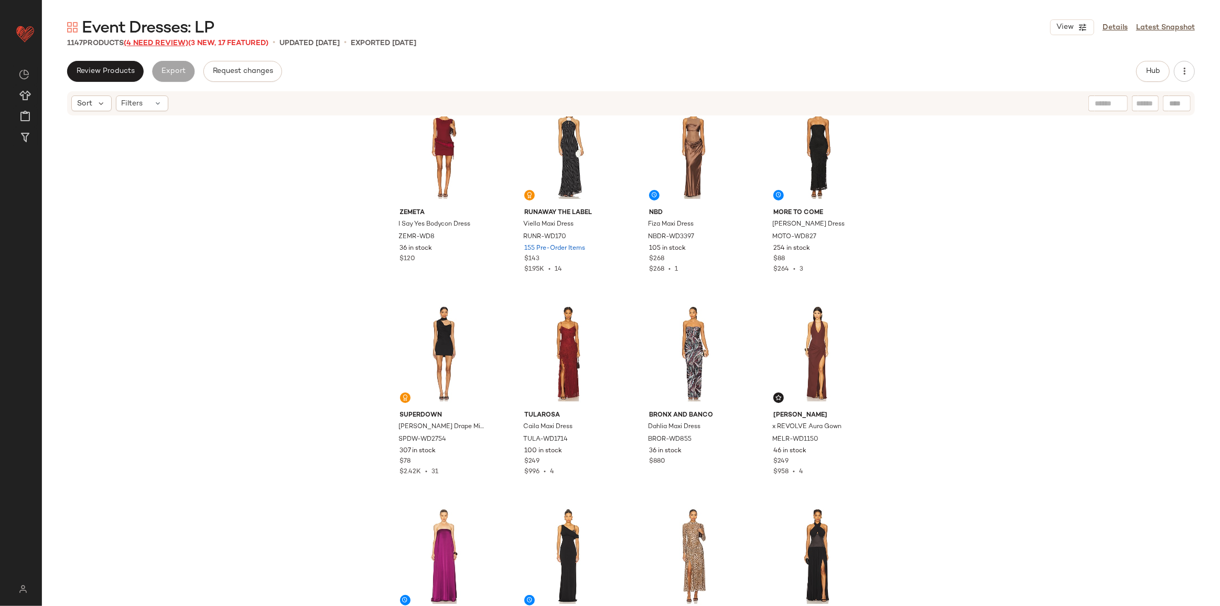
click at [156, 43] on span "(4 Need Review)" at bounding box center [156, 43] width 64 height 8
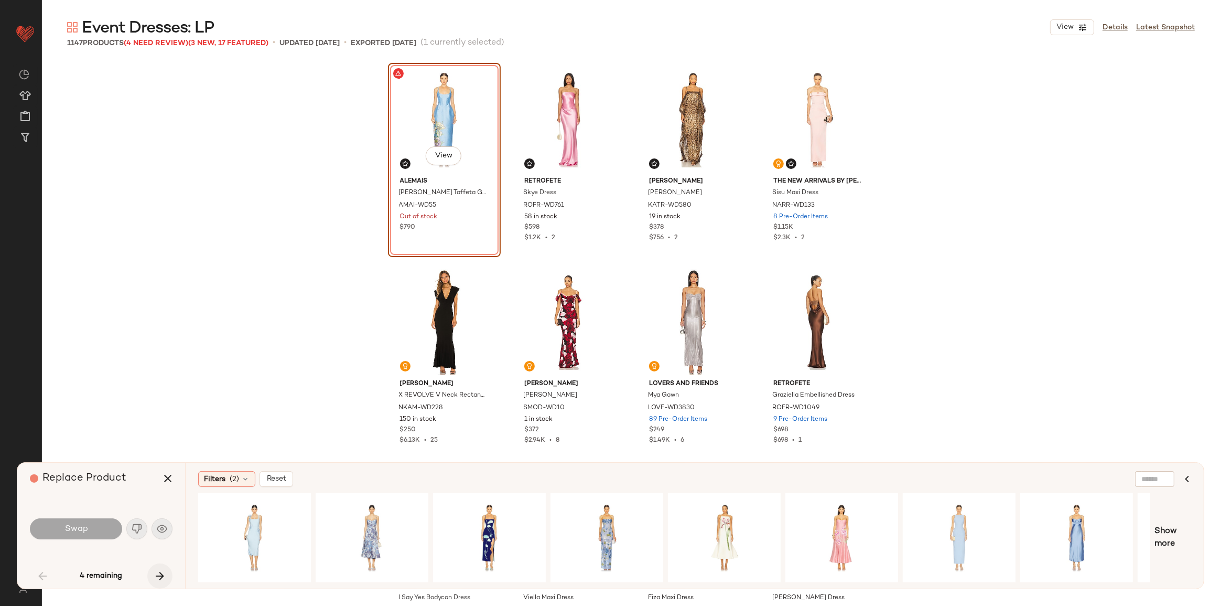
click at [165, 581] on icon "button" at bounding box center [160, 575] width 13 height 13
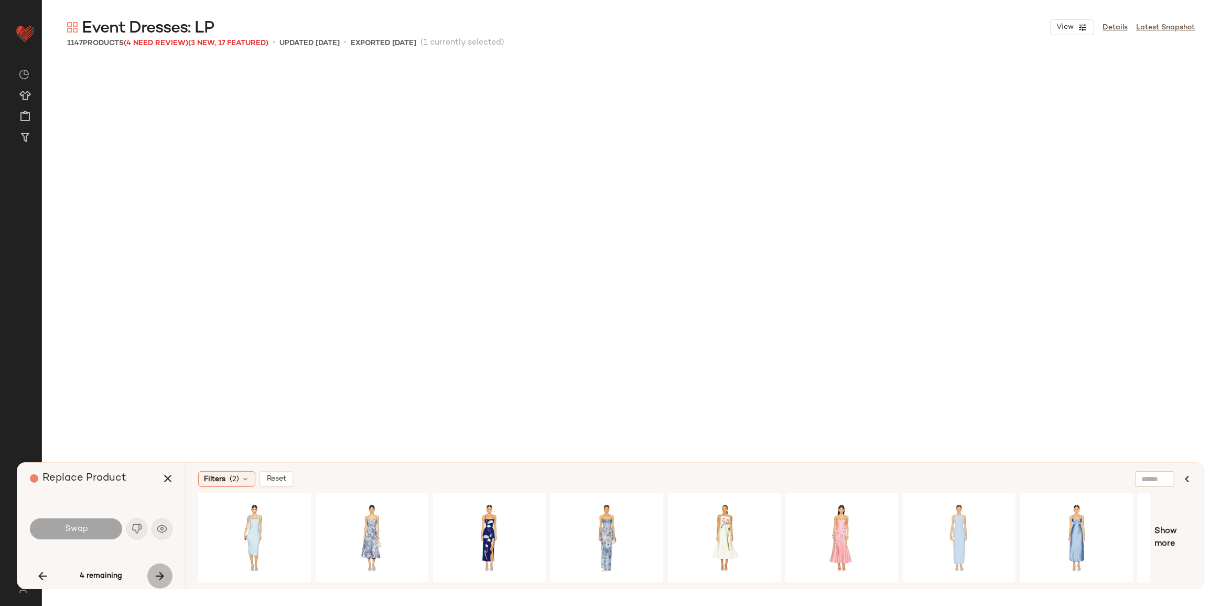
scroll to position [53027, 0]
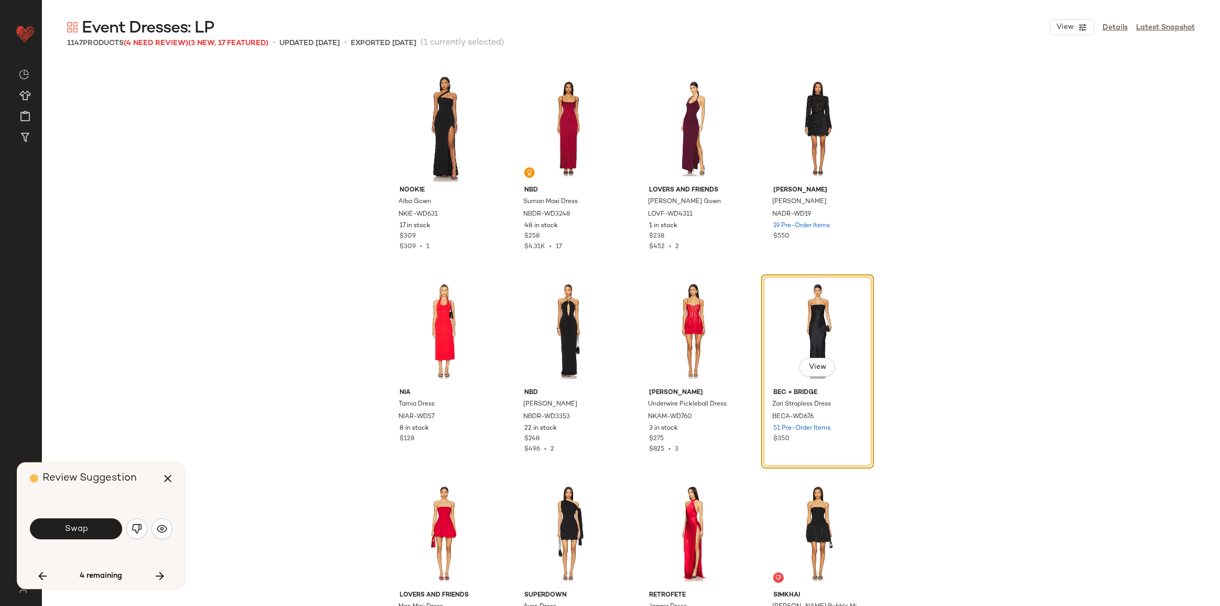
click at [97, 532] on button "Swap" at bounding box center [76, 528] width 92 height 21
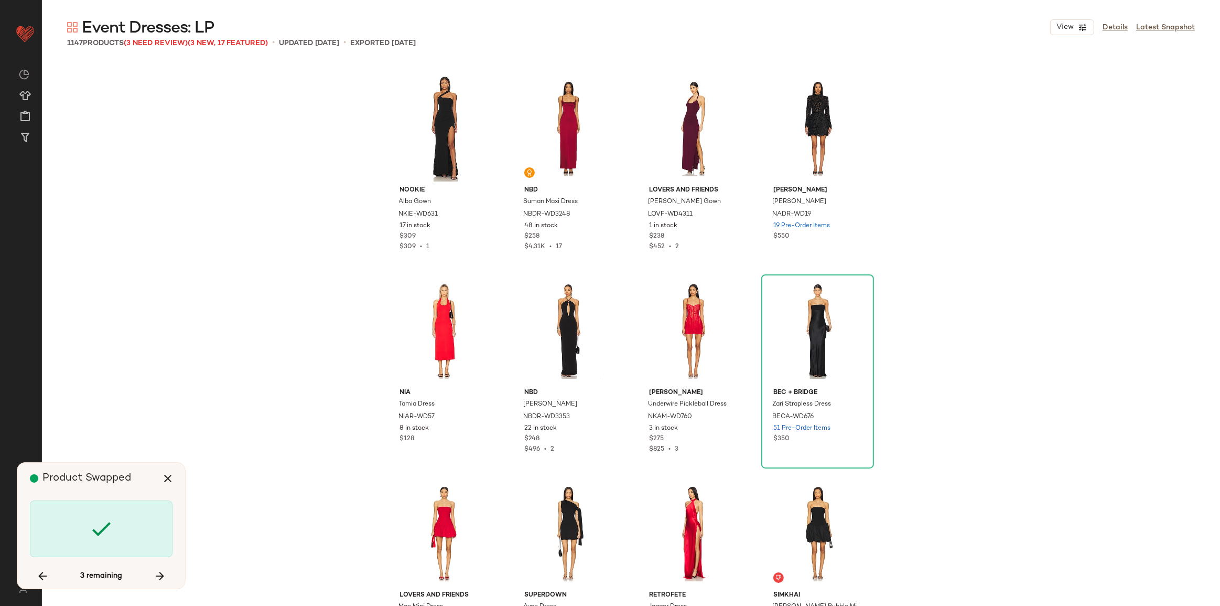
scroll to position [56266, 0]
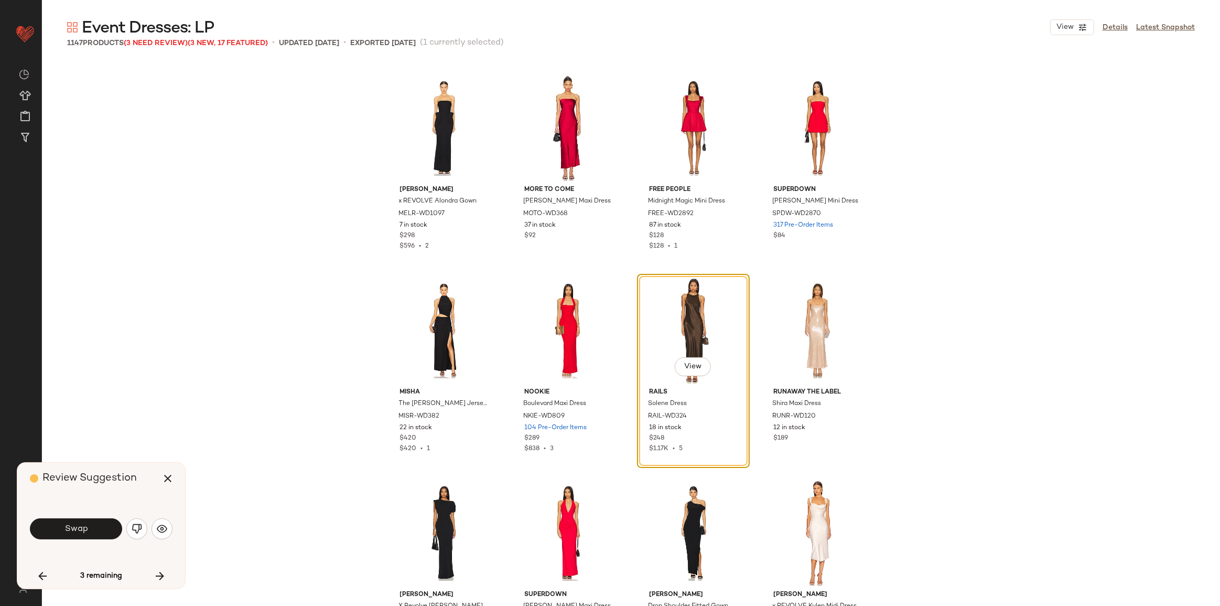
click at [73, 529] on span "Swap" at bounding box center [76, 529] width 24 height 10
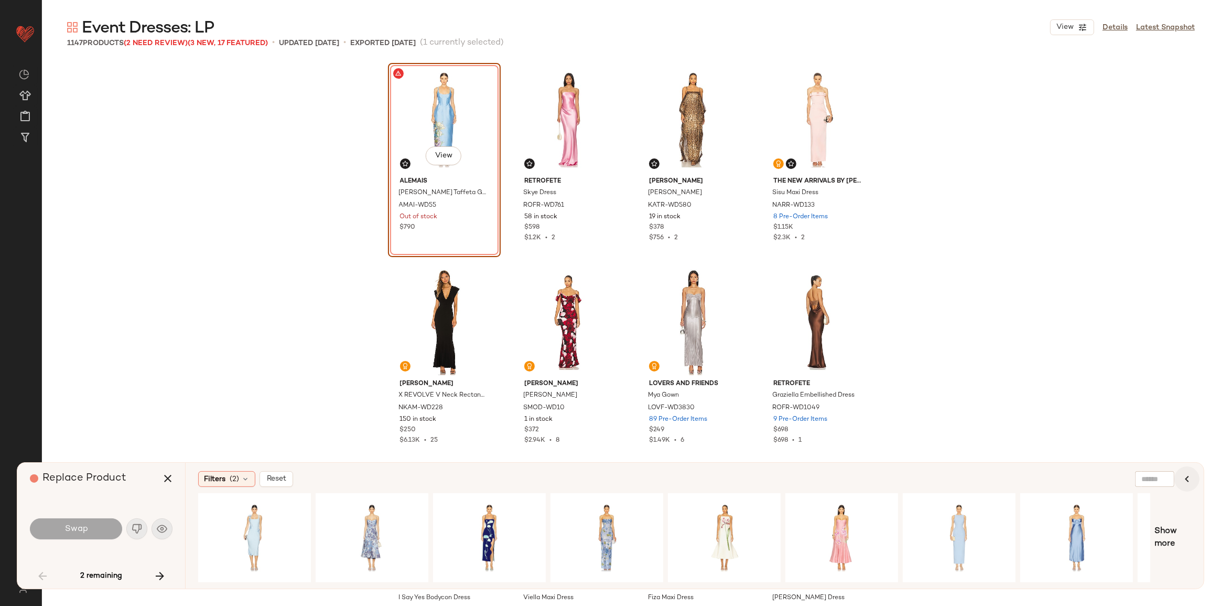
click at [1189, 481] on icon "button" at bounding box center [1187, 478] width 13 height 13
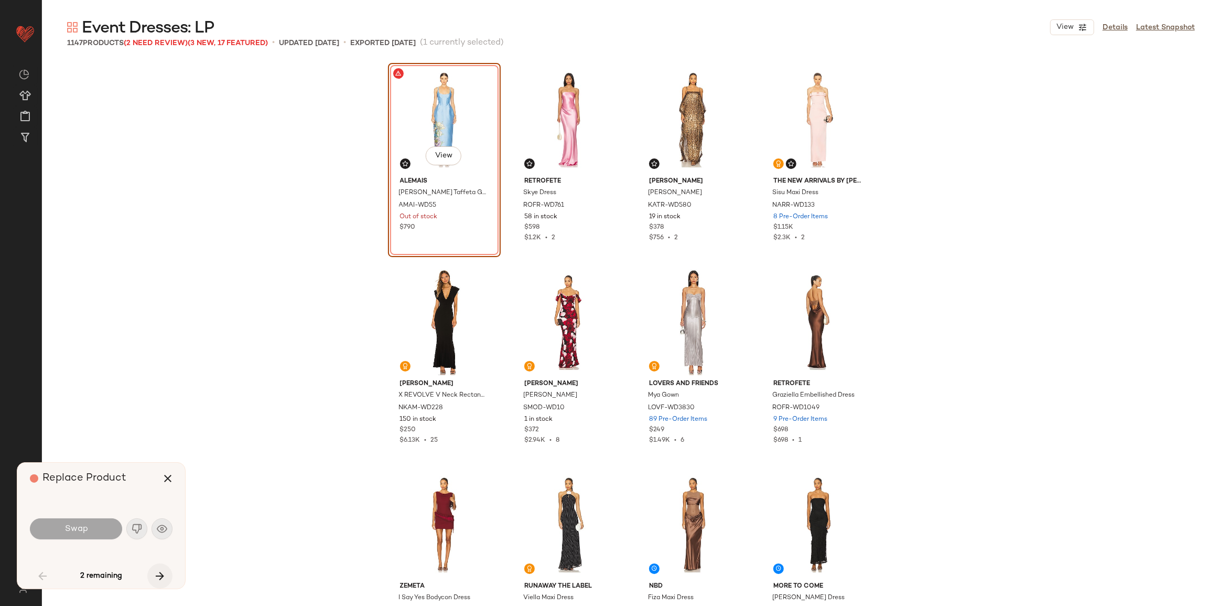
click at [159, 573] on icon "button" at bounding box center [160, 575] width 13 height 13
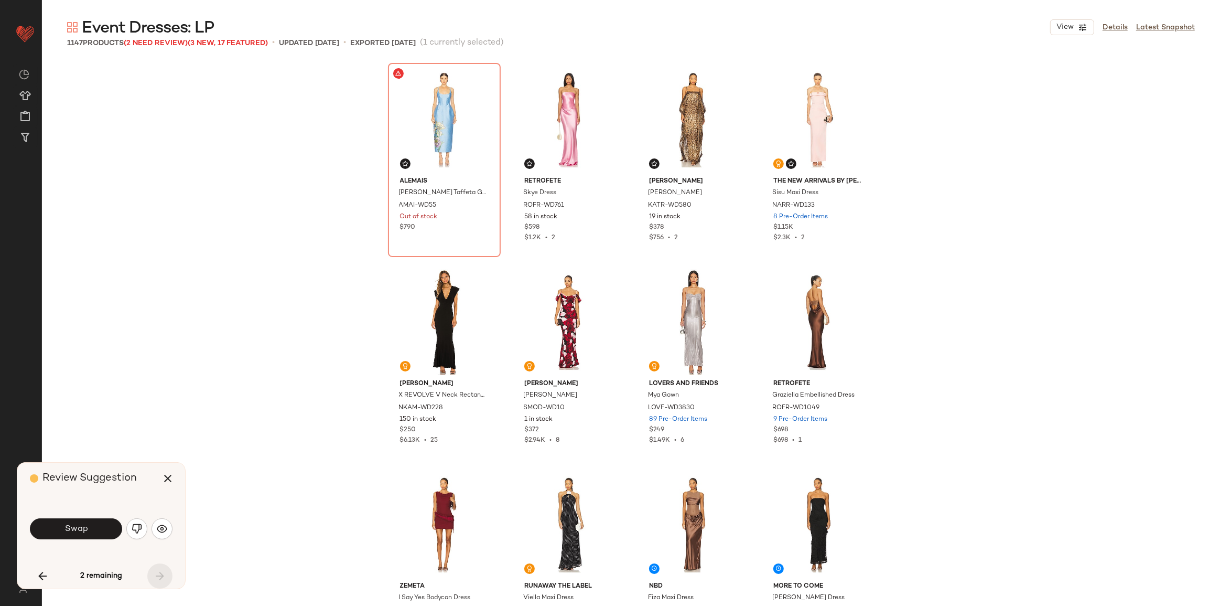
scroll to position [57278, 0]
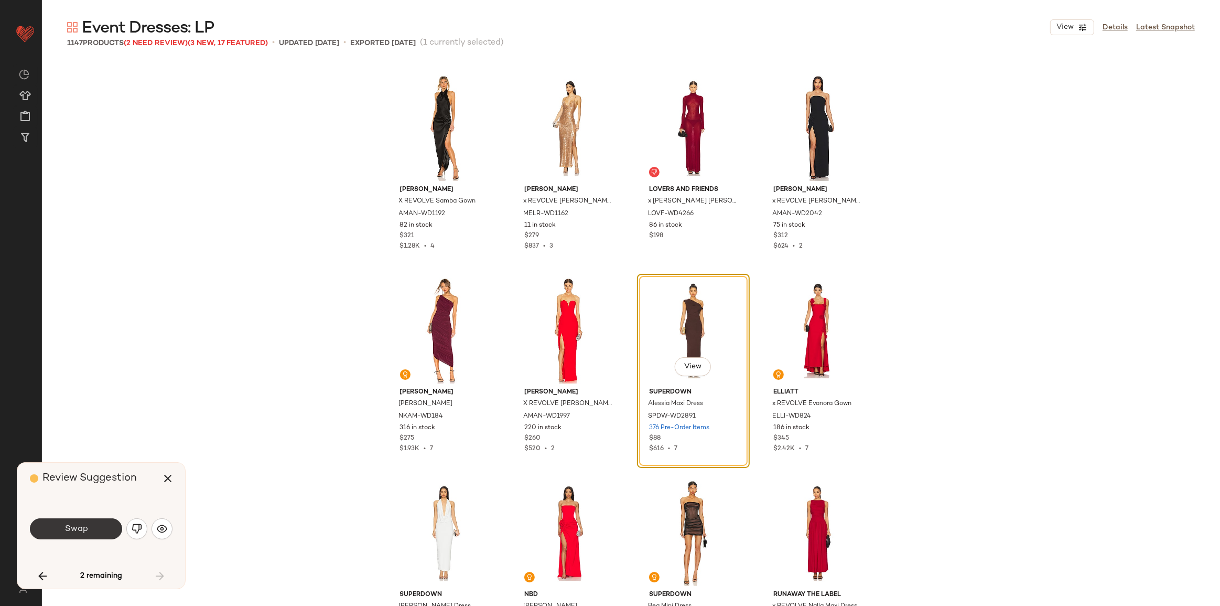
click at [74, 533] on span "Swap" at bounding box center [76, 529] width 24 height 10
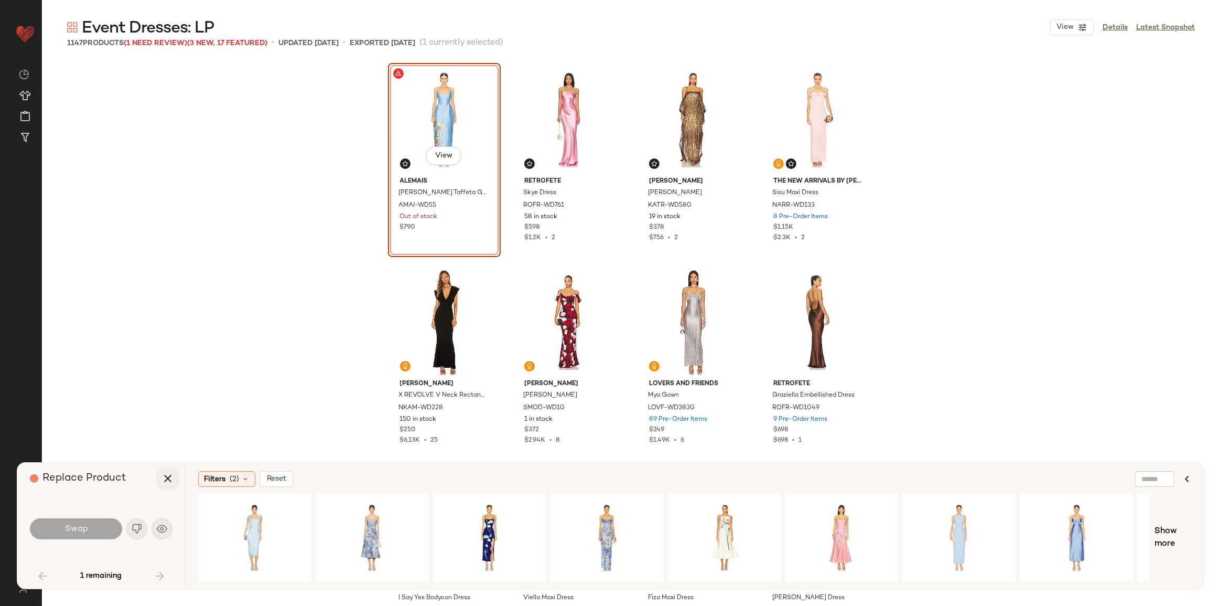
click at [170, 486] on button "button" at bounding box center [167, 478] width 25 height 25
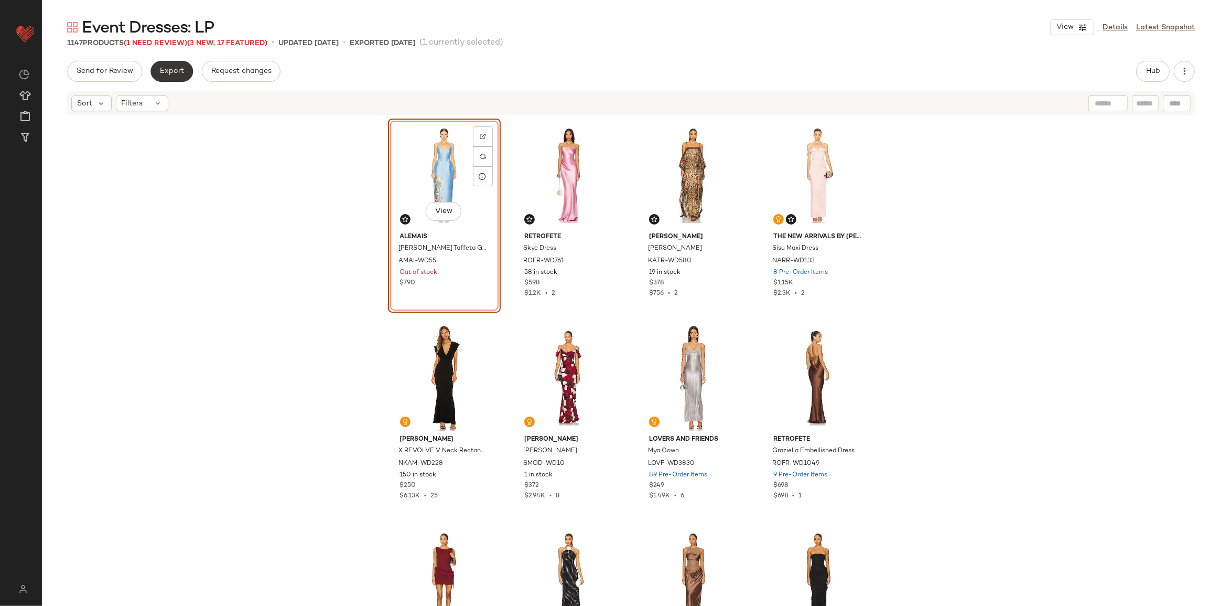
click at [168, 73] on span "Export" at bounding box center [171, 71] width 25 height 8
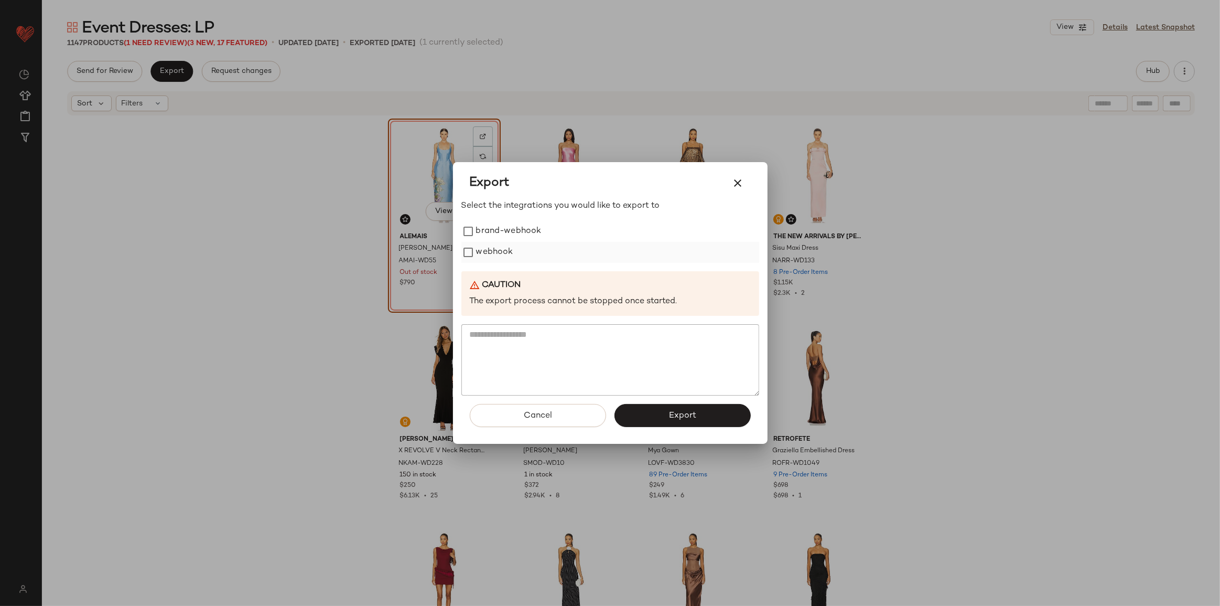
click at [488, 253] on label "webhook" at bounding box center [494, 252] width 37 height 21
click at [686, 421] on button "Export" at bounding box center [683, 415] width 136 height 23
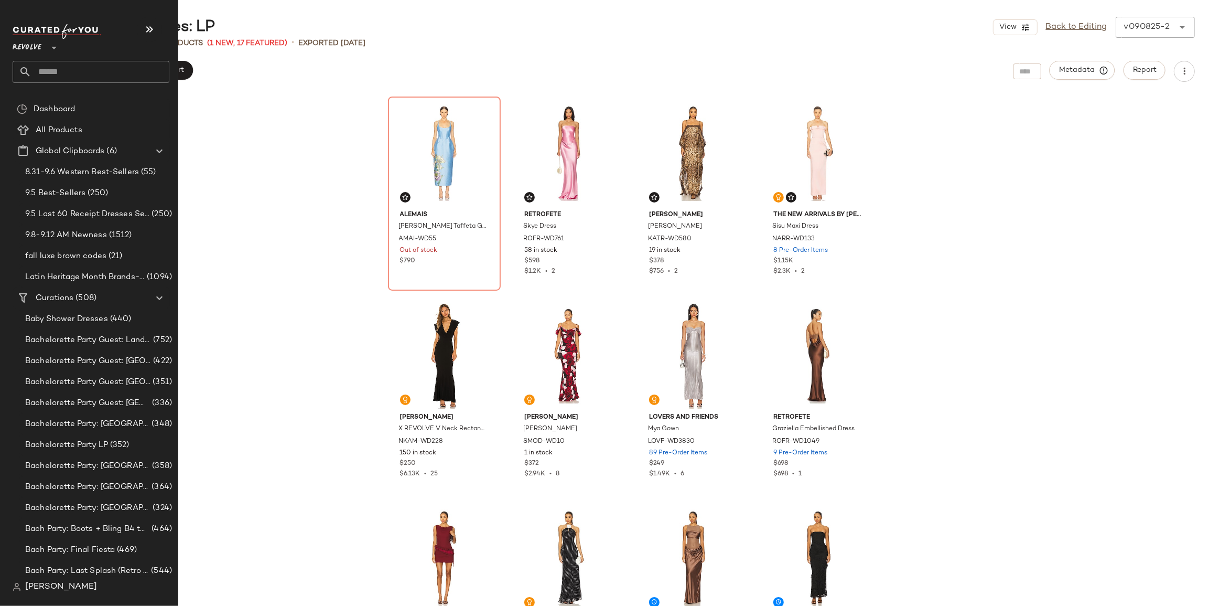
click at [50, 78] on input "text" at bounding box center [100, 72] width 138 height 22
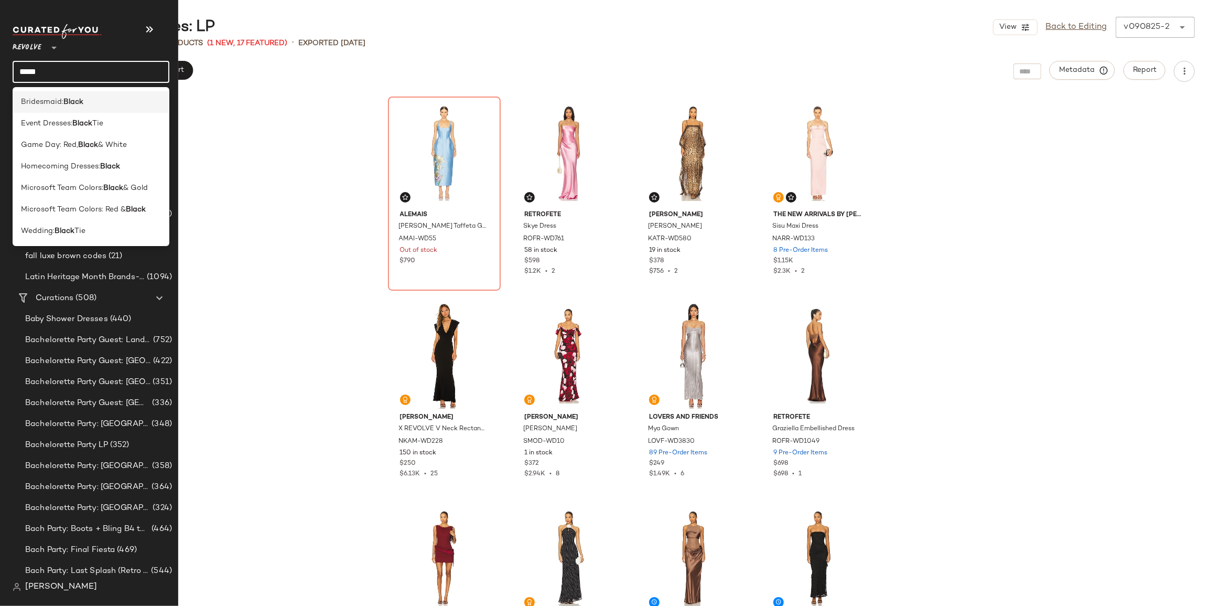
type input "*****"
click at [60, 100] on span "Bridesmaid:" at bounding box center [42, 101] width 42 height 11
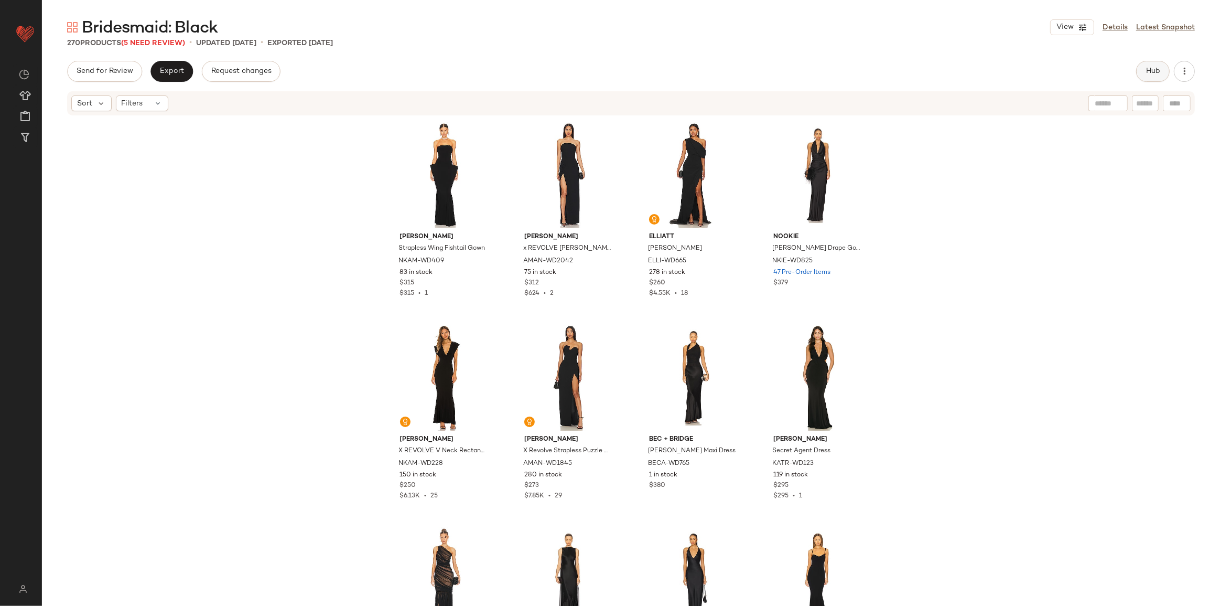
click at [1159, 80] on button "Hub" at bounding box center [1153, 71] width 34 height 21
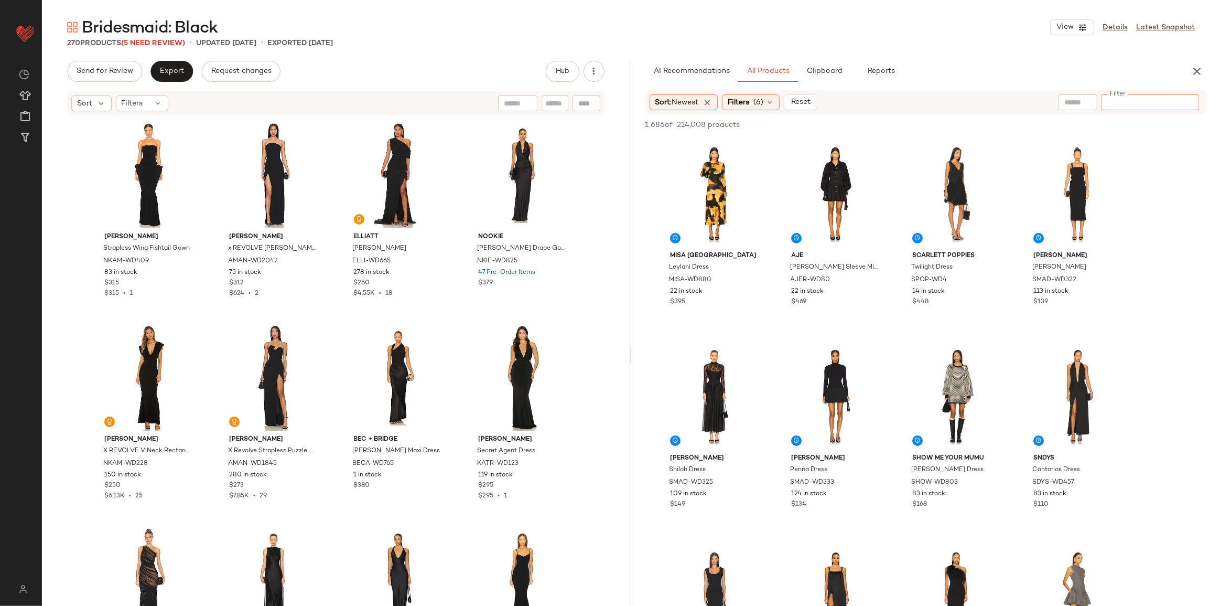
paste input "**********"
type input "**********"
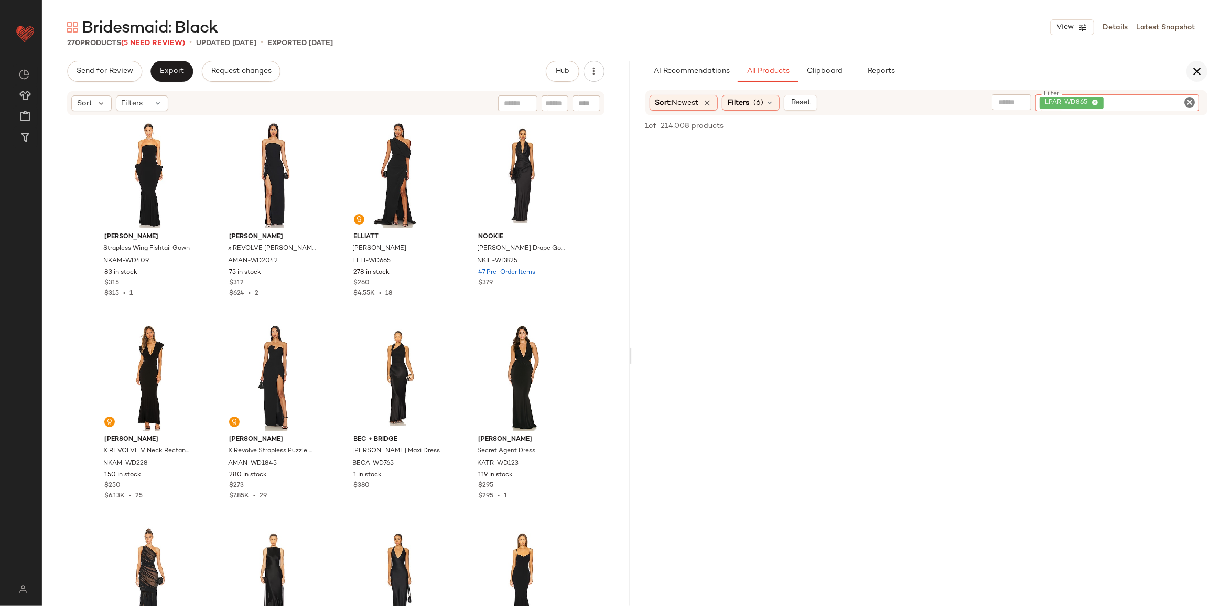
click at [1195, 72] on icon "button" at bounding box center [1197, 71] width 13 height 13
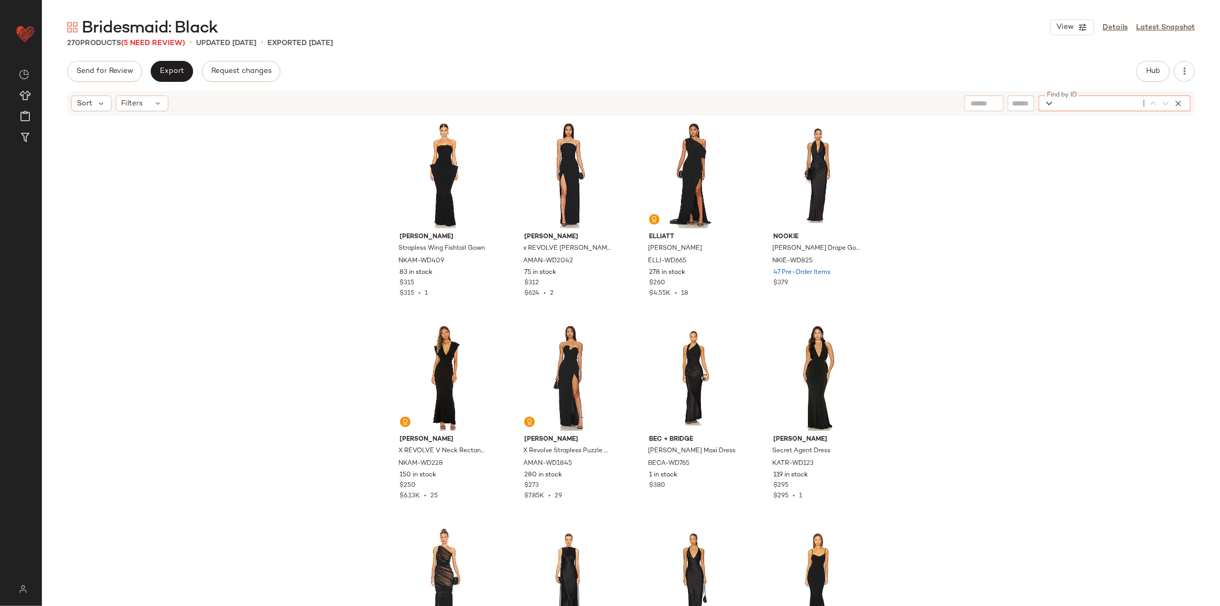
drag, startPoint x: 1164, startPoint y: 107, endPoint x: 1016, endPoint y: 144, distance: 152.5
click at [985, 169] on div "Norma Kamali Strapless Wing Fishtail Gown NKAM-WD409 83 in stock $315 $315 • 1 …" at bounding box center [631, 376] width 1178 height 521
click at [1179, 98] on div "Find by ID Find by ID" at bounding box center [1115, 103] width 152 height 16
paste input "**********"
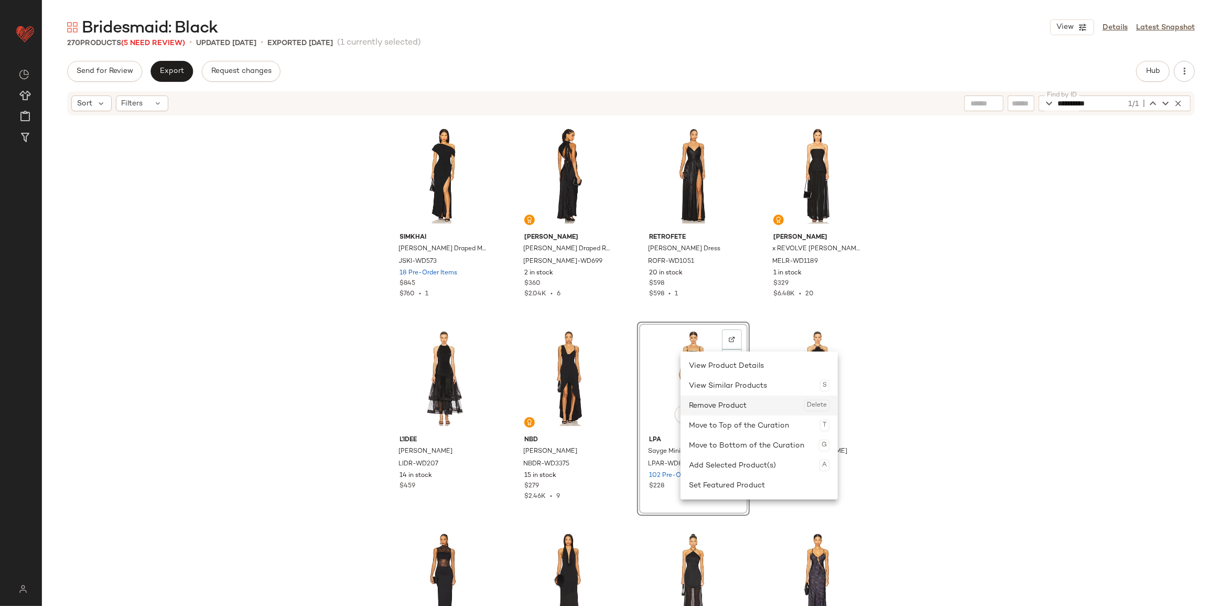
click at [712, 411] on div "Remove Product Delete" at bounding box center [759, 405] width 141 height 20
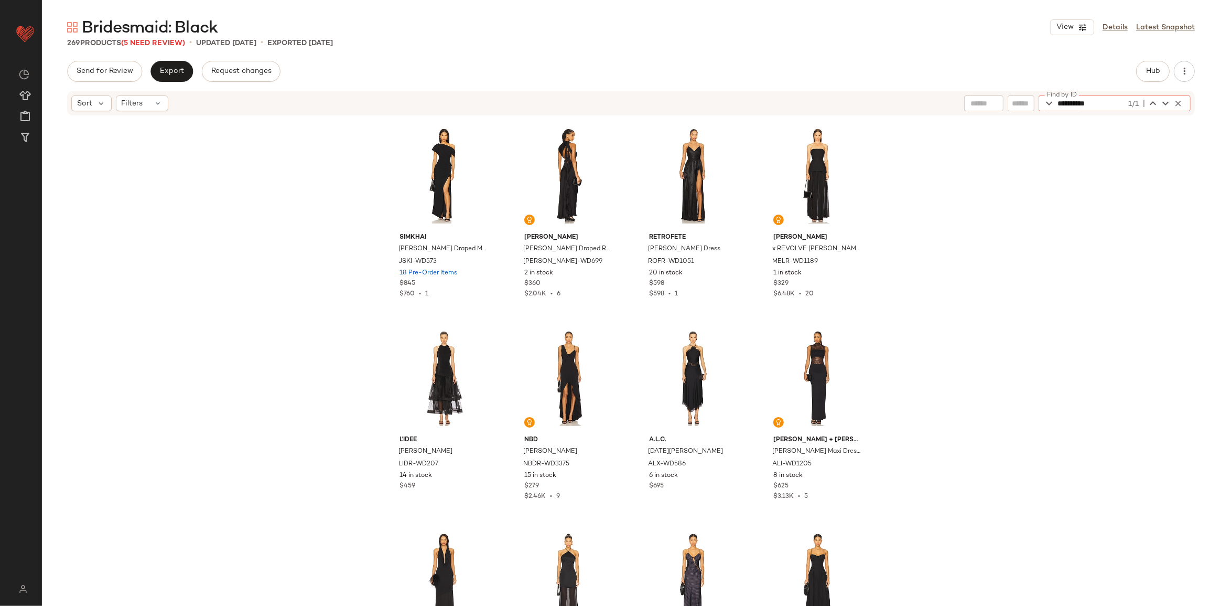
drag, startPoint x: 1117, startPoint y: 103, endPoint x: 1033, endPoint y: 103, distance: 83.4
click at [1033, 103] on div "**********" at bounding box center [1077, 103] width 227 height 16
paste input "text"
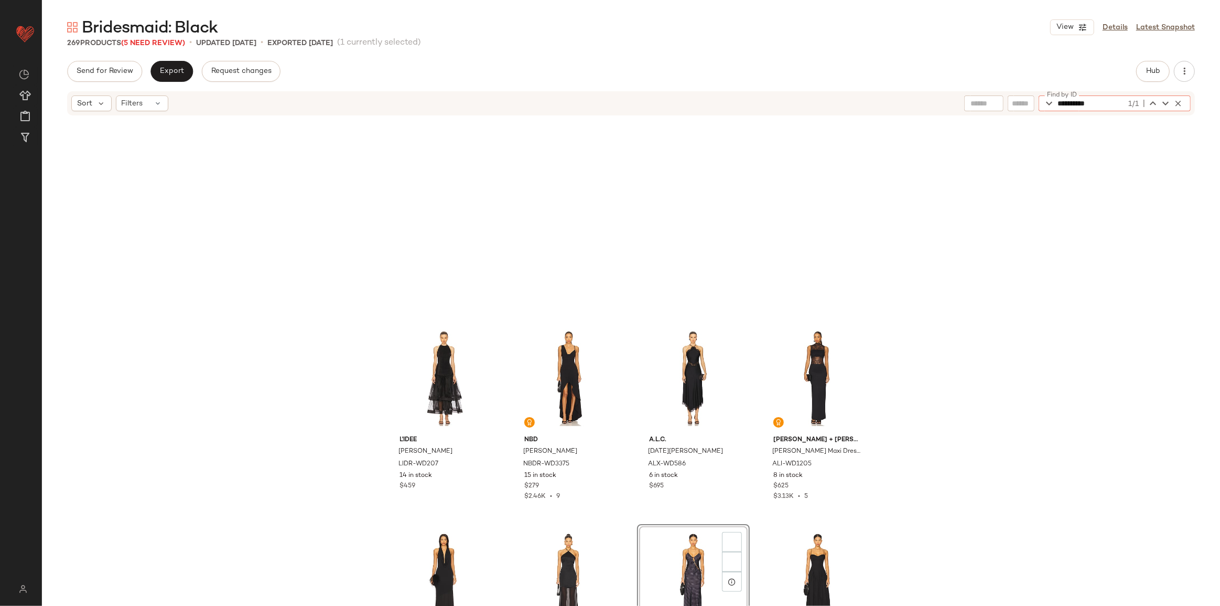
scroll to position [1012, 0]
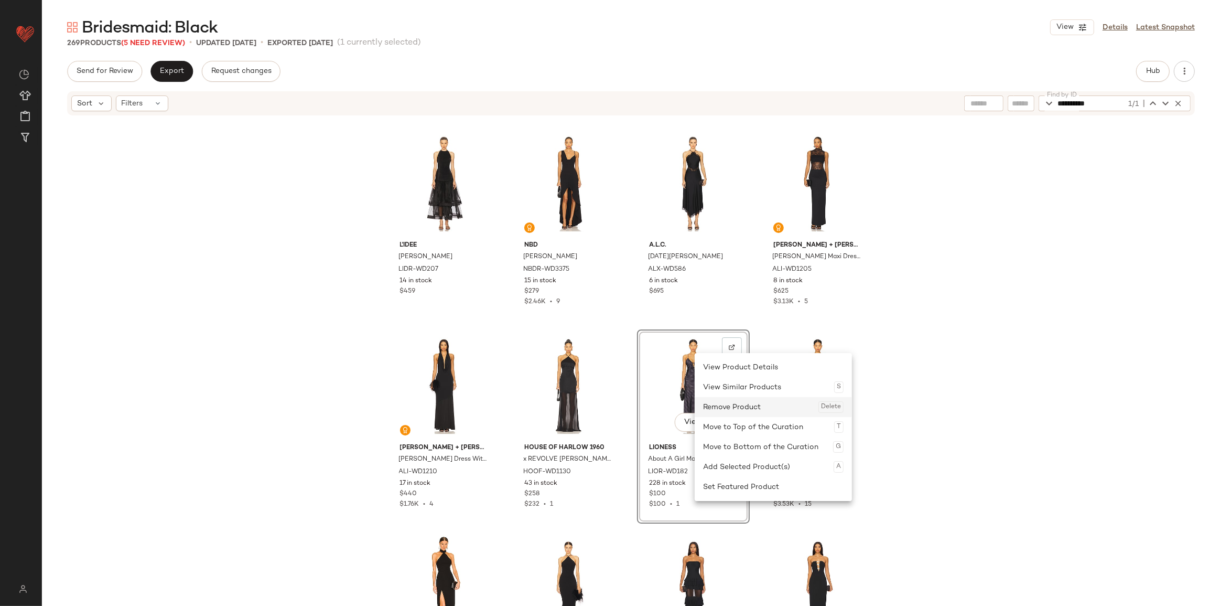
click at [721, 403] on div "Remove Product Delete" at bounding box center [773, 407] width 141 height 20
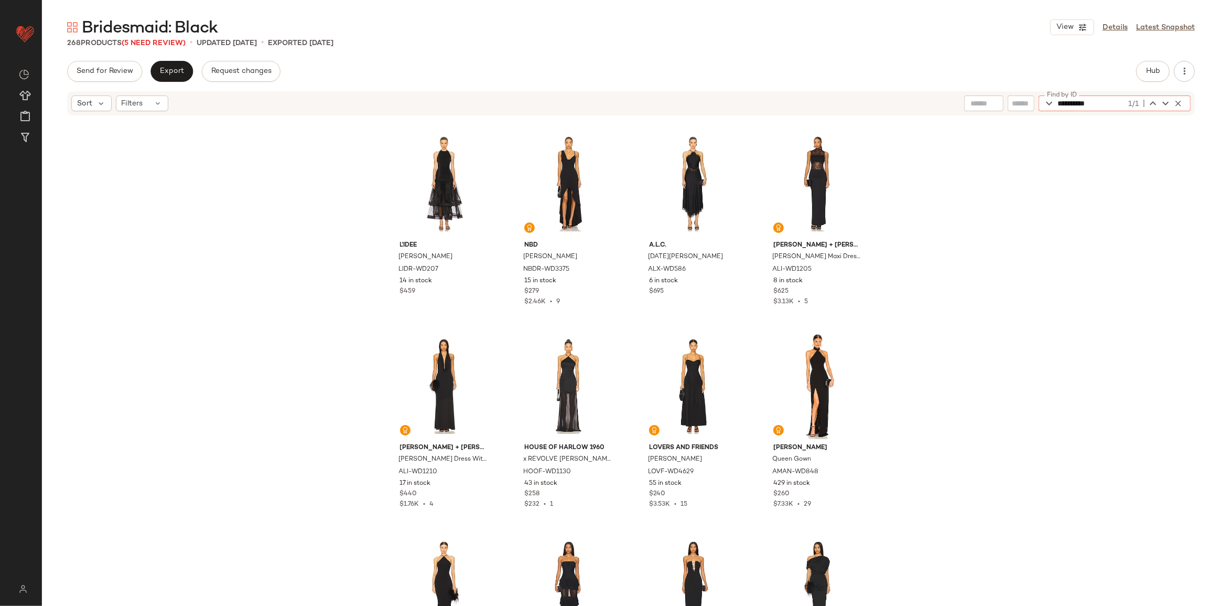
drag, startPoint x: 1121, startPoint y: 104, endPoint x: 1029, endPoint y: 90, distance: 92.3
click at [1029, 90] on div "**********" at bounding box center [631, 103] width 1178 height 26
paste input "text"
type input "**********"
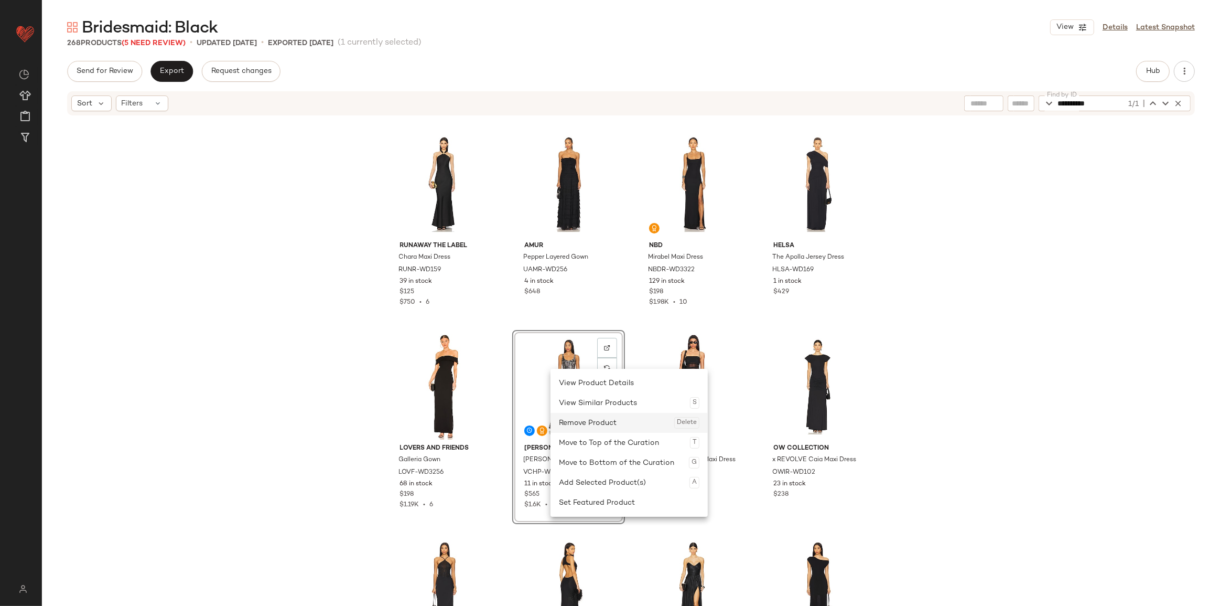
click at [600, 423] on div "Remove Product Delete" at bounding box center [629, 423] width 141 height 20
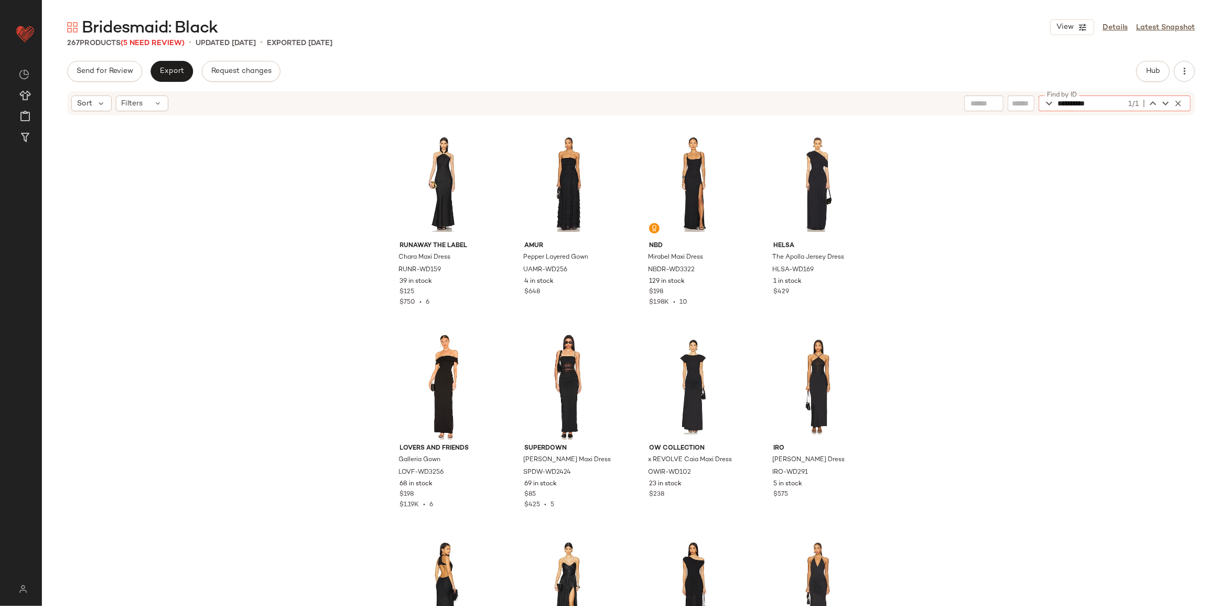
drag, startPoint x: 1110, startPoint y: 105, endPoint x: 1006, endPoint y: 104, distance: 103.3
click at [1006, 105] on div "**********" at bounding box center [1077, 103] width 227 height 16
type input "**********"
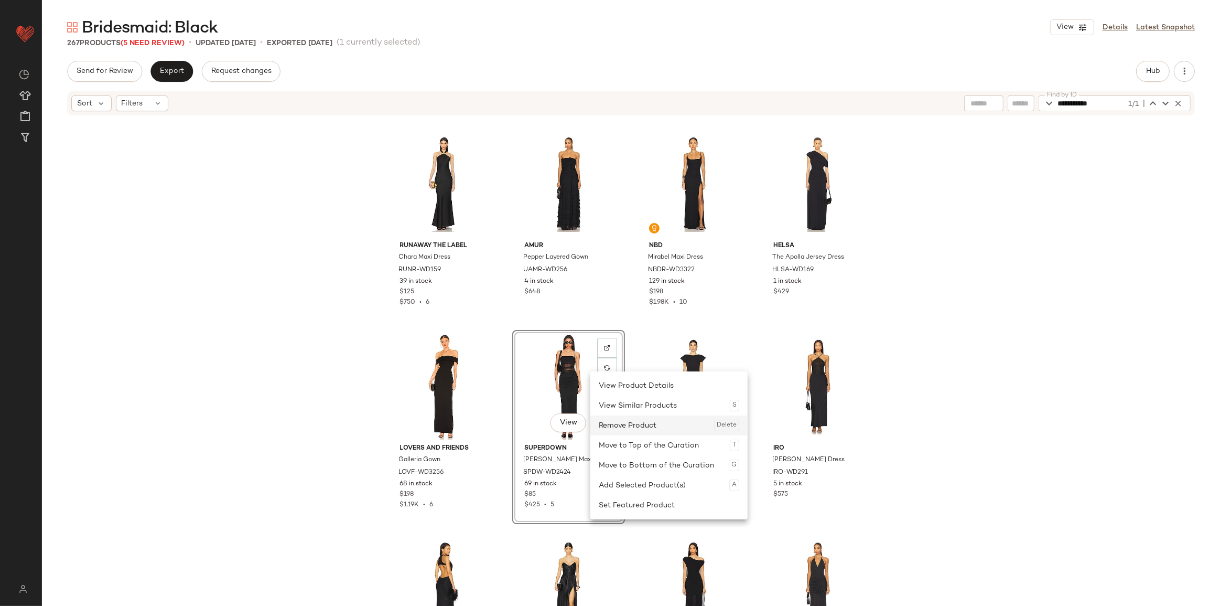
click at [643, 422] on div "Remove Product Delete" at bounding box center [669, 425] width 141 height 20
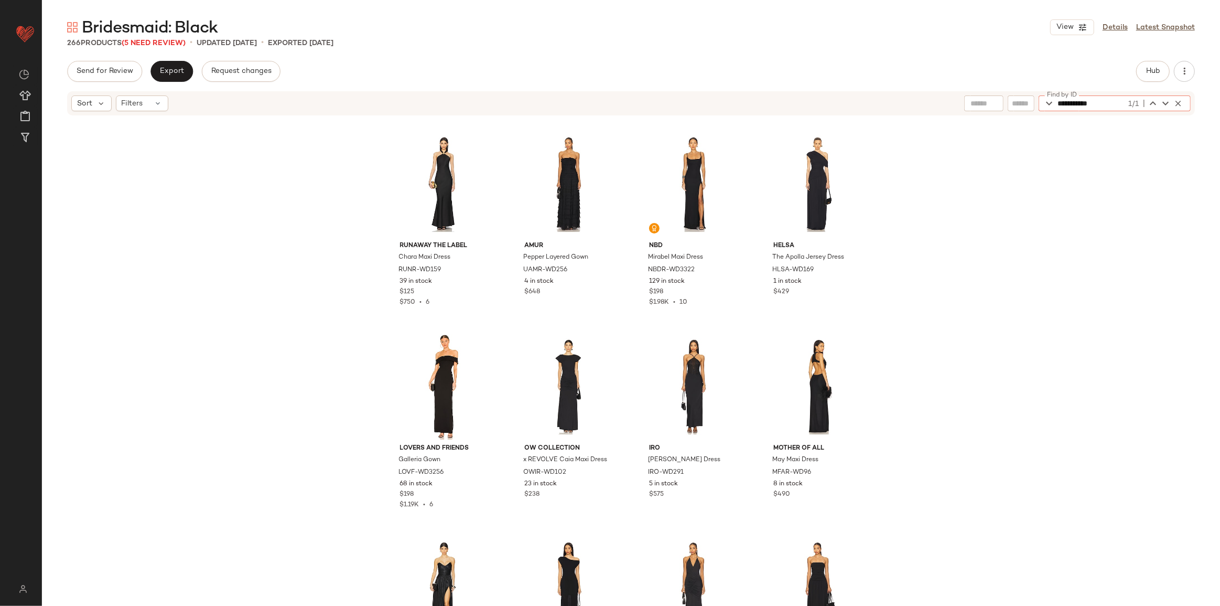
drag, startPoint x: 1112, startPoint y: 104, endPoint x: 978, endPoint y: 107, distance: 133.2
click at [978, 107] on div "**********" at bounding box center [1077, 103] width 227 height 16
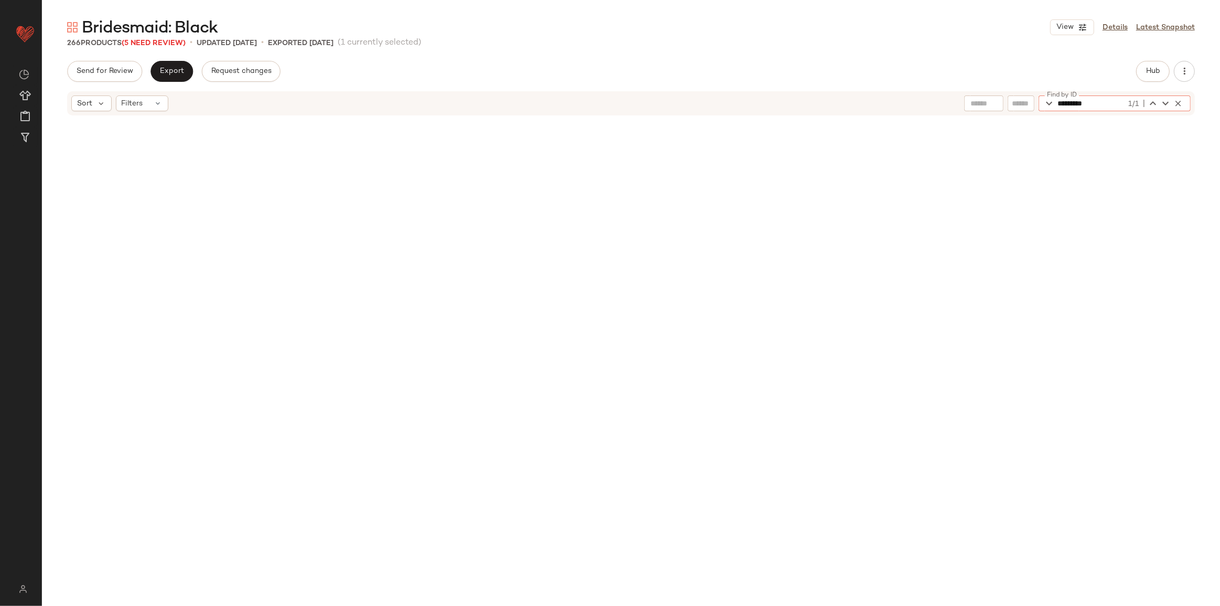
scroll to position [7893, 0]
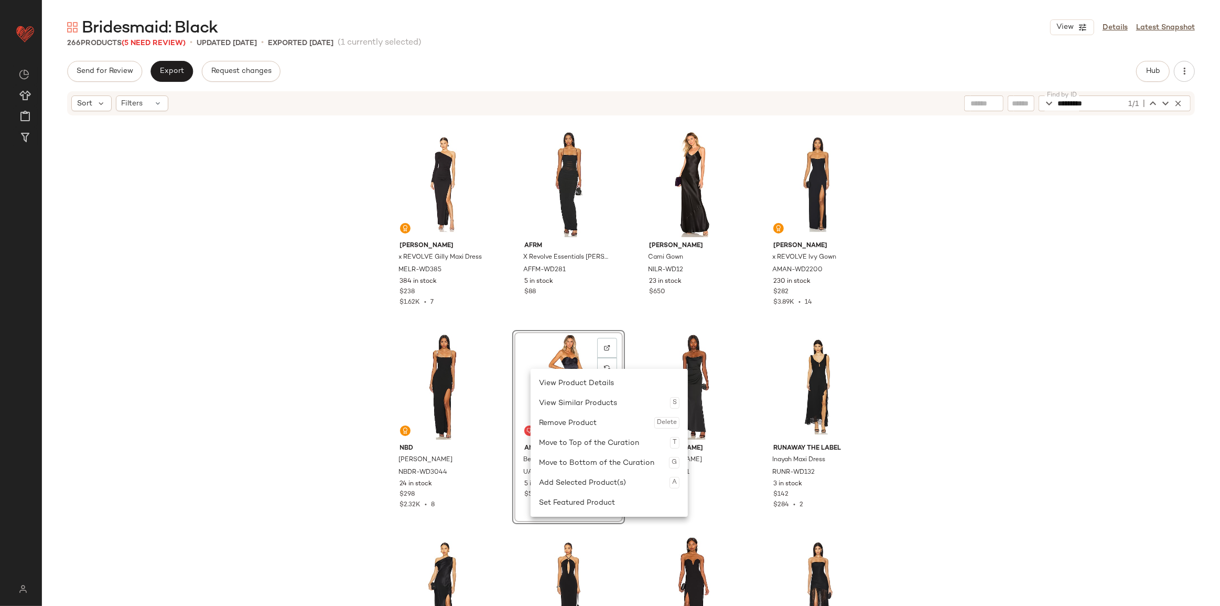
click at [584, 418] on div "Remove Product Delete" at bounding box center [609, 423] width 141 height 20
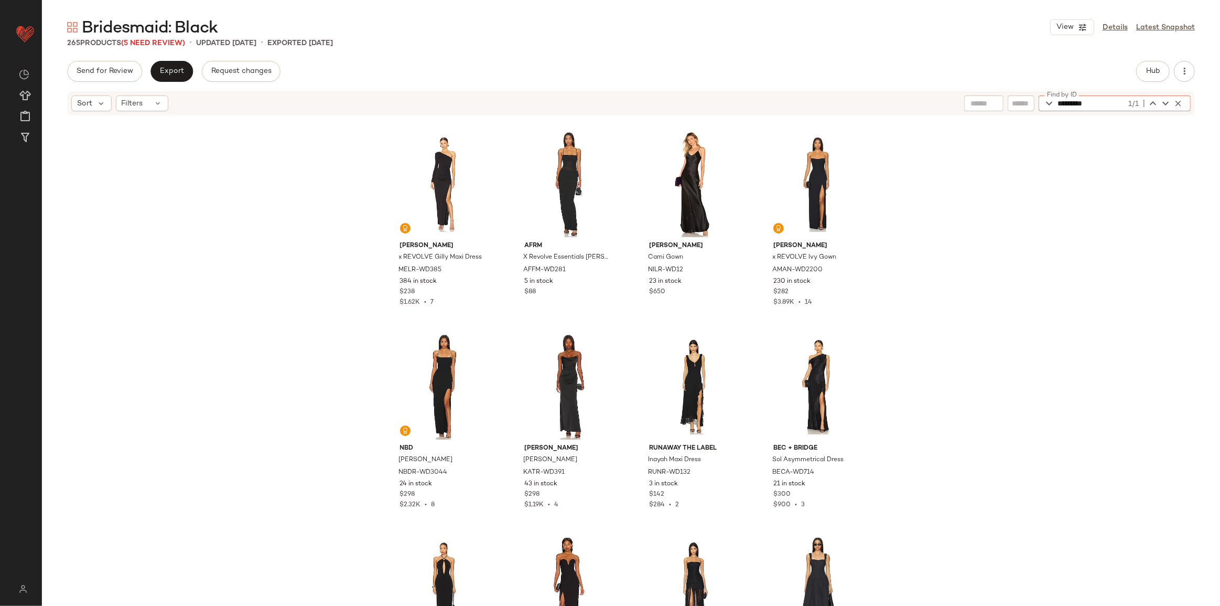
drag, startPoint x: 1118, startPoint y: 106, endPoint x: 1033, endPoint y: 105, distance: 84.4
click at [1033, 105] on div "Find by ID ********* 1/1 Find by ID" at bounding box center [1077, 103] width 227 height 16
paste input "*"
type input "**********"
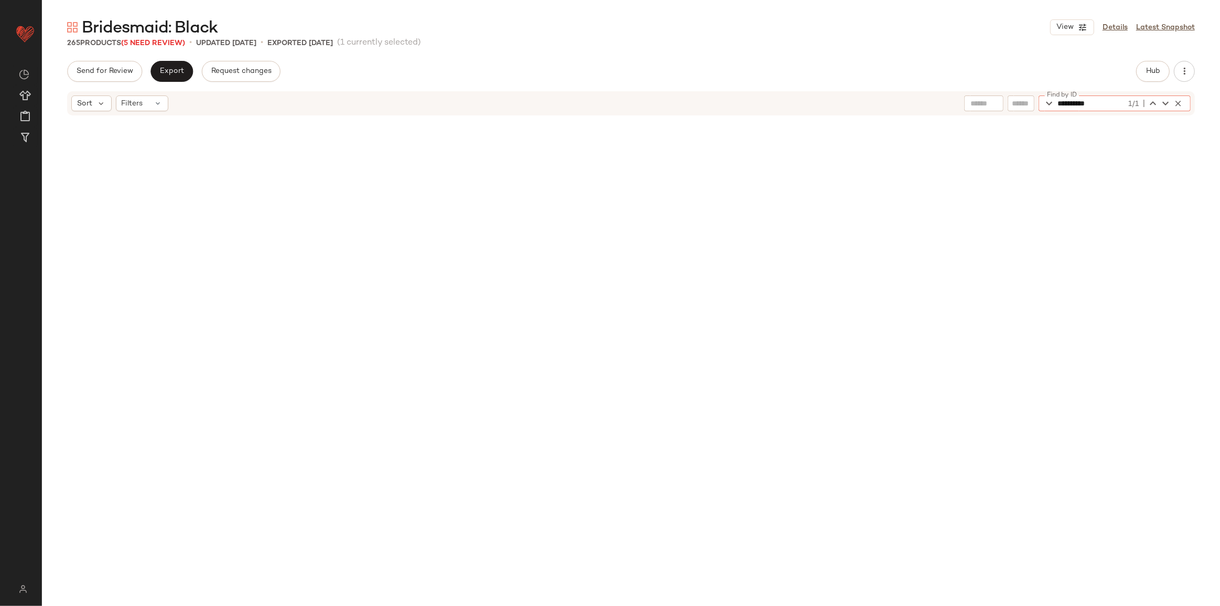
scroll to position [9917, 0]
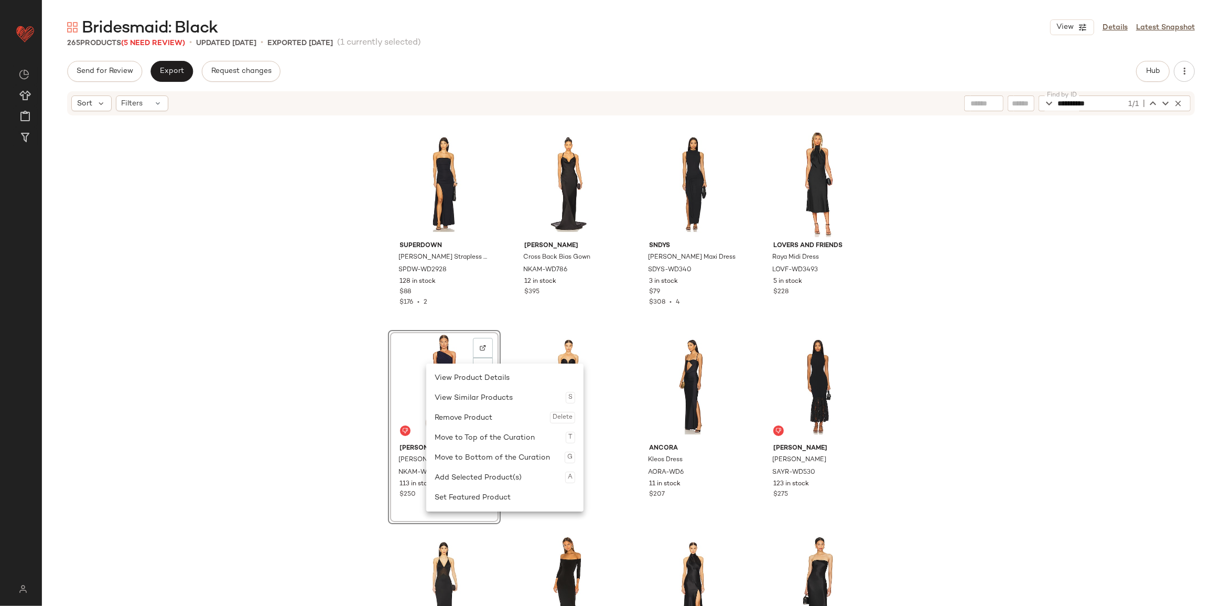
click at [476, 415] on div "Remove Product Delete" at bounding box center [505, 417] width 141 height 20
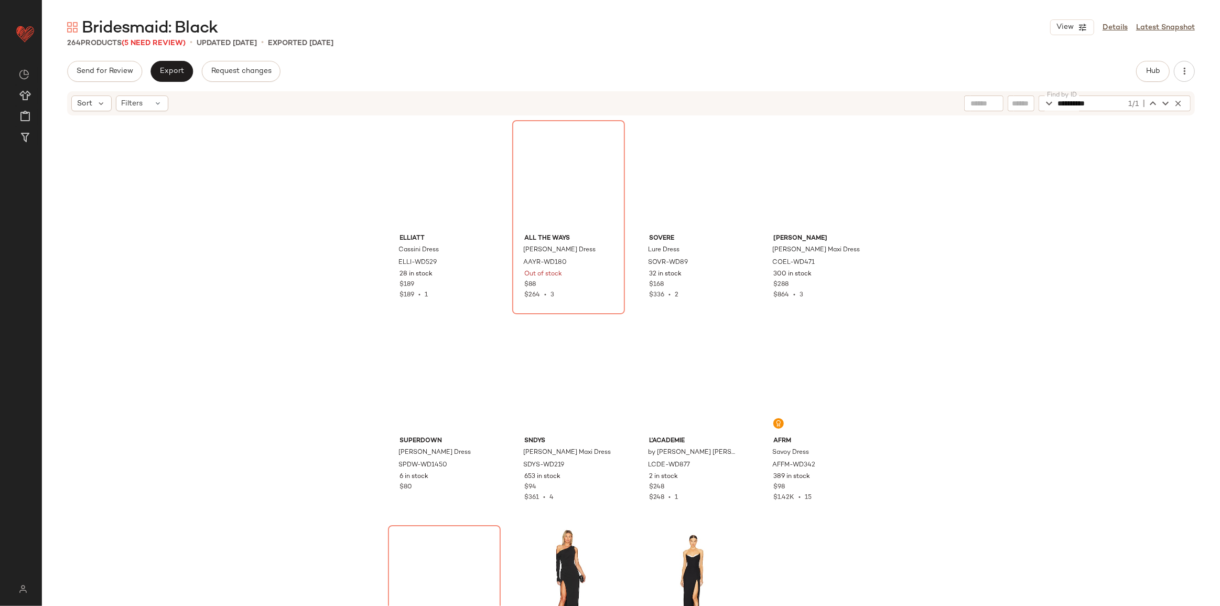
scroll to position [8692, 0]
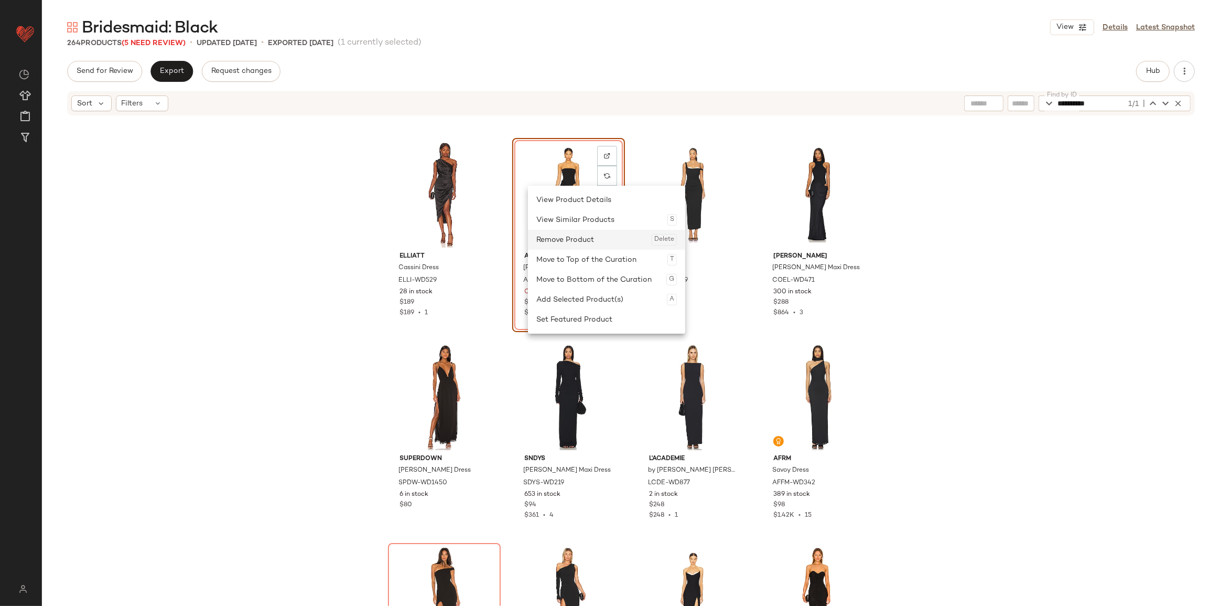
click at [590, 246] on div "Remove Product Delete" at bounding box center [606, 240] width 141 height 20
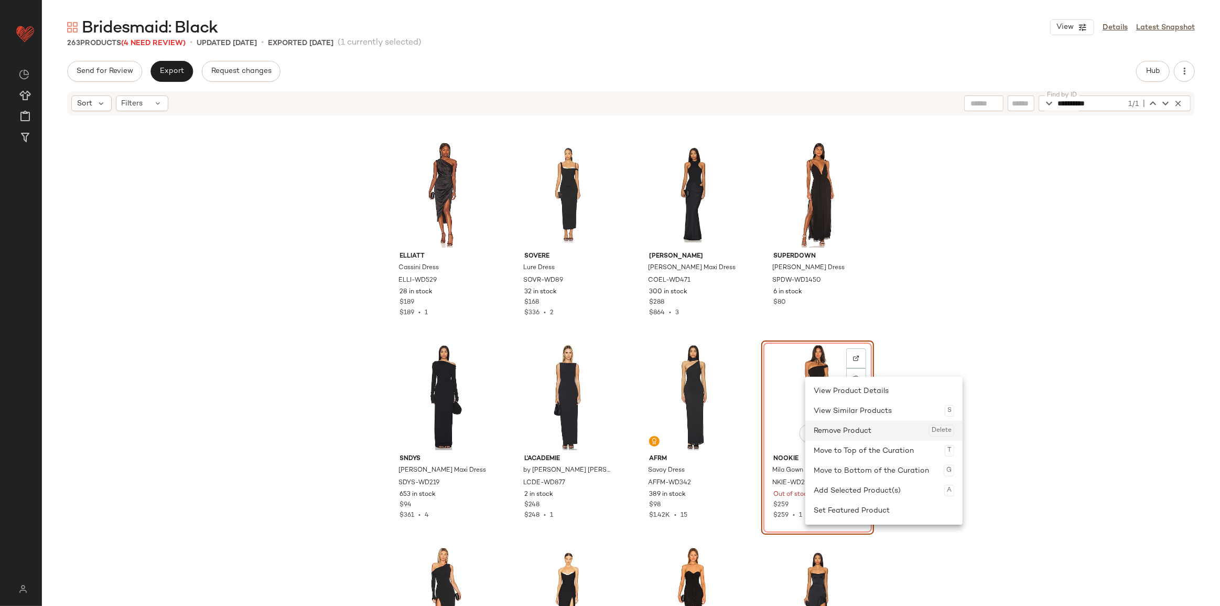
click at [839, 428] on div "Remove Product Delete" at bounding box center [884, 431] width 141 height 20
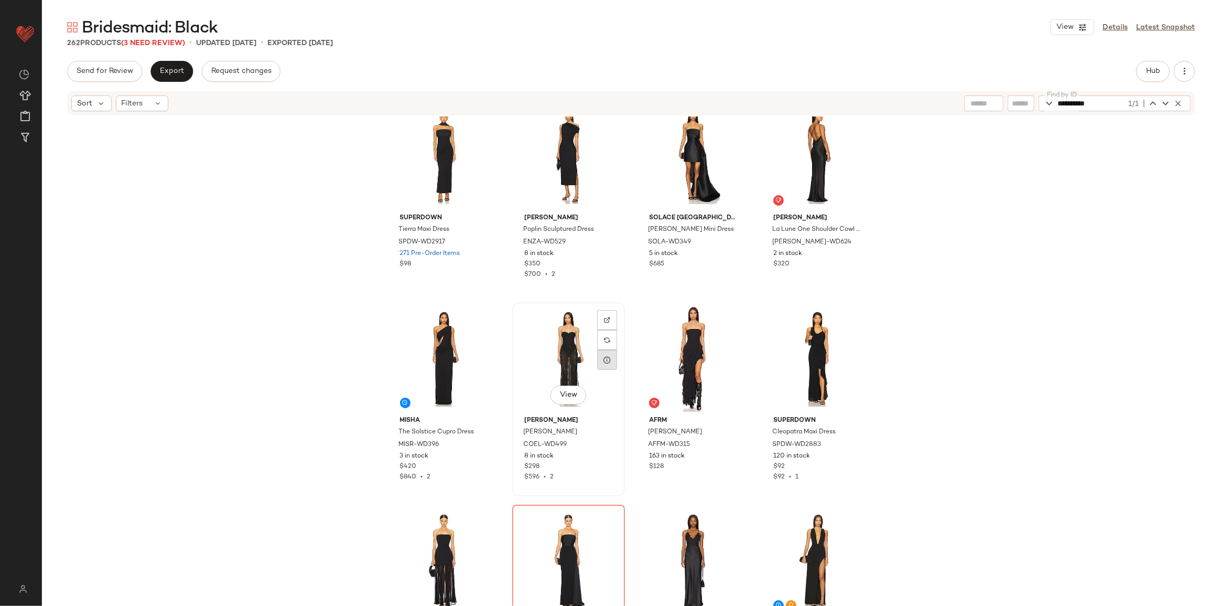
scroll to position [4203, 0]
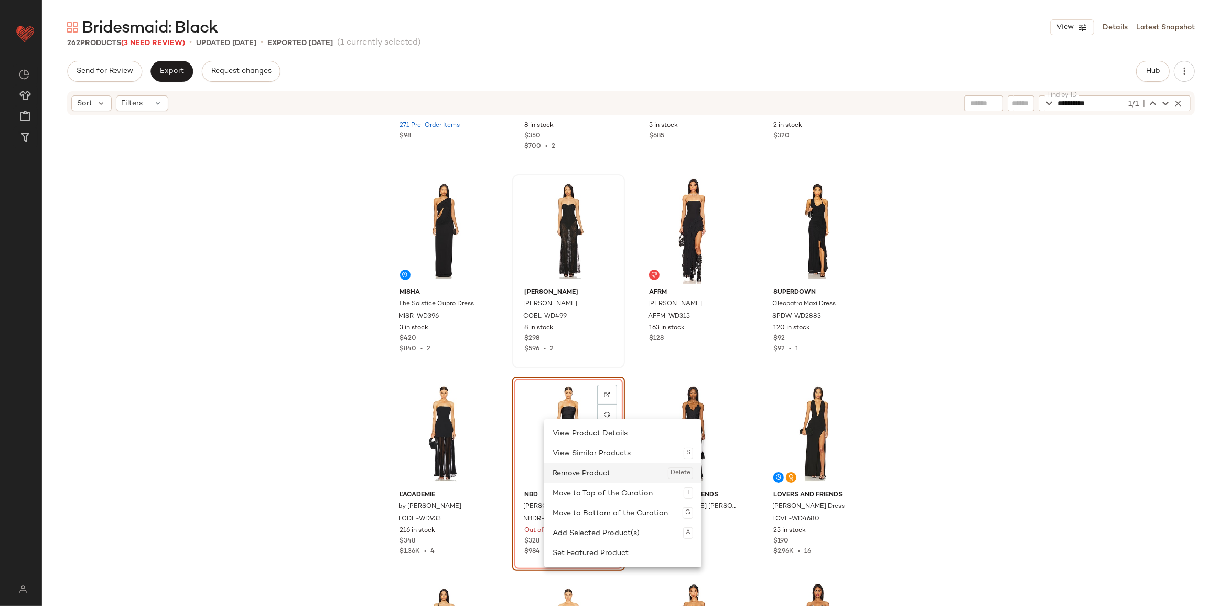
click at [582, 469] on div "Remove Product Delete" at bounding box center [623, 473] width 141 height 20
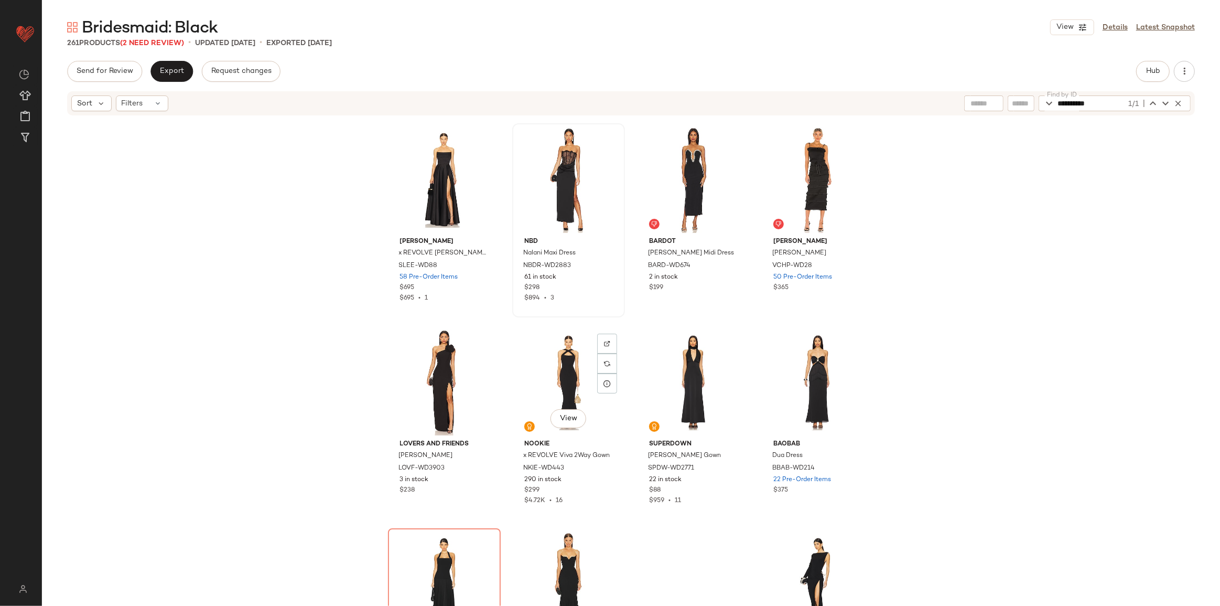
scroll to position [4775, 0]
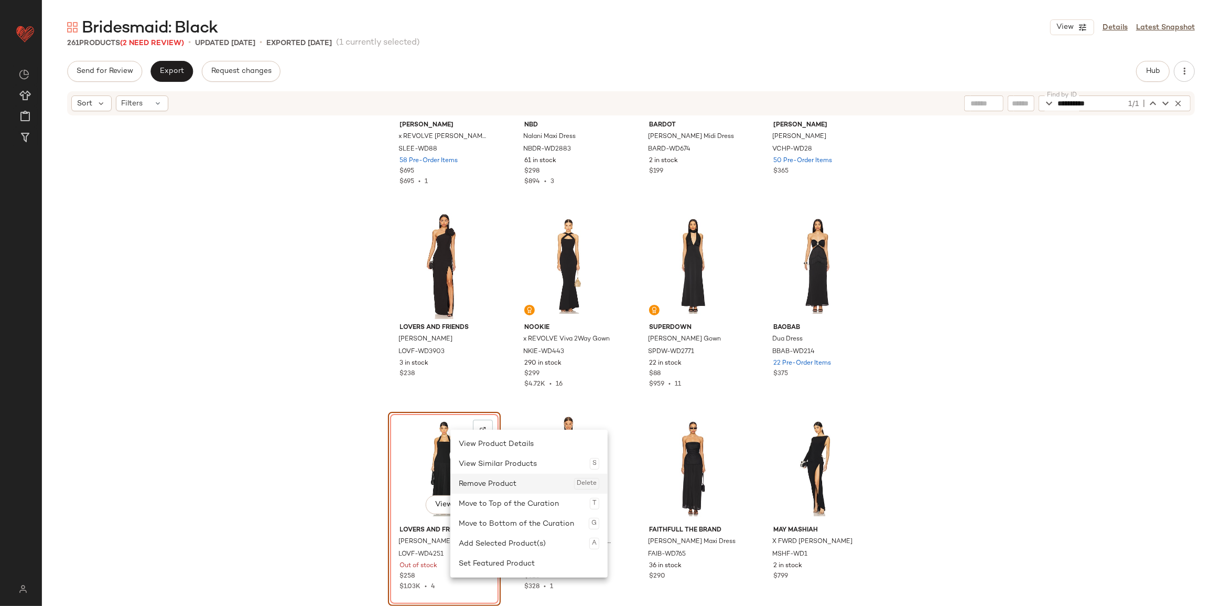
click at [474, 478] on div "Remove Product Delete" at bounding box center [529, 483] width 141 height 20
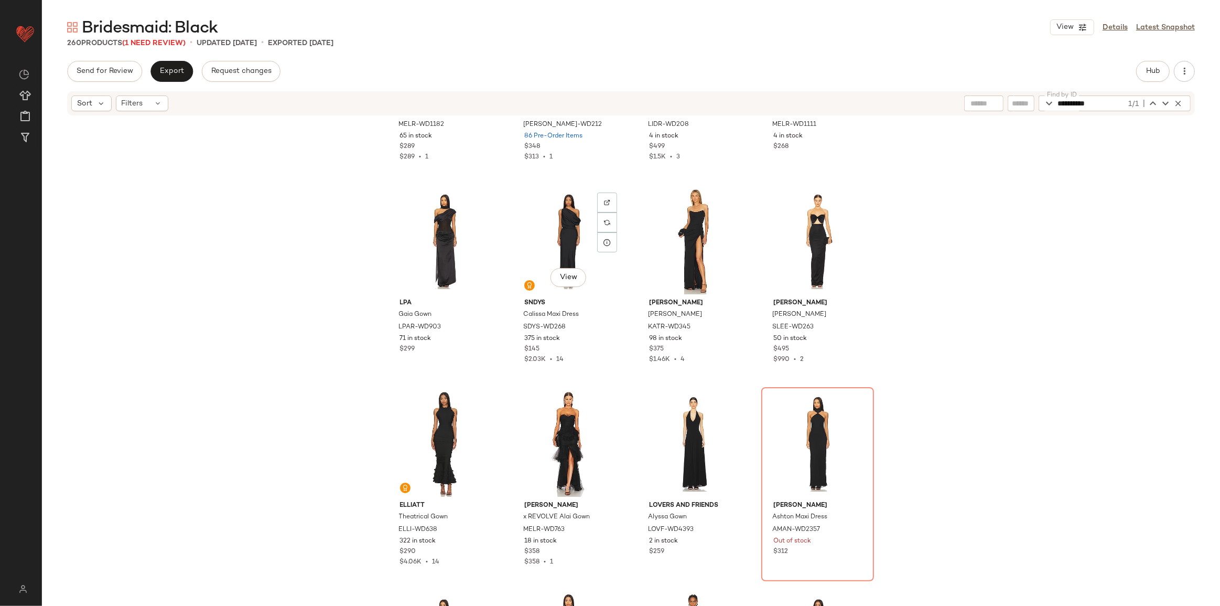
scroll to position [6253, 0]
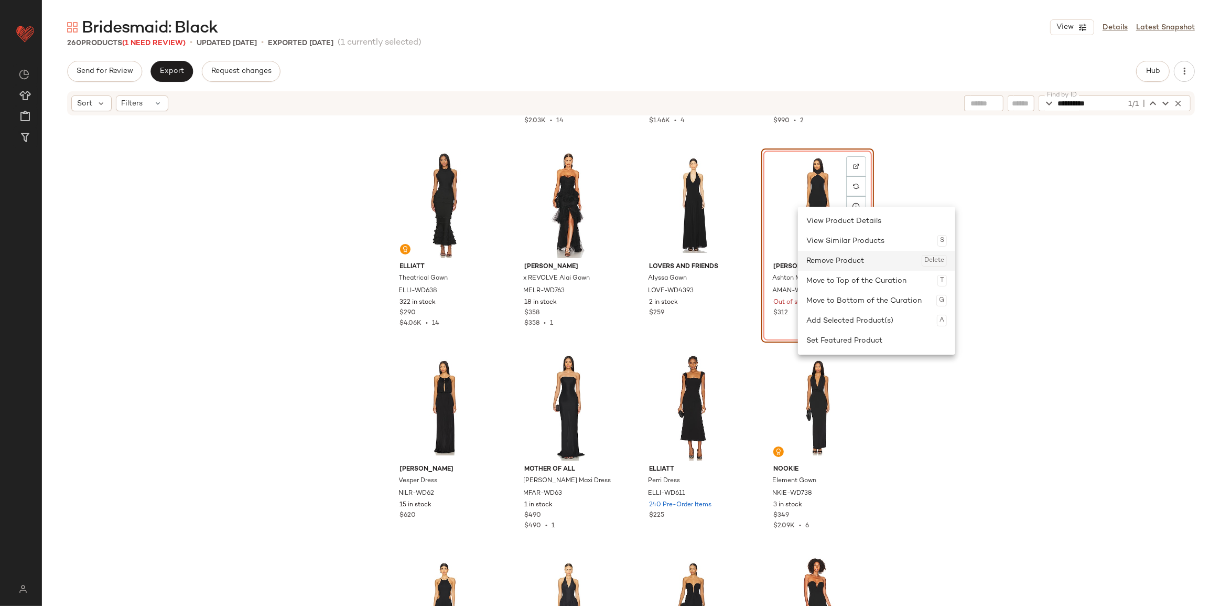
click at [834, 260] on div "Remove Product Delete" at bounding box center [876, 261] width 141 height 20
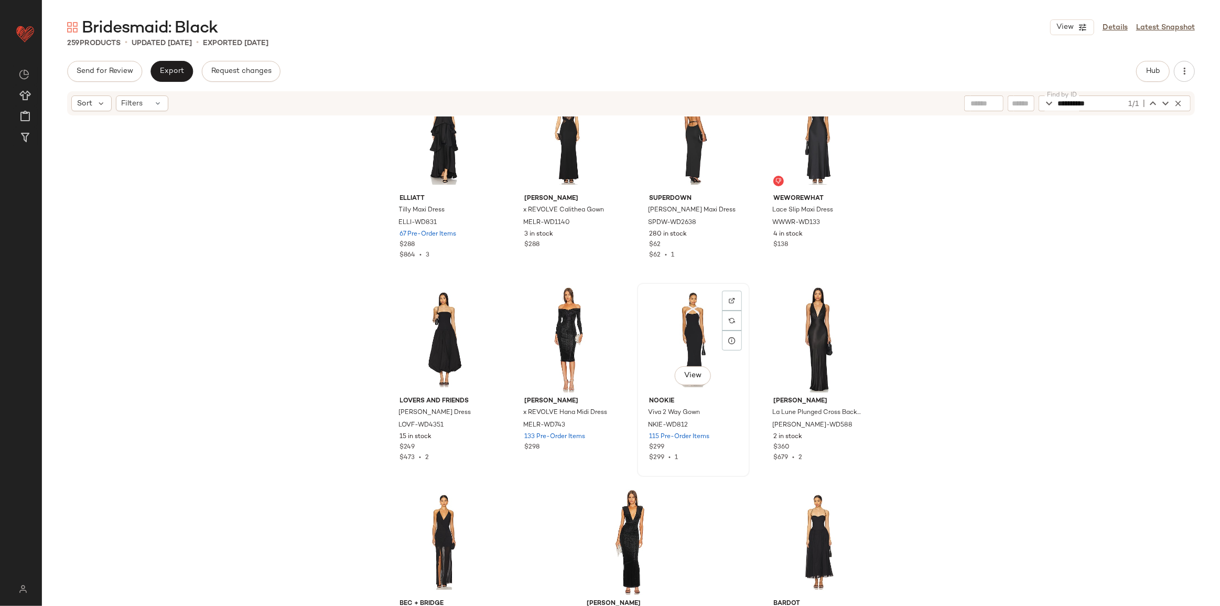
scroll to position [12637, 0]
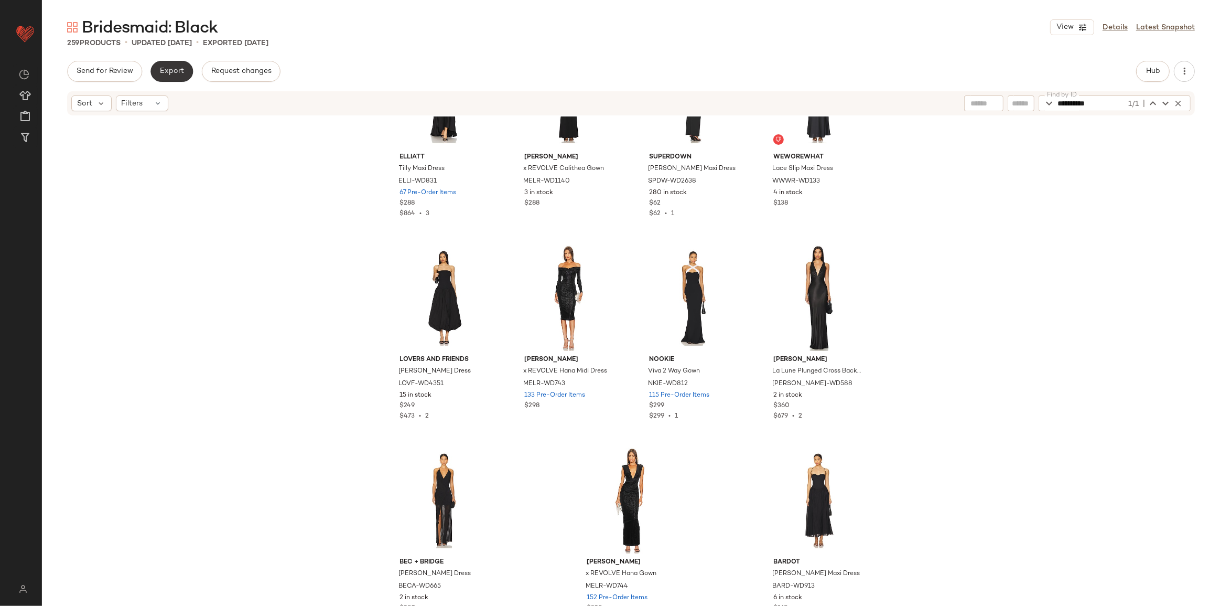
click at [169, 70] on span "Export" at bounding box center [171, 71] width 25 height 8
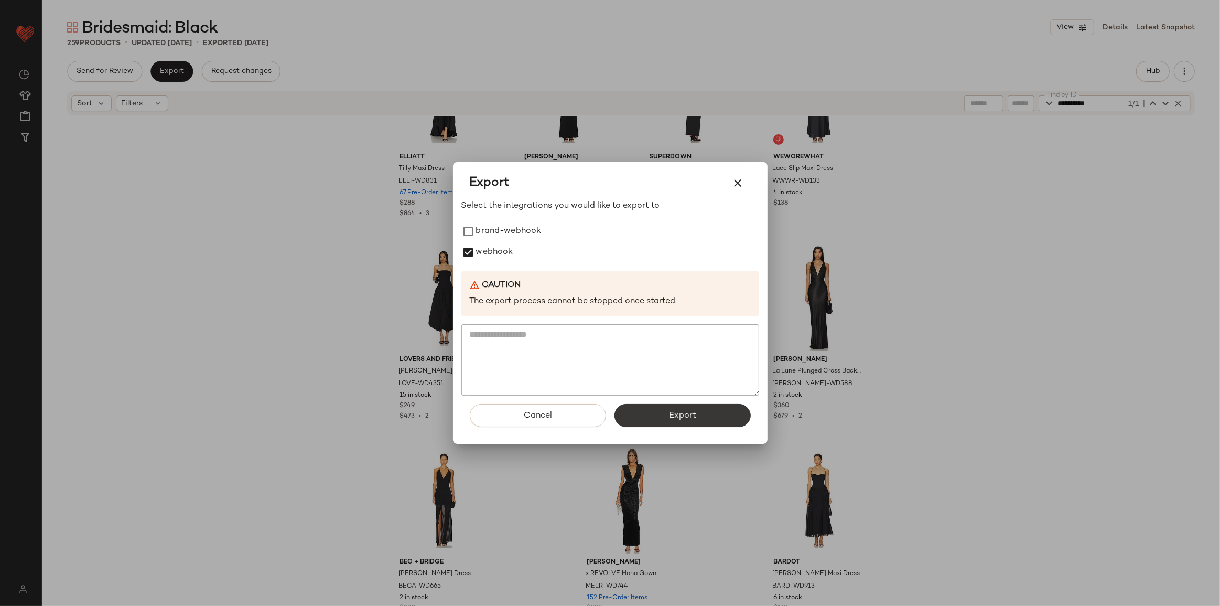
click at [656, 413] on button "Export" at bounding box center [683, 415] width 136 height 23
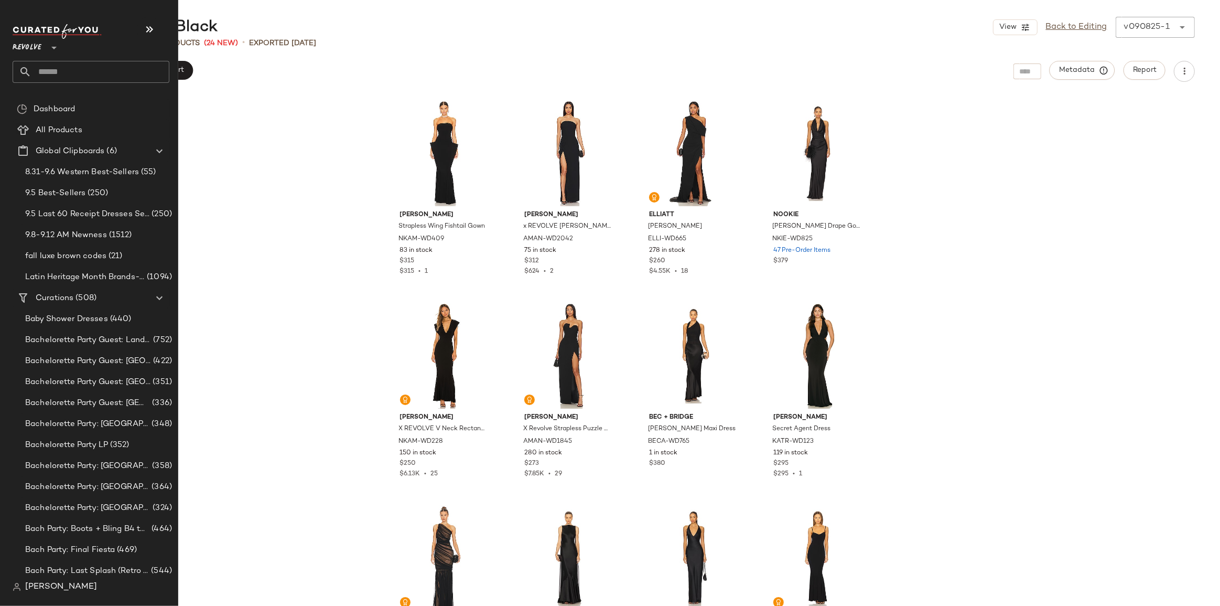
click at [62, 70] on input "text" at bounding box center [100, 72] width 138 height 22
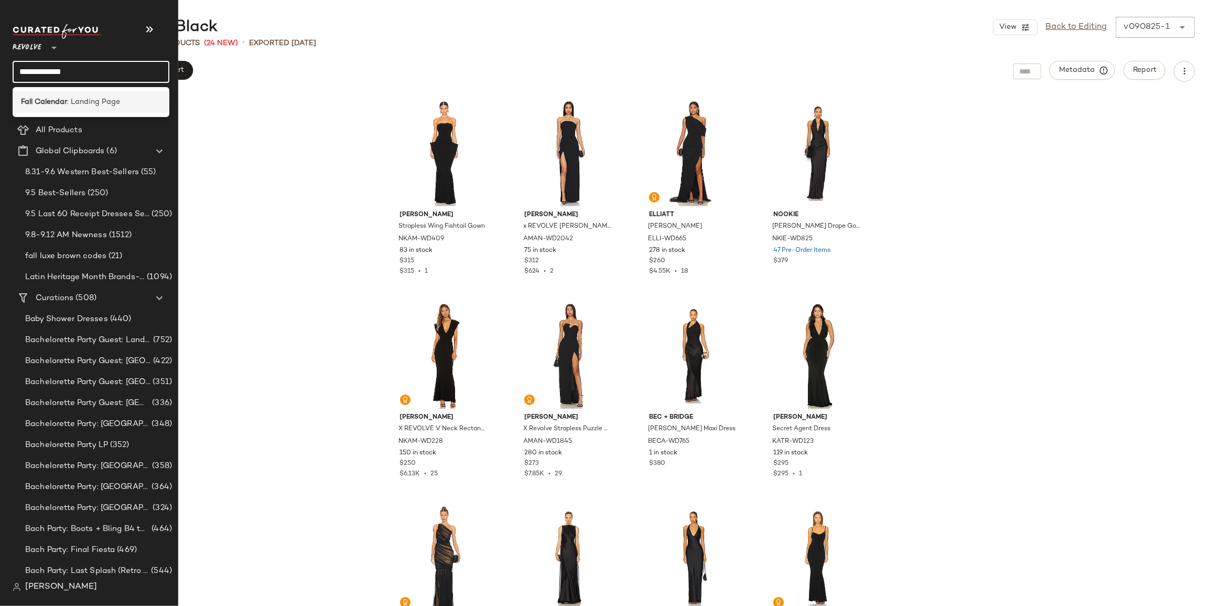
type input "**********"
click at [67, 93] on div "Fall Calendar : Landing Page" at bounding box center [91, 101] width 157 height 21
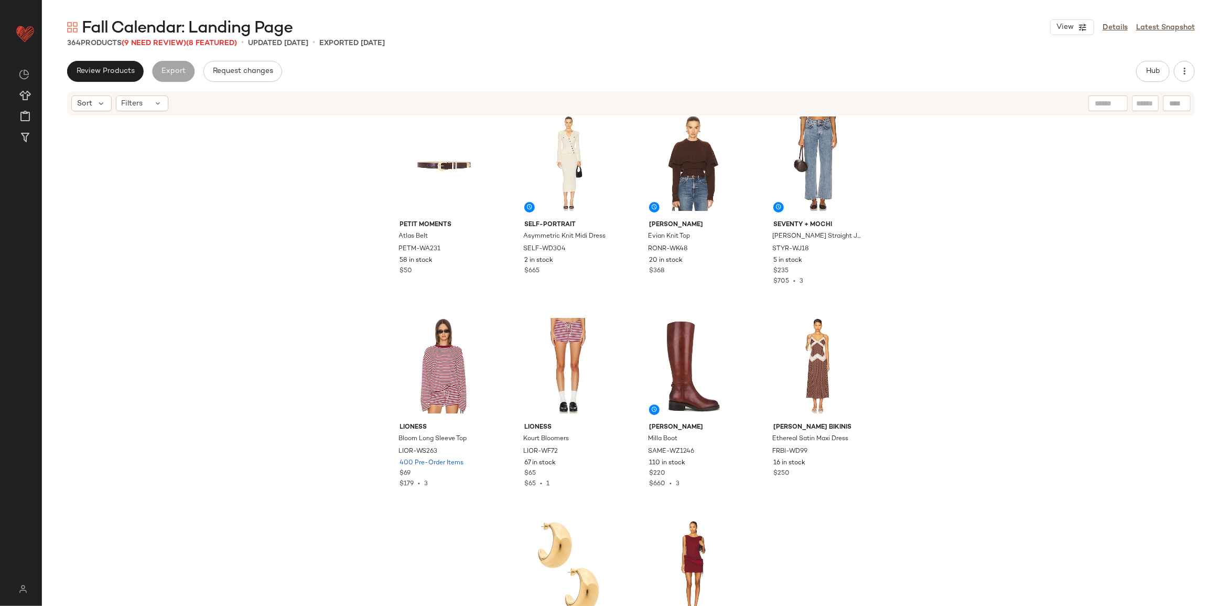
scroll to position [628, 0]
click at [155, 46] on span "(9 Need Review)" at bounding box center [154, 43] width 64 height 8
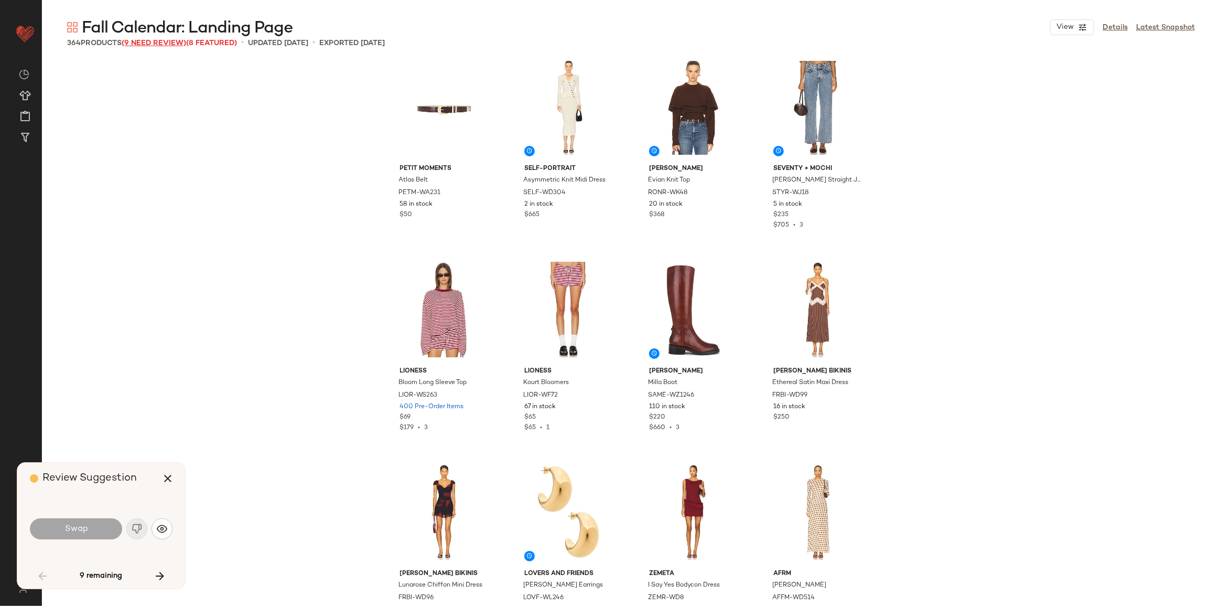
scroll to position [2631, 0]
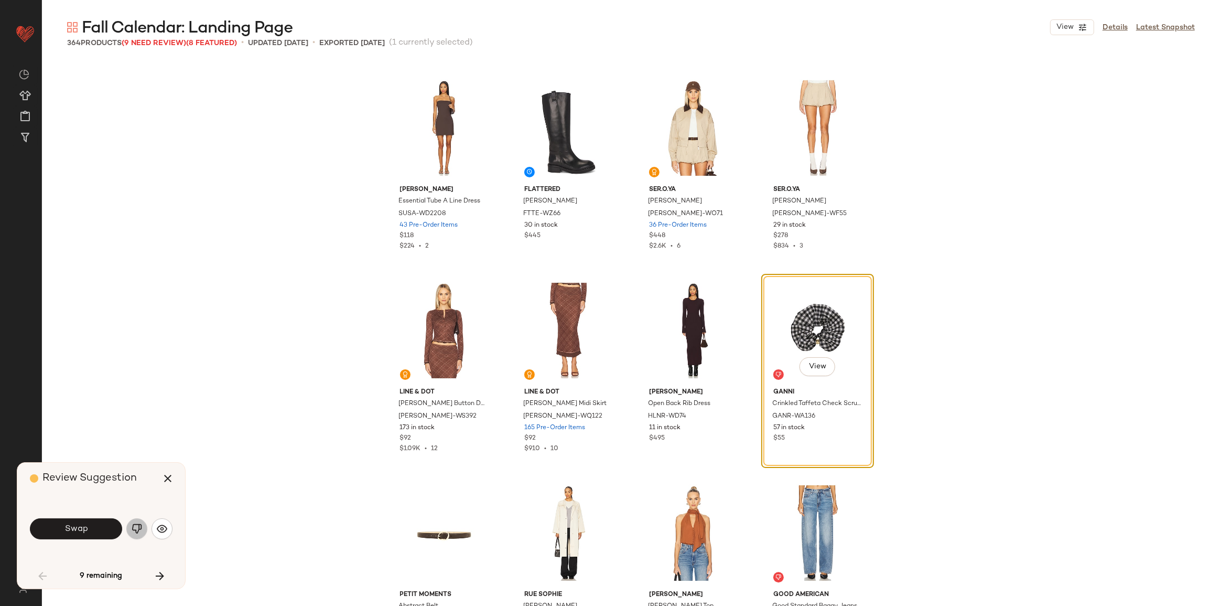
click at [129, 533] on button "button" at bounding box center [136, 528] width 21 height 21
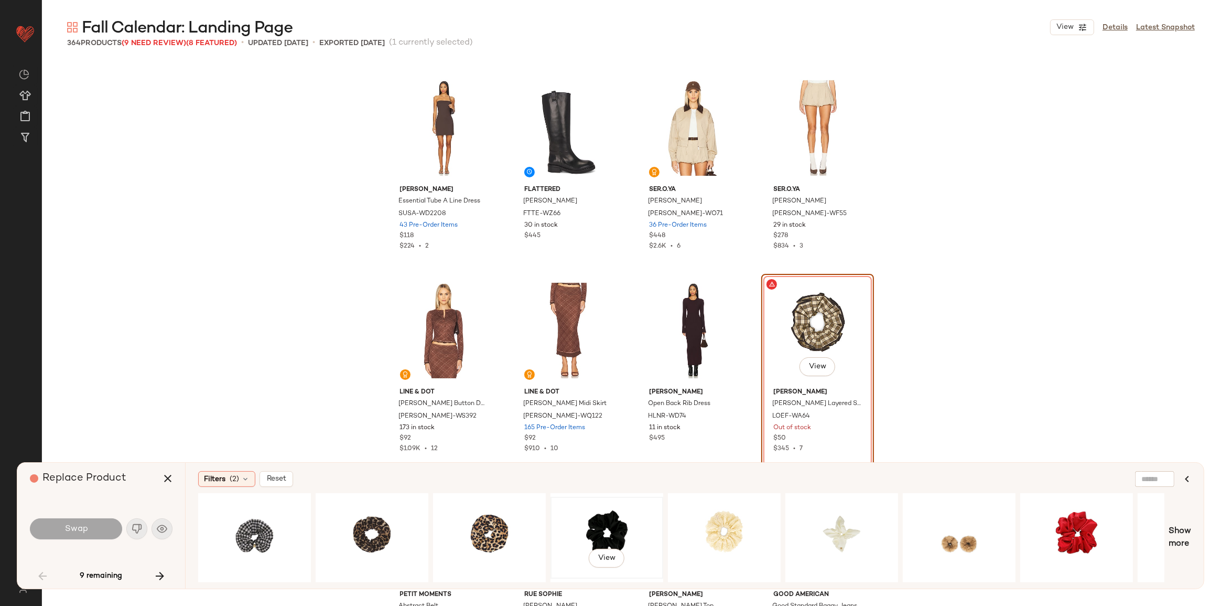
click at [613, 522] on div "View" at bounding box center [606, 537] width 105 height 74
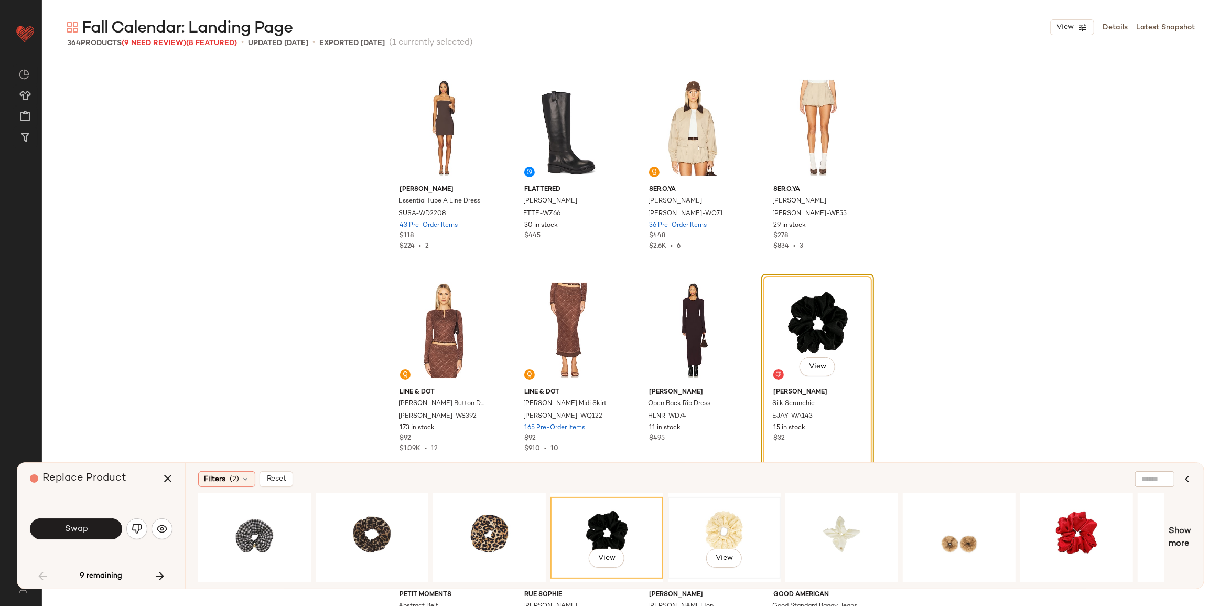
click at [708, 530] on div "View" at bounding box center [724, 537] width 105 height 74
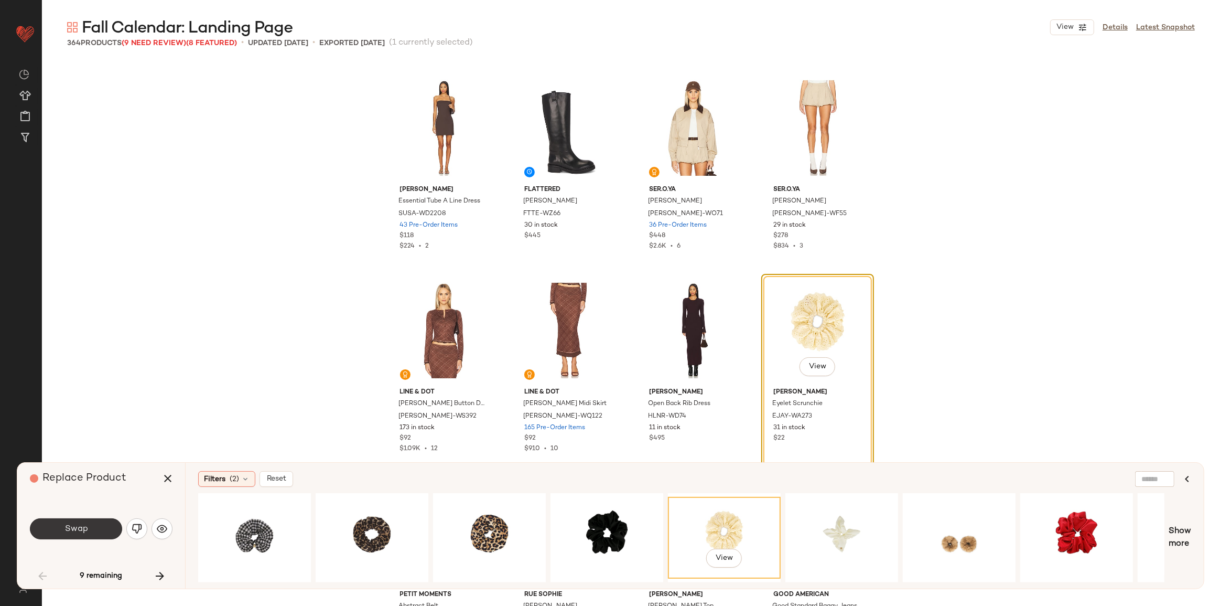
click at [93, 530] on button "Swap" at bounding box center [76, 528] width 92 height 21
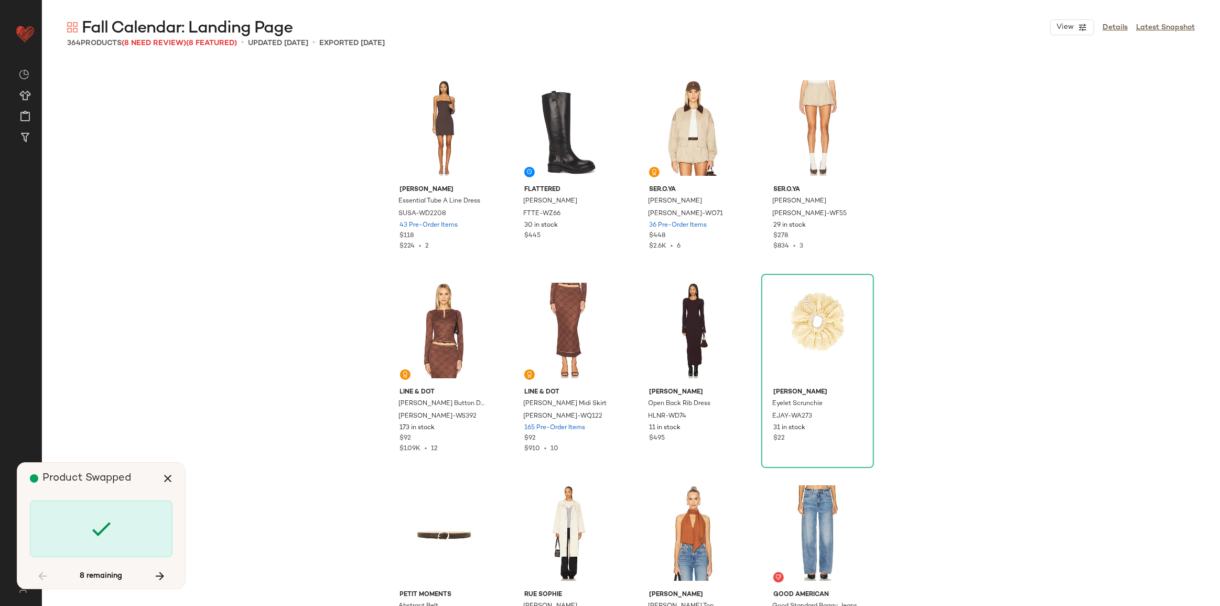
scroll to position [3845, 0]
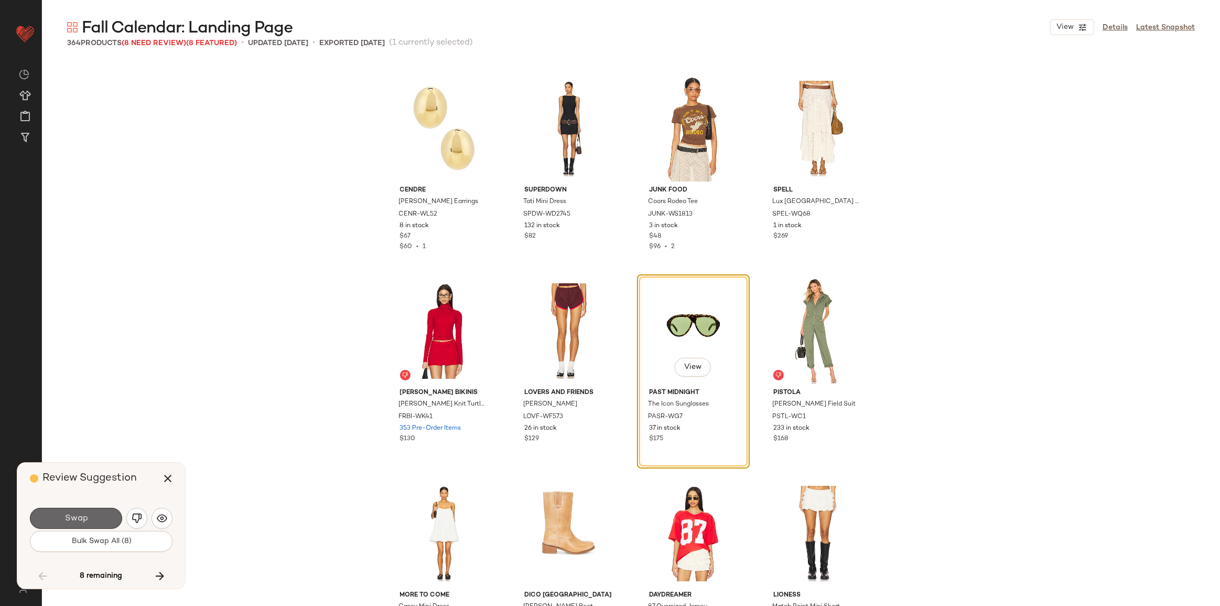
click at [84, 513] on span "Swap" at bounding box center [76, 518] width 24 height 10
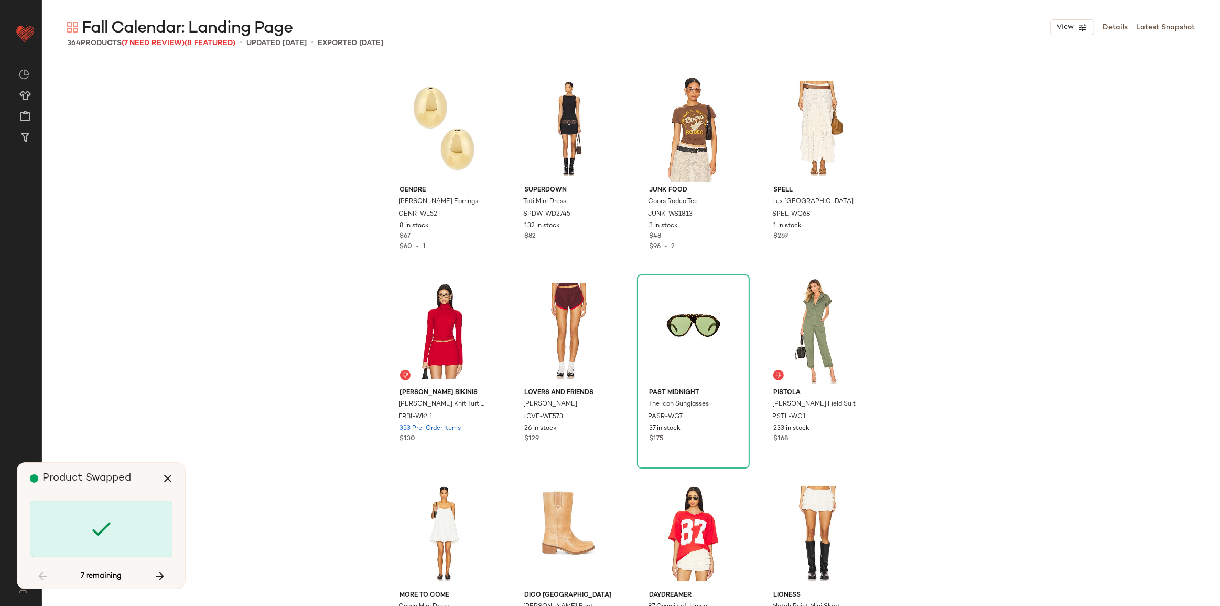
scroll to position [7286, 0]
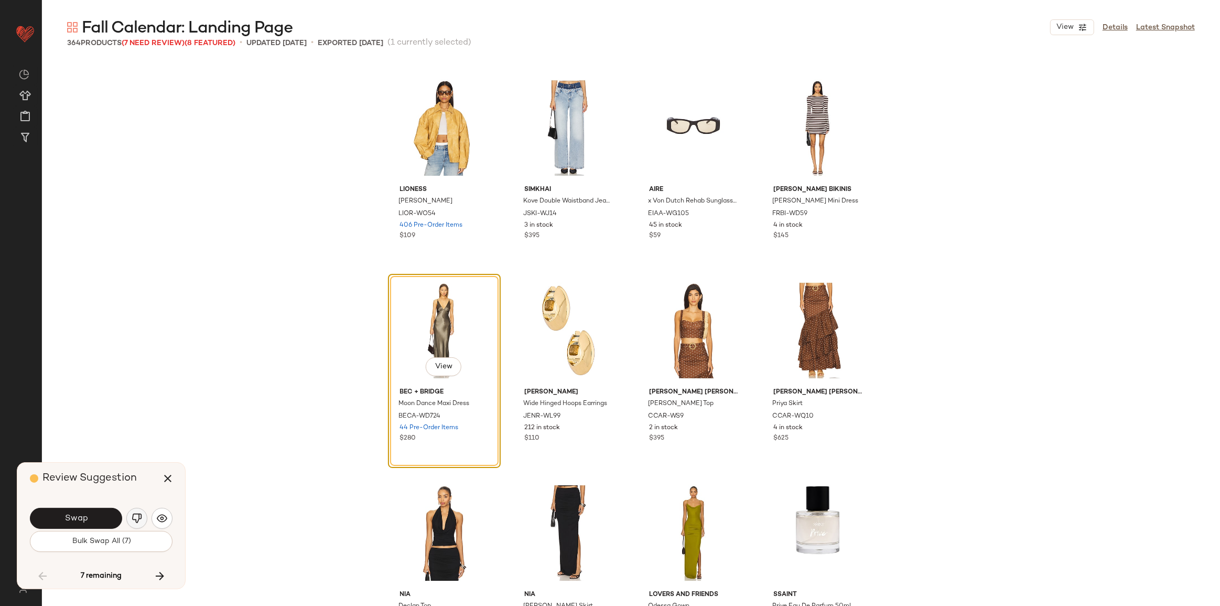
click at [134, 516] on img "button" at bounding box center [137, 518] width 10 height 10
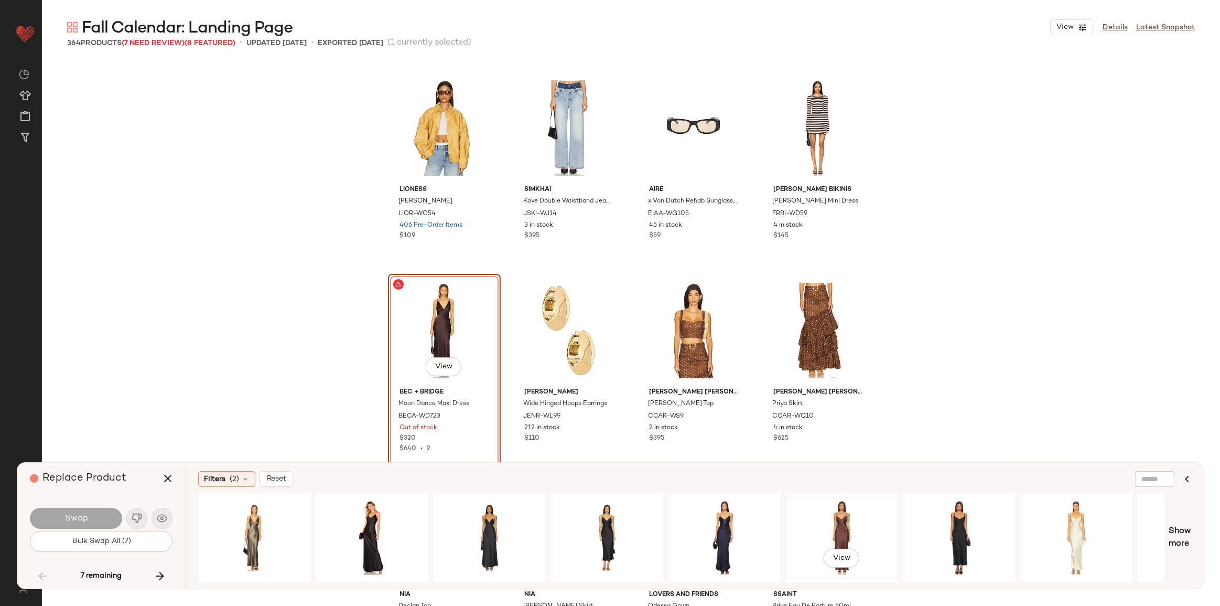
click at [827, 534] on div "View" at bounding box center [841, 537] width 105 height 74
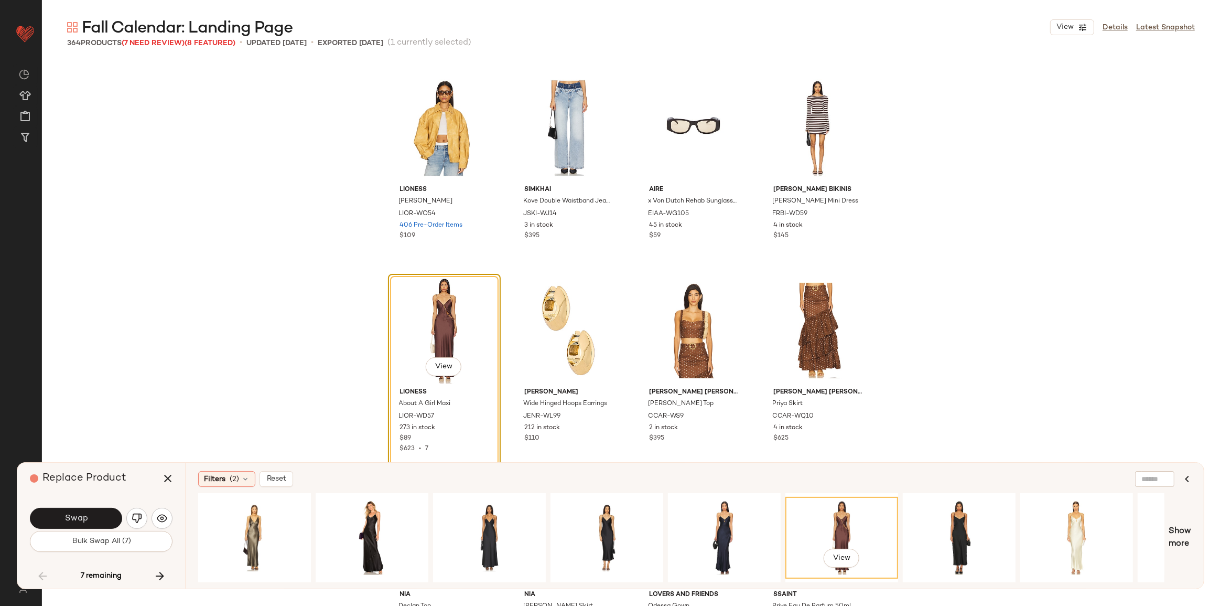
click at [91, 514] on button "Swap" at bounding box center [76, 518] width 92 height 21
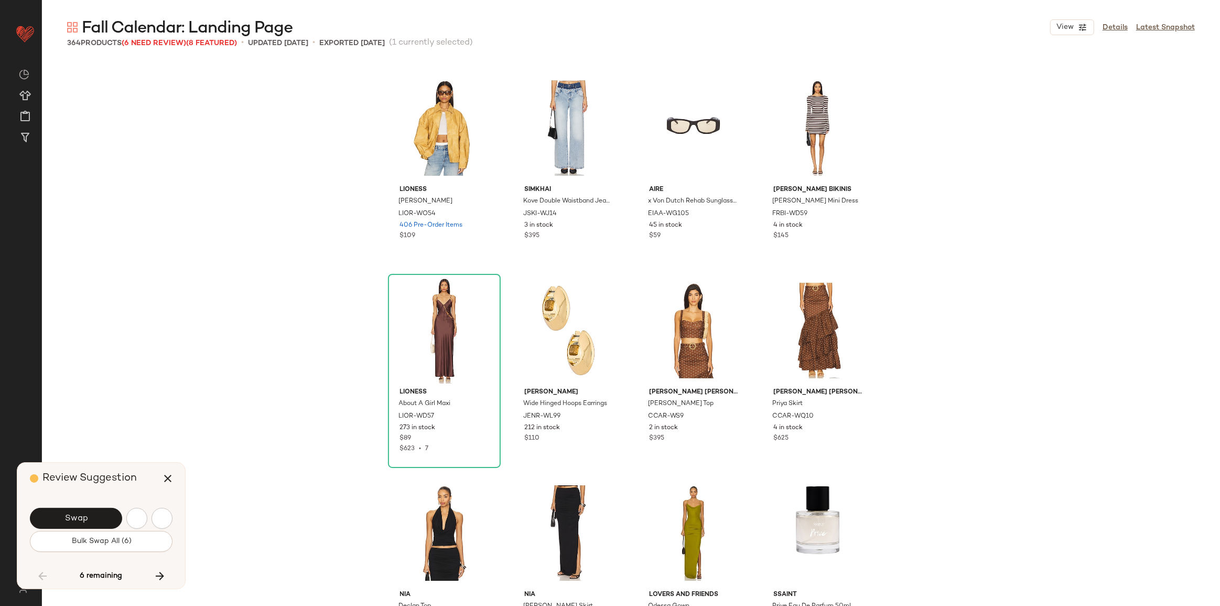
scroll to position [7691, 0]
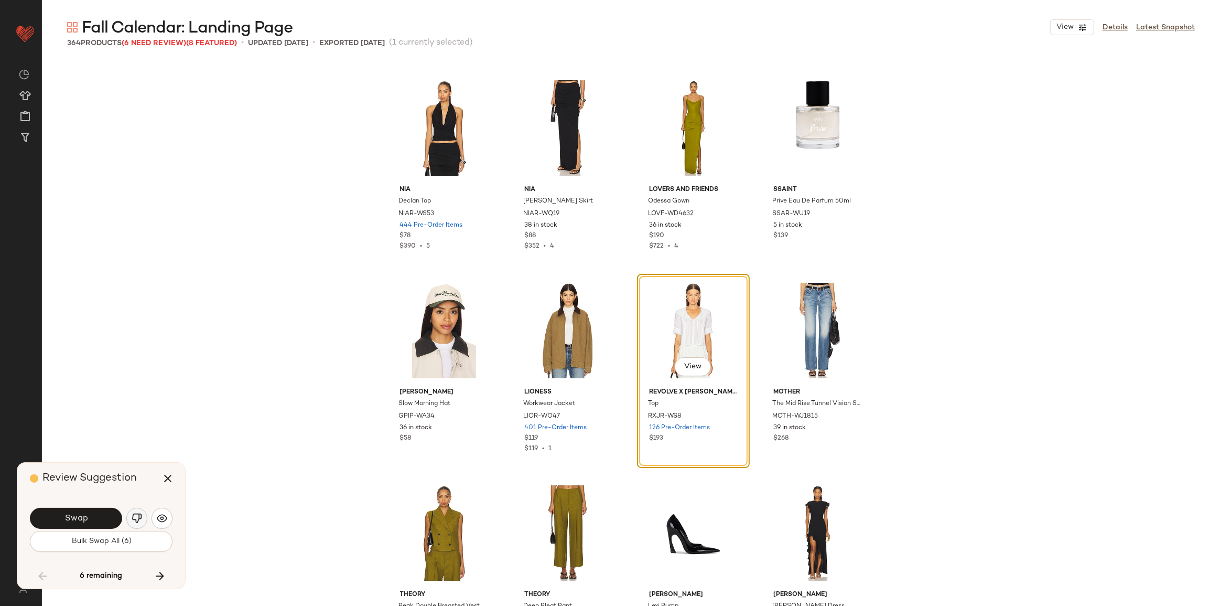
click at [134, 521] on img "button" at bounding box center [137, 518] width 10 height 10
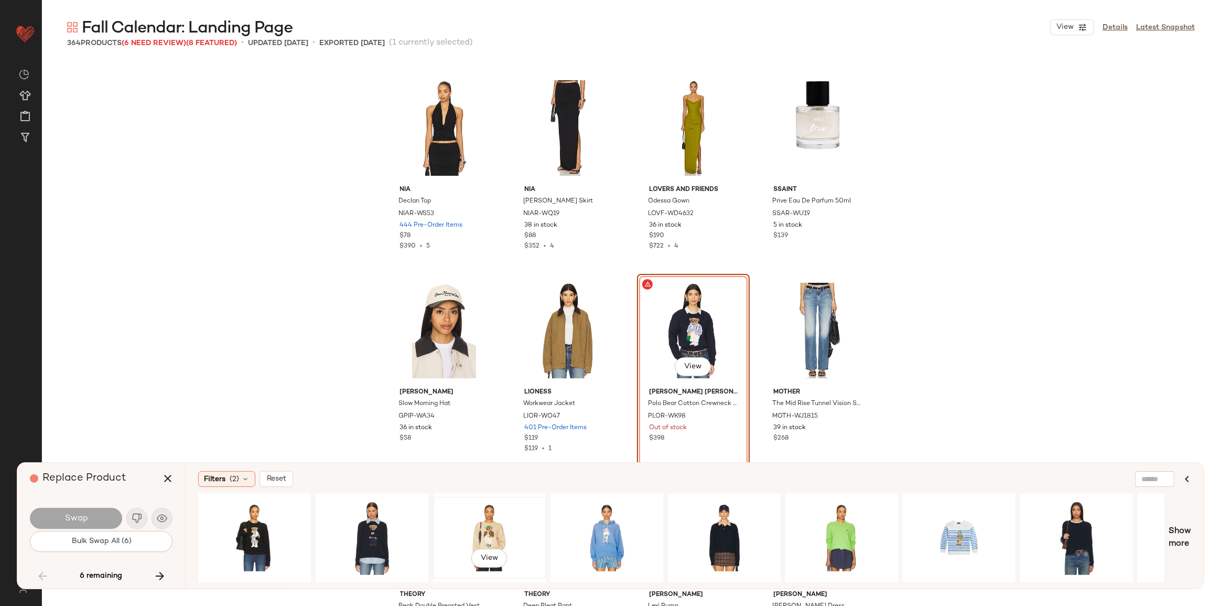
click at [492, 540] on div "View" at bounding box center [489, 537] width 105 height 74
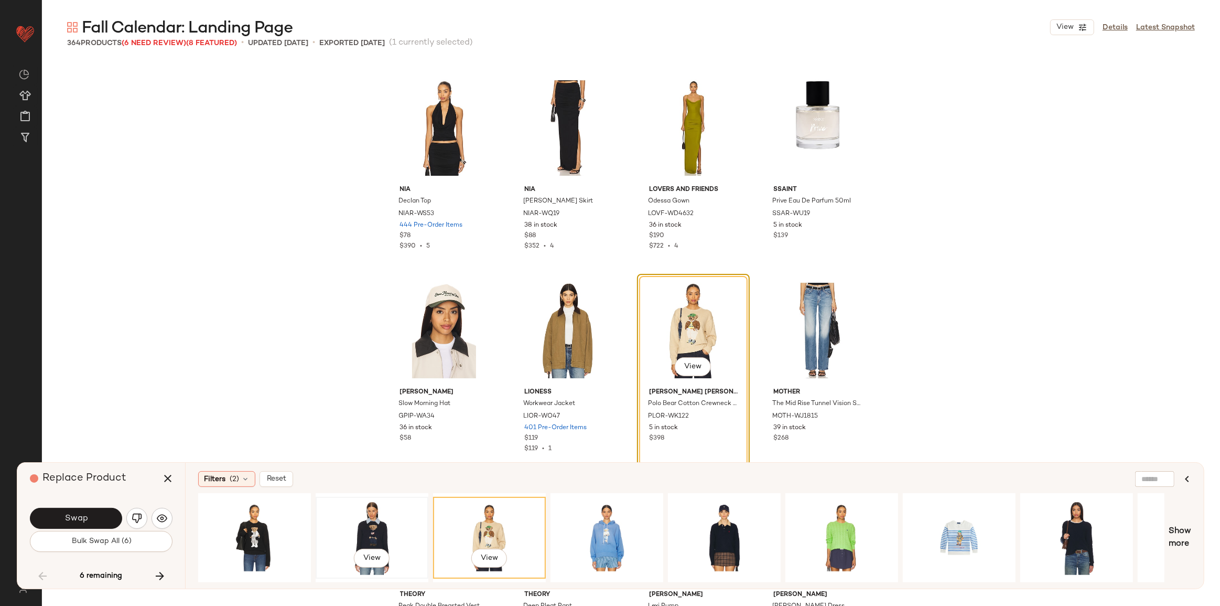
click at [381, 534] on div "View" at bounding box center [371, 537] width 105 height 74
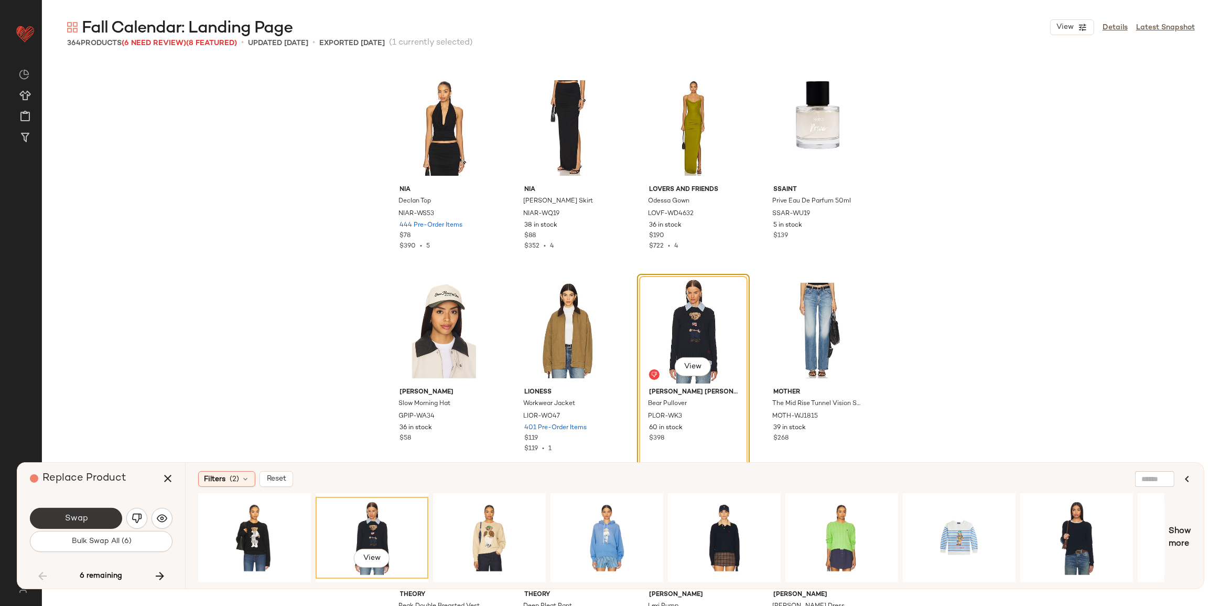
click at [76, 517] on span "Swap" at bounding box center [76, 518] width 24 height 10
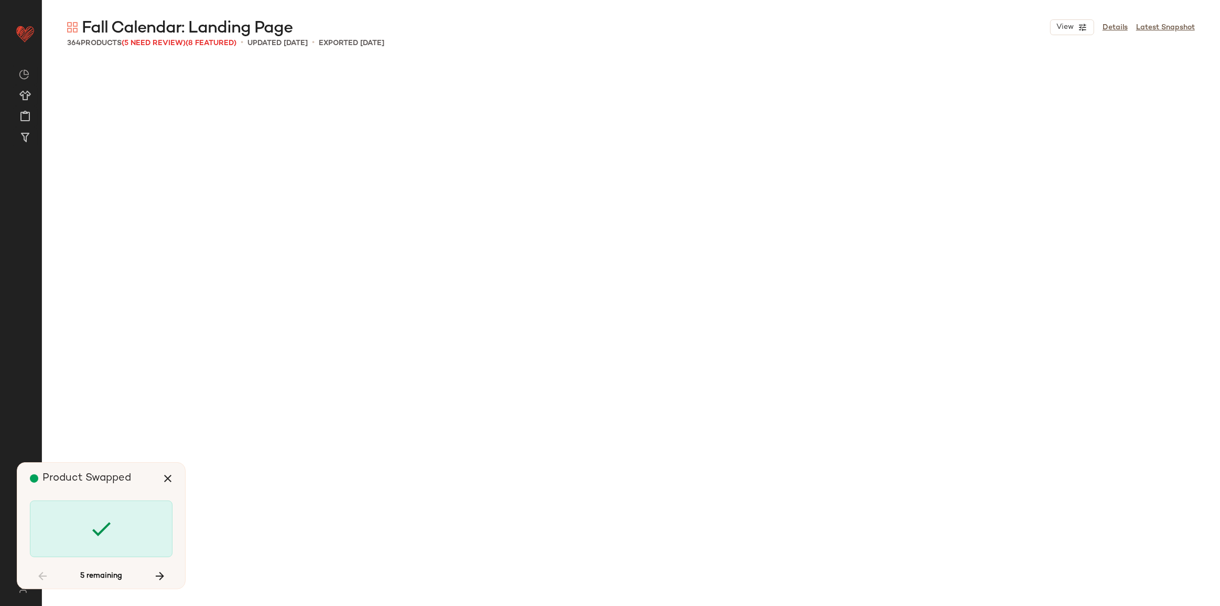
scroll to position [9310, 0]
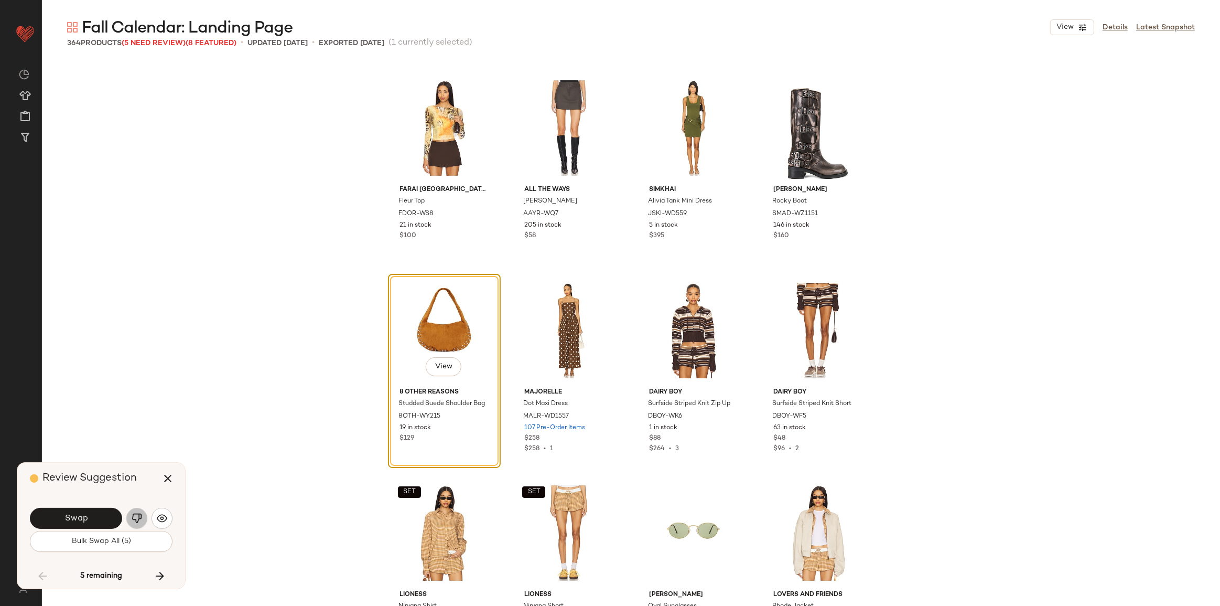
click at [141, 520] on img "button" at bounding box center [137, 518] width 10 height 10
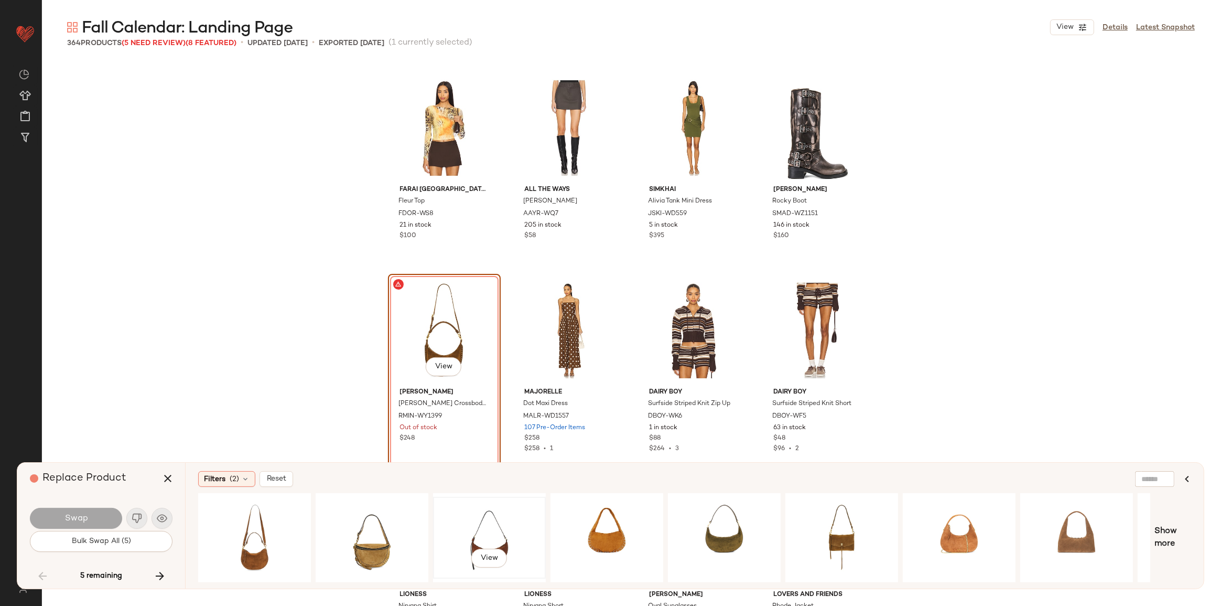
click at [511, 533] on div "View" at bounding box center [489, 537] width 105 height 74
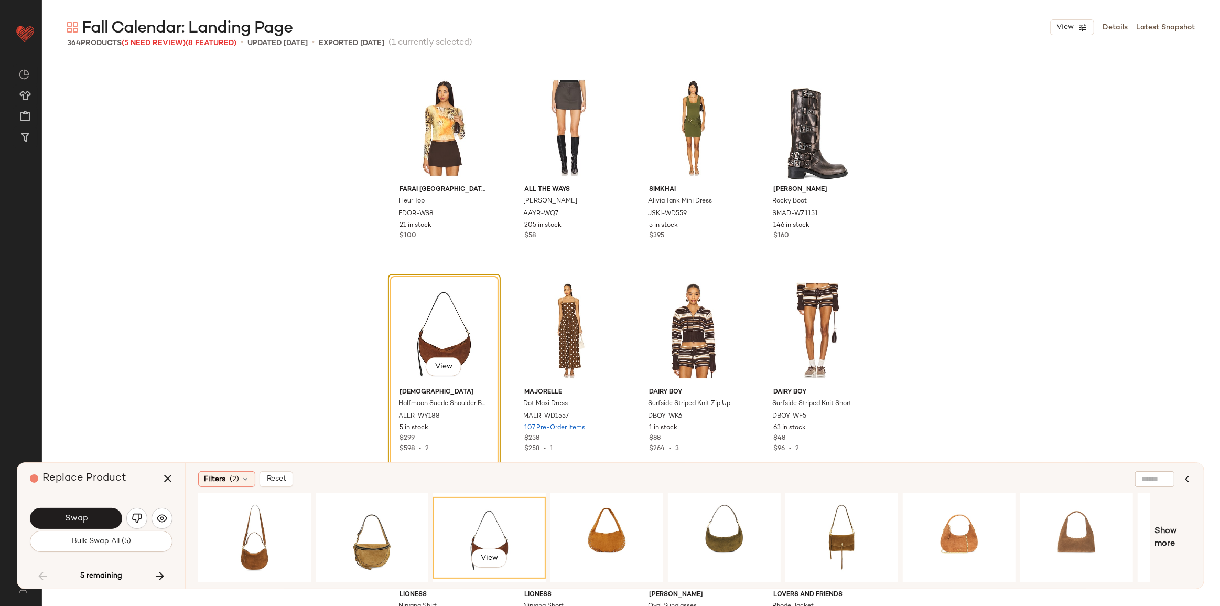
click at [109, 520] on button "Swap" at bounding box center [76, 518] width 92 height 21
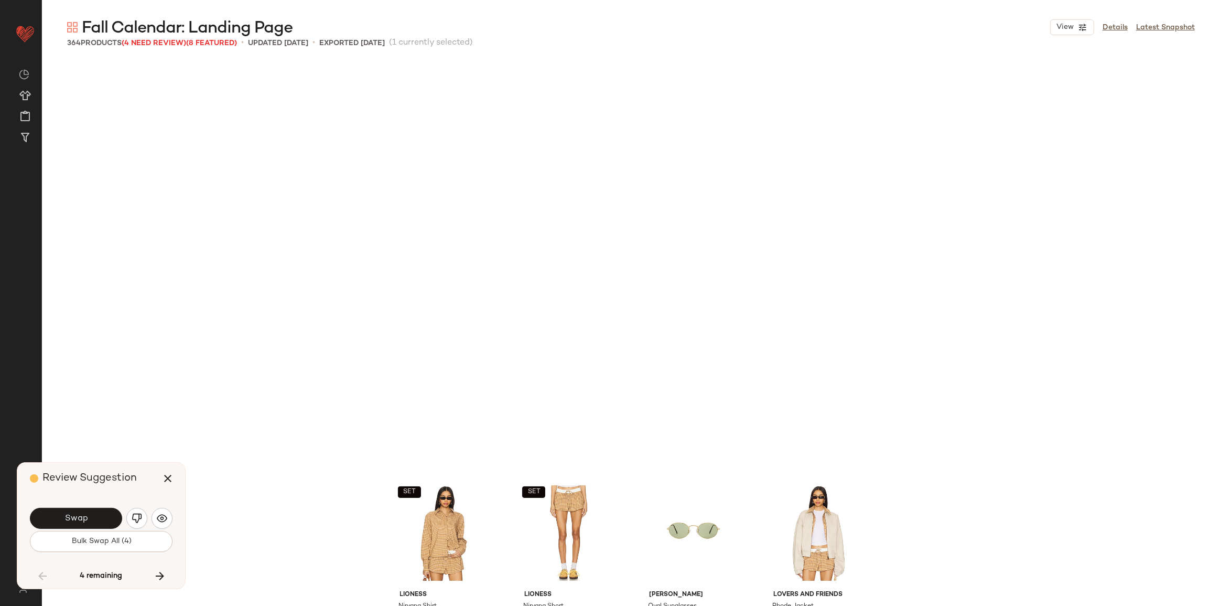
scroll to position [9715, 0]
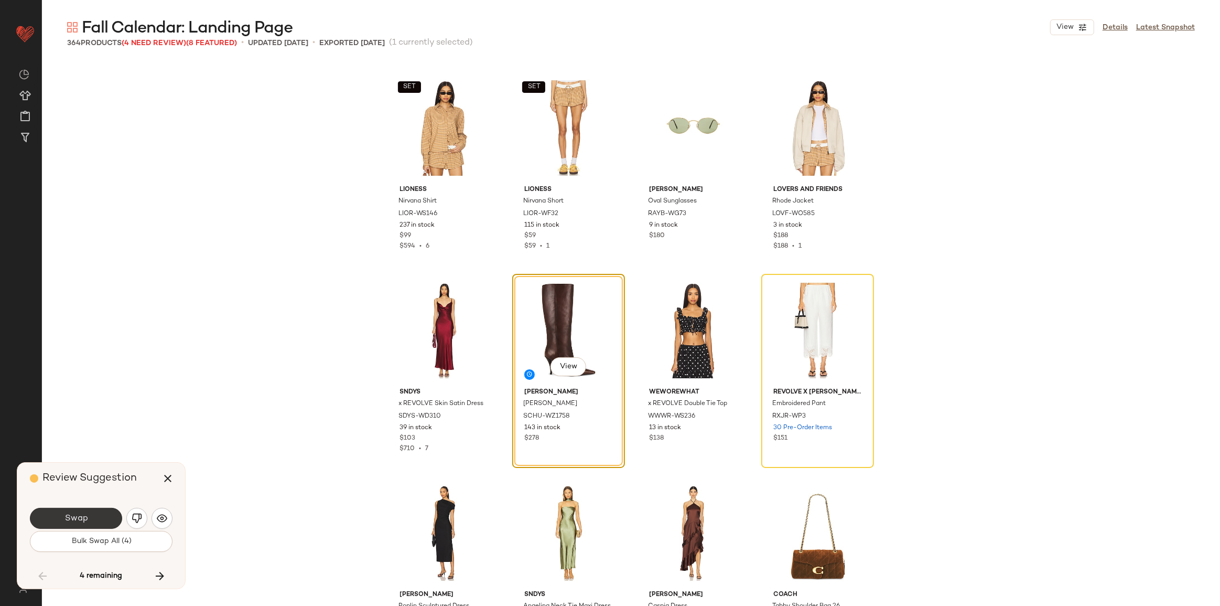
click at [67, 515] on span "Swap" at bounding box center [76, 518] width 24 height 10
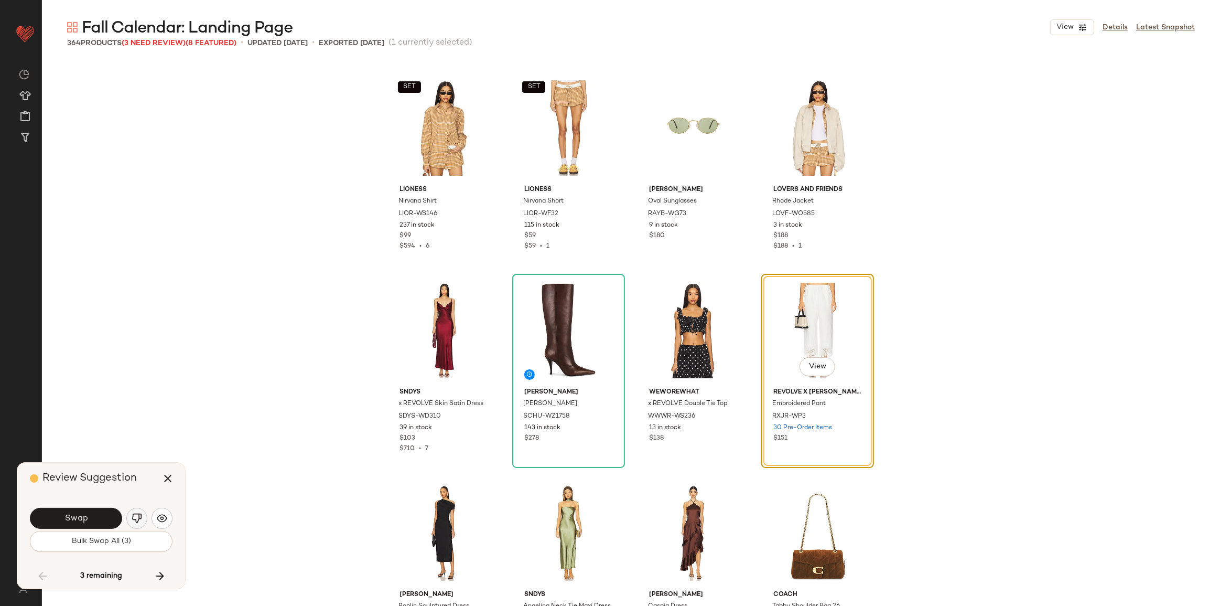
click at [142, 516] on img "button" at bounding box center [137, 518] width 10 height 10
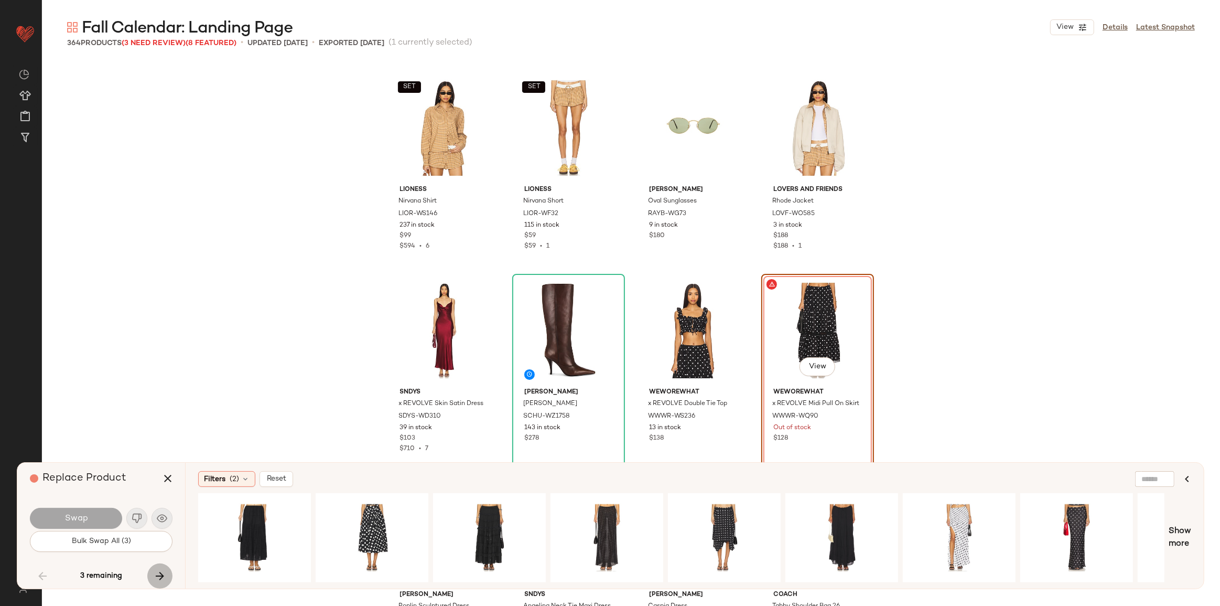
click at [164, 578] on icon "button" at bounding box center [160, 575] width 13 height 13
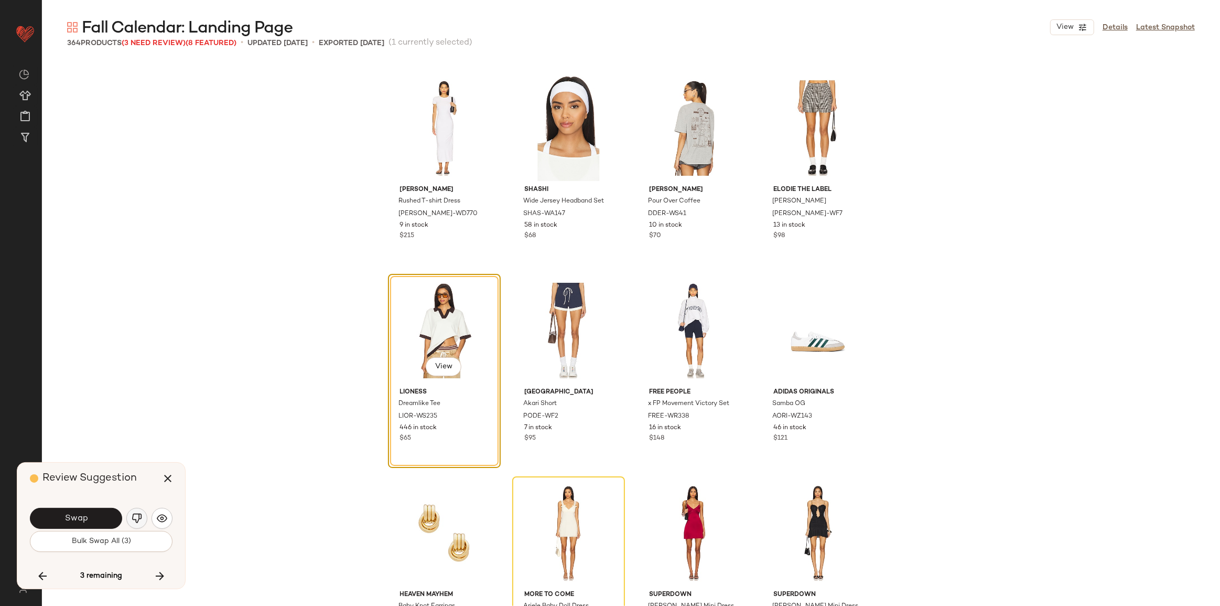
click at [136, 519] on img "button" at bounding box center [137, 518] width 10 height 10
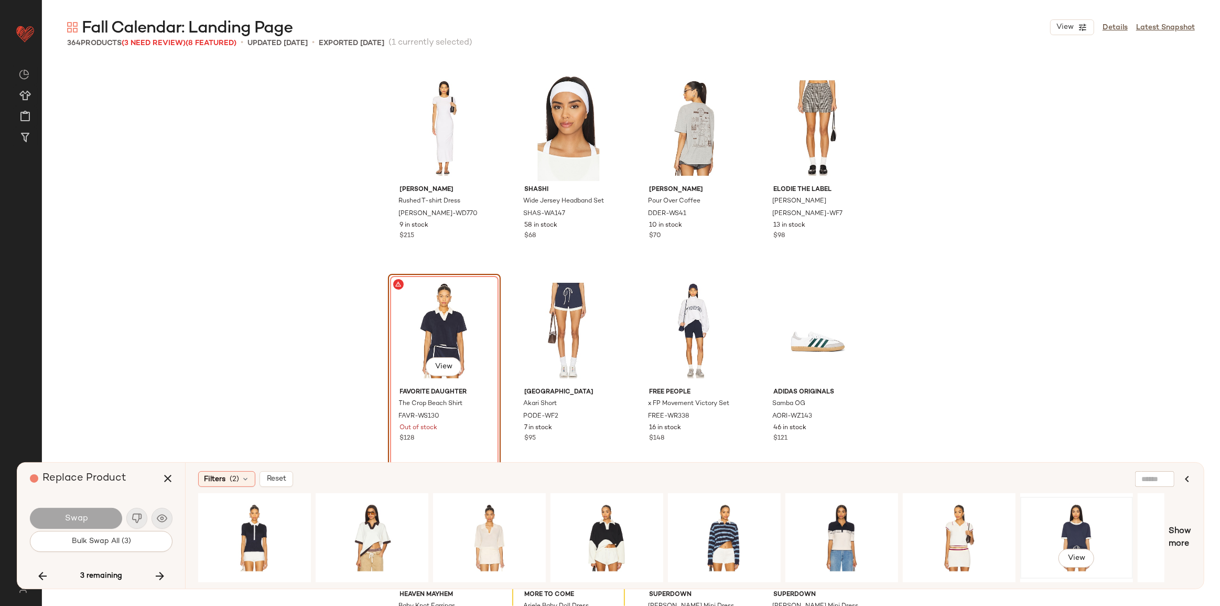
click at [1084, 532] on div "View" at bounding box center [1076, 537] width 105 height 74
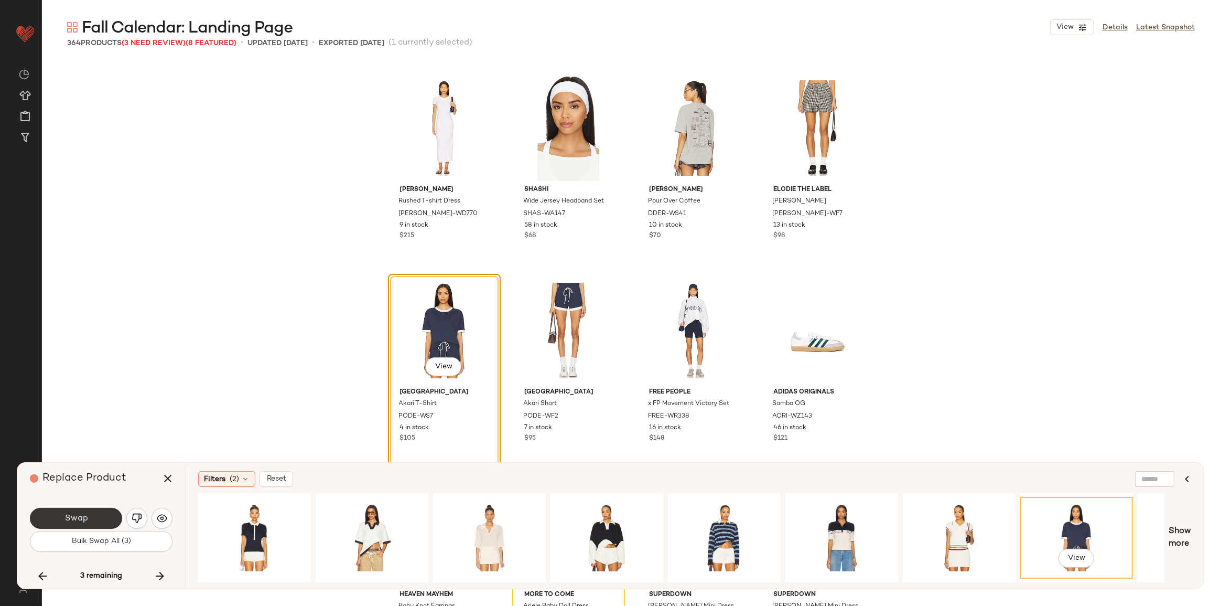
click at [73, 522] on span "Swap" at bounding box center [76, 518] width 24 height 10
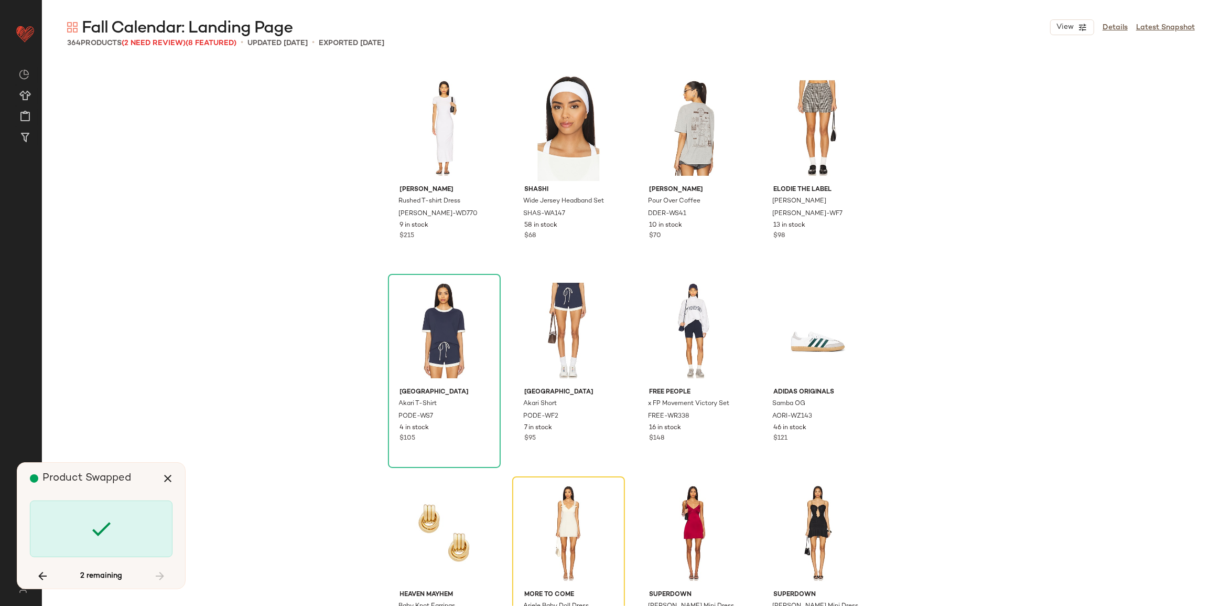
scroll to position [9715, 0]
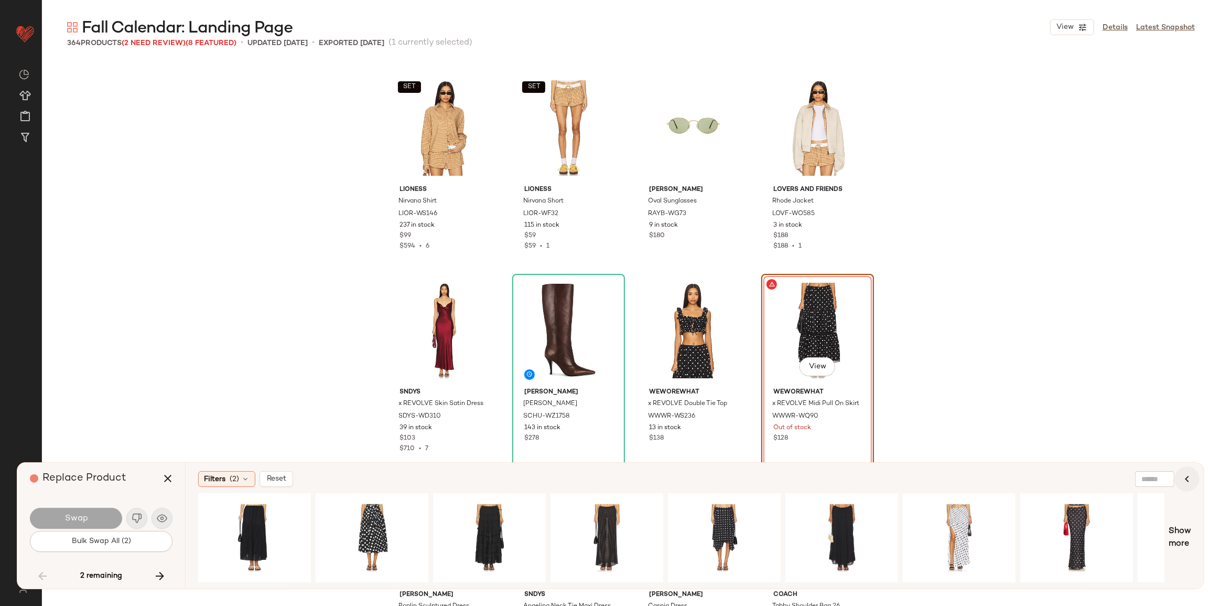
click at [1187, 477] on icon "button" at bounding box center [1187, 478] width 13 height 13
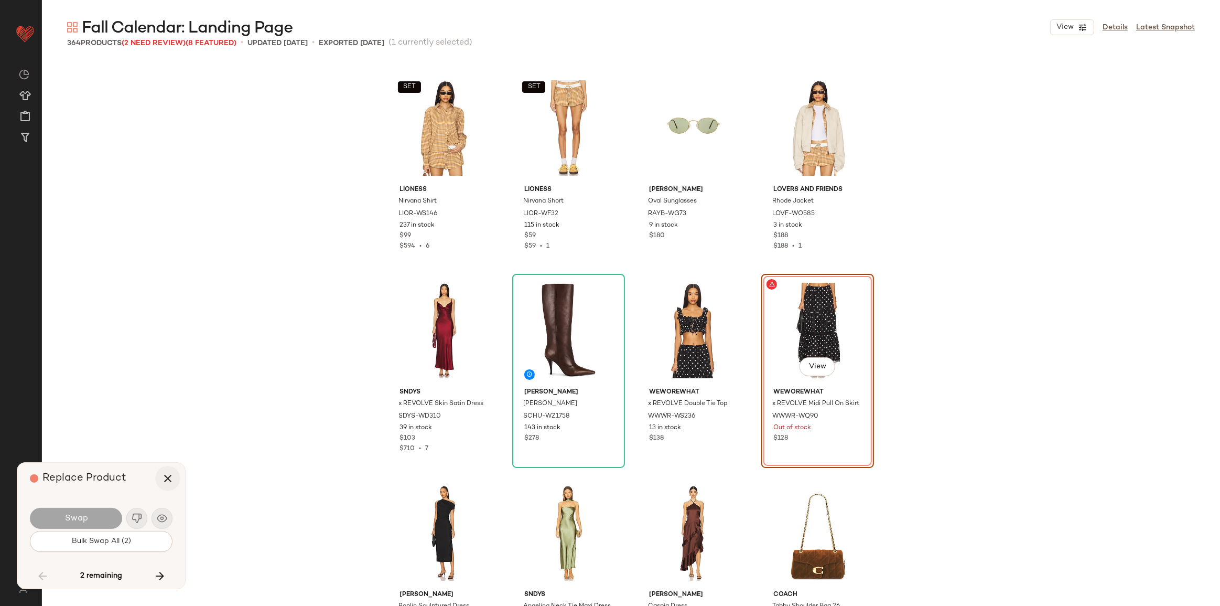
click at [173, 478] on icon "button" at bounding box center [167, 478] width 13 height 13
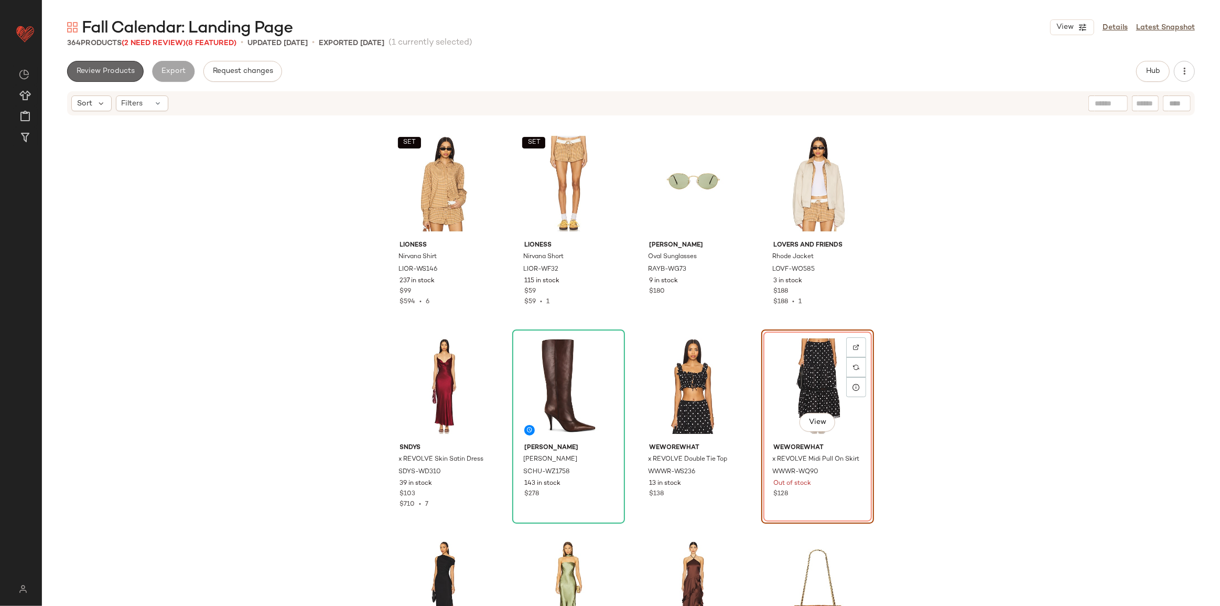
click at [123, 69] on span "Review Products" at bounding box center [105, 71] width 59 height 8
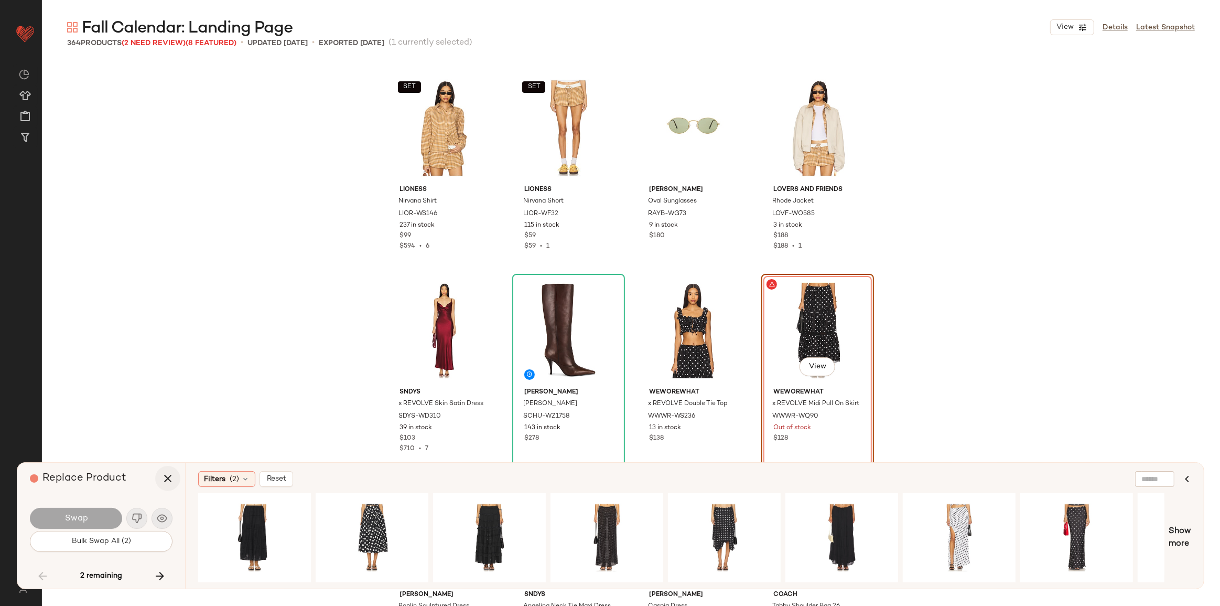
click at [173, 476] on icon "button" at bounding box center [167, 478] width 13 height 13
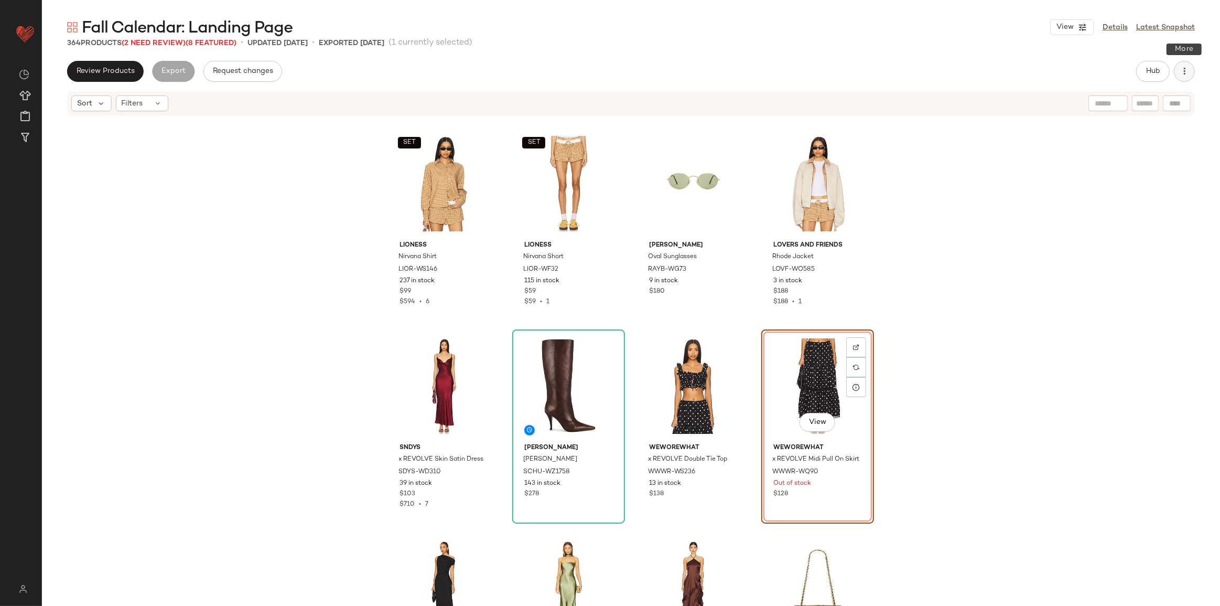
click at [1183, 72] on icon "button" at bounding box center [1184, 71] width 10 height 10
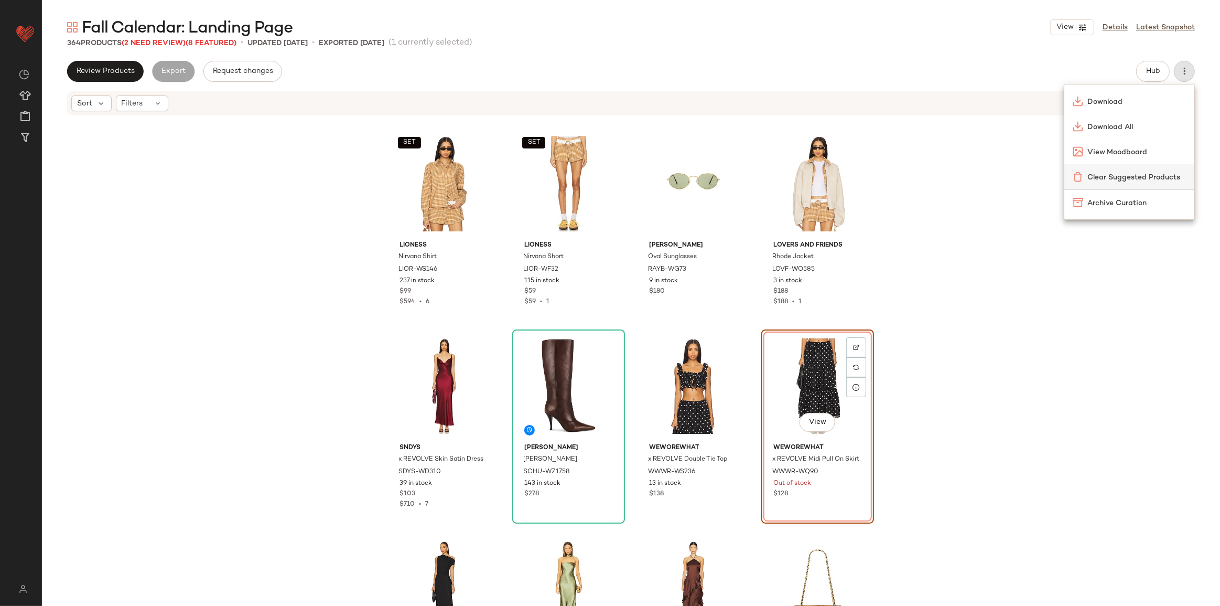
click at [1104, 179] on span "Clear Suggested Products" at bounding box center [1136, 177] width 99 height 11
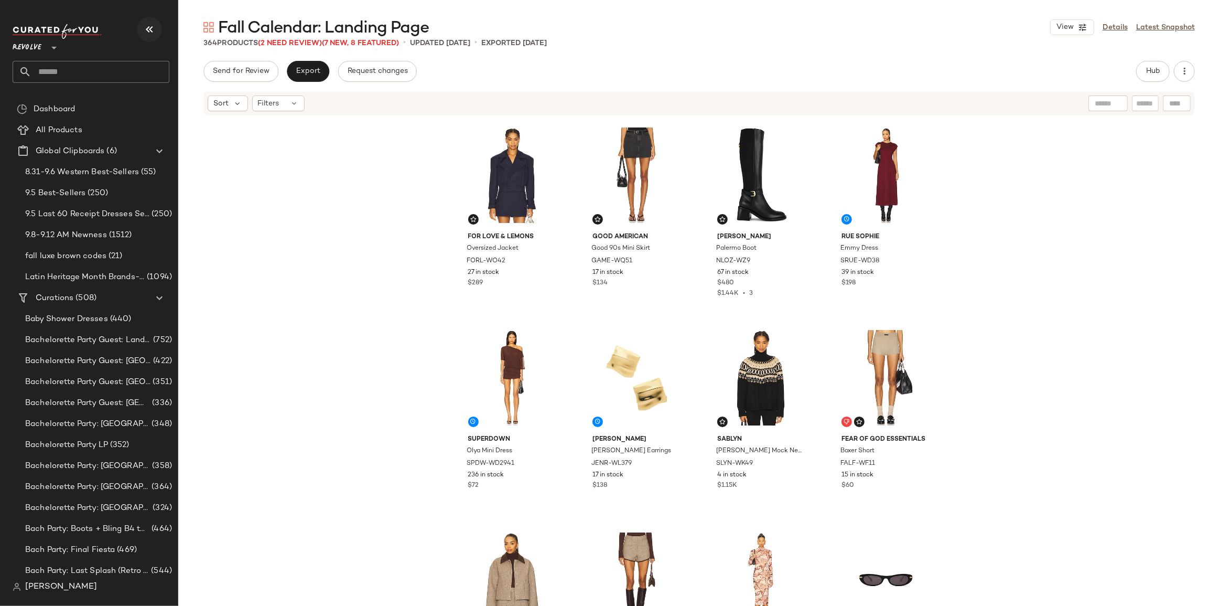
click at [154, 31] on icon "button" at bounding box center [149, 29] width 13 height 13
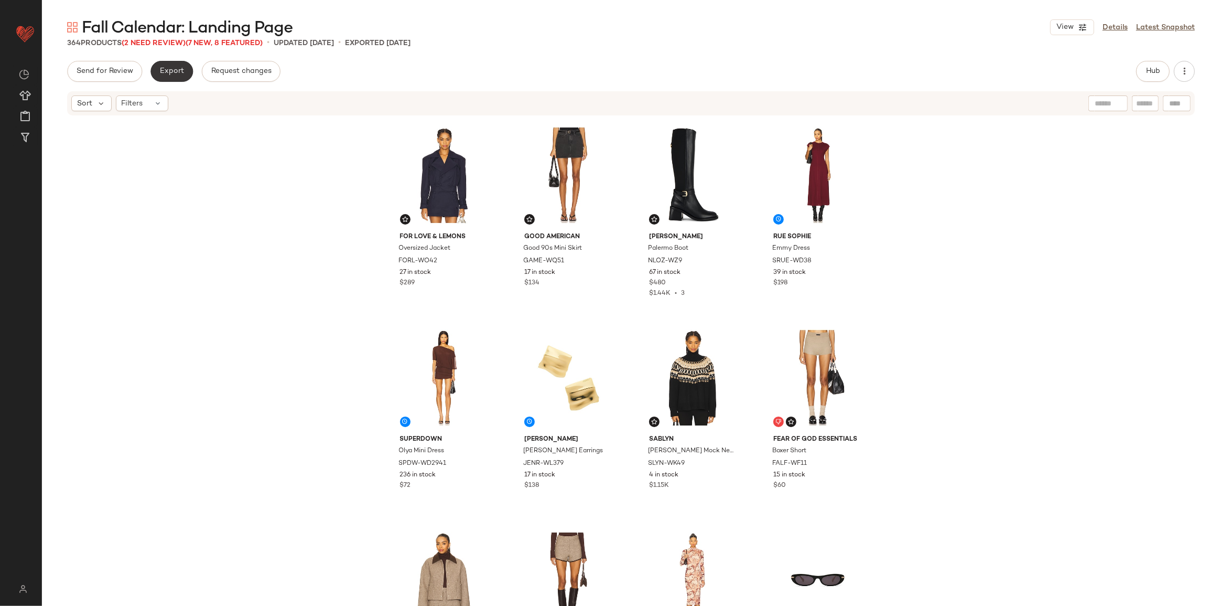
click at [179, 76] on button "Export" at bounding box center [171, 71] width 42 height 21
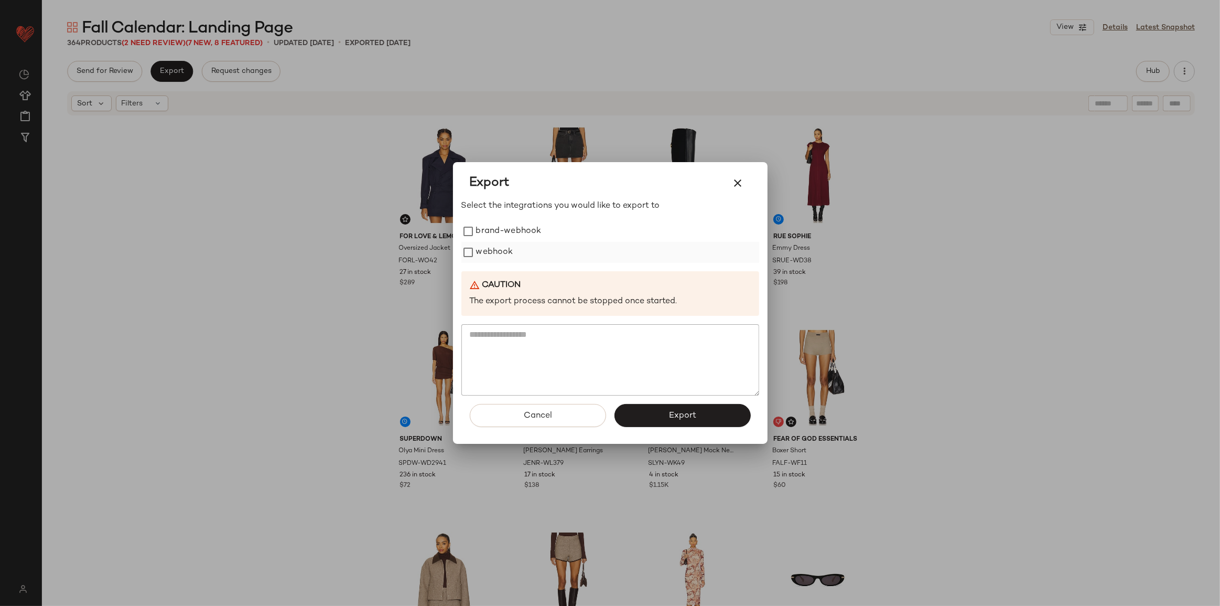
click at [501, 250] on label "webhook" at bounding box center [494, 252] width 37 height 21
click at [662, 410] on button "Export" at bounding box center [683, 415] width 136 height 23
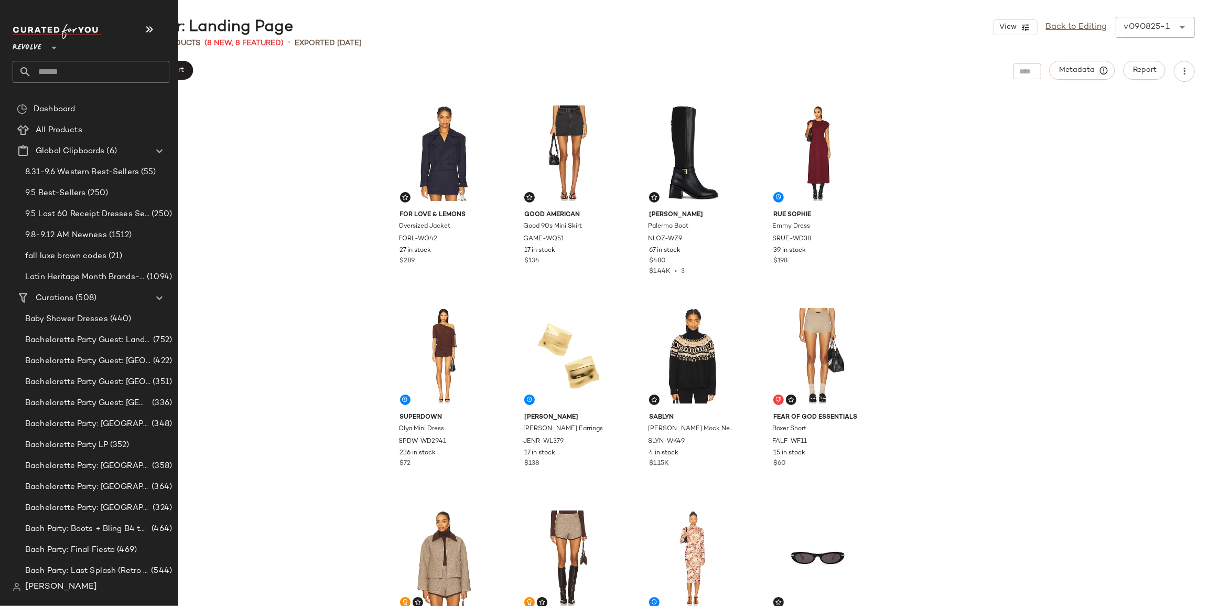
click at [63, 69] on input "text" at bounding box center [100, 72] width 138 height 22
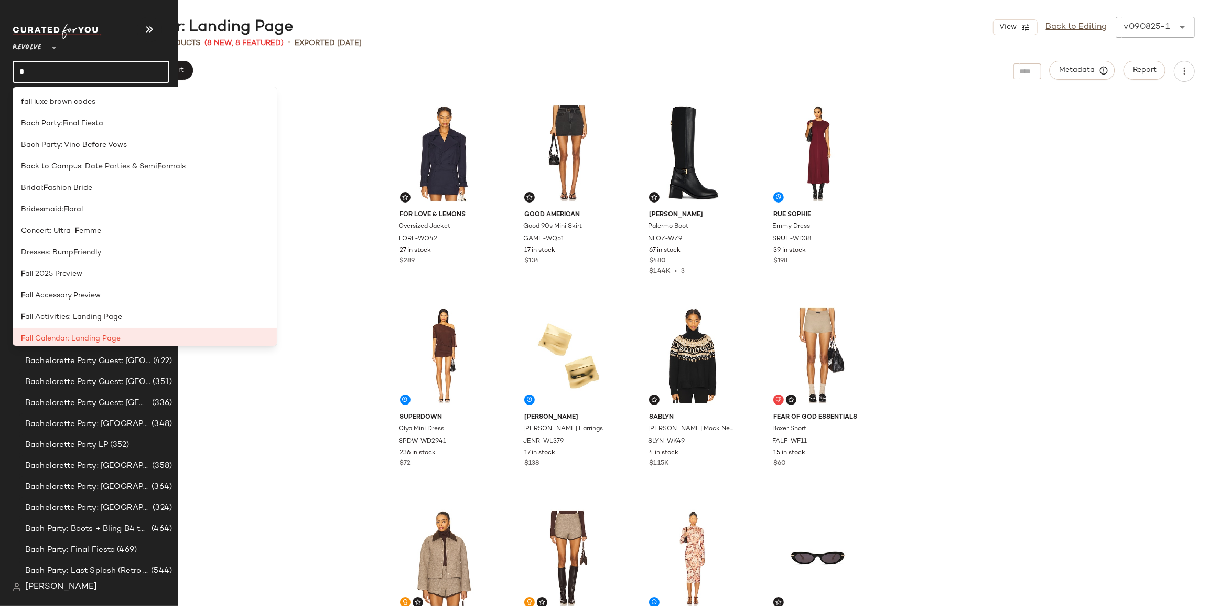
click at [49, 60] on div "Revolve ** *" at bounding box center [91, 53] width 157 height 59
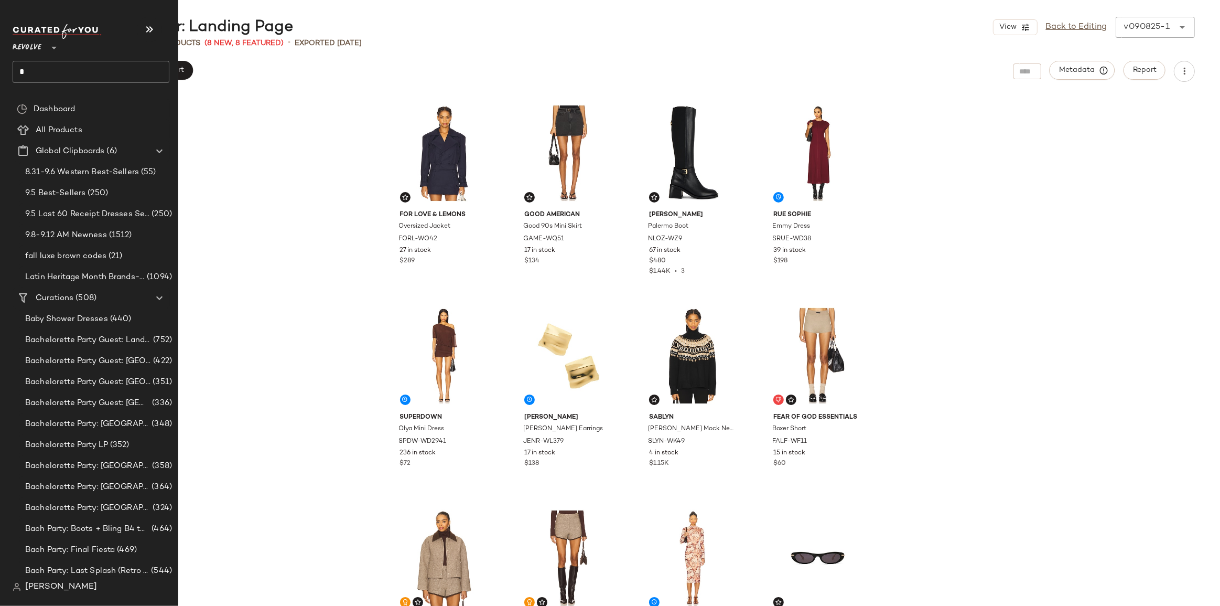
click at [39, 76] on input "*" at bounding box center [91, 72] width 157 height 22
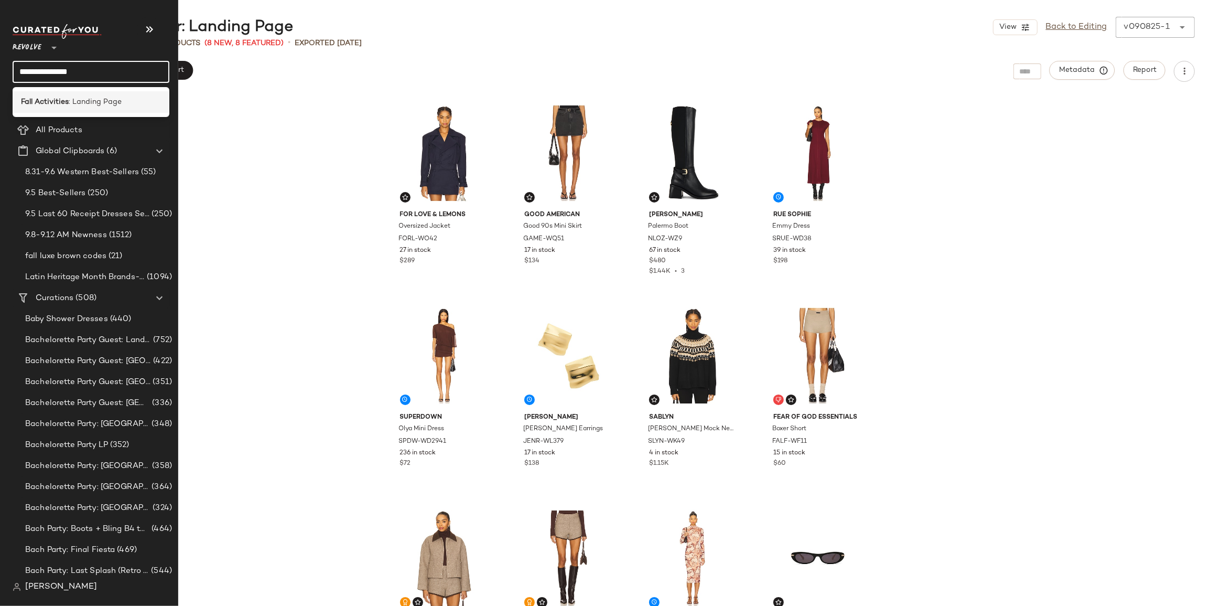
type input "**********"
click at [50, 102] on b "Fall Activities" at bounding box center [45, 101] width 48 height 11
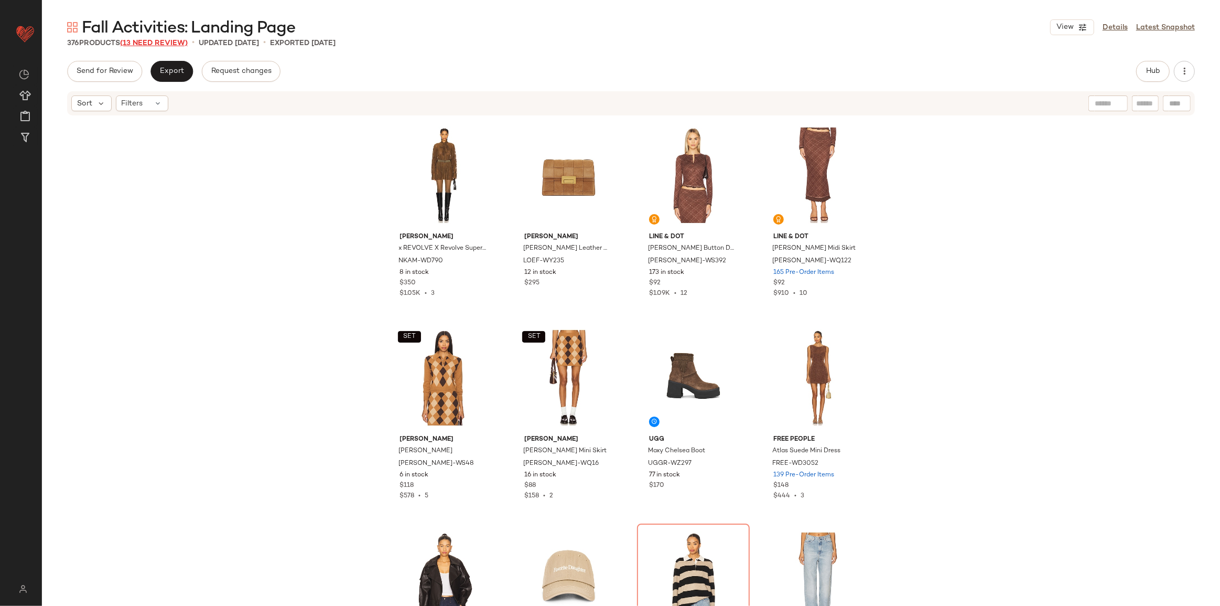
click at [154, 39] on span "(13 Need Review)" at bounding box center [154, 43] width 68 height 8
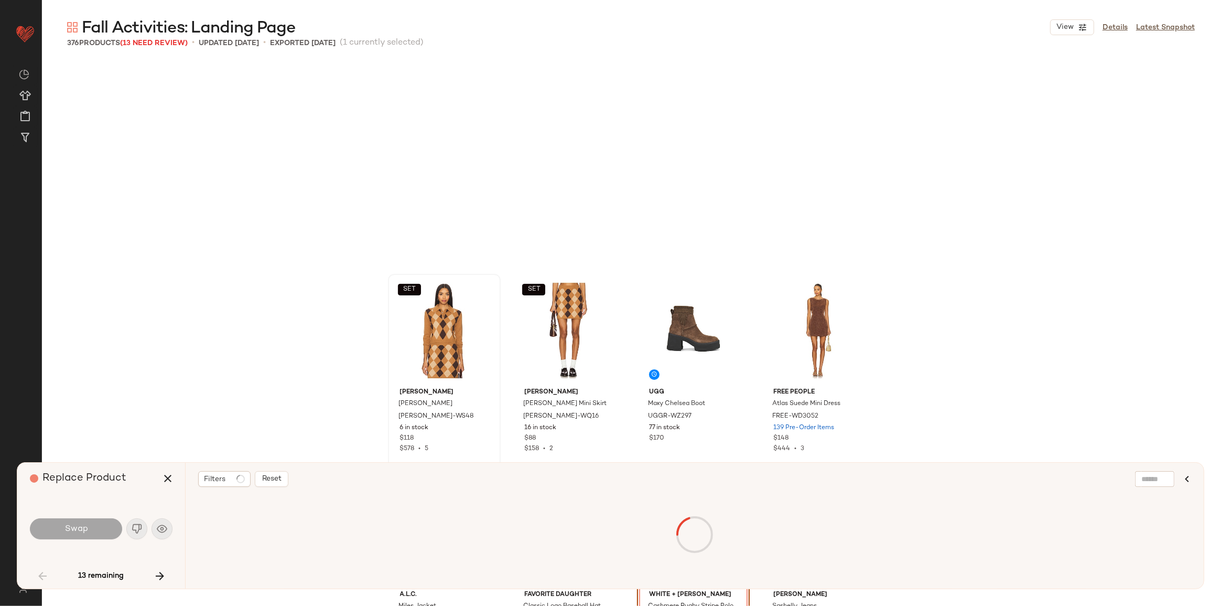
scroll to position [211, 0]
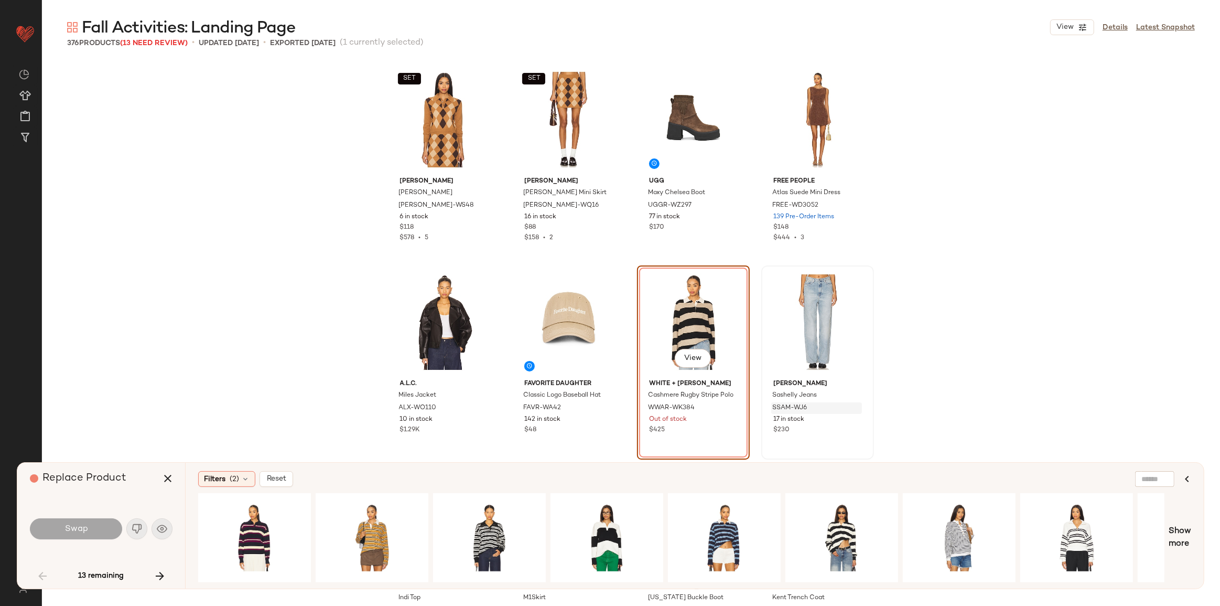
drag, startPoint x: 828, startPoint y: 530, endPoint x: 794, endPoint y: 406, distance: 128.2
click at [787, 401] on div "Fall Activities: Landing Page View Details Latest Snapshot 376 Products (13 Nee…" at bounding box center [631, 311] width 1178 height 589
click at [837, 515] on div "View" at bounding box center [841, 537] width 105 height 74
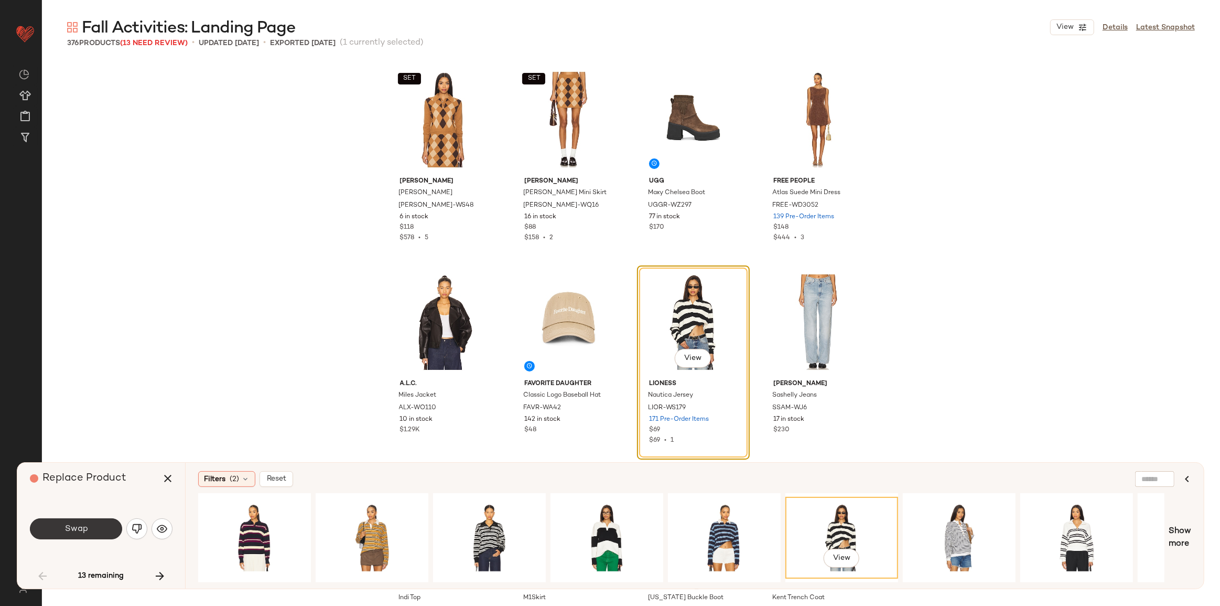
click at [84, 535] on button "Swap" at bounding box center [76, 528] width 92 height 21
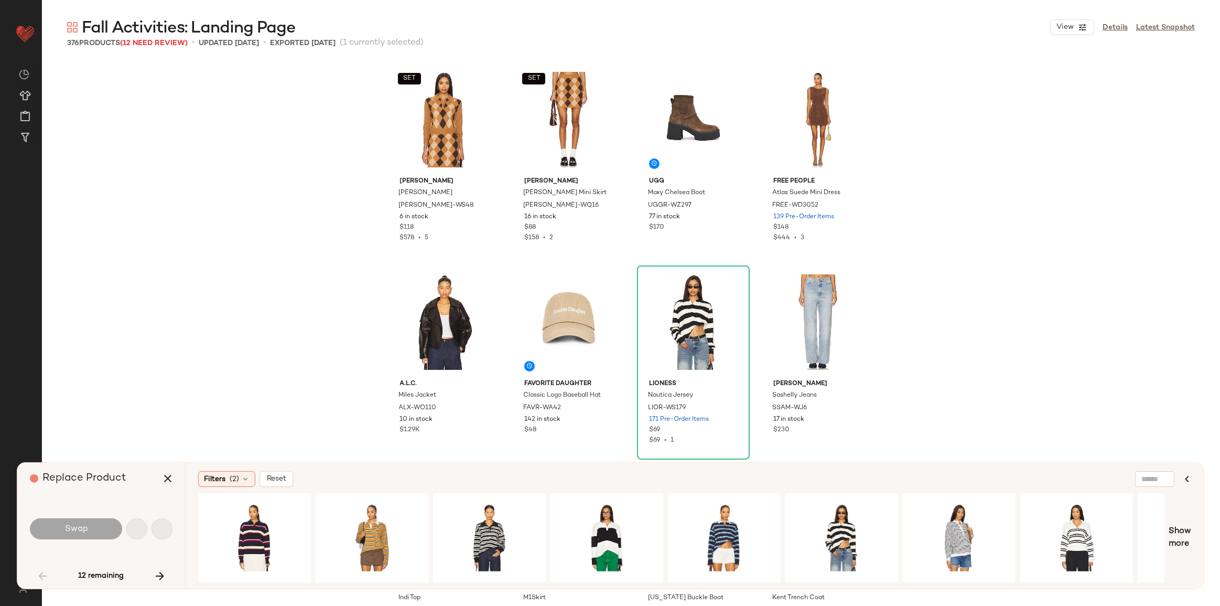
scroll to position [607, 0]
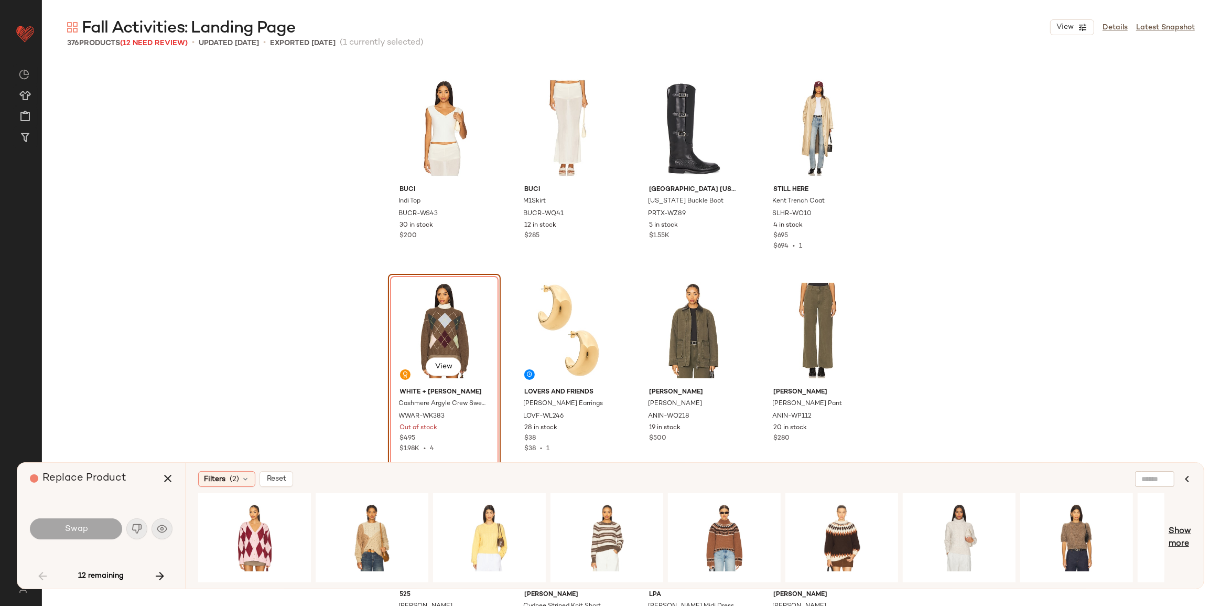
click at [1175, 538] on span "Show more" at bounding box center [1180, 537] width 23 height 25
click at [454, 576] on div at bounding box center [489, 537] width 113 height 89
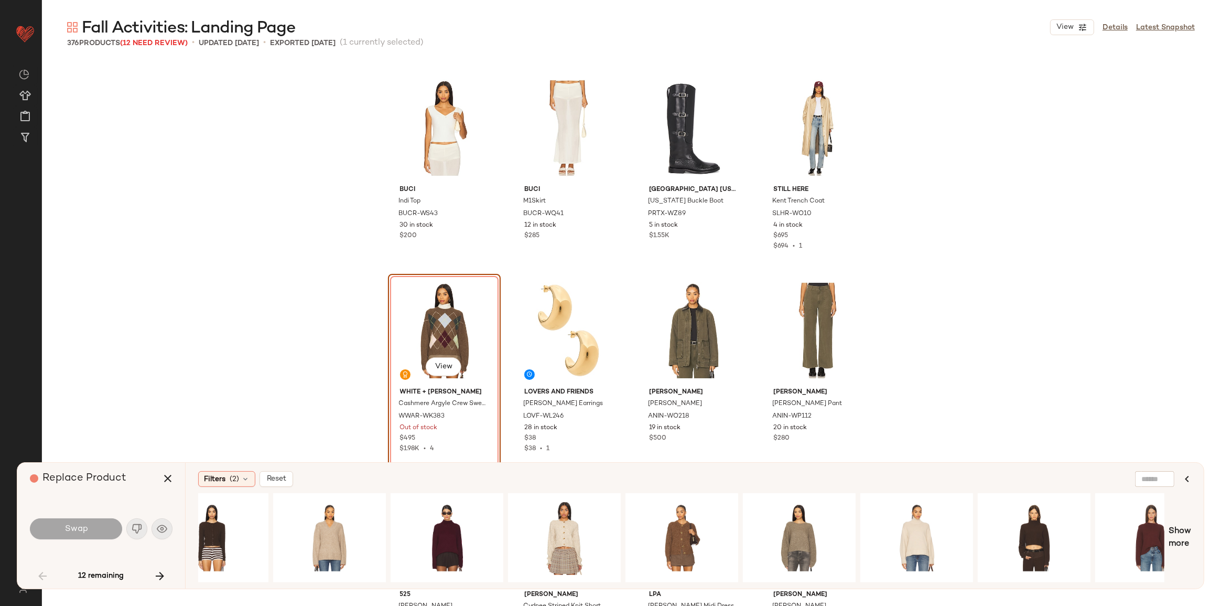
scroll to position [0, 1458]
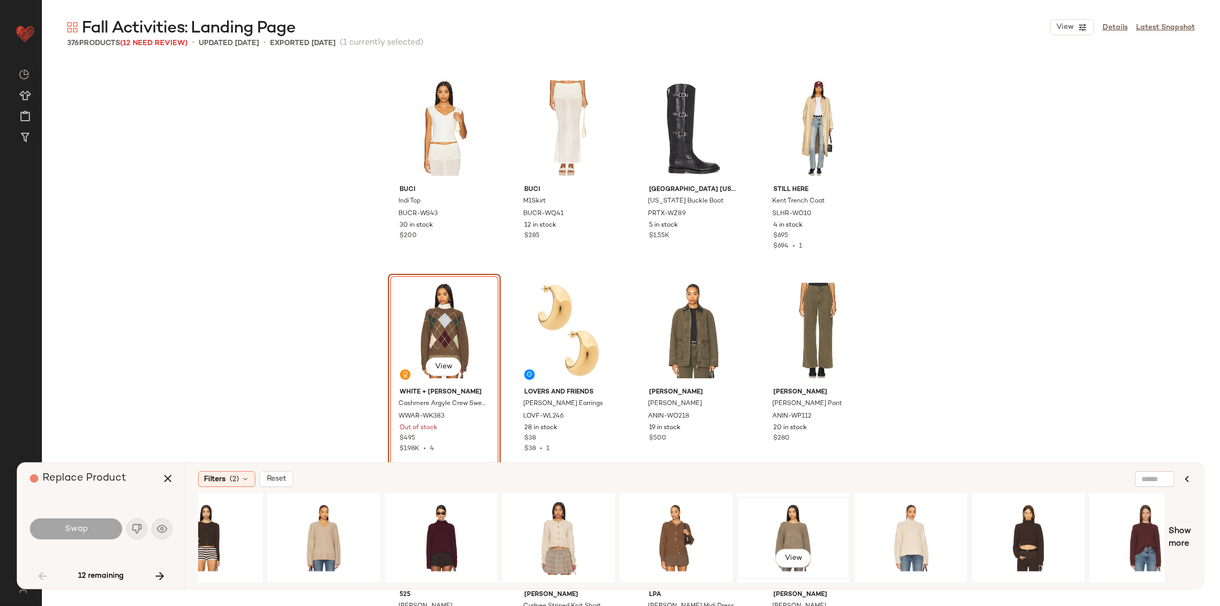
click at [793, 533] on div "View" at bounding box center [793, 537] width 105 height 74
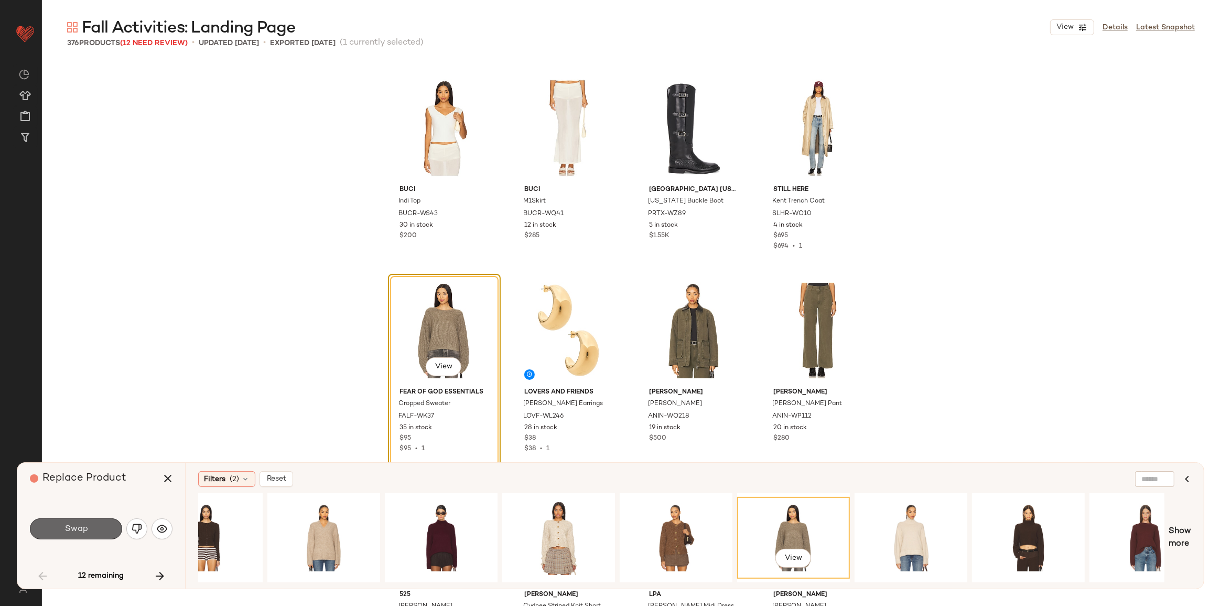
click at [77, 522] on button "Swap" at bounding box center [76, 528] width 92 height 21
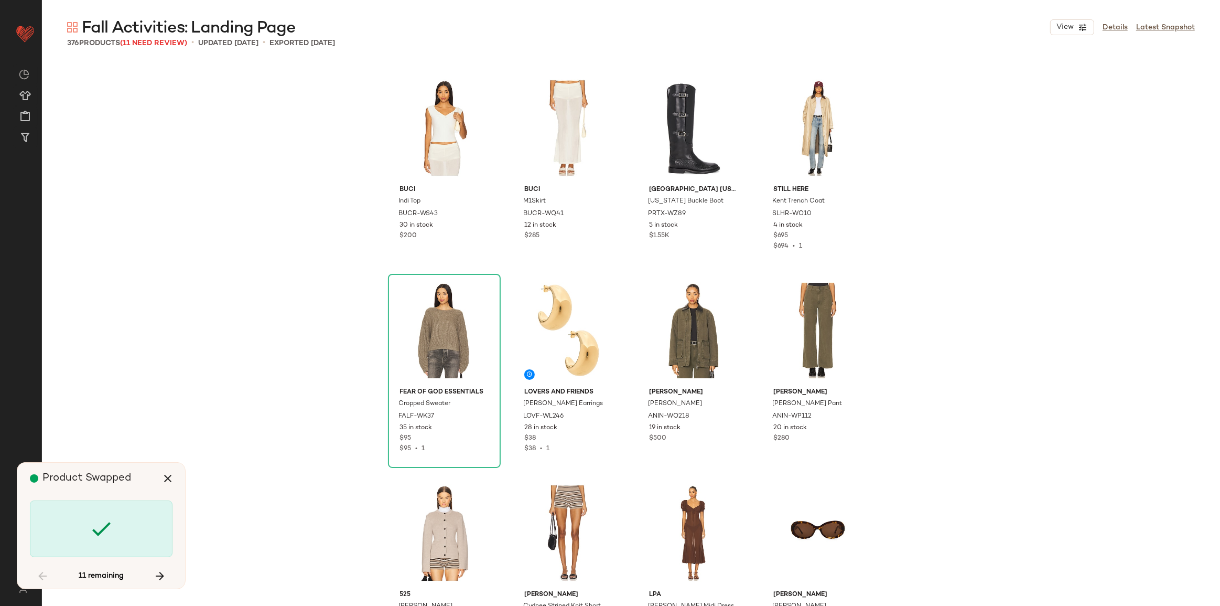
scroll to position [1012, 0]
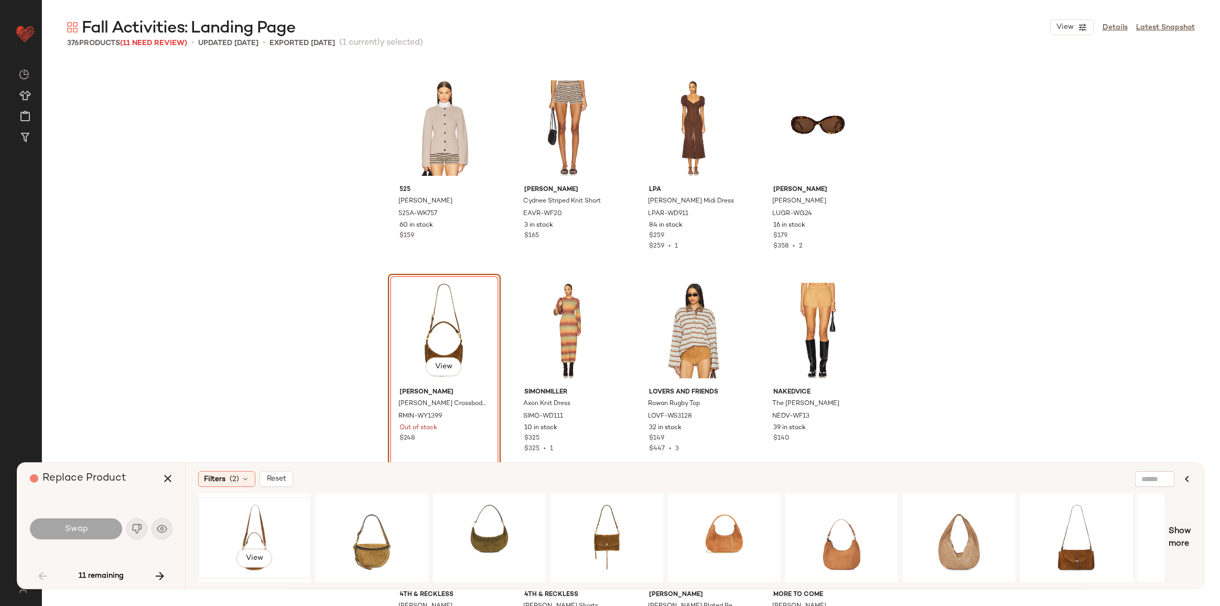
click at [272, 534] on div "View" at bounding box center [254, 537] width 105 height 74
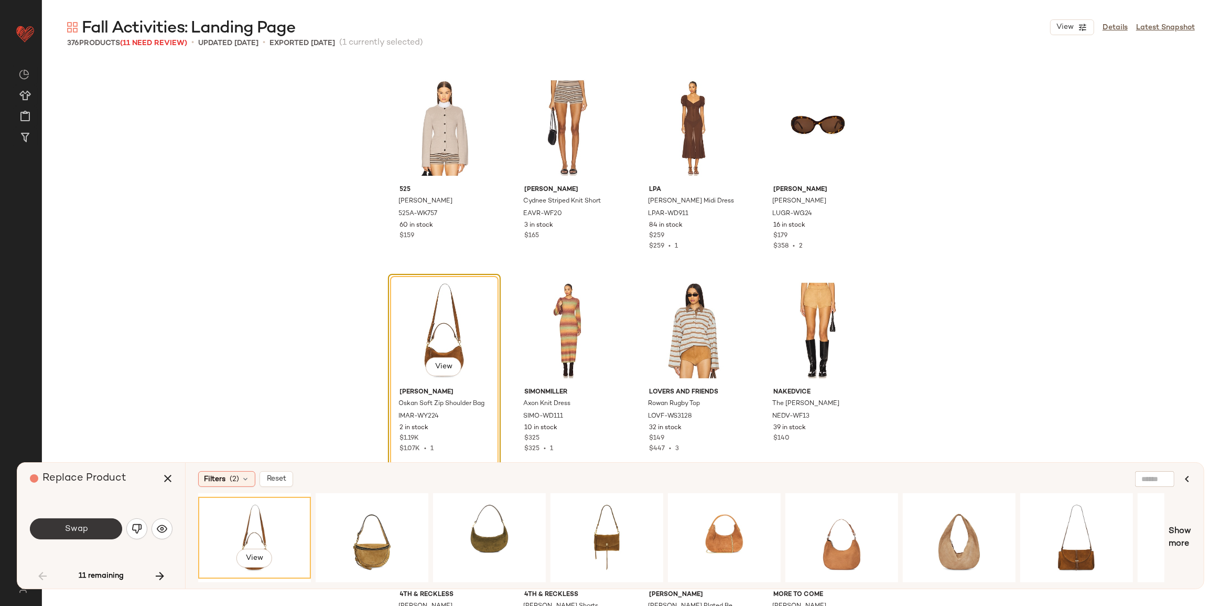
click at [98, 525] on button "Swap" at bounding box center [76, 528] width 92 height 21
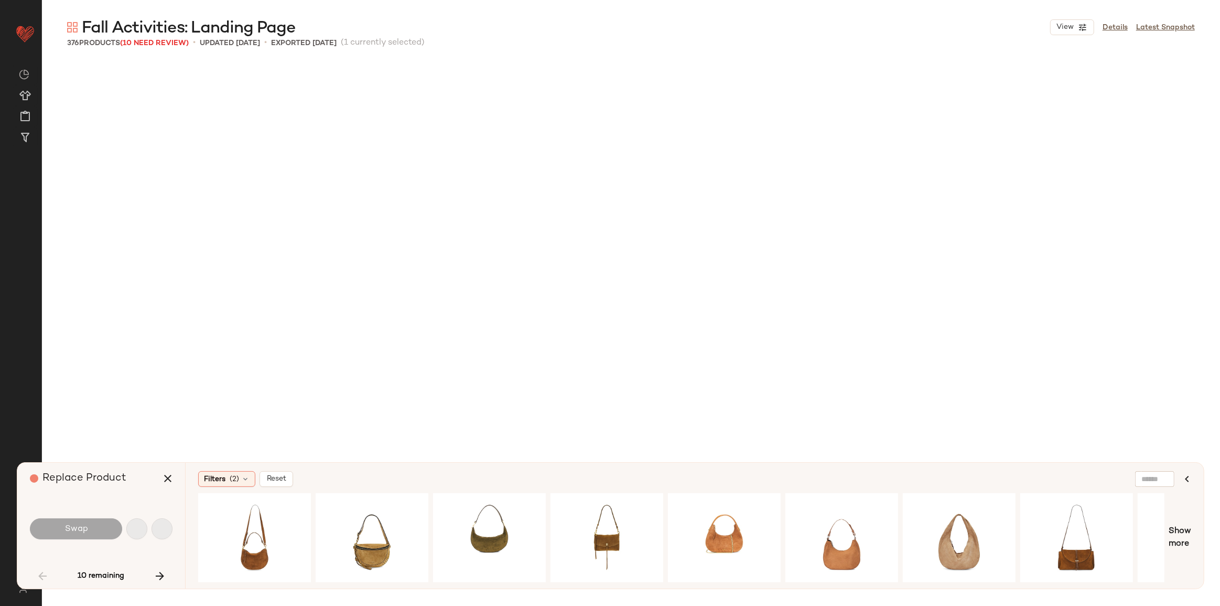
scroll to position [1821, 0]
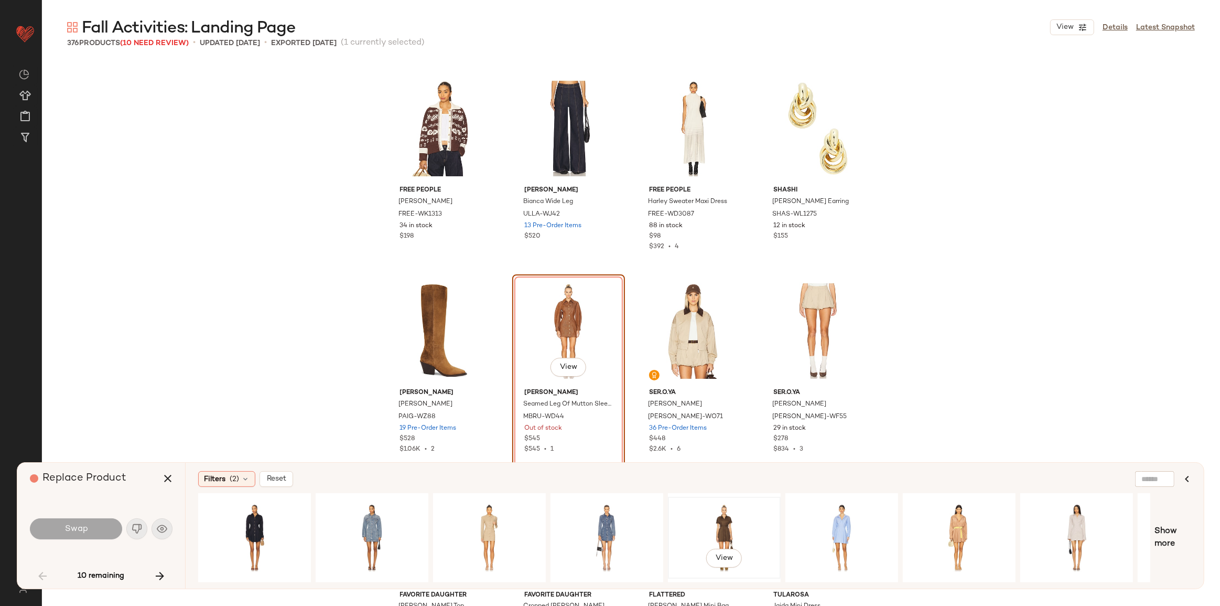
click at [716, 512] on div "View" at bounding box center [724, 537] width 105 height 74
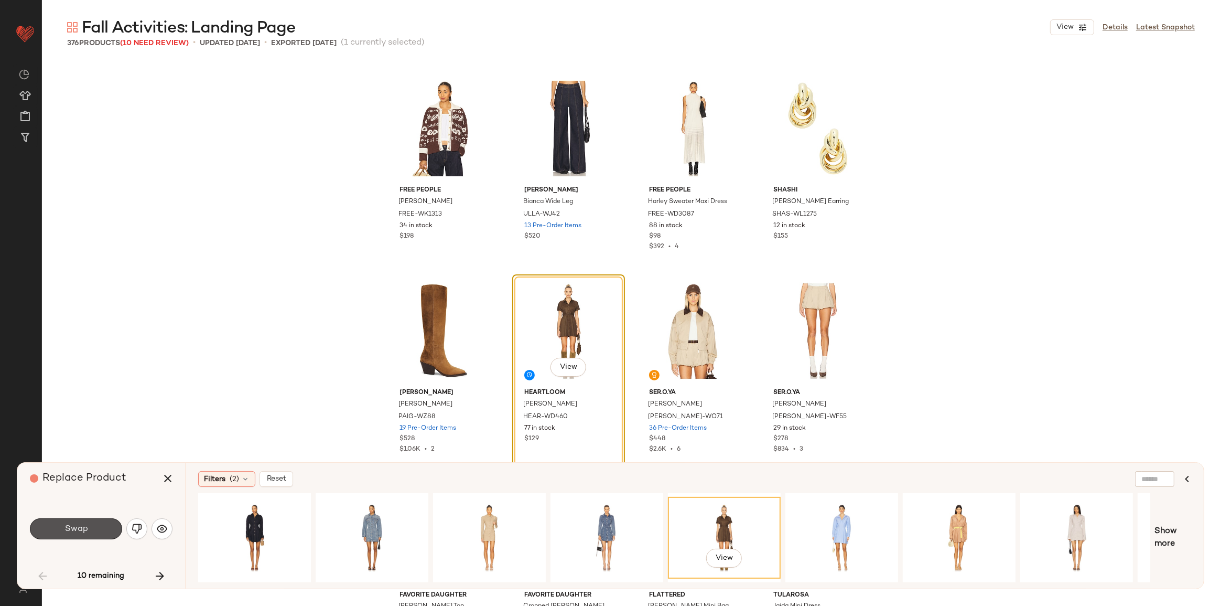
click at [99, 526] on button "Swap" at bounding box center [76, 528] width 92 height 21
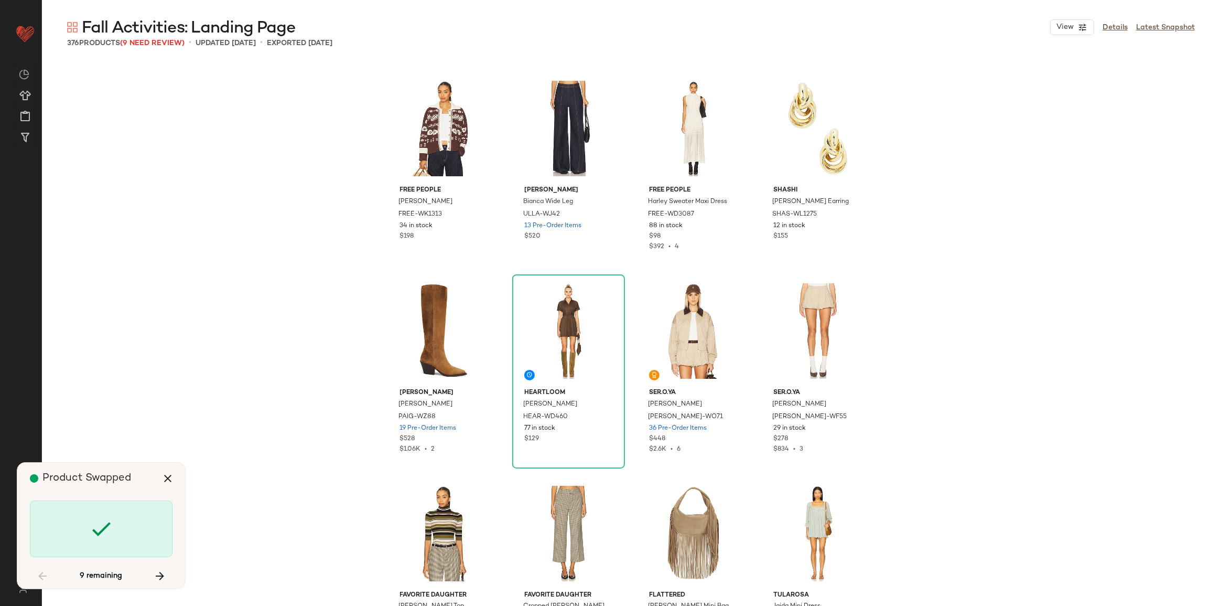
scroll to position [3036, 0]
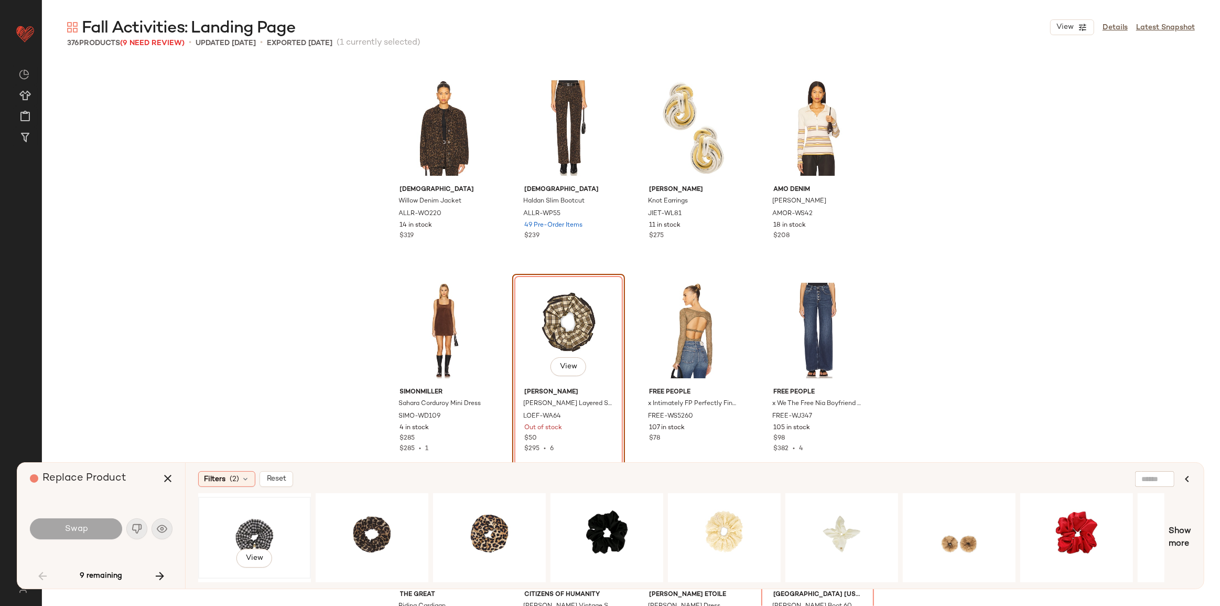
click at [286, 543] on div "View" at bounding box center [254, 537] width 105 height 74
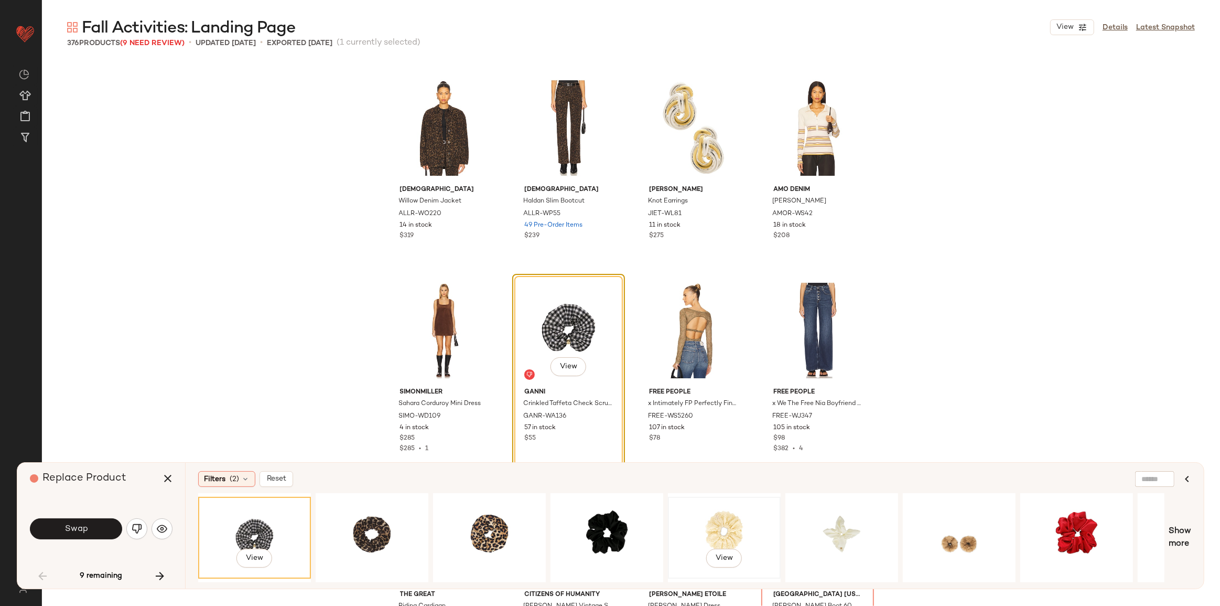
click at [757, 534] on div "View" at bounding box center [724, 537] width 105 height 74
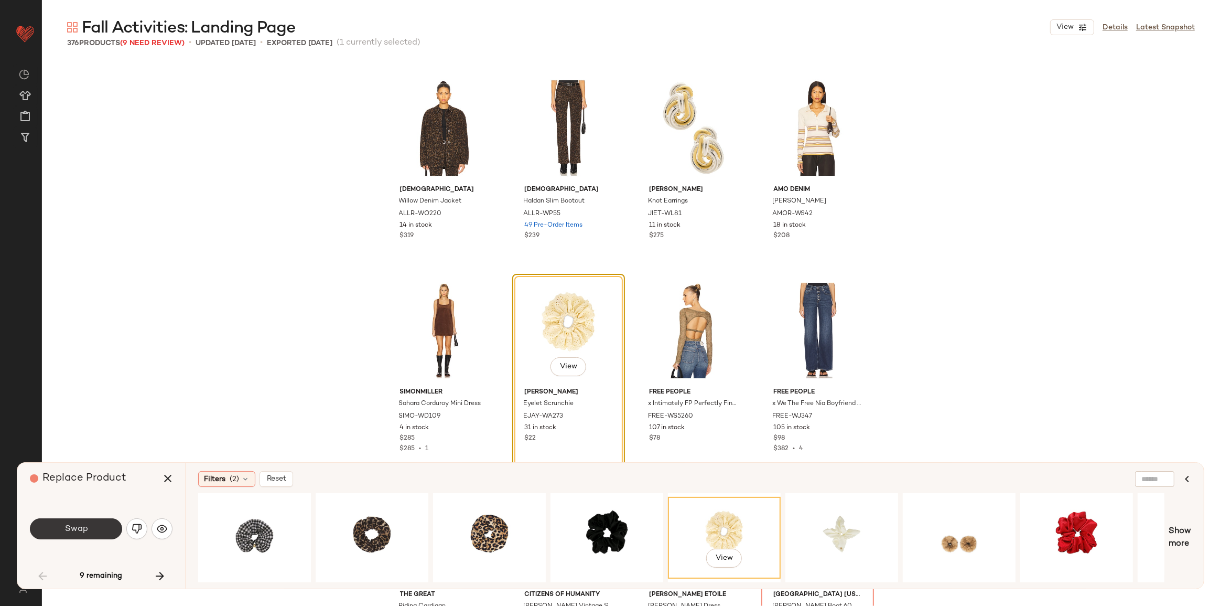
click at [64, 526] on span "Swap" at bounding box center [76, 529] width 24 height 10
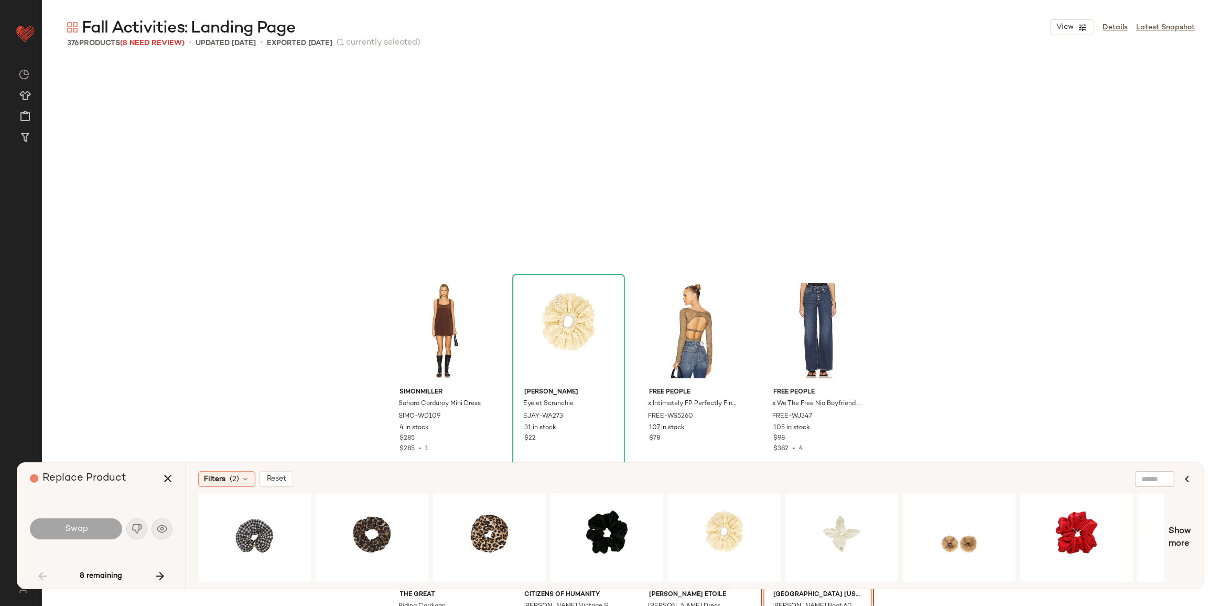
scroll to position [3238, 0]
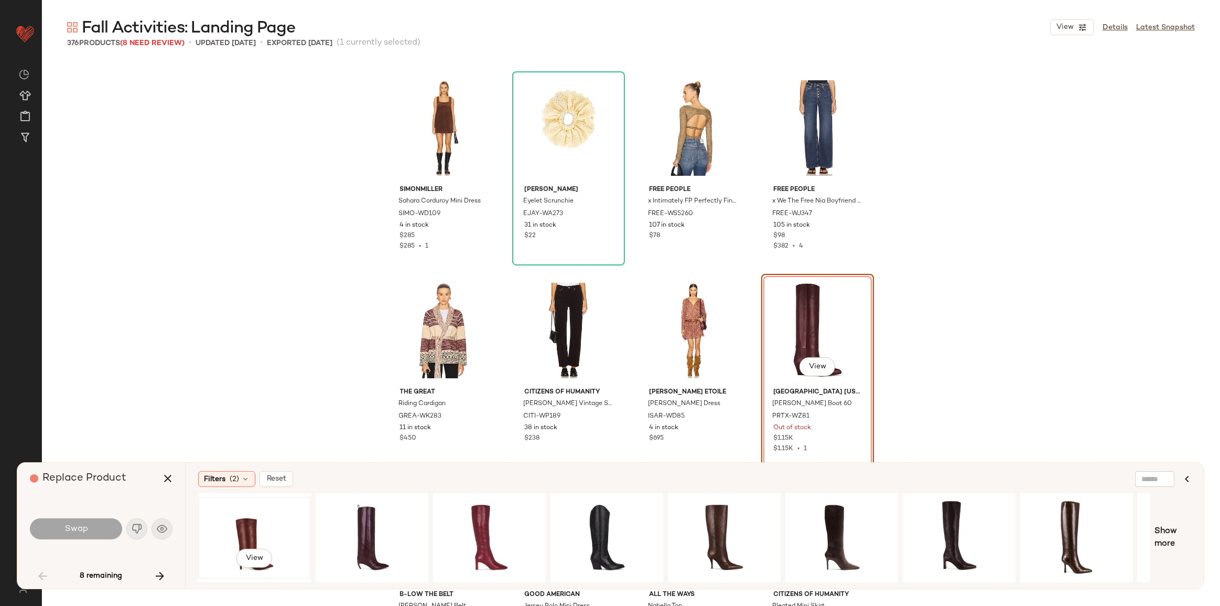
click at [269, 519] on div "View" at bounding box center [254, 537] width 105 height 74
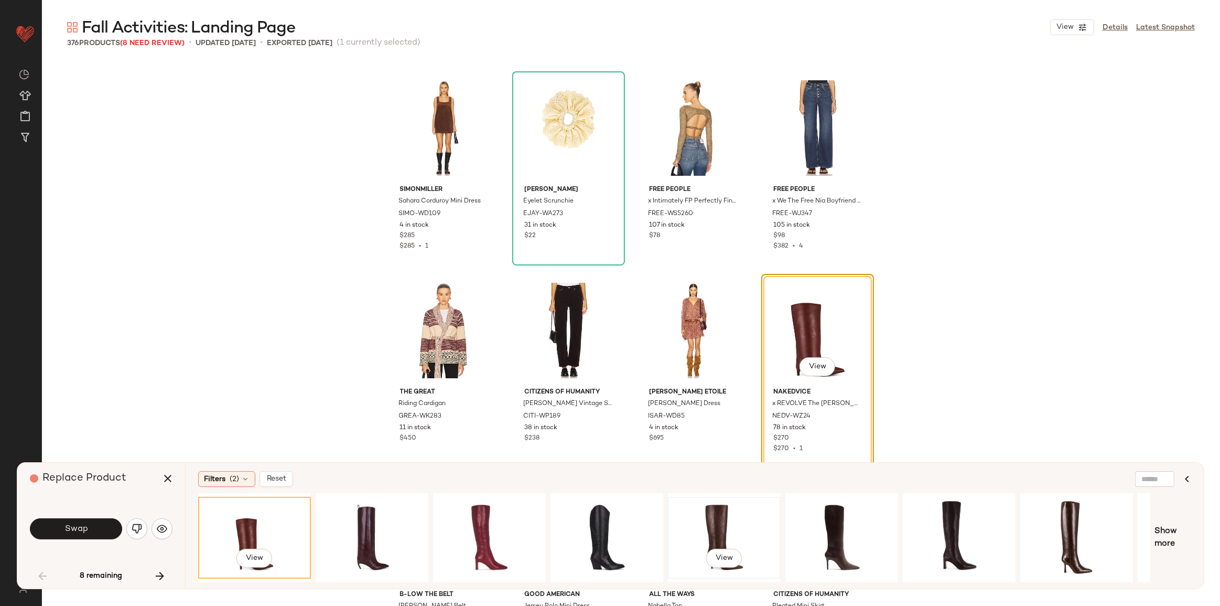
click at [727, 520] on div "View" at bounding box center [724, 537] width 105 height 74
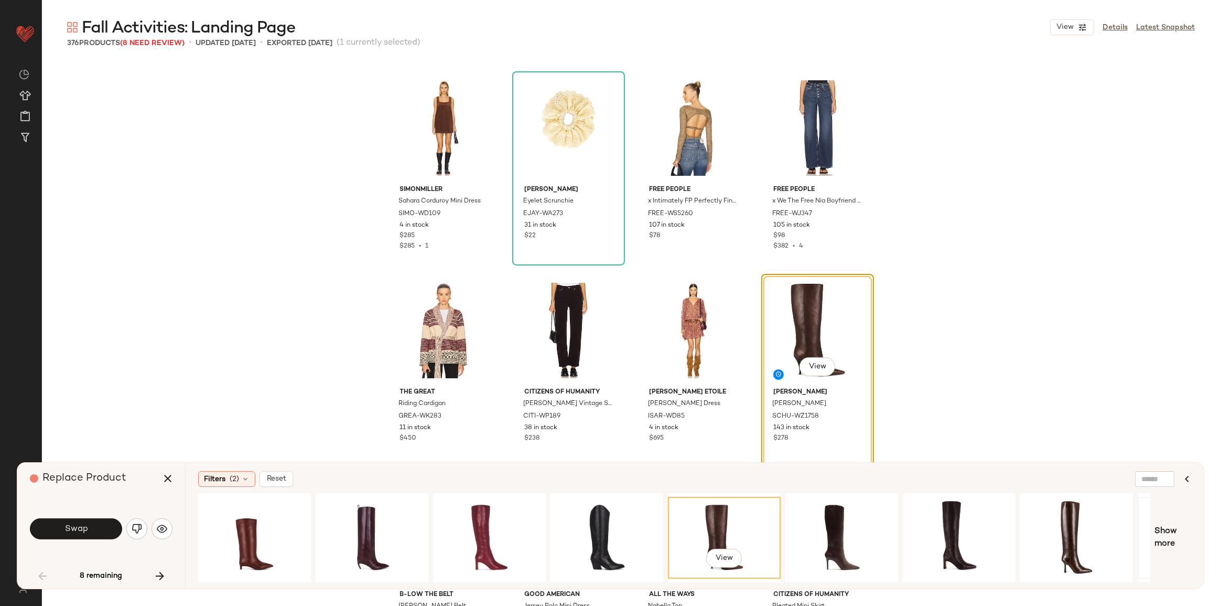
click at [1170, 541] on span "Show more" at bounding box center [1173, 537] width 37 height 25
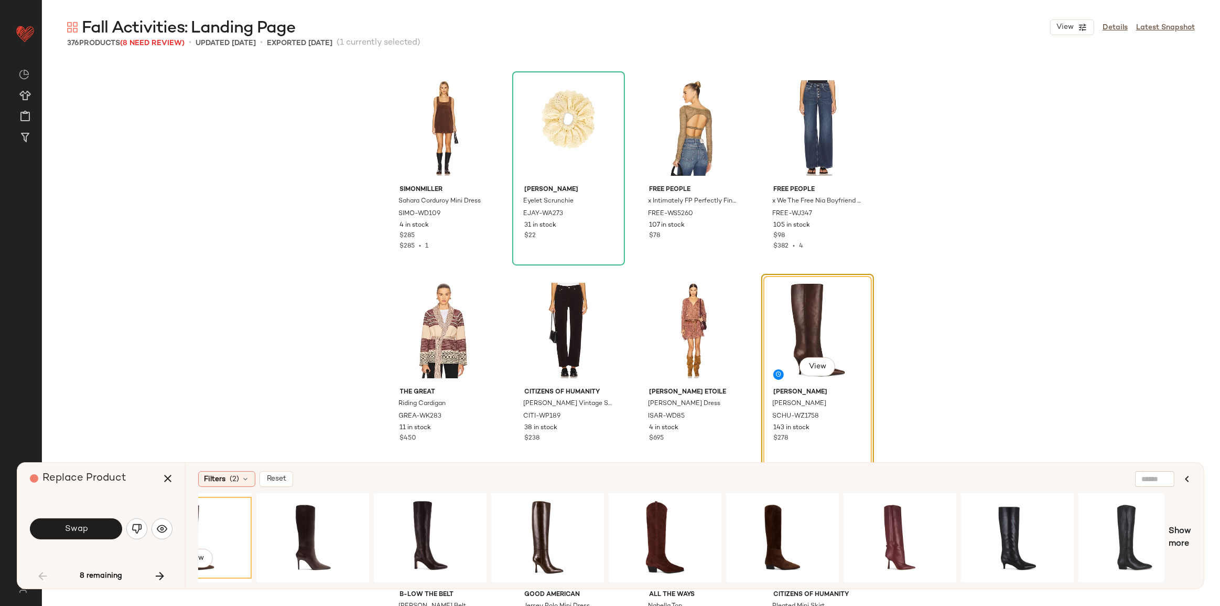
scroll to position [0, 530]
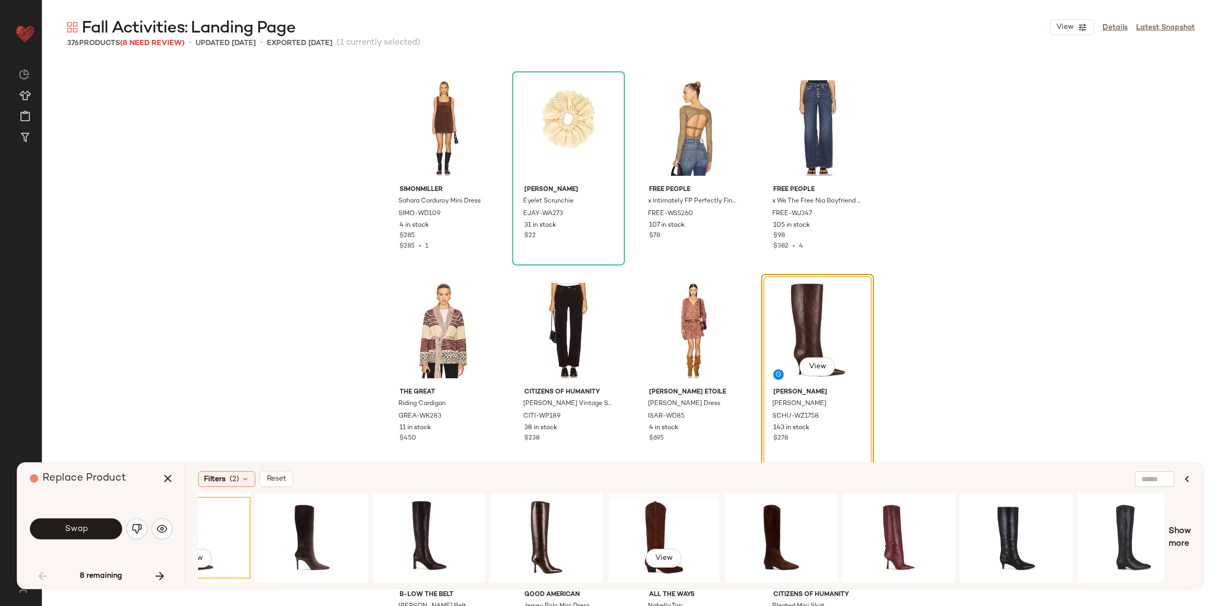
click at [692, 538] on div "View" at bounding box center [663, 537] width 105 height 74
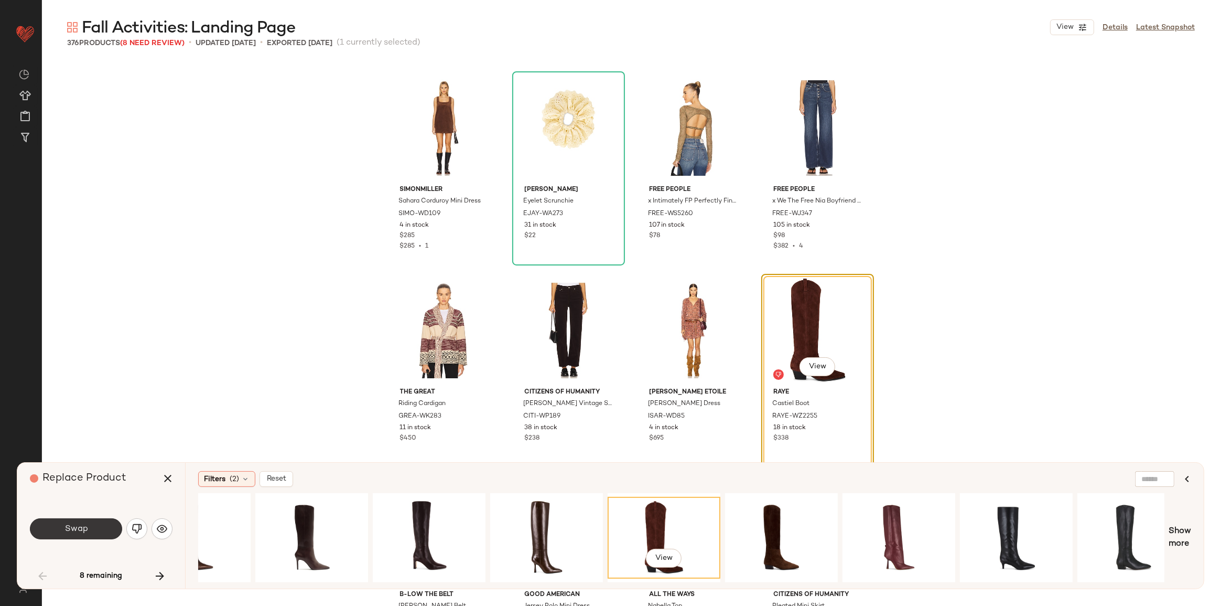
click at [59, 524] on button "Swap" at bounding box center [76, 528] width 92 height 21
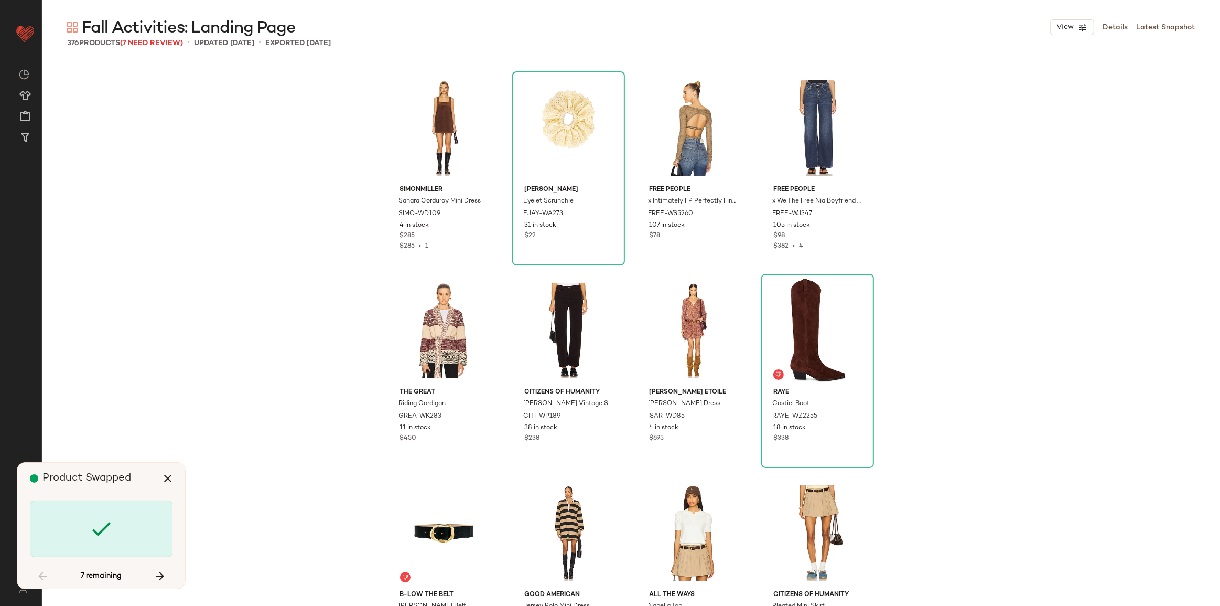
scroll to position [6881, 0]
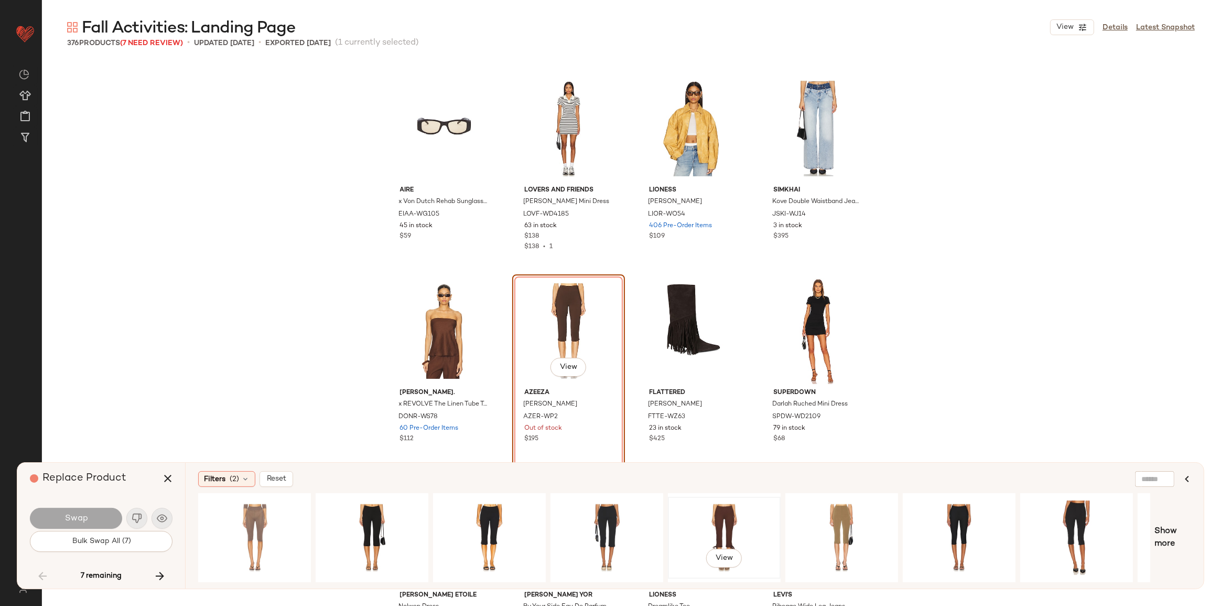
click at [750, 532] on div "View" at bounding box center [724, 537] width 105 height 74
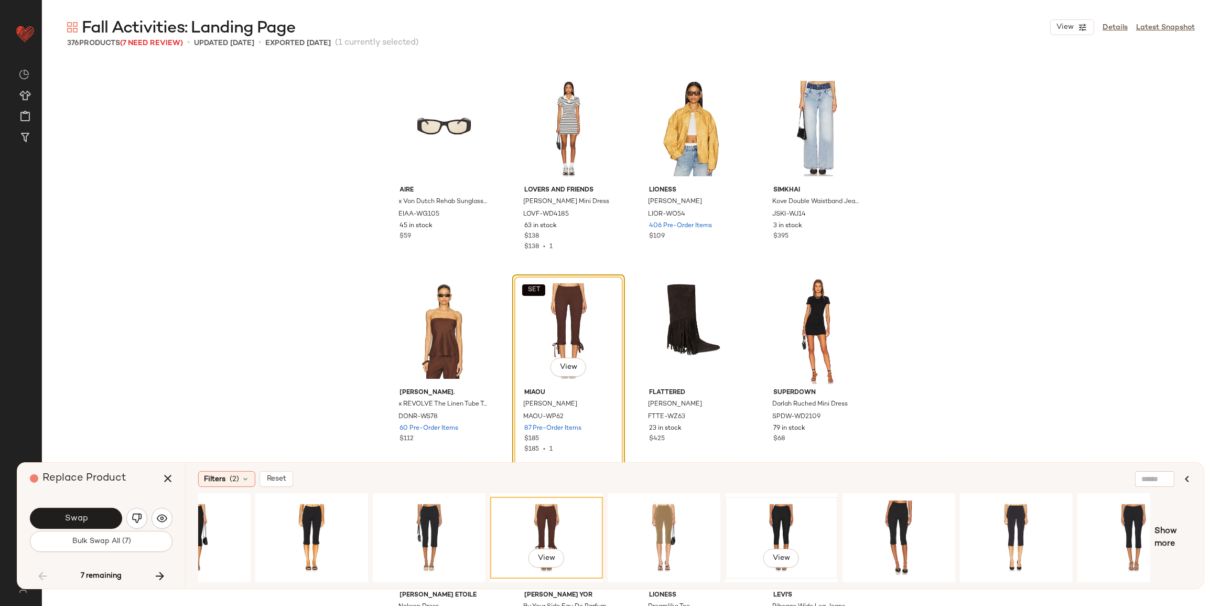
scroll to position [0, 177]
click at [87, 519] on span "Swap" at bounding box center [76, 518] width 24 height 10
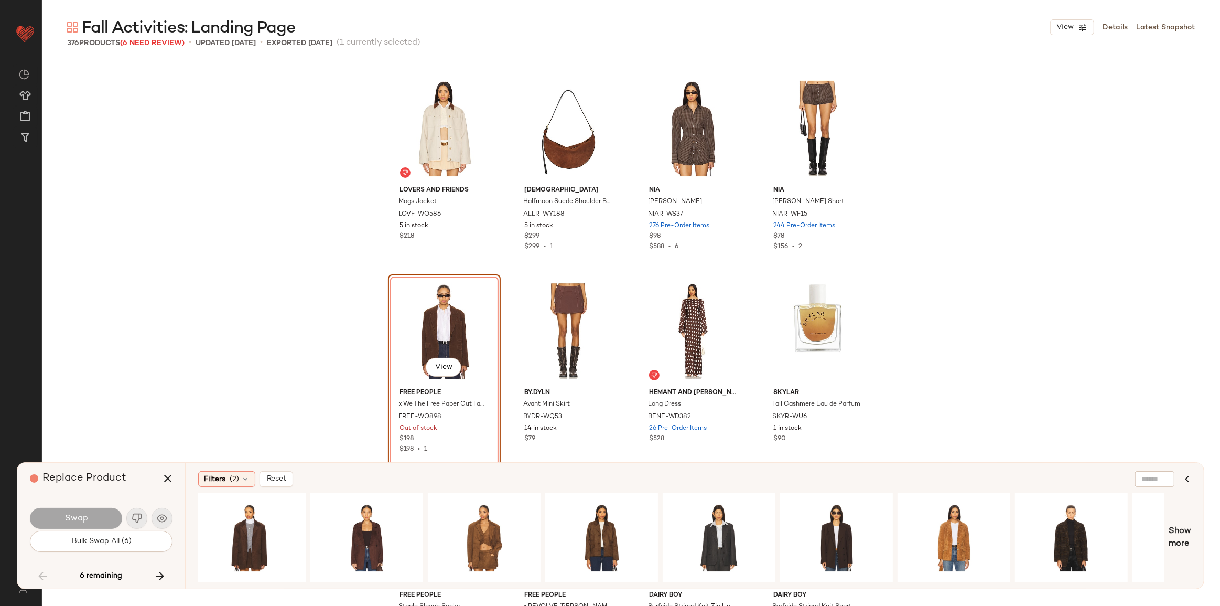
scroll to position [0, 115]
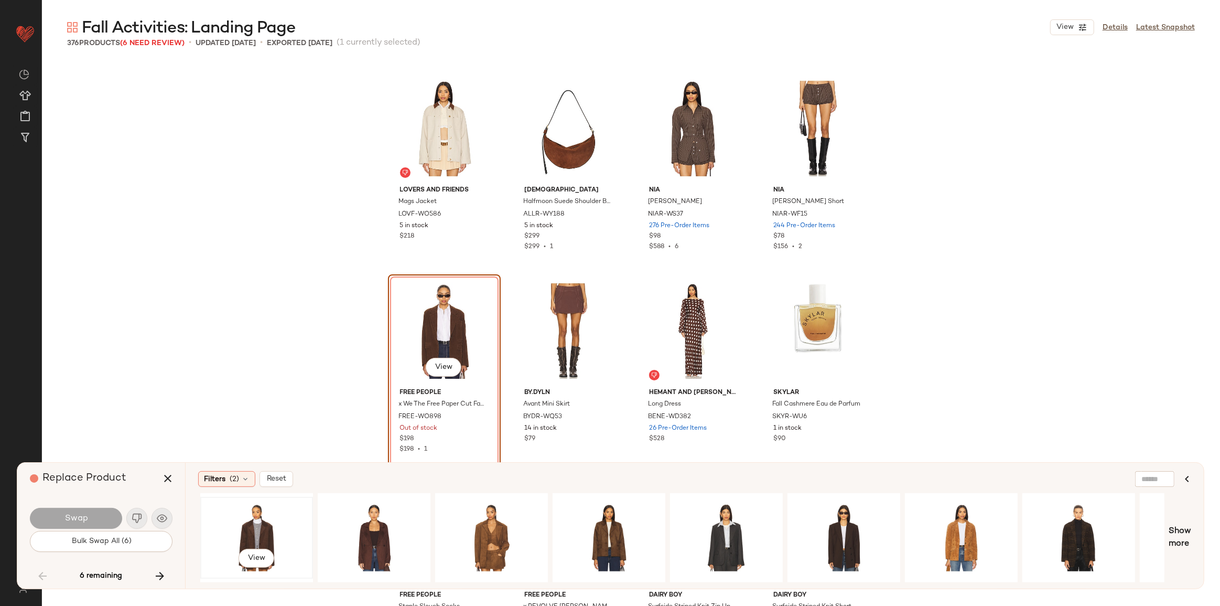
click at [268, 521] on div "View" at bounding box center [256, 537] width 105 height 74
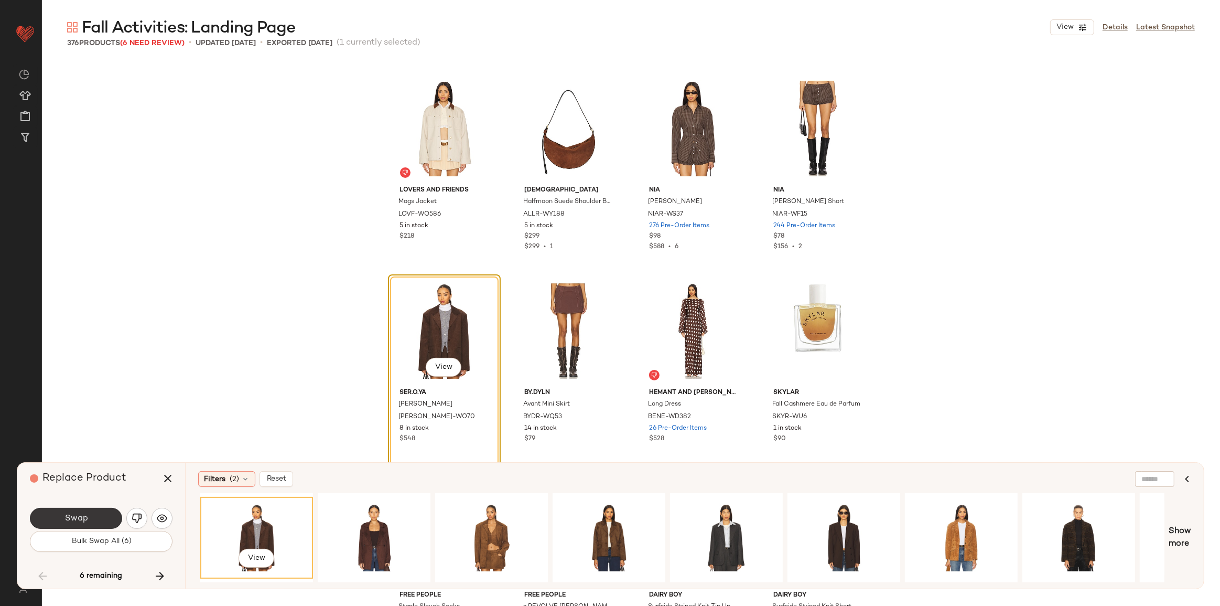
click at [93, 515] on button "Swap" at bounding box center [76, 518] width 92 height 21
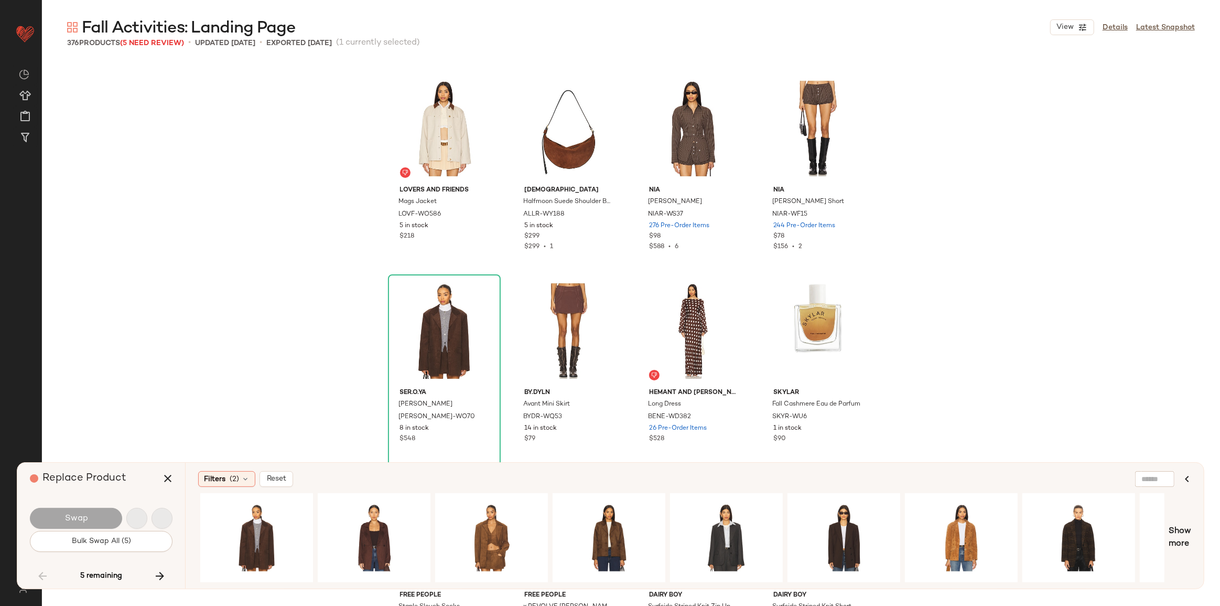
scroll to position [10524, 0]
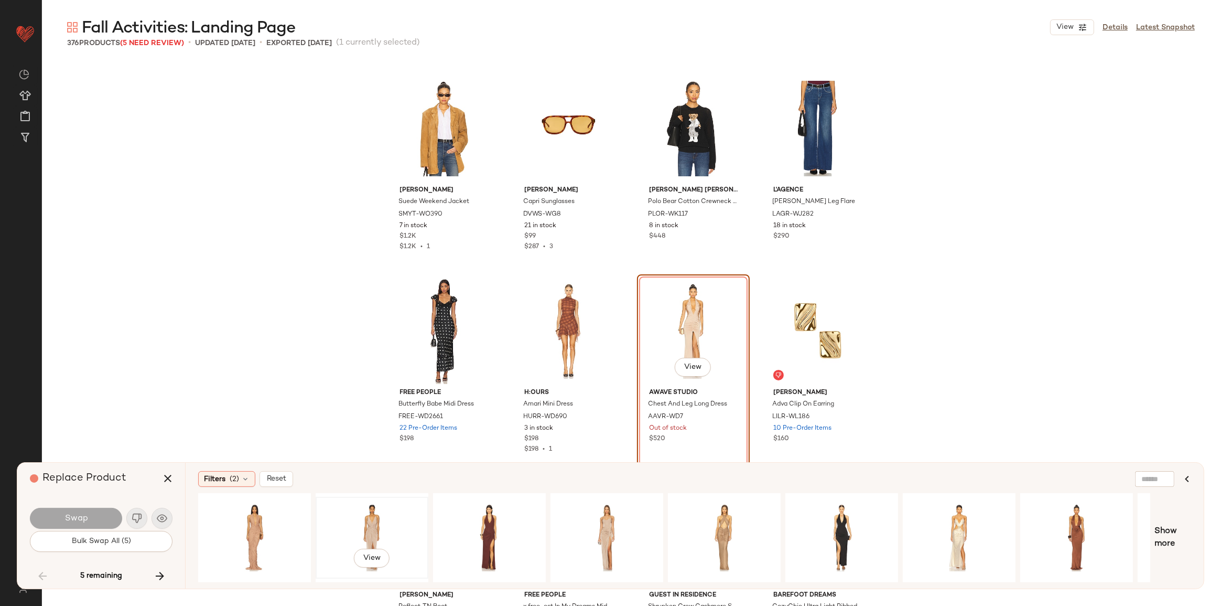
click at [373, 523] on div "View" at bounding box center [371, 537] width 105 height 74
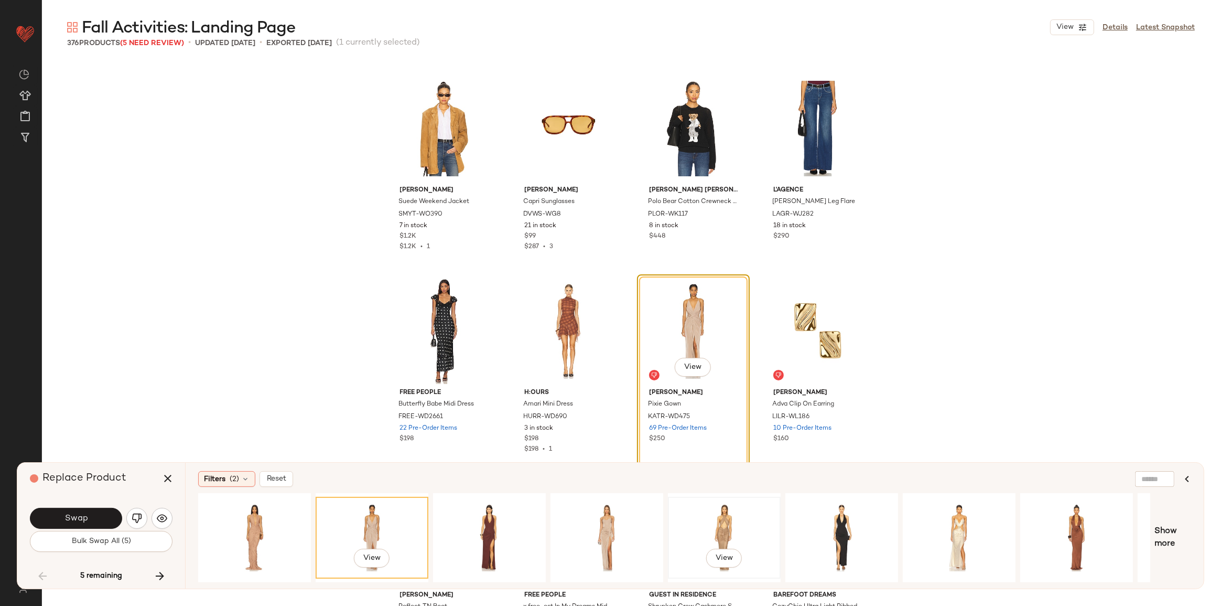
click at [714, 529] on div "View" at bounding box center [724, 537] width 105 height 74
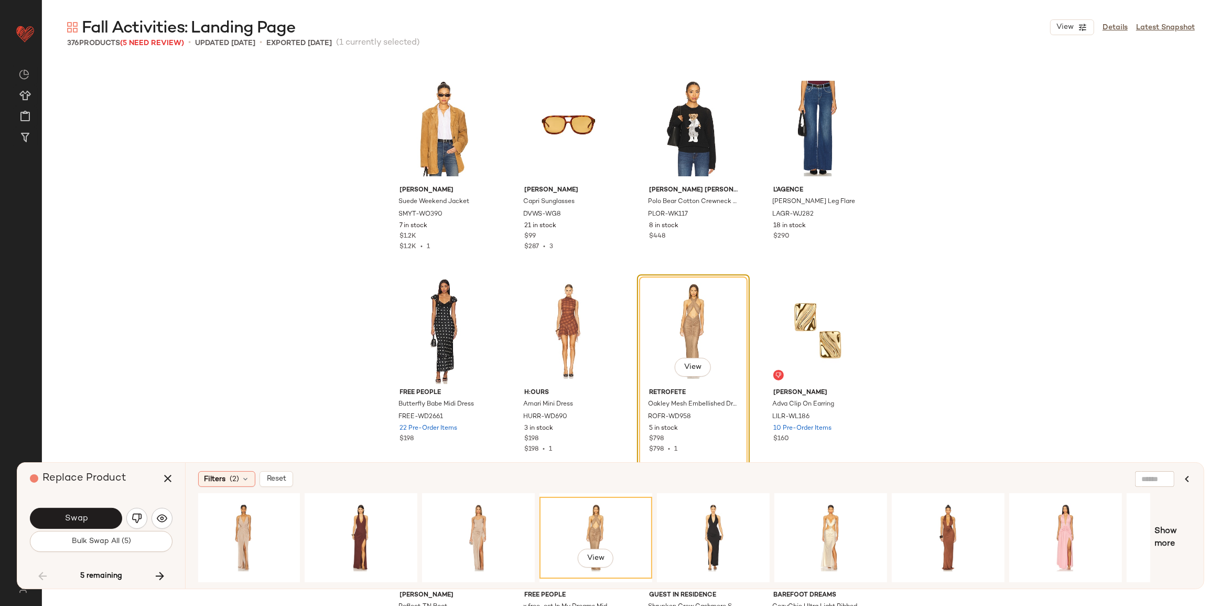
scroll to position [0, 217]
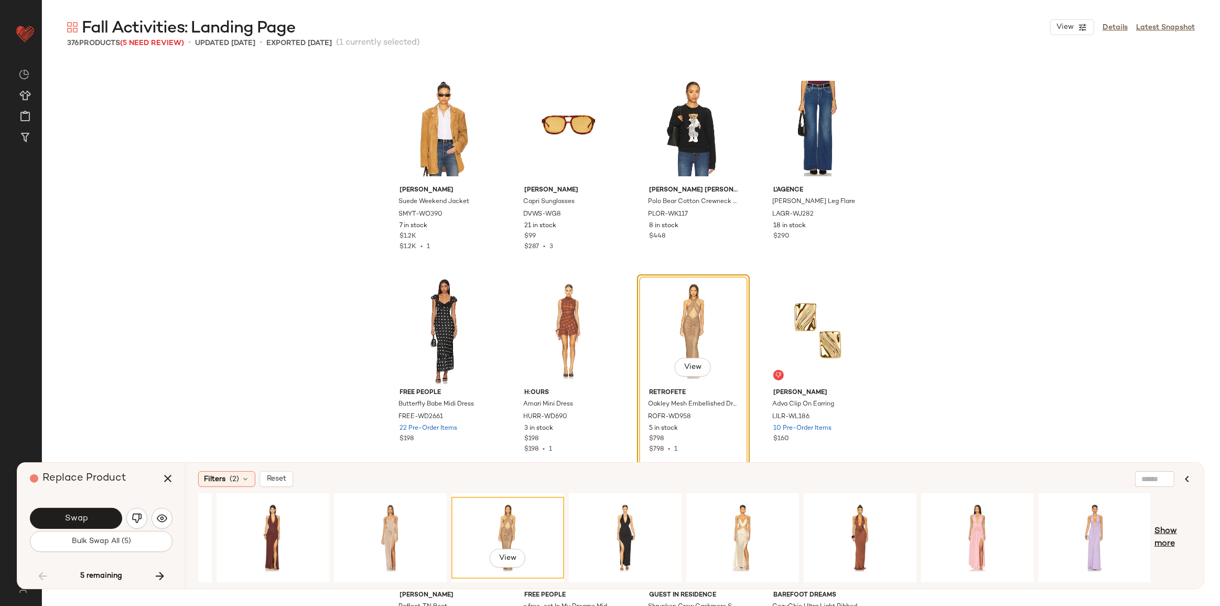
click at [1163, 529] on span "Show more" at bounding box center [1173, 537] width 37 height 25
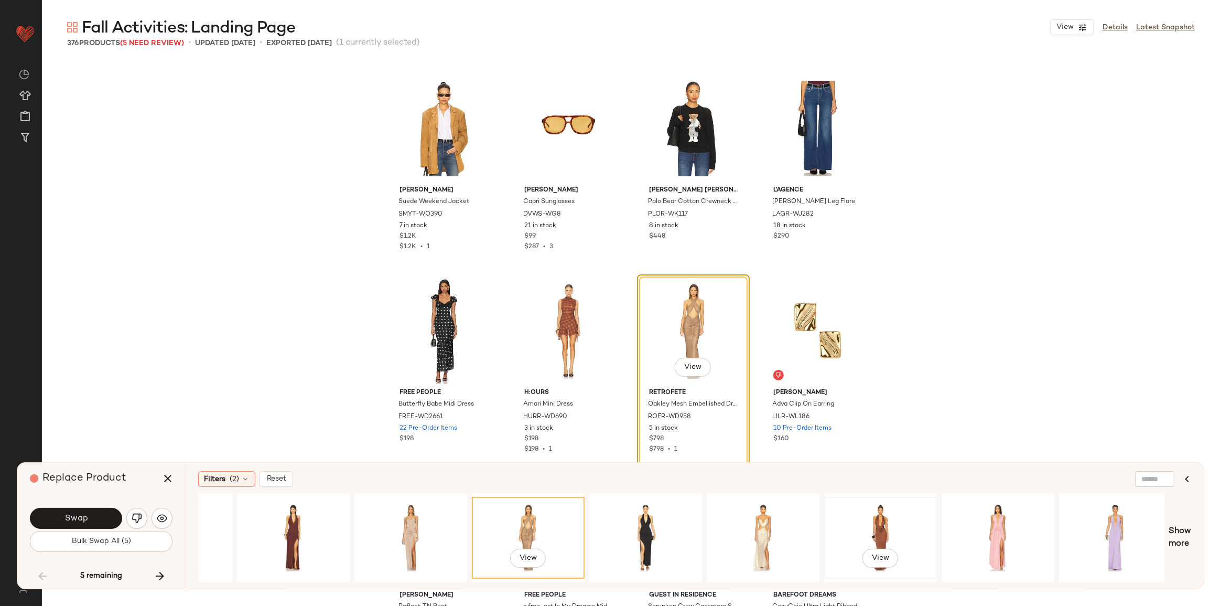
click at [852, 507] on div "View" at bounding box center [880, 537] width 105 height 74
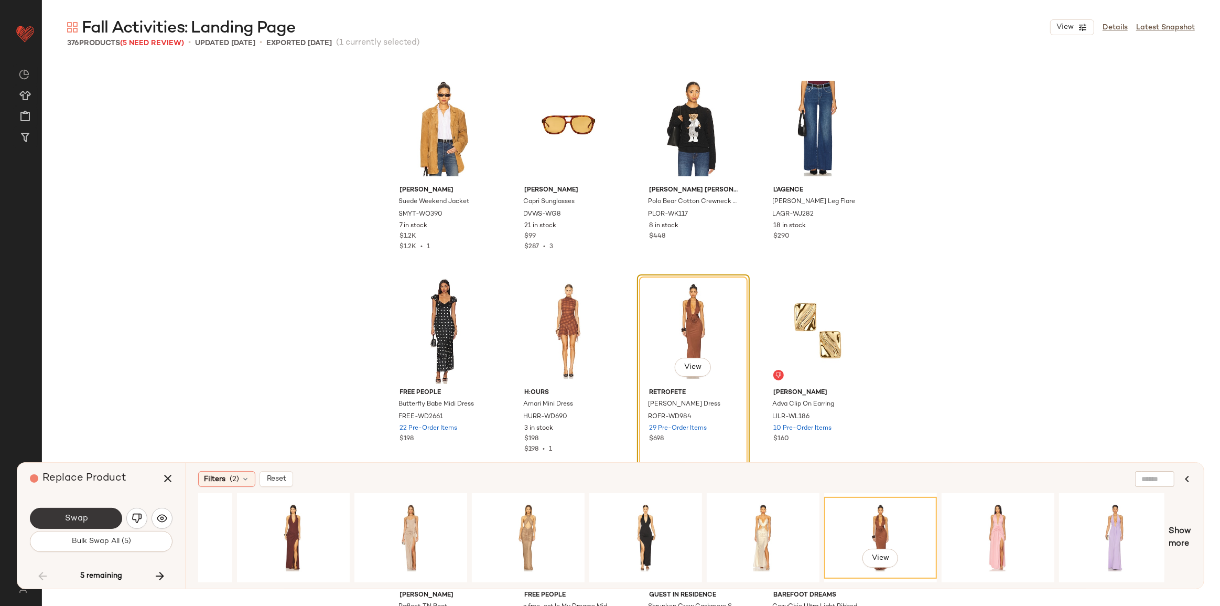
click at [77, 515] on span "Swap" at bounding box center [76, 518] width 24 height 10
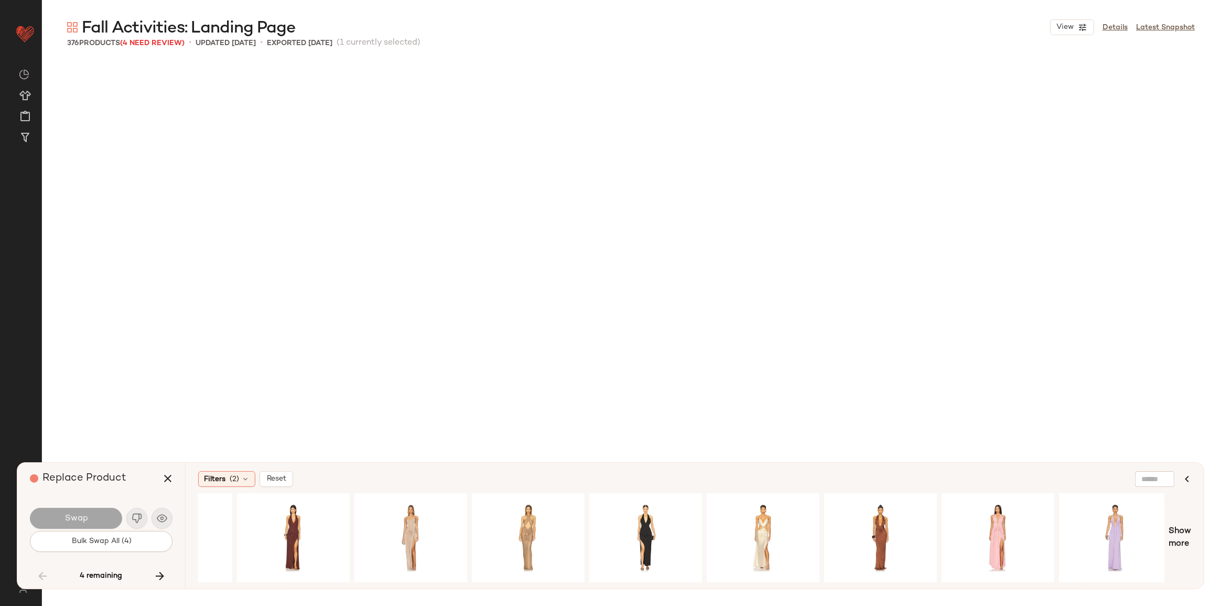
scroll to position [13358, 0]
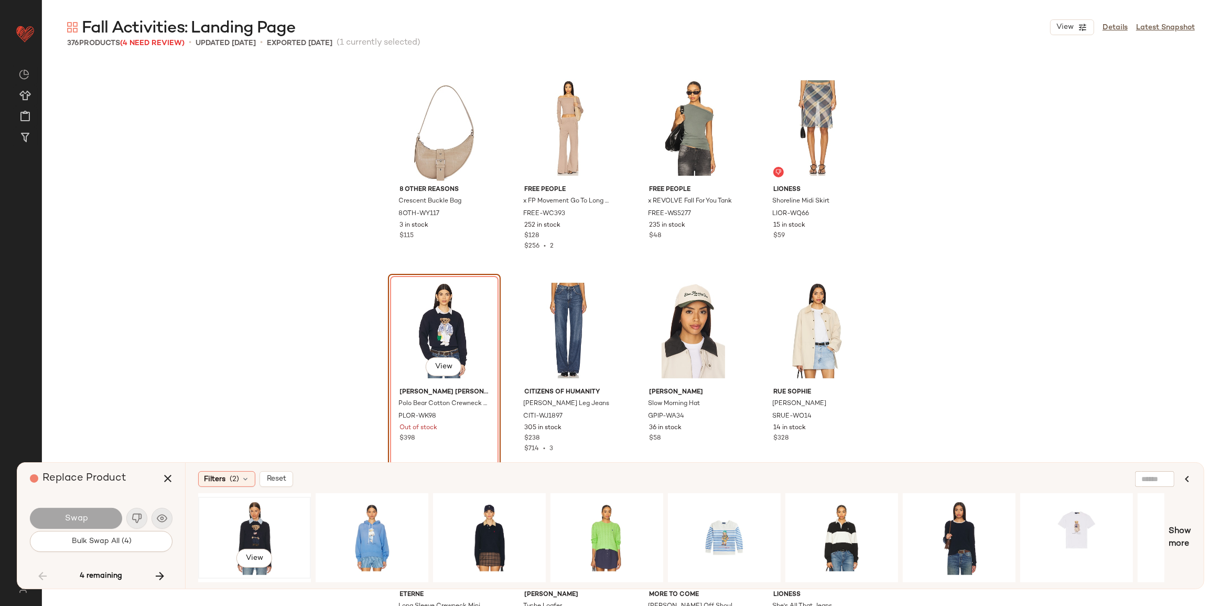
click at [264, 525] on div "View" at bounding box center [254, 537] width 105 height 74
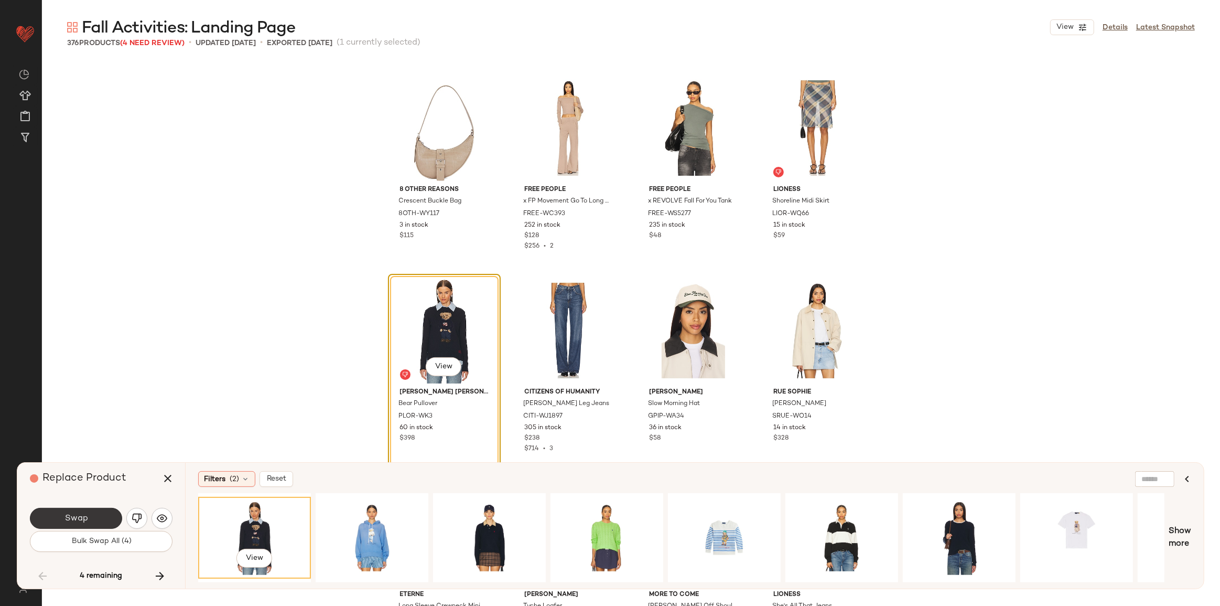
click at [79, 515] on span "Swap" at bounding box center [76, 518] width 24 height 10
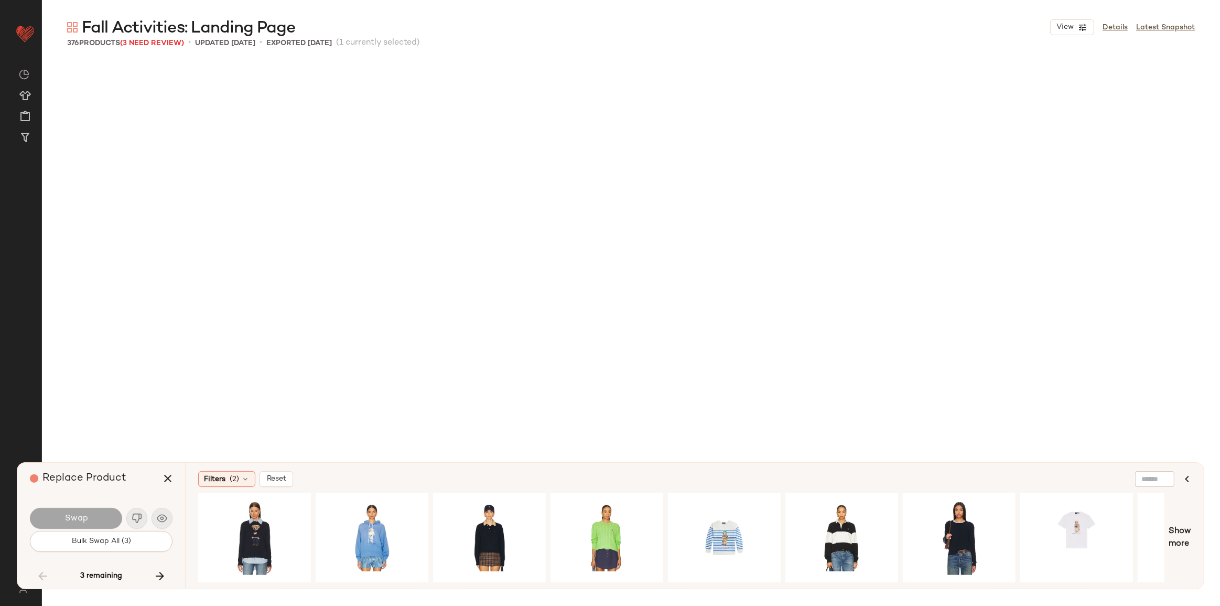
scroll to position [16192, 0]
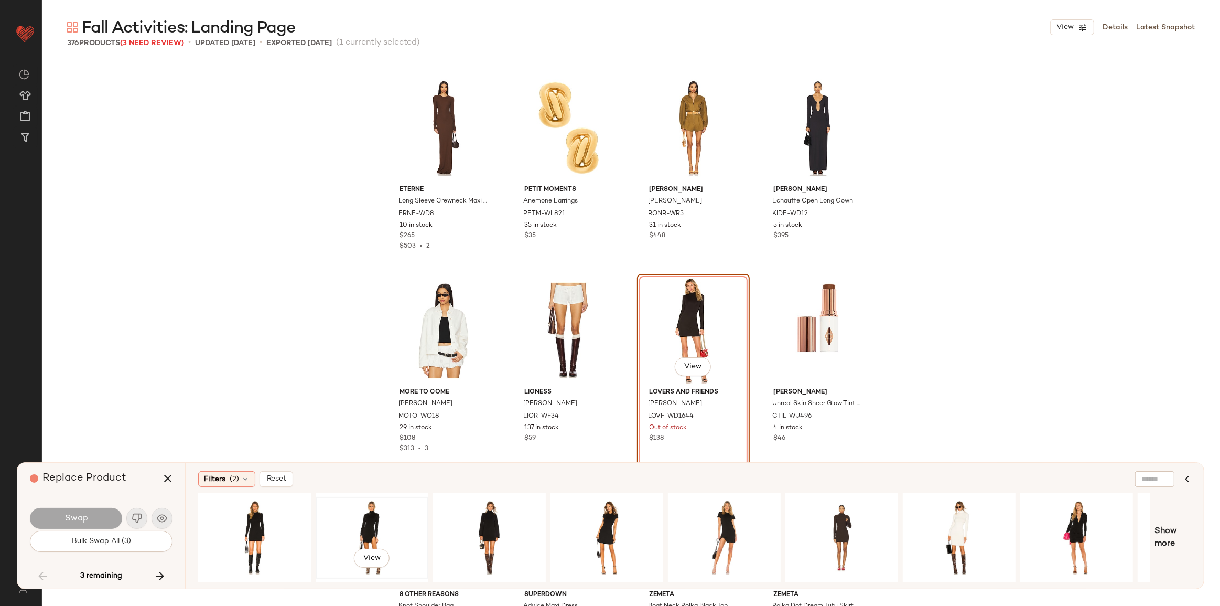
click at [404, 513] on div "View" at bounding box center [371, 537] width 105 height 74
click at [101, 508] on button "Swap" at bounding box center [76, 518] width 92 height 21
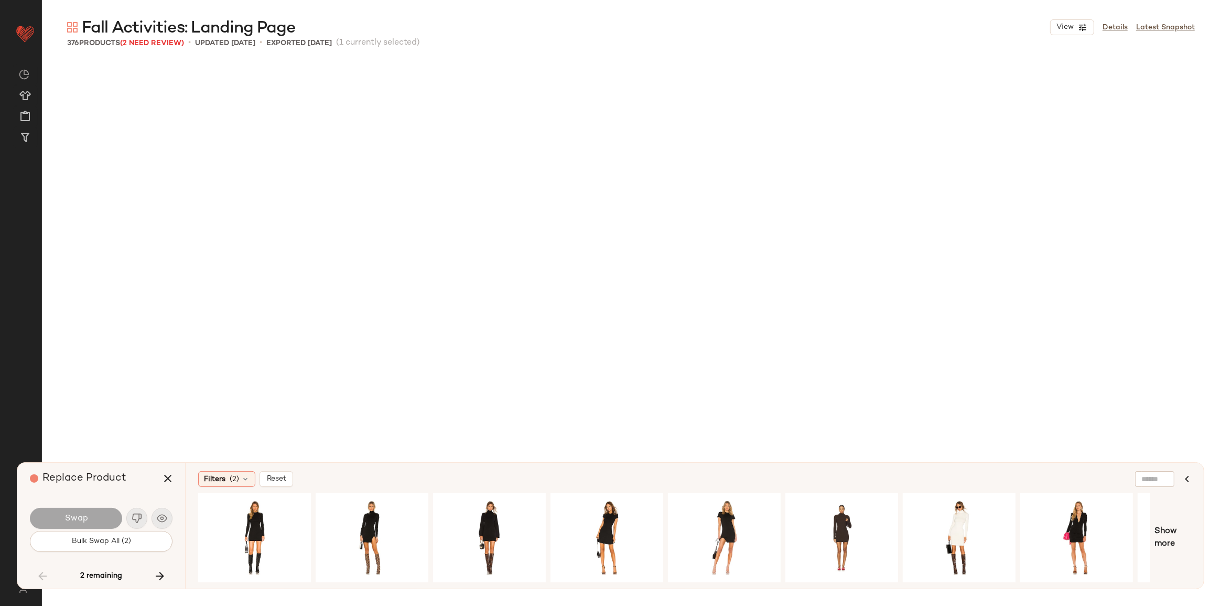
scroll to position [17608, 0]
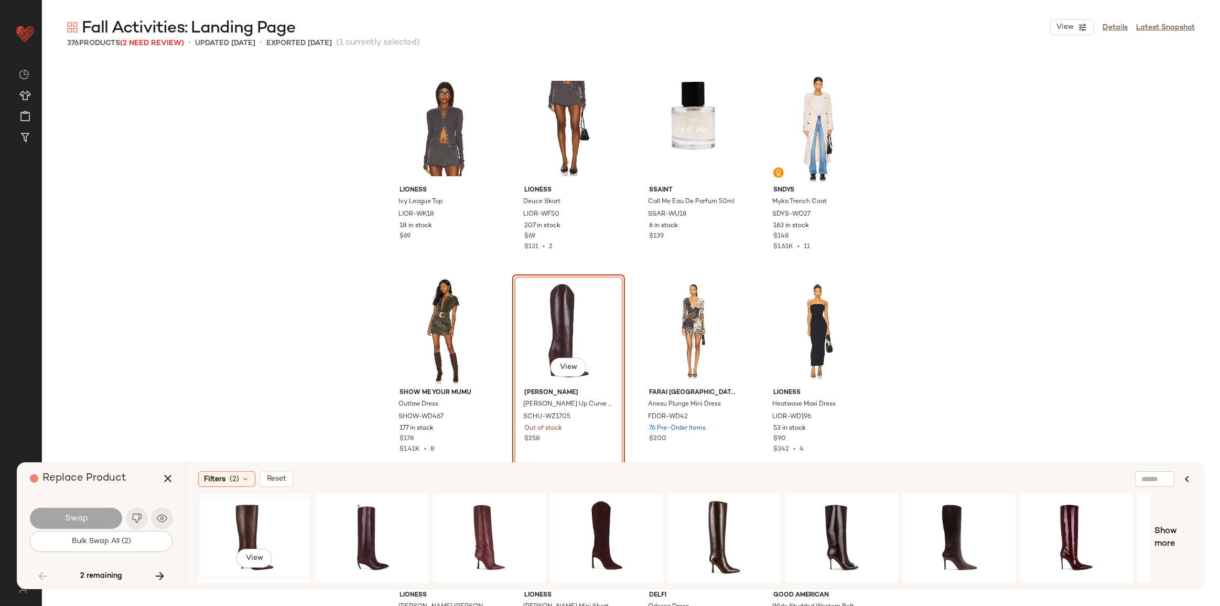
click at [276, 519] on div "View" at bounding box center [254, 537] width 105 height 74
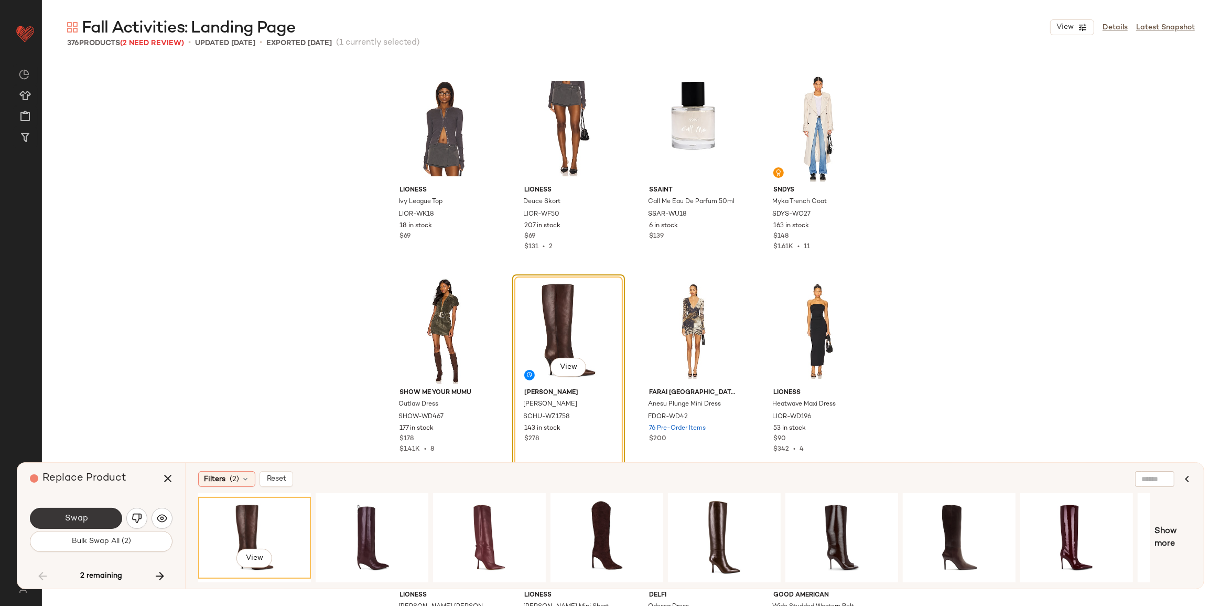
click at [81, 518] on span "Swap" at bounding box center [76, 518] width 24 height 10
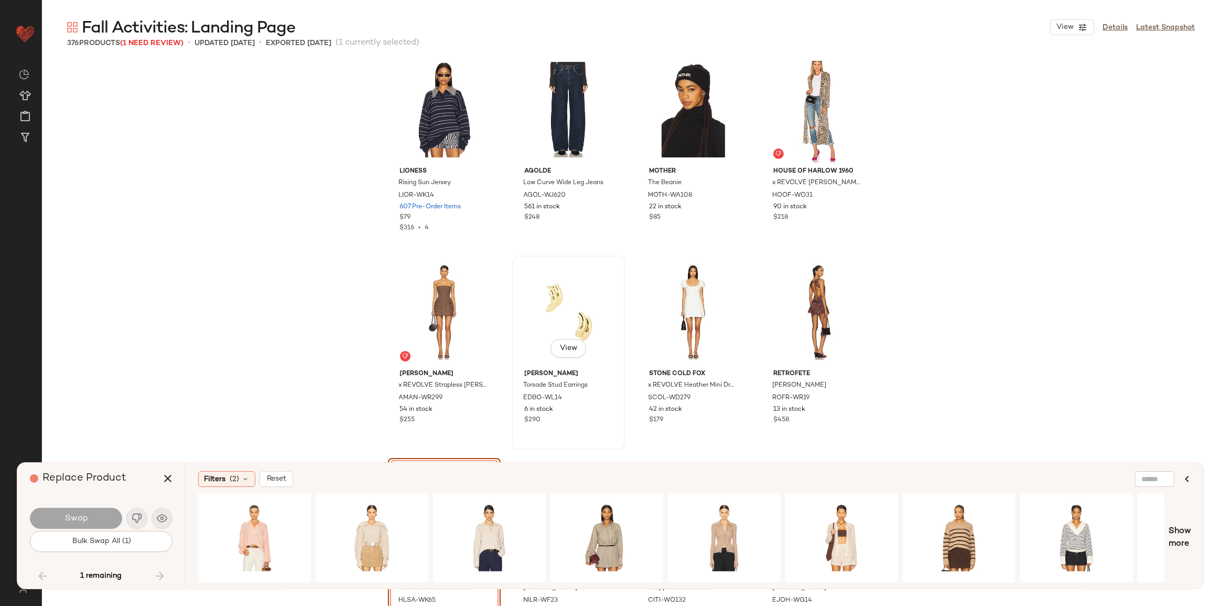
scroll to position [18438, 0]
click at [482, 513] on div "View" at bounding box center [489, 537] width 105 height 74
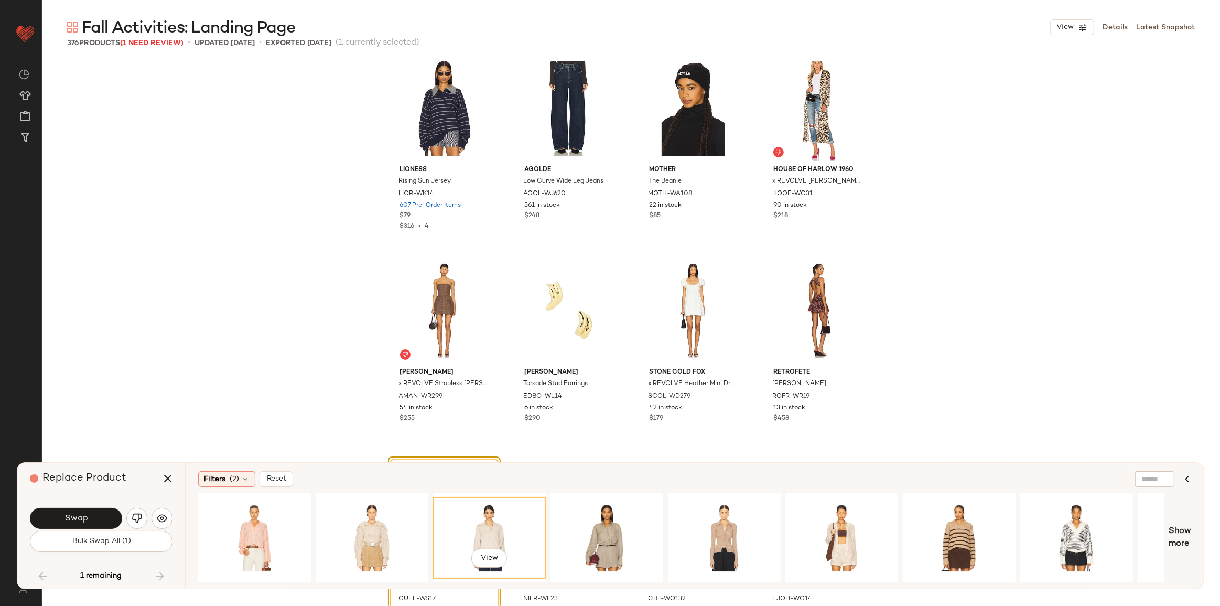
click at [104, 519] on button "Swap" at bounding box center [76, 518] width 92 height 21
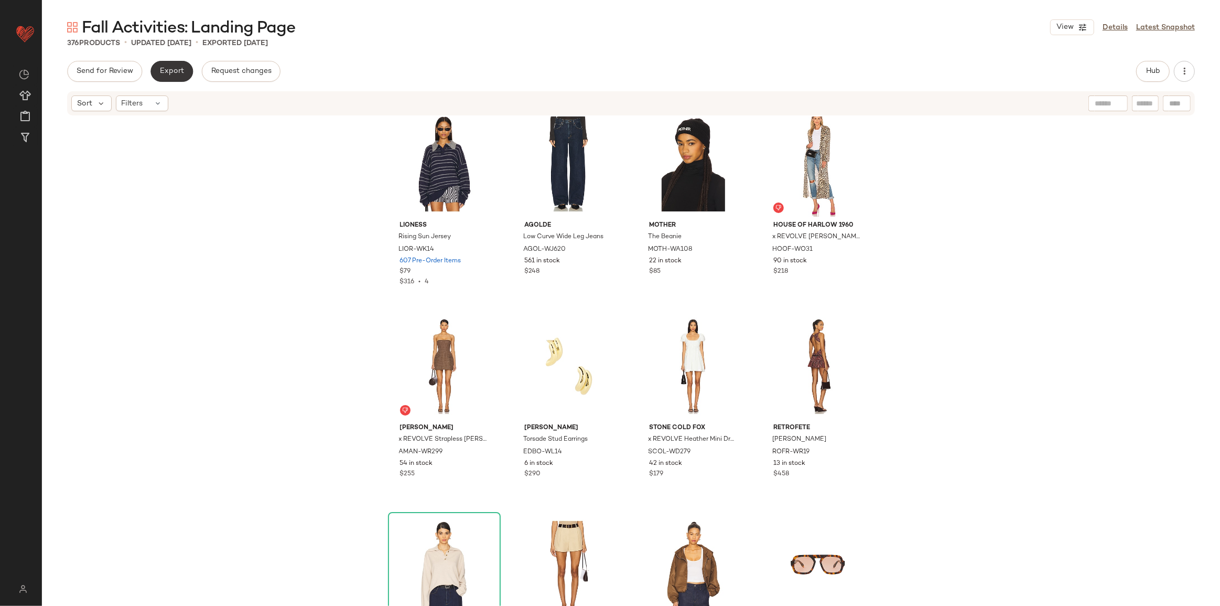
click at [176, 68] on span "Export" at bounding box center [171, 71] width 25 height 8
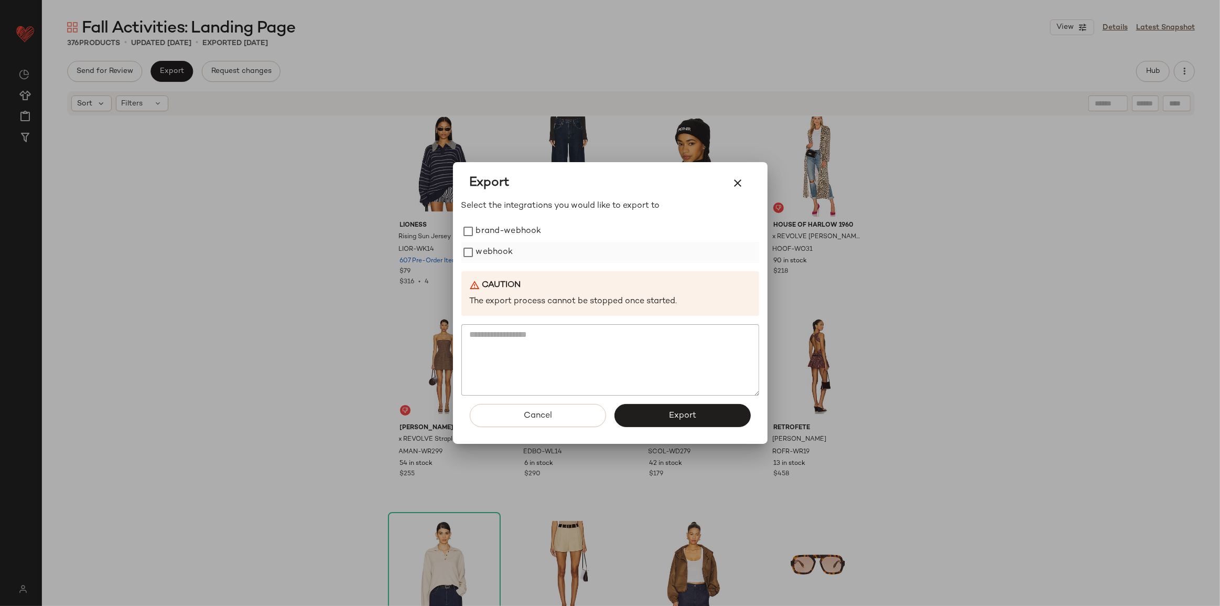
click at [491, 249] on label "webhook" at bounding box center [494, 252] width 37 height 21
click at [677, 413] on span "Export" at bounding box center [683, 416] width 28 height 10
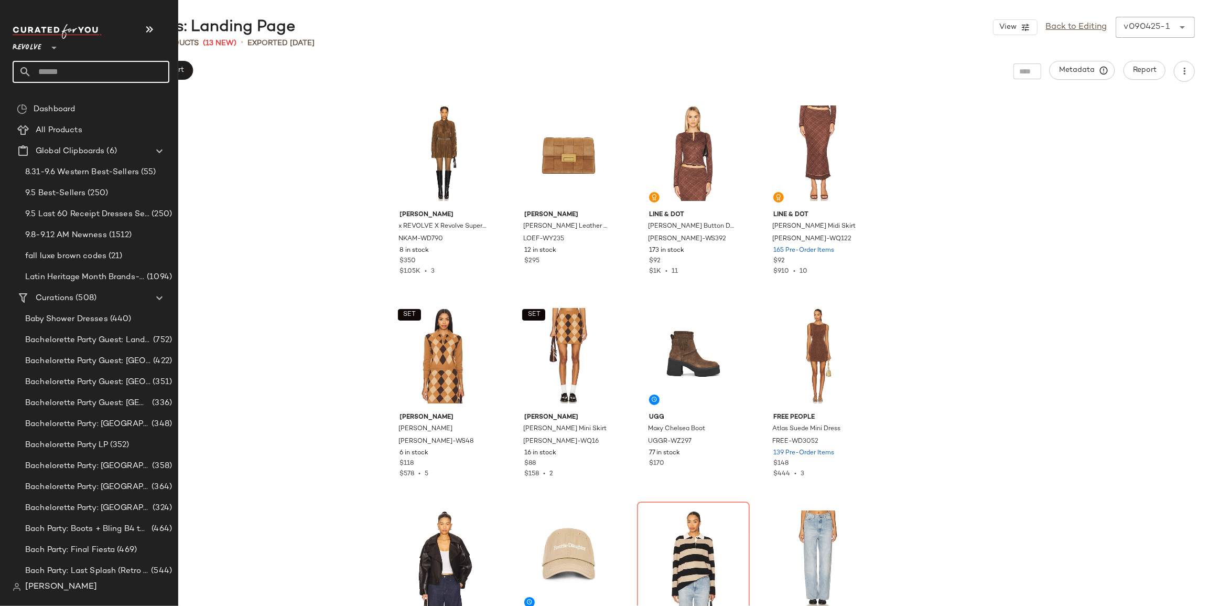
click at [48, 73] on input "text" at bounding box center [100, 72] width 138 height 22
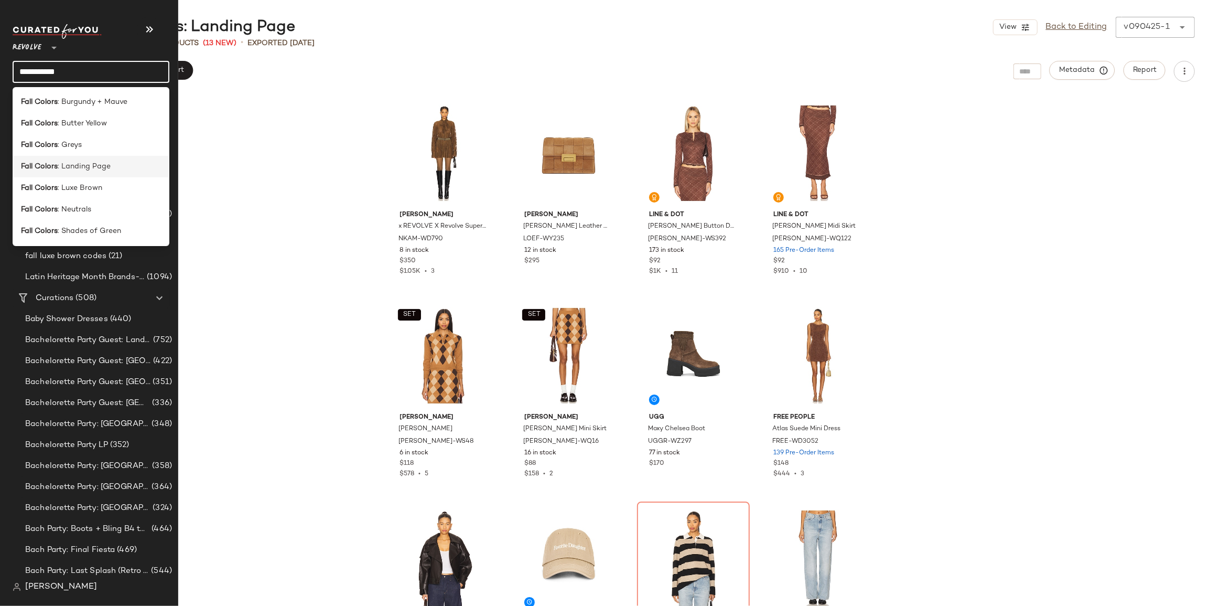
type input "**********"
click at [72, 161] on span ": Landing Page" at bounding box center [84, 166] width 53 height 11
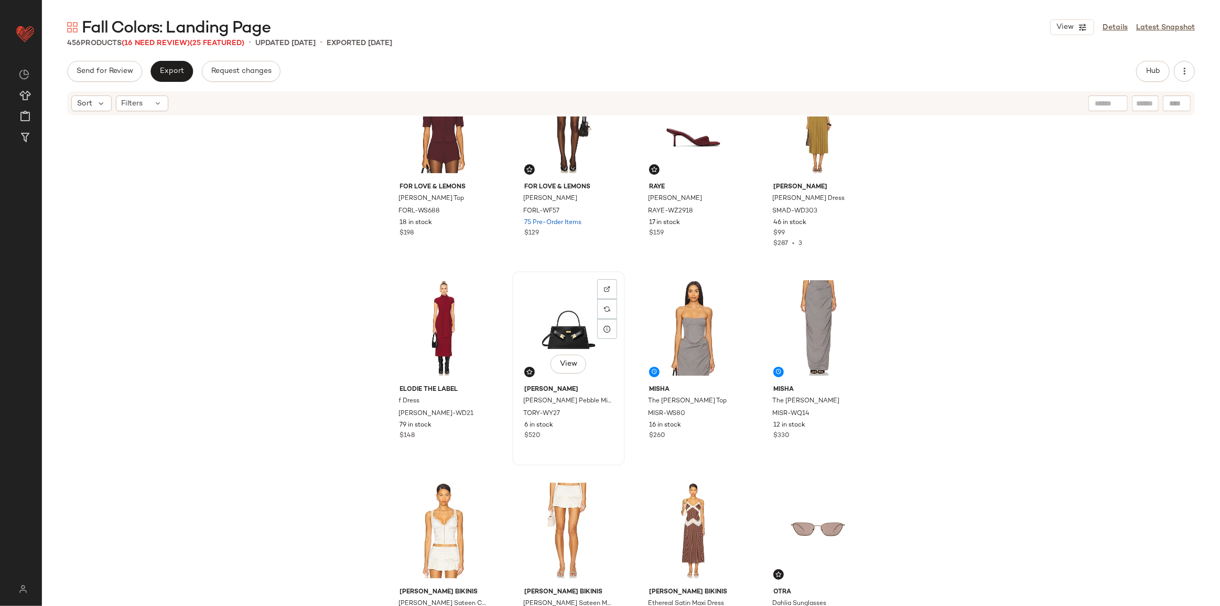
scroll to position [485, 0]
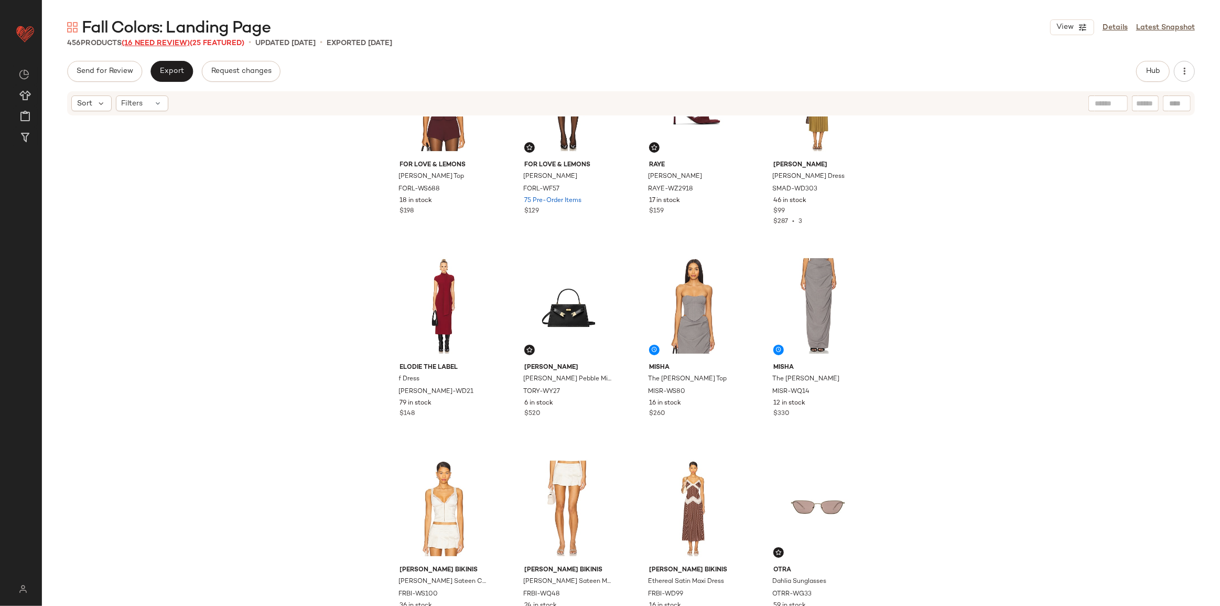
click at [163, 43] on span "(16 Need Review)" at bounding box center [156, 43] width 68 height 8
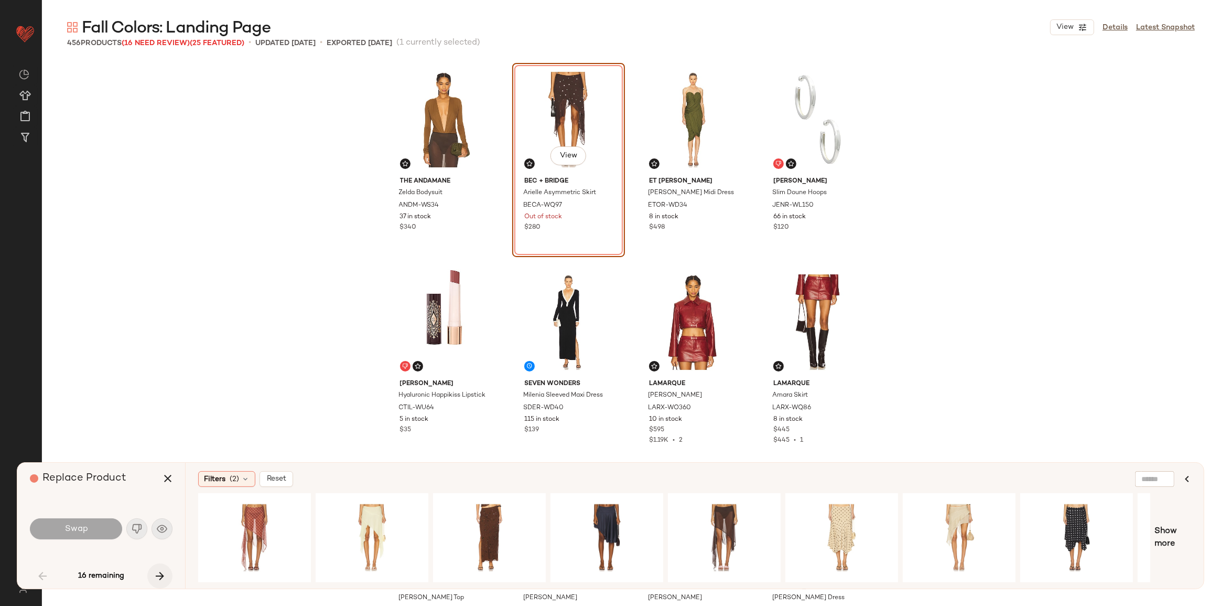
click at [163, 583] on button "button" at bounding box center [159, 575] width 25 height 25
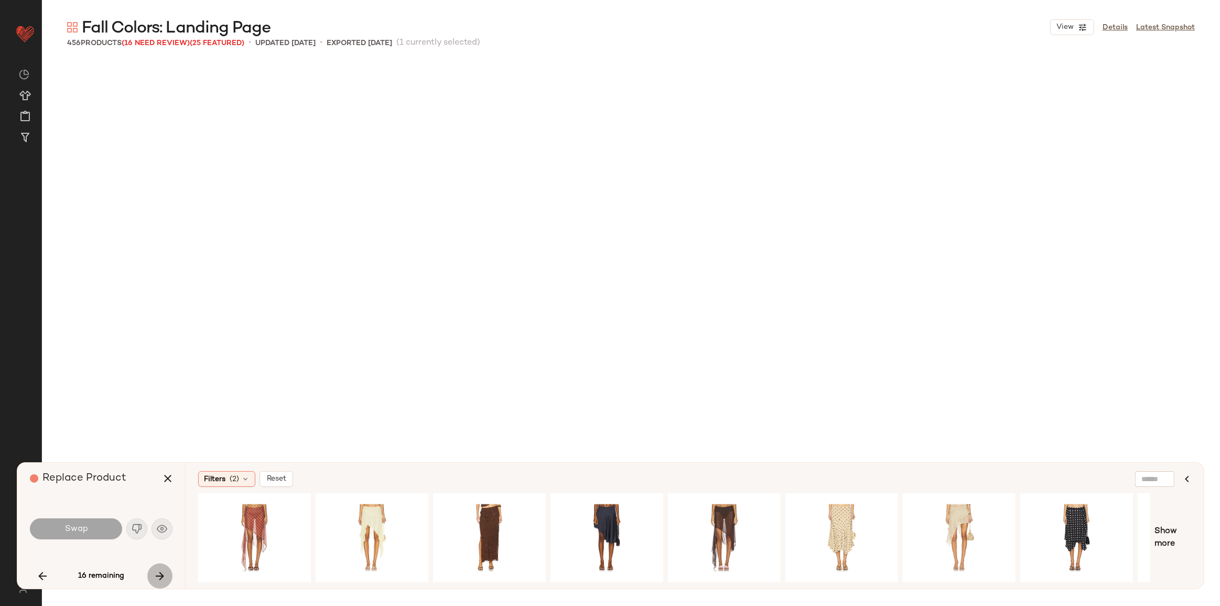
scroll to position [2631, 0]
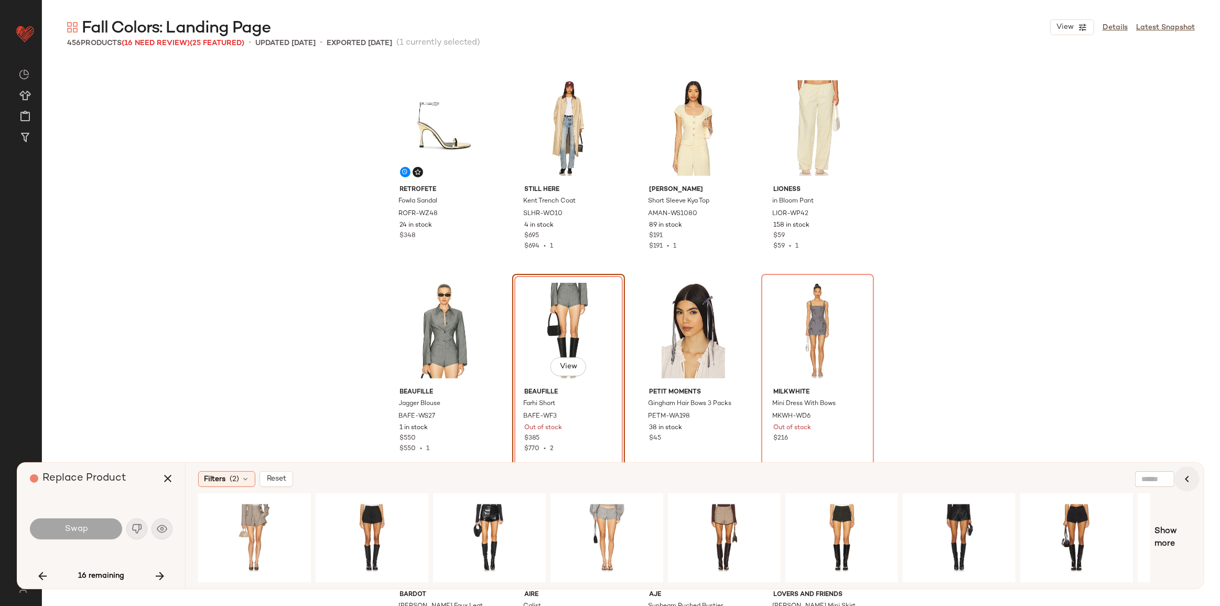
click at [1192, 480] on icon "button" at bounding box center [1187, 478] width 13 height 13
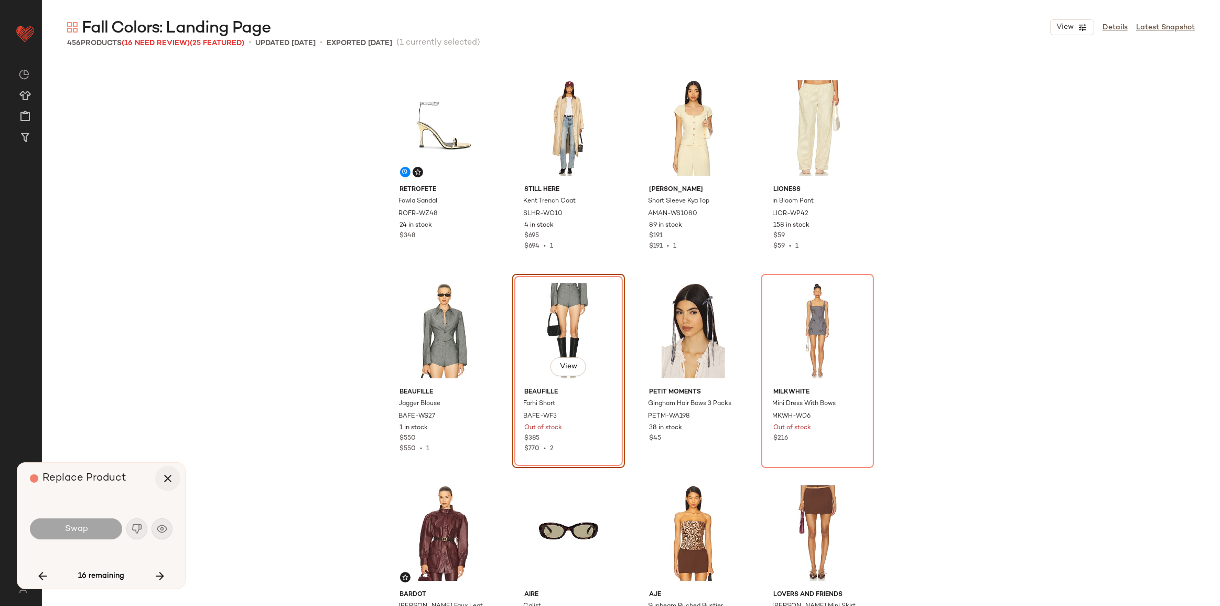
click at [171, 483] on icon "button" at bounding box center [167, 478] width 13 height 13
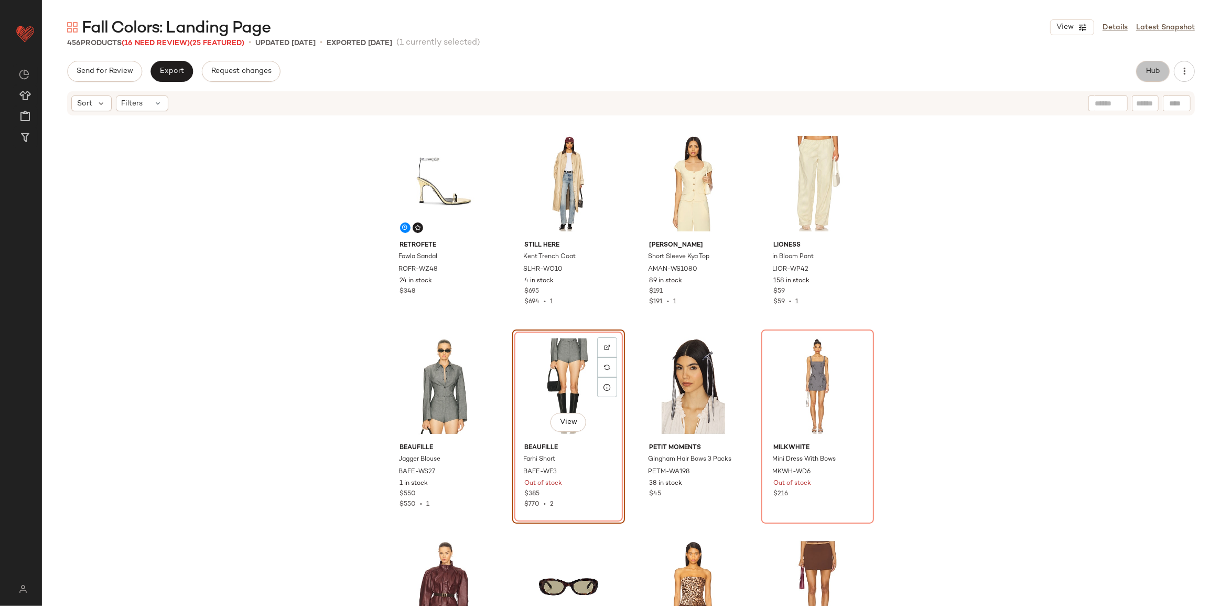
click at [1143, 71] on button "Hub" at bounding box center [1153, 71] width 34 height 21
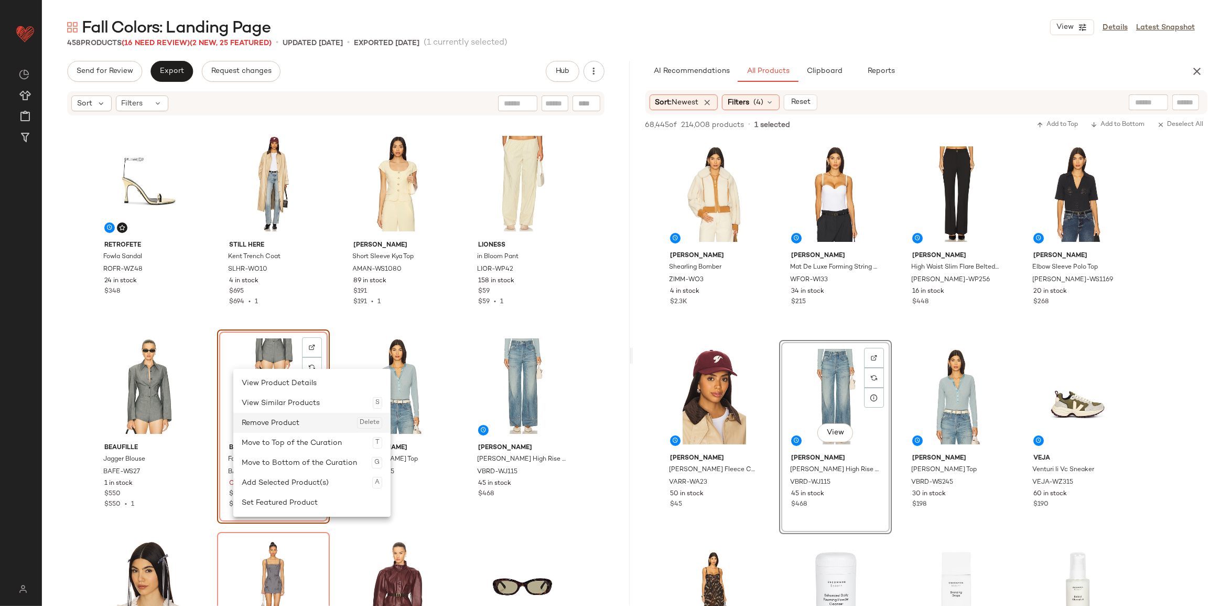
click at [289, 423] on div "Remove Product Delete" at bounding box center [312, 423] width 141 height 20
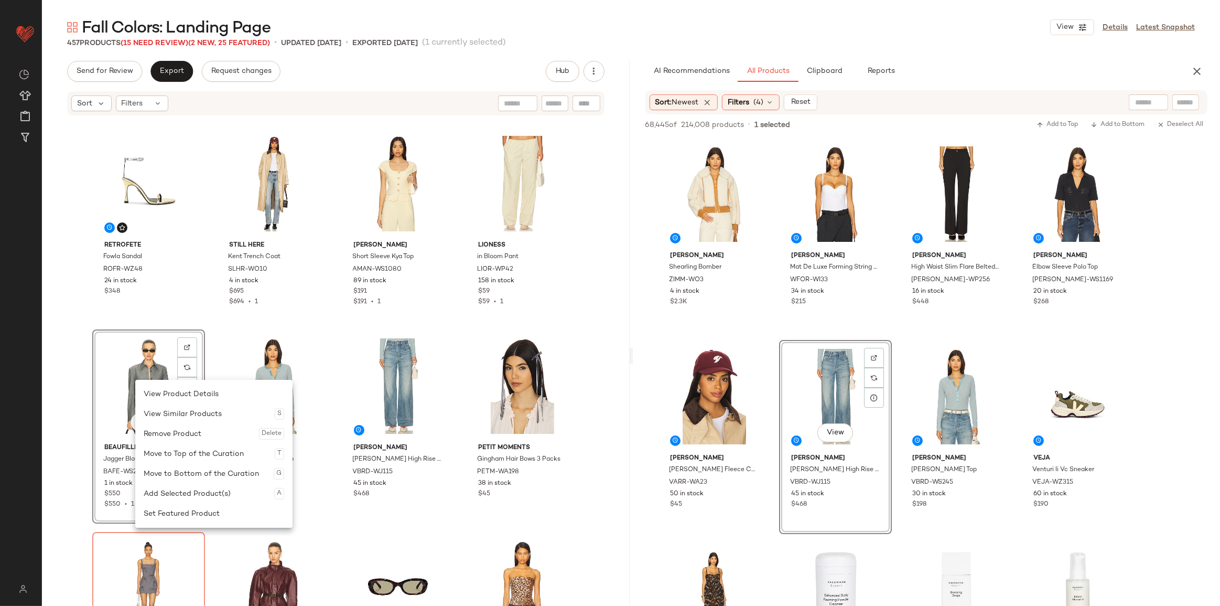
click at [186, 434] on div "Remove Product Delete" at bounding box center [214, 434] width 141 height 20
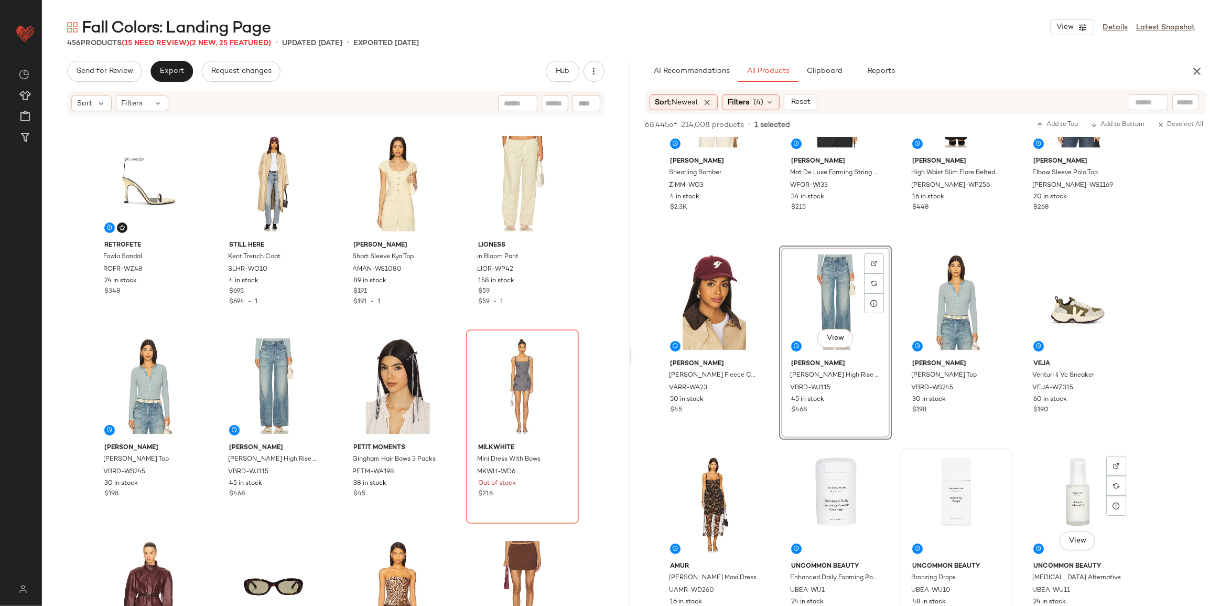
scroll to position [95, 0]
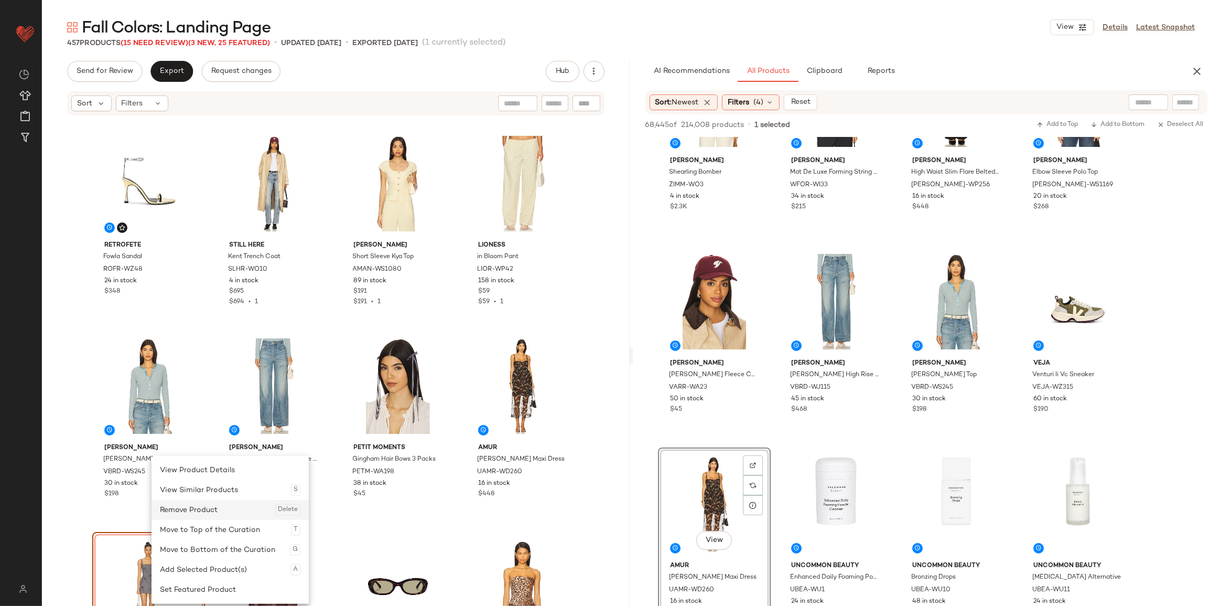
click at [191, 504] on div "Remove Product Delete" at bounding box center [230, 510] width 141 height 20
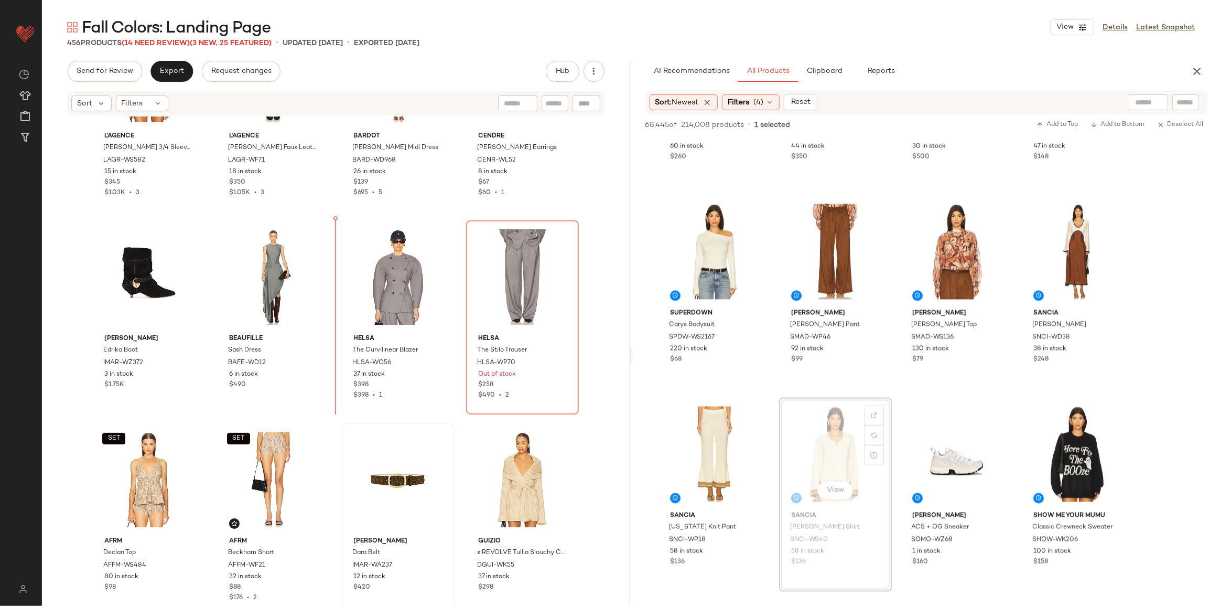
scroll to position [2192, 0]
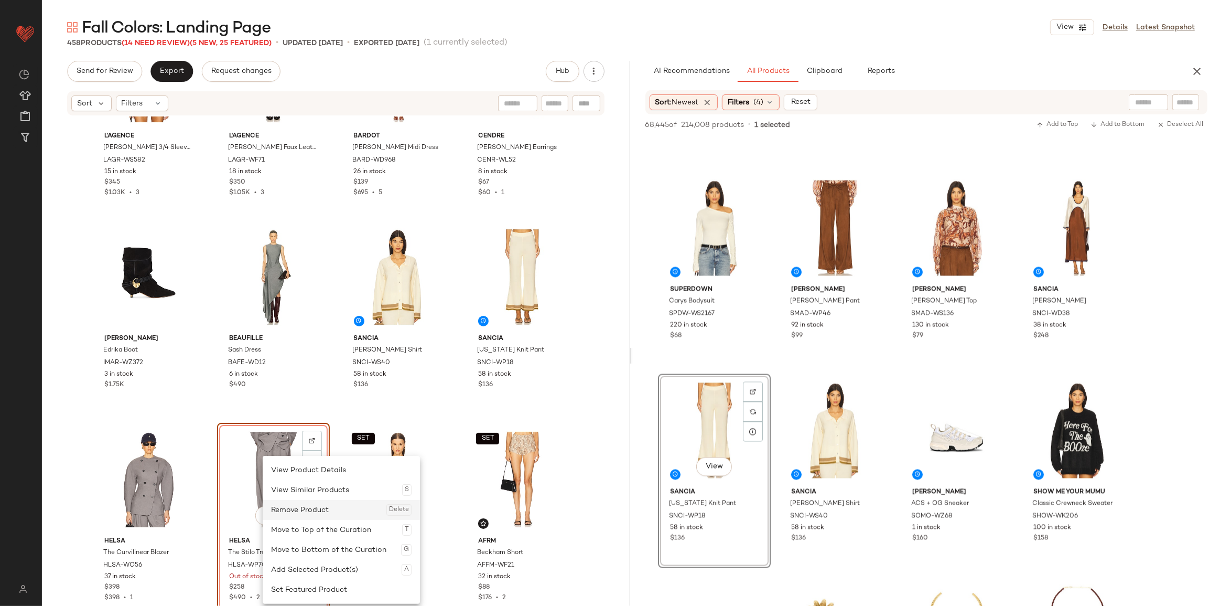
click at [307, 509] on div "Remove Product Delete" at bounding box center [341, 510] width 141 height 20
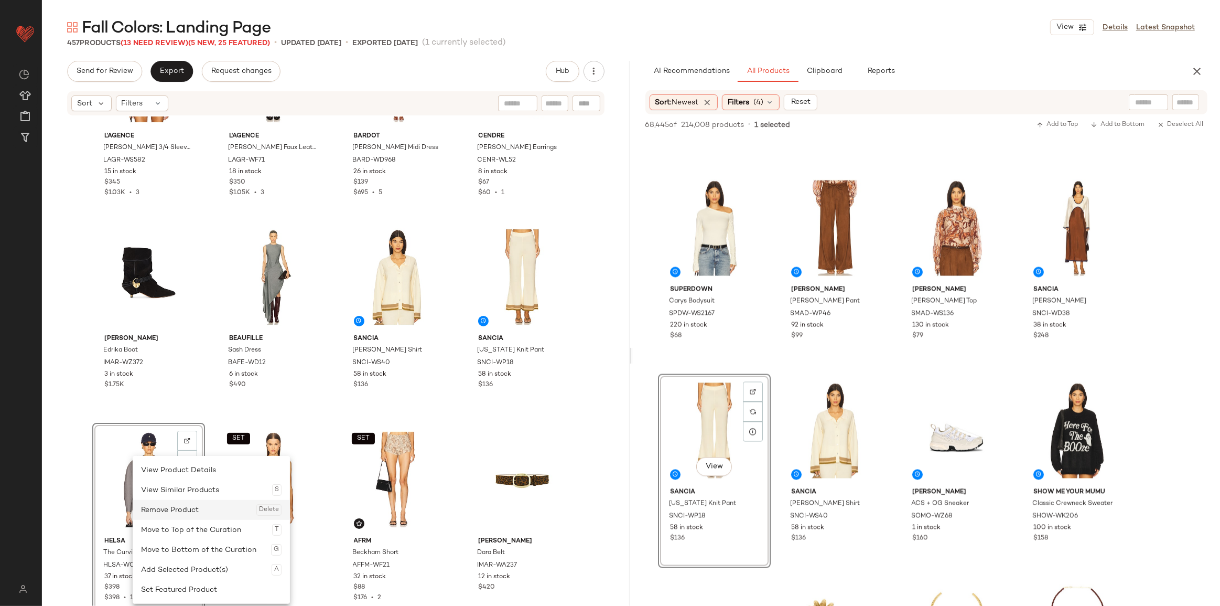
click at [167, 508] on div "Remove Product Delete" at bounding box center [211, 510] width 141 height 20
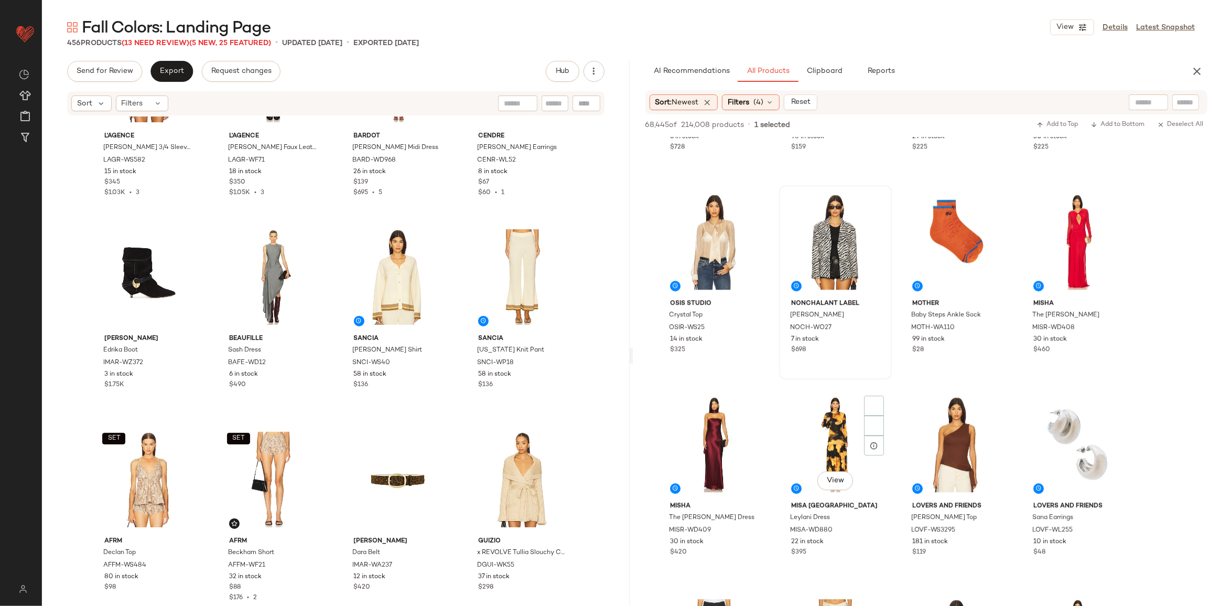
scroll to position [3241, 0]
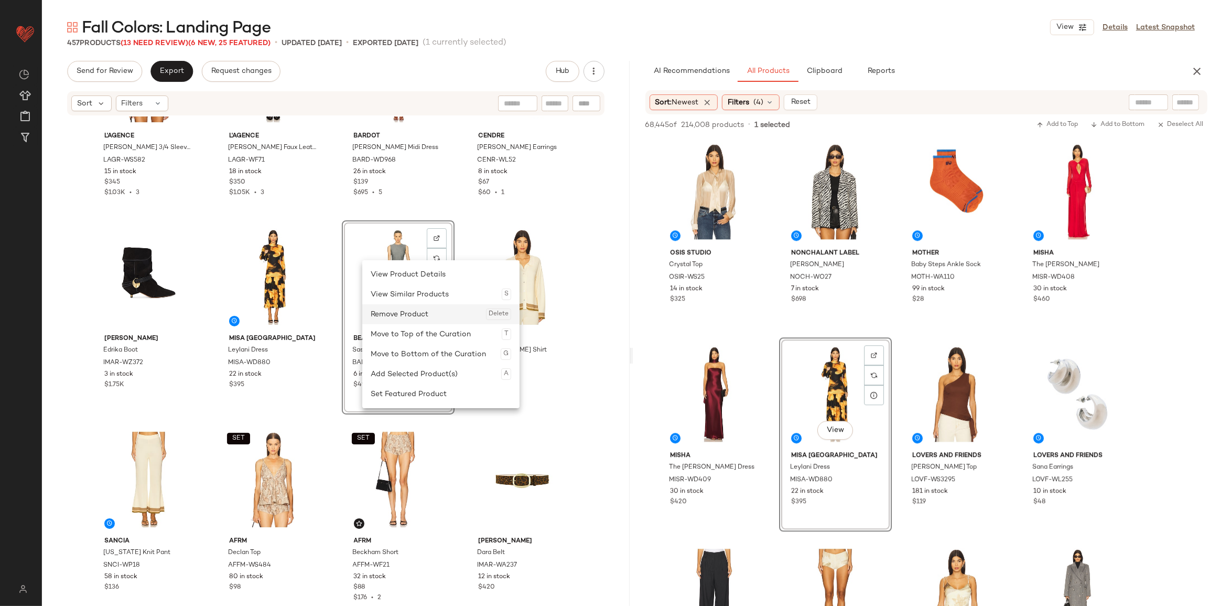
click at [400, 309] on div "Remove Product Delete" at bounding box center [441, 314] width 141 height 20
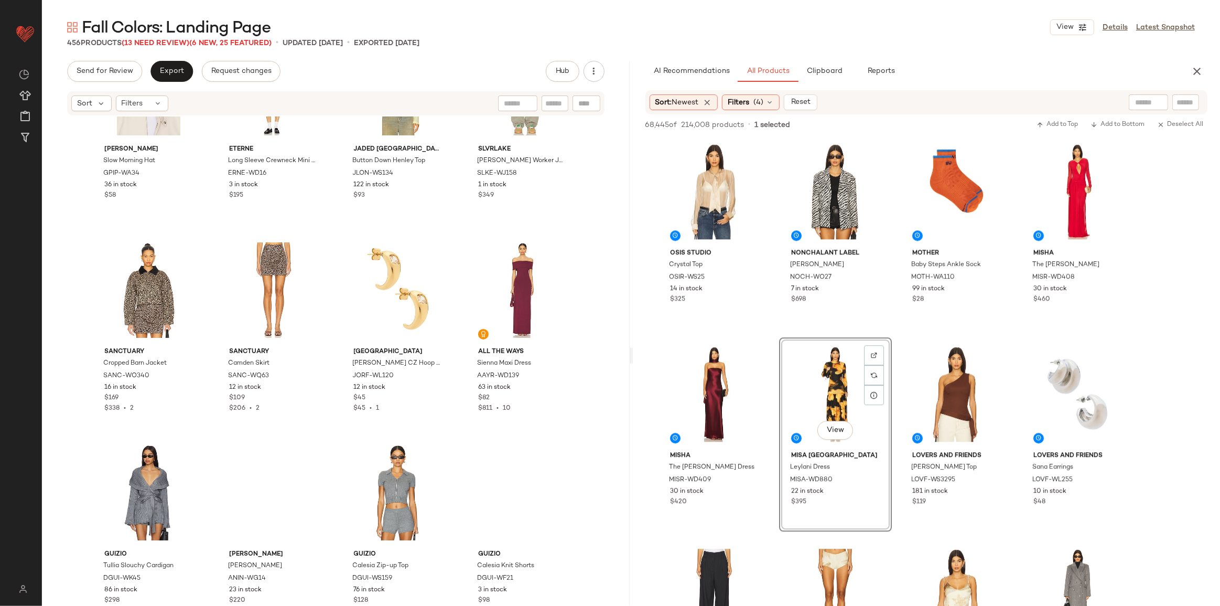
scroll to position [7684, 0]
